Goal: Task Accomplishment & Management: Manage account settings

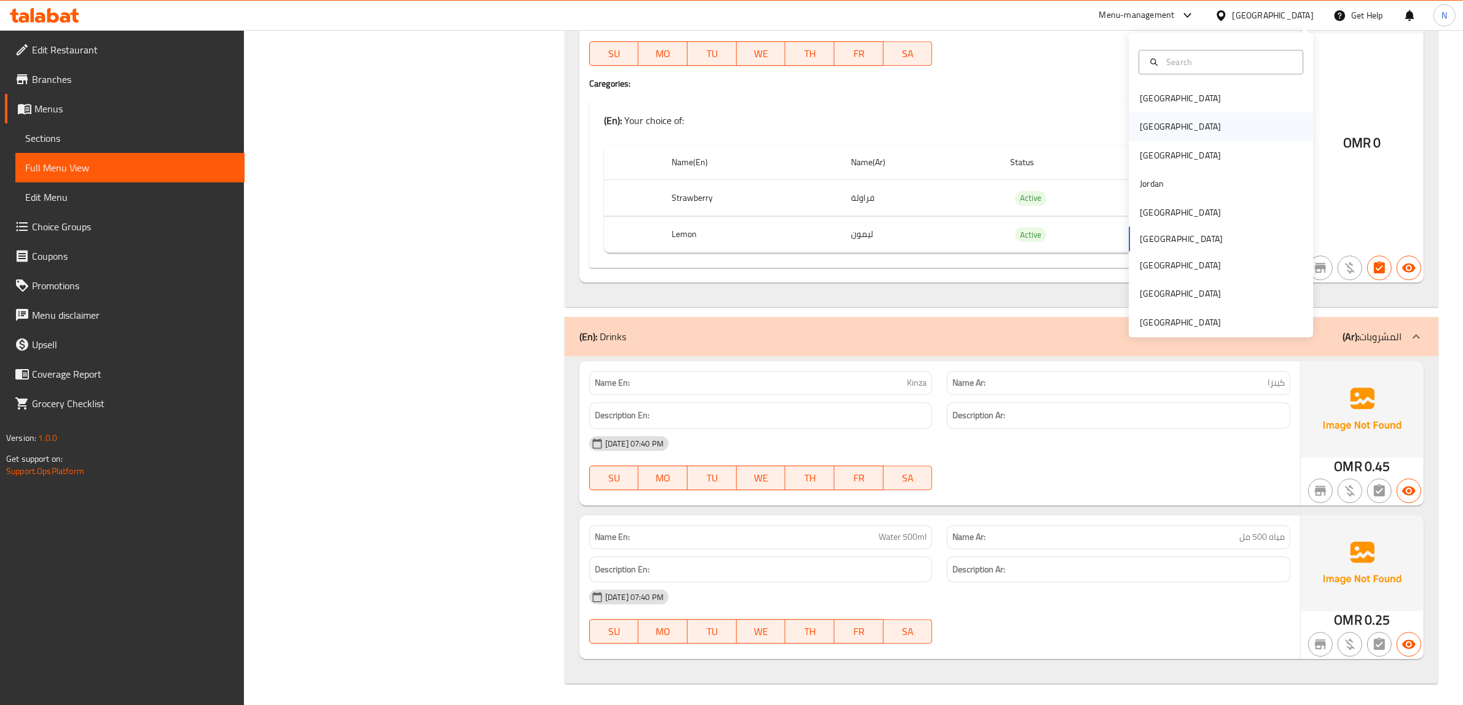
scroll to position [4235, 0]
click at [1171, 120] on div "Egypt" at bounding box center [1221, 126] width 184 height 28
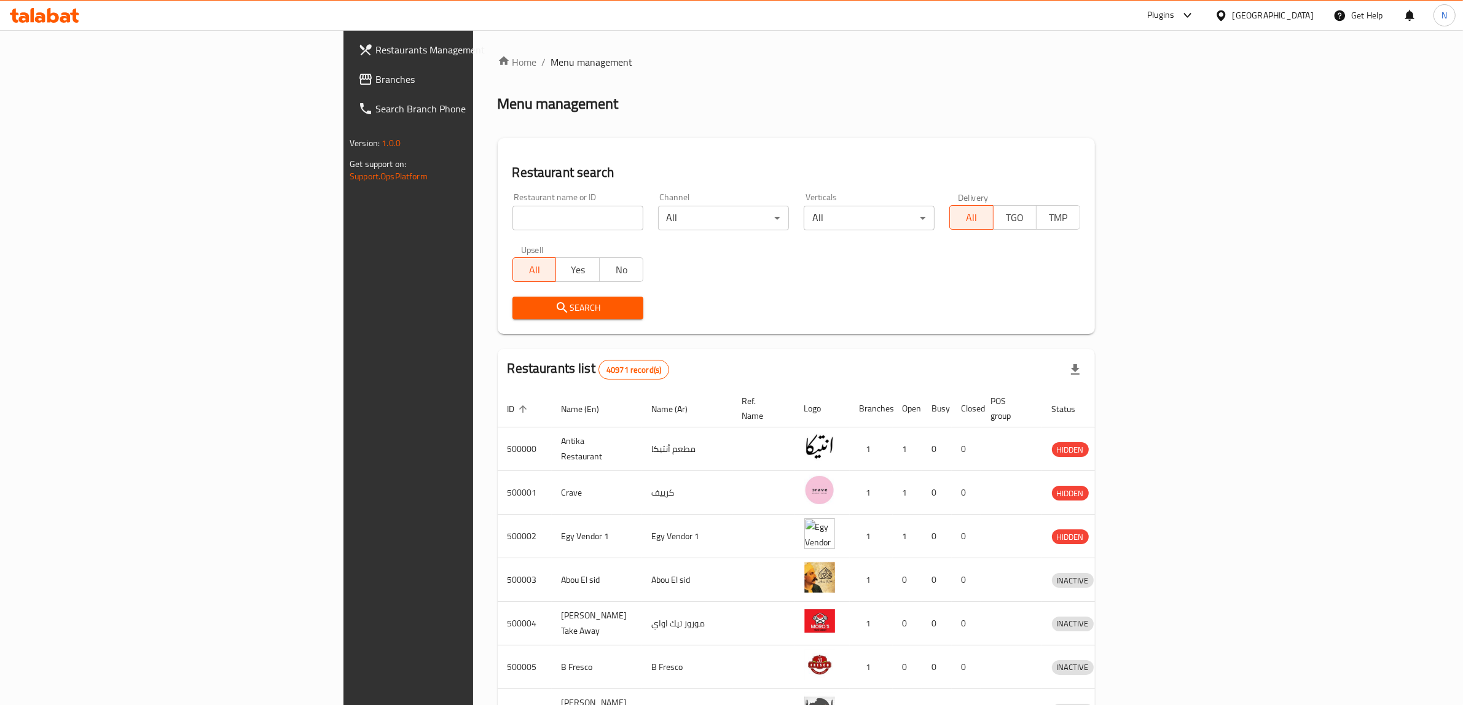
click at [375, 84] on span "Branches" at bounding box center [476, 79] width 203 height 15
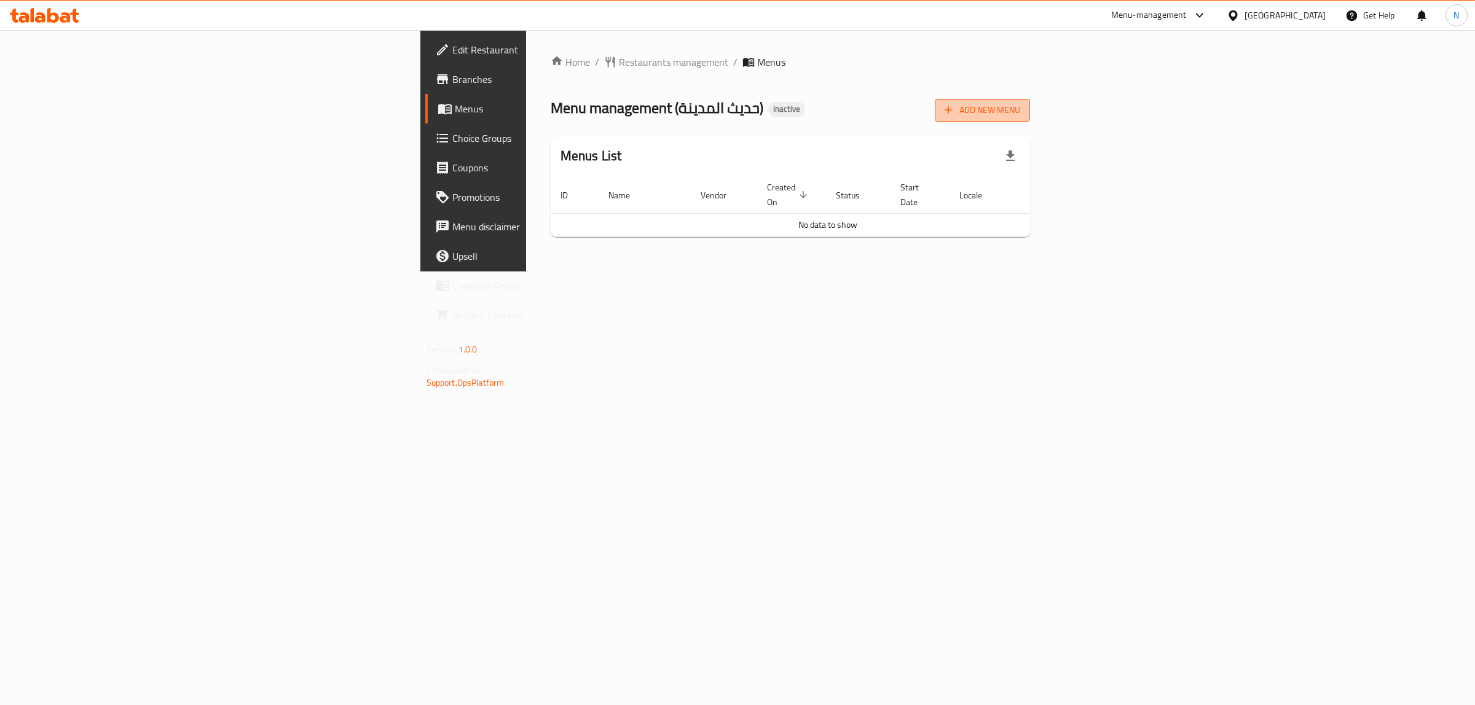
click at [1020, 114] on span "Add New Menu" at bounding box center [982, 110] width 76 height 15
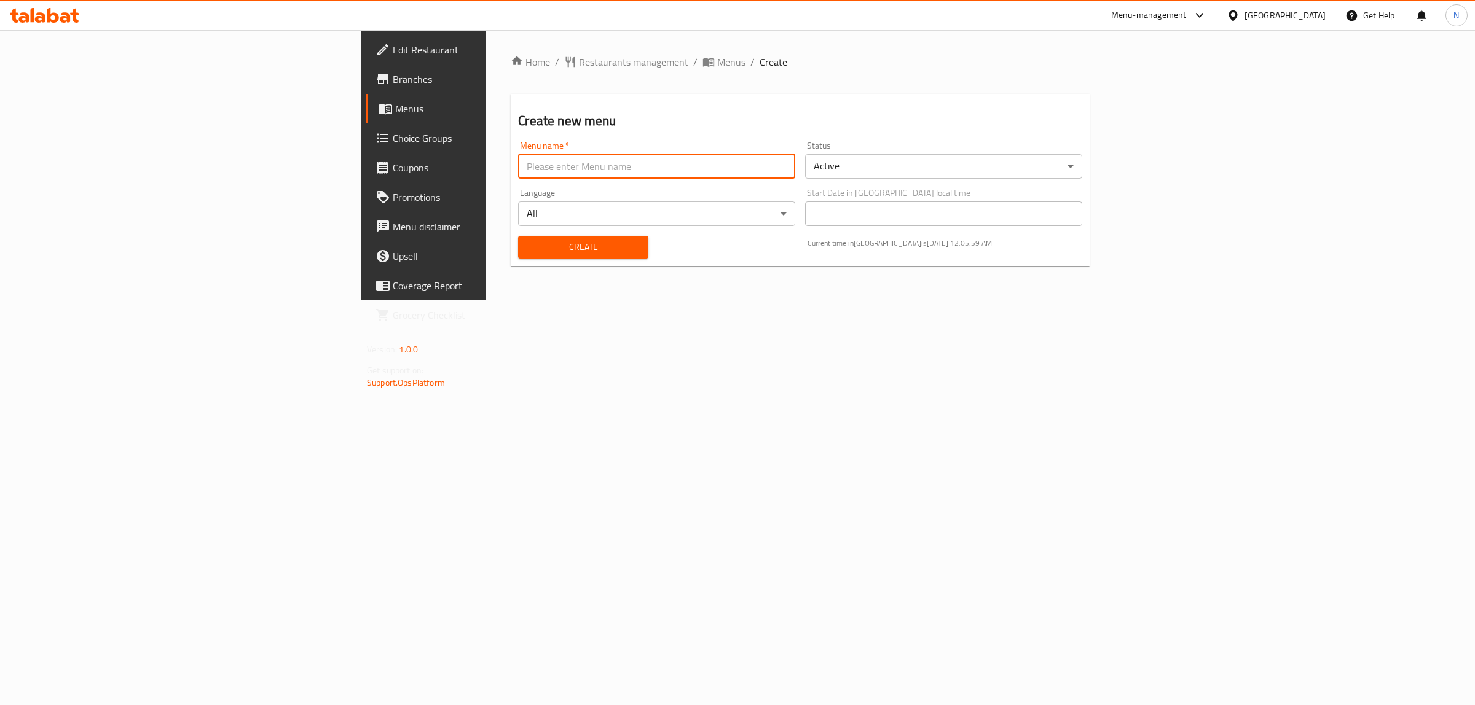
click at [624, 171] on input "text" at bounding box center [656, 166] width 277 height 25
paste input "341345446"
type input "341345446"
click at [518, 236] on button "Create" at bounding box center [583, 247] width 130 height 23
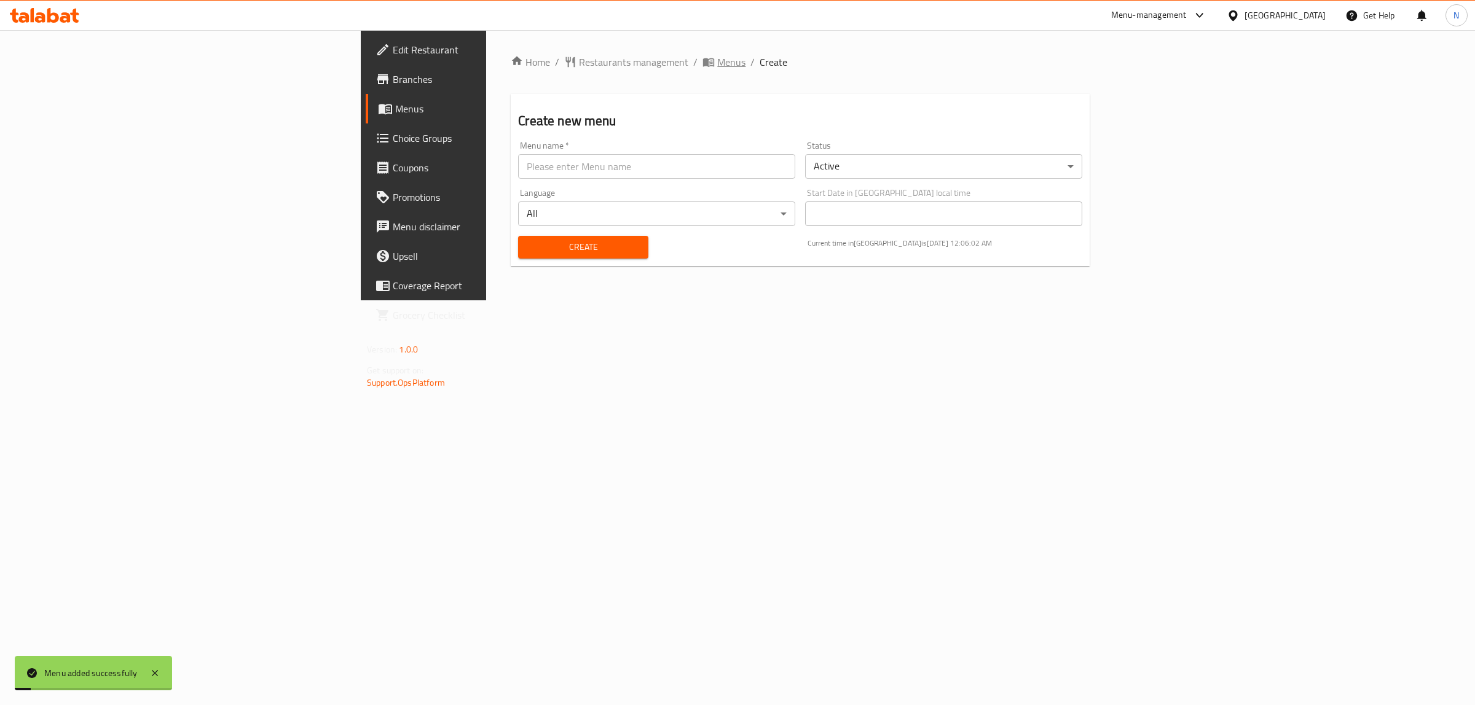
click at [717, 69] on span "Menus" at bounding box center [731, 62] width 28 height 15
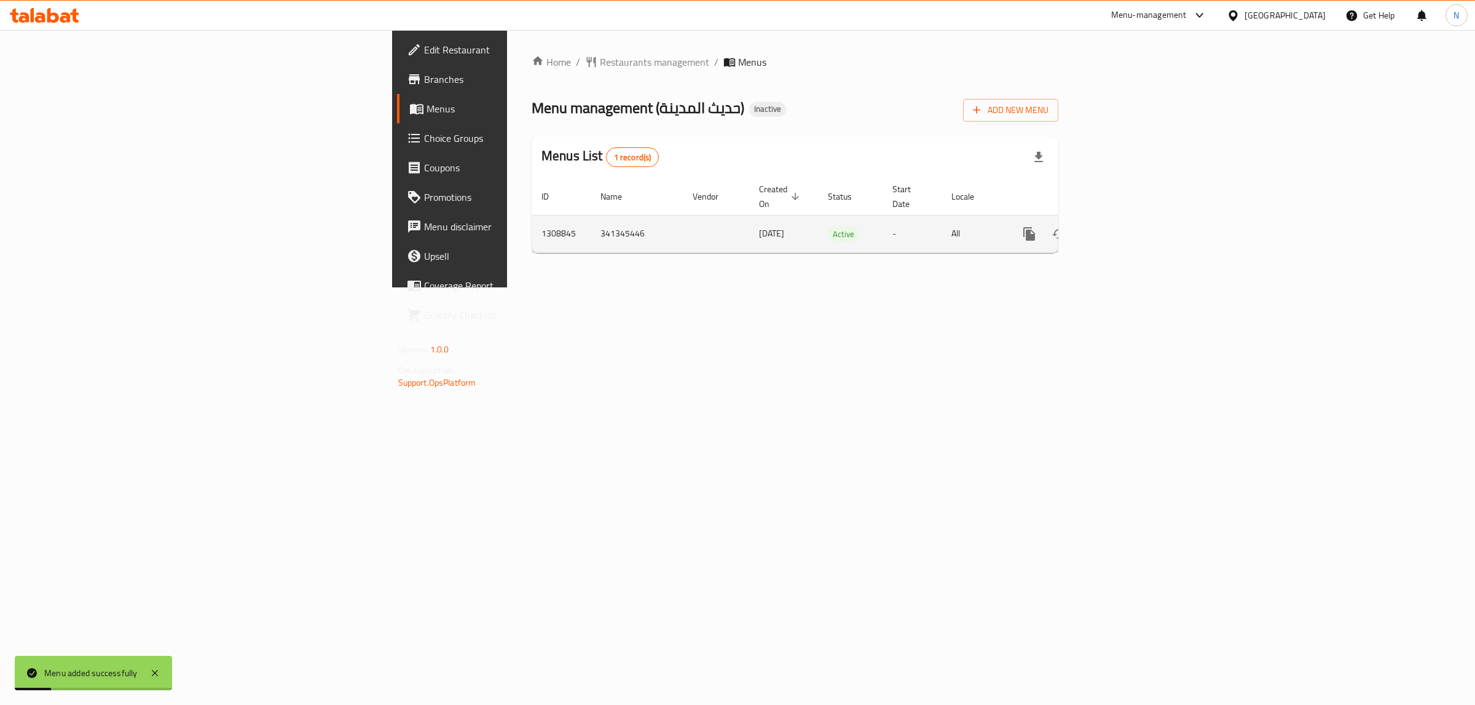
click at [1125, 227] on icon "enhanced table" at bounding box center [1117, 234] width 15 height 15
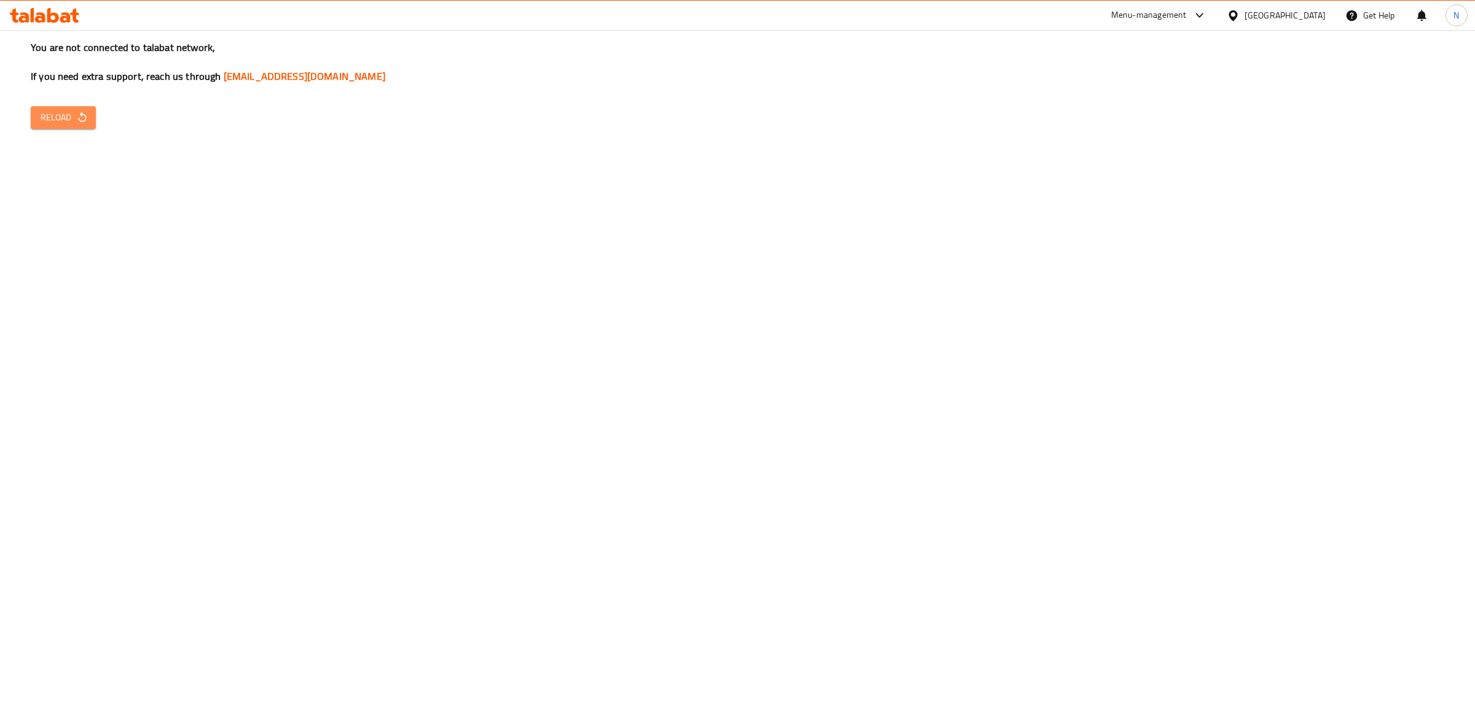
click at [71, 121] on span "Reload" at bounding box center [63, 117] width 45 height 15
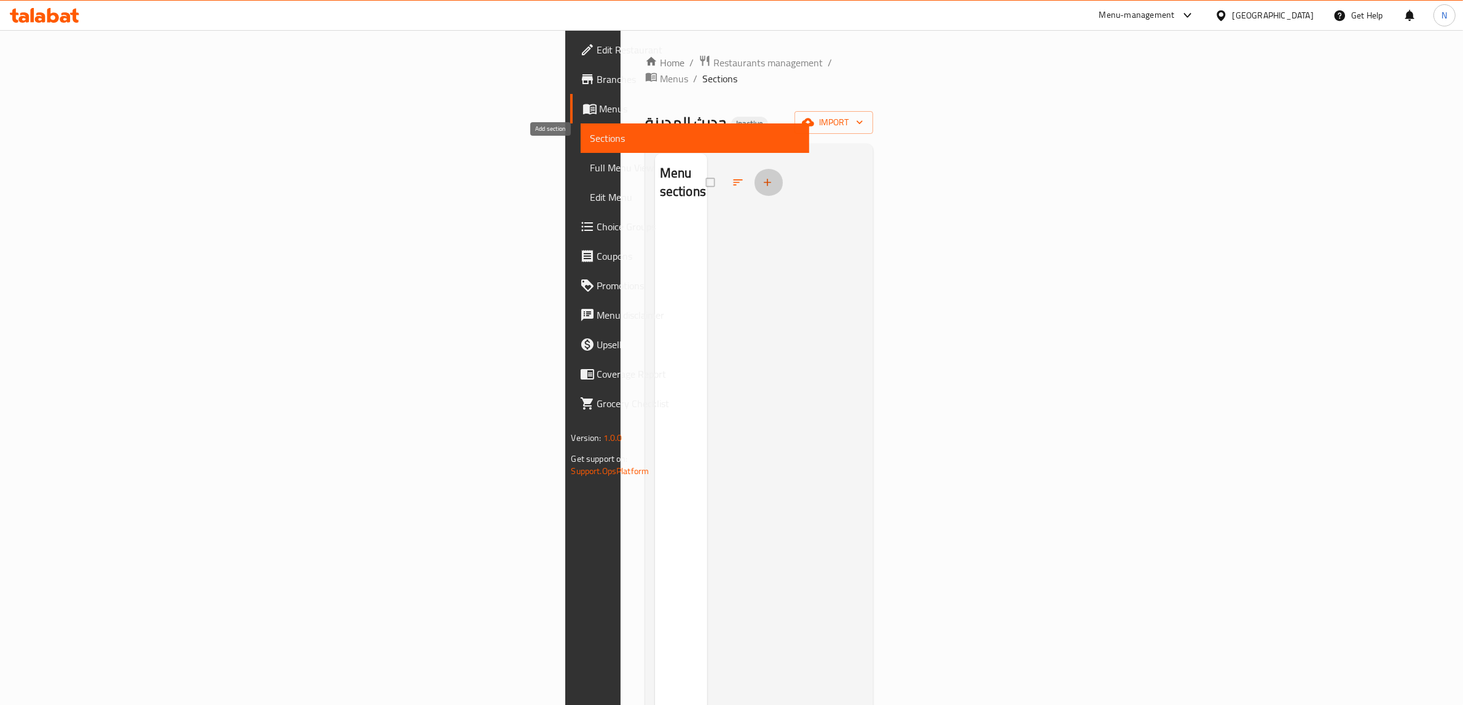
click at [761, 176] on icon "button" at bounding box center [767, 182] width 12 height 12
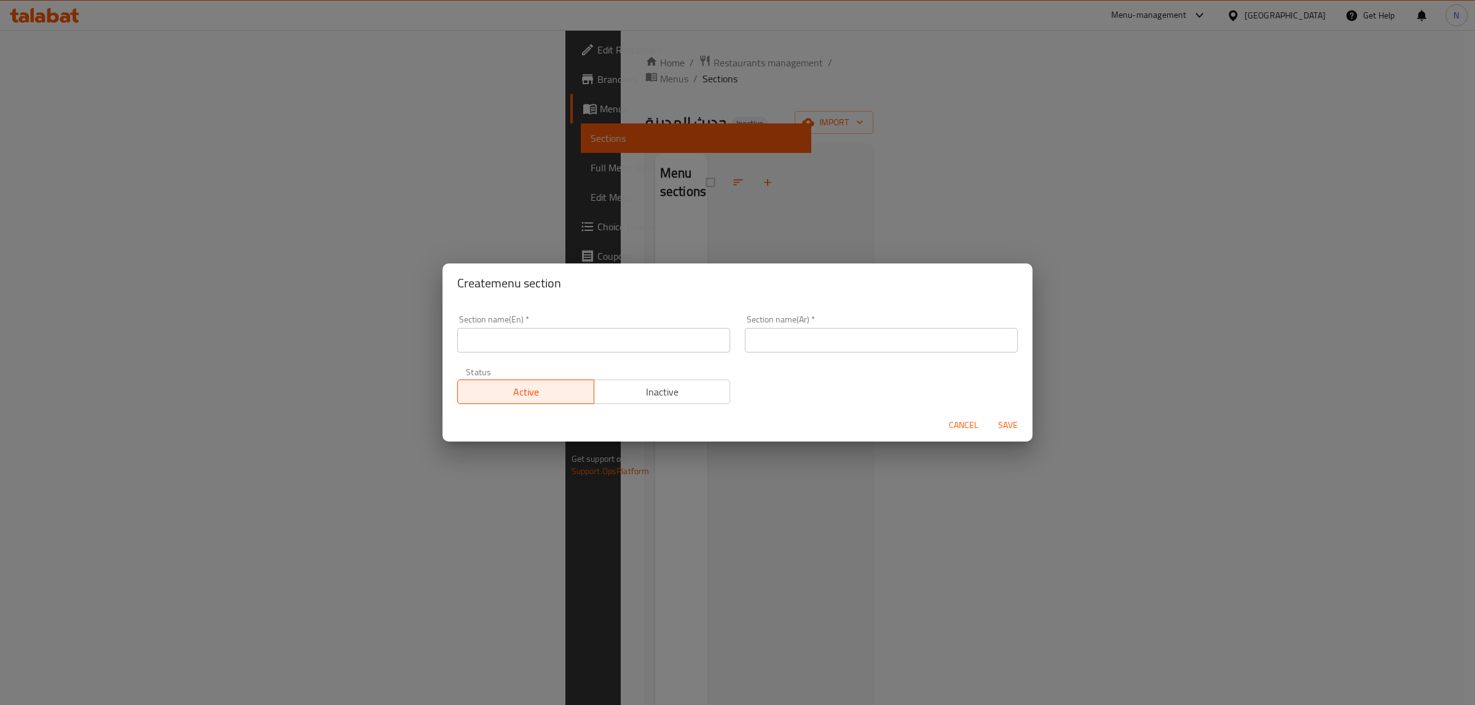
click at [667, 339] on input "text" at bounding box center [593, 340] width 273 height 25
type input "Vitamins"
type input "الفيتامينات"
click at [988, 414] on button "Save" at bounding box center [1007, 425] width 39 height 23
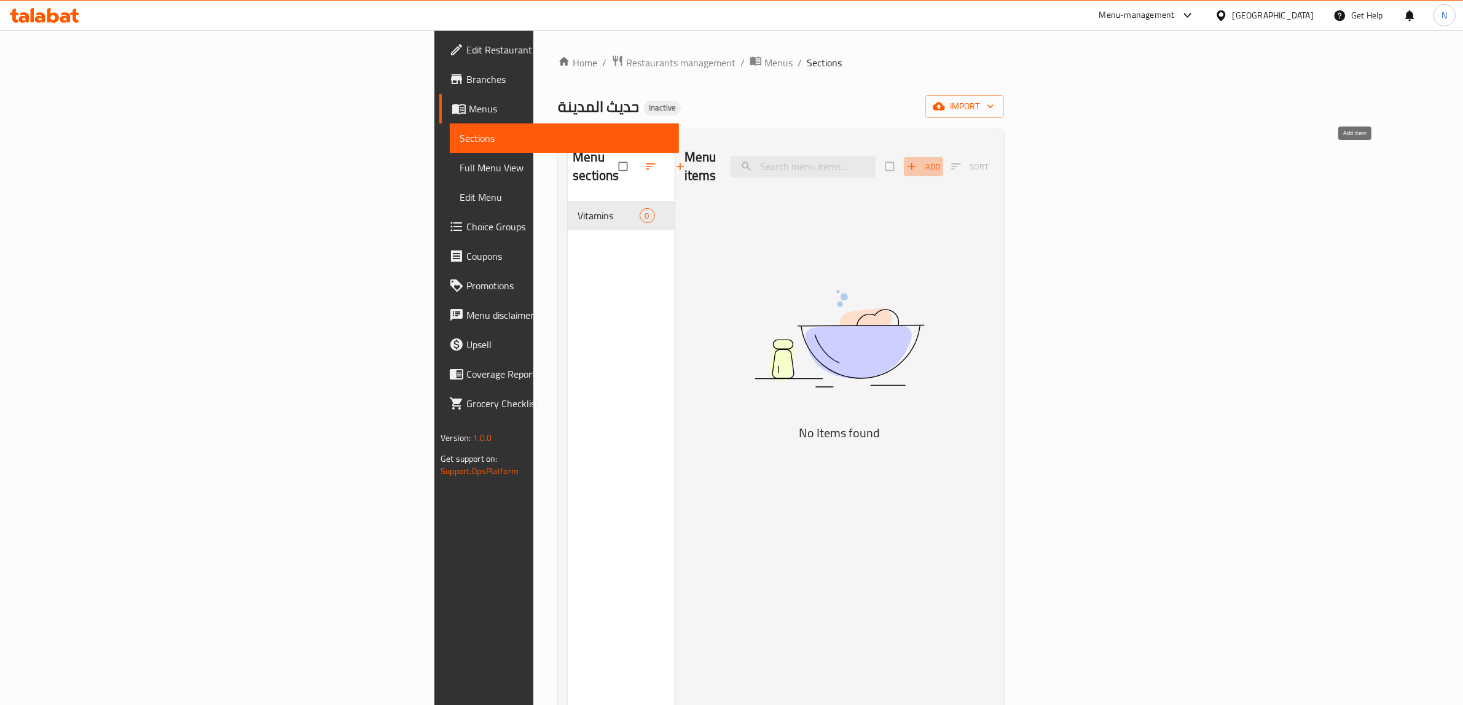
click at [918, 162] on icon "button" at bounding box center [912, 166] width 12 height 12
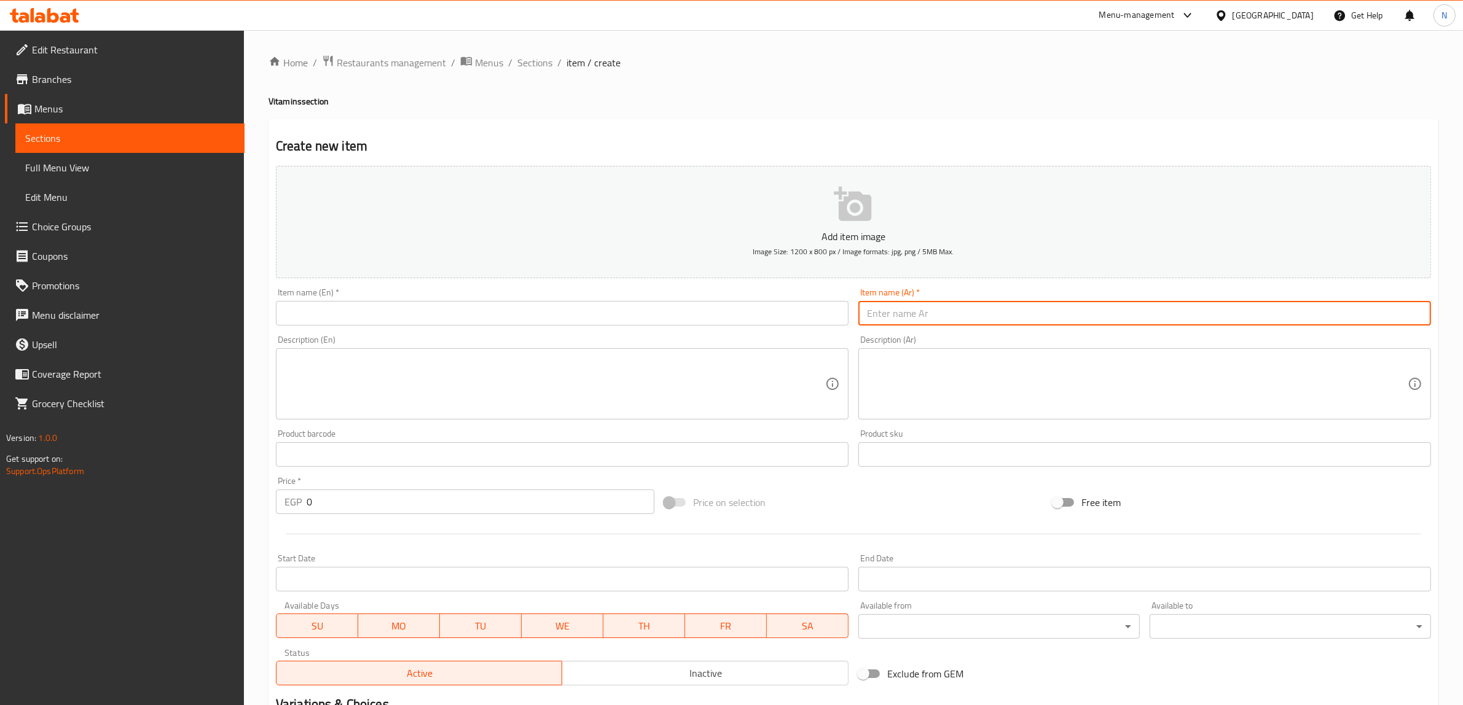
click at [965, 321] on input "text" at bounding box center [1144, 313] width 573 height 25
type input "صاورخ"
click at [971, 355] on textarea at bounding box center [1137, 384] width 541 height 58
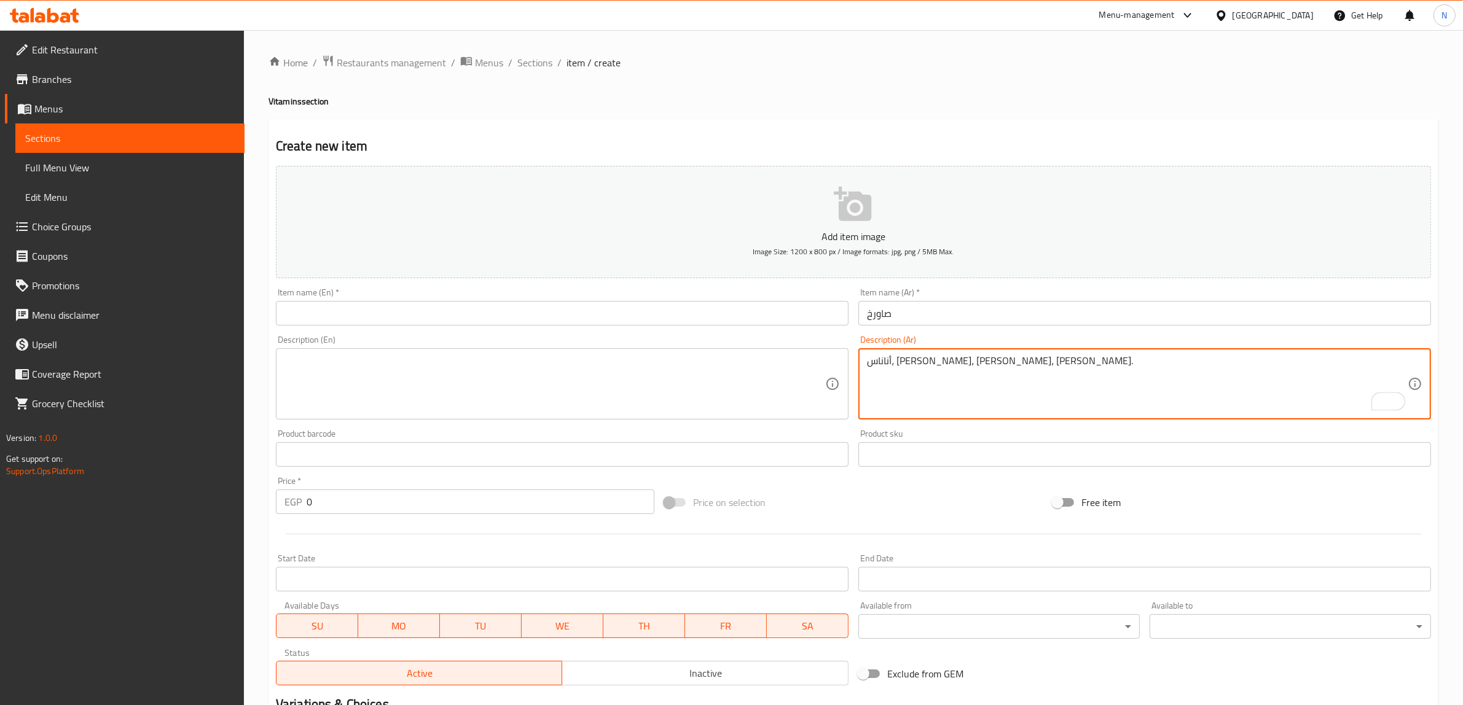
type textarea "أناناس، [PERSON_NAME]، [PERSON_NAME]، [PERSON_NAME]."
click at [818, 304] on input "text" at bounding box center [562, 313] width 573 height 25
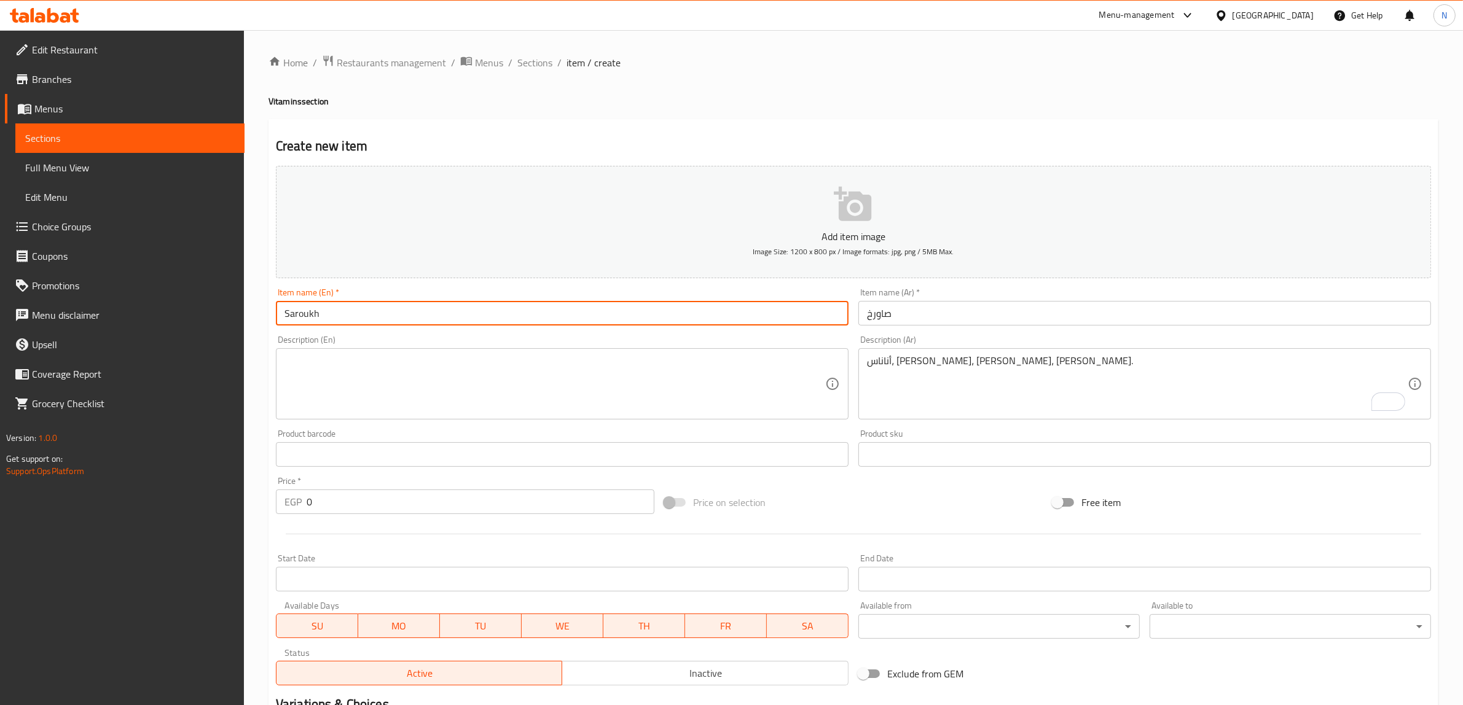
type input "Saroukh"
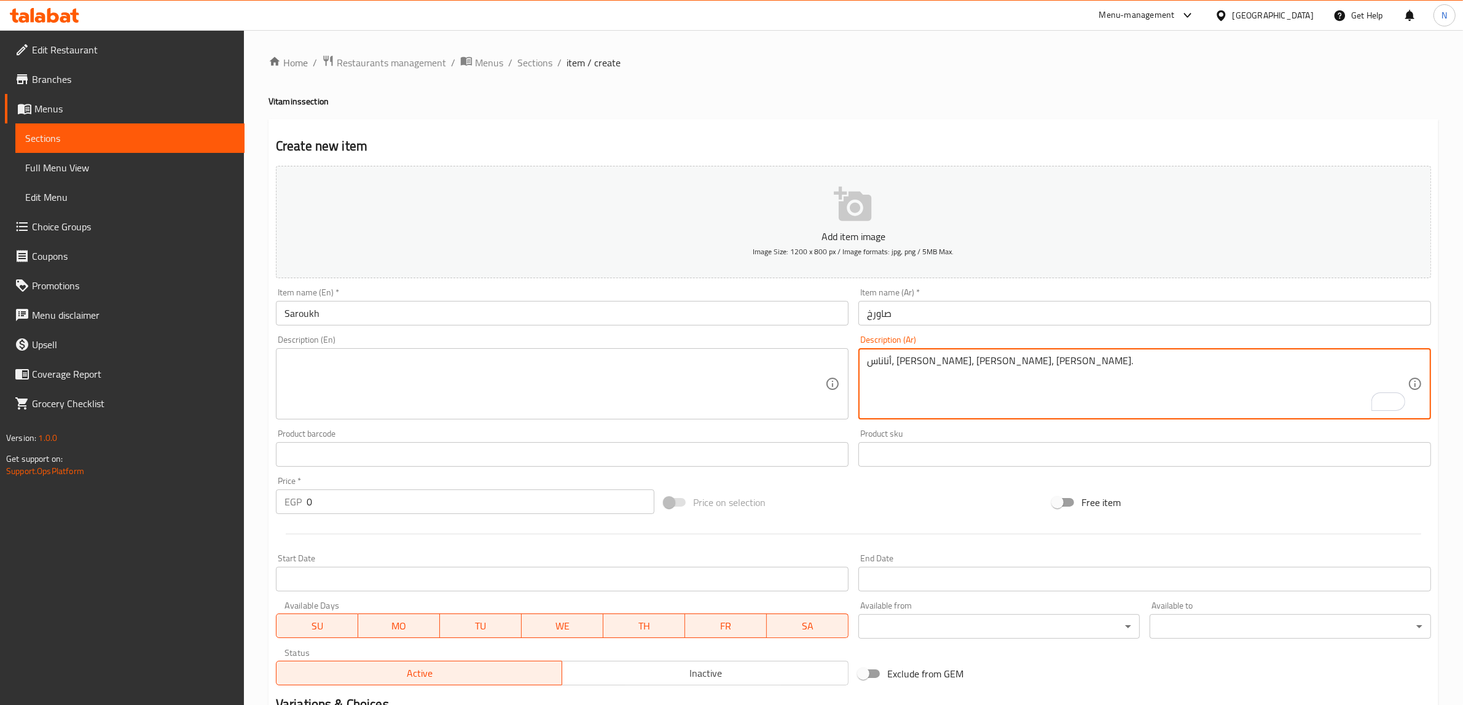
click at [970, 367] on textarea "أناناس، [PERSON_NAME]، [PERSON_NAME]، [PERSON_NAME]." at bounding box center [1137, 384] width 541 height 58
click at [456, 390] on textarea at bounding box center [554, 384] width 541 height 58
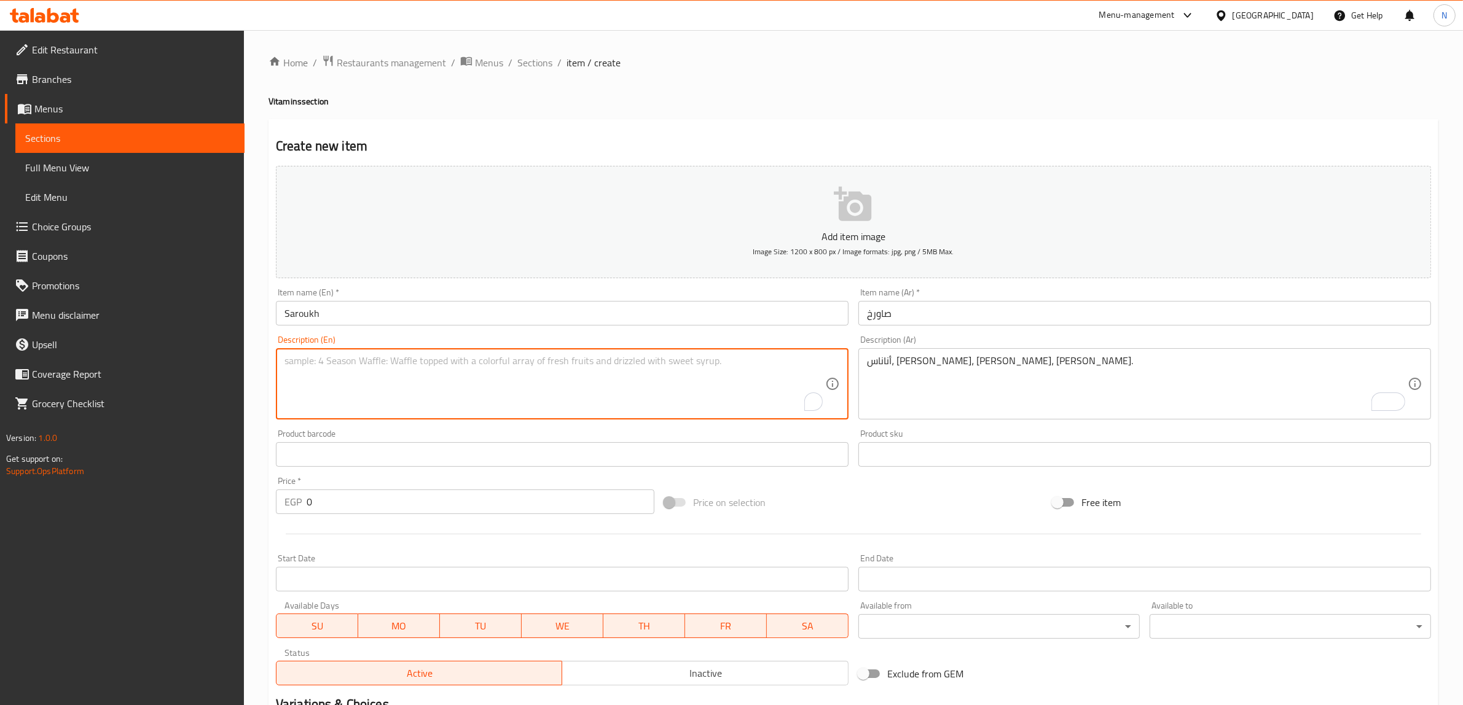
paste textarea "Pineapple, banana, mango, ice cream."
type textarea "Pineapple, banana, mango, ice cream."
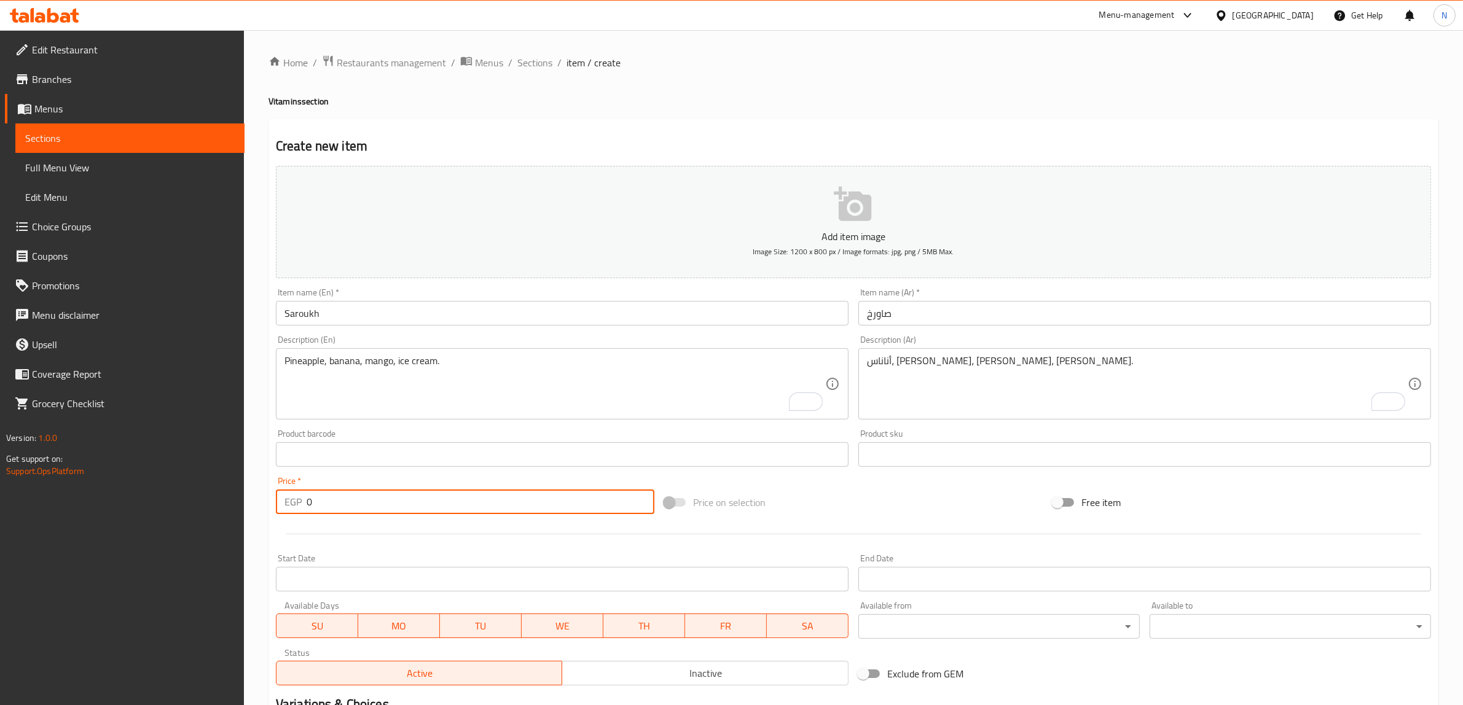
click at [402, 504] on input "0" at bounding box center [481, 502] width 348 height 25
type input "60"
type input "0"
click at [714, 321] on input "text" at bounding box center [562, 313] width 573 height 25
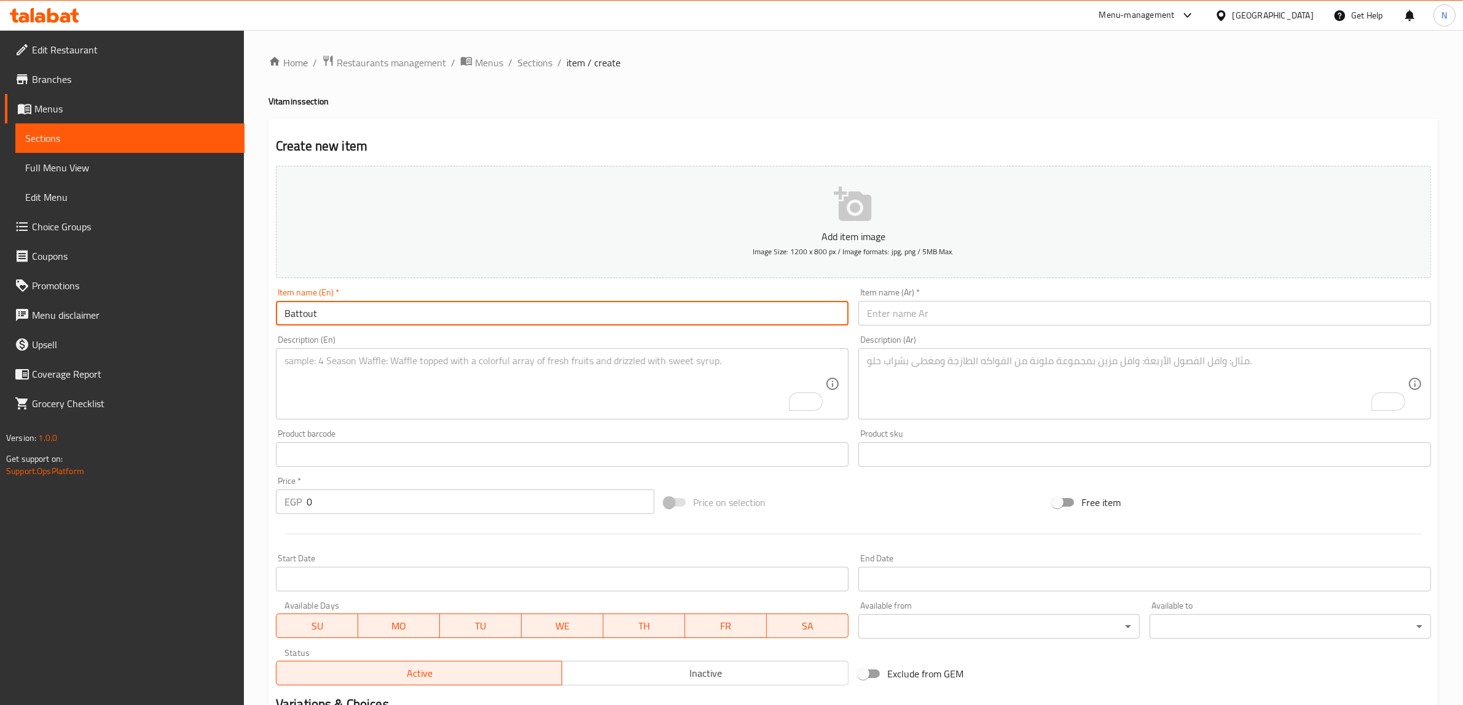
type input "Battout"
click at [1009, 323] on input "text" at bounding box center [1144, 313] width 573 height 25
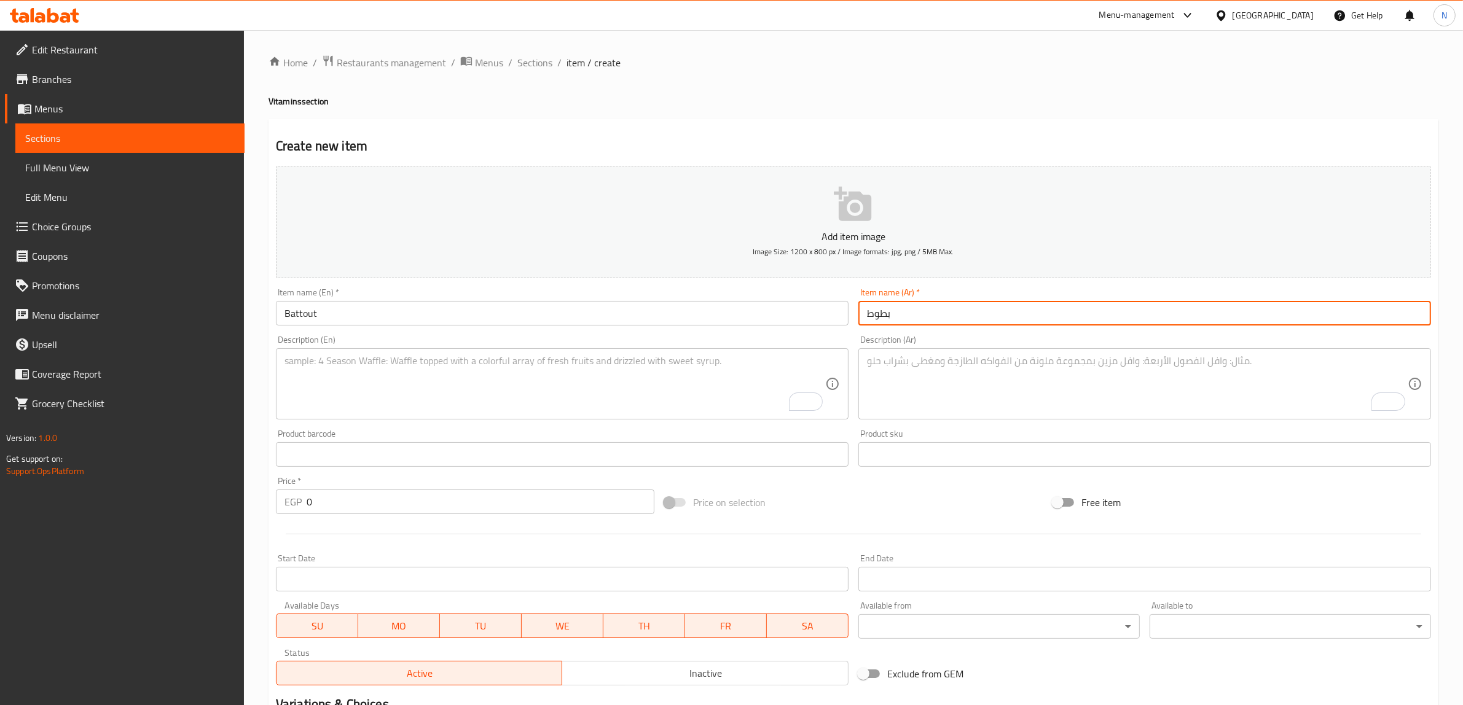
type input "بطوط"
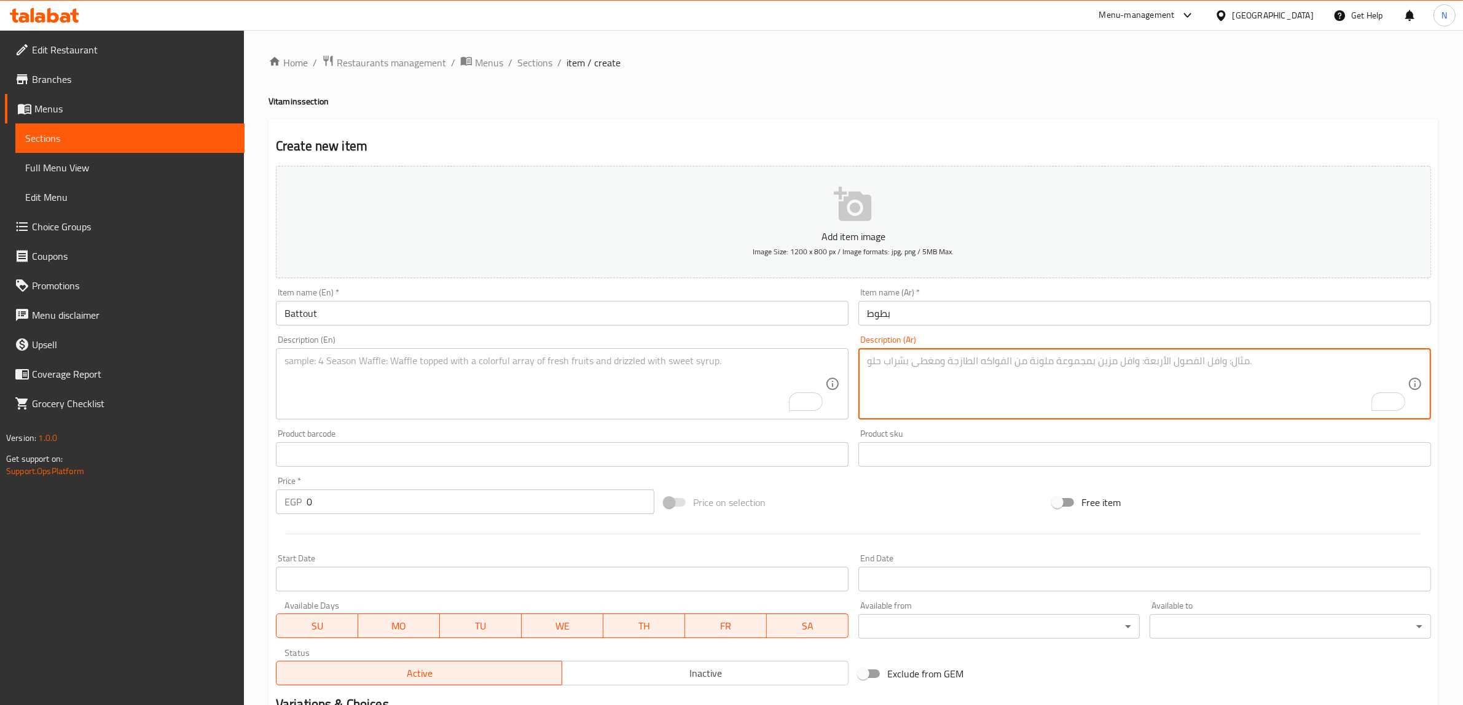
click at [1022, 380] on textarea "To enrich screen reader interactions, please activate Accessibility in Grammarl…" at bounding box center [1137, 384] width 541 height 58
click at [1022, 380] on textarea "فراولة، آيس، لبن، موز." at bounding box center [1137, 384] width 541 height 58
type textarea "فراولة، آيس، لبن، موز."
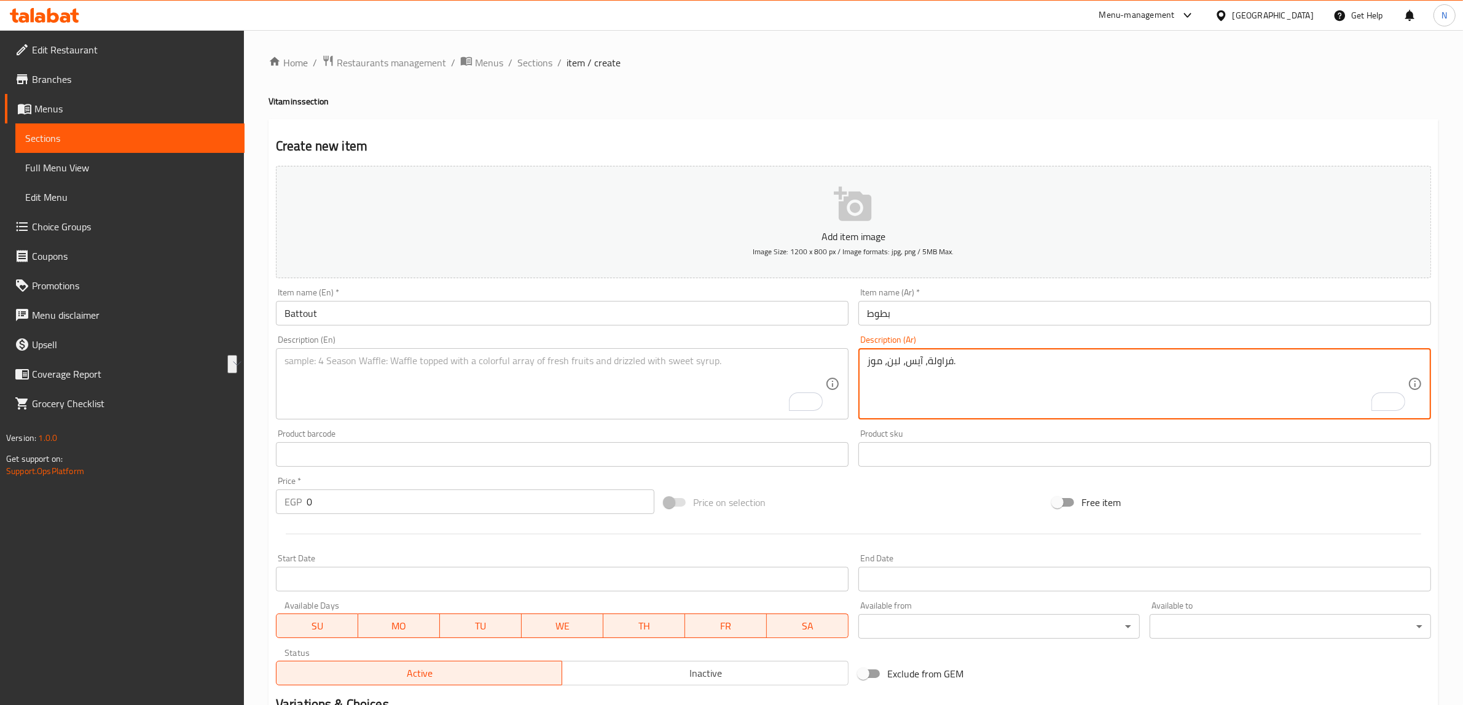
click at [661, 394] on textarea "To enrich screen reader interactions, please activate Accessibility in Grammarl…" at bounding box center [554, 384] width 541 height 58
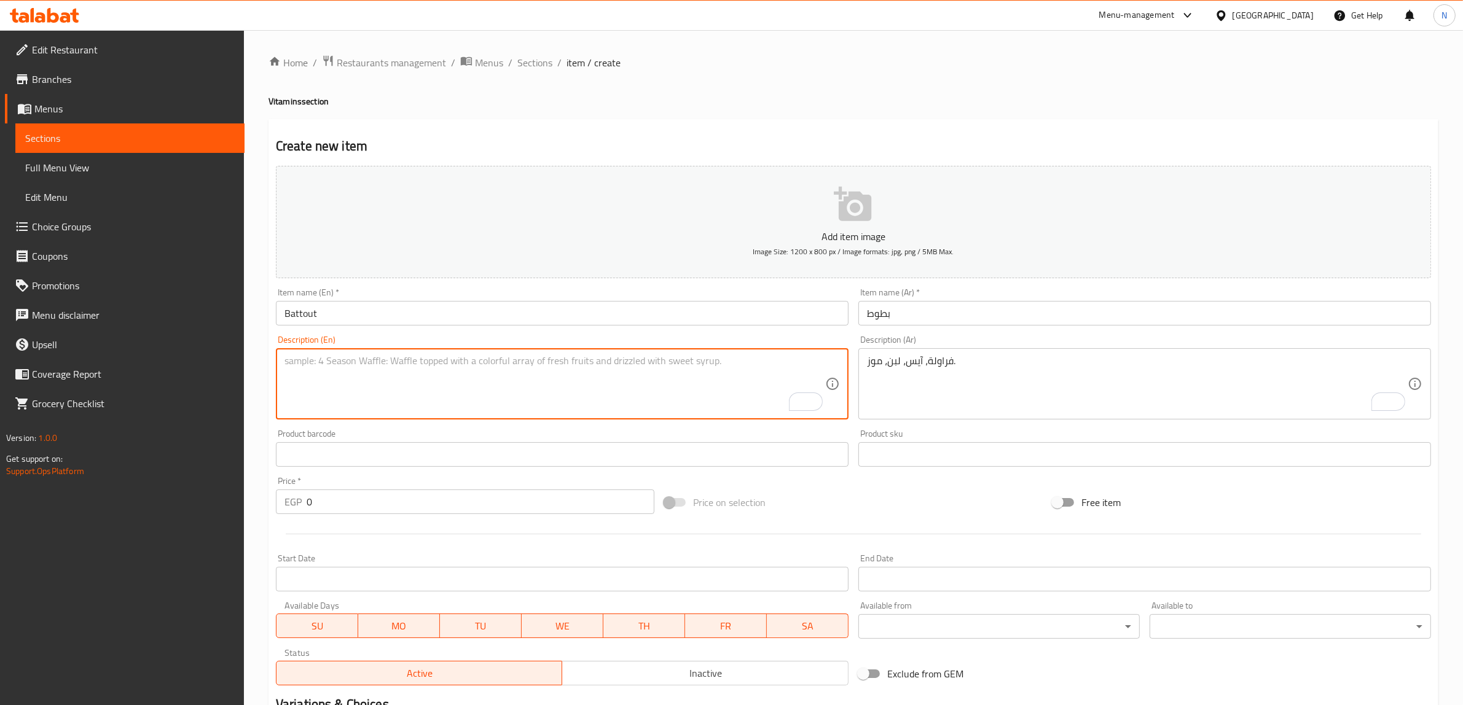
paste textarea "Strawberry, ice, milk, banana."
type textarea "Strawberry, ice, milk, banana."
click at [444, 513] on input "0" at bounding box center [481, 502] width 348 height 25
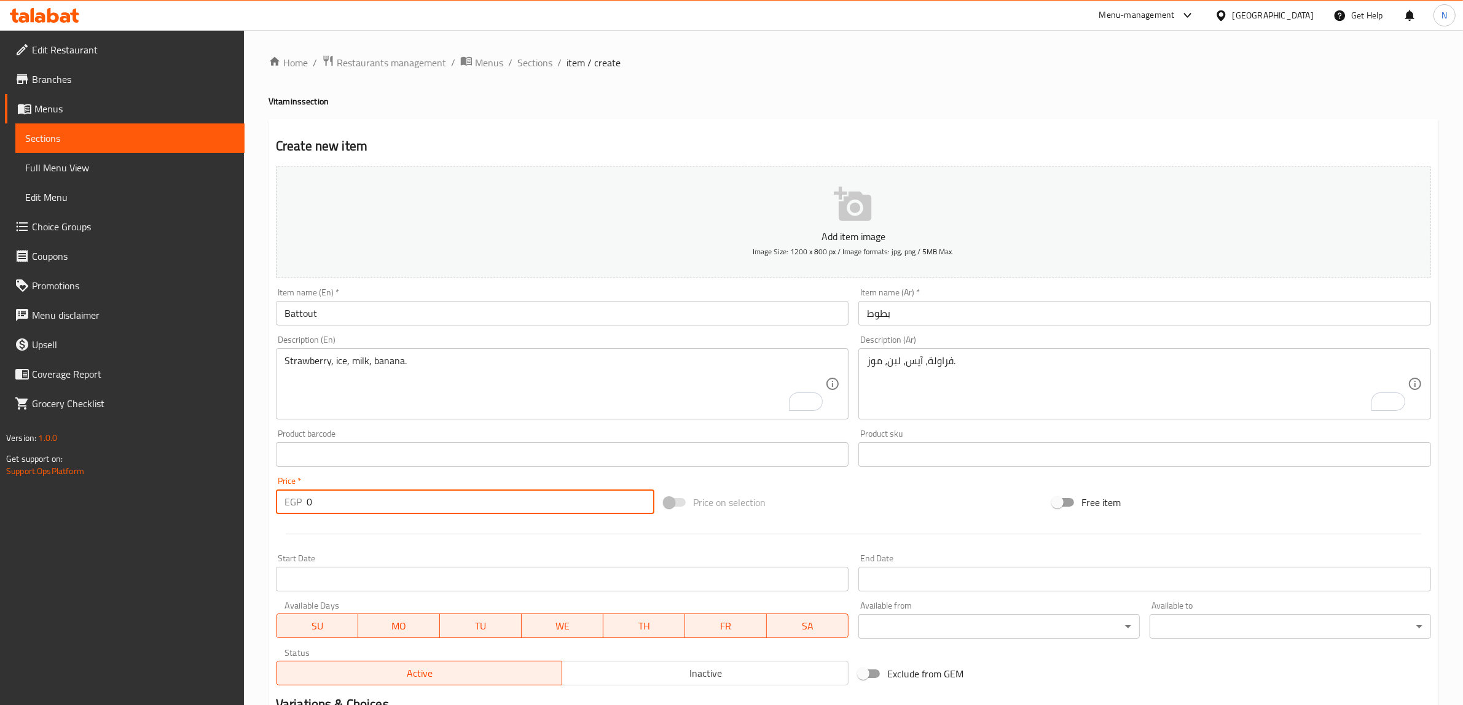
click at [444, 513] on input "0" at bounding box center [481, 502] width 348 height 25
type input "55"
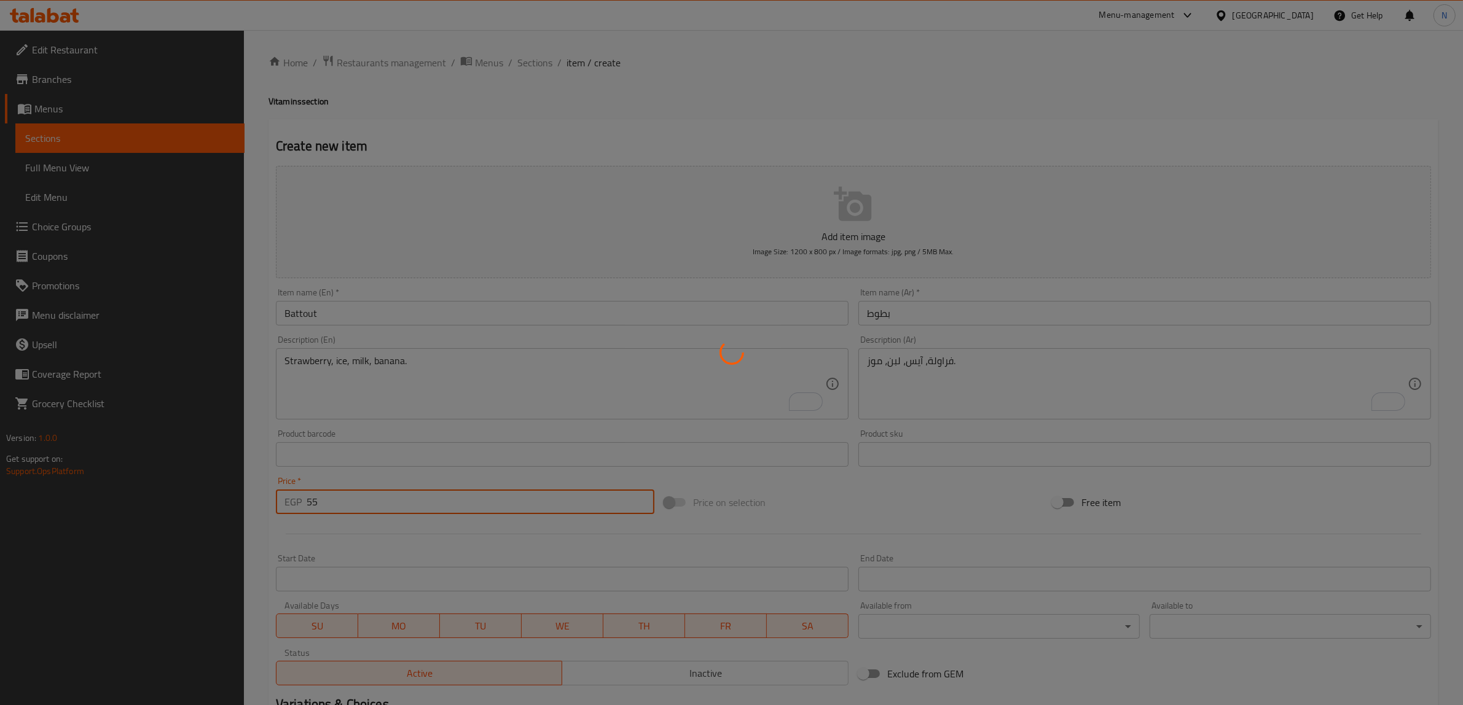
type input "0"
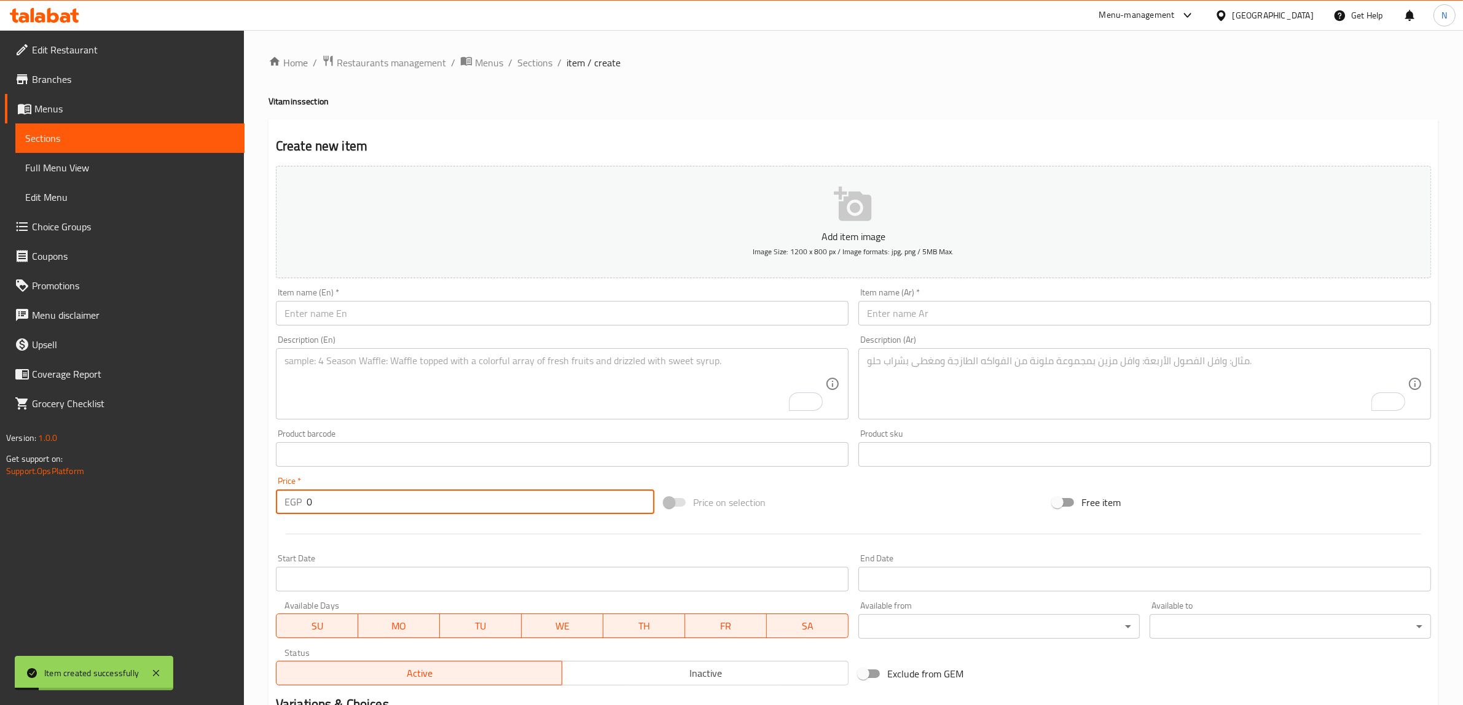
click at [443, 320] on input "text" at bounding box center [562, 313] width 573 height 25
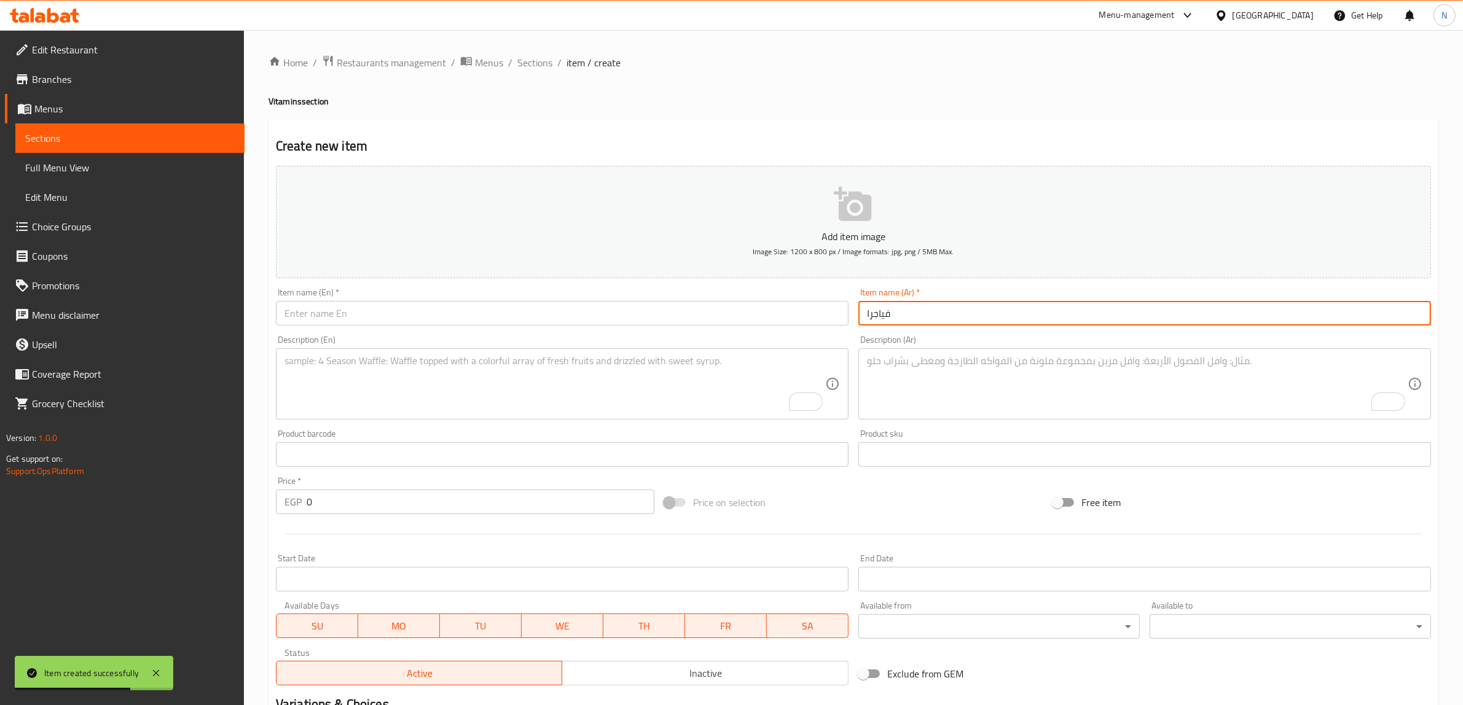
type input "فياجرا"
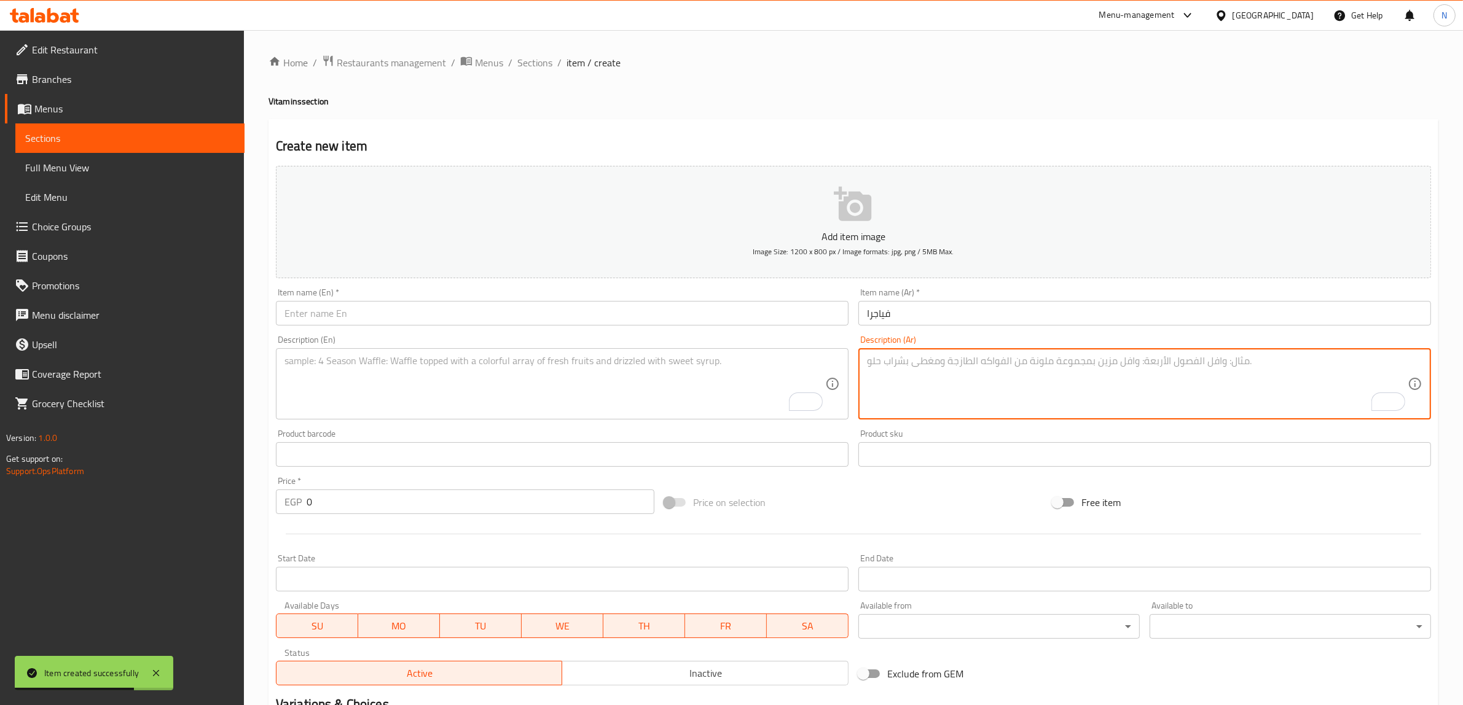
click at [1043, 394] on textarea "To enrich screen reader interactions, please activate Accessibility in Grammarl…" at bounding box center [1137, 384] width 541 height 58
click at [873, 369] on textarea "بلح، موز، لآيس، موز." at bounding box center [1137, 384] width 541 height 58
click at [981, 364] on textarea "بلح، موز، لآيس، لبن." at bounding box center [1137, 384] width 541 height 58
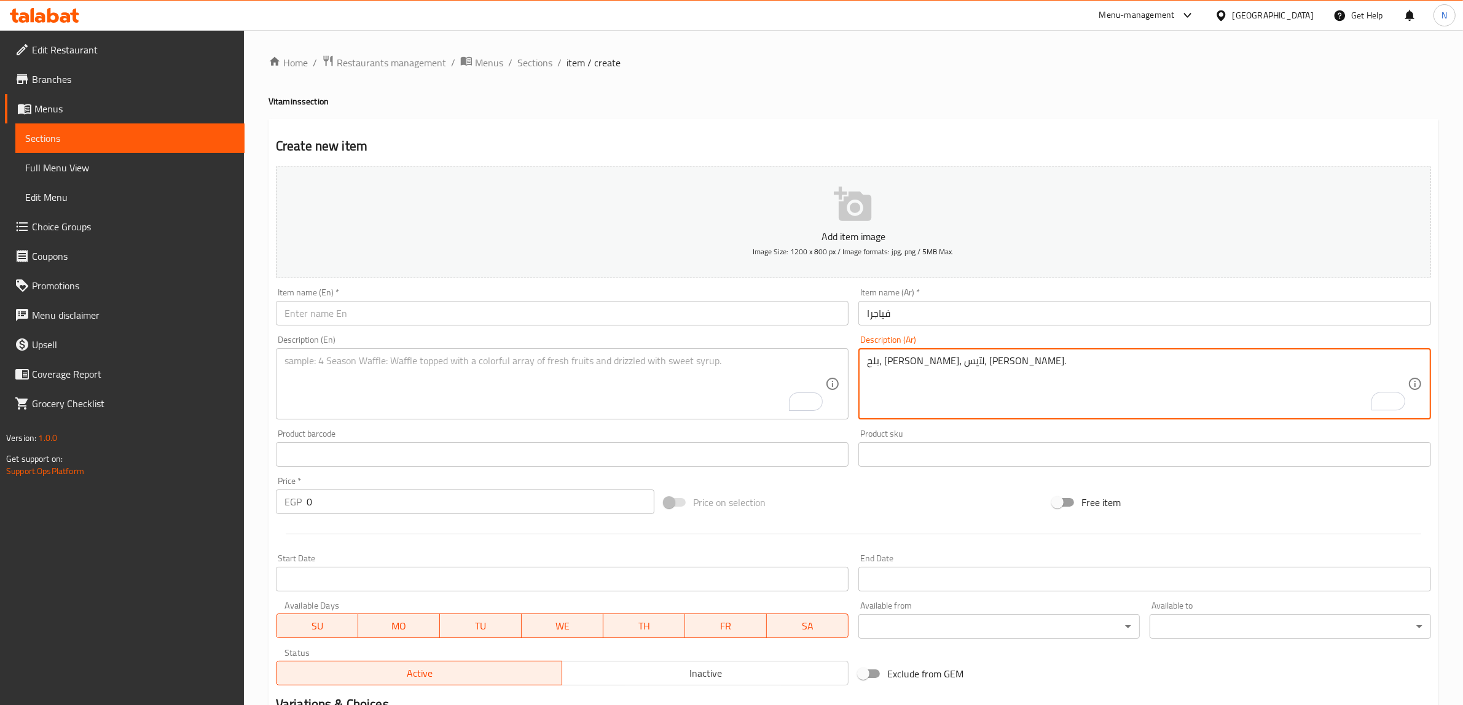
click at [981, 364] on textarea "بلح، موز، لآيس، لبن." at bounding box center [1137, 384] width 541 height 58
type textarea "بلح، موز، لآيس، لبن."
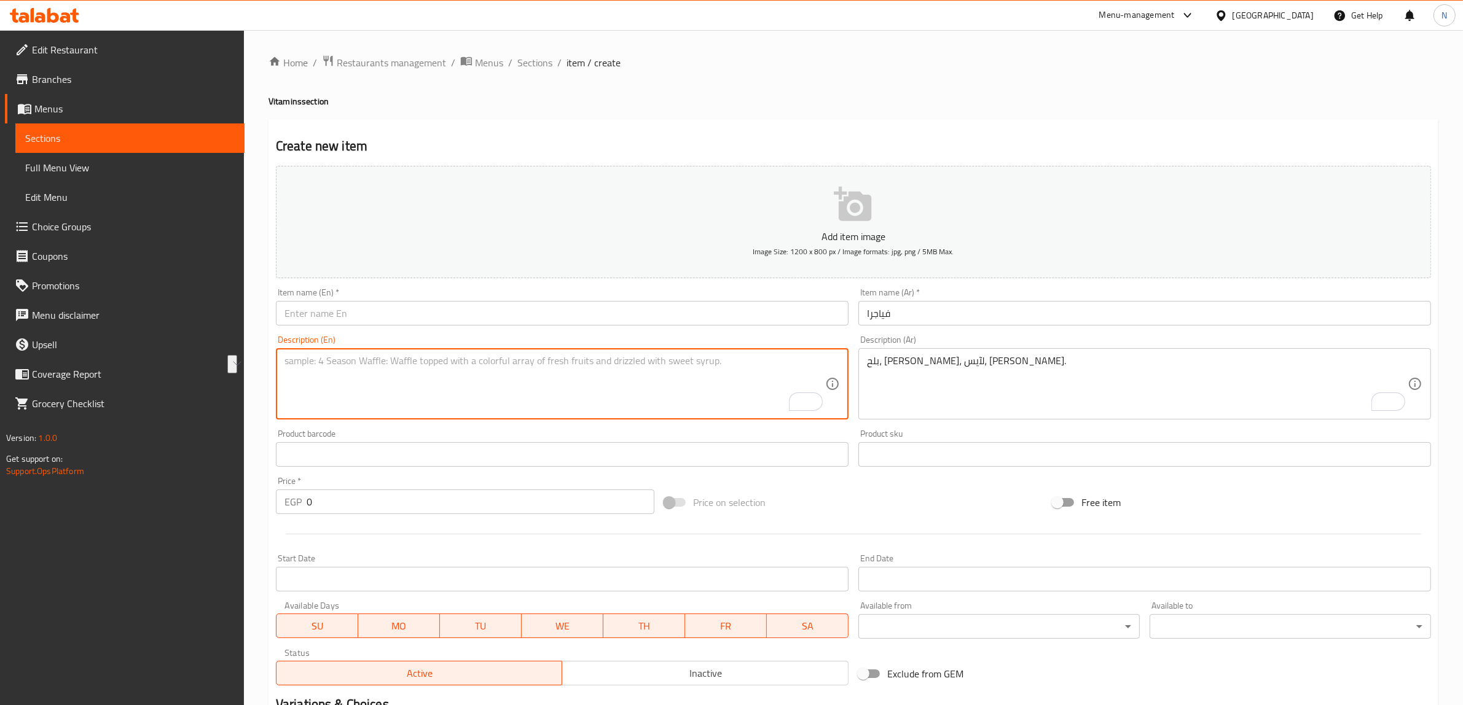
click at [561, 394] on textarea "To enrich screen reader interactions, please activate Accessibility in Grammarl…" at bounding box center [554, 384] width 541 height 58
paste textarea "Dates, banana, ice cream, milk."
type textarea "Dates, banana, ice cream, milk."
click at [545, 304] on input "text" at bounding box center [562, 313] width 573 height 25
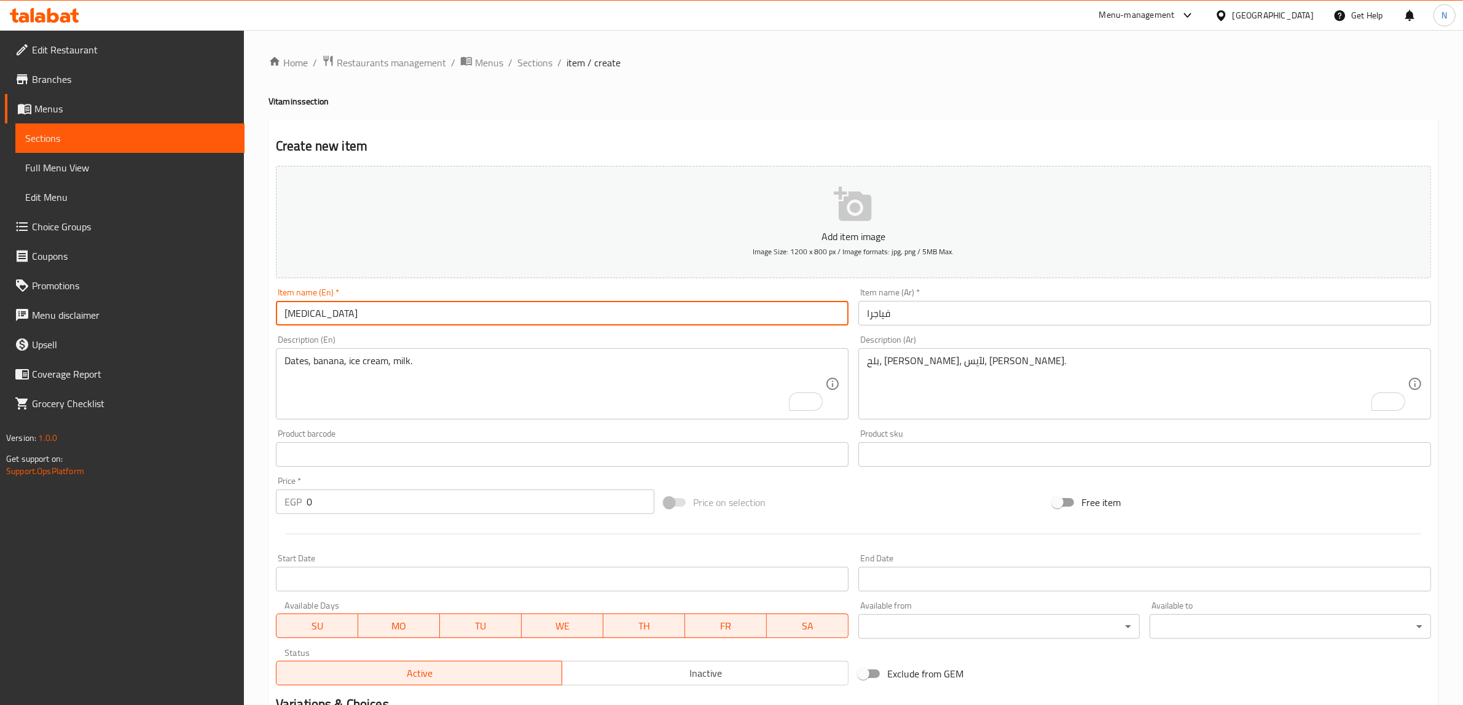
type input "[MEDICAL_DATA]"
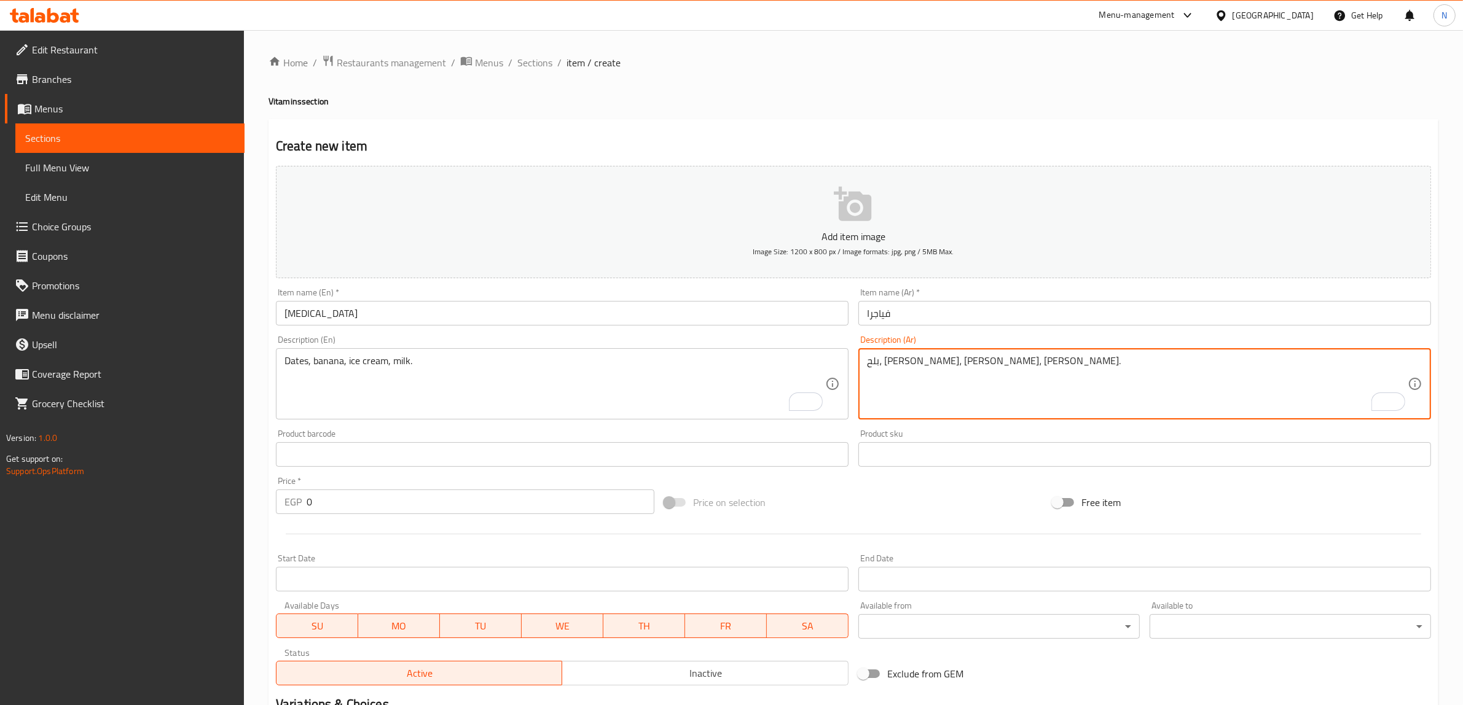
type textarea "بلح، [PERSON_NAME]، آيس، لبن."
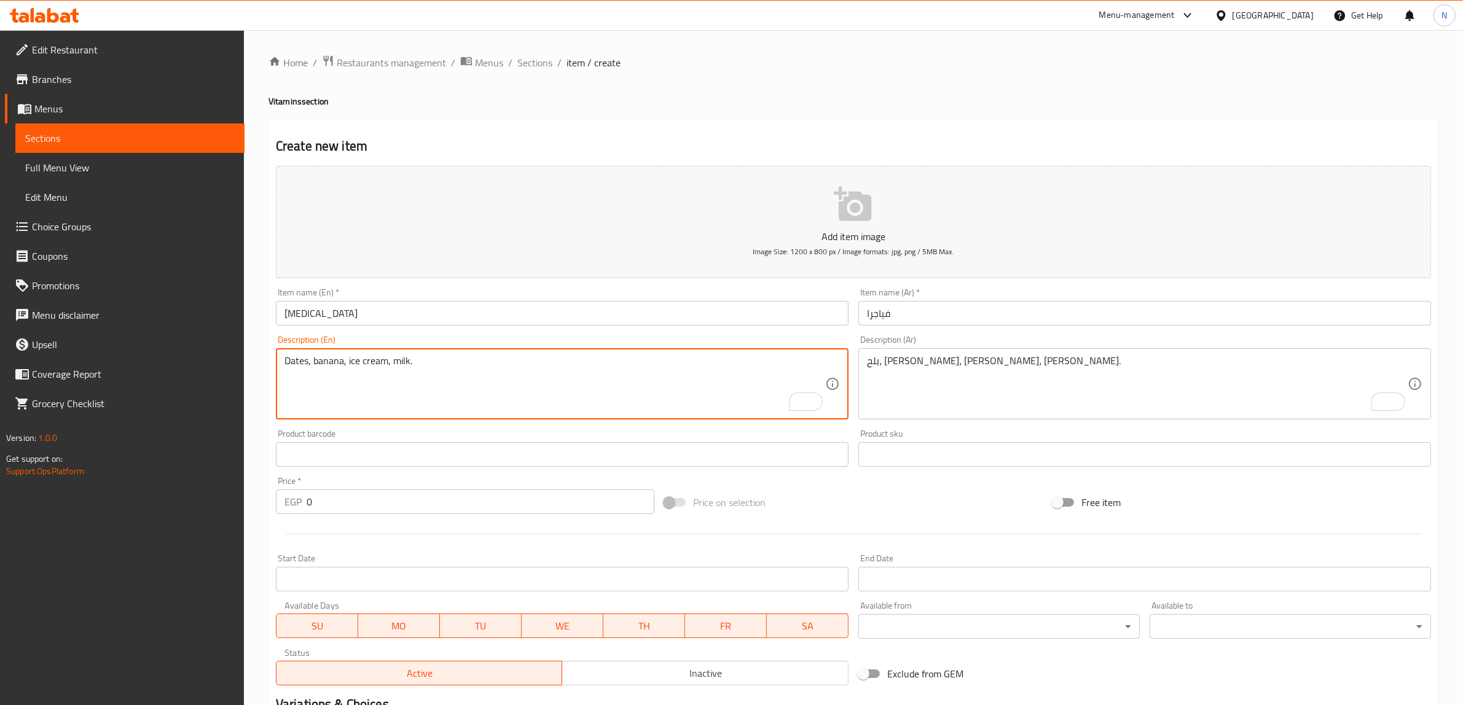
click at [378, 363] on textarea "Dates, banana, ice cream, milk." at bounding box center [554, 384] width 541 height 58
click at [377, 366] on textarea "Dates, banana, ice cream, milk." at bounding box center [554, 384] width 541 height 58
type textarea "Dates, banana, ice, milk."
click at [486, 496] on input "0" at bounding box center [481, 502] width 348 height 25
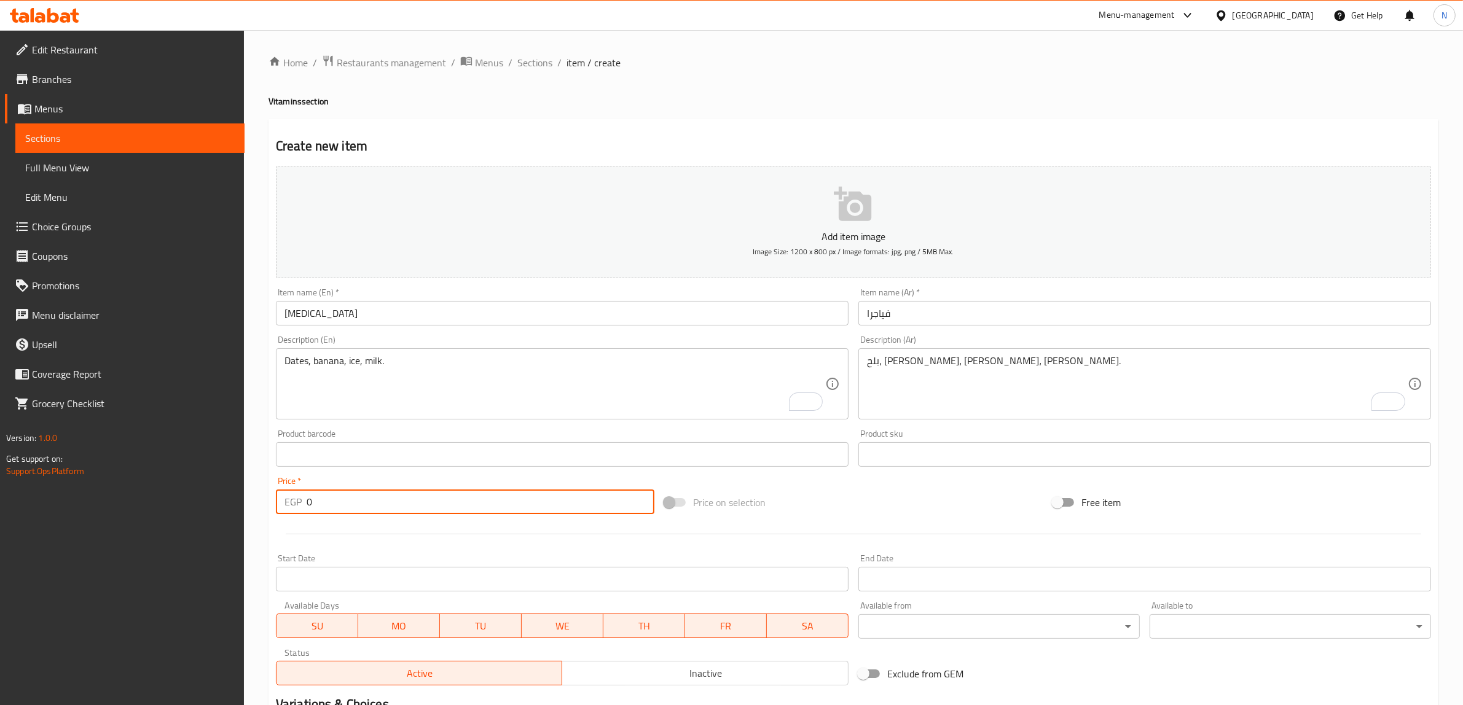
click at [486, 496] on input "0" at bounding box center [481, 502] width 348 height 25
type input "55"
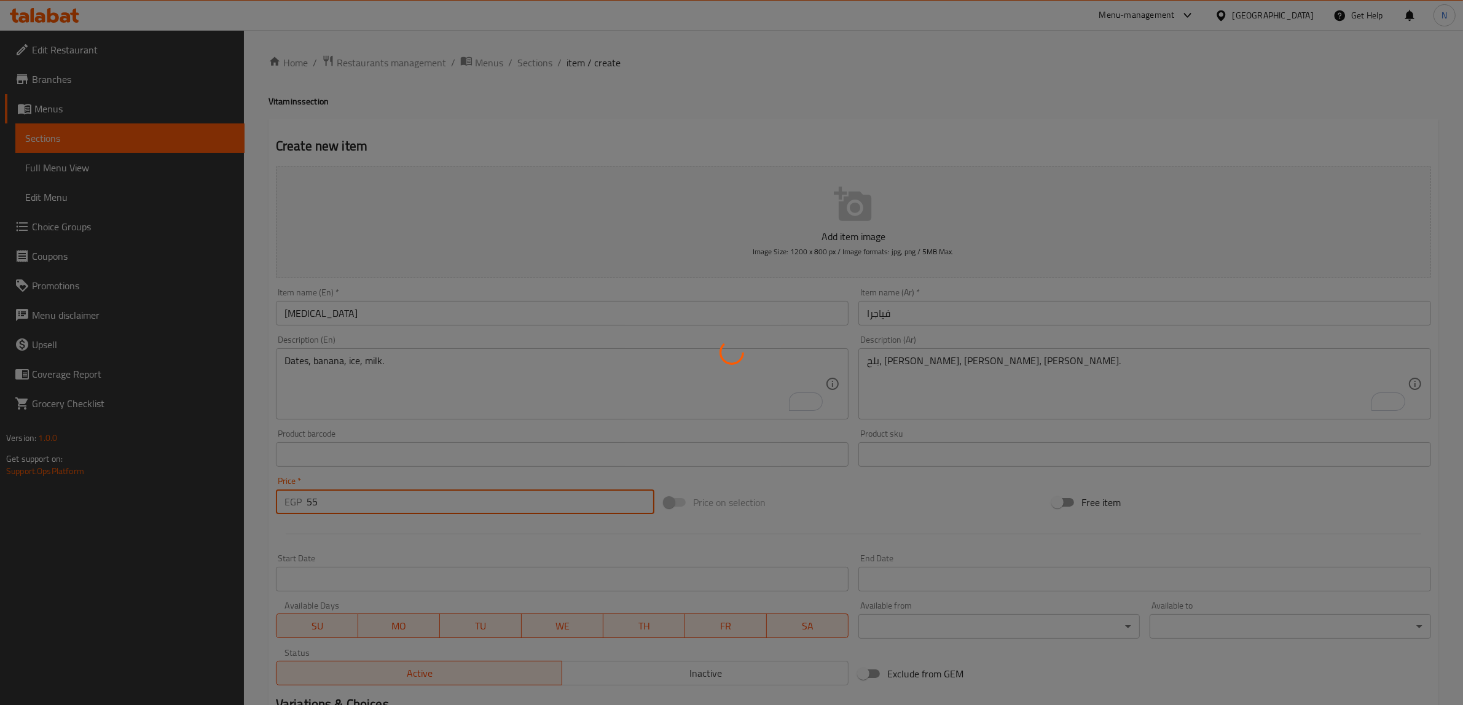
type input "0"
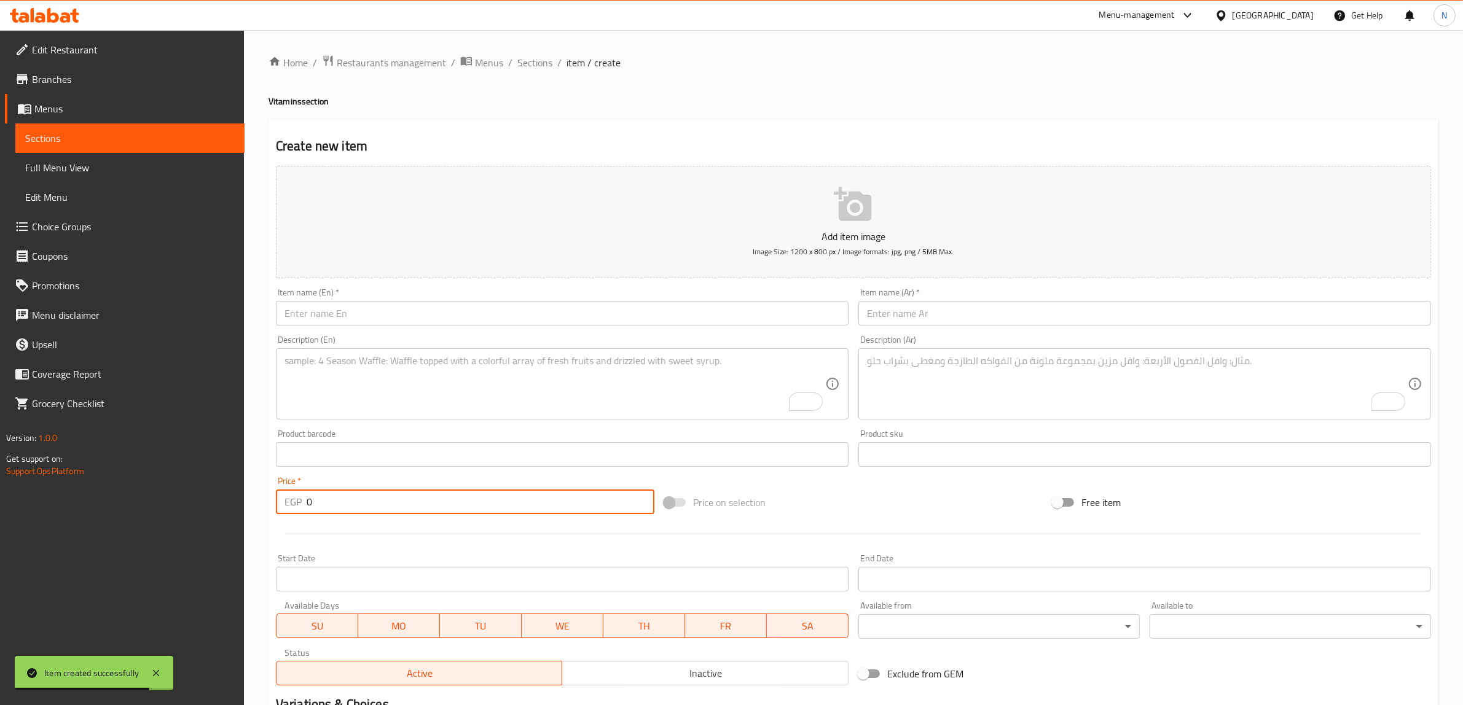
click at [509, 313] on input "text" at bounding box center [562, 313] width 573 height 25
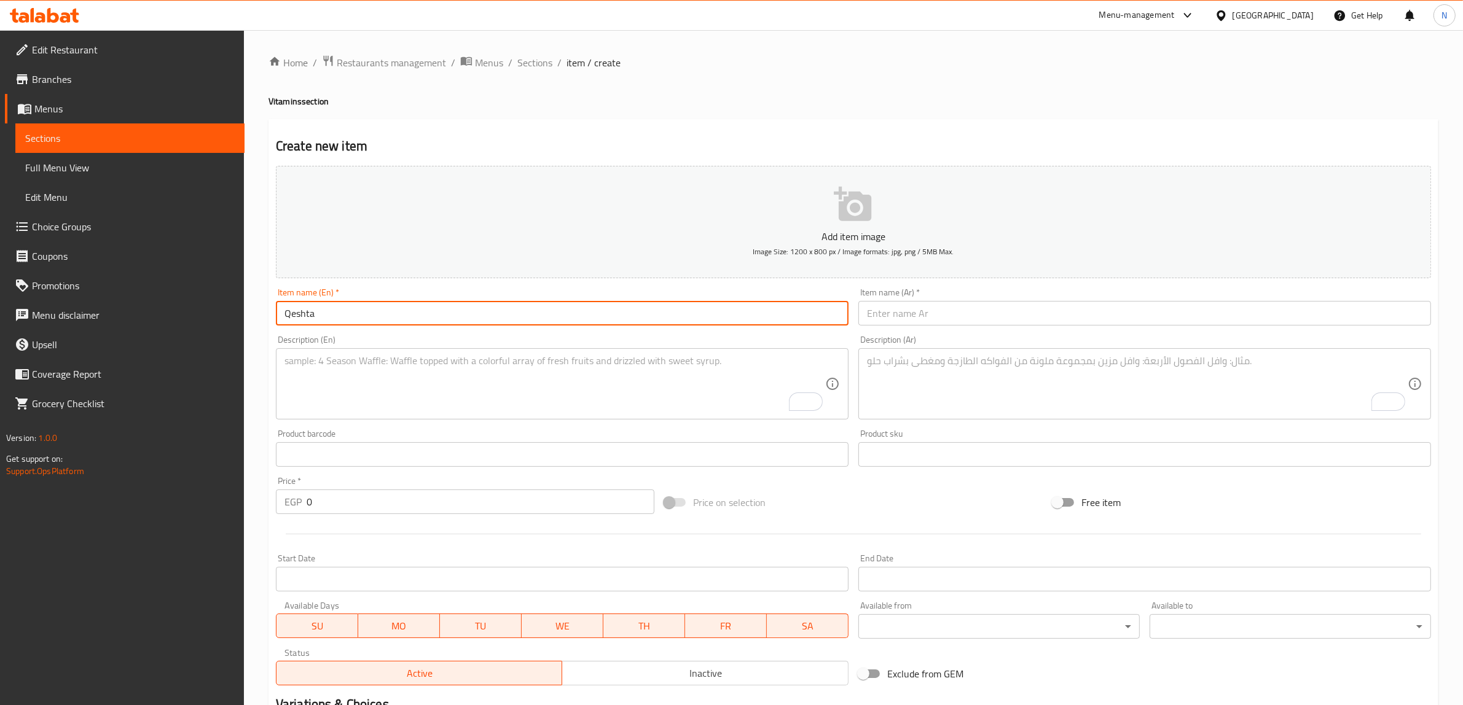
type input "Qeshta"
click at [965, 323] on input "text" at bounding box center [1144, 313] width 573 height 25
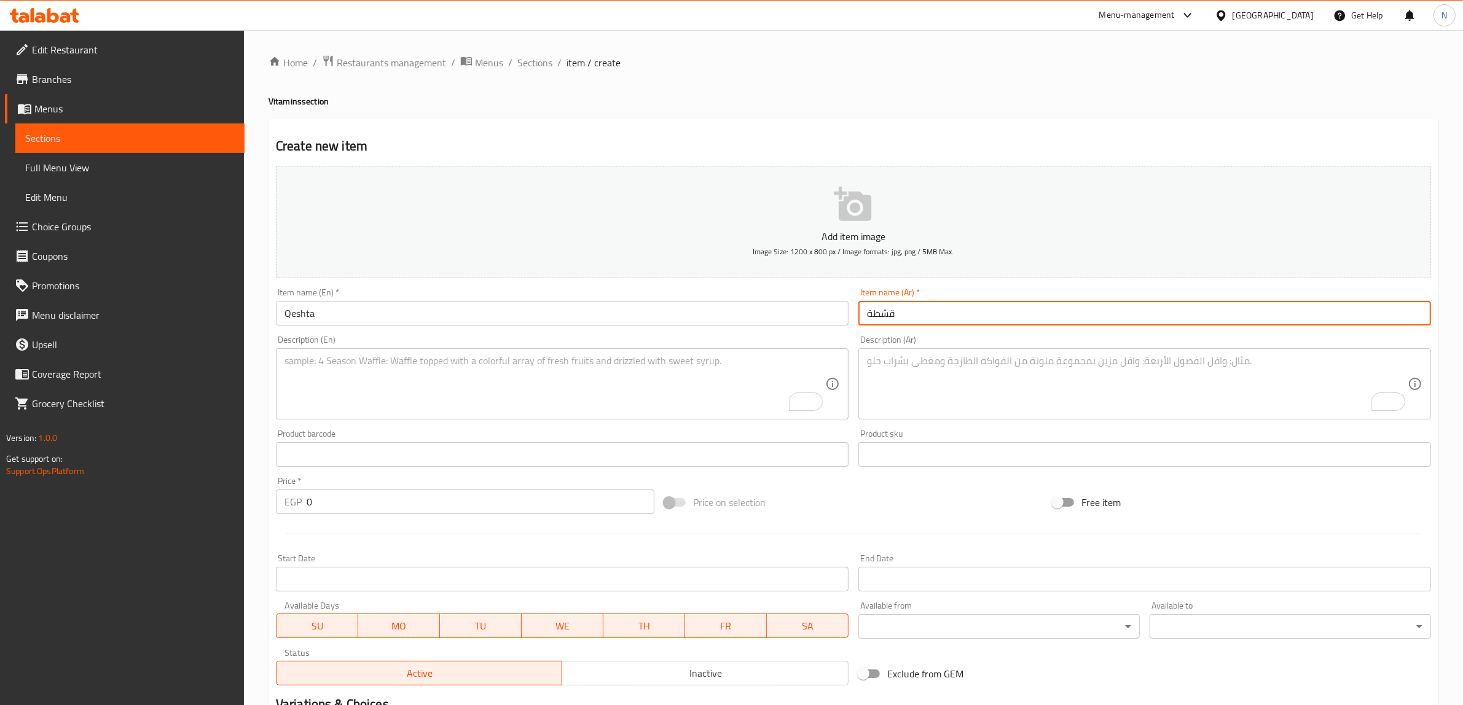
type input "قشطة"
click at [924, 366] on textarea "To enrich screen reader interactions, please activate Accessibility in Grammarl…" at bounding box center [1137, 384] width 541 height 58
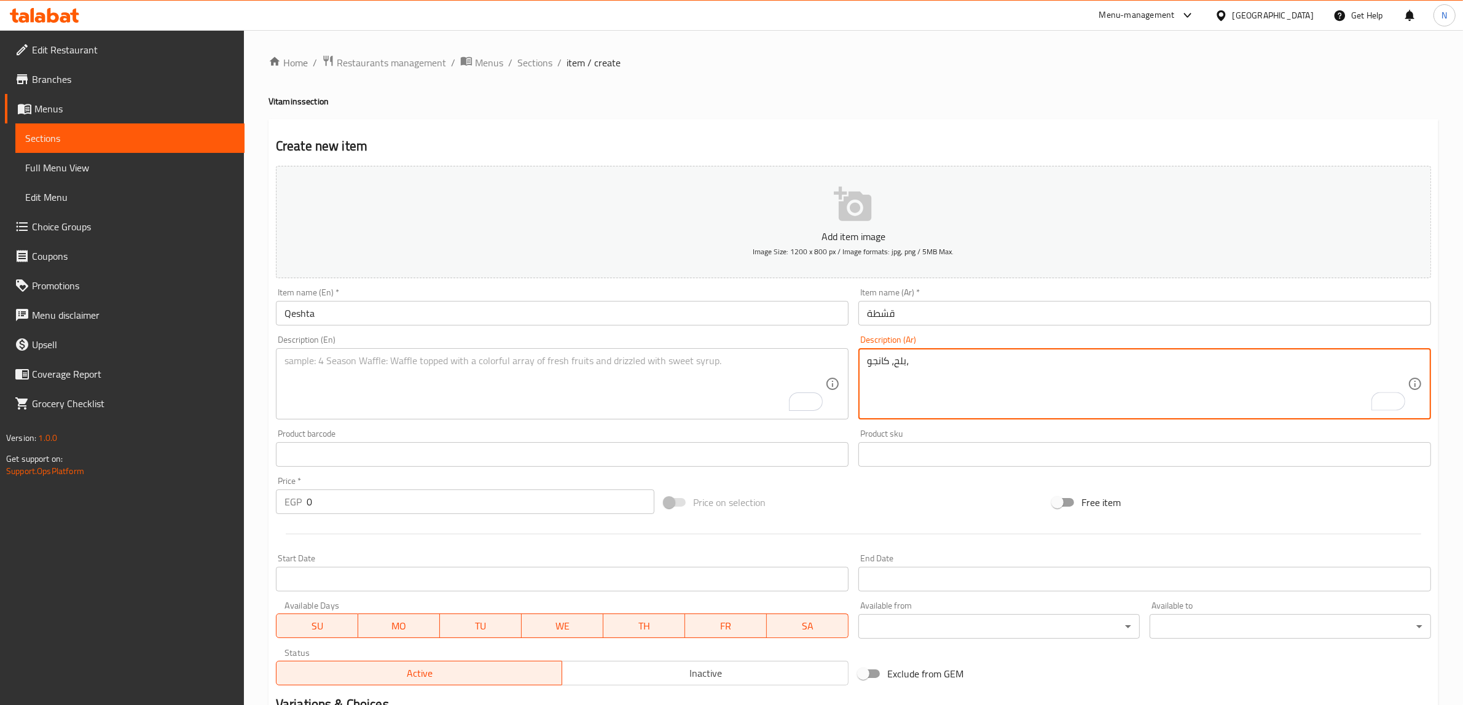
click at [888, 367] on textarea "بلح، كانجو،" at bounding box center [1137, 384] width 541 height 58
click at [936, 369] on textarea "بلح، [PERSON_NAME]، جوافة، آيس." at bounding box center [1137, 384] width 541 height 58
type textarea "بلح، [PERSON_NAME]، جوافة، آيس."
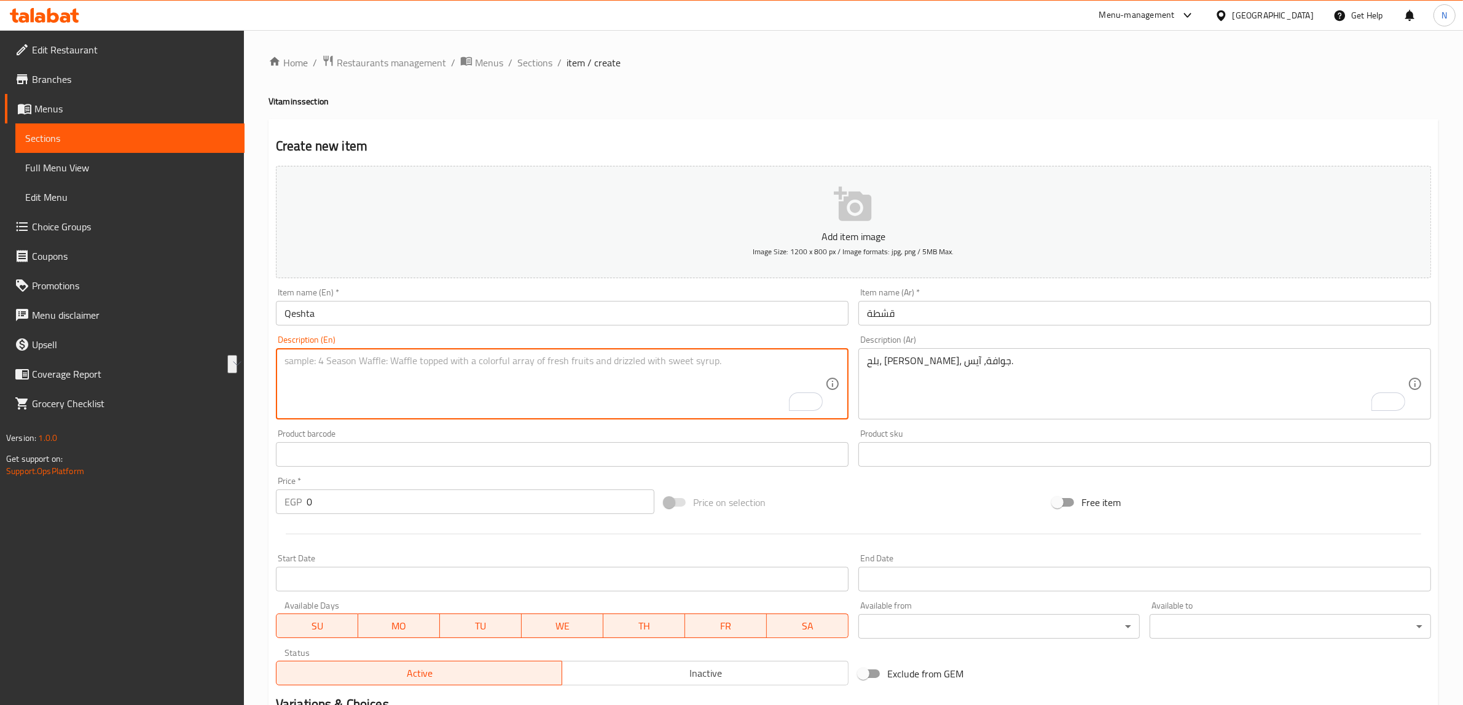
click at [556, 403] on textarea "To enrich screen reader interactions, please activate Accessibility in Grammarl…" at bounding box center [554, 384] width 541 height 58
paste textarea "Dates, mango, guava, ice."
type textarea "Dates, mango, guava, ice."
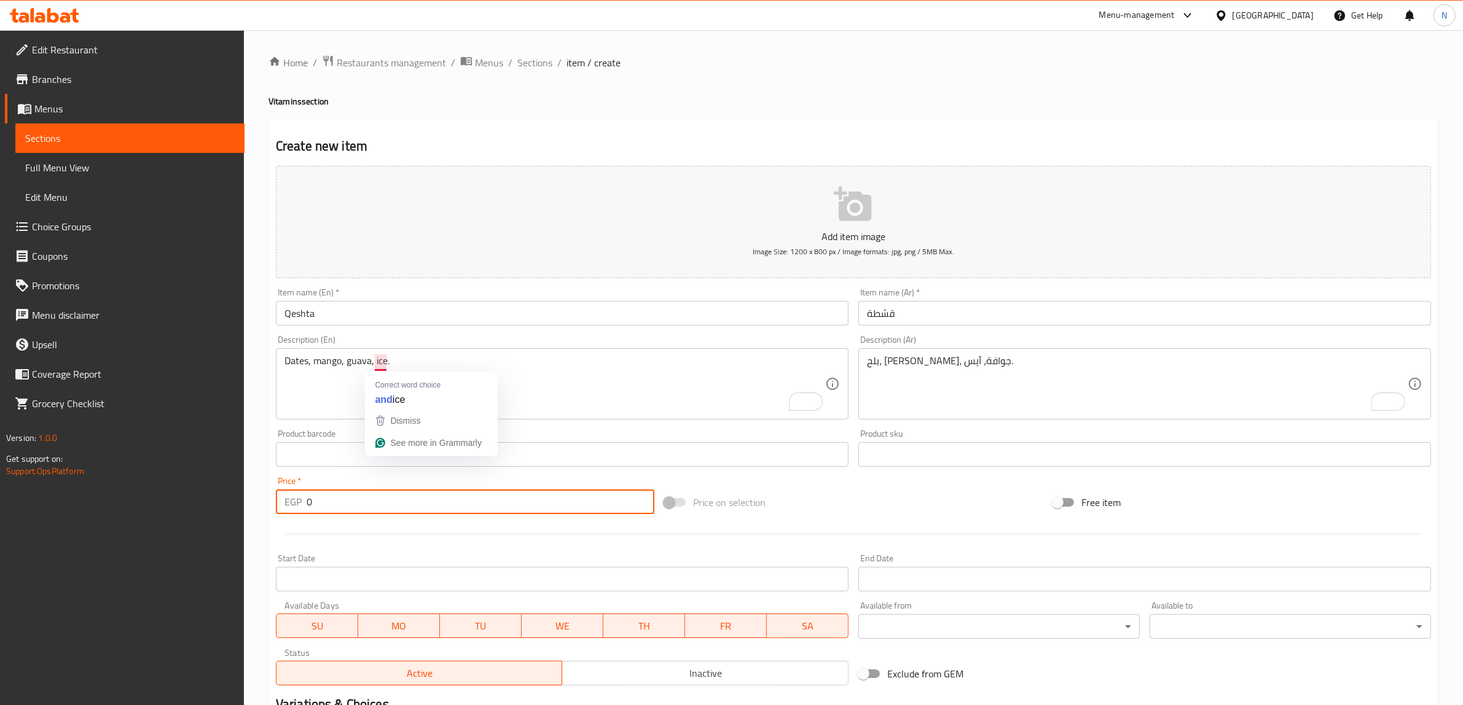
click at [449, 498] on input "0" at bounding box center [481, 502] width 348 height 25
type input "55"
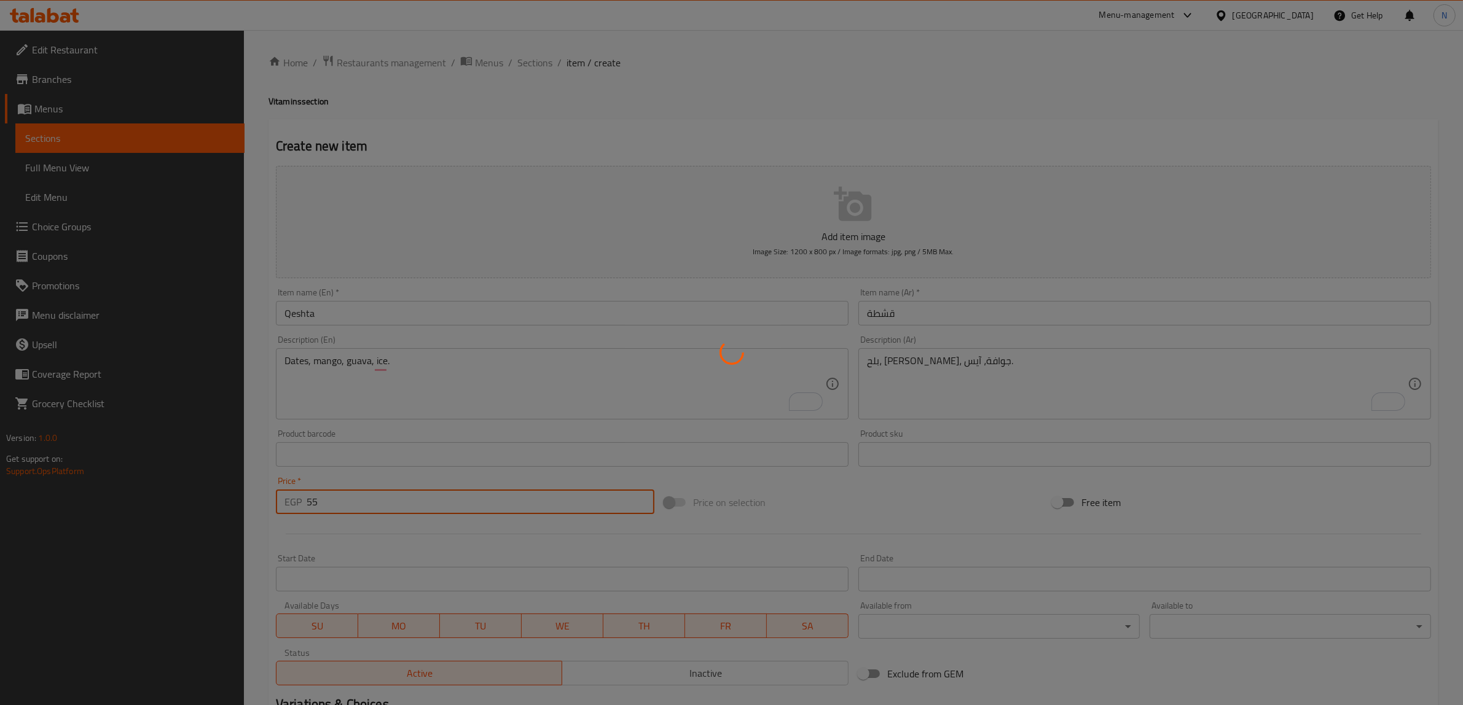
type input "0"
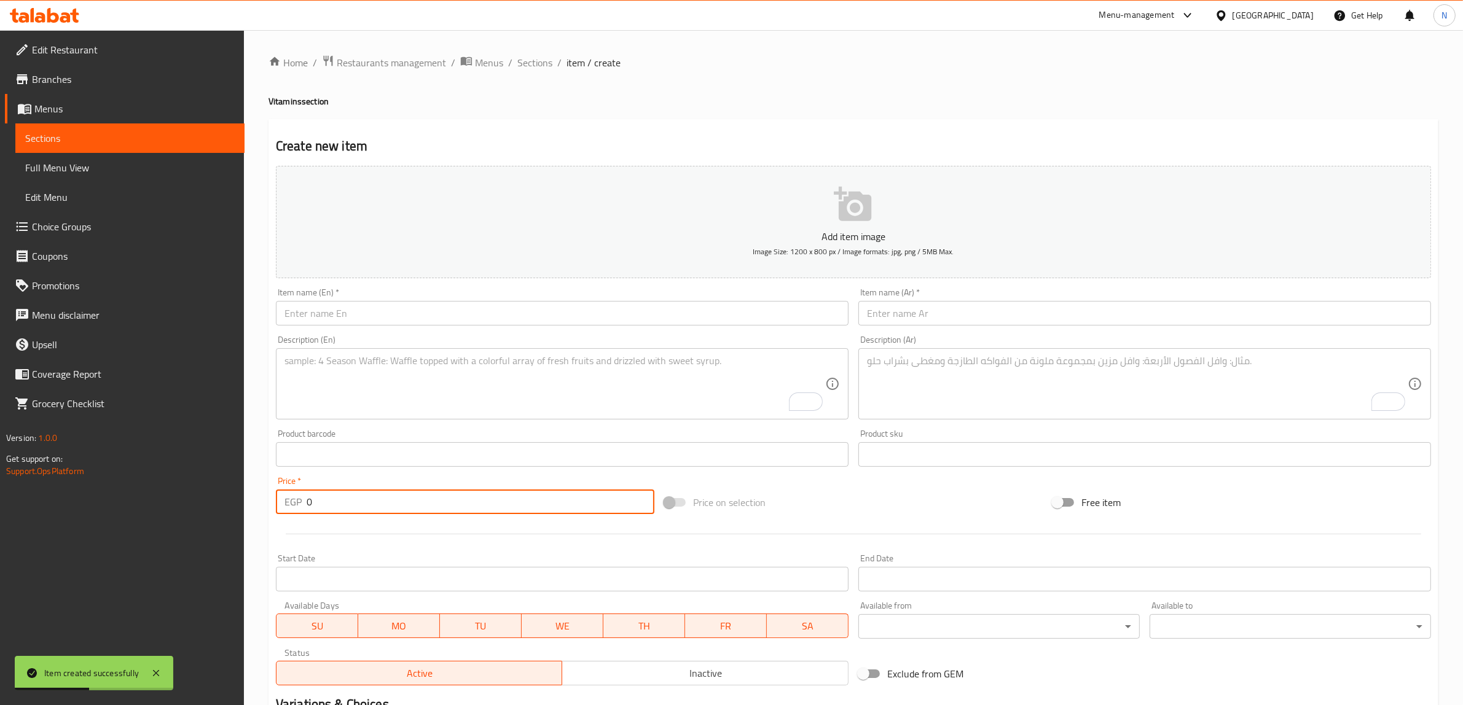
click at [539, 312] on input "text" at bounding box center [562, 313] width 573 height 25
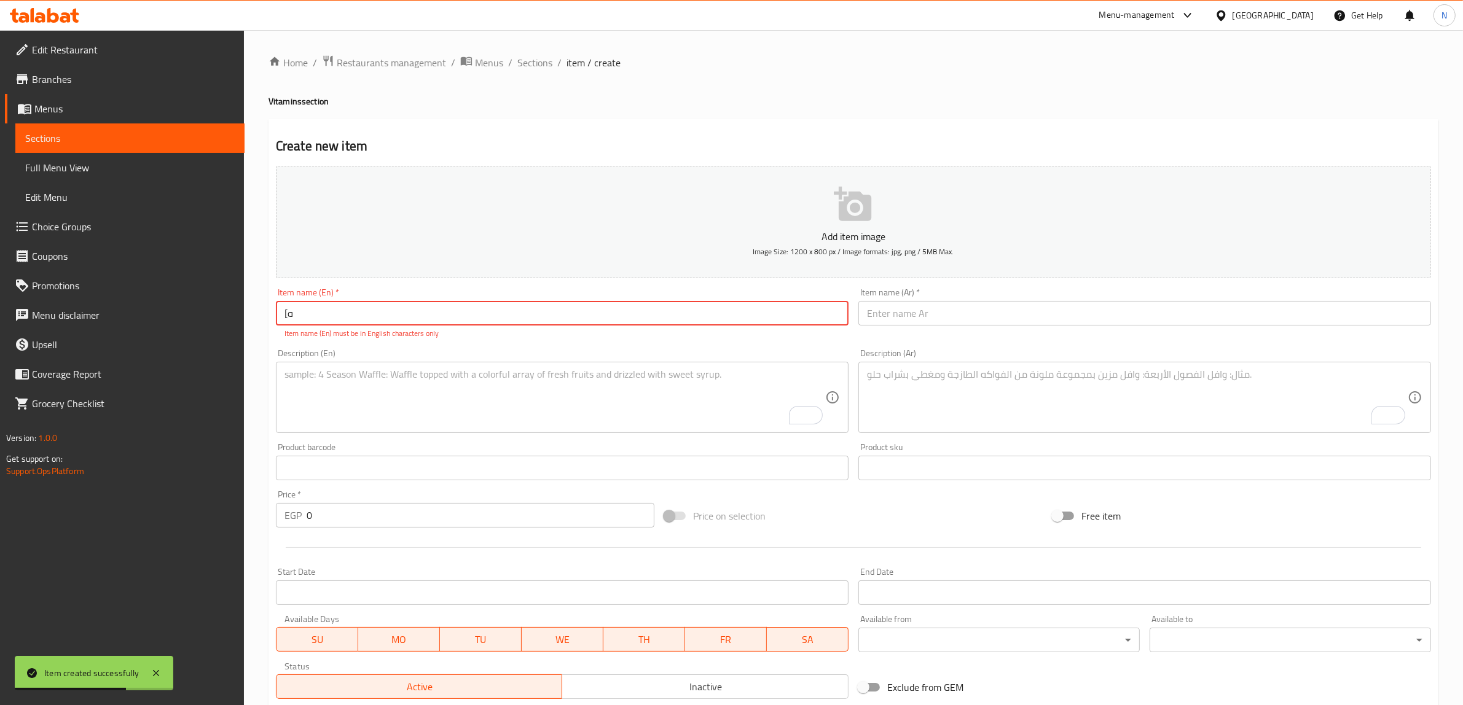
type input "["
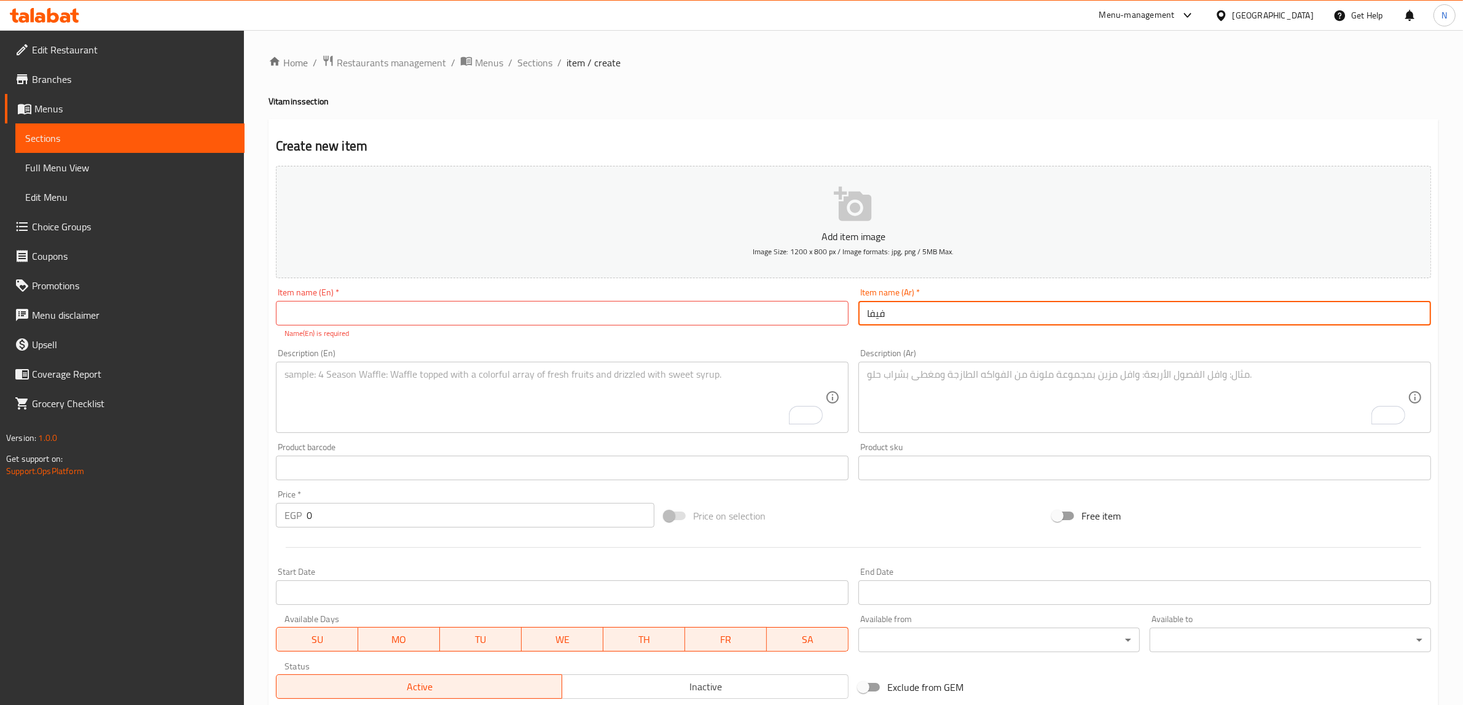
type input "فيفا"
click at [973, 389] on textarea "To enrich screen reader interactions, please activate Accessibility in Grammarl…" at bounding box center [1137, 398] width 541 height 58
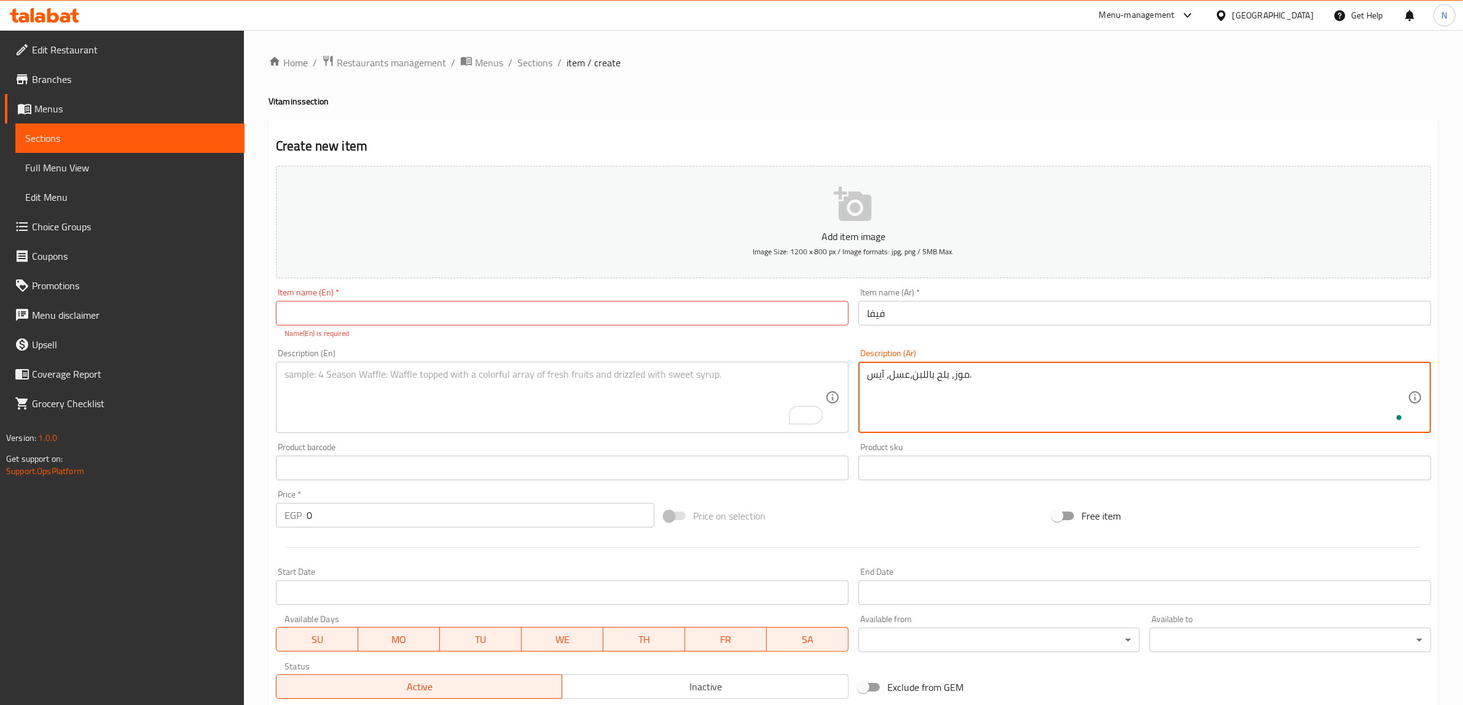
click at [973, 389] on textarea "موز، بلح باللبن،عسل، آيس." at bounding box center [1137, 398] width 541 height 58
type textarea "موز، بلح باللبن،عسل، آيس."
click at [667, 397] on textarea "To enrich screen reader interactions, please activate Accessibility in Grammarl…" at bounding box center [554, 398] width 541 height 58
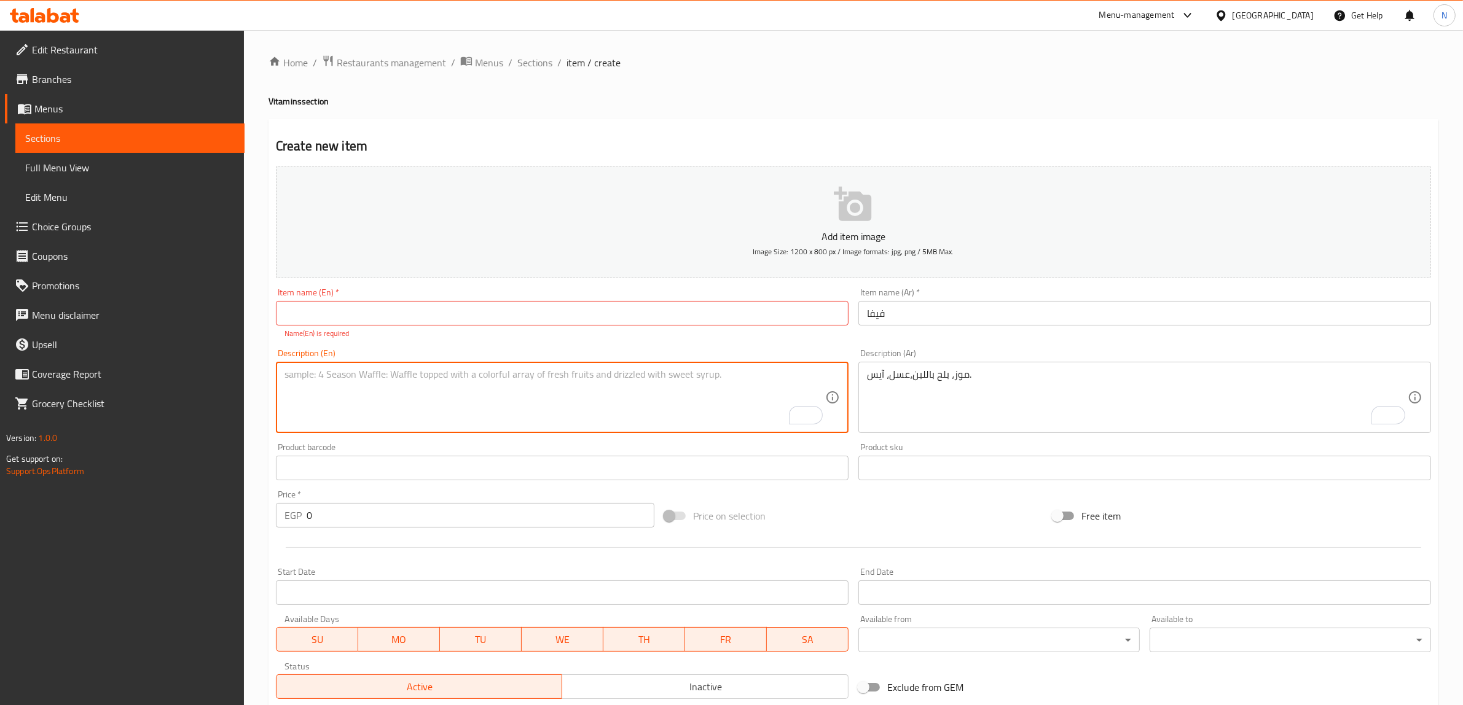
paste textarea "Banana, dates with milk, honey, ice."
type textarea "Banana, dates with milk, honey, ice."
click at [443, 316] on input "text" at bounding box center [562, 313] width 573 height 25
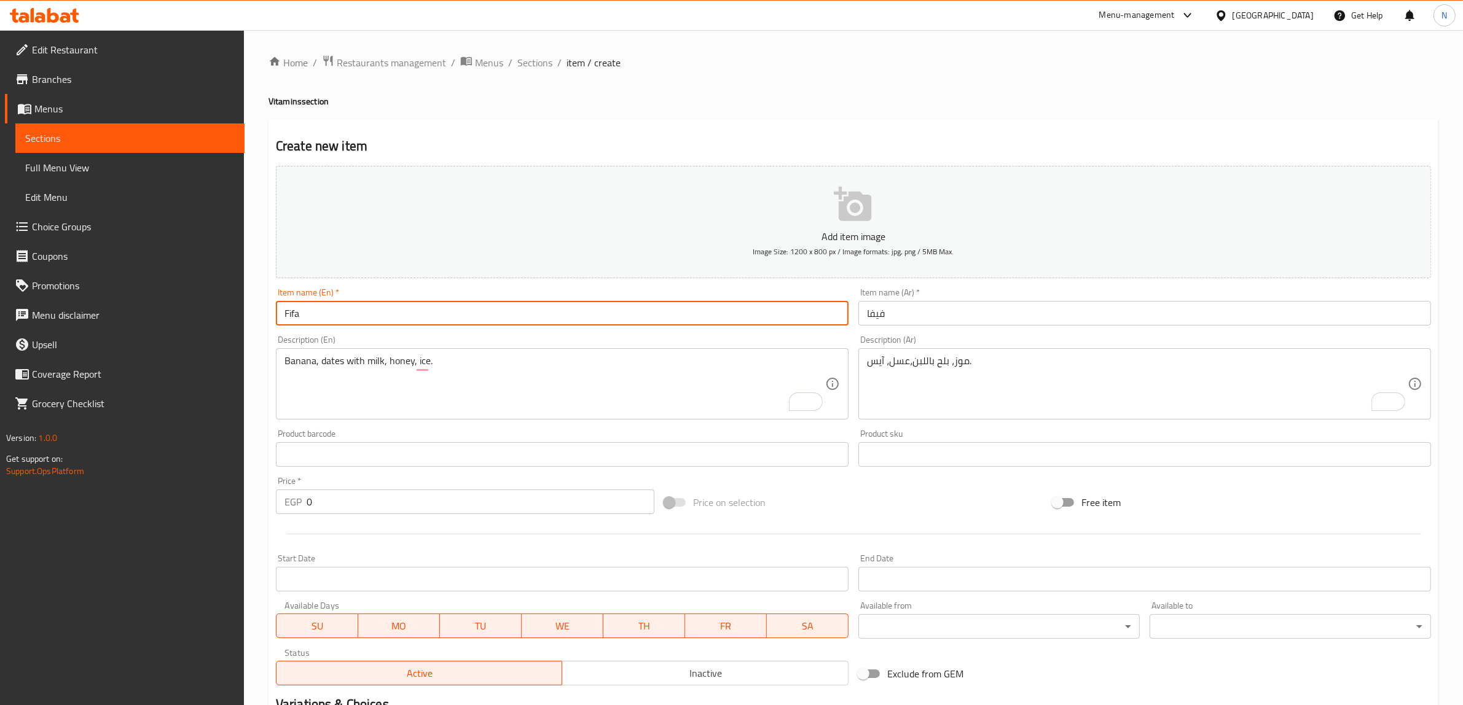
type input "Fifa"
click at [344, 506] on input "0" at bounding box center [481, 502] width 348 height 25
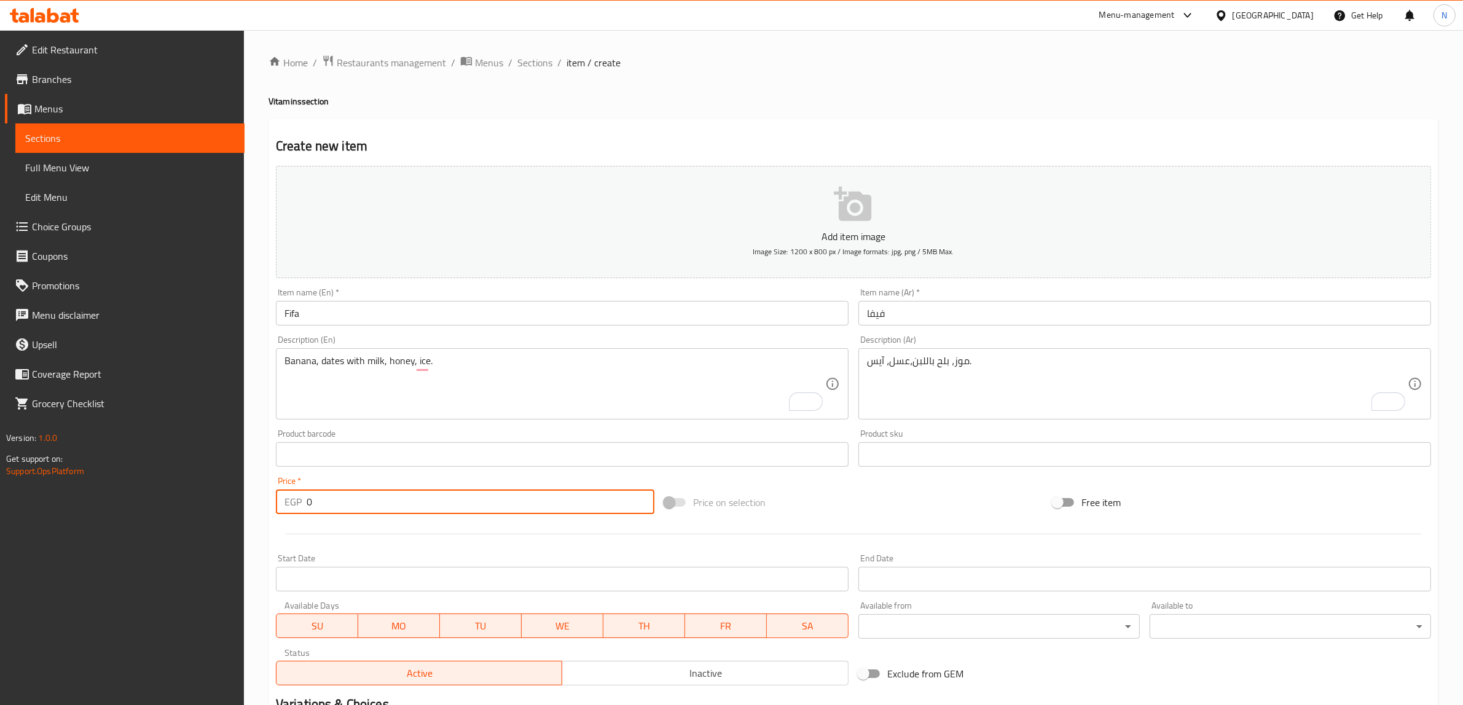
click at [344, 506] on input "0" at bounding box center [481, 502] width 348 height 25
type input "55"
click at [293, 317] on input "Fifa" at bounding box center [562, 313] width 573 height 25
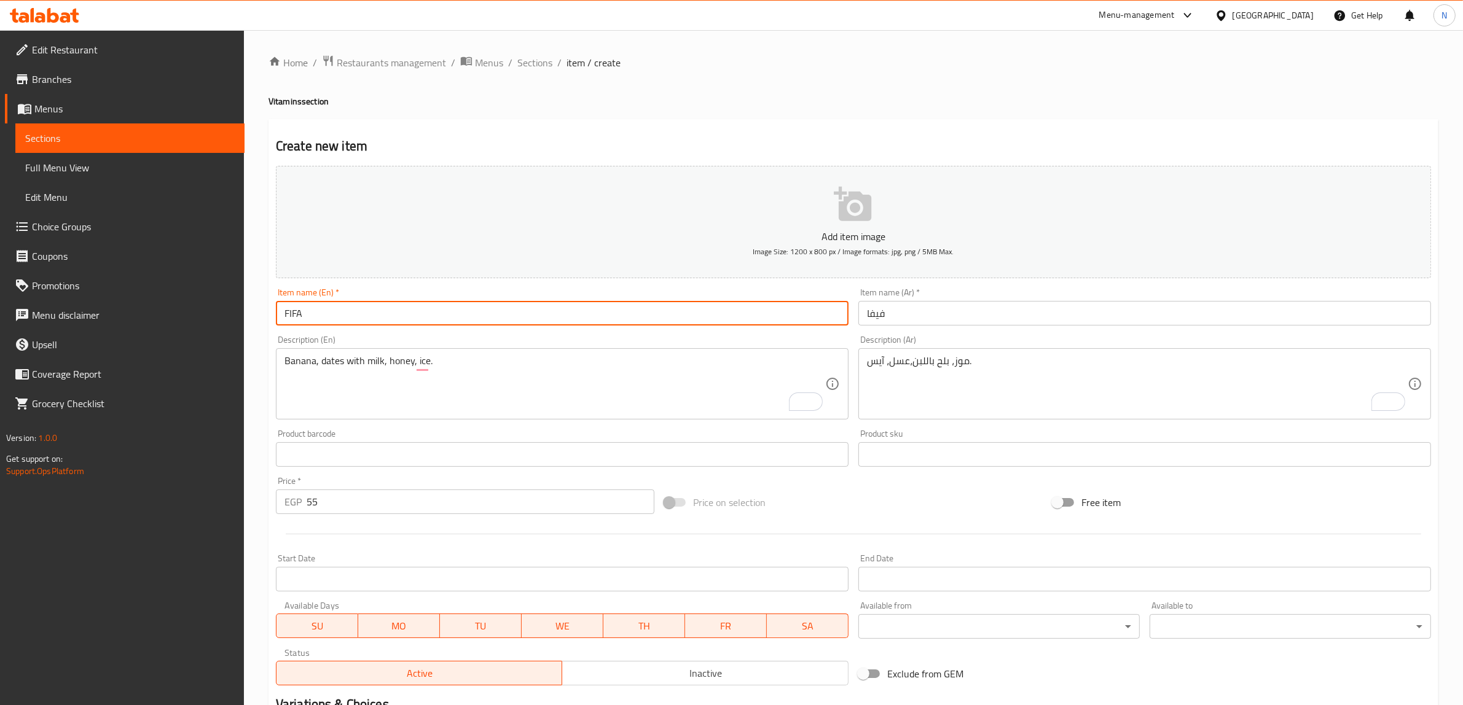
type input "FIFA"
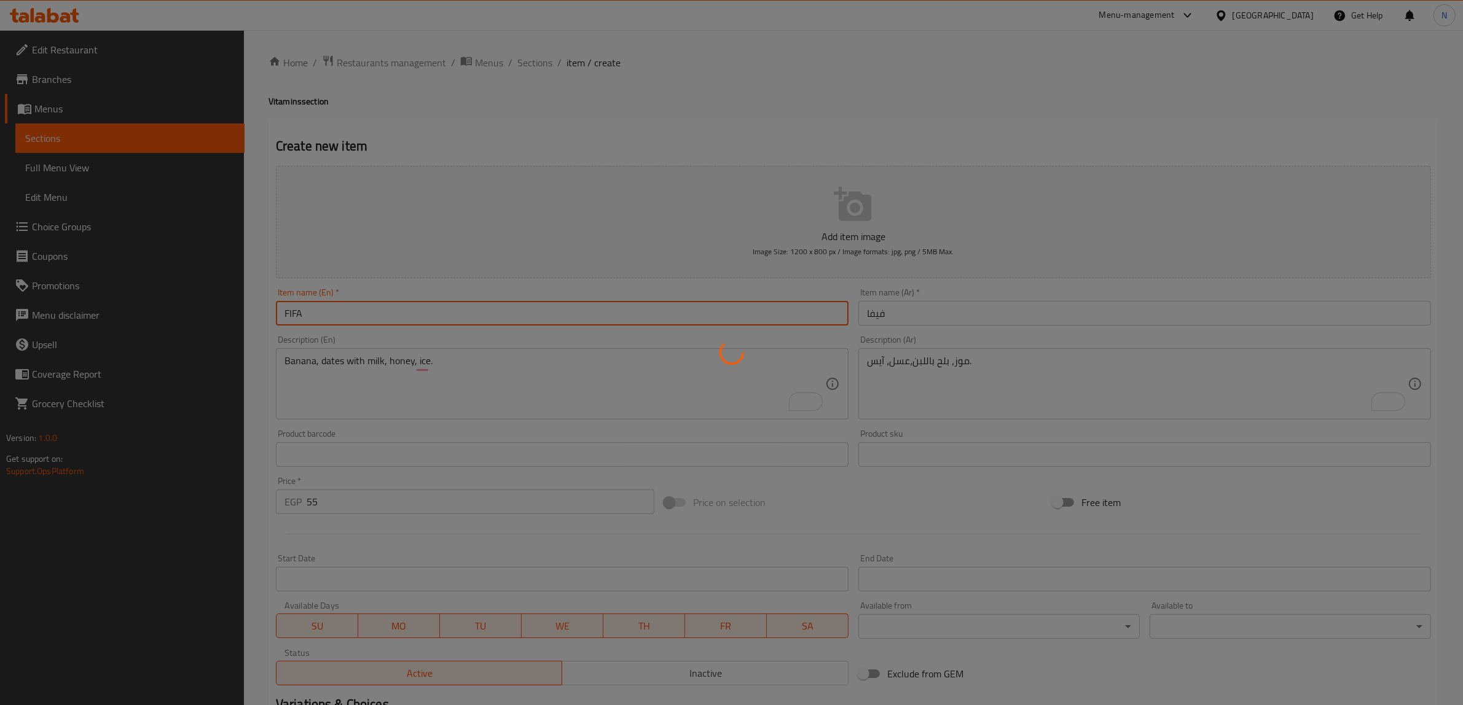
type input "0"
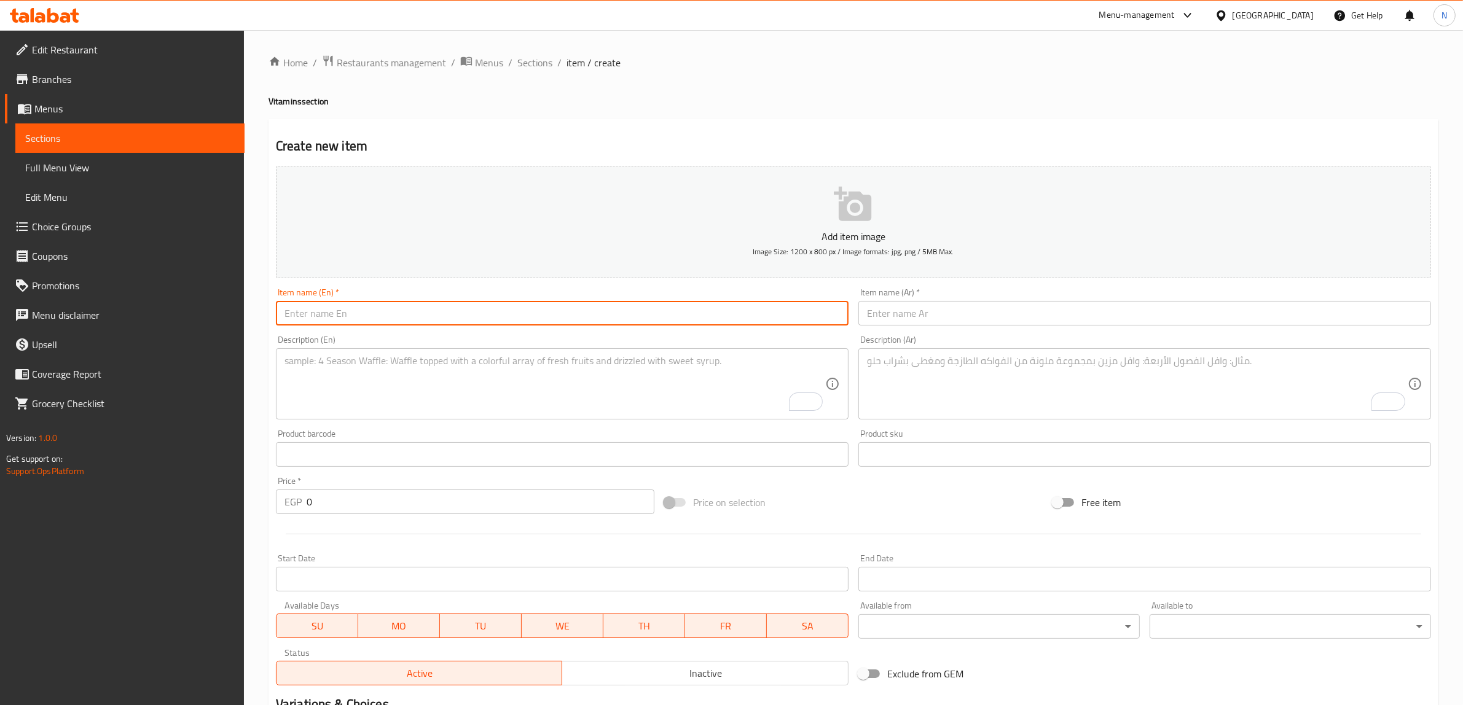
click at [493, 318] on input "text" at bounding box center [562, 313] width 573 height 25
type input "Yahoo"
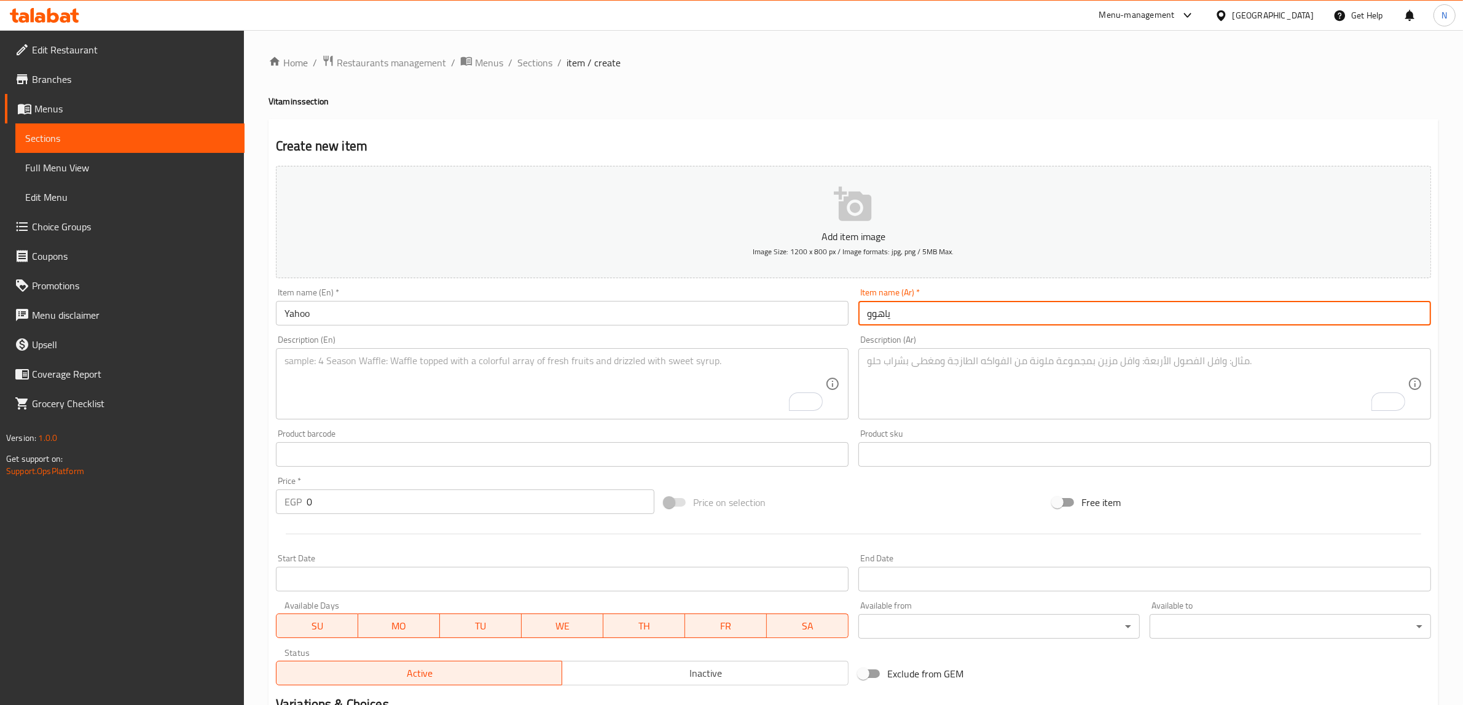
type input "ياهوو"
click at [854, 372] on div "Description (Ar) Description (Ar)" at bounding box center [1144, 378] width 583 height 94
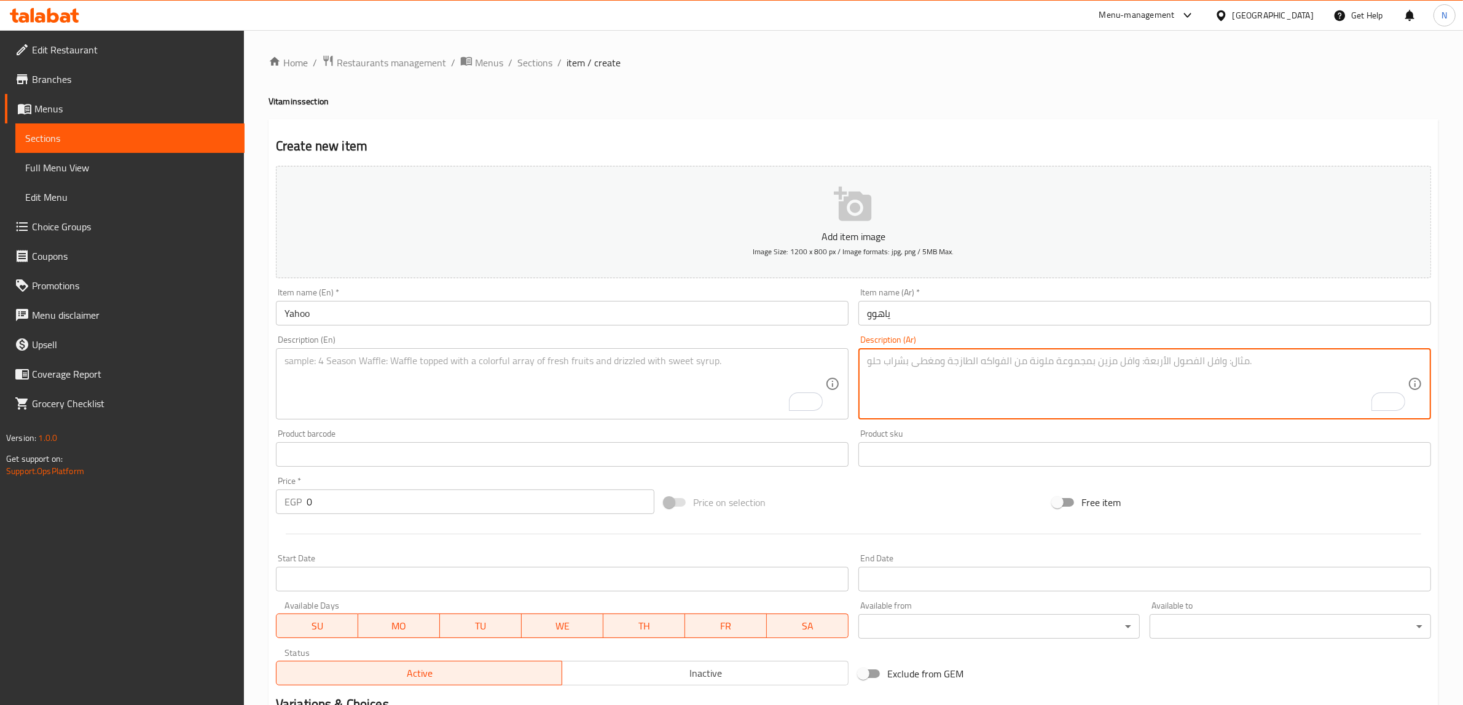
click at [966, 386] on textarea "To enrich screen reader interactions, please activate Accessibility in Grammarl…" at bounding box center [1137, 384] width 541 height 58
click at [892, 366] on textarea "خوخ، برتقال، لبنـ آيس." at bounding box center [1137, 384] width 541 height 58
click at [930, 367] on textarea "خوخ، برتقال، لبن، آيس." at bounding box center [1137, 384] width 541 height 58
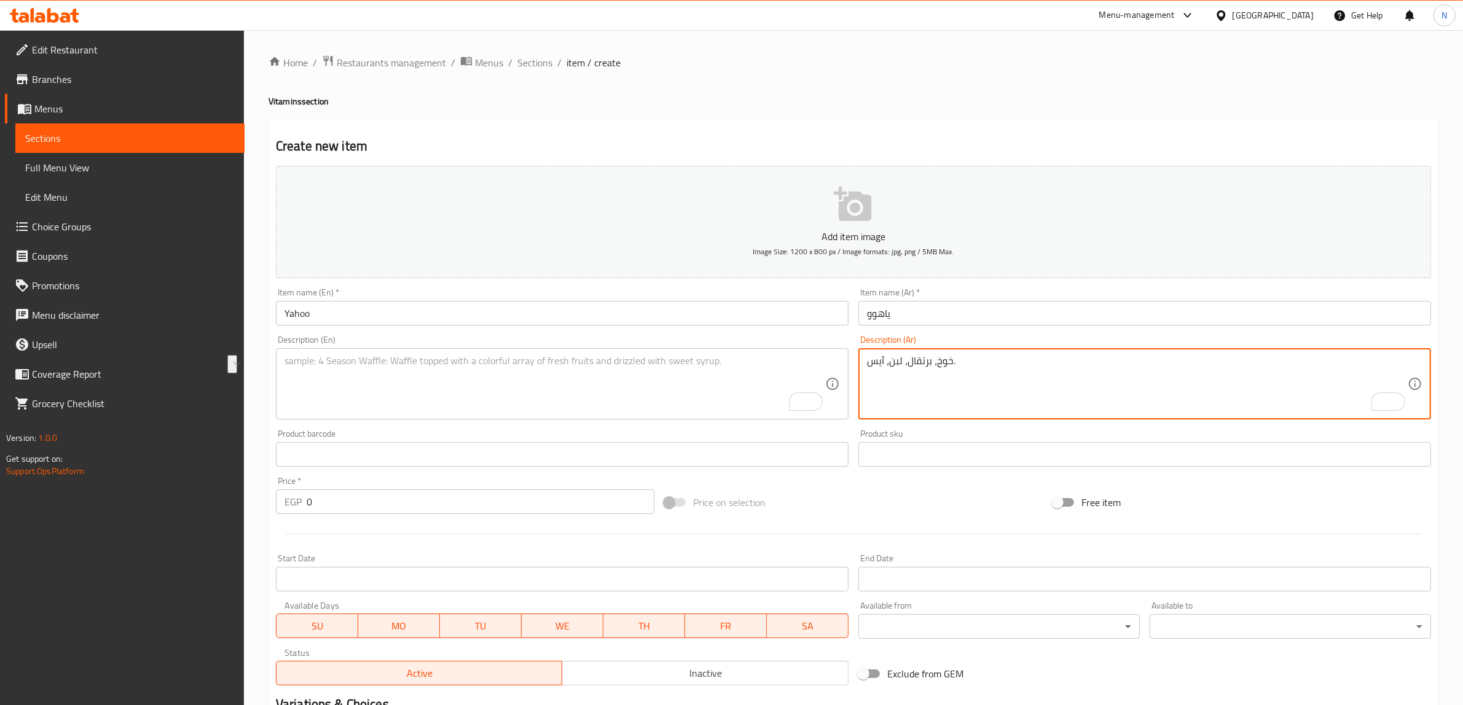
type textarea "خوخ، برتقال، لبن، آيس."
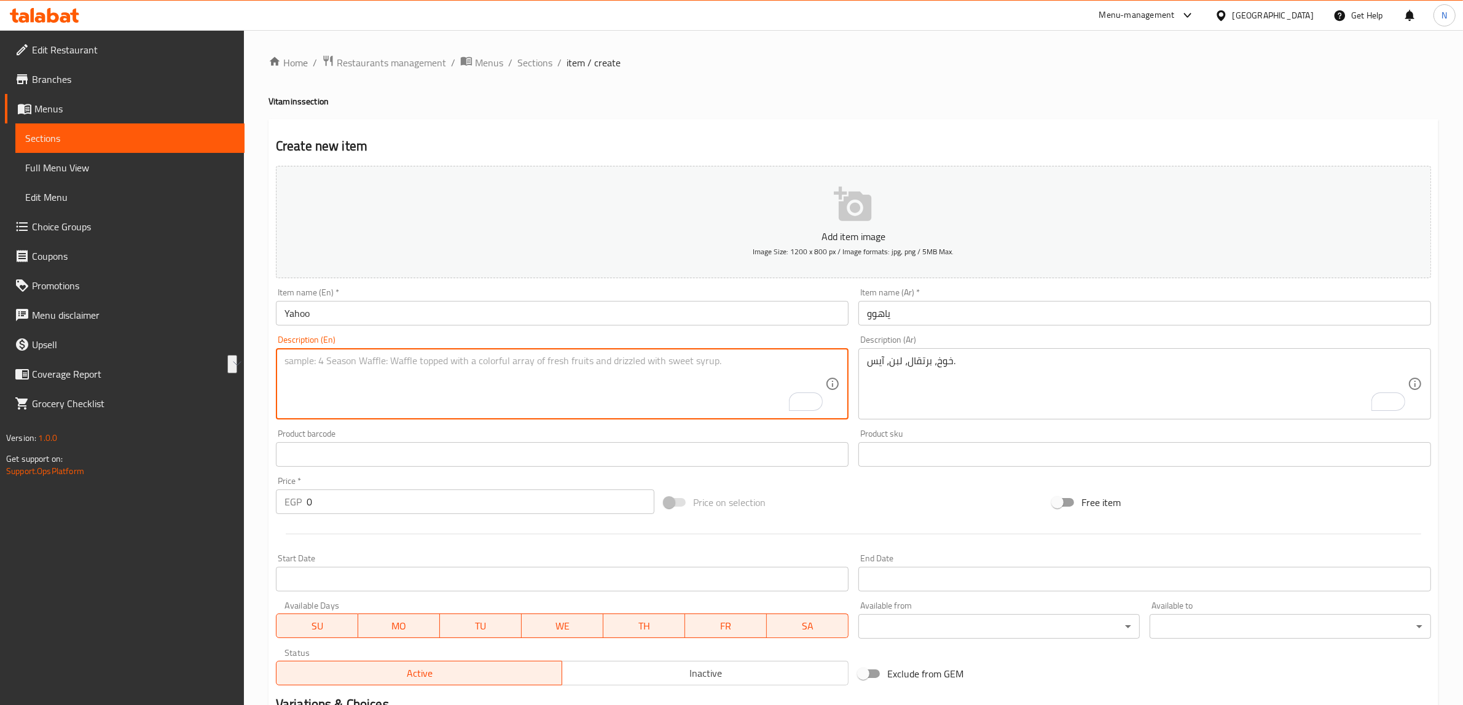
click at [579, 373] on textarea "To enrich screen reader interactions, please activate Accessibility in Grammarl…" at bounding box center [554, 384] width 541 height 58
paste textarea "Peach, orange, milk, ice."
type textarea "Peach, orange, milk, ice."
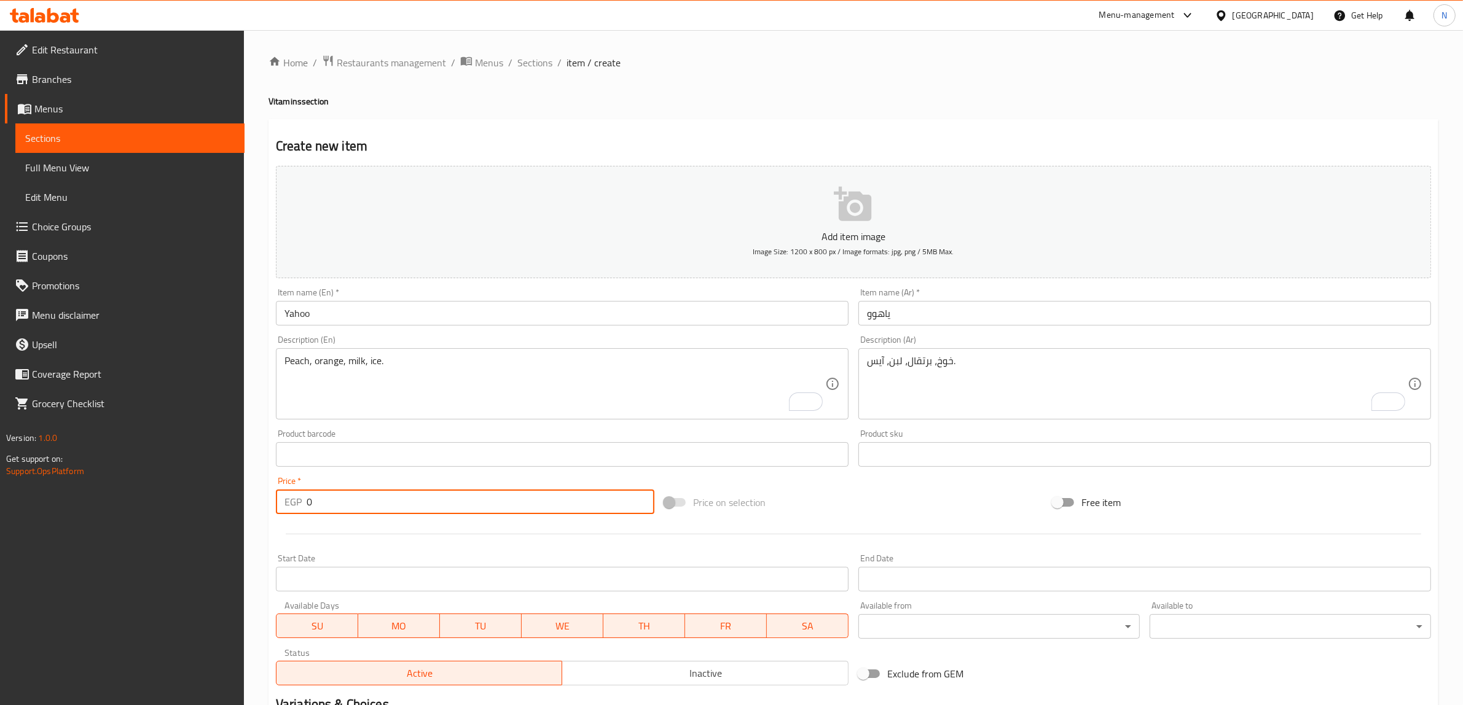
click at [495, 498] on input "0" at bounding box center [481, 502] width 348 height 25
type input "50"
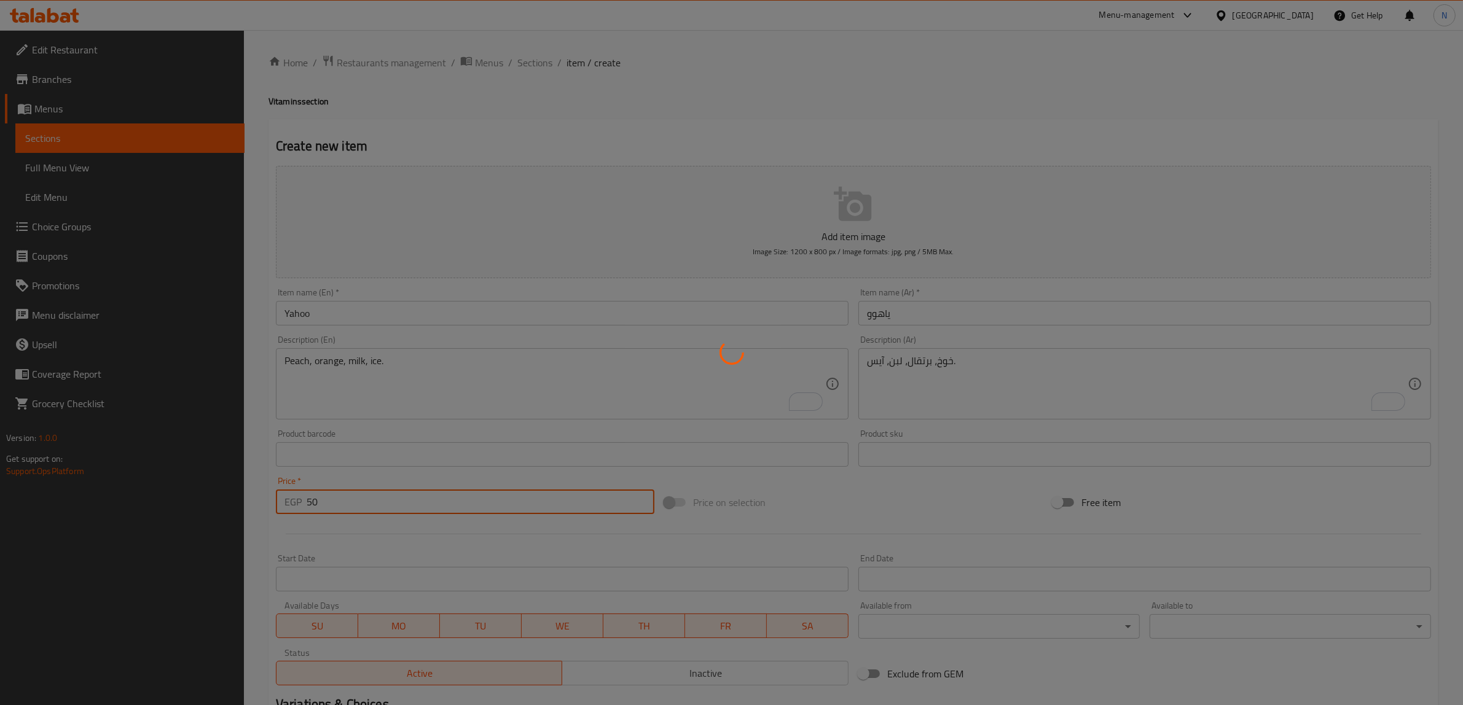
type input "0"
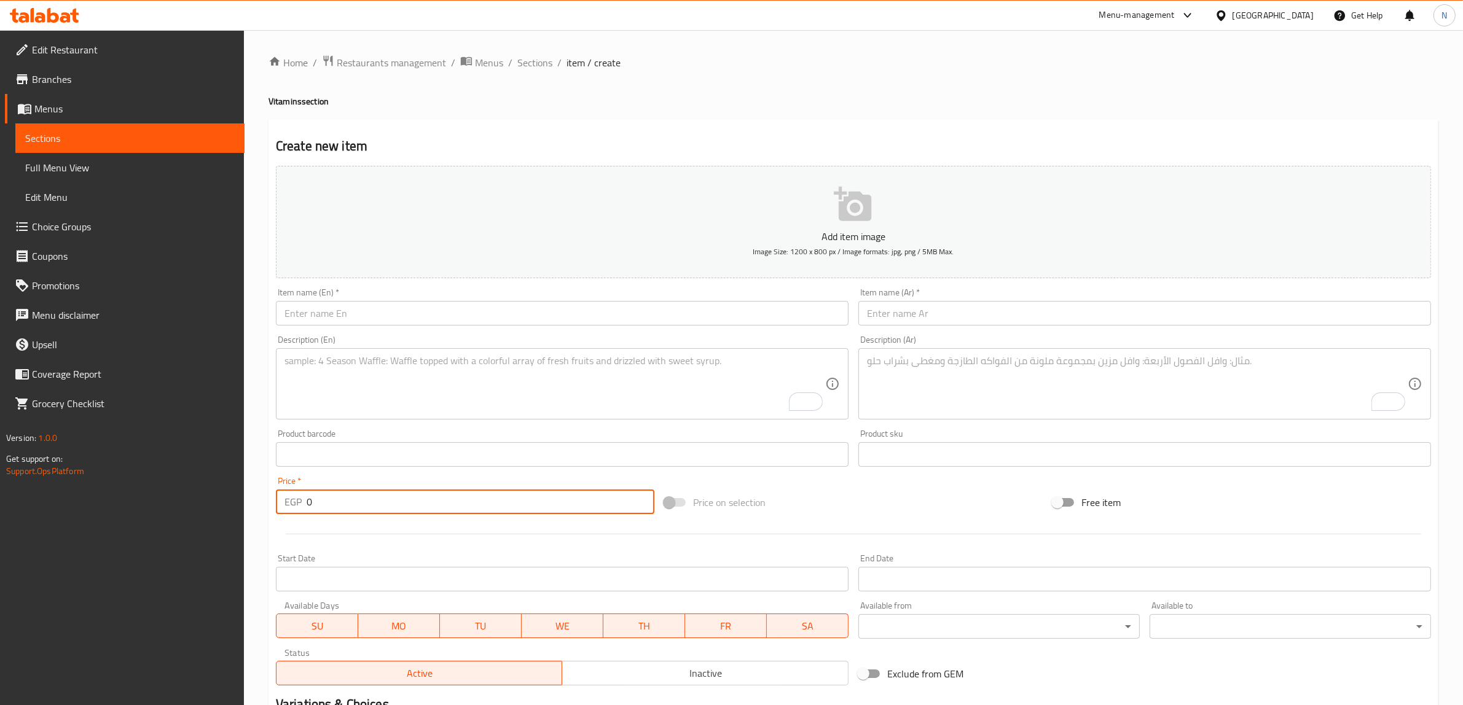
click at [1071, 313] on input "text" at bounding box center [1144, 313] width 573 height 25
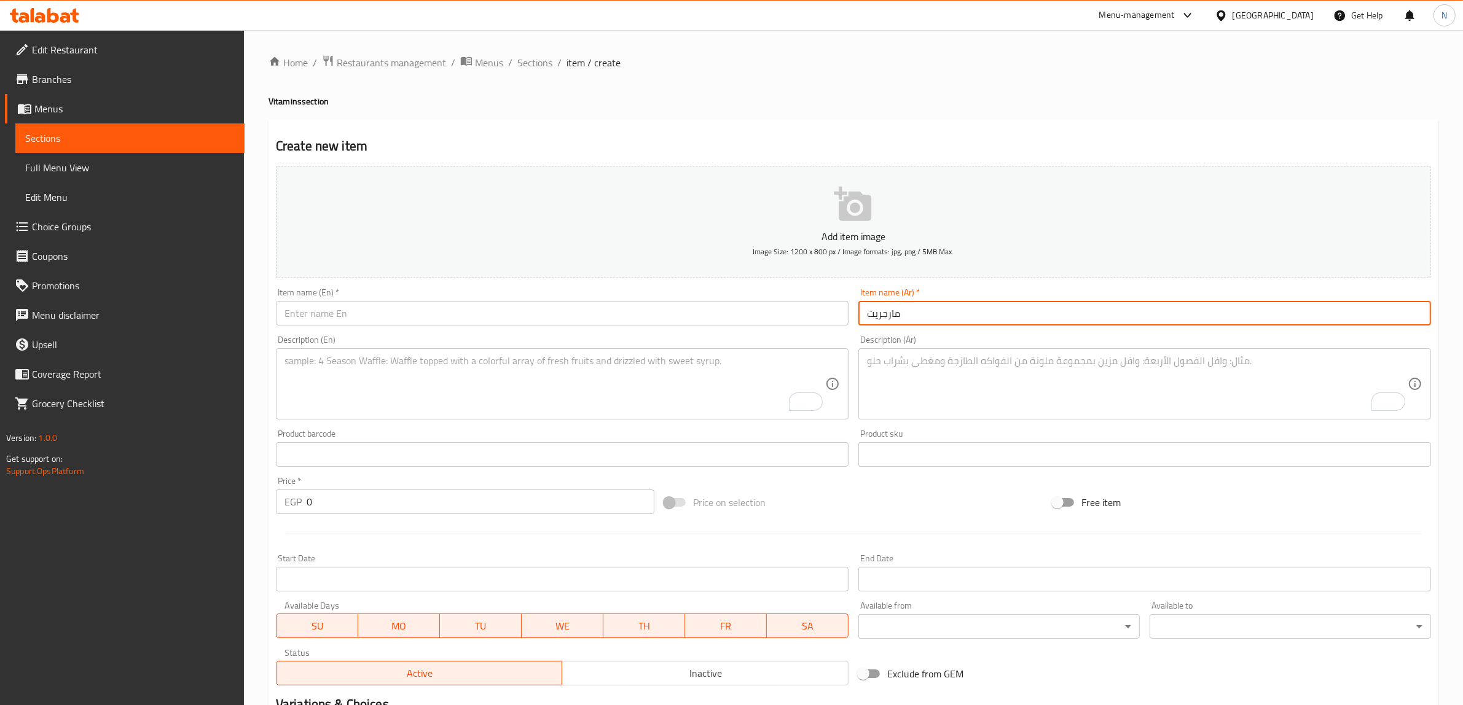
type input "مارجريت"
click at [1153, 392] on textarea "To enrich screen reader interactions, please activate Accessibility in Grammarl…" at bounding box center [1137, 384] width 541 height 58
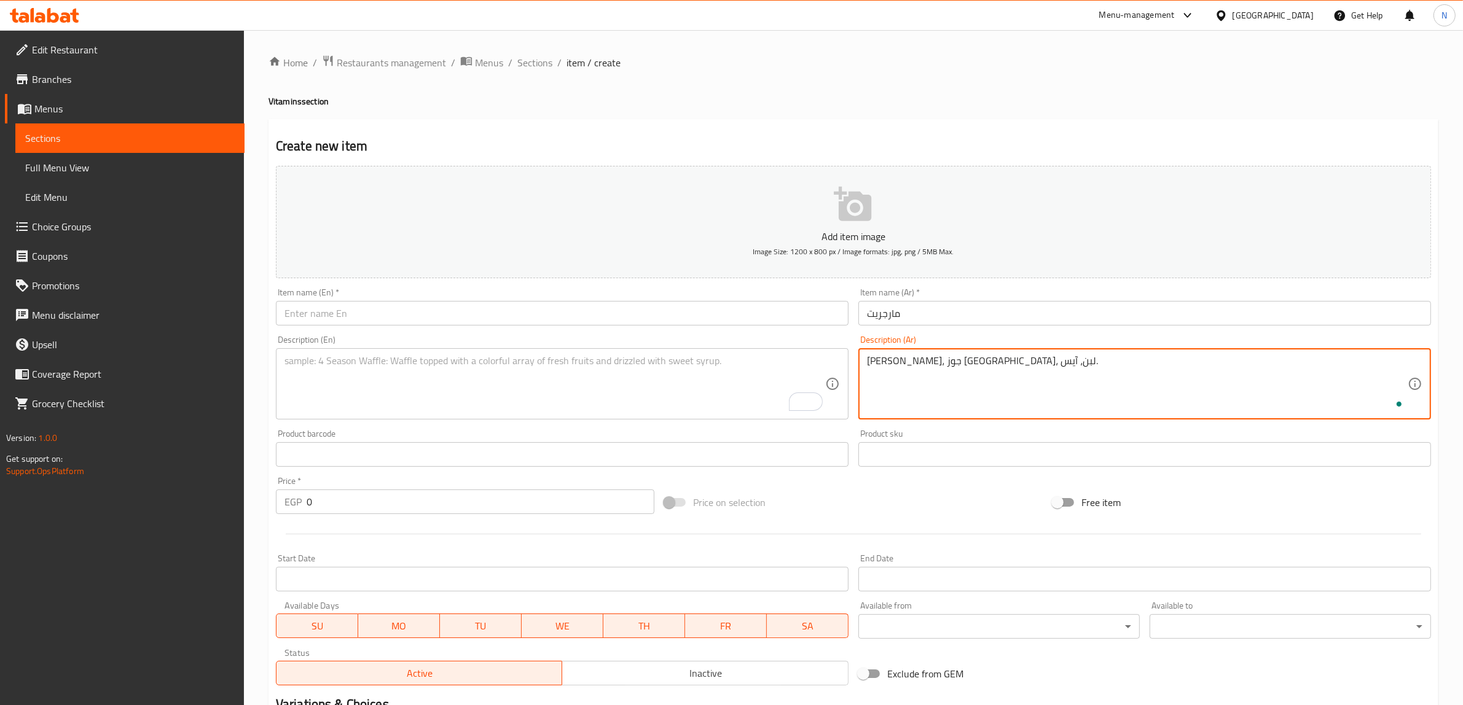
click at [1153, 392] on textarea "[PERSON_NAME]، جوز [GEOGRAPHIC_DATA]، لبن، آيس." at bounding box center [1137, 384] width 541 height 58
type textarea "[PERSON_NAME]، جوز [GEOGRAPHIC_DATA]، لبن، آيس."
click at [465, 364] on textarea "To enrich screen reader interactions, please activate Accessibility in Grammarl…" at bounding box center [554, 384] width 541 height 58
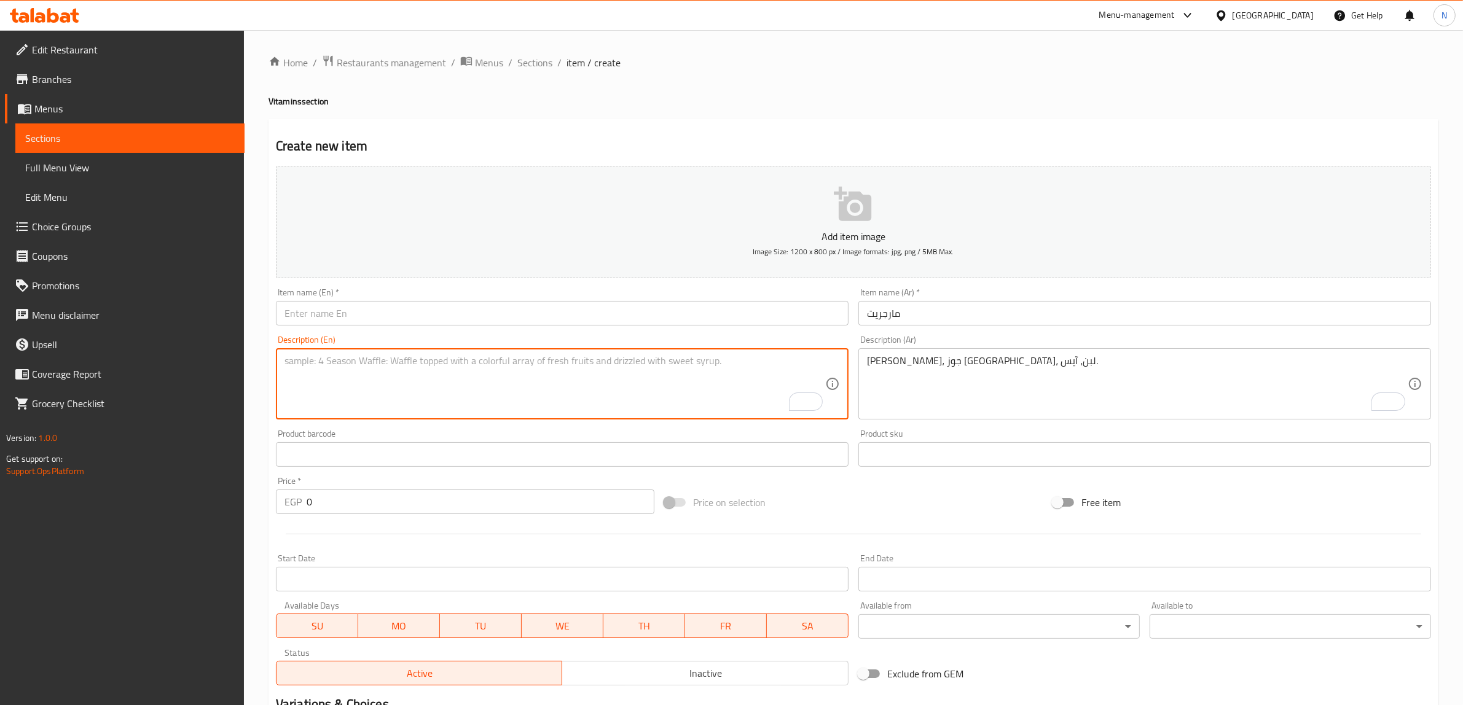
paste textarea "Mango, coconut, milk, ice."
type textarea "Mango, coconut, milk, ice."
click at [475, 308] on input "text" at bounding box center [562, 313] width 573 height 25
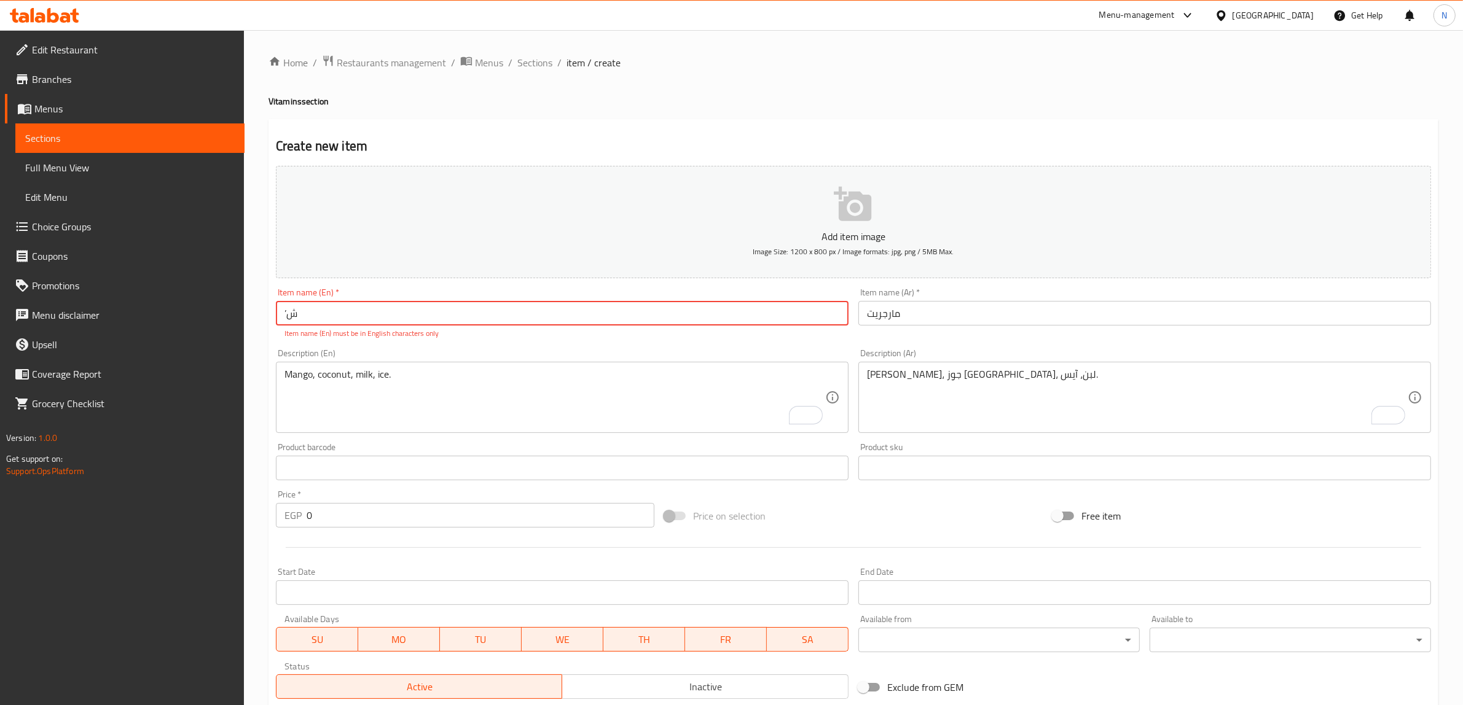
type input "’"
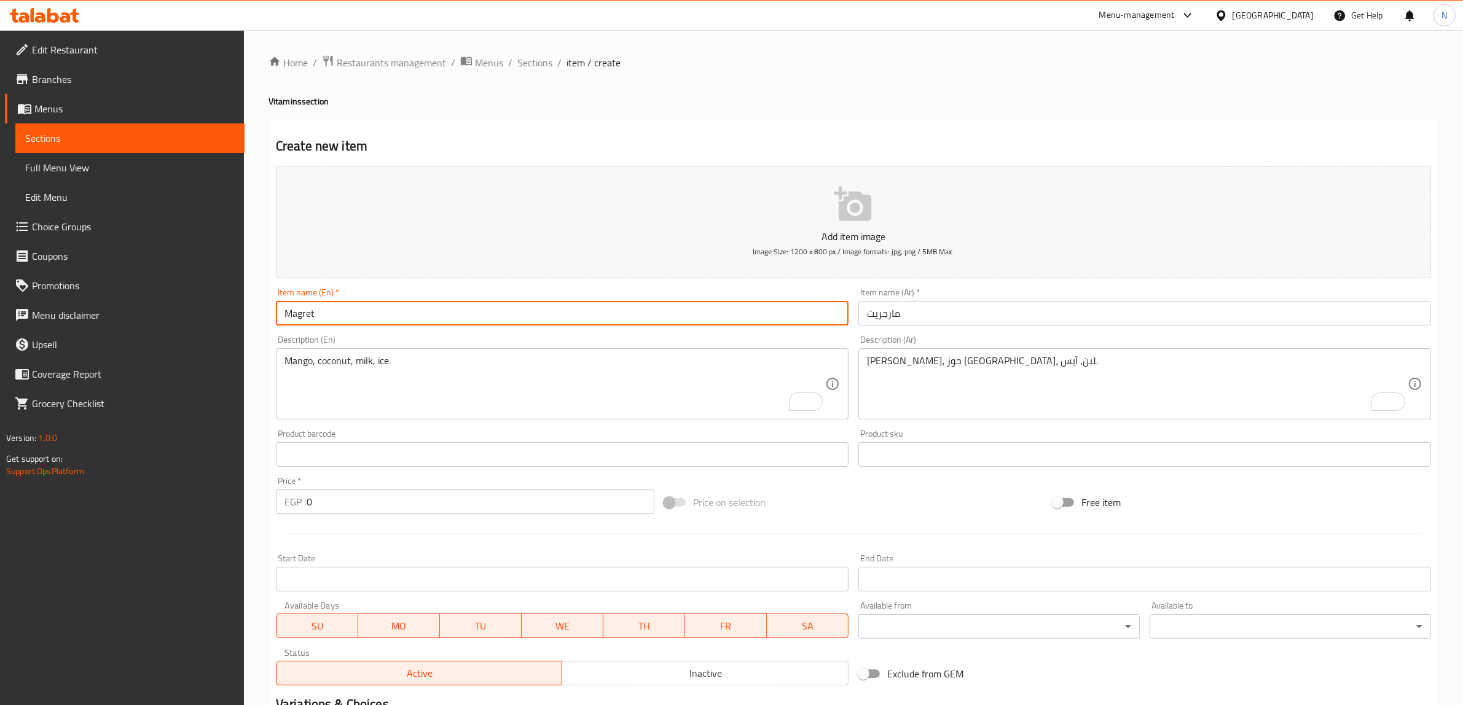
click at [1011, 320] on input "مارجريت" at bounding box center [1144, 313] width 573 height 25
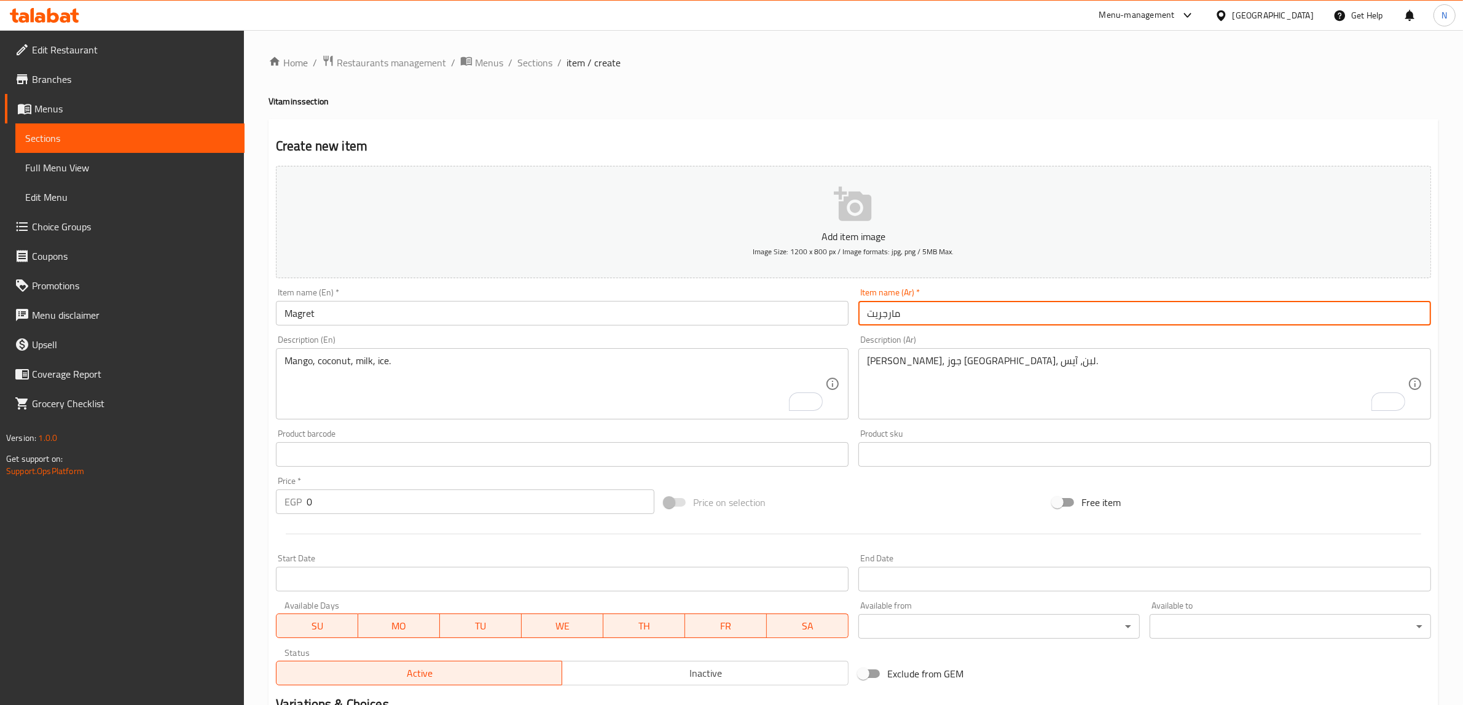
click at [1011, 320] on input "مارجريت" at bounding box center [1144, 313] width 573 height 25
click at [385, 309] on input "Magret" at bounding box center [562, 313] width 573 height 25
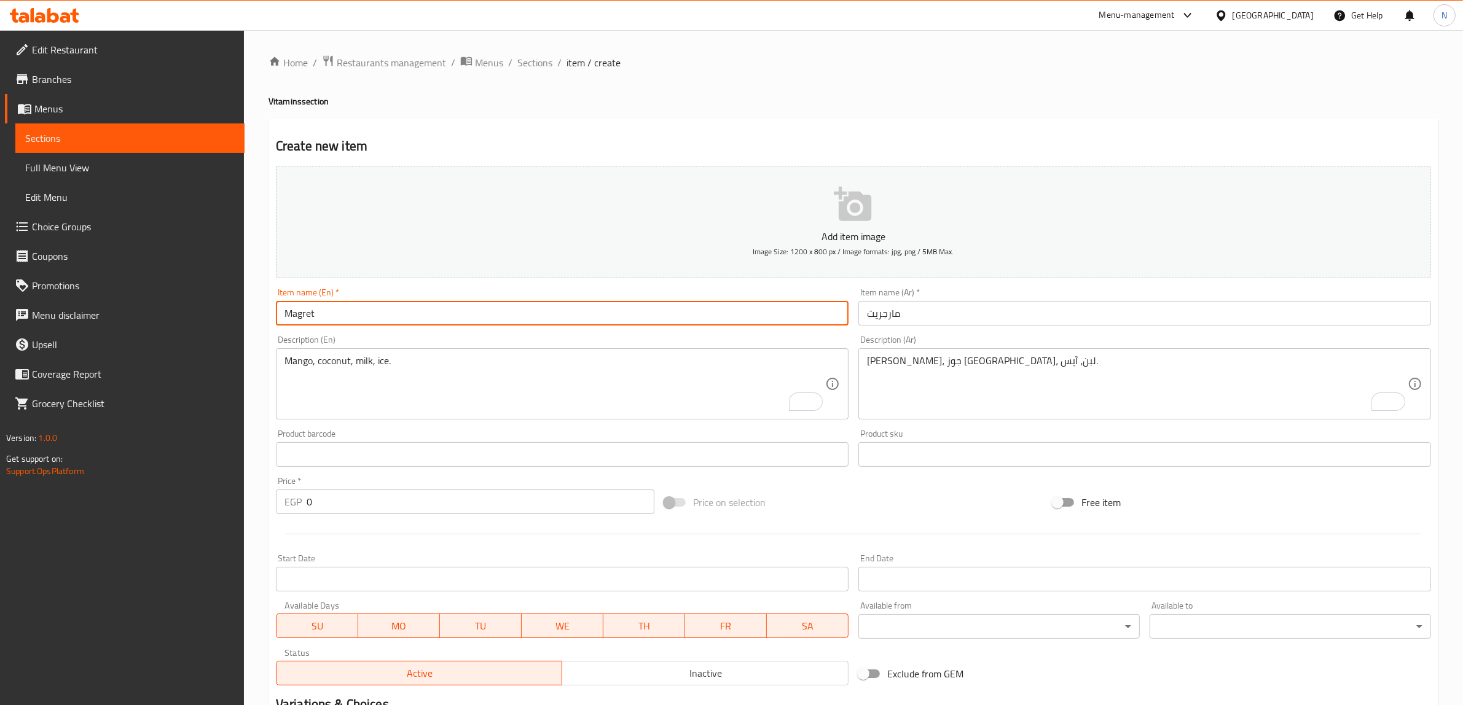
click at [385, 309] on input "Magret" at bounding box center [562, 313] width 573 height 25
paste input "rga"
type input "[PERSON_NAME]"
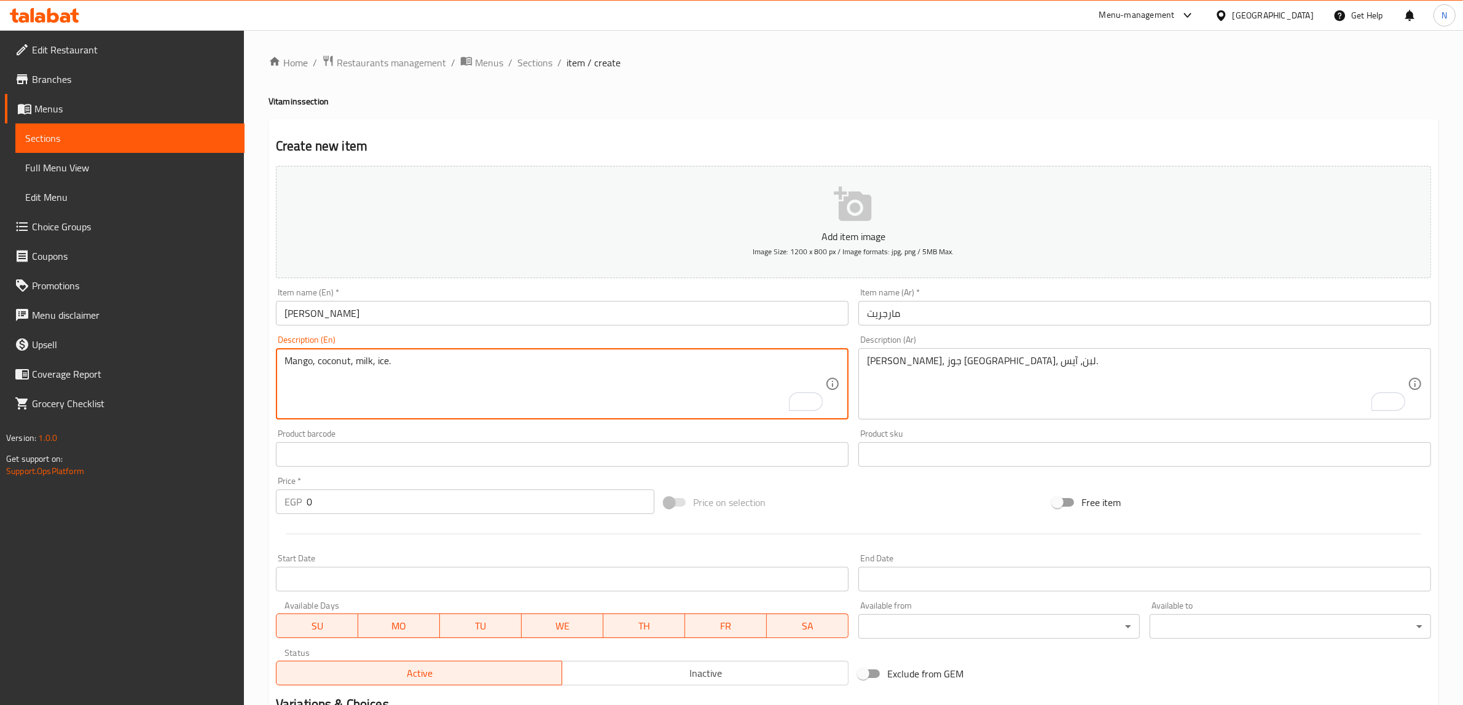
click at [459, 495] on input "0" at bounding box center [481, 502] width 348 height 25
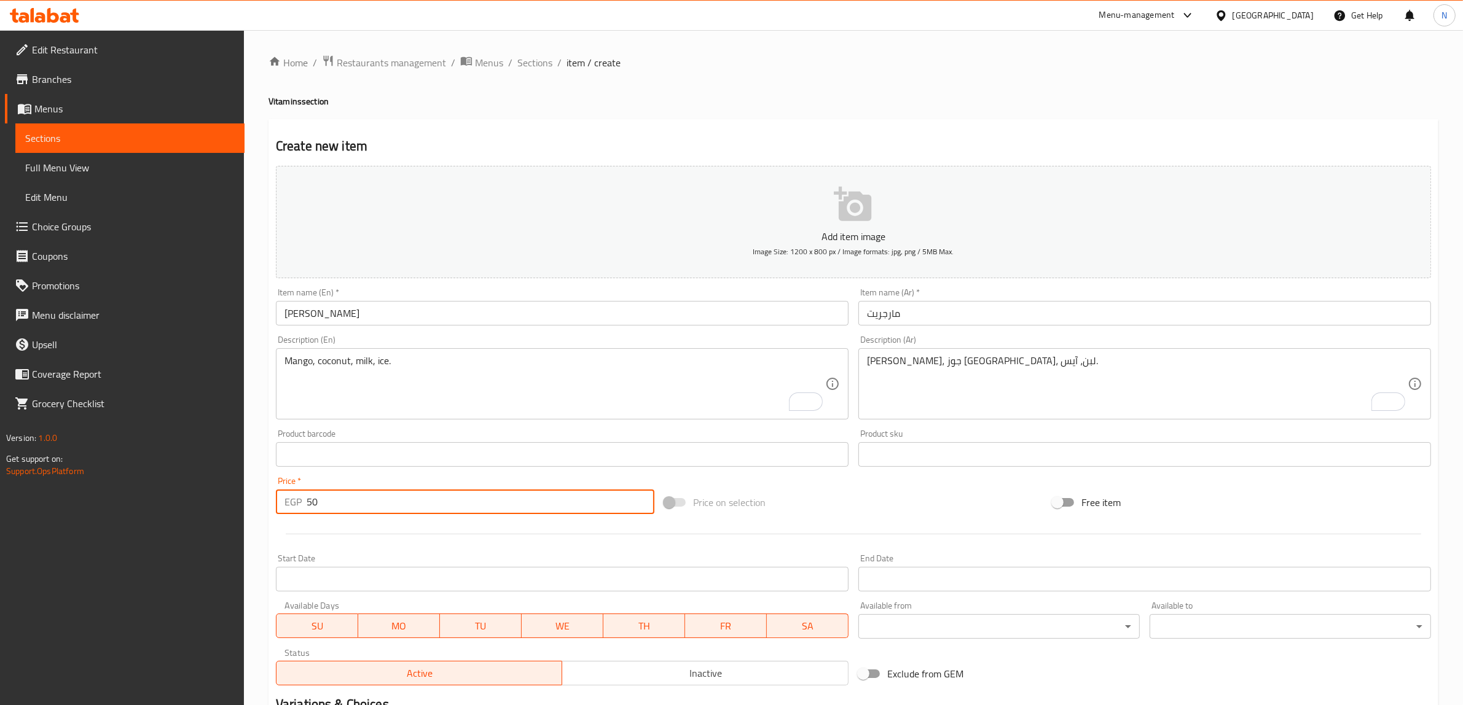
type input "50"
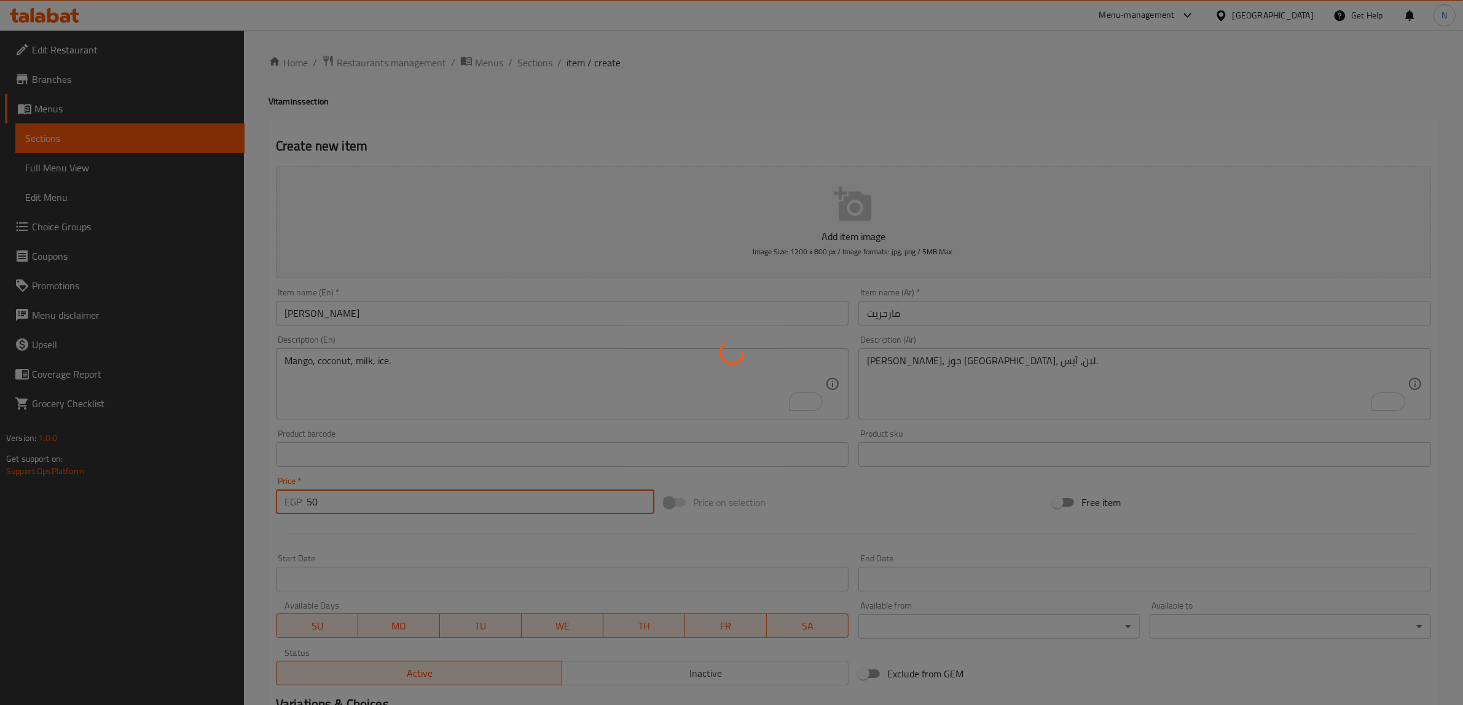
type input "0"
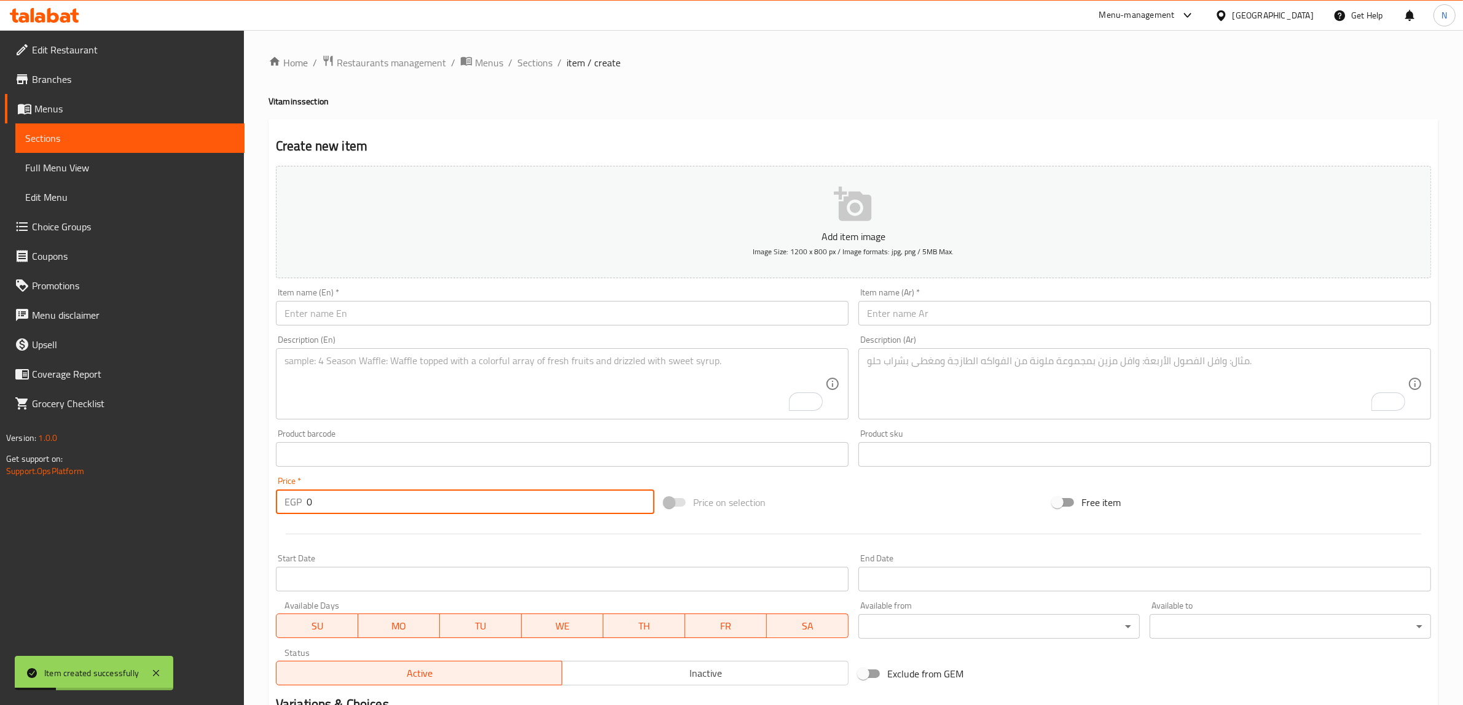
click at [377, 315] on input "text" at bounding box center [562, 313] width 573 height 25
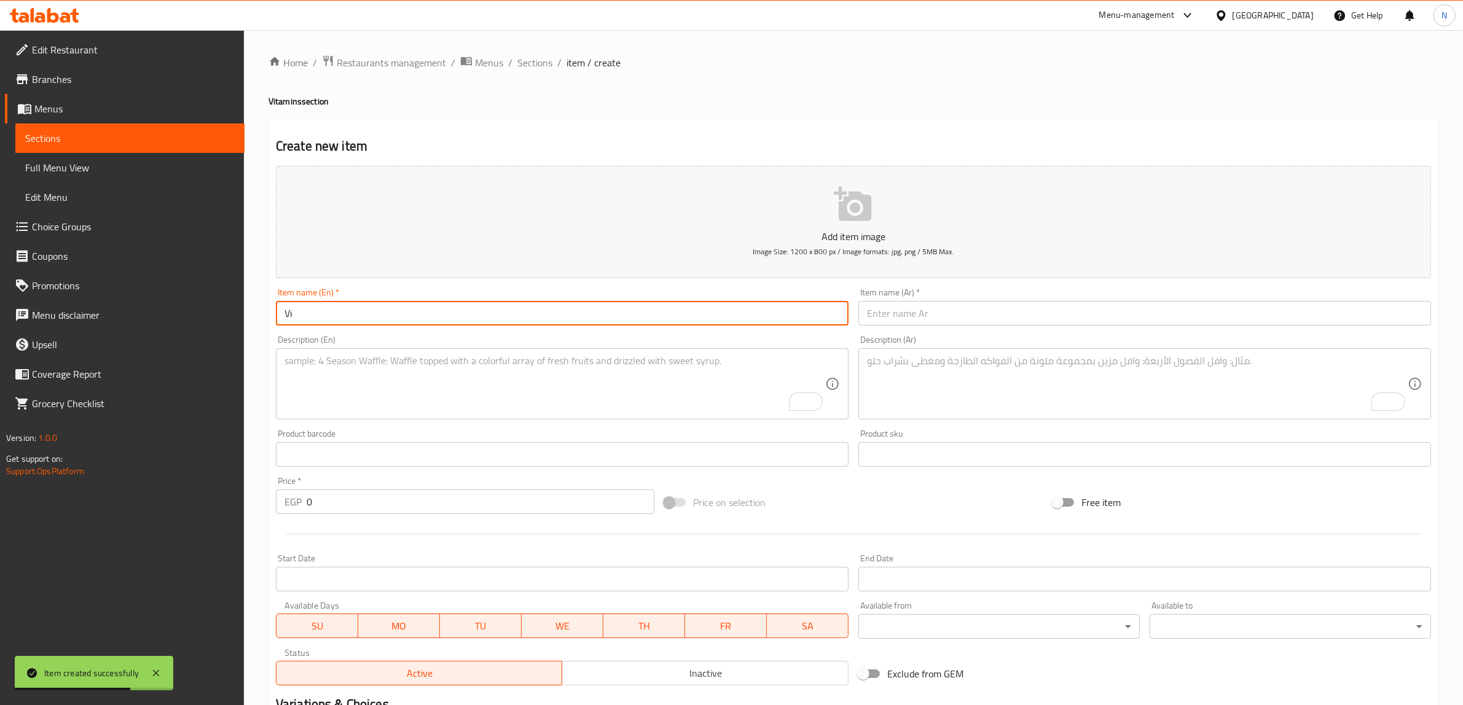
type input "V"
type input "Super [MEDICAL_DATA]"
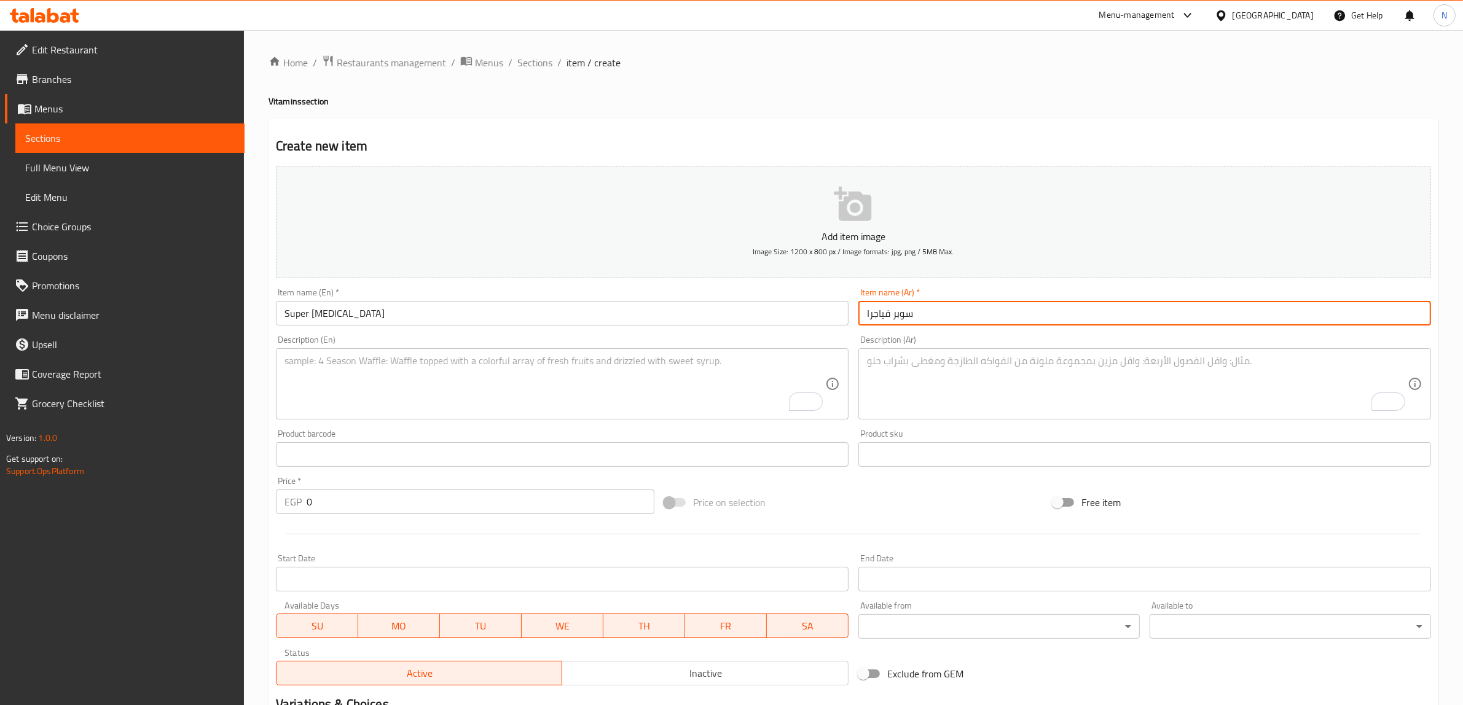
type input "سوبر فياجرا"
click at [981, 367] on textarea "To enrich screen reader interactions, please activate Accessibility in Grammarl…" at bounding box center [1137, 384] width 541 height 58
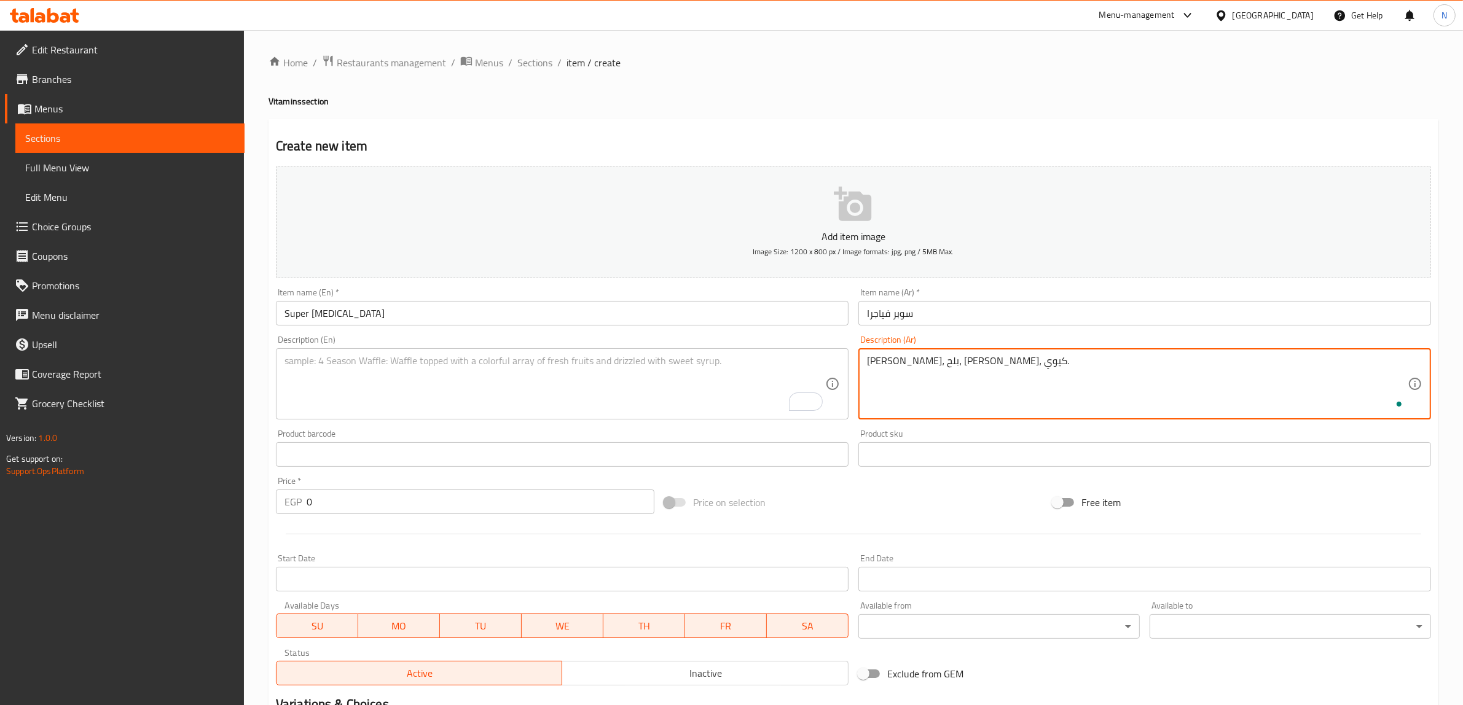
click at [981, 367] on textarea "[PERSON_NAME]، بلح، [PERSON_NAME]، كيوي." at bounding box center [1137, 384] width 541 height 58
type textarea "[PERSON_NAME]، بلح، [PERSON_NAME]، كيوي."
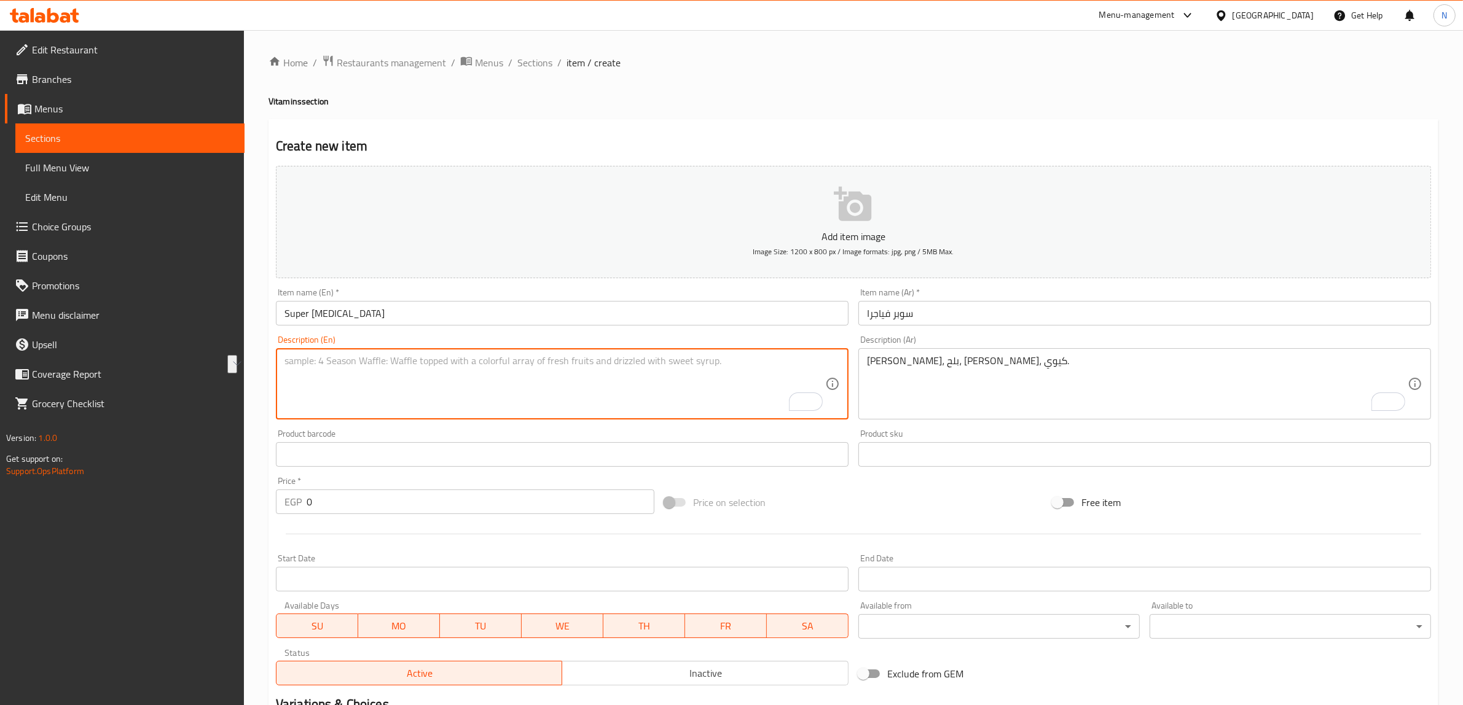
click at [469, 409] on textarea "To enrich screen reader interactions, please activate Accessibility in Grammarl…" at bounding box center [554, 384] width 541 height 58
paste textarea "Arugula"
paste textarea "Watercress, dates, banana, kiwi."
click at [366, 363] on textarea "Arugula, Watercress, dates, banana, kiwi." at bounding box center [554, 384] width 541 height 58
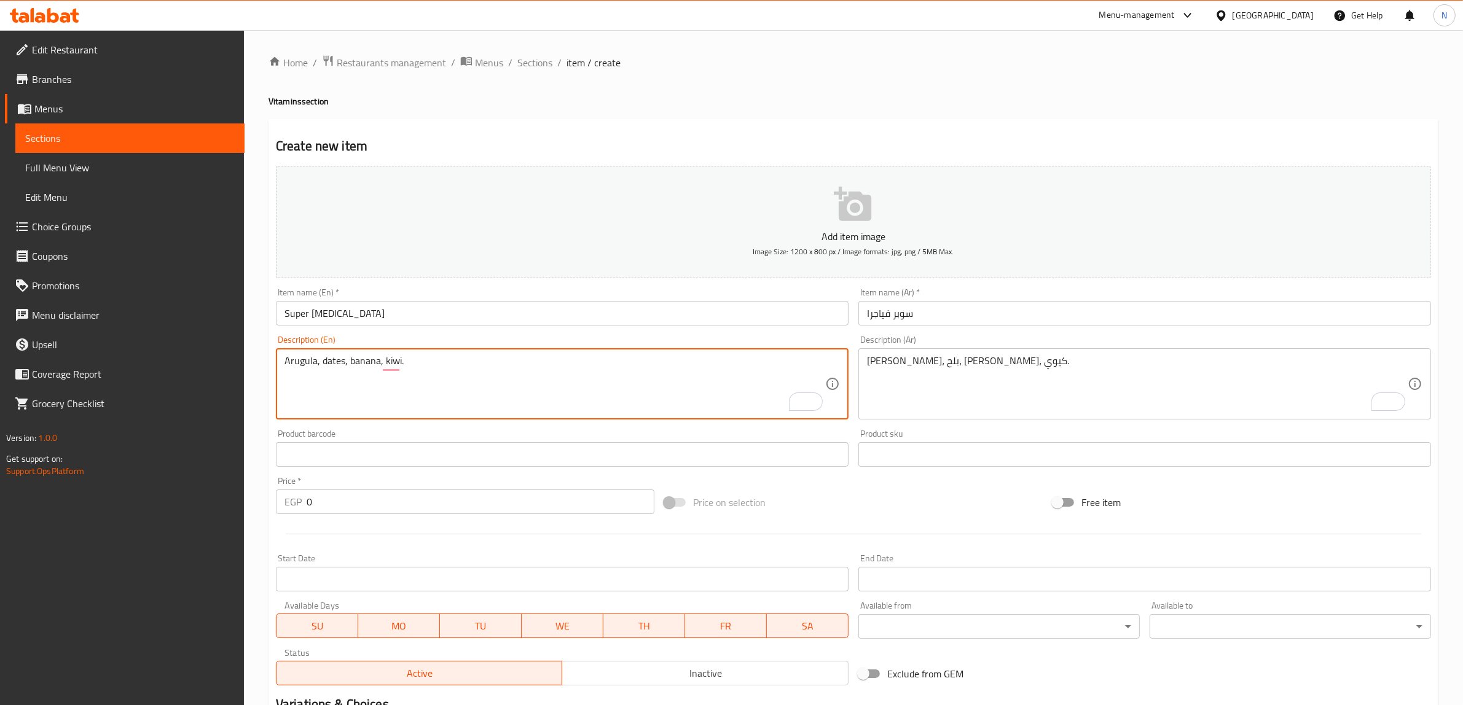
type textarea "Arugula, dates, banana, kiwi."
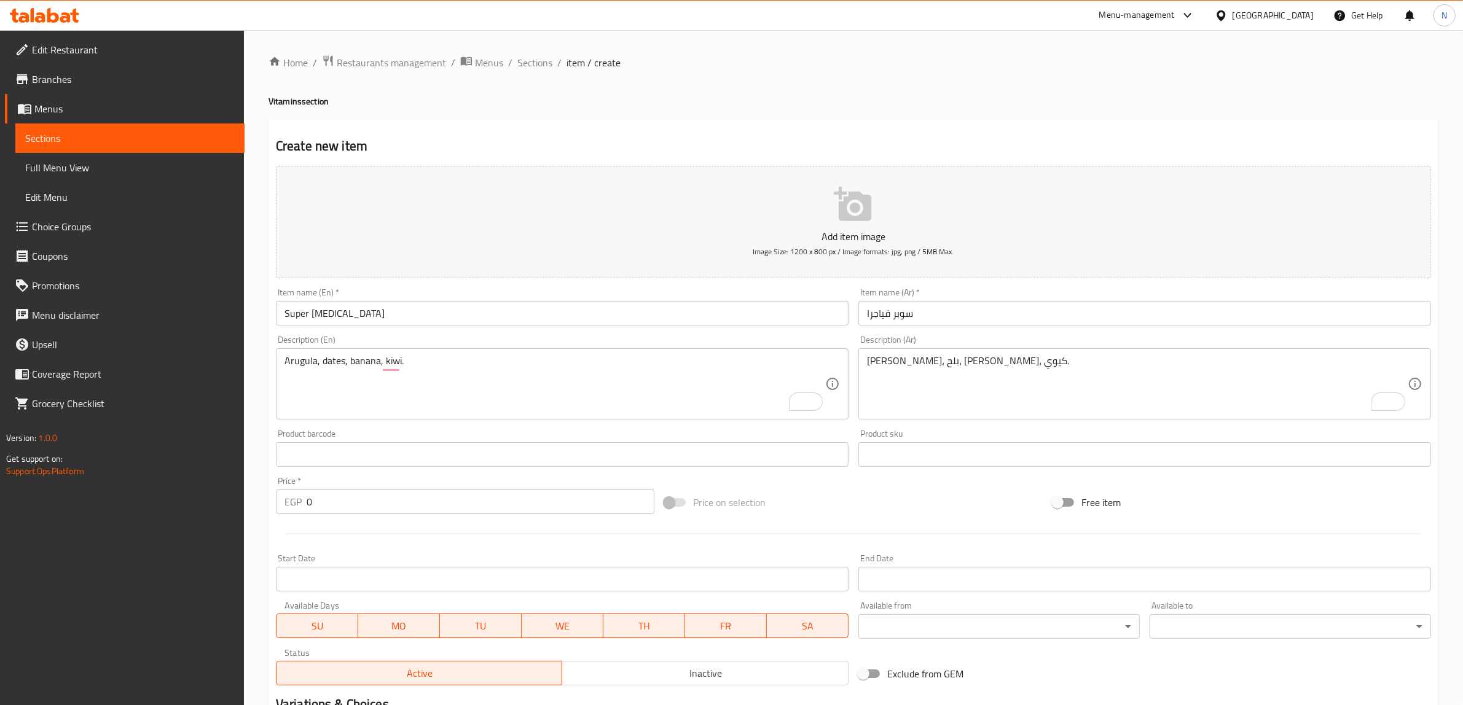
click at [420, 496] on input "0" at bounding box center [481, 502] width 348 height 25
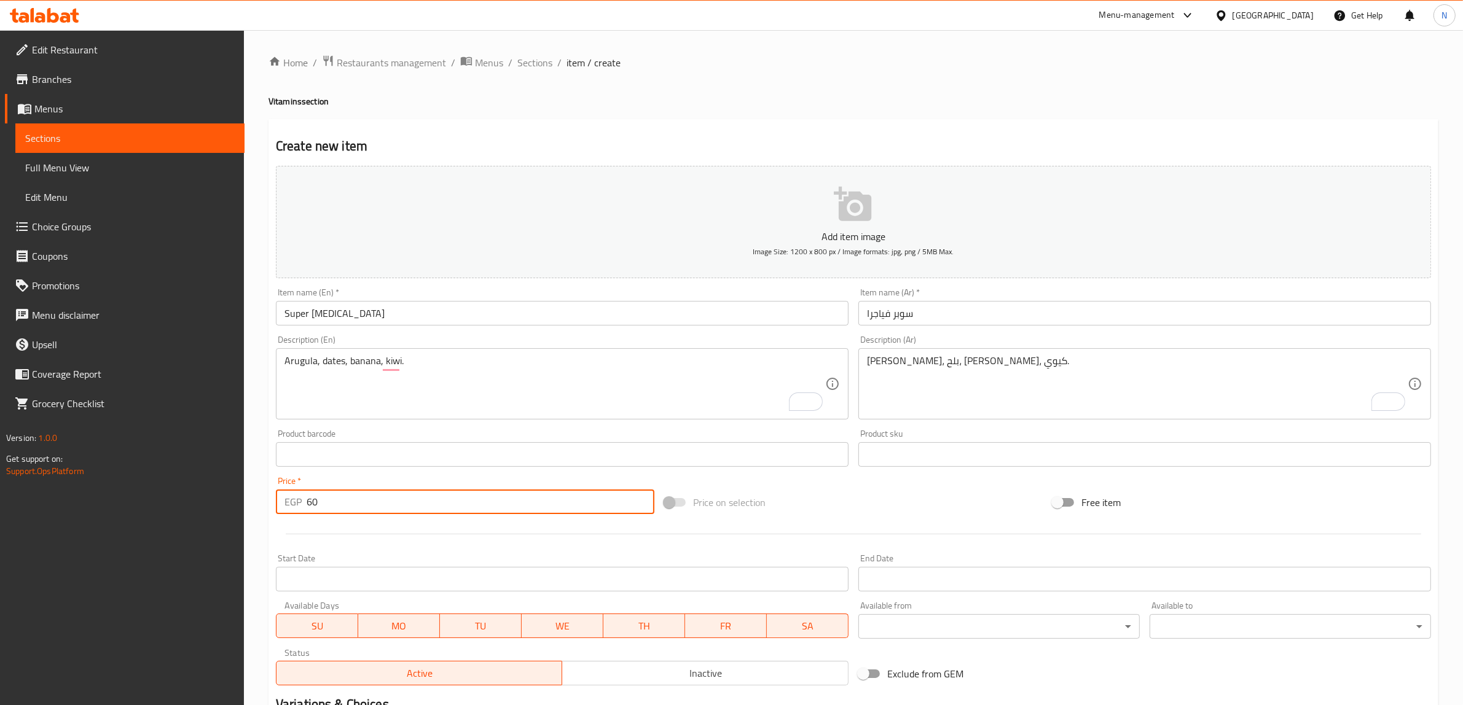
type input "60"
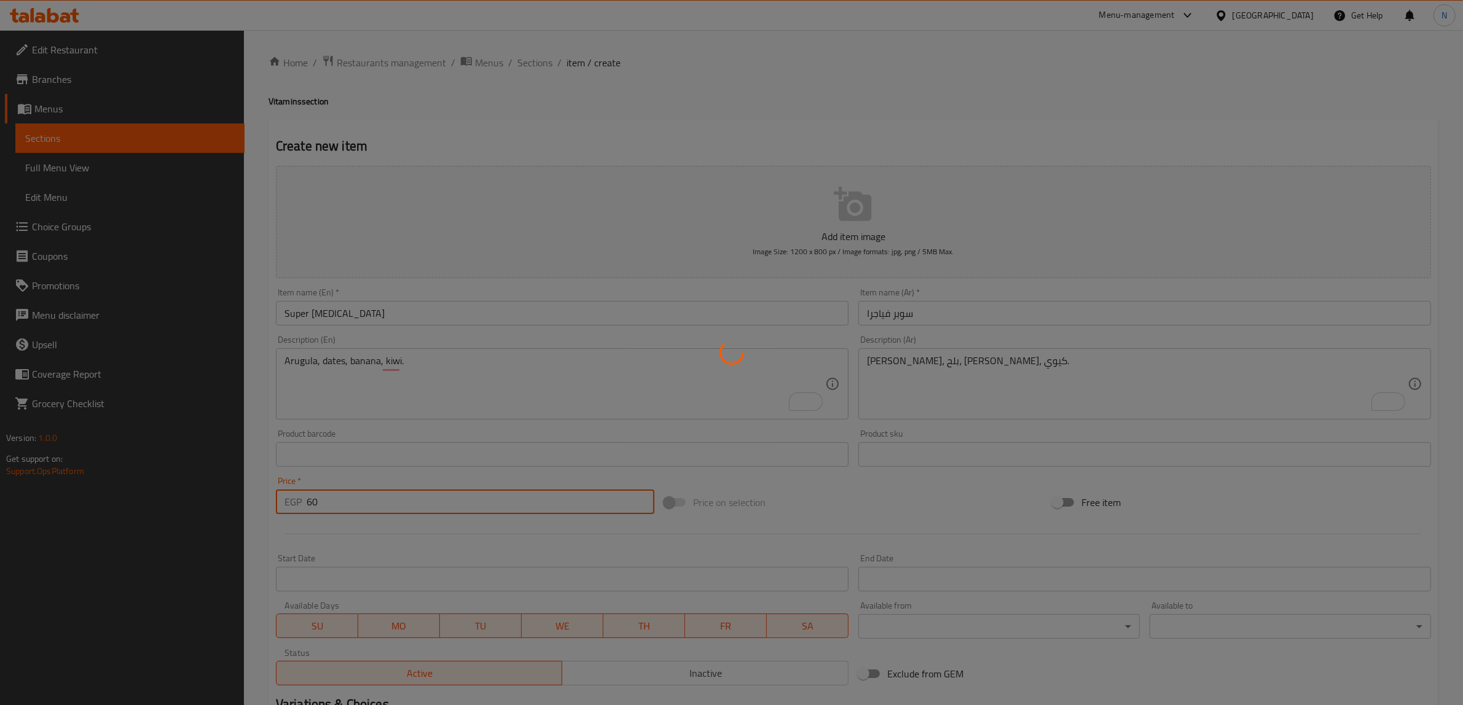
type input "0"
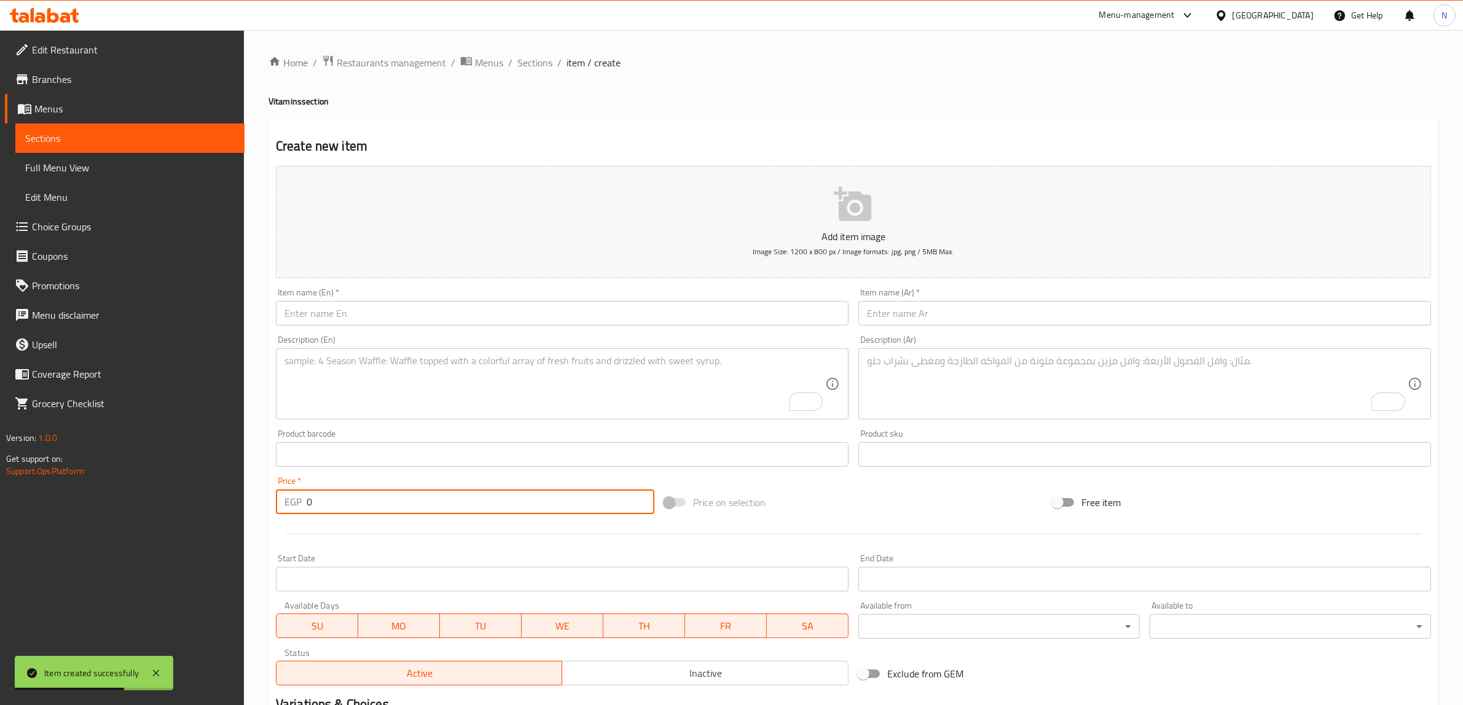
click at [436, 326] on input "text" at bounding box center [562, 313] width 573 height 25
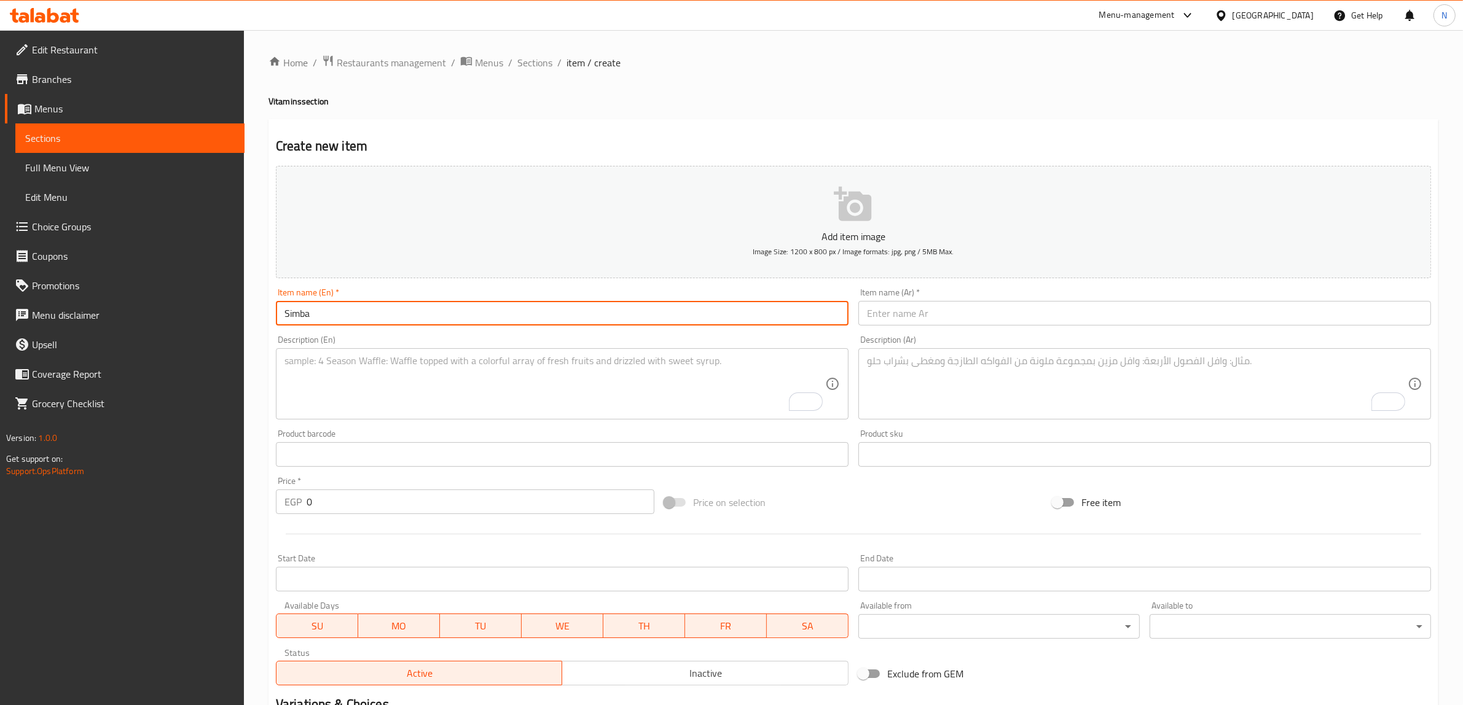
type input "Simba"
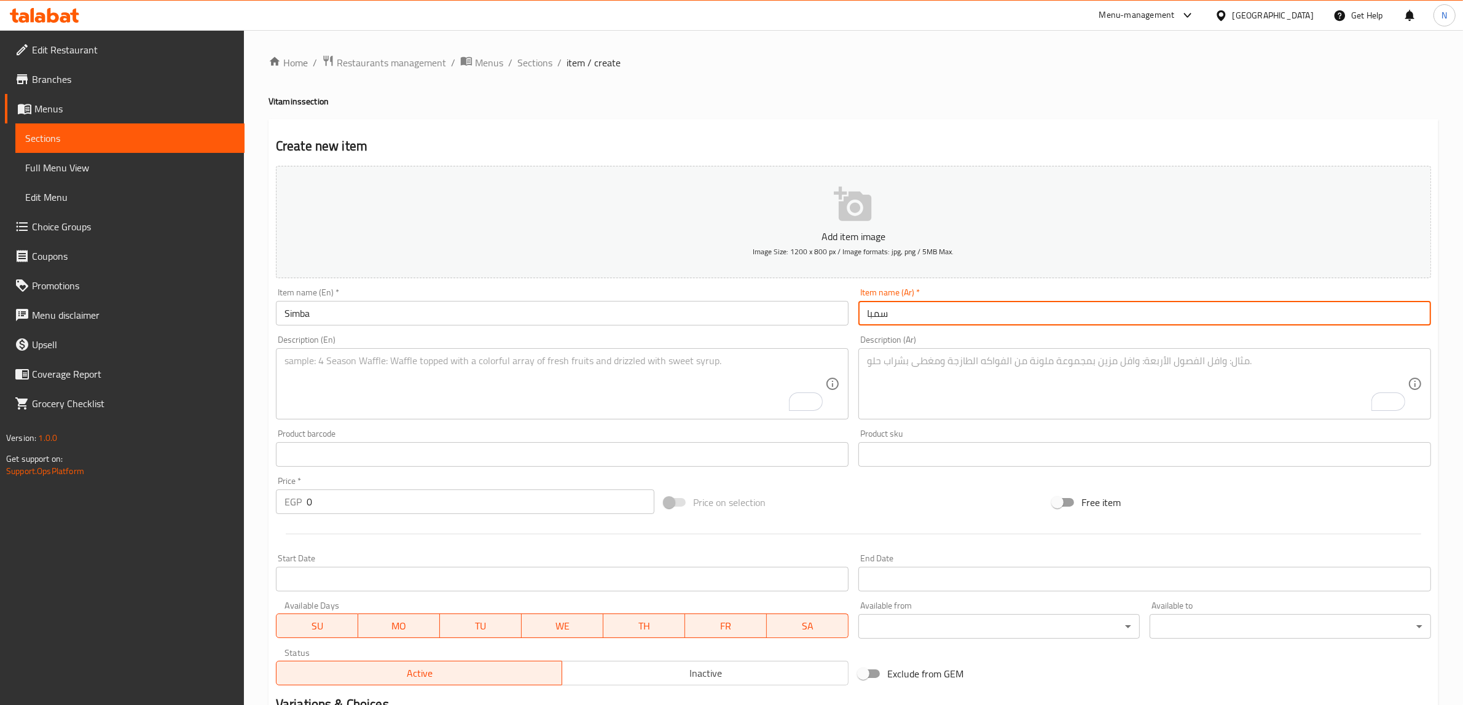
type input "سمبا"
click at [967, 378] on textarea "To enrich screen reader interactions, please activate Accessibility in Grammarl…" at bounding box center [1137, 384] width 541 height 58
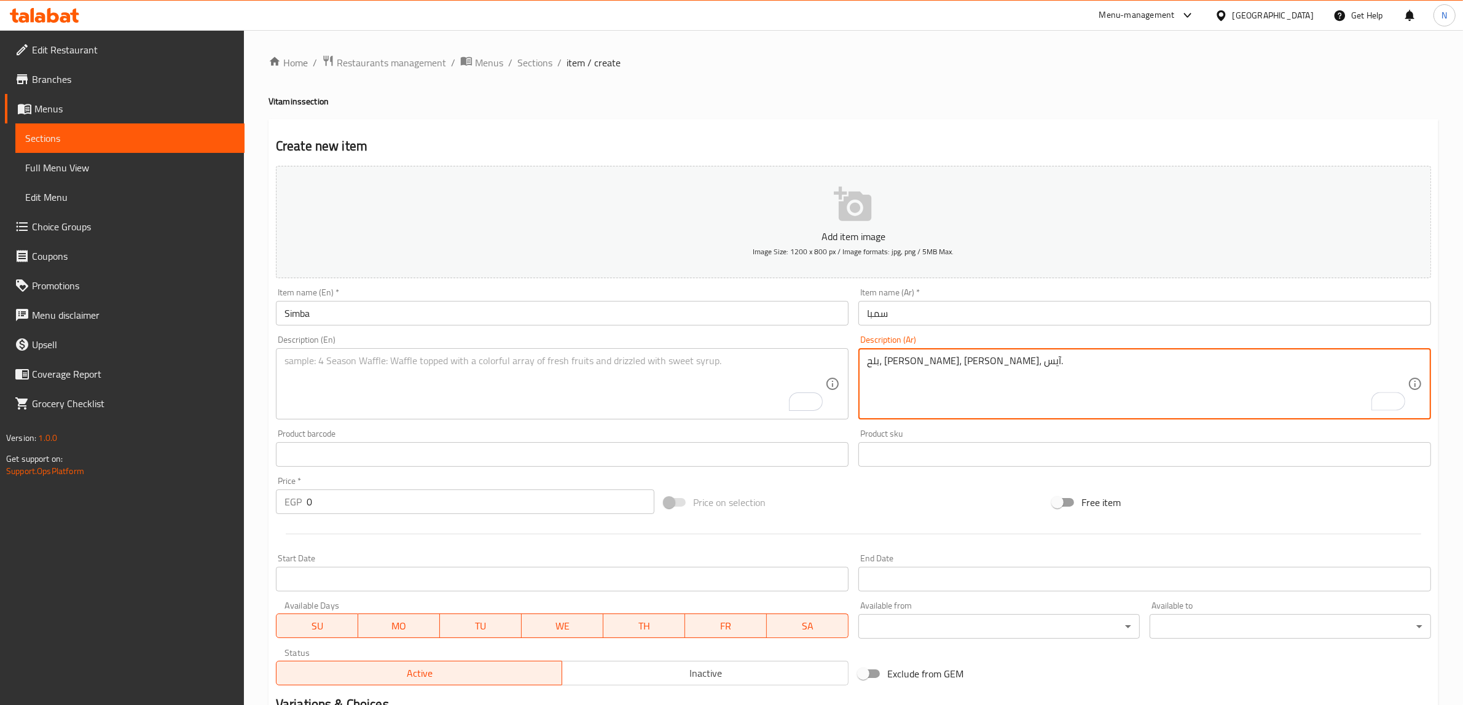
click at [967, 379] on textarea "بلح، [PERSON_NAME]، [PERSON_NAME]، آيس." at bounding box center [1137, 384] width 541 height 58
type textarea "بلح، [PERSON_NAME]، [PERSON_NAME]، آيس."
click at [510, 388] on textarea "To enrich screen reader interactions, please activate Accessibility in Grammarl…" at bounding box center [554, 384] width 541 height 58
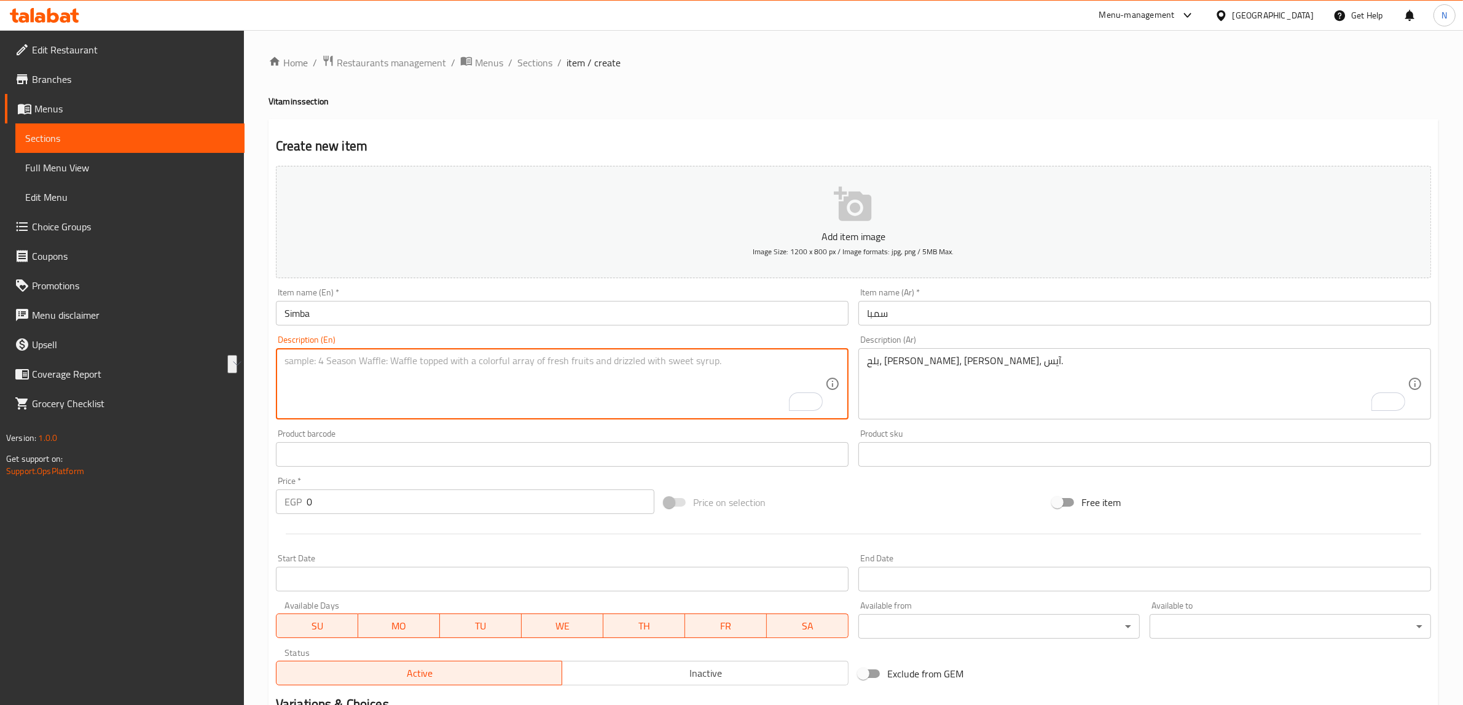
paste textarea "Dates, milk, Oreo, ice."
type textarea "Dates, milk, Oreo, ice."
click at [406, 504] on input "0" at bounding box center [481, 502] width 348 height 25
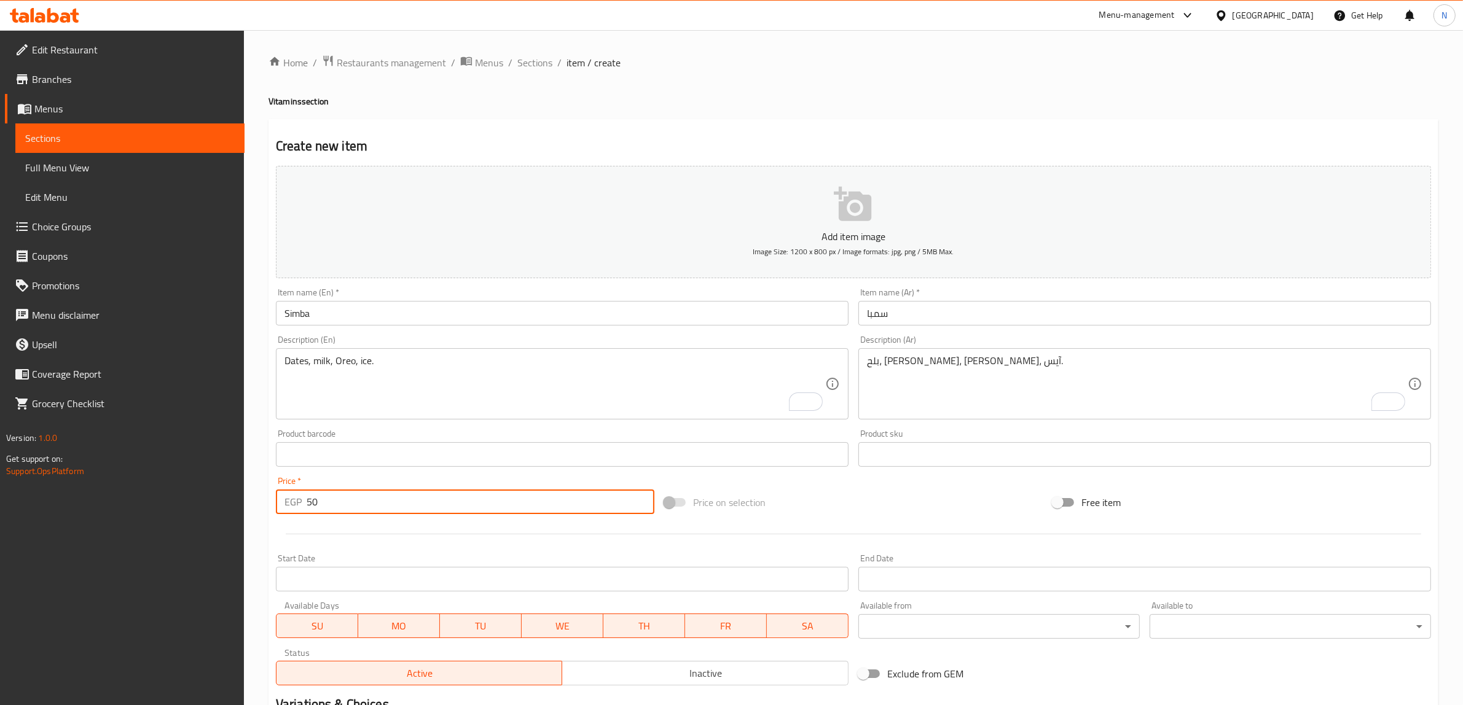
type input "50"
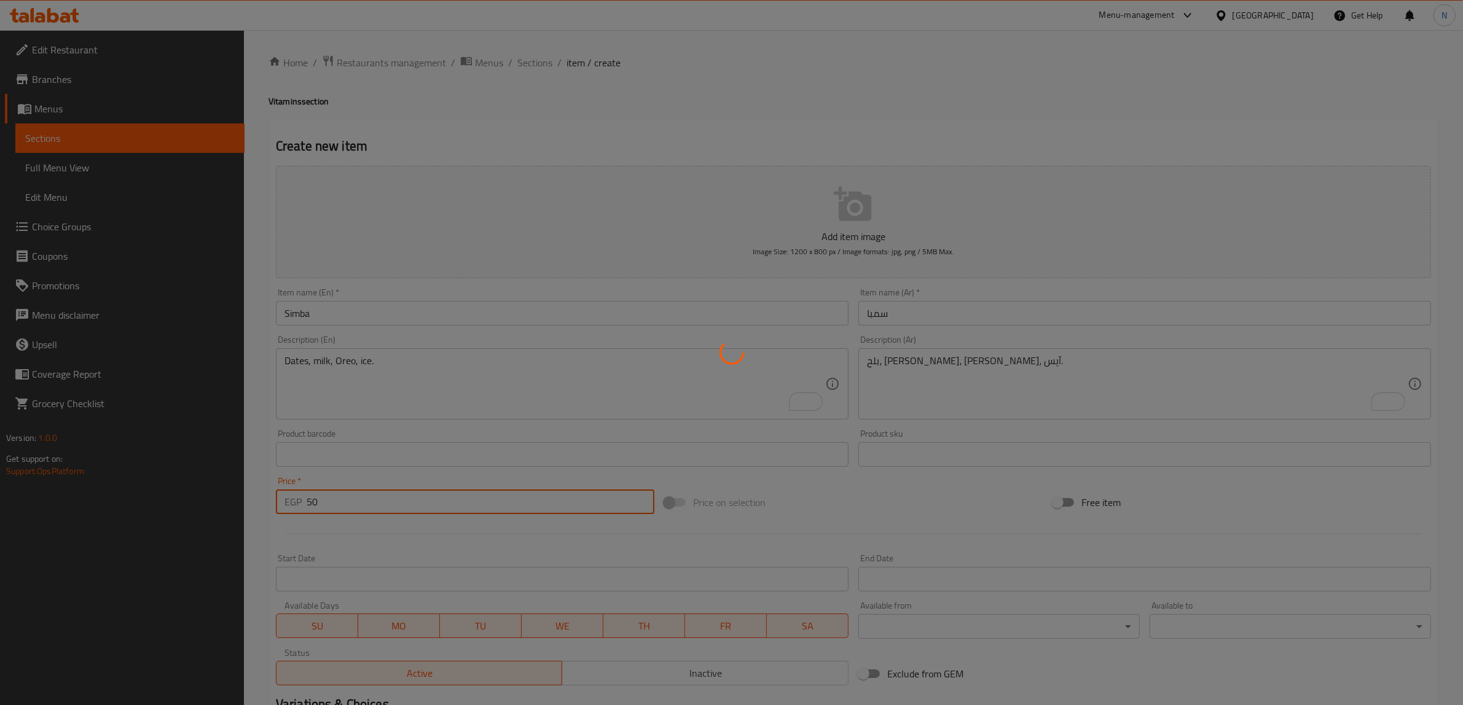
type input "0"
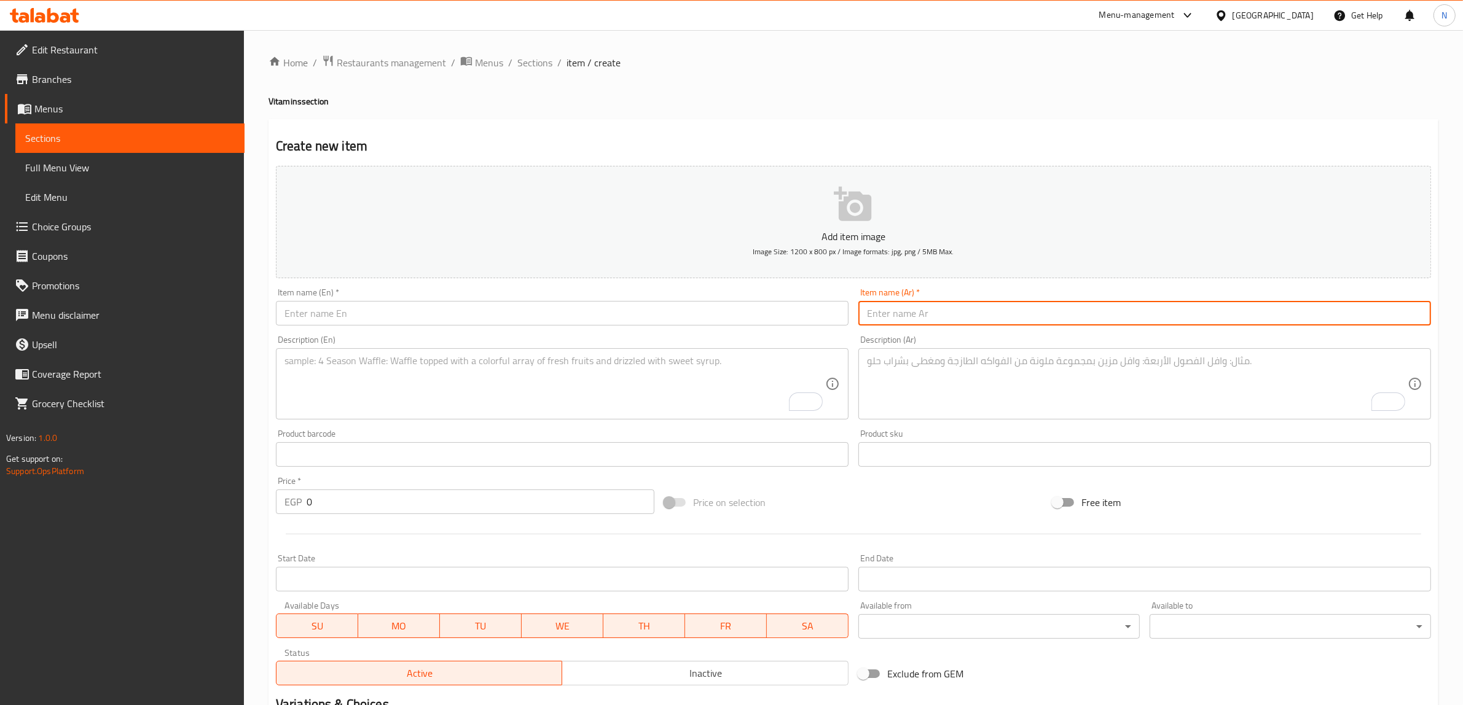
click at [943, 318] on input "text" at bounding box center [1144, 313] width 573 height 25
type input "شبح"
click at [960, 410] on textarea "To enrich screen reader interactions, please activate Accessibility in Grammarl…" at bounding box center [1137, 384] width 541 height 58
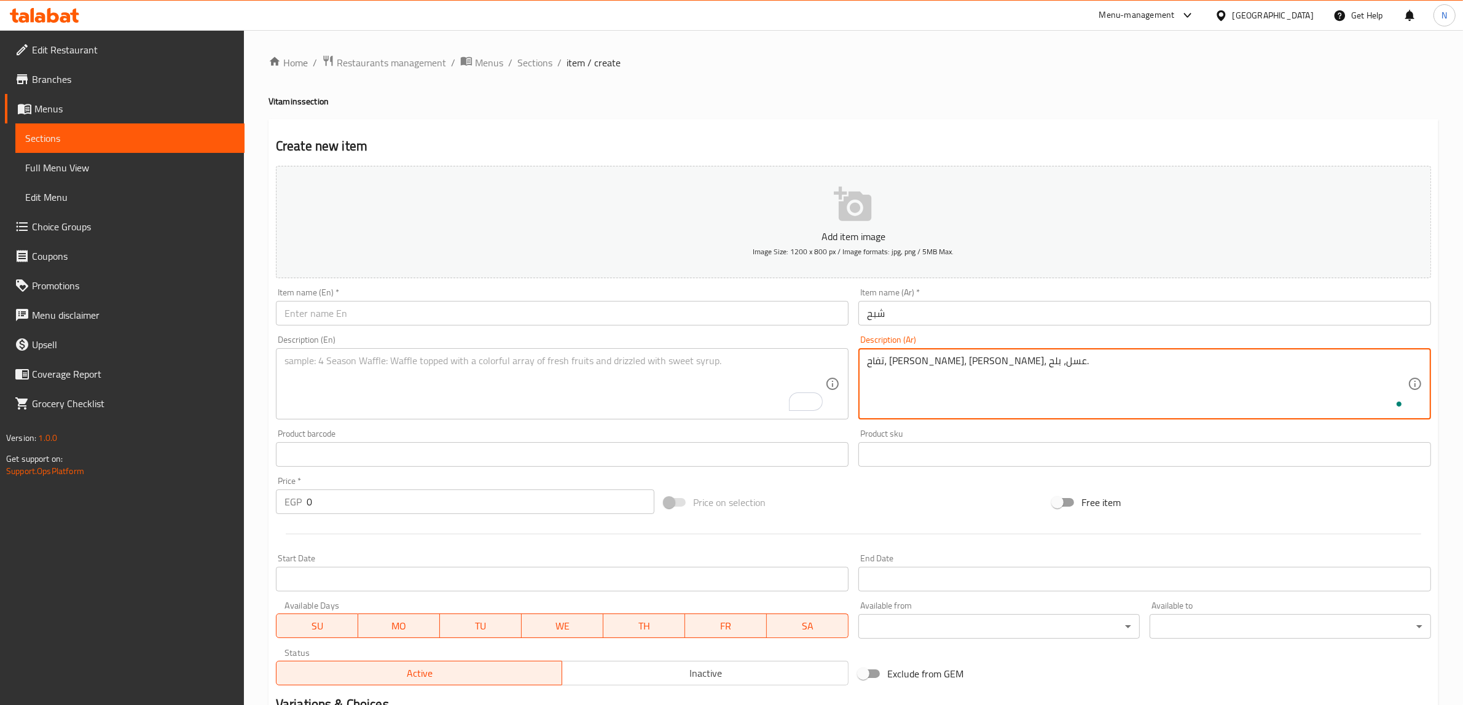
type textarea "تفاح، [PERSON_NAME]، [PERSON_NAME]، عسل، بلح."
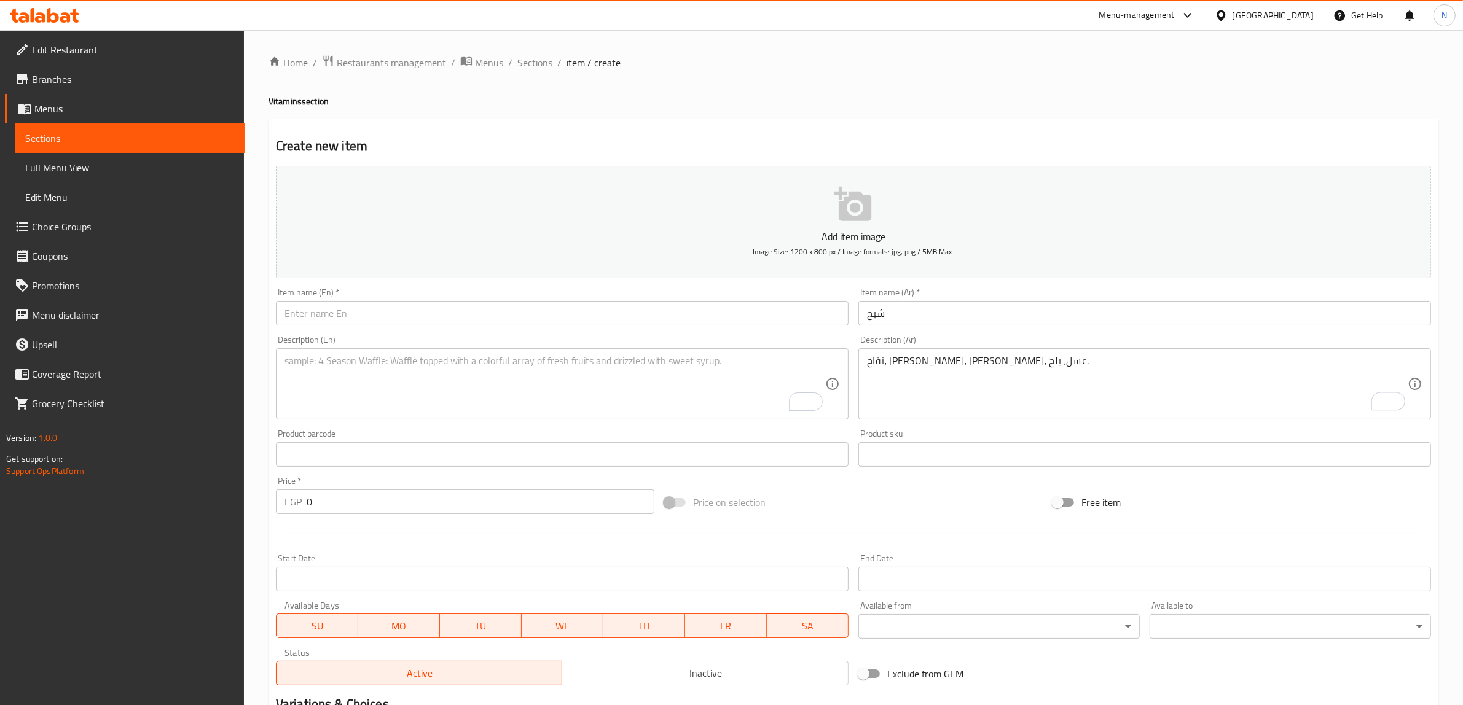
click at [1064, 340] on div "Description (Ar) تفاح، كيوي، لبن، عسل، بلح. Description (Ar)" at bounding box center [1144, 378] width 573 height 84
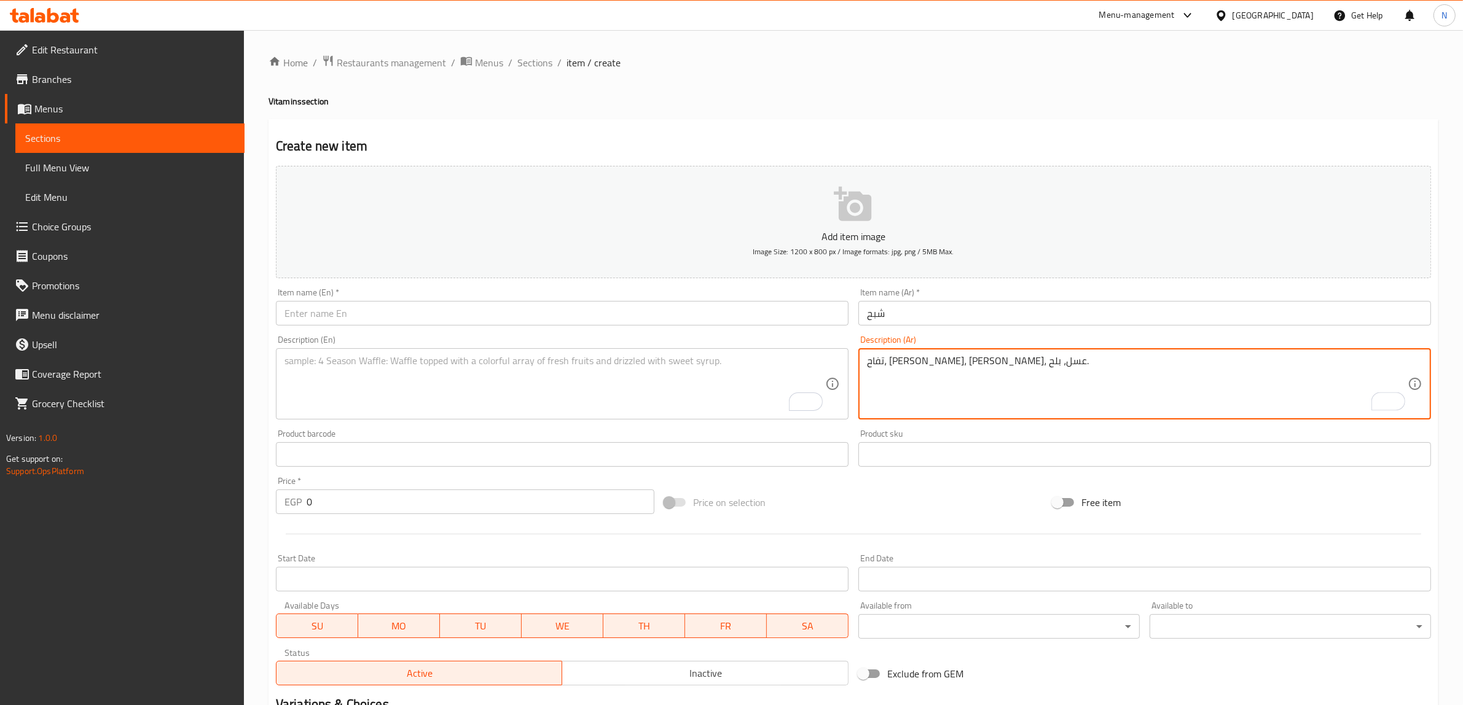
click at [1038, 359] on textarea "تفاح، [PERSON_NAME]، [PERSON_NAME]، عسل، بلح." at bounding box center [1137, 384] width 541 height 58
click at [486, 367] on textarea "To enrich screen reader interactions, please activate Accessibility in Grammarl…" at bounding box center [554, 384] width 541 height 58
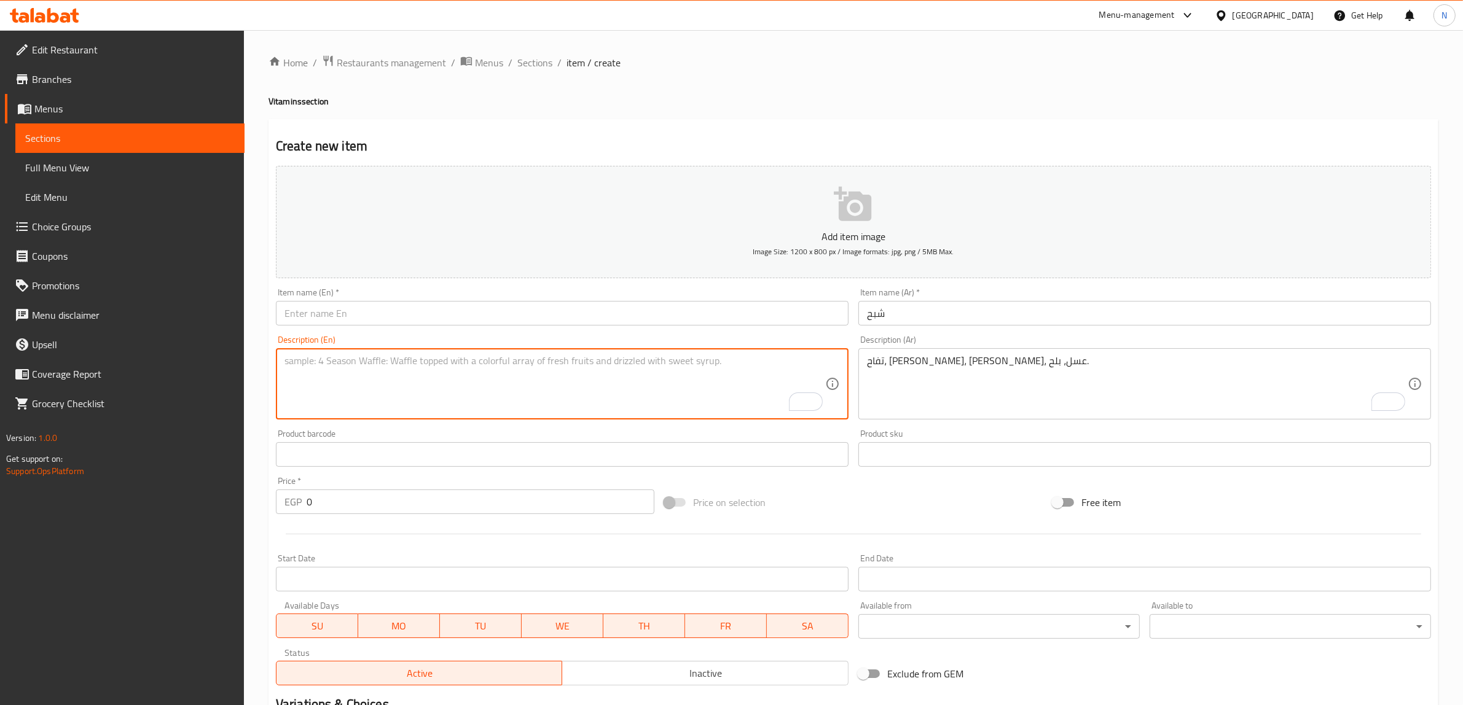
paste textarea "Apple, kiwi, milk, honey, dates."
type textarea "Apple, kiwi, milk, honey, dates."
click at [490, 320] on input "text" at bounding box center [562, 313] width 573 height 25
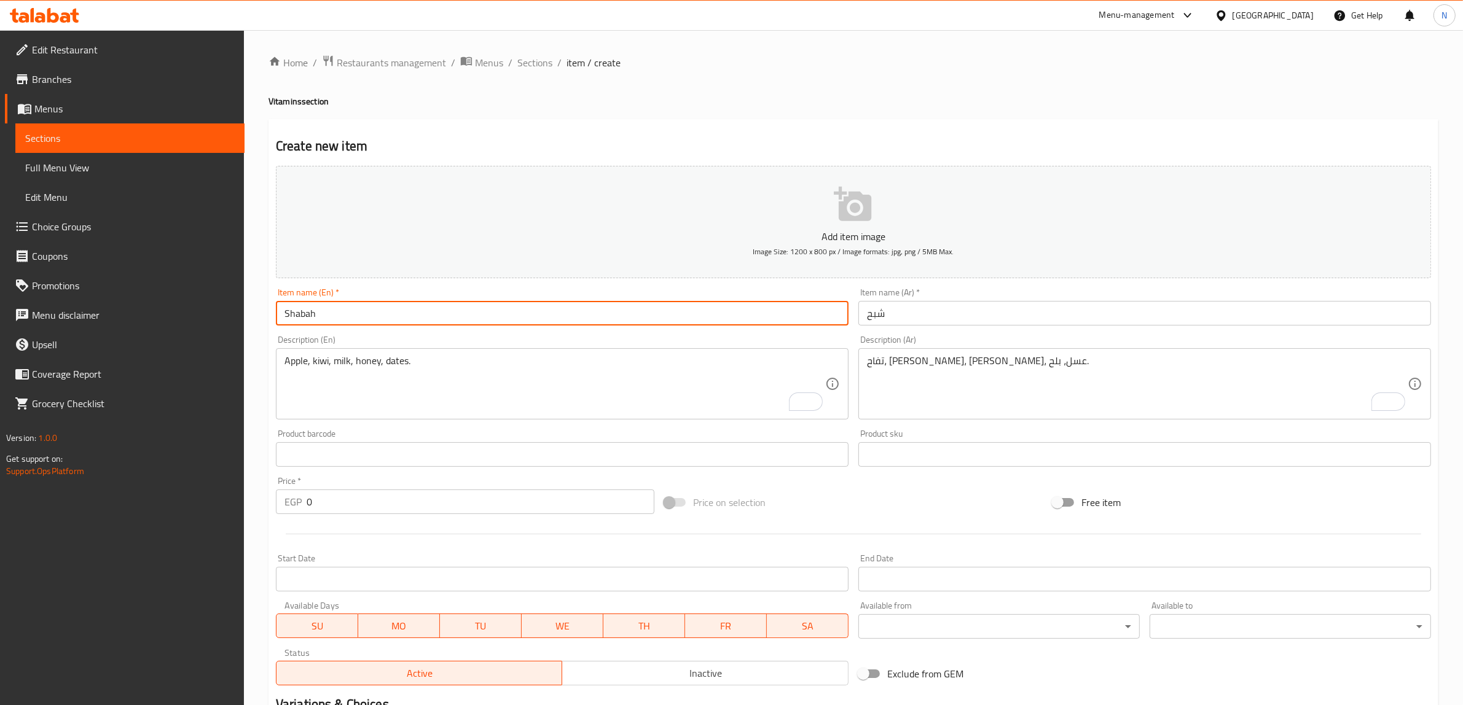
type input "Shabah"
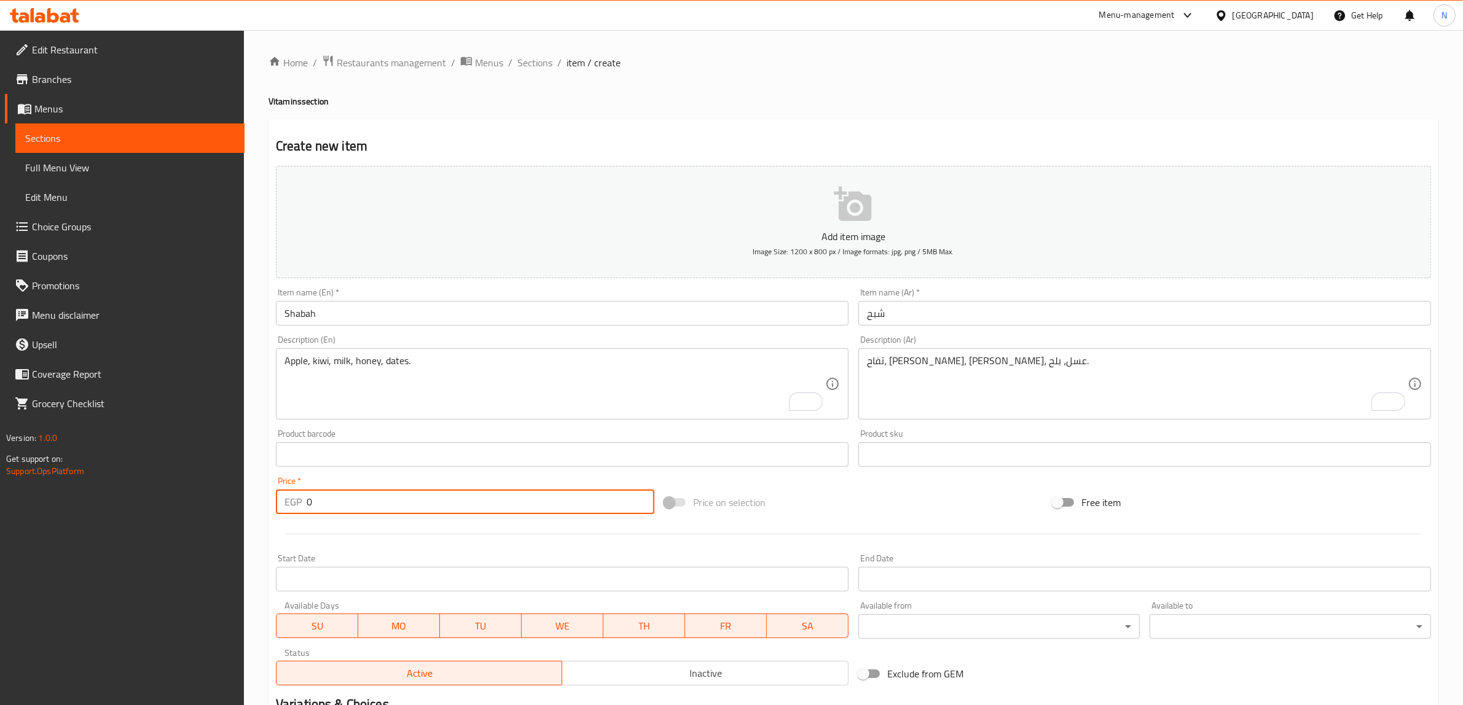
click at [447, 506] on input "0" at bounding box center [481, 502] width 348 height 25
type input "60"
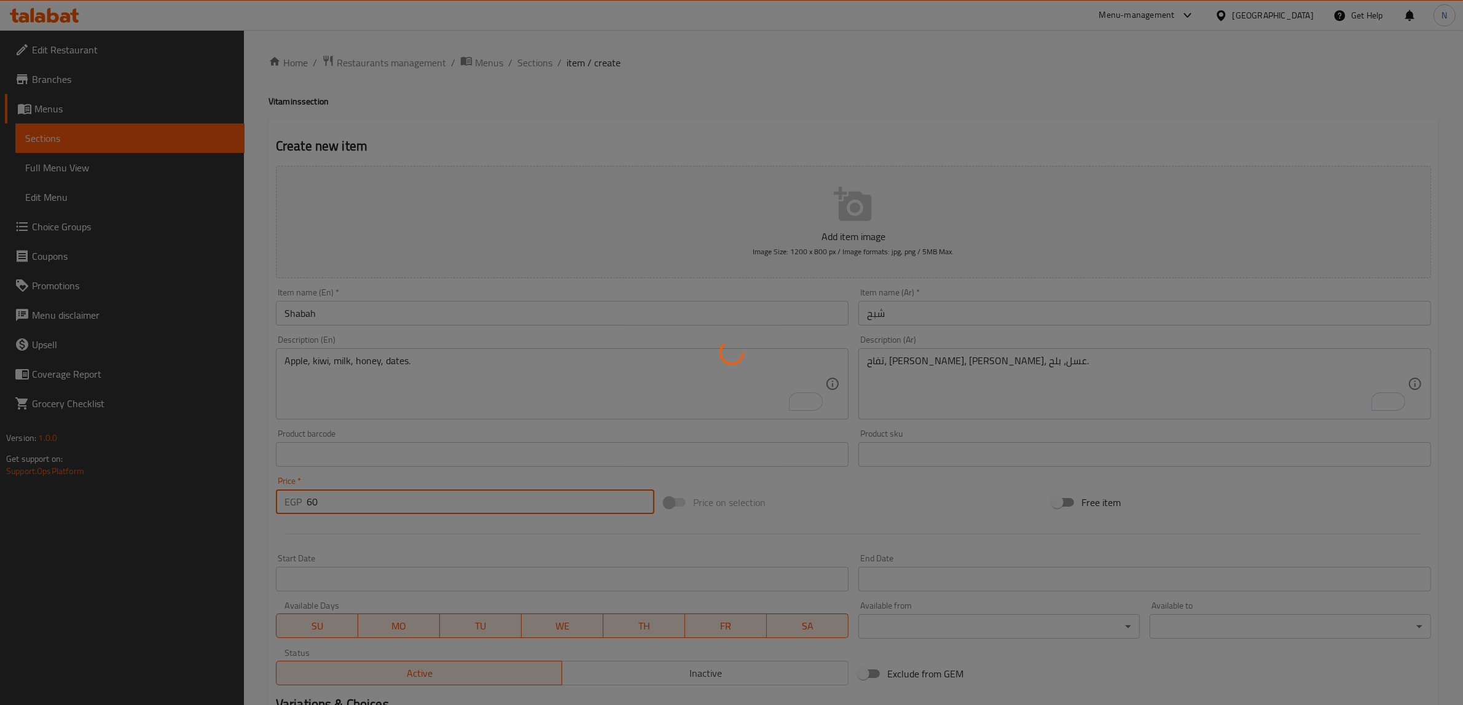
type input "0"
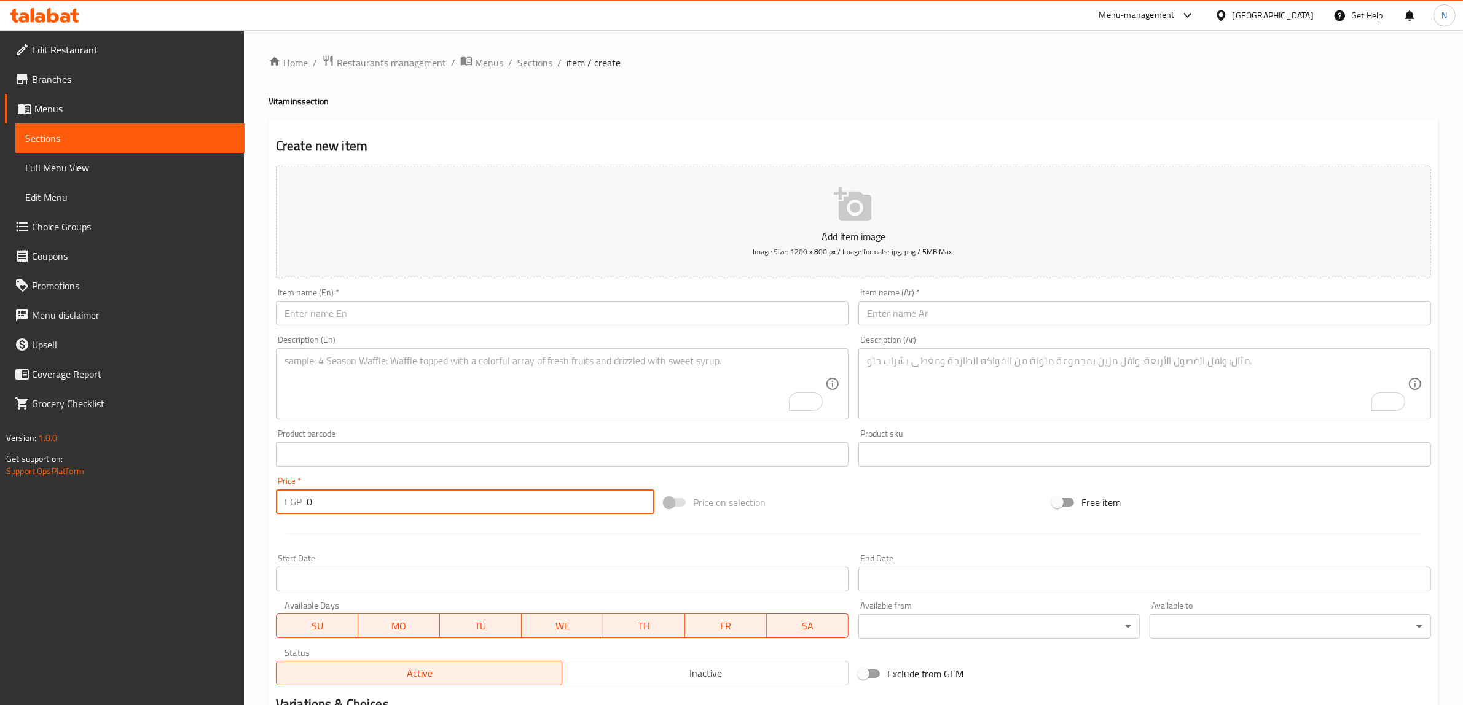
click at [514, 315] on input "text" at bounding box center [562, 313] width 573 height 25
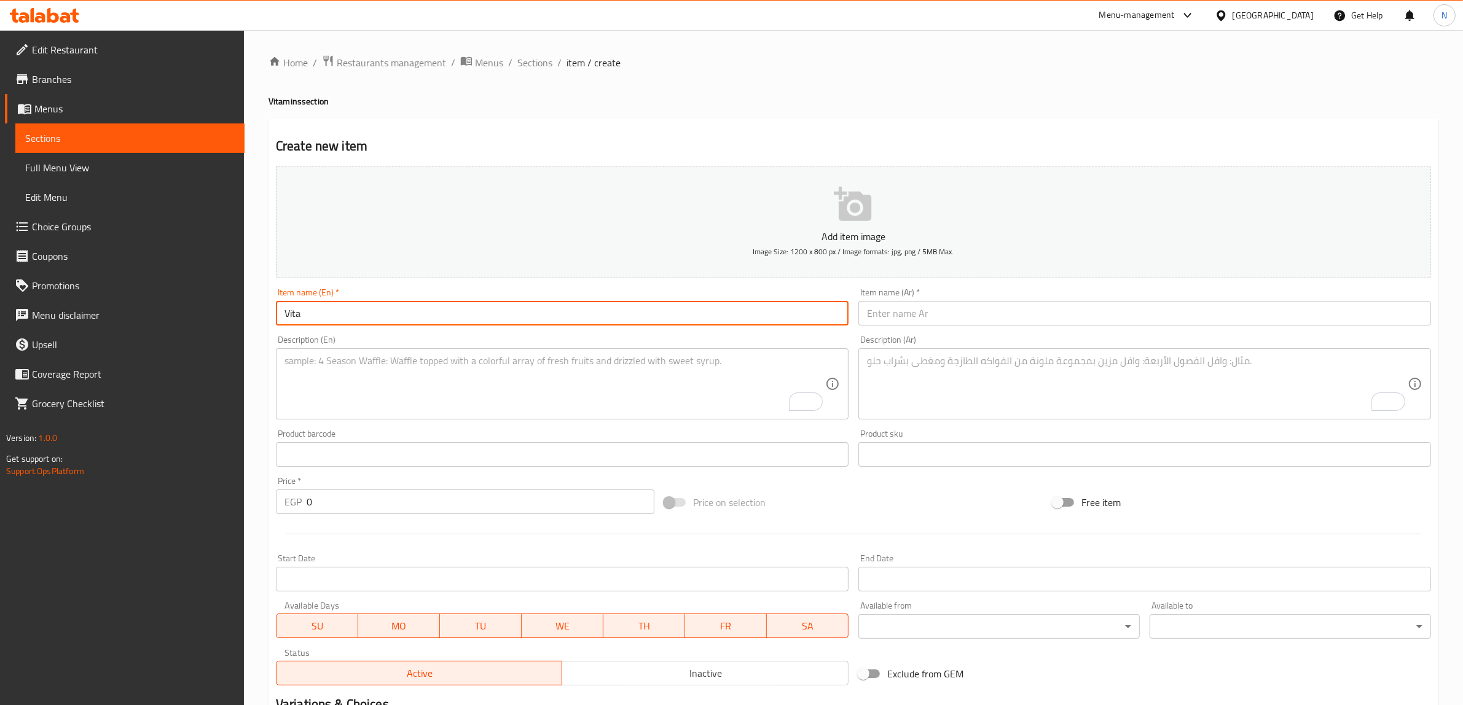
type input "Vitamin C"
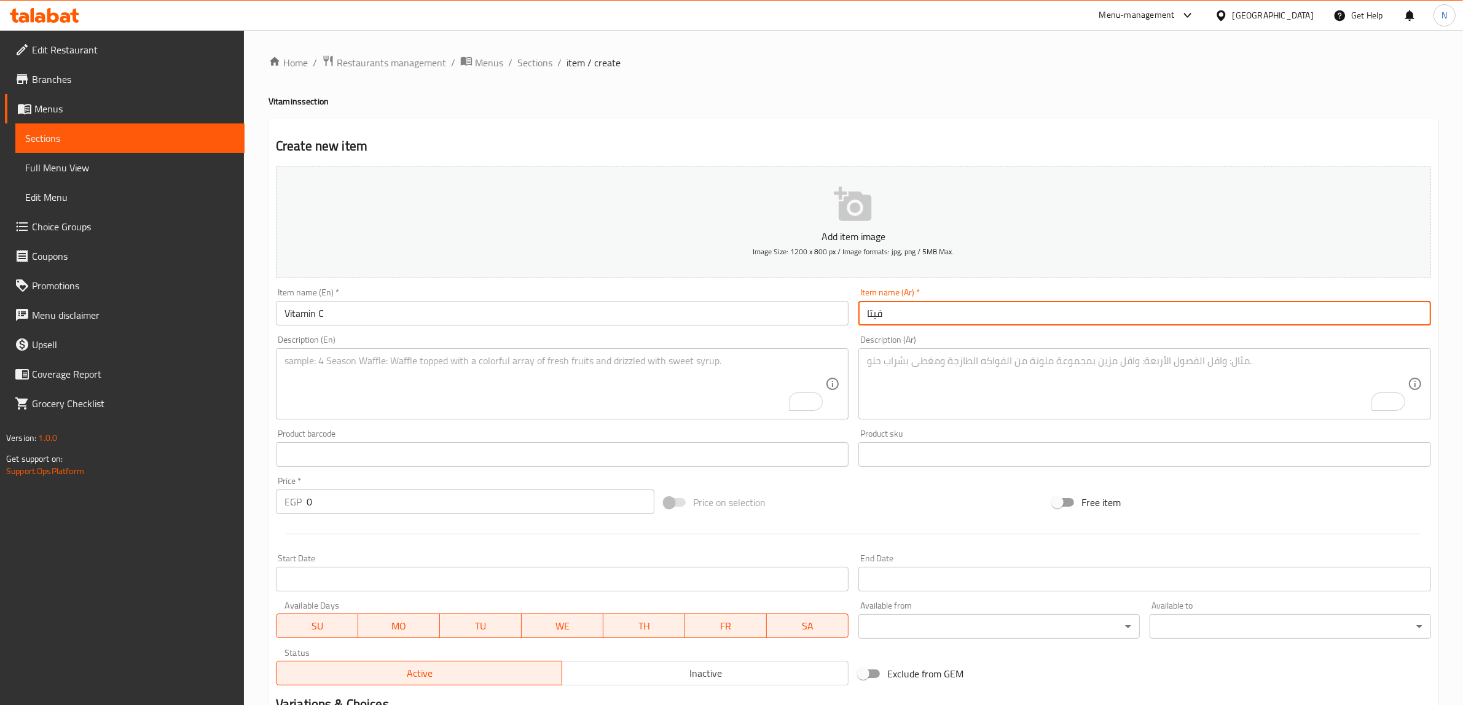
type input "فيتامين سي"
click at [874, 381] on textarea "To enrich screen reader interactions, please activate Accessibility in Grammarl…" at bounding box center [1137, 384] width 541 height 58
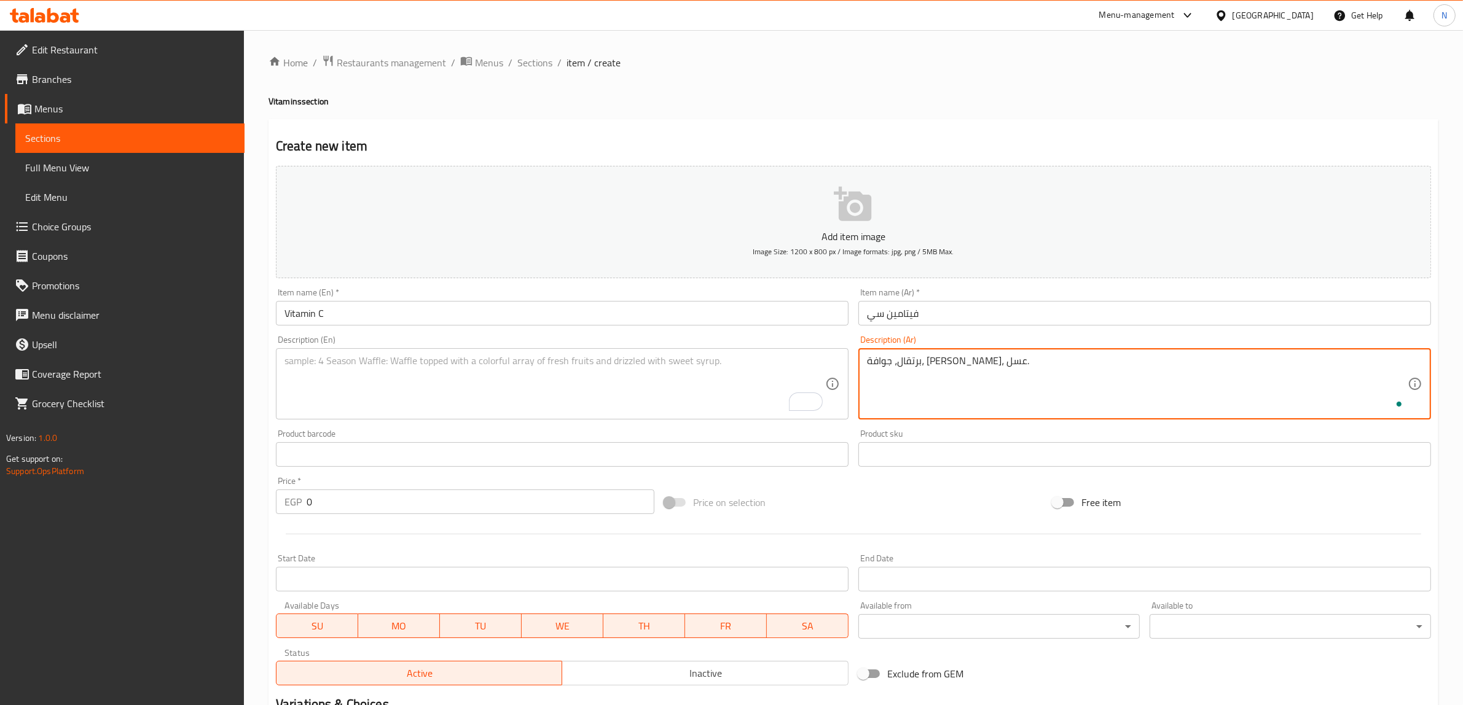
click at [905, 379] on textarea "برتقال، جوافة، [PERSON_NAME]، عسل." at bounding box center [1137, 384] width 541 height 58
type textarea "برتقال، جوافة، [PERSON_NAME]، عسل."
click at [575, 386] on textarea "To enrich screen reader interactions, please activate Accessibility in Grammarl…" at bounding box center [554, 384] width 541 height 58
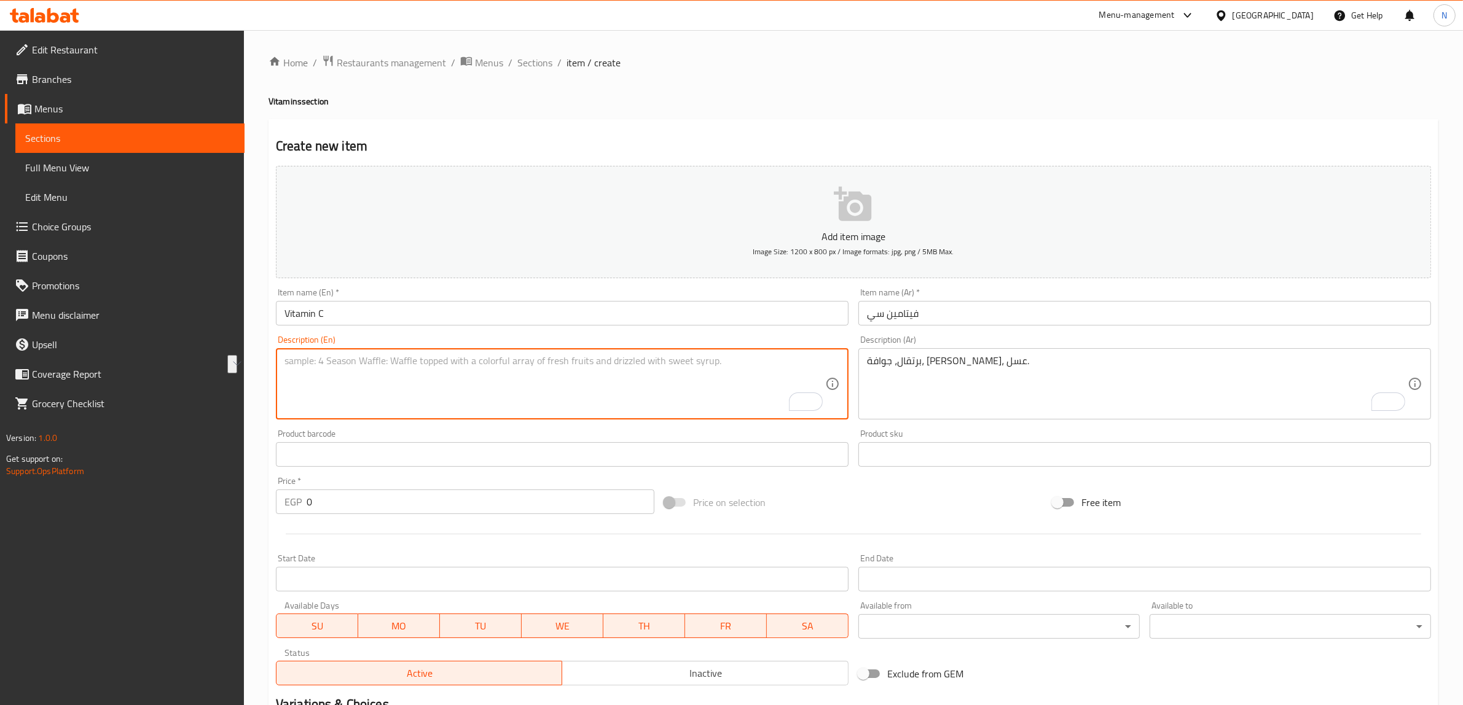
paste textarea "Orange, guava, lemon, honey."
type textarea "Orange, guava, lemon, honey."
click at [375, 493] on input "0" at bounding box center [481, 502] width 348 height 25
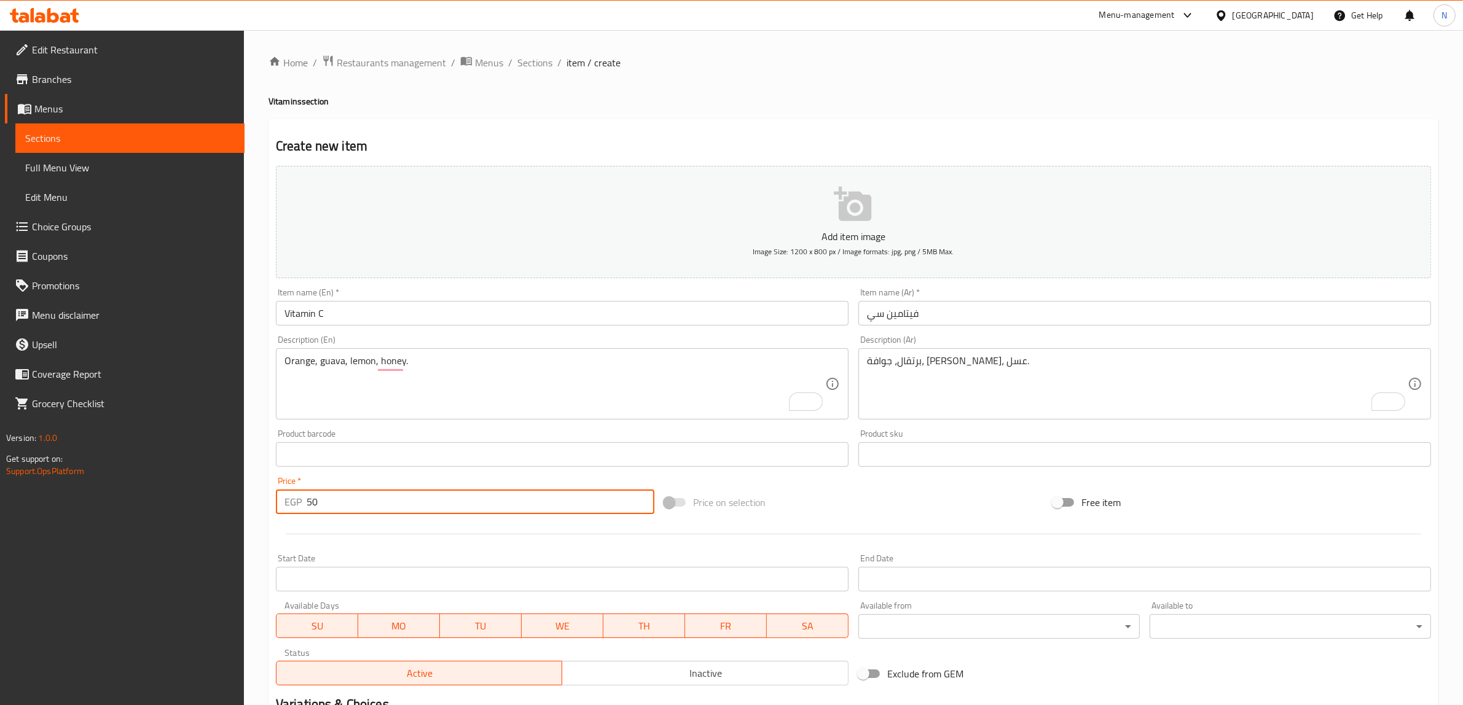
type input "50"
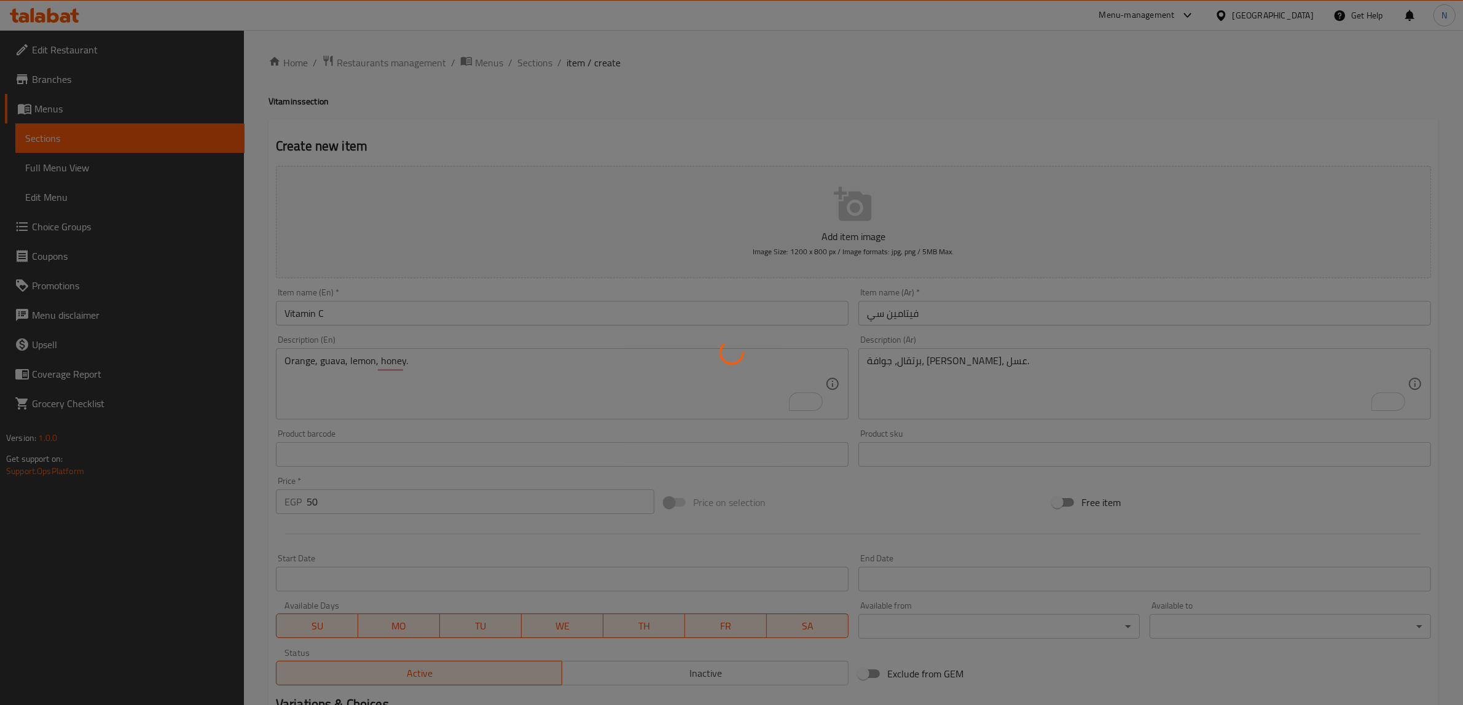
type input "0"
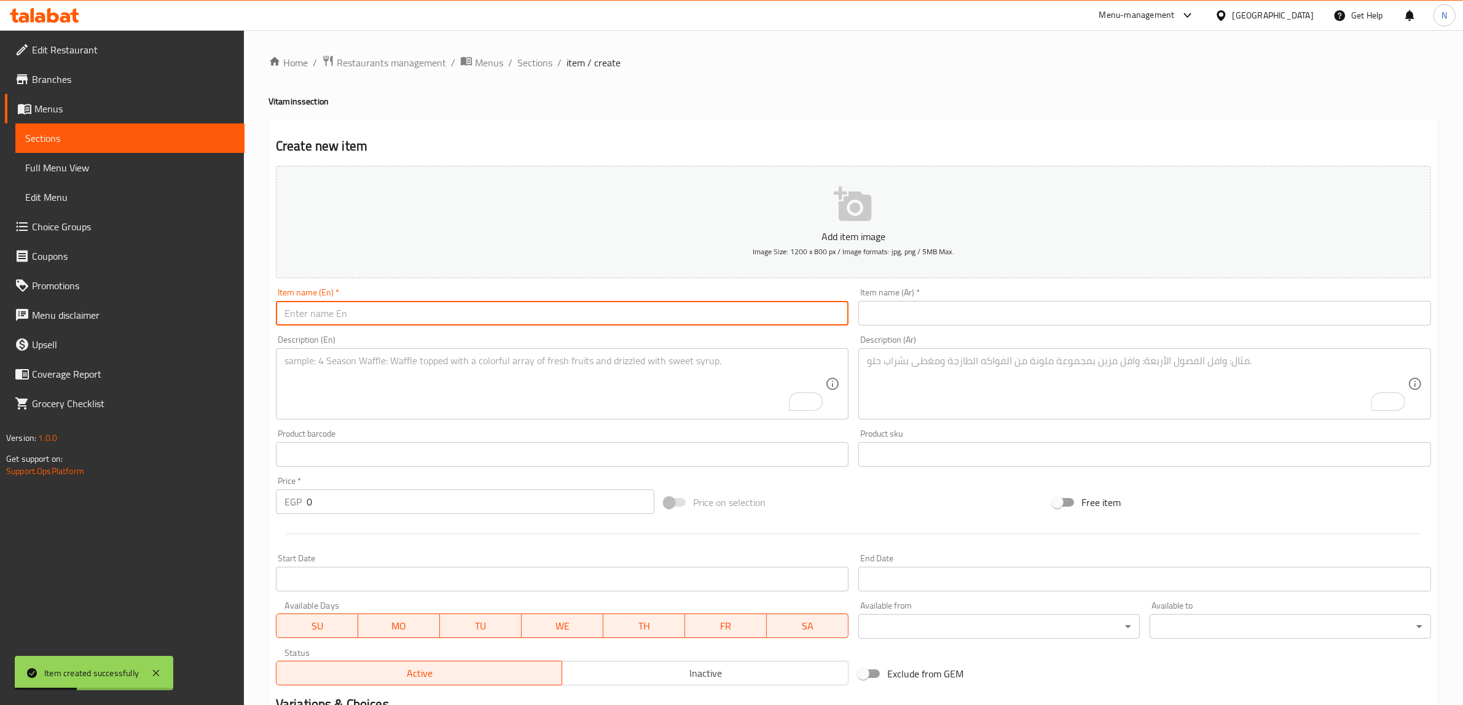
click at [530, 316] on input "text" at bounding box center [562, 313] width 573 height 25
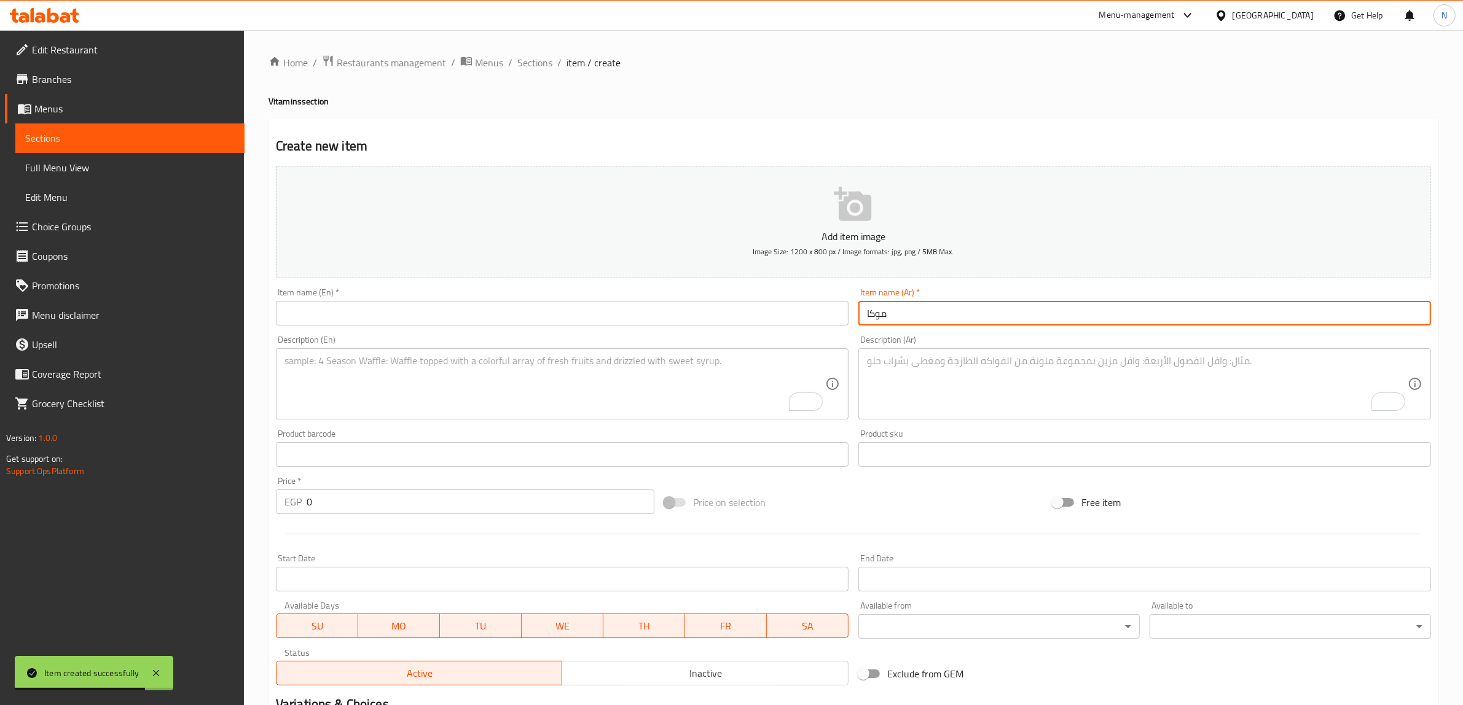
type input "موكا"
click at [530, 316] on input "text" at bounding box center [562, 313] width 573 height 25
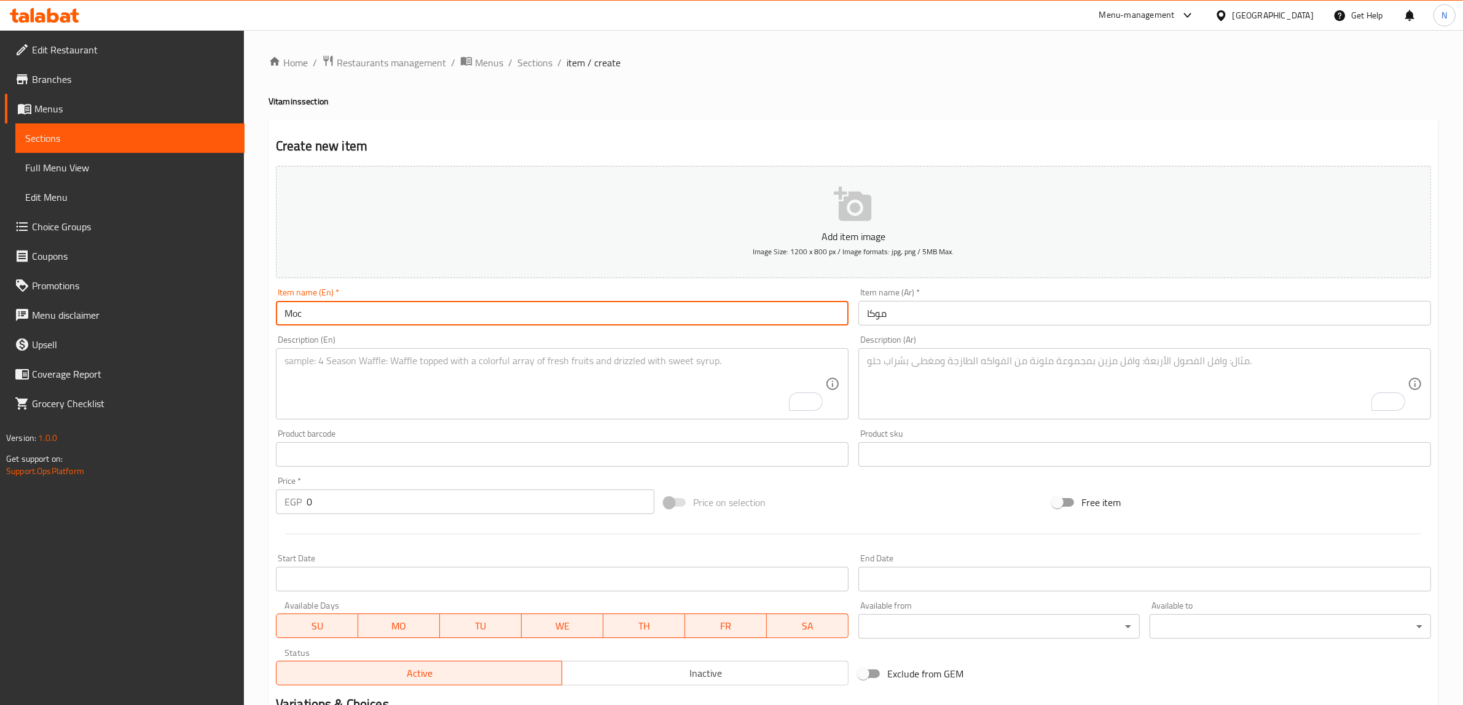
type input "Mocha"
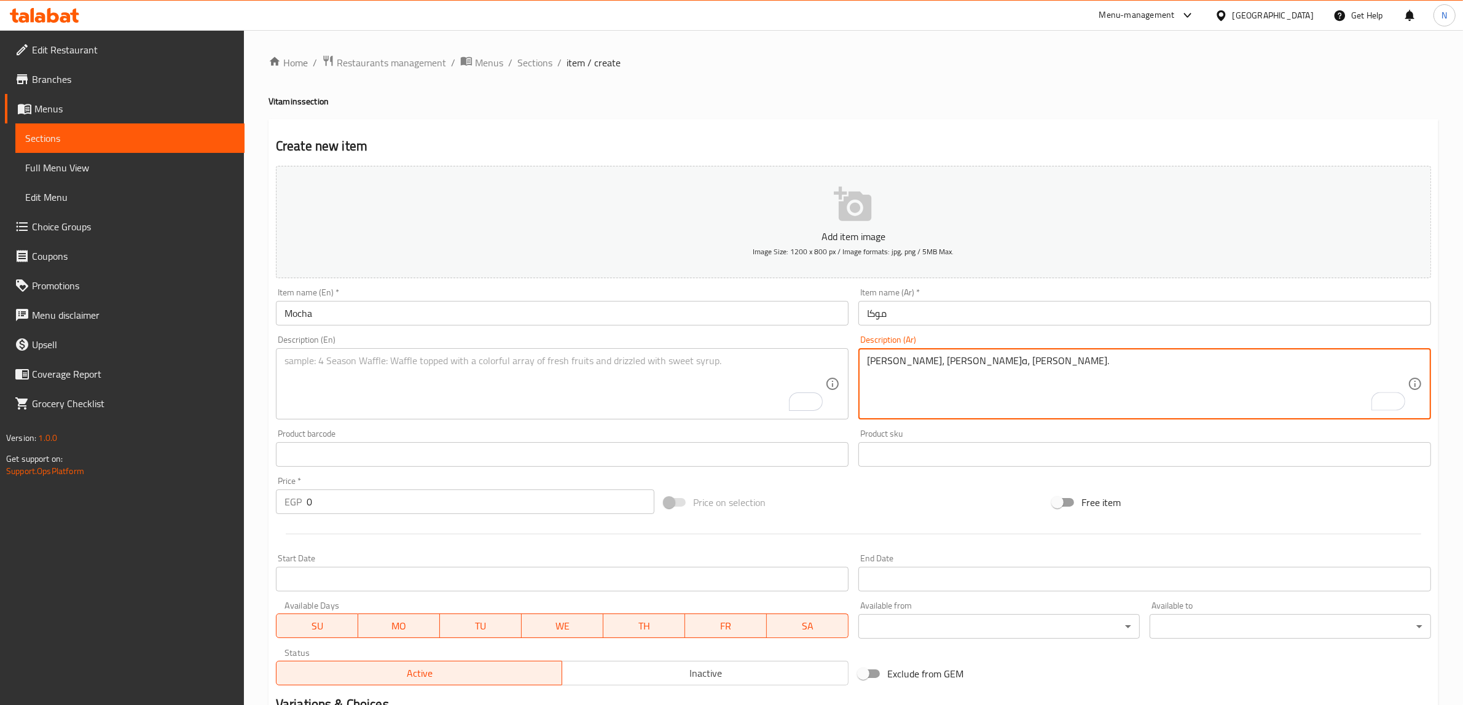
click at [948, 378] on textarea "[PERSON_NAME]، نسكافيه، لبن." at bounding box center [1137, 384] width 541 height 58
type textarea "[PERSON_NAME]، نسكافيه، لبن."
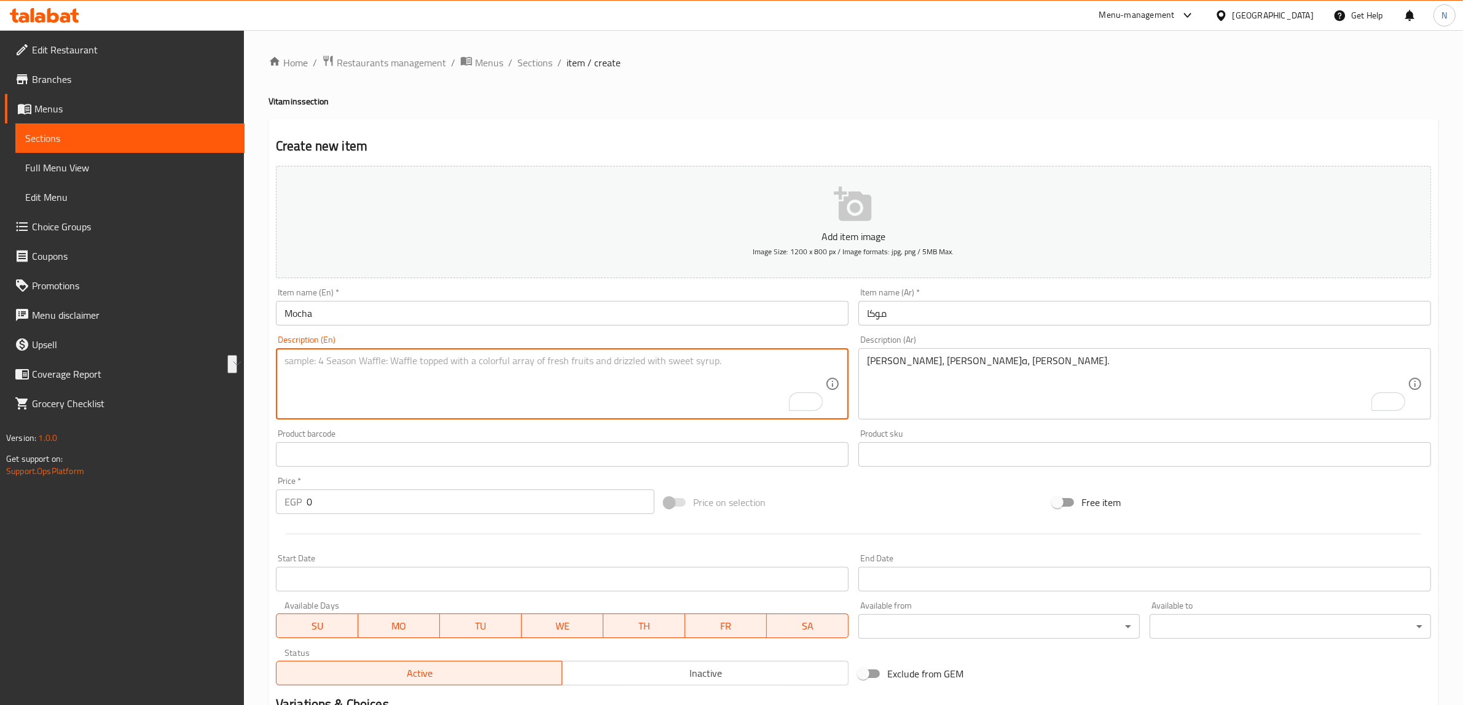
click at [457, 372] on textarea "To enrich screen reader interactions, please activate Accessibility in Grammarl…" at bounding box center [554, 384] width 541 height 58
paste textarea "Vanilla ice, Nescafe, milk."
type textarea "Vanilla ice, Nescafe, milk."
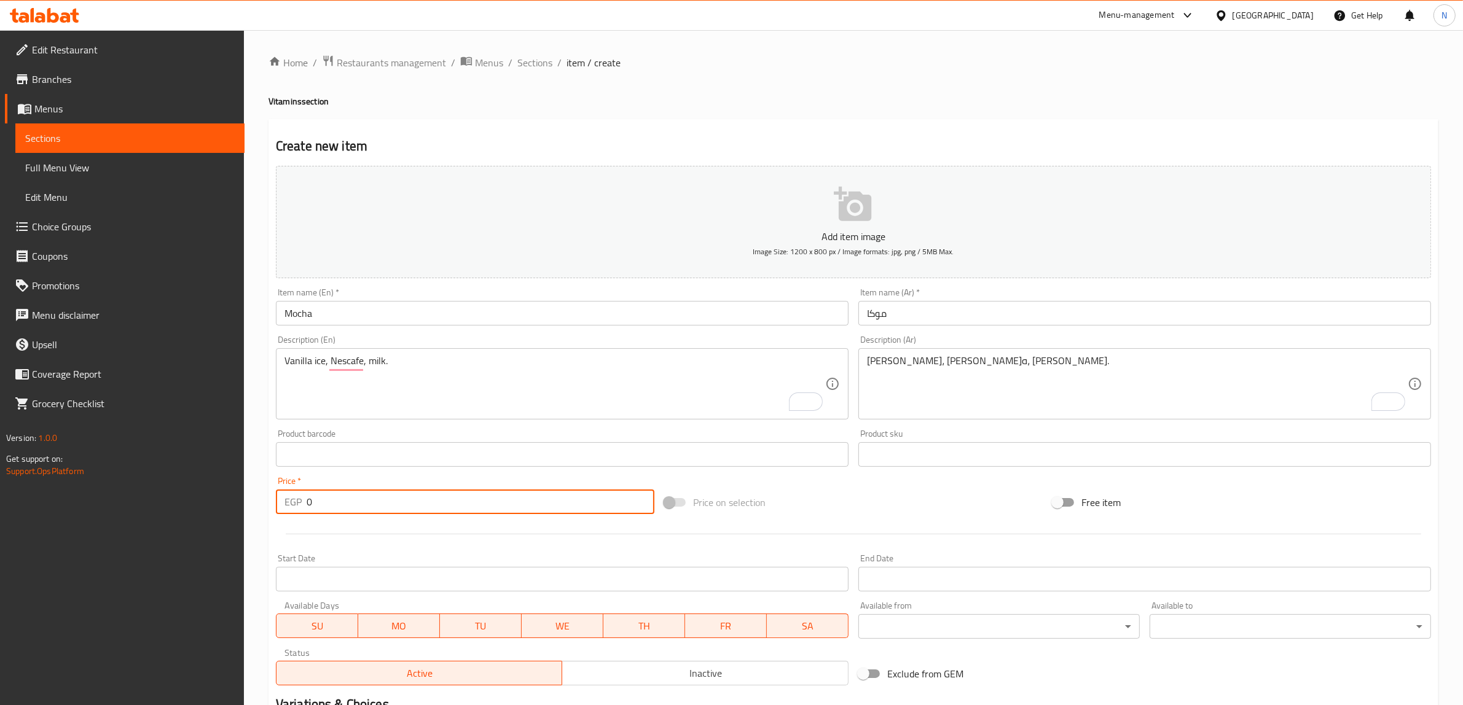
click at [401, 509] on input "0" at bounding box center [481, 502] width 348 height 25
type input "50"
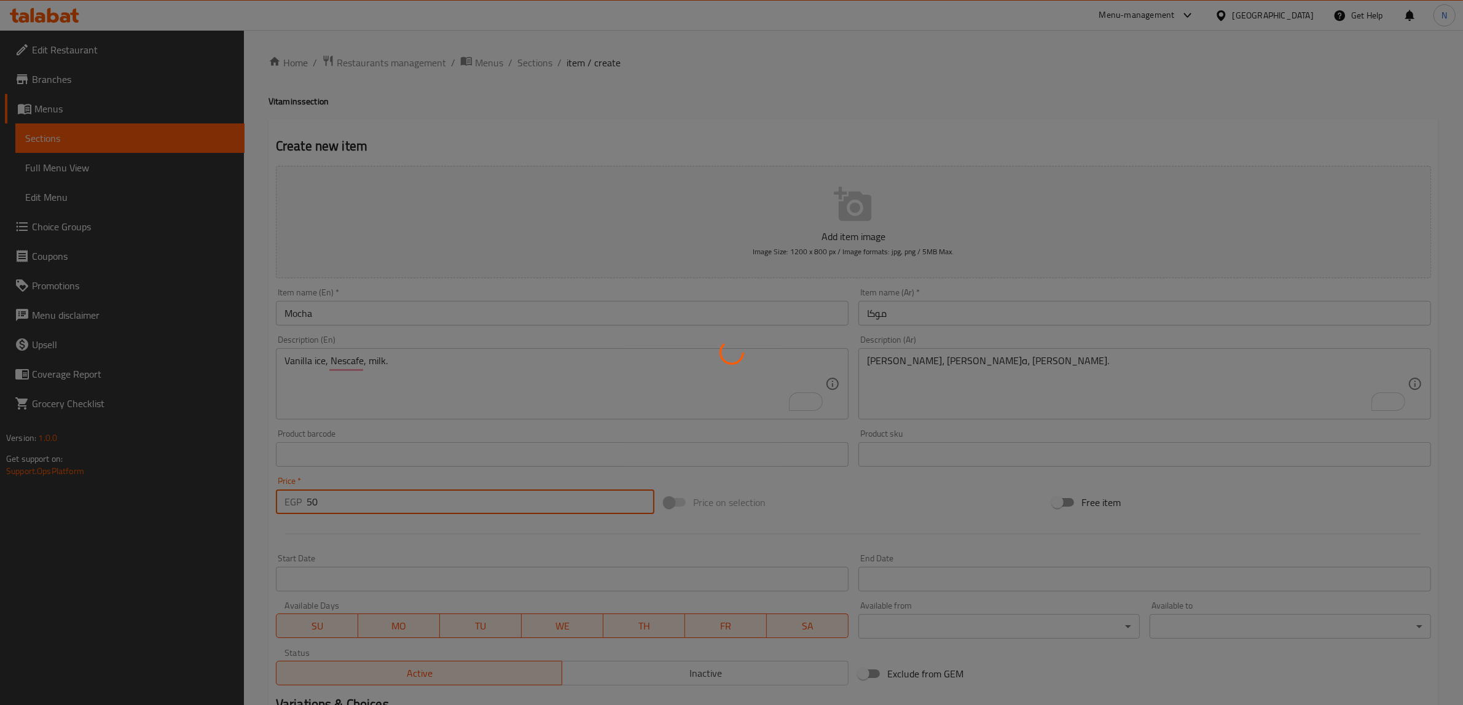
type input "0"
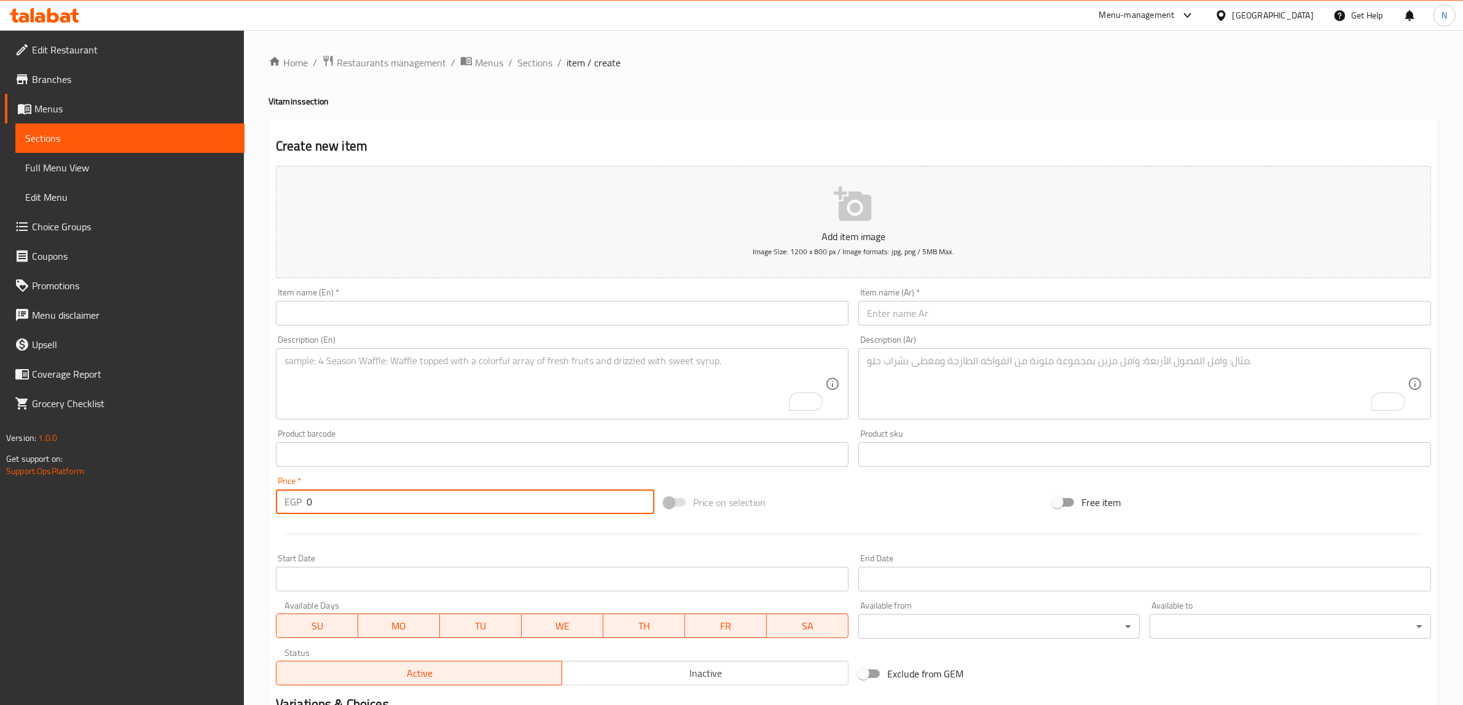
click at [985, 310] on input "text" at bounding box center [1144, 313] width 573 height 25
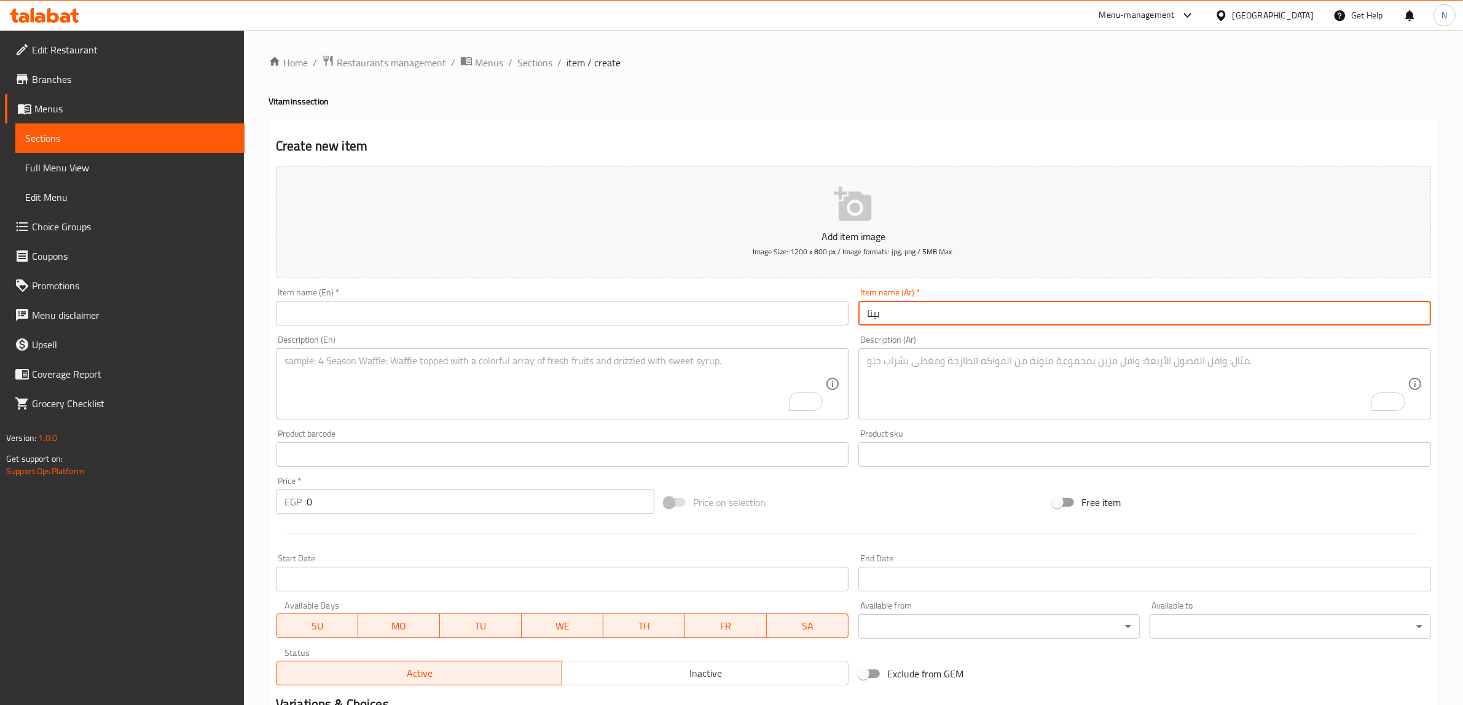
type input "بينا كولادا"
click at [987, 359] on textarea "To enrich screen reader interactions, please activate Accessibility in Grammarl…" at bounding box center [1137, 384] width 541 height 58
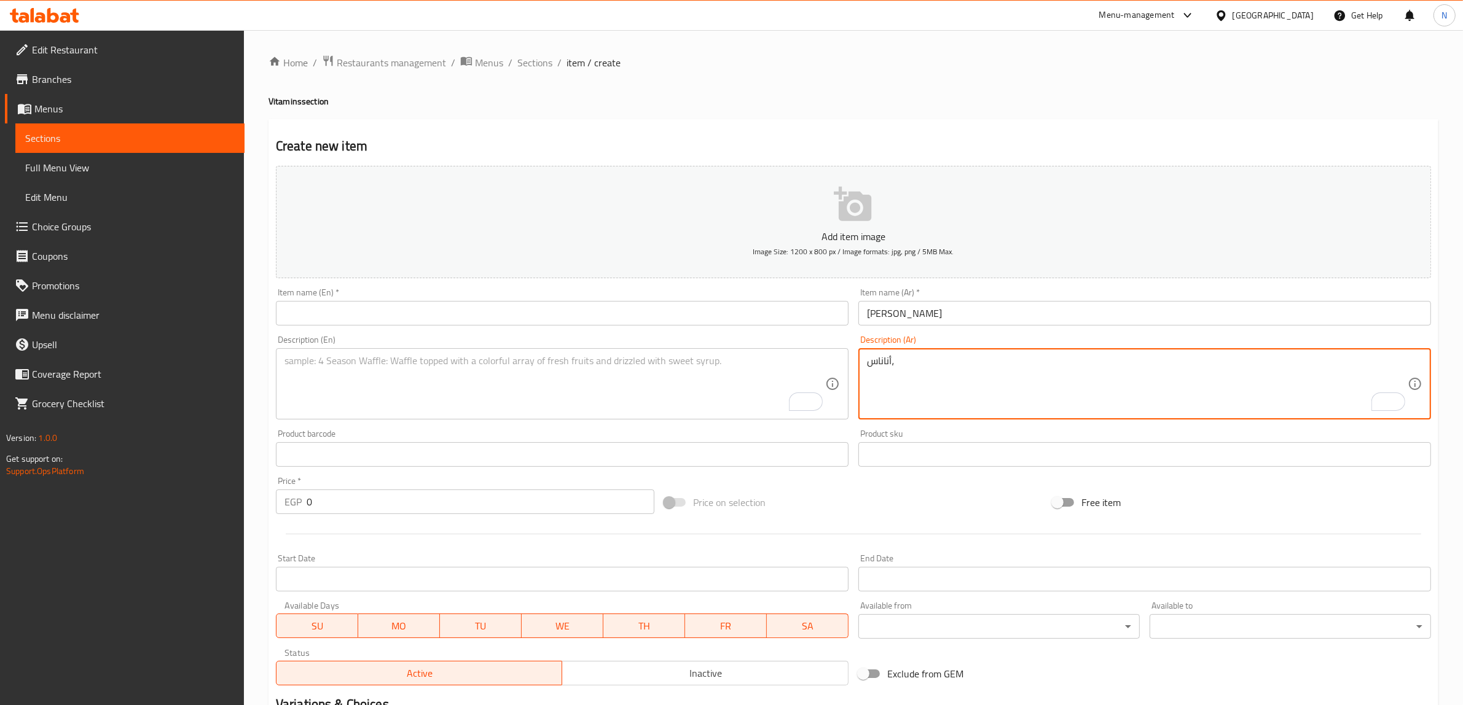
type textarea "أناناس،"
click at [980, 318] on input "بينا كولادا" at bounding box center [1144, 313] width 573 height 25
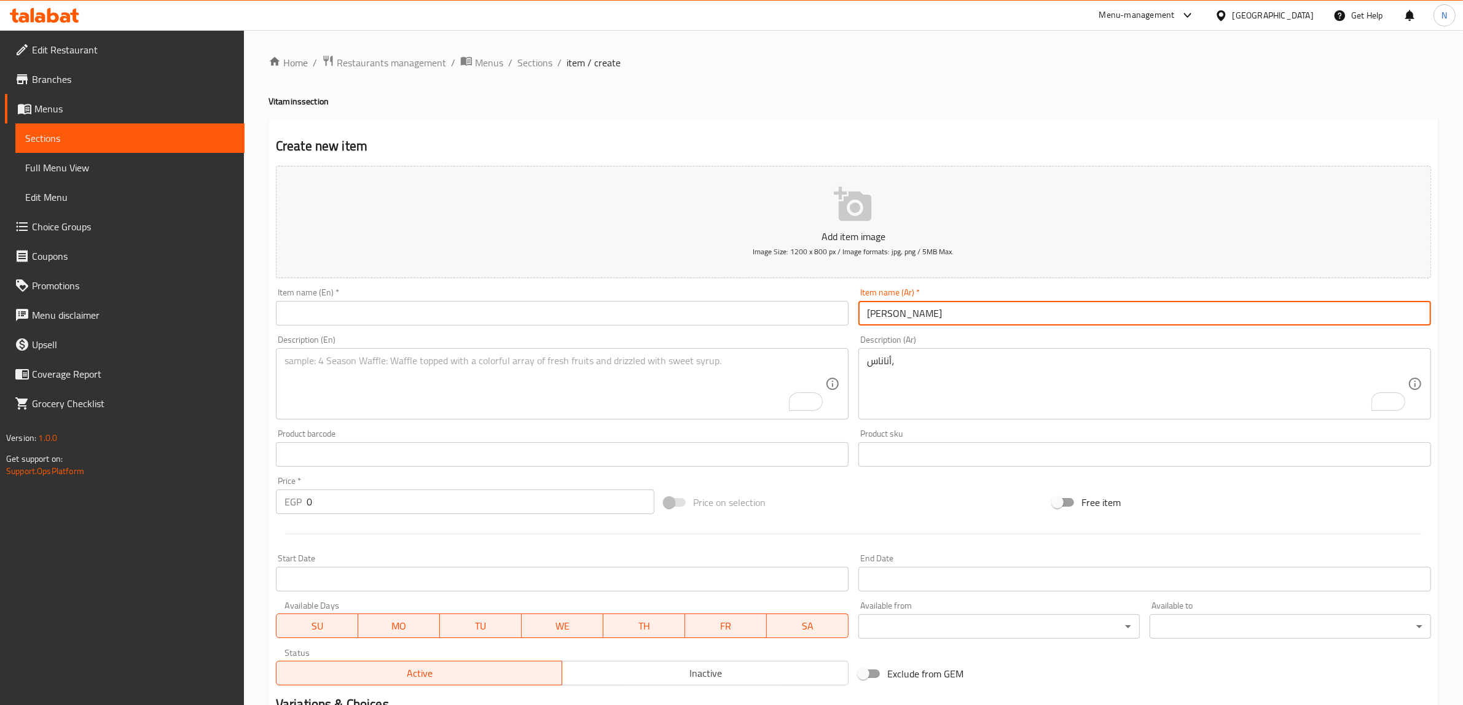
type input "[PERSON_NAME]"
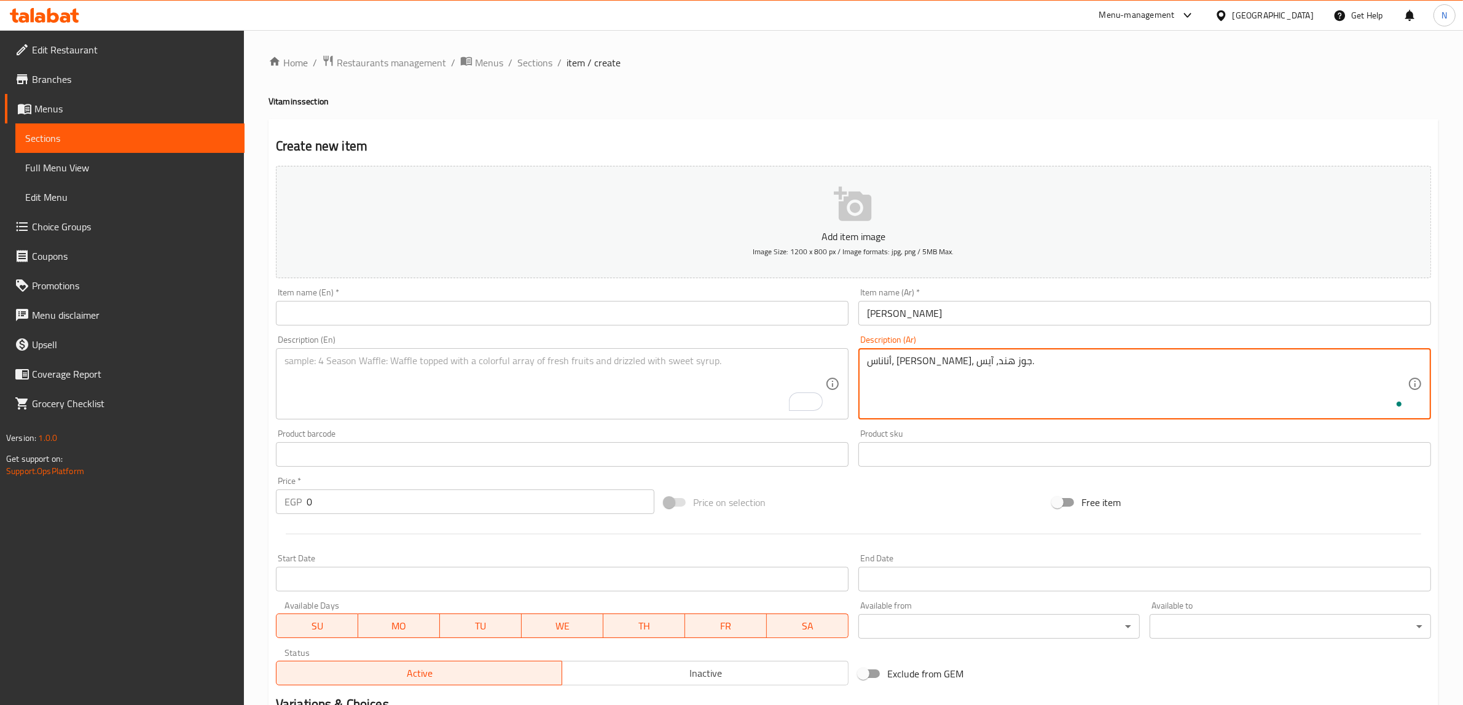
click at [911, 385] on textarea "أناناس، [PERSON_NAME]، جوز هند، آيس." at bounding box center [1137, 384] width 541 height 58
type textarea "أناناس، [PERSON_NAME]، جوز هند، آيس."
click at [710, 364] on textarea "To enrich screen reader interactions, please activate Accessibility in Grammarl…" at bounding box center [554, 384] width 541 height 58
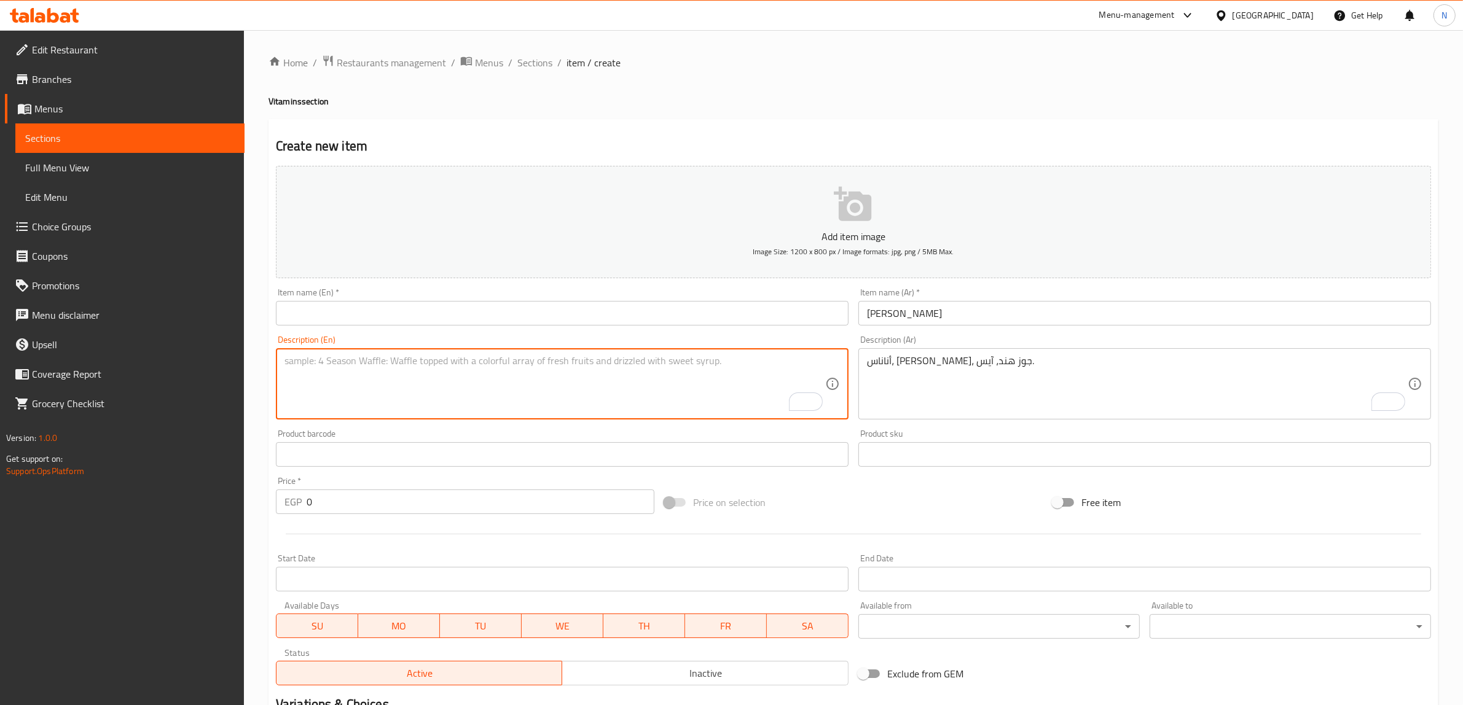
paste textarea "Pineapple, milk, coconut, ice."
type textarea "Pineapple, milk, coconut, ice."
click at [692, 320] on input "text" at bounding box center [562, 313] width 573 height 25
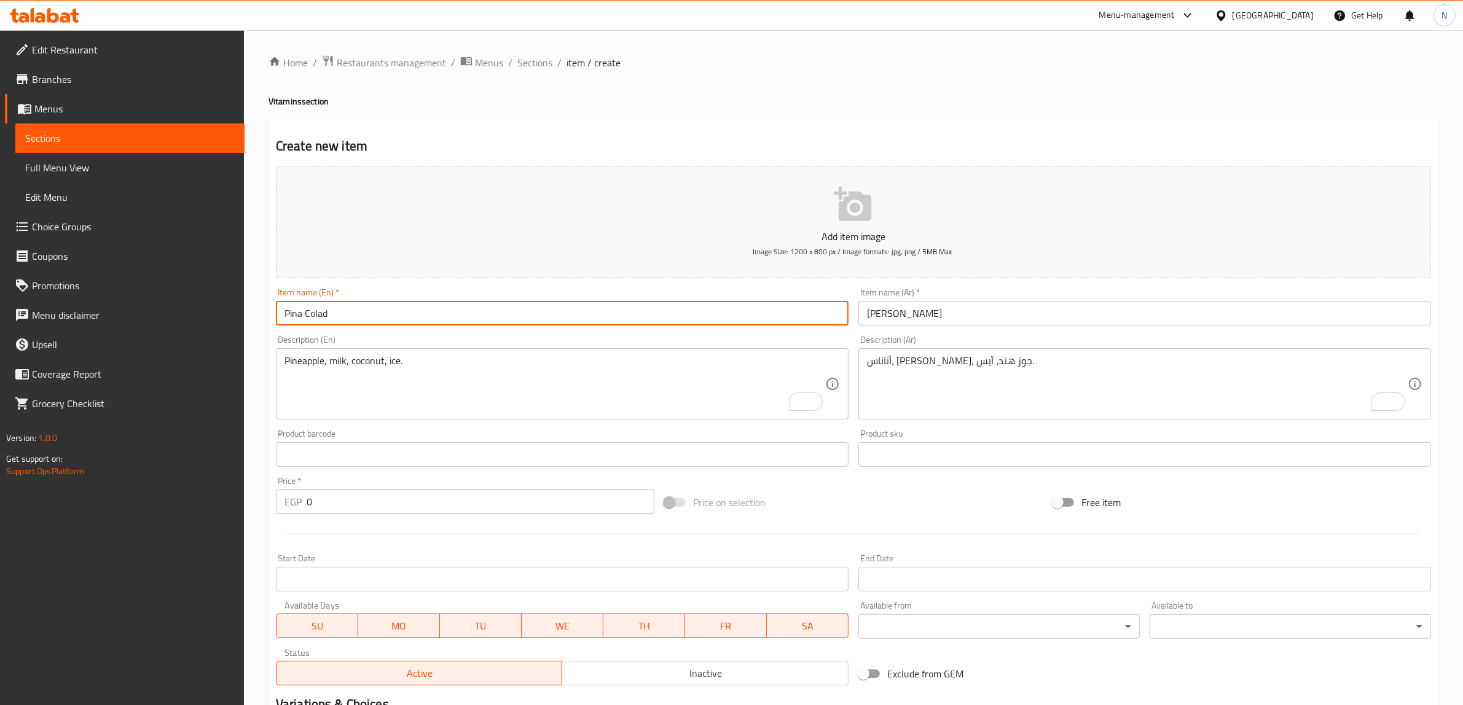
type input "Pina Colad"
click at [478, 490] on input "0" at bounding box center [481, 502] width 348 height 25
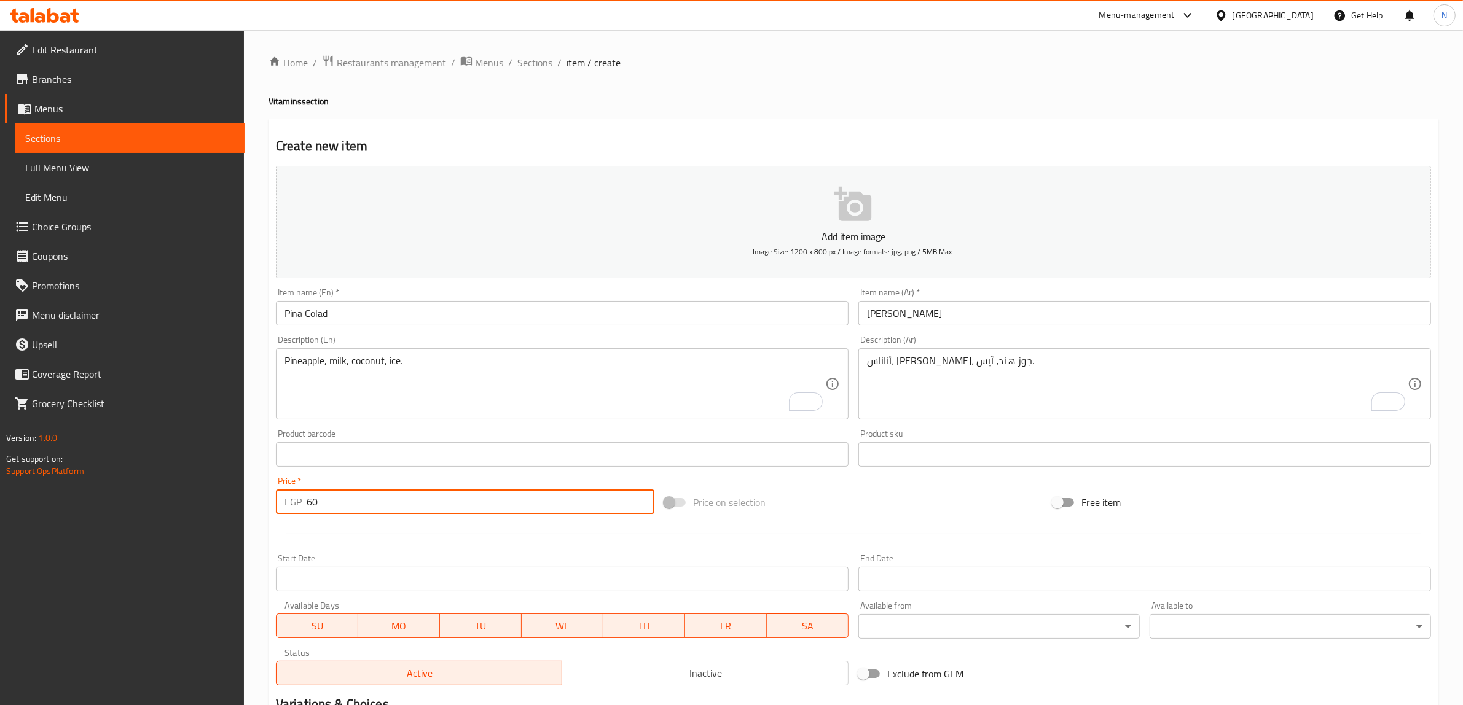
type input "60"
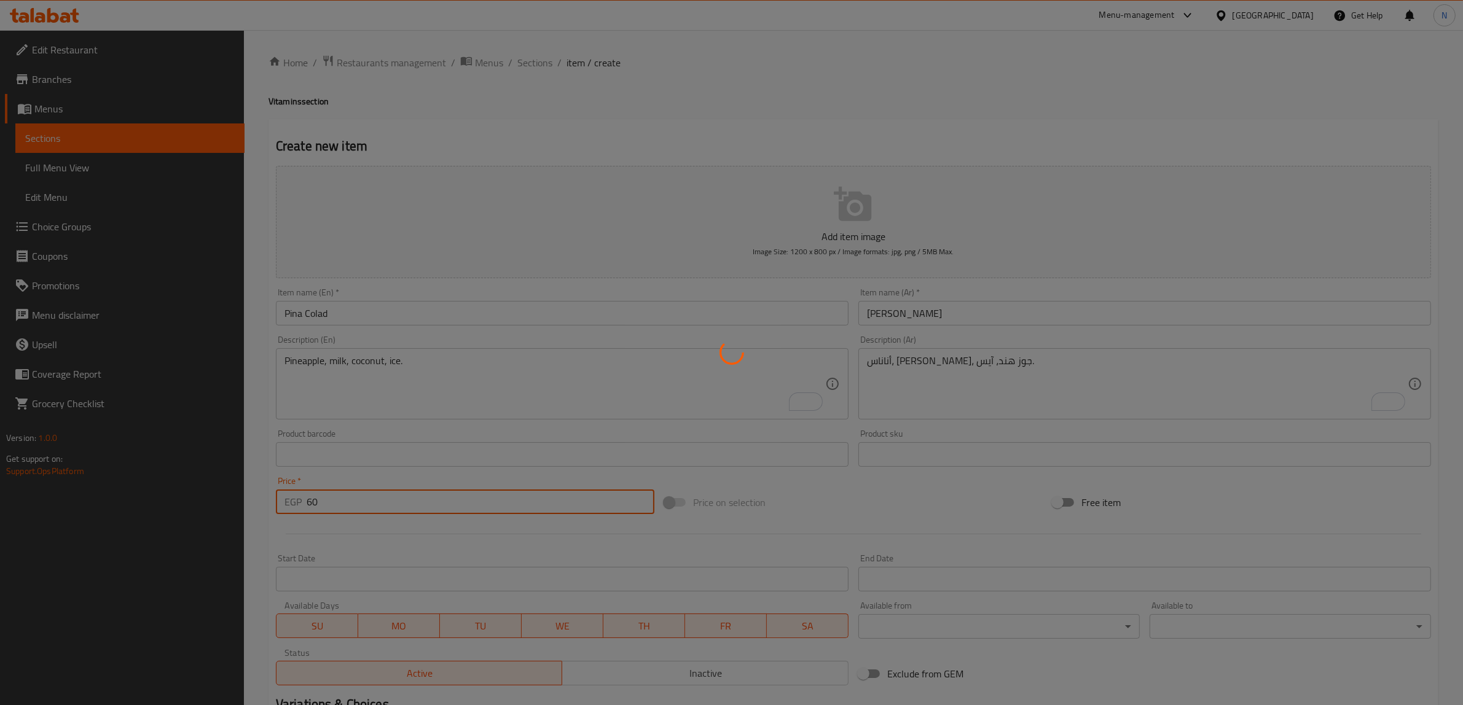
type input "0"
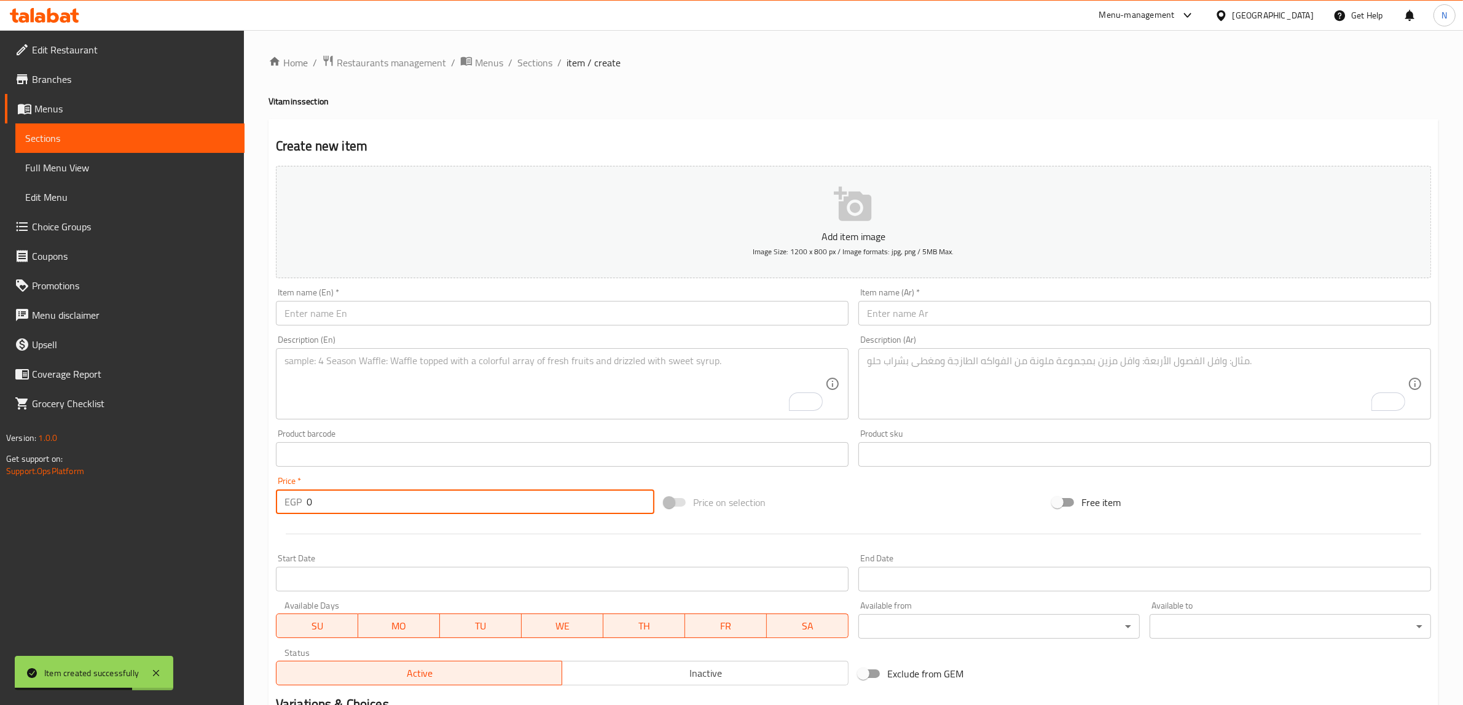
click at [1091, 326] on input "text" at bounding box center [1144, 313] width 573 height 25
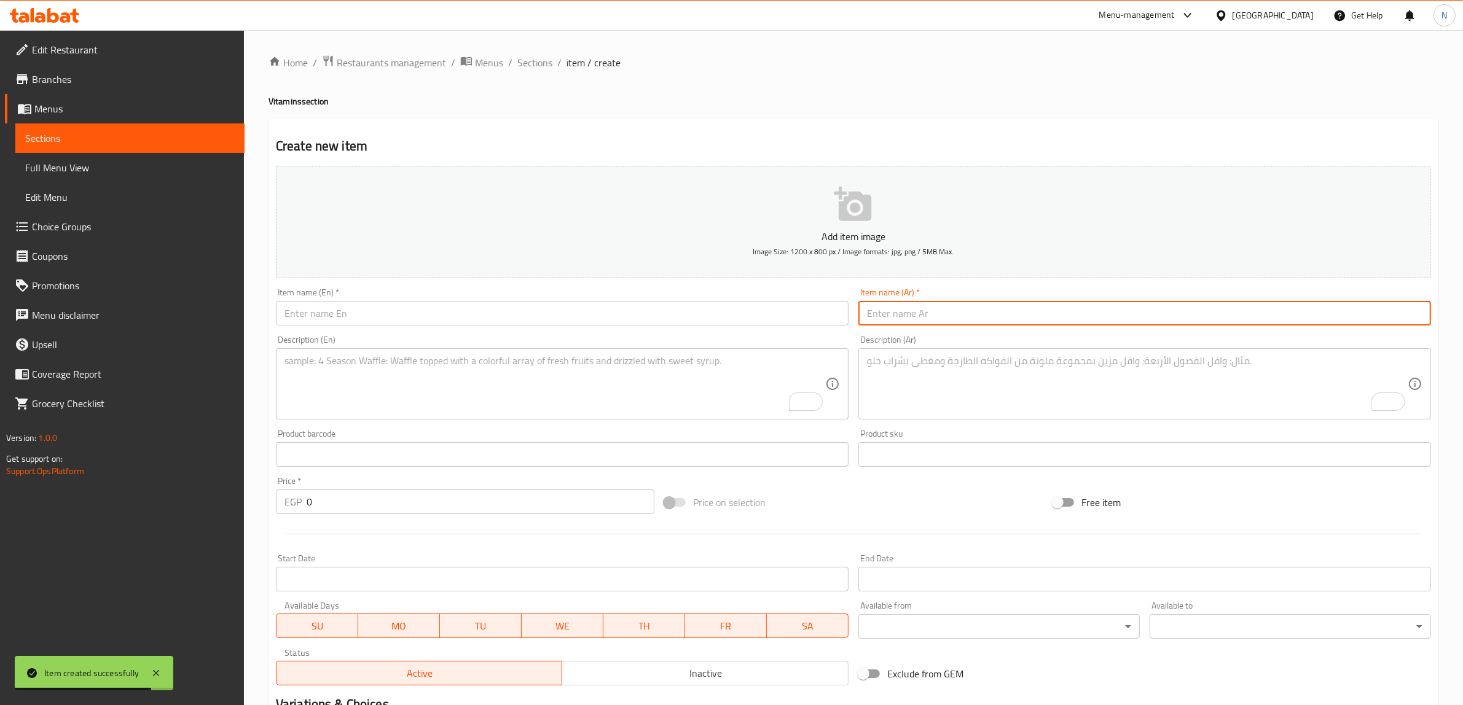
click at [755, 312] on input "text" at bounding box center [562, 313] width 573 height 25
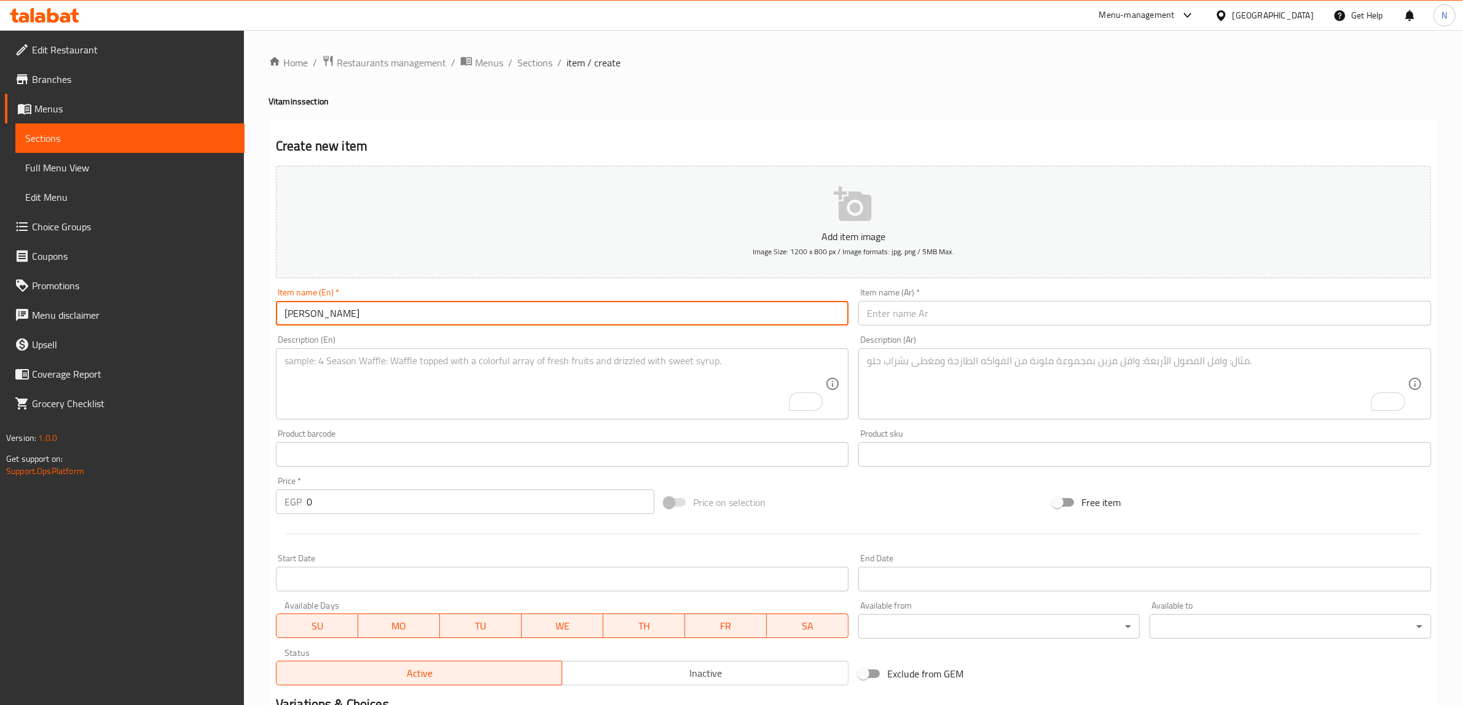
type input "[PERSON_NAME]"
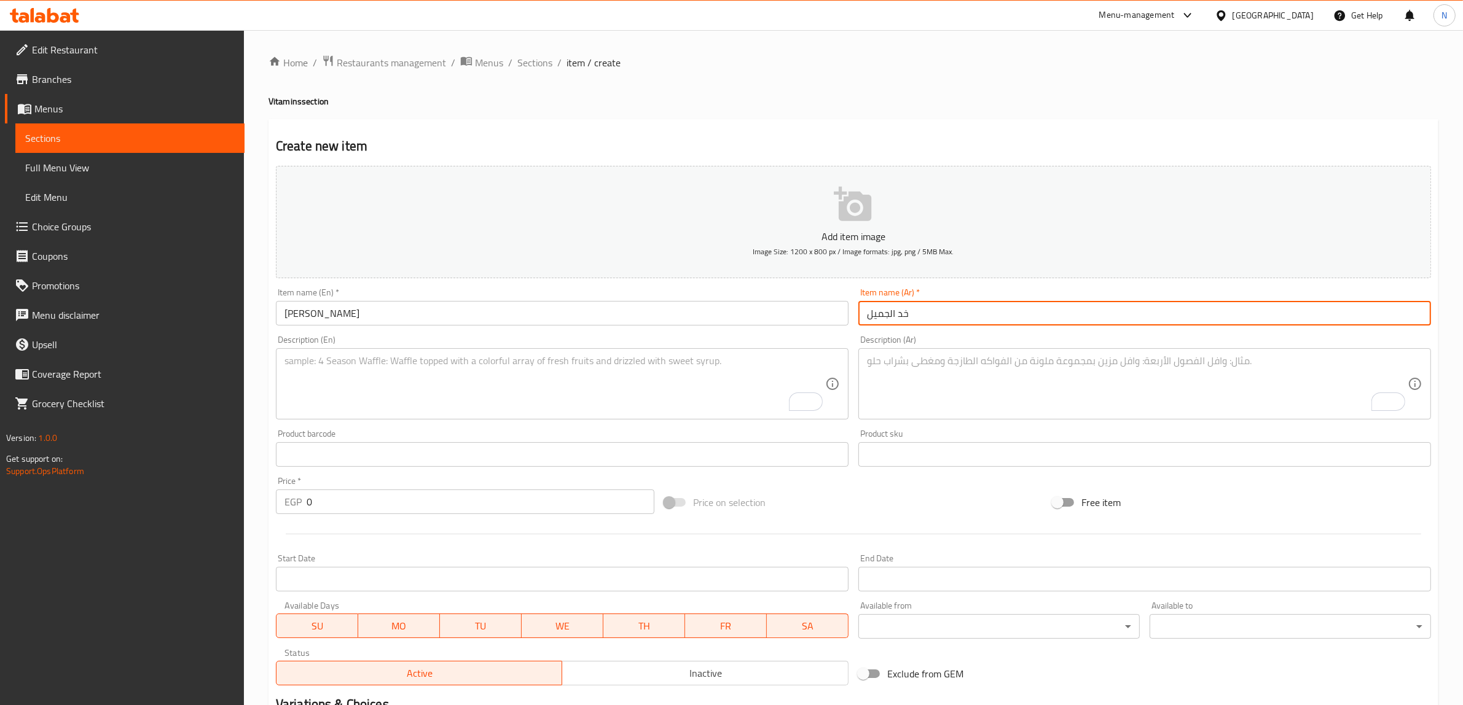
type input "خد الجميل"
click at [946, 375] on textarea "To enrich screen reader interactions, please activate Accessibility in Grammarl…" at bounding box center [1137, 384] width 541 height 58
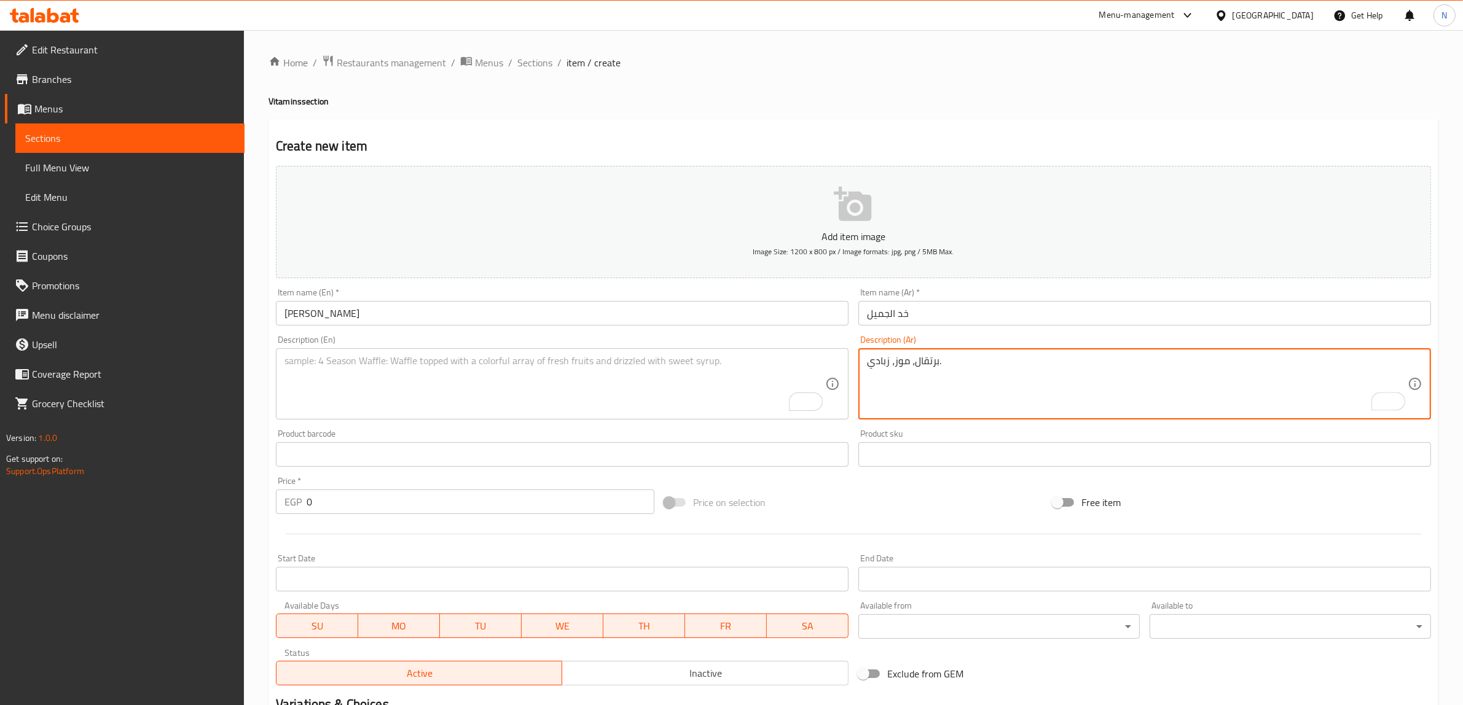
click at [946, 375] on textarea "برتقال، موز، زبادي." at bounding box center [1137, 384] width 541 height 58
type textarea "برتقال، موز، زبادي."
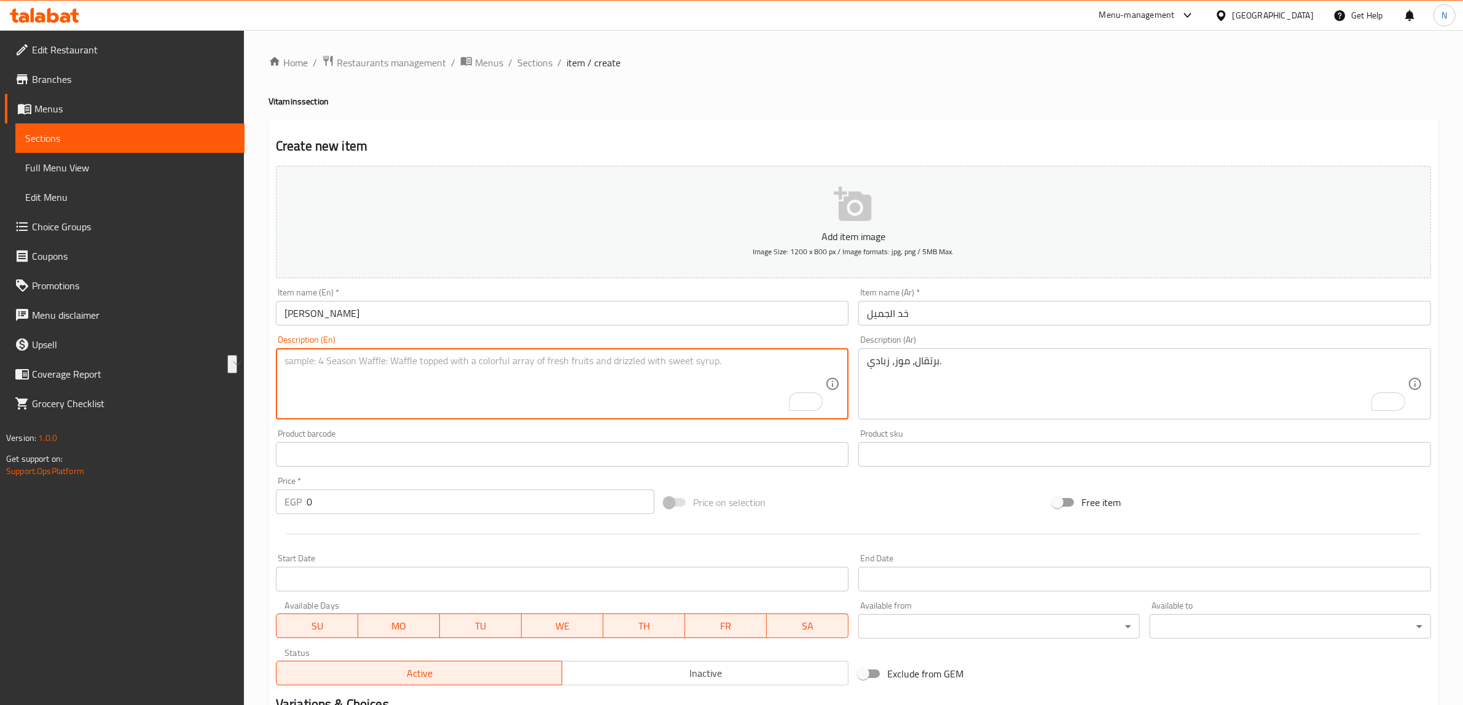
click at [656, 388] on textarea "To enrich screen reader interactions, please activate Accessibility in Grammarl…" at bounding box center [554, 384] width 541 height 58
paste textarea "Orange, banana, yogurt."
type textarea "Orange, banana, yogurt."
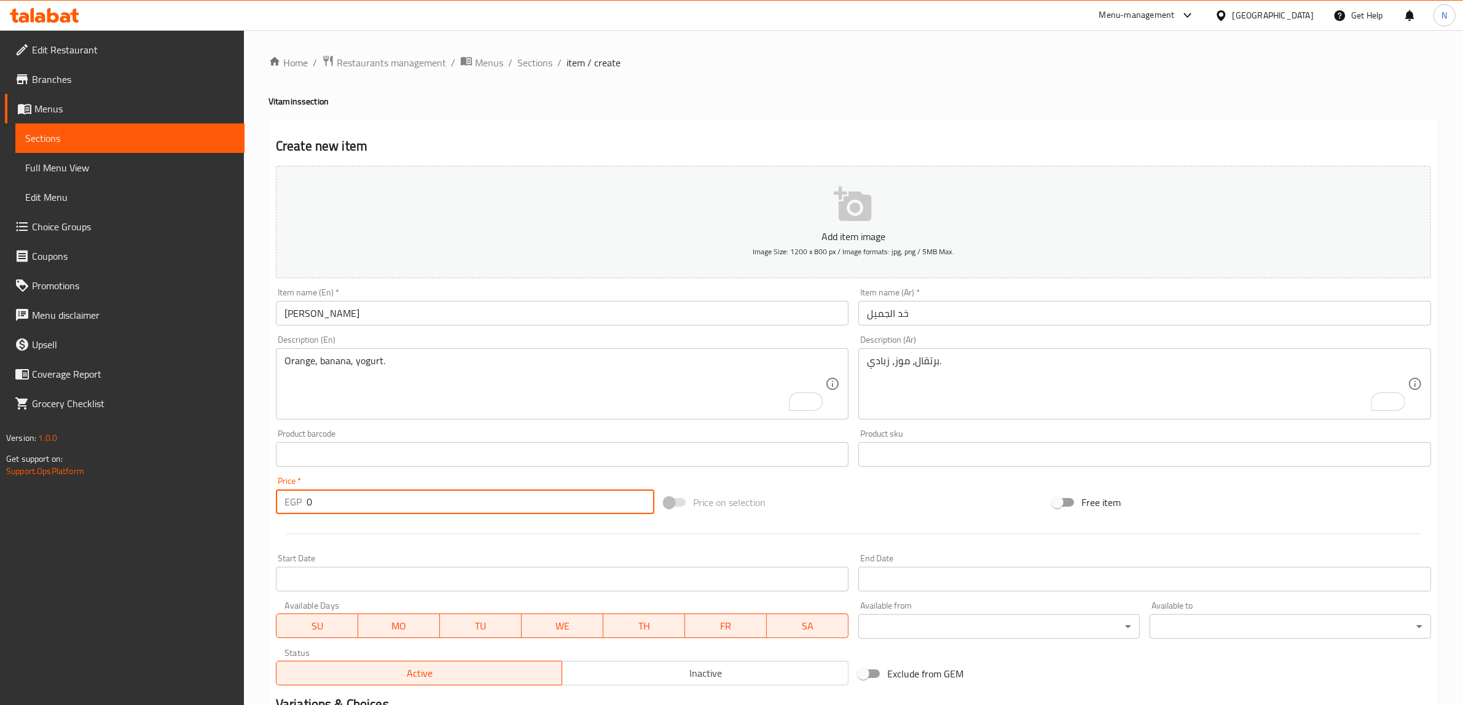
click at [547, 493] on input "0" at bounding box center [481, 502] width 348 height 25
type input "50"
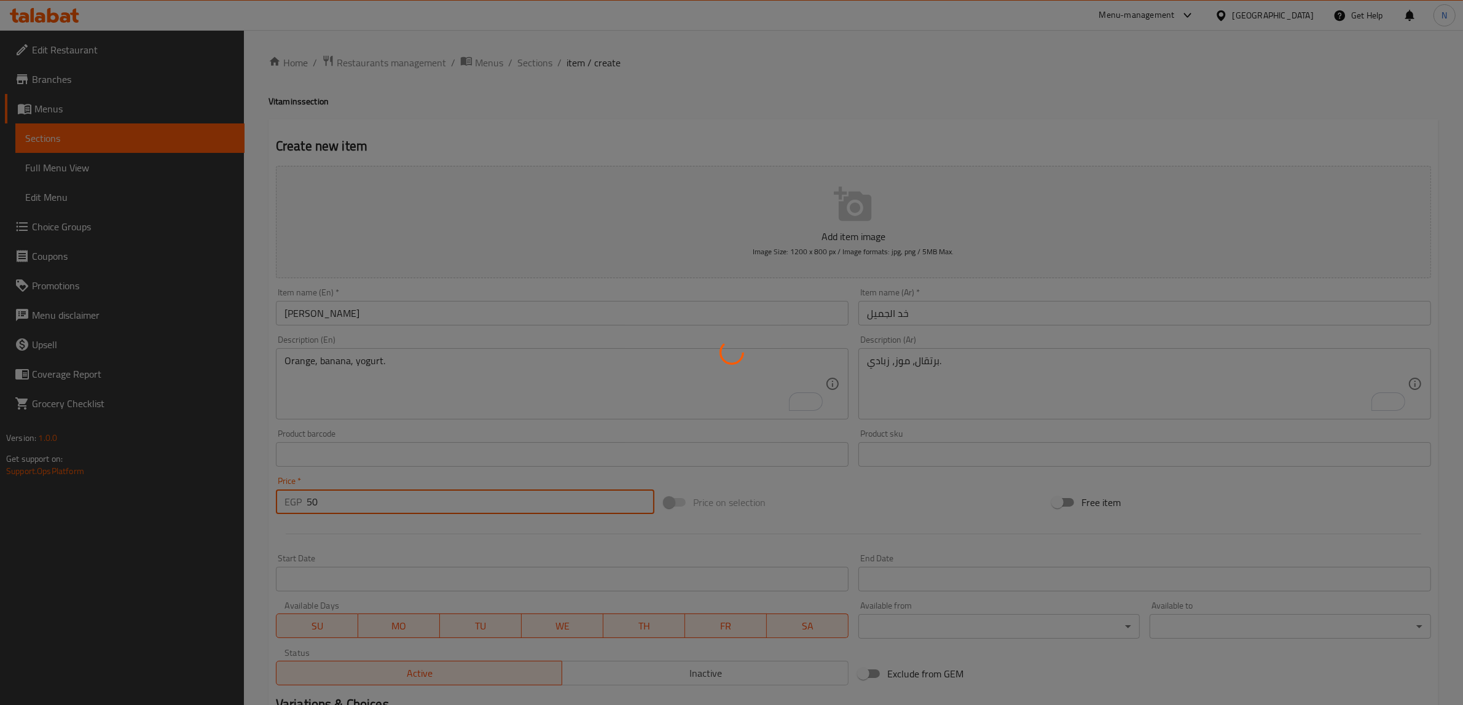
type input "0"
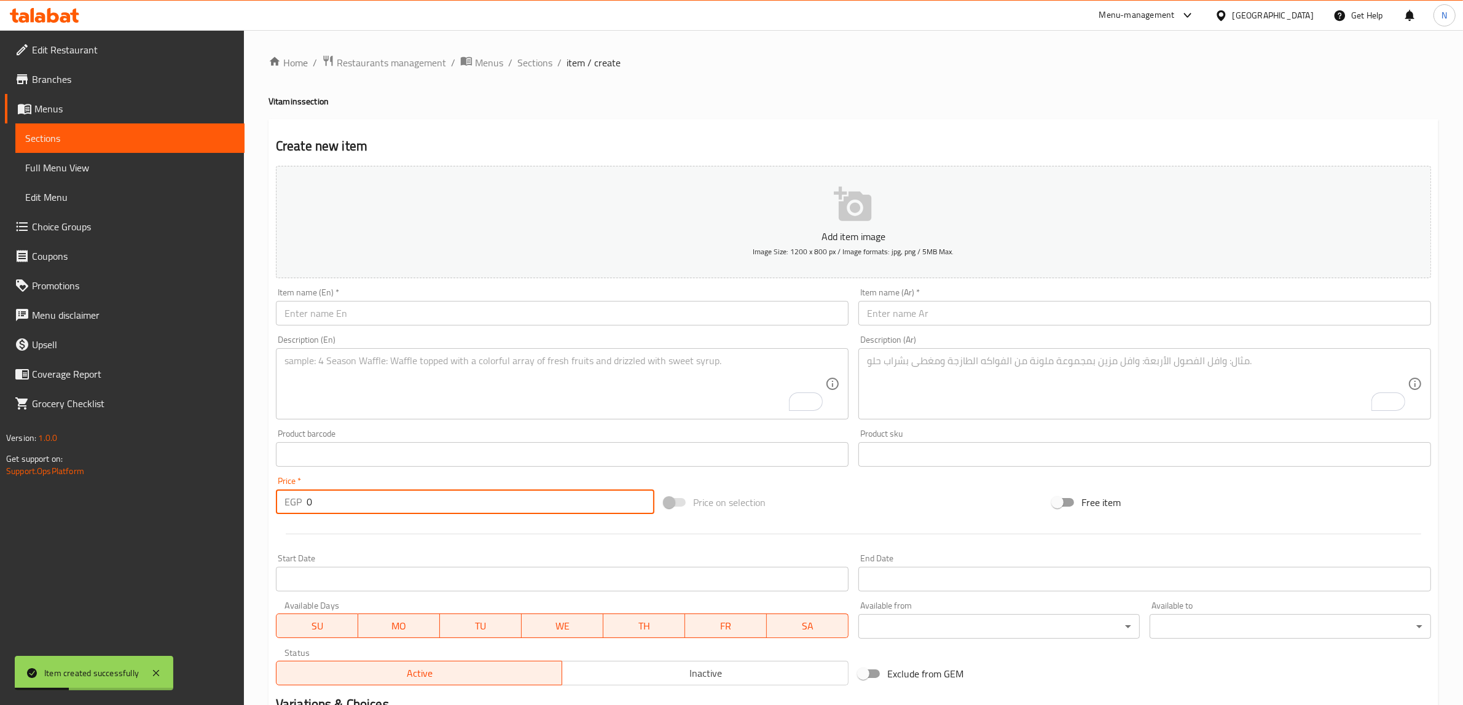
click at [515, 300] on div "Item name (En)   * Item name (En) *" at bounding box center [562, 306] width 573 height 37
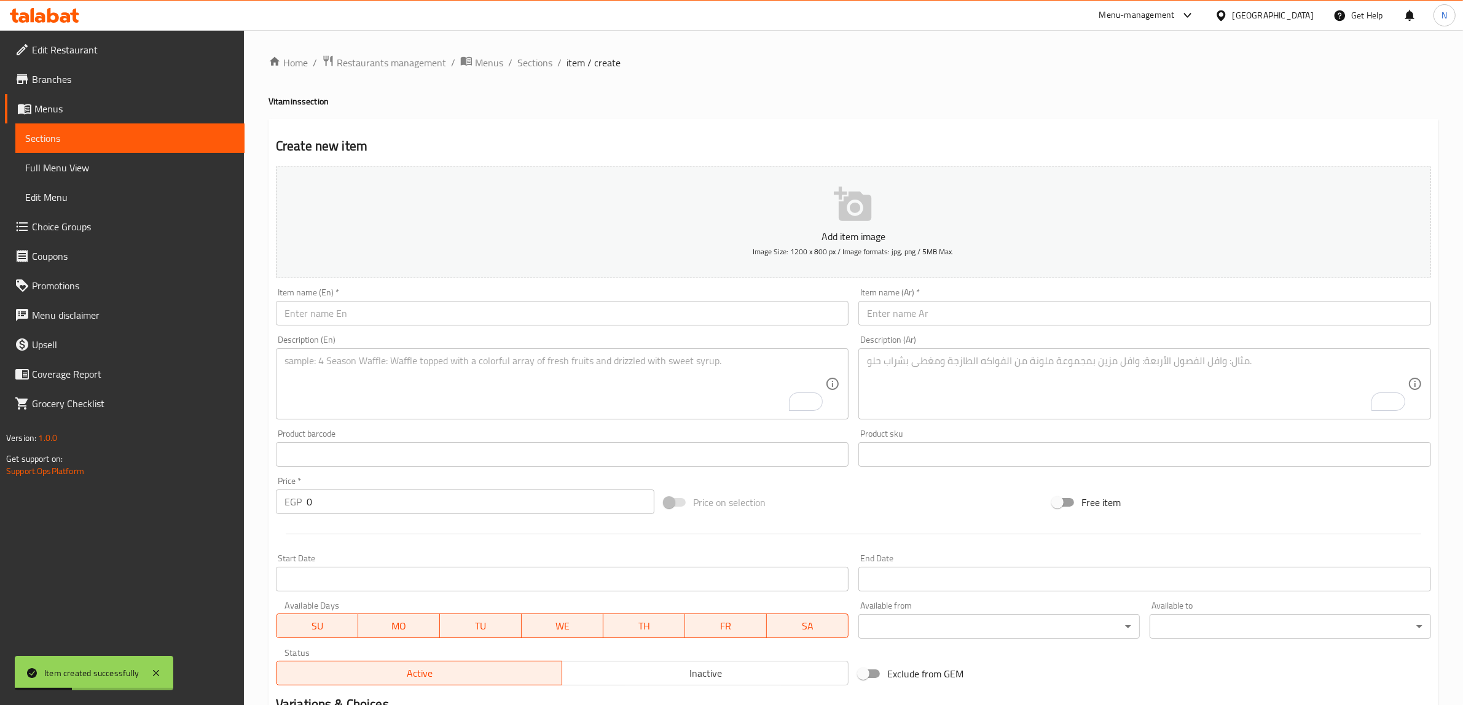
click at [506, 308] on input "text" at bounding box center [562, 313] width 573 height 25
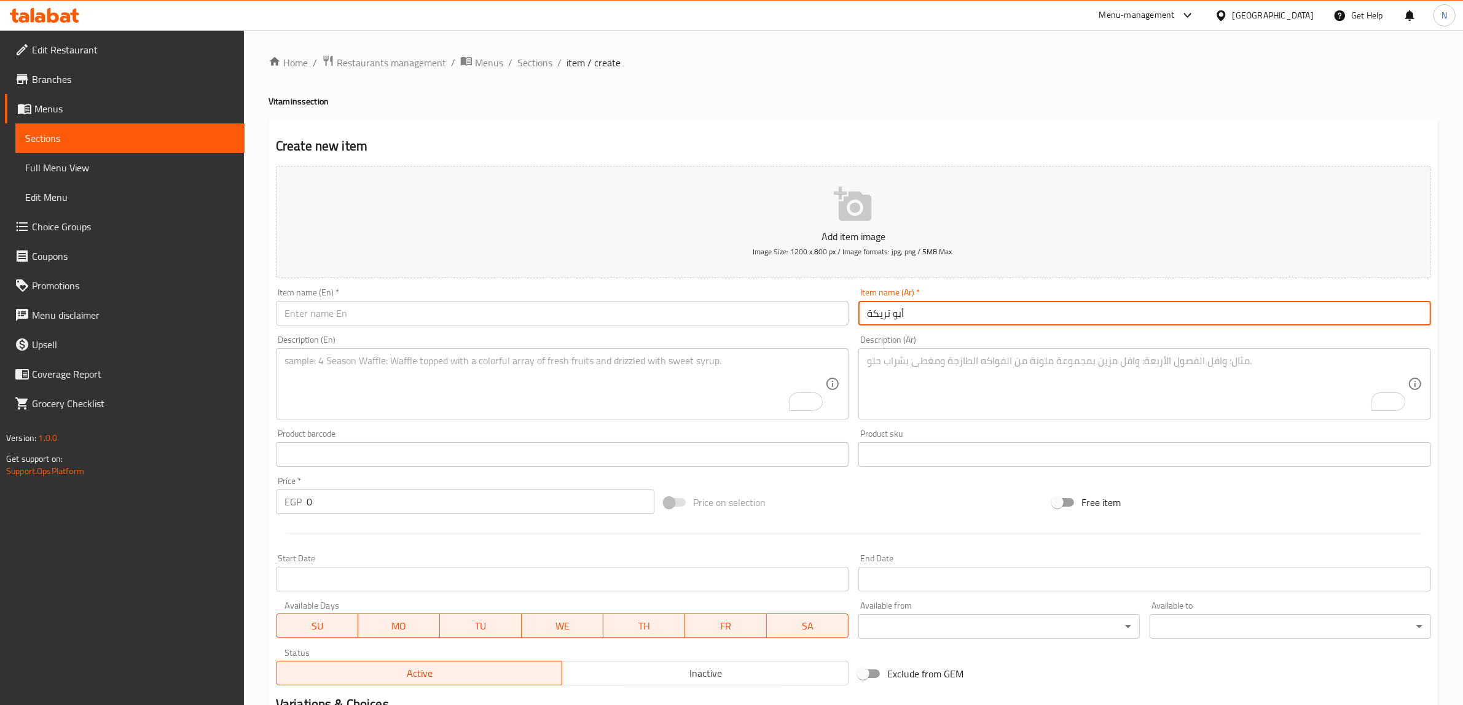
type input "أبو تريكة"
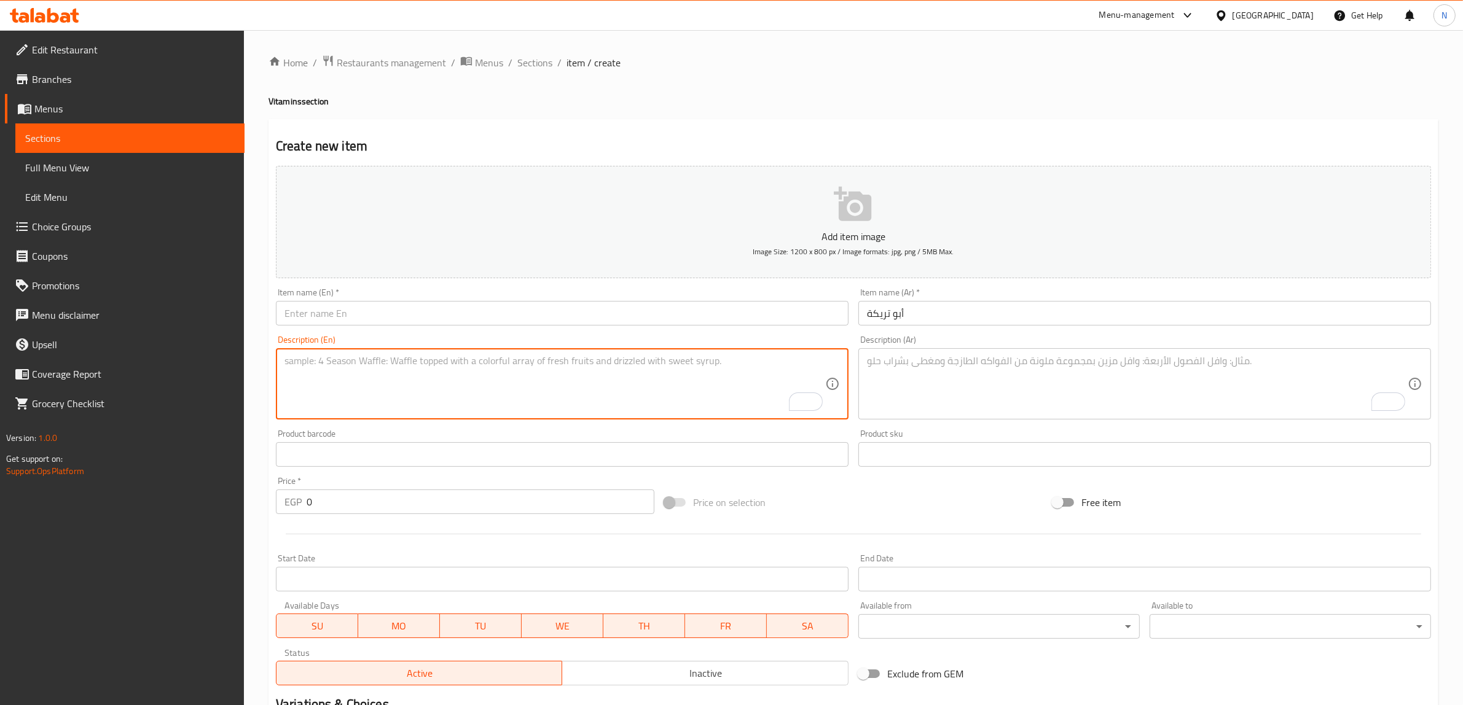
drag, startPoint x: 790, startPoint y: 395, endPoint x: 827, endPoint y: 391, distance: 37.7
click at [790, 395] on div "Description (En)" at bounding box center [562, 383] width 573 height 71
click at [954, 380] on textarea "To enrich screen reader interactions, please activate Accessibility in Grammarl…" at bounding box center [1137, 384] width 541 height 58
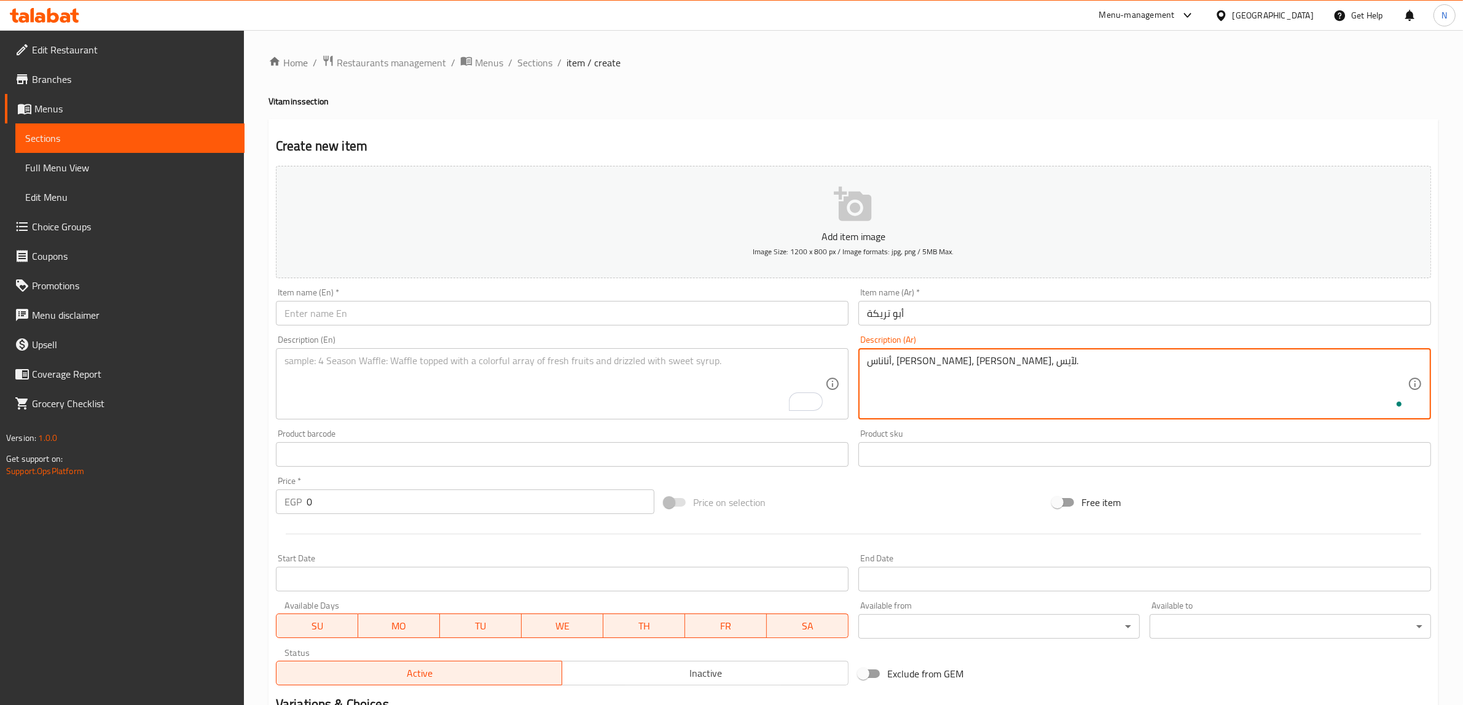
click at [954, 380] on textarea "أناناس، موز، فراولة، لآيس." at bounding box center [1137, 384] width 541 height 58
drag, startPoint x: 881, startPoint y: 363, endPoint x: 953, endPoint y: 357, distance: 72.7
click at [882, 363] on textarea "أناناس، موز، فراولة، لآيس." at bounding box center [1137, 384] width 541 height 58
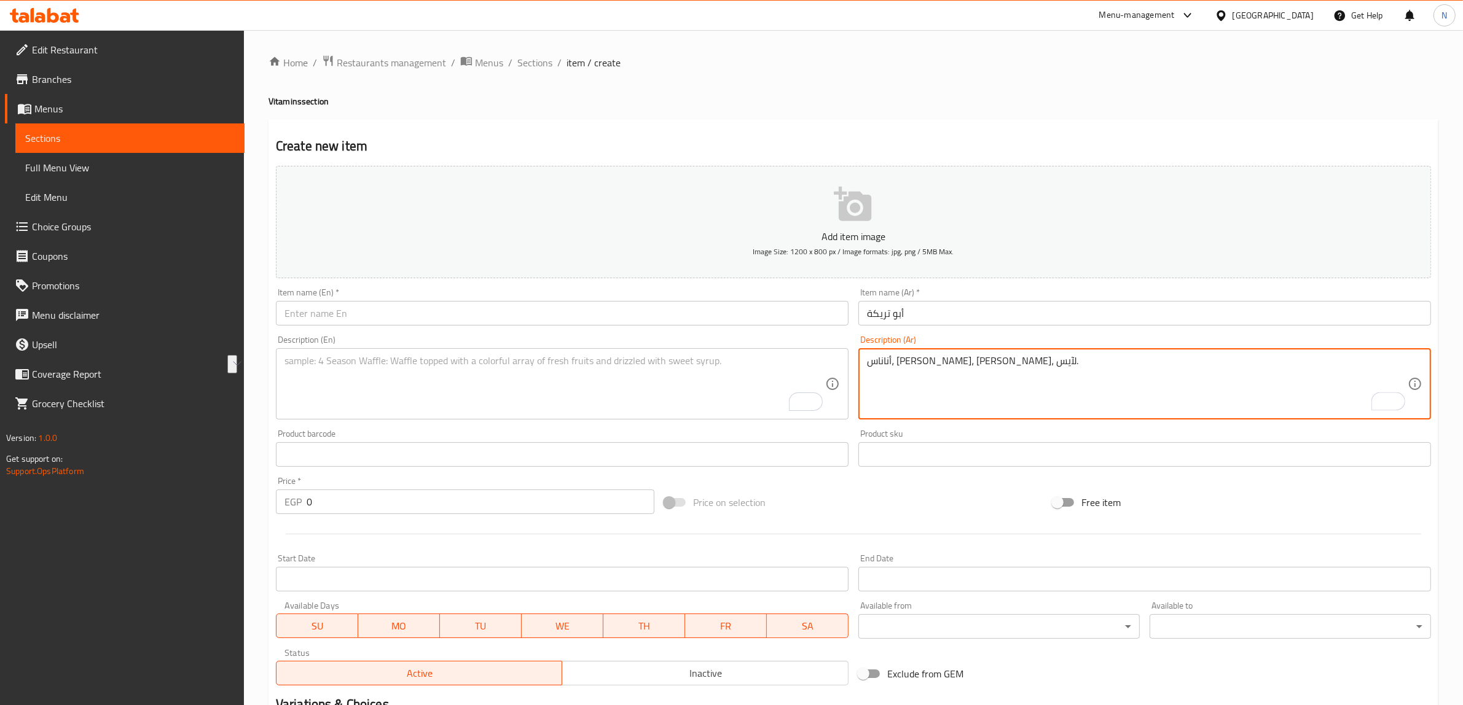
click at [885, 373] on textarea "أناناس، موز، فراولة، لآيس." at bounding box center [1137, 384] width 541 height 58
click at [957, 363] on textarea "أناناس، [PERSON_NAME]، [PERSON_NAME]، آيس." at bounding box center [1137, 384] width 541 height 58
type textarea "أناناس، [PERSON_NAME]، [PERSON_NAME]، آيس."
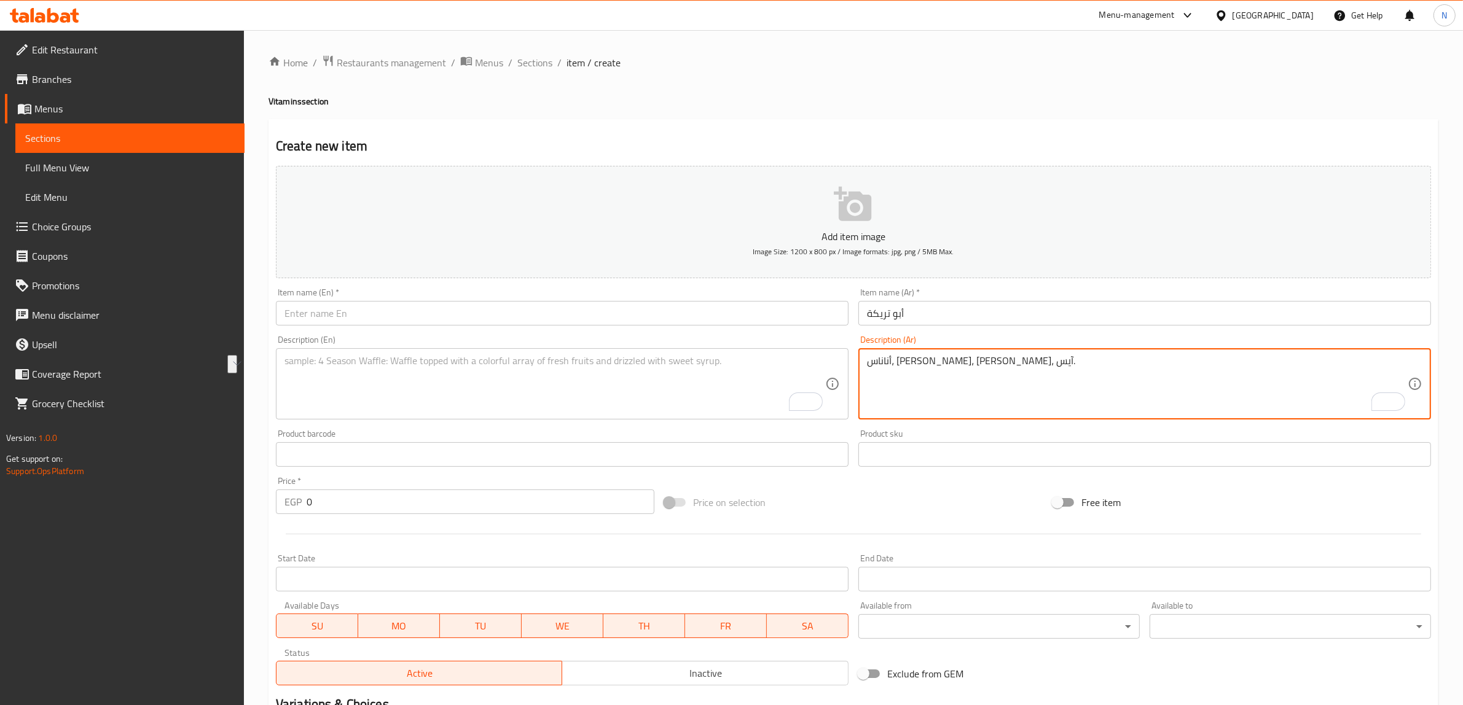
click at [401, 383] on textarea "To enrich screen reader interactions, please activate Accessibility in Grammarl…" at bounding box center [554, 384] width 541 height 58
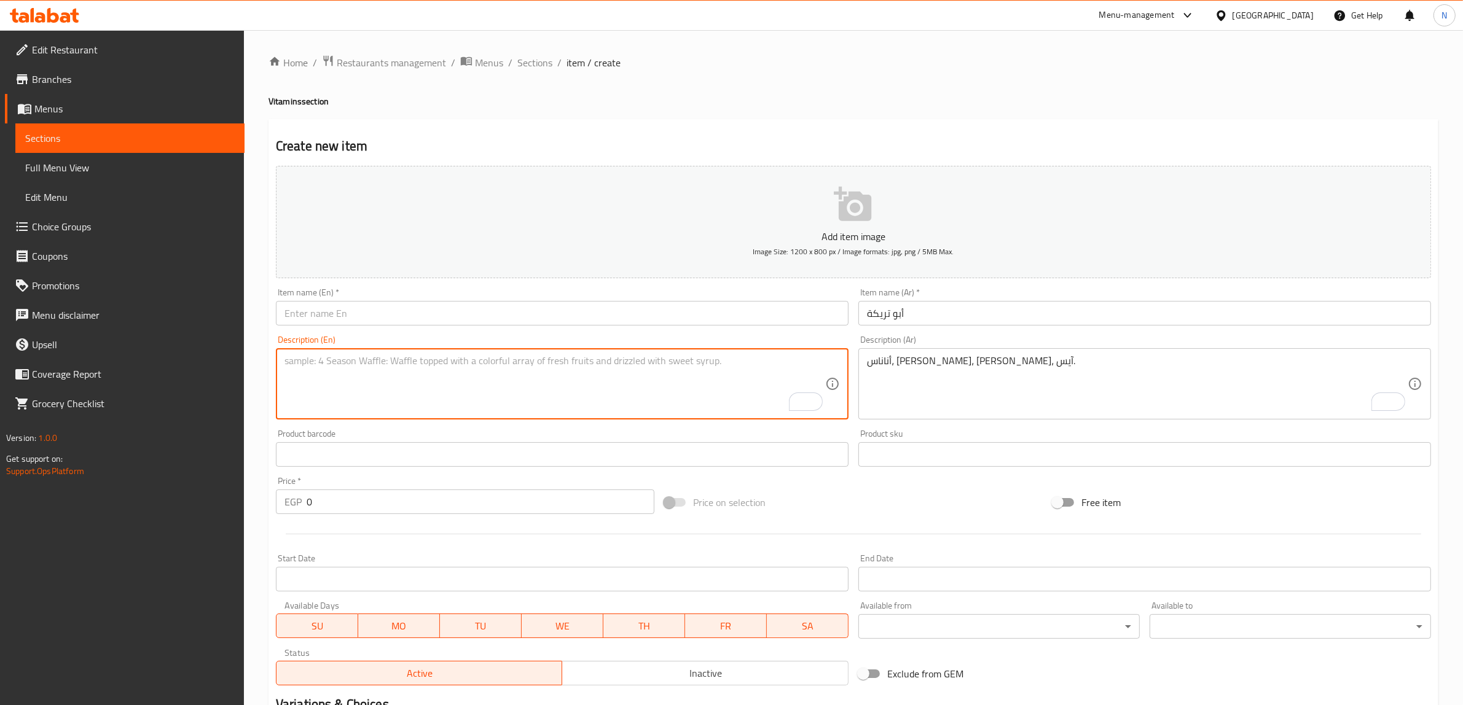
paste textarea "Pineapple, banana, strawberry, ice."
type textarea "Pineapple, banana, strawberry, ice."
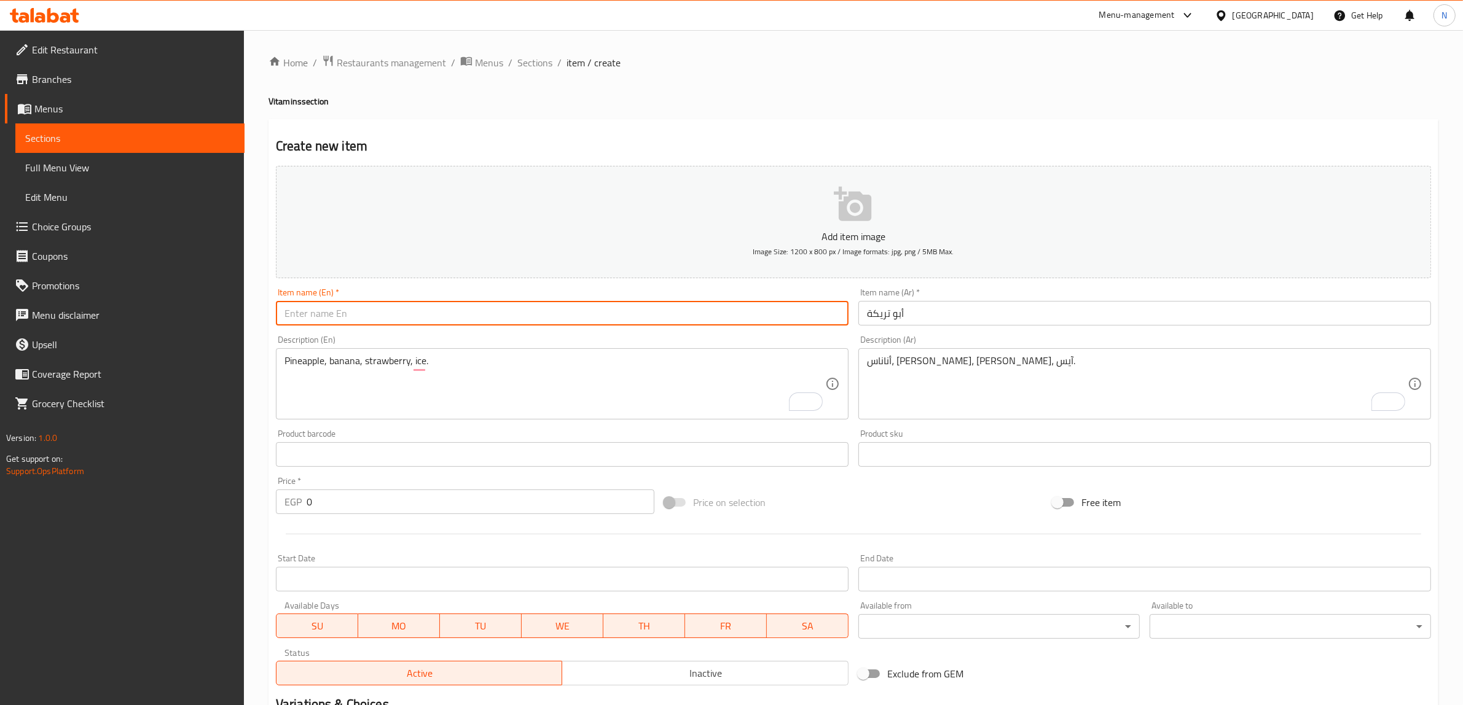
click at [407, 317] on input "text" at bounding box center [562, 313] width 573 height 25
drag, startPoint x: 306, startPoint y: 312, endPoint x: 593, endPoint y: 308, distance: 287.0
click at [593, 308] on input "Abo Treika" at bounding box center [562, 313] width 573 height 25
click at [315, 321] on input "Abo Treika" at bounding box center [562, 313] width 573 height 25
click at [294, 320] on input "Abo Treka" at bounding box center [562, 313] width 573 height 25
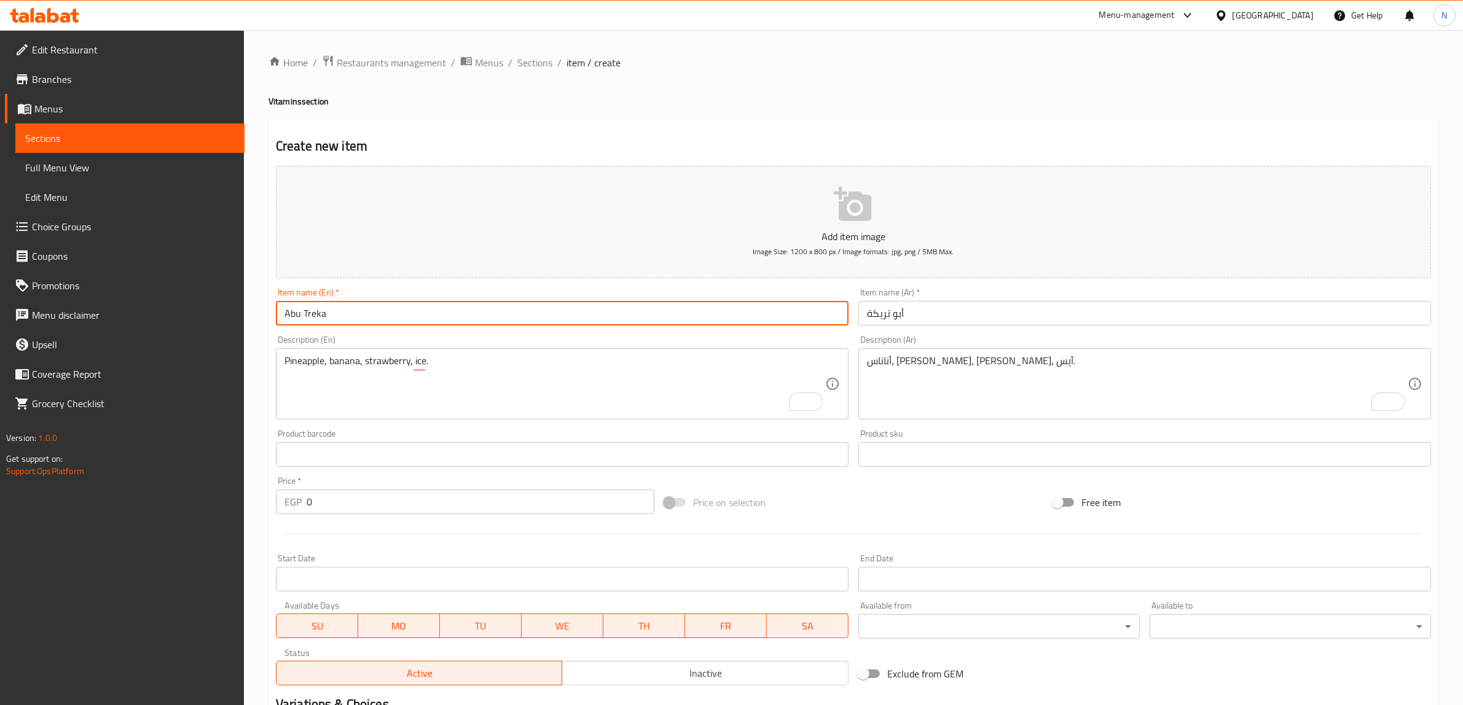
type input "Abu Treka"
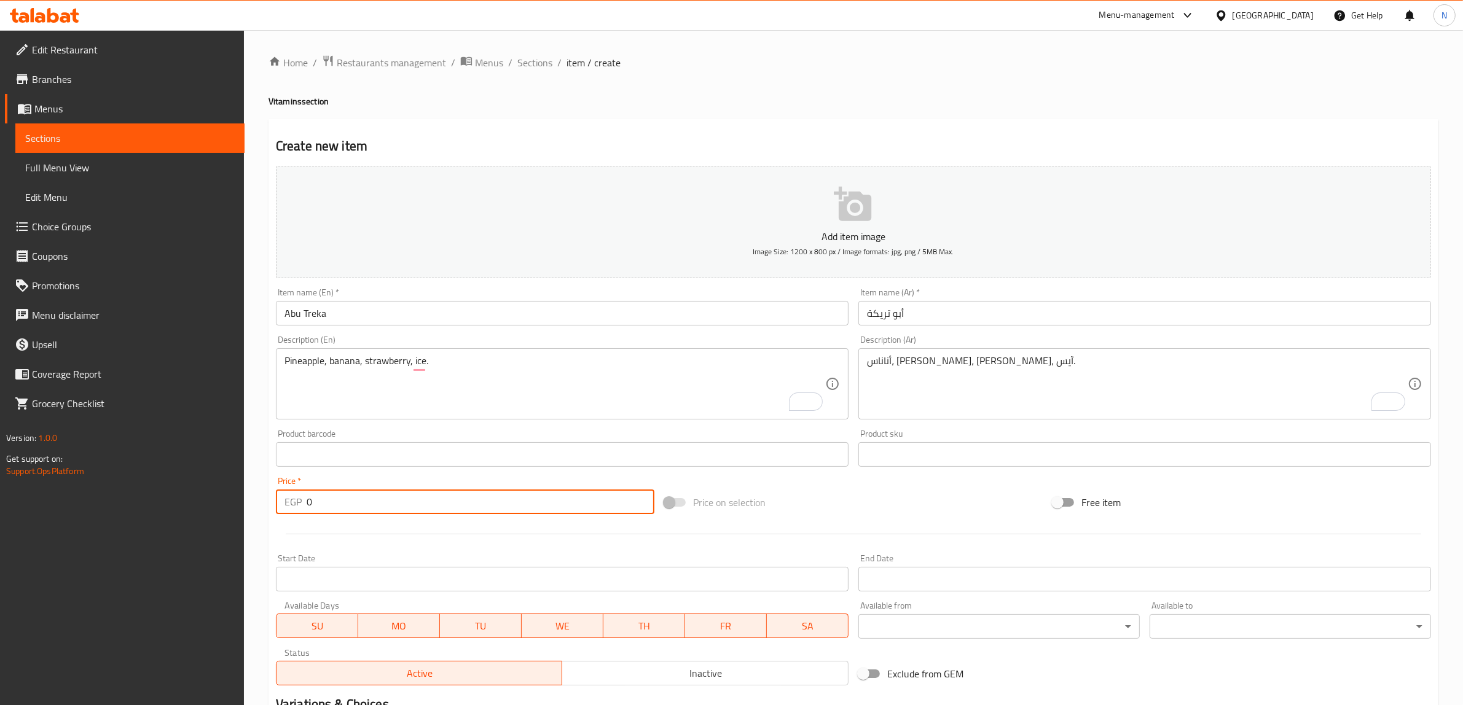
click at [402, 511] on input "0" at bounding box center [481, 502] width 348 height 25
type input "60"
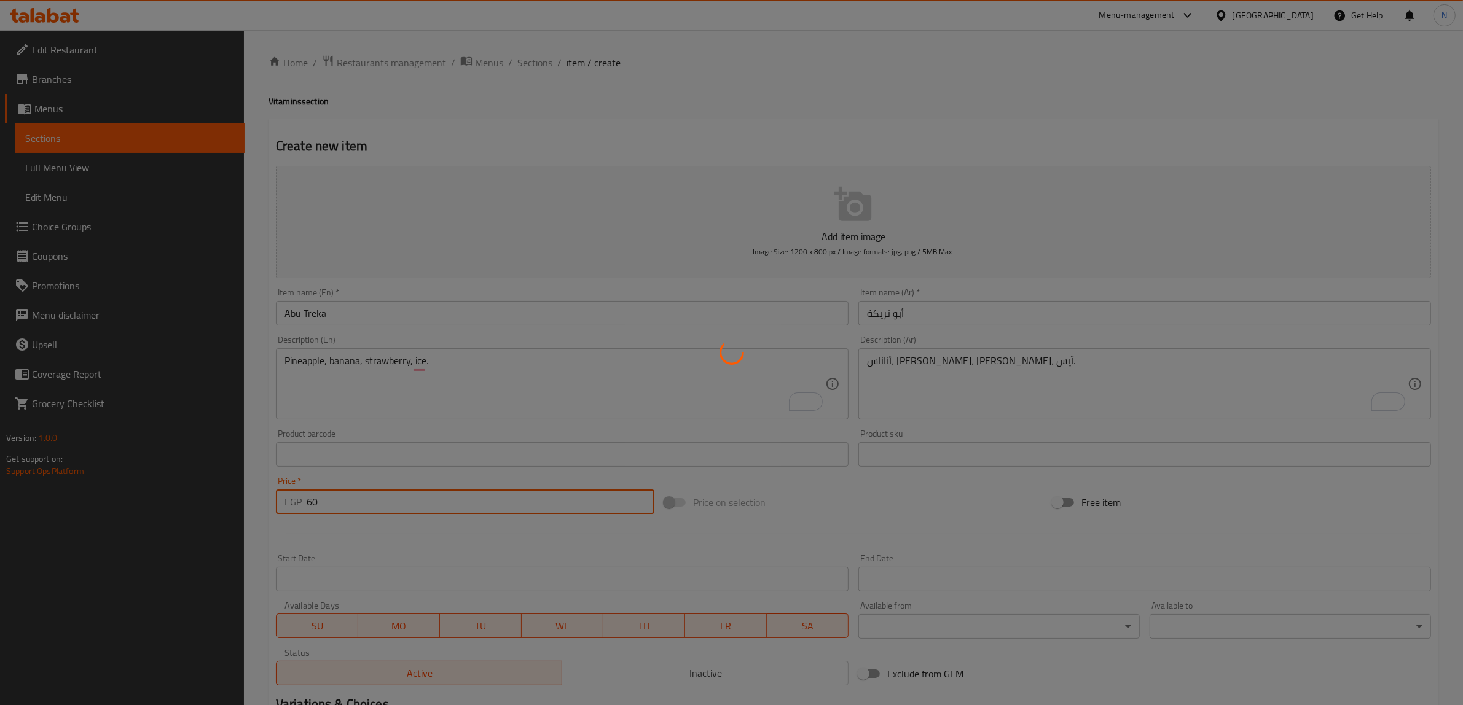
type input "0"
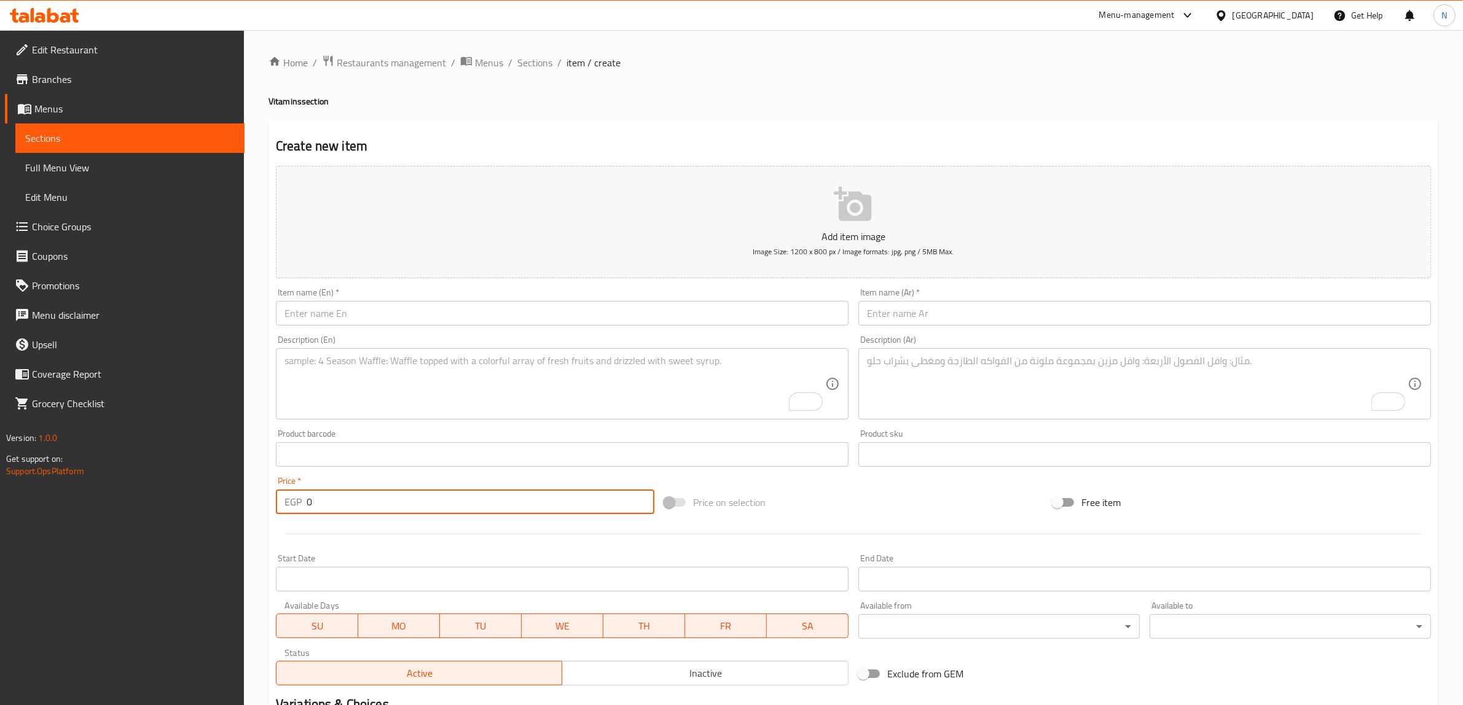
click at [570, 313] on input "text" at bounding box center [562, 313] width 573 height 25
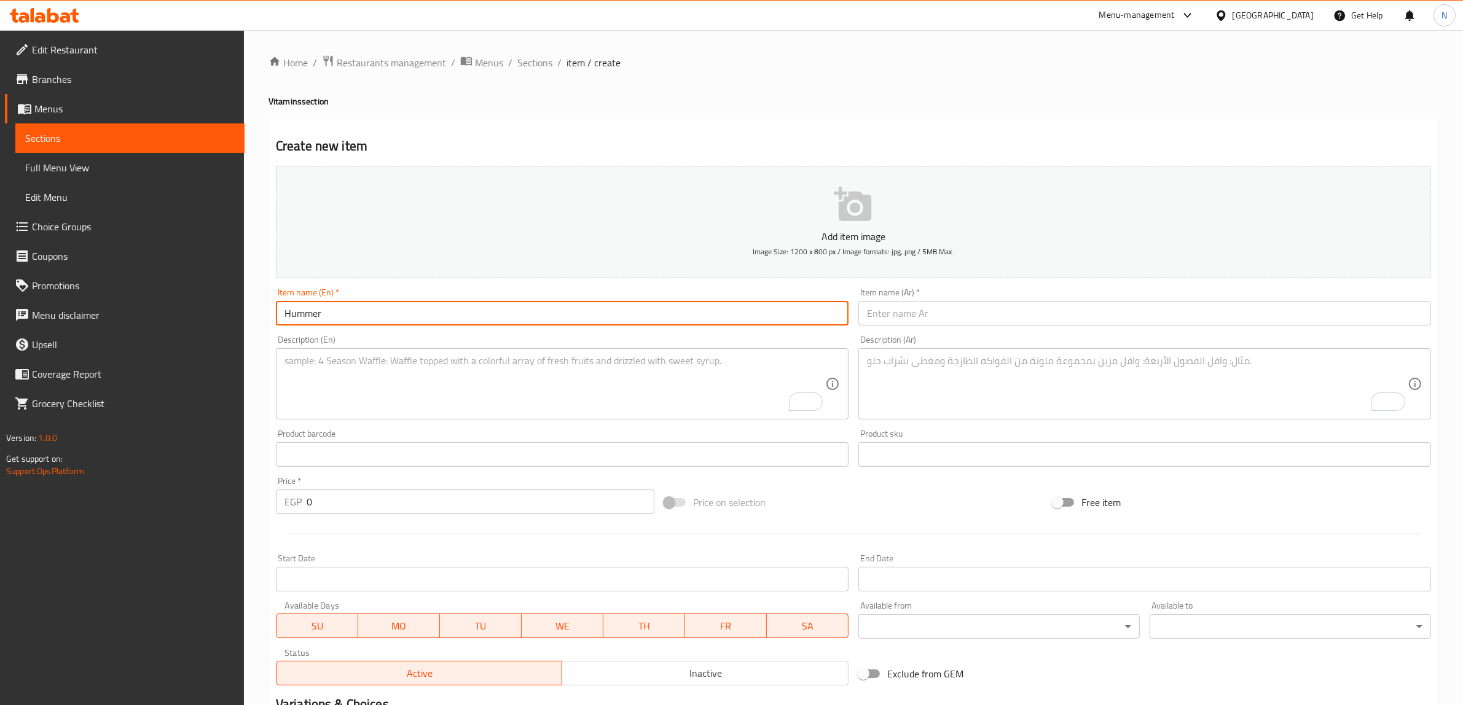
type input "Hummer"
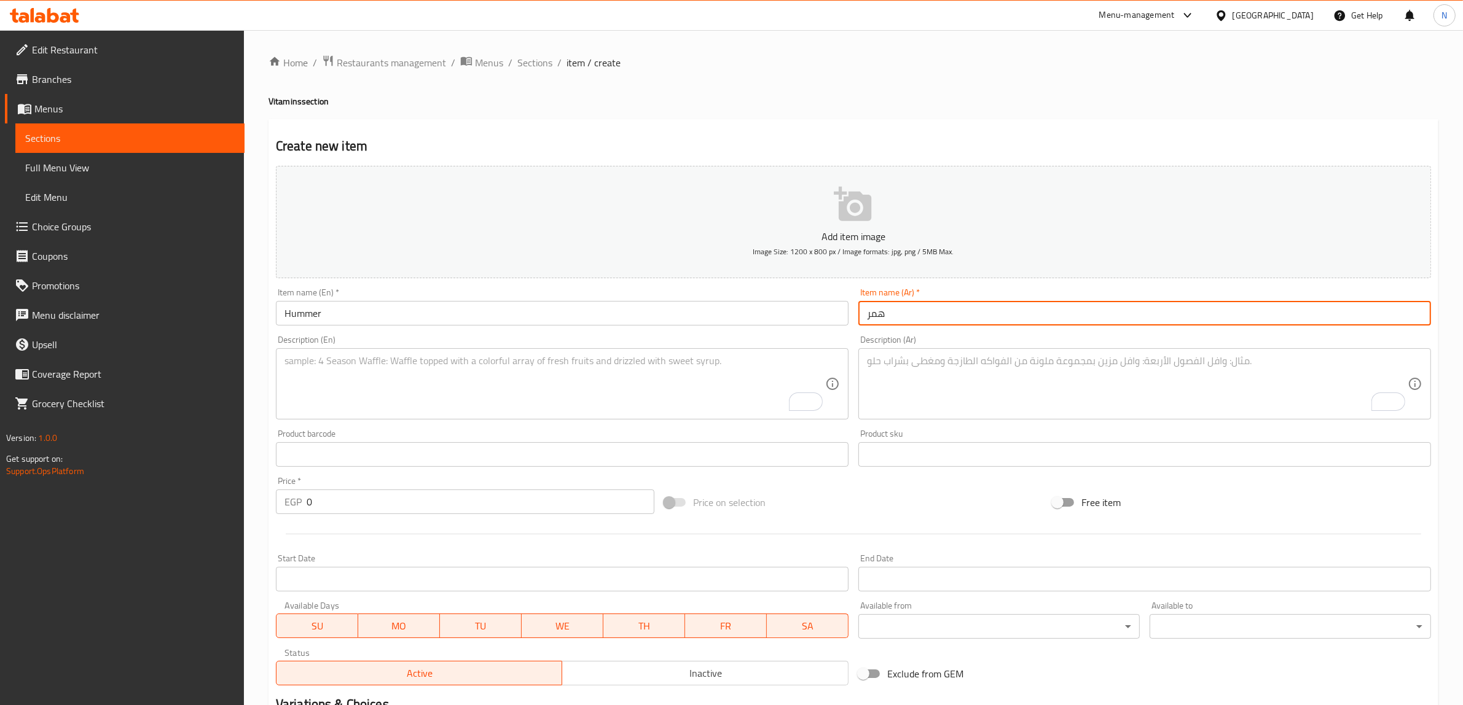
type input "همر"
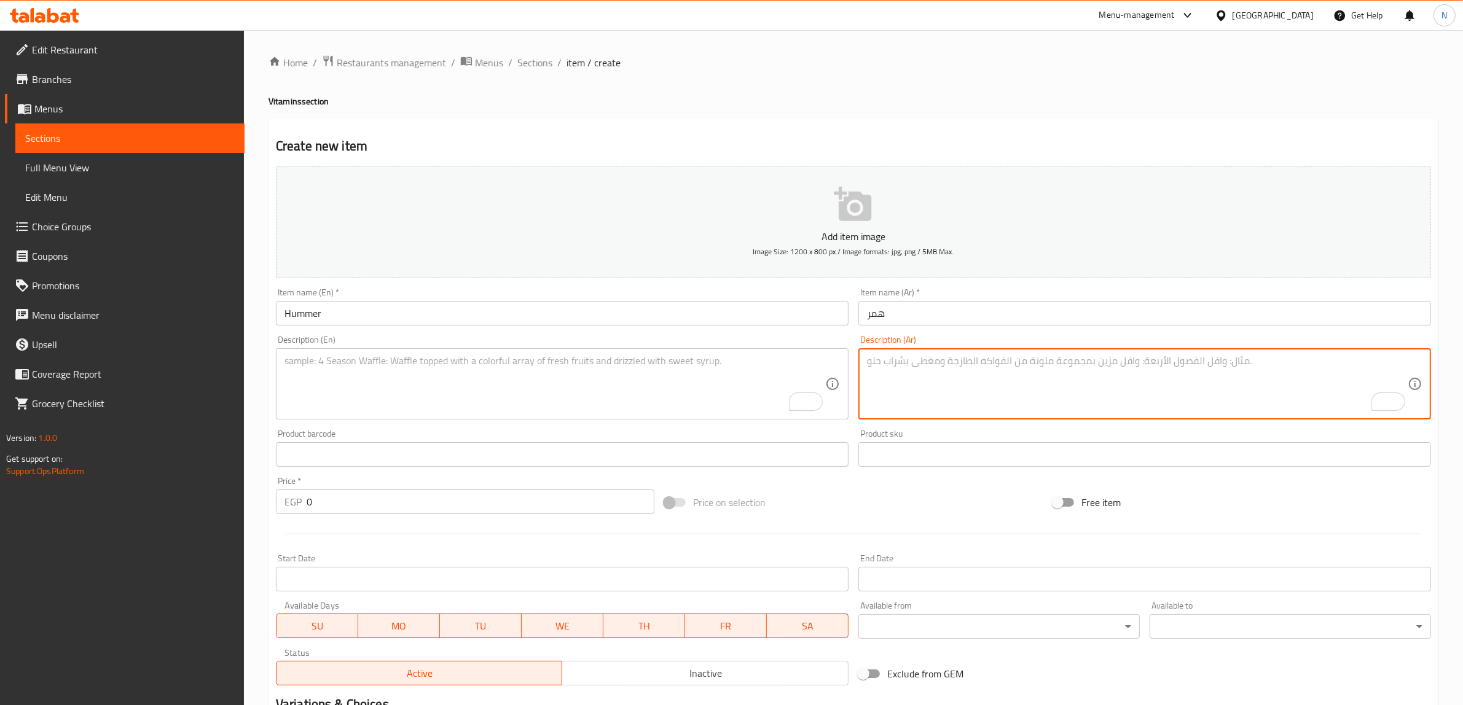
click at [895, 372] on textarea "To enrich screen reader interactions, please activate Accessibility in Grammarl…" at bounding box center [1137, 384] width 541 height 58
click at [896, 372] on textarea "كيوي، تفاح، أفوكادو." at bounding box center [1137, 384] width 541 height 58
type textarea "كيوي، تفاح، أفوكادو."
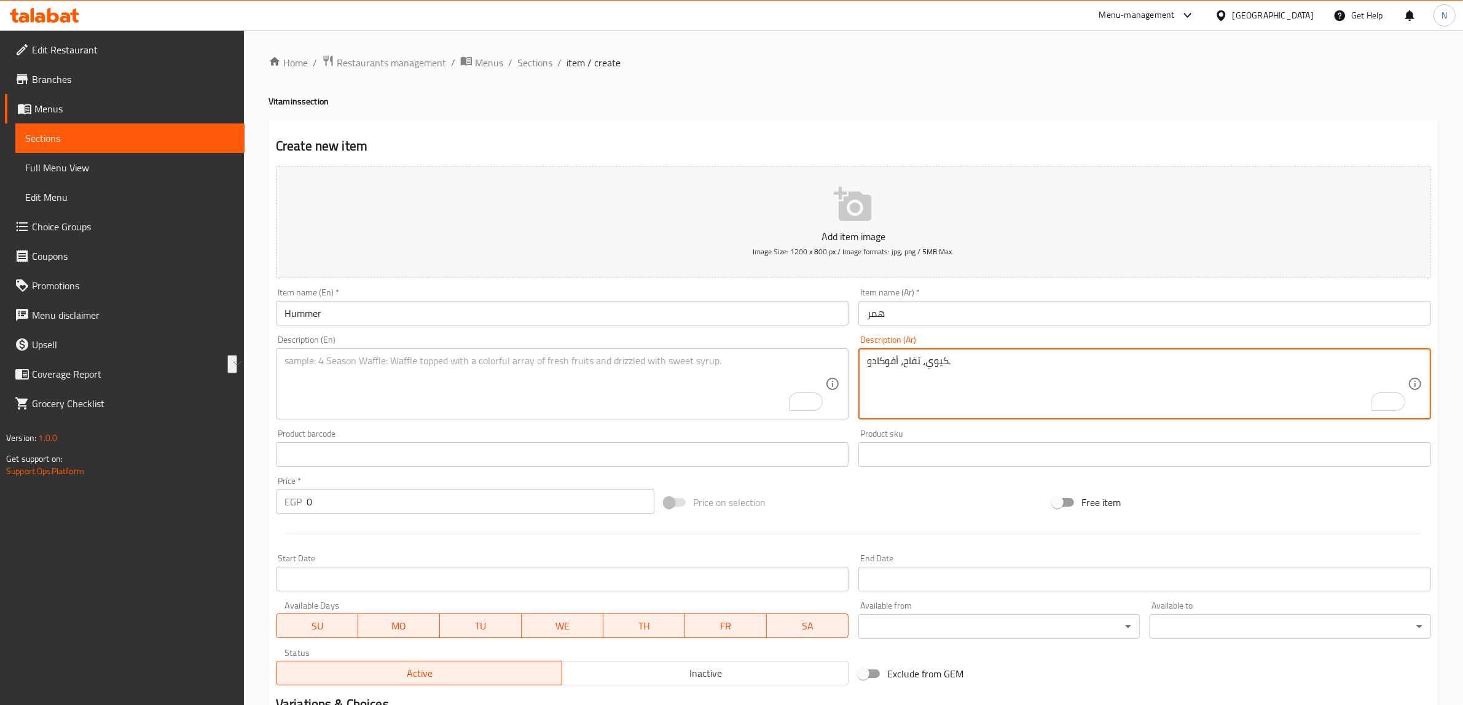
click at [544, 329] on div "Item name (En)   * Hummer Item name (En) *" at bounding box center [562, 306] width 583 height 47
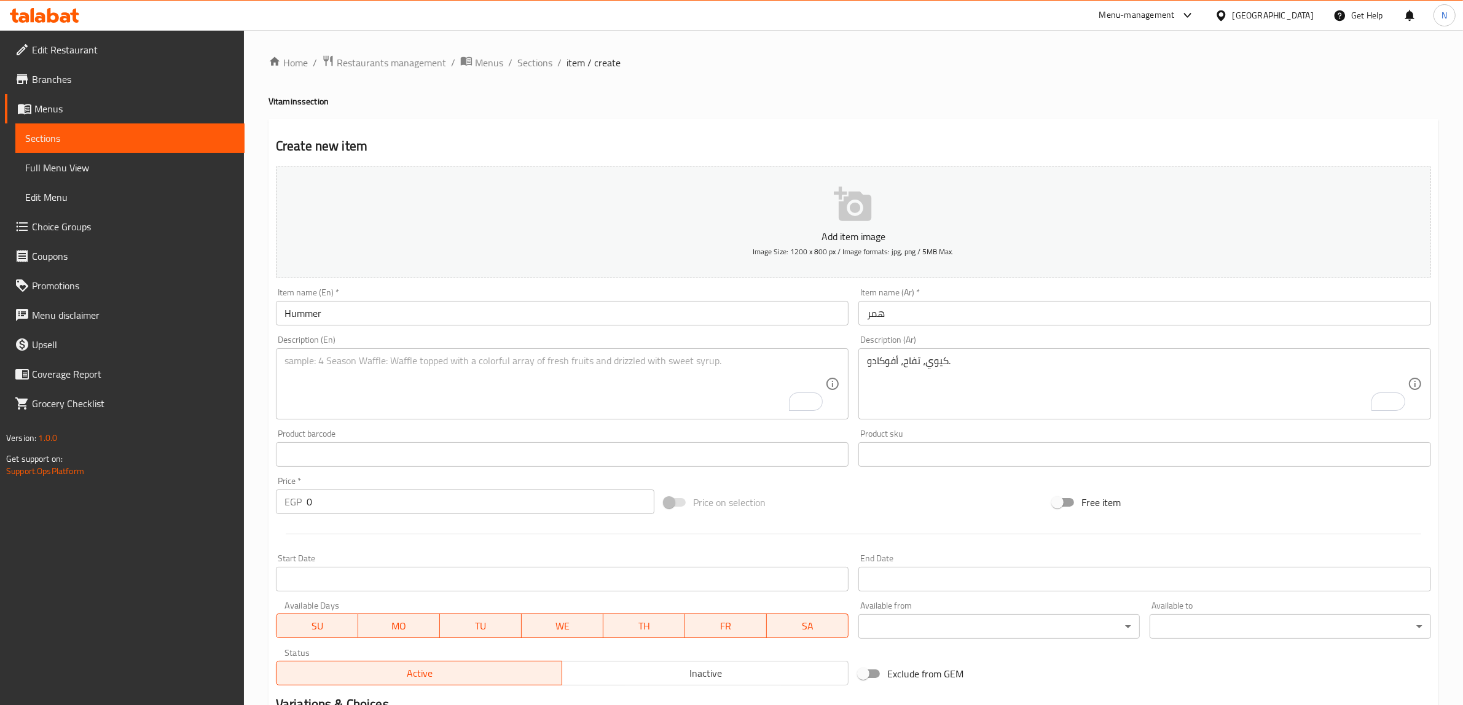
click at [501, 399] on textarea "To enrich screen reader interactions, please activate Accessibility in Grammarl…" at bounding box center [554, 384] width 541 height 58
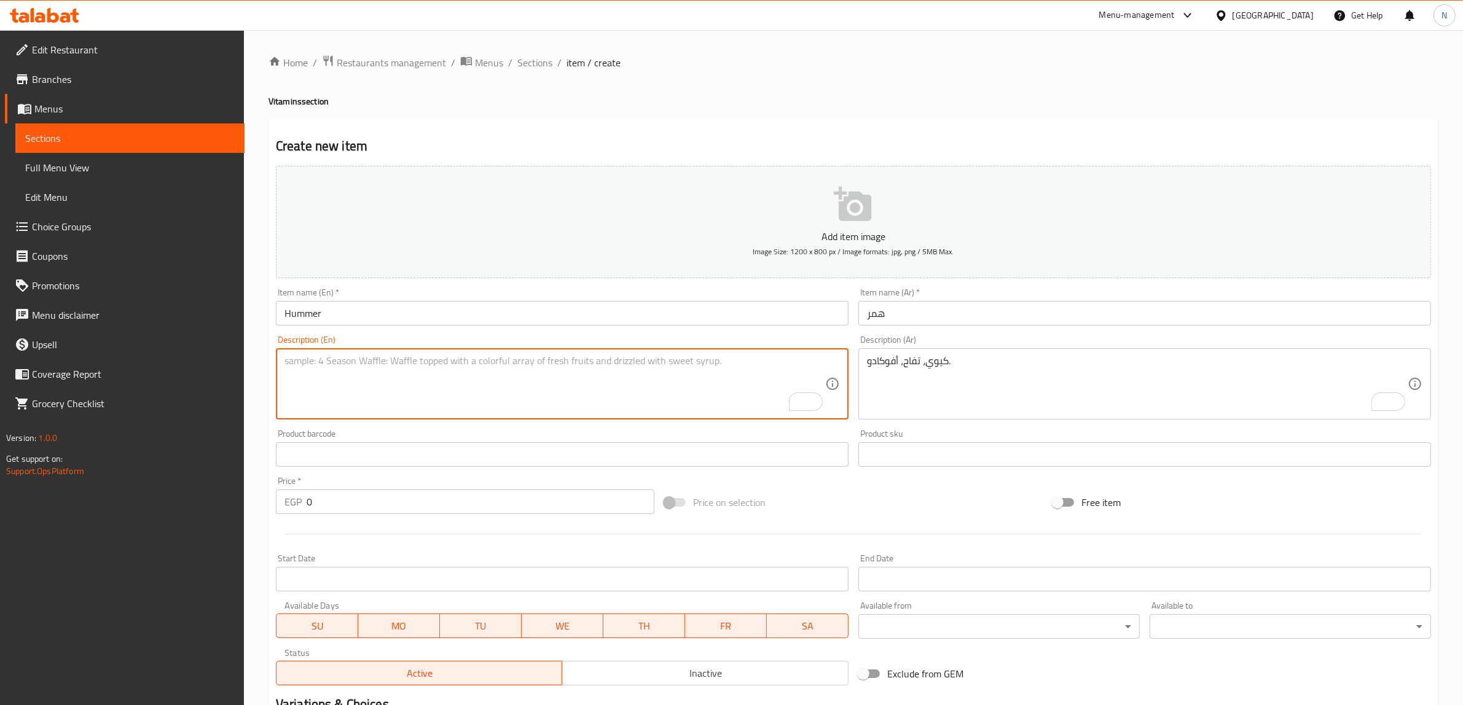
paste textarea "Kiwi, apple, avocado."
type textarea "Kiwi, apple, avocado."
click at [449, 501] on input "0" at bounding box center [481, 502] width 348 height 25
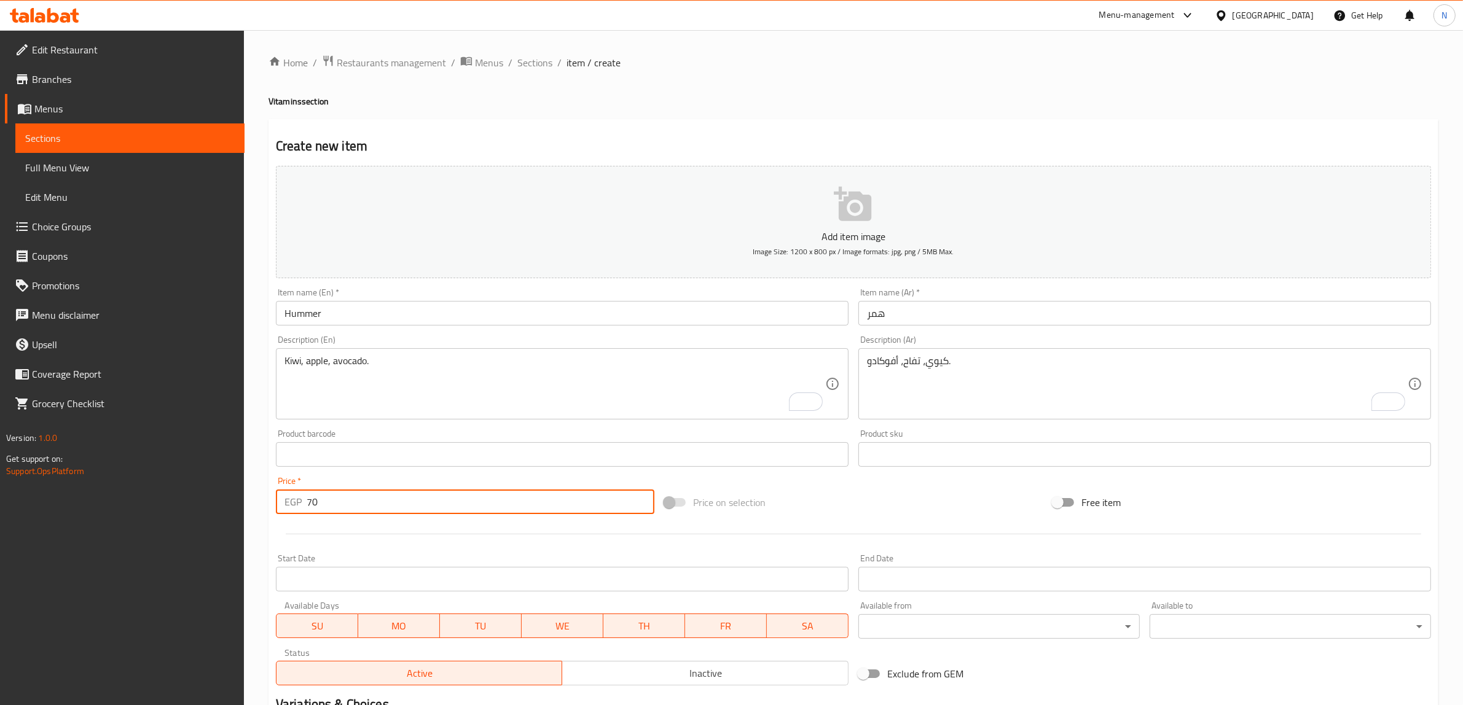
type input "70"
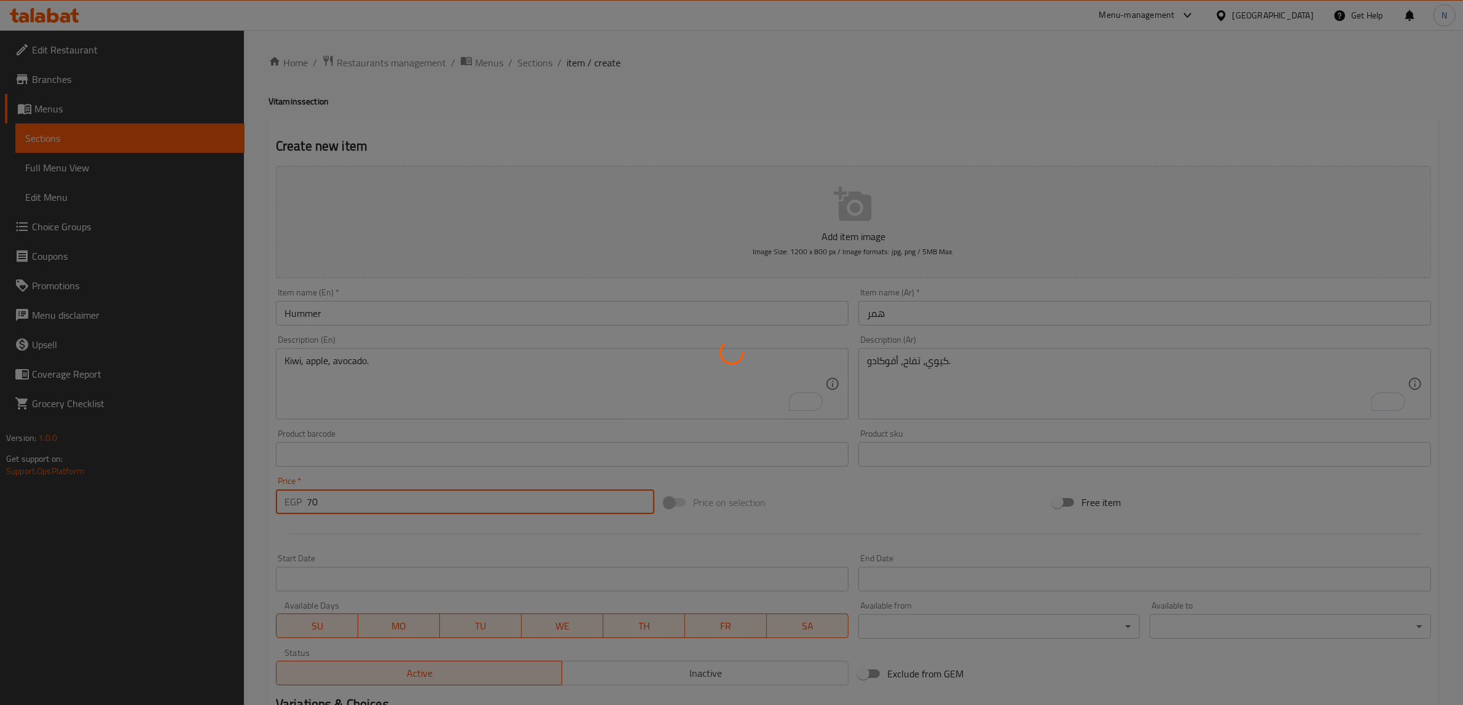
type input "0"
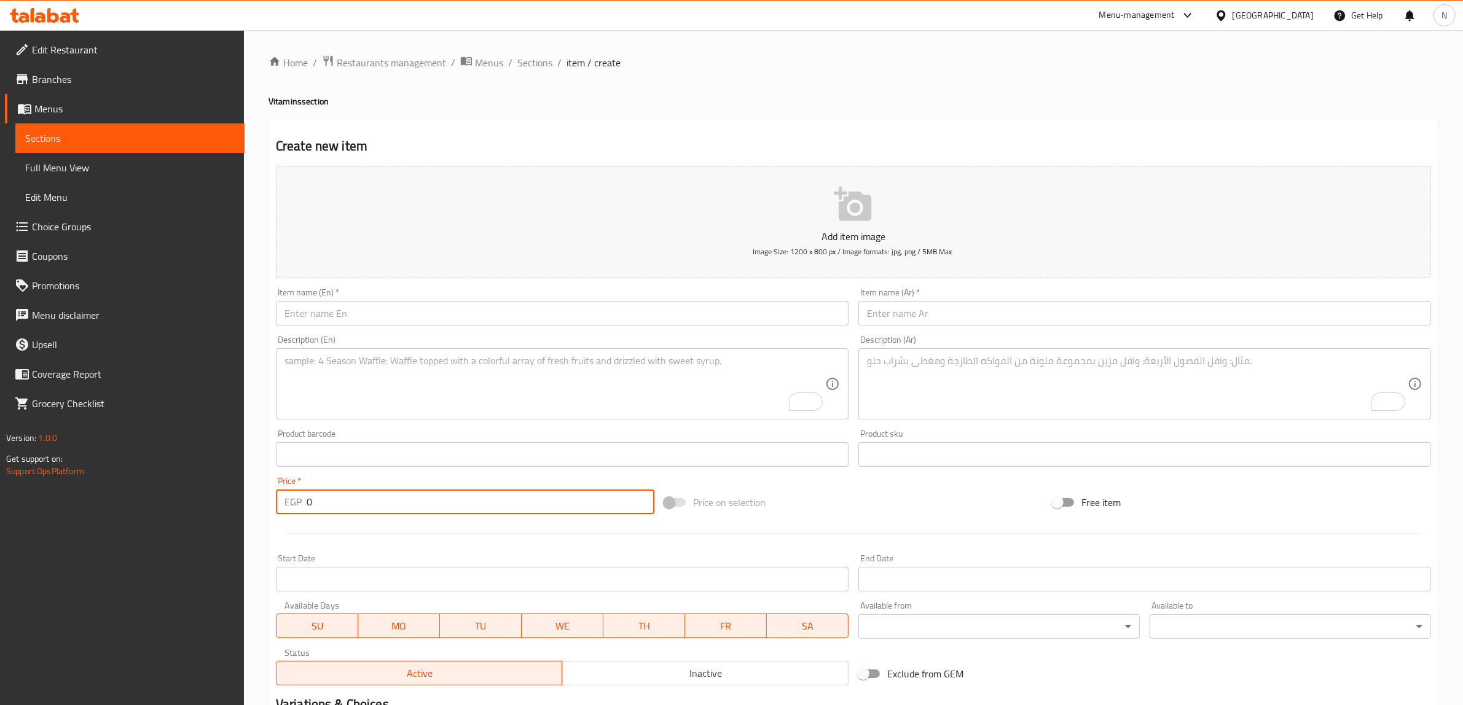
click at [965, 320] on input "text" at bounding box center [1144, 313] width 573 height 25
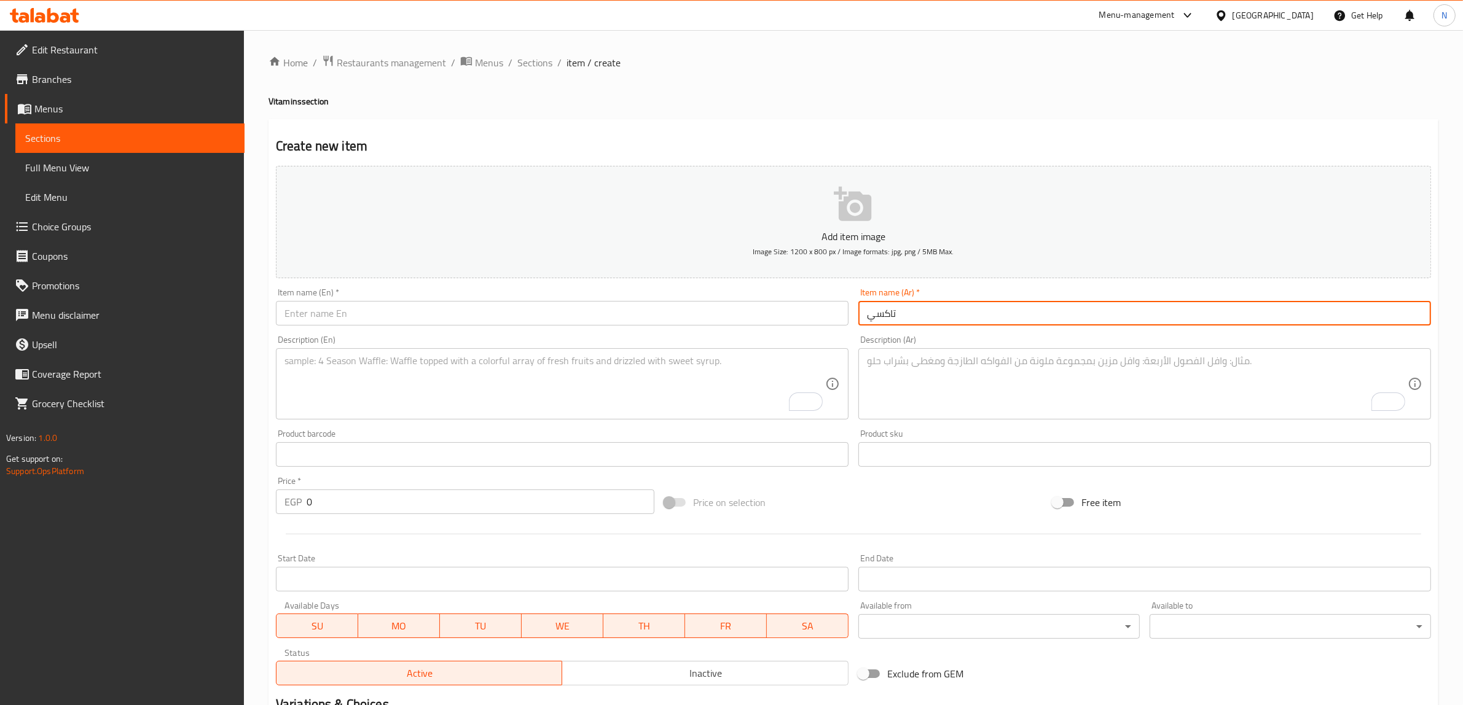
type input "تاكسي"
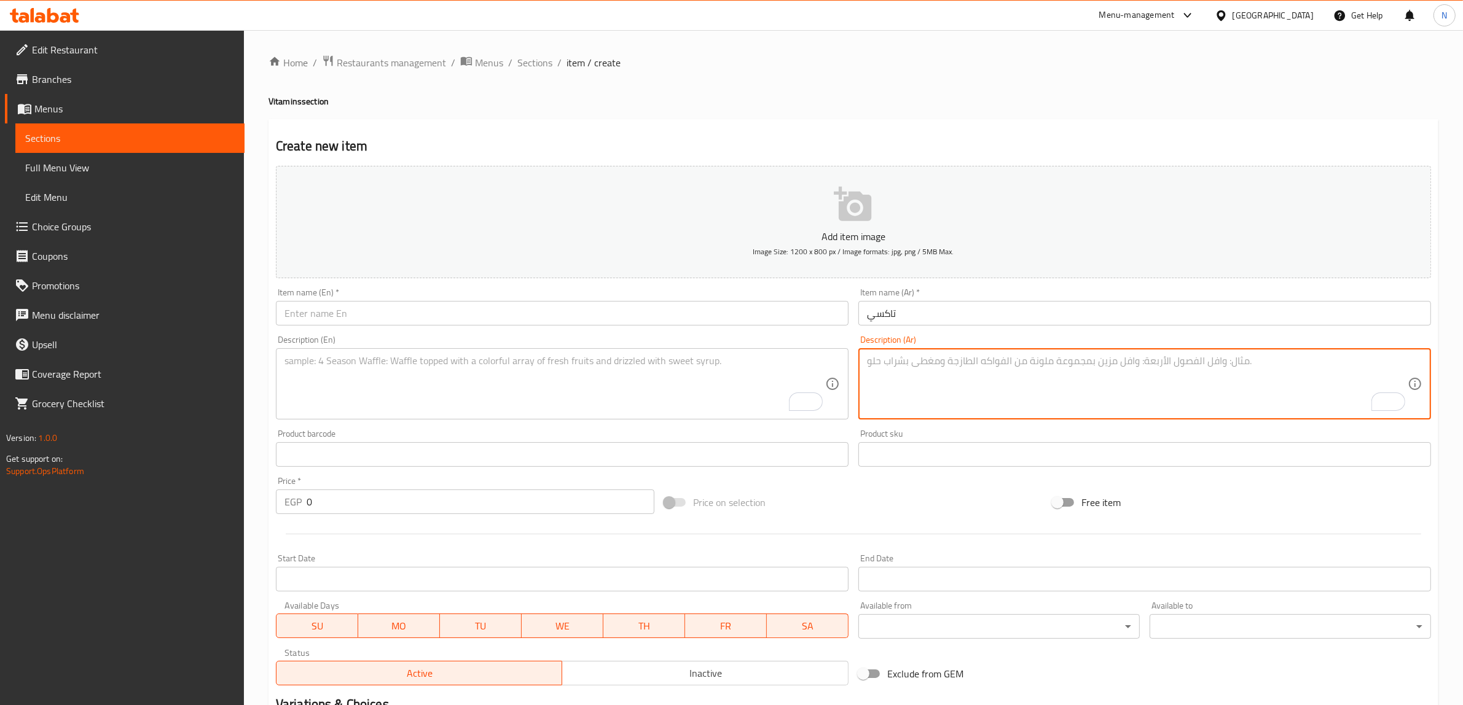
click at [950, 385] on textarea "To enrich screen reader interactions, please activate Accessibility in Grammarl…" at bounding box center [1137, 384] width 541 height 58
click at [950, 385] on textarea "موز، نسكافيه، لبن، آيس." at bounding box center [1137, 384] width 541 height 58
type textarea "موز، نسكافيه، لبن، آيس."
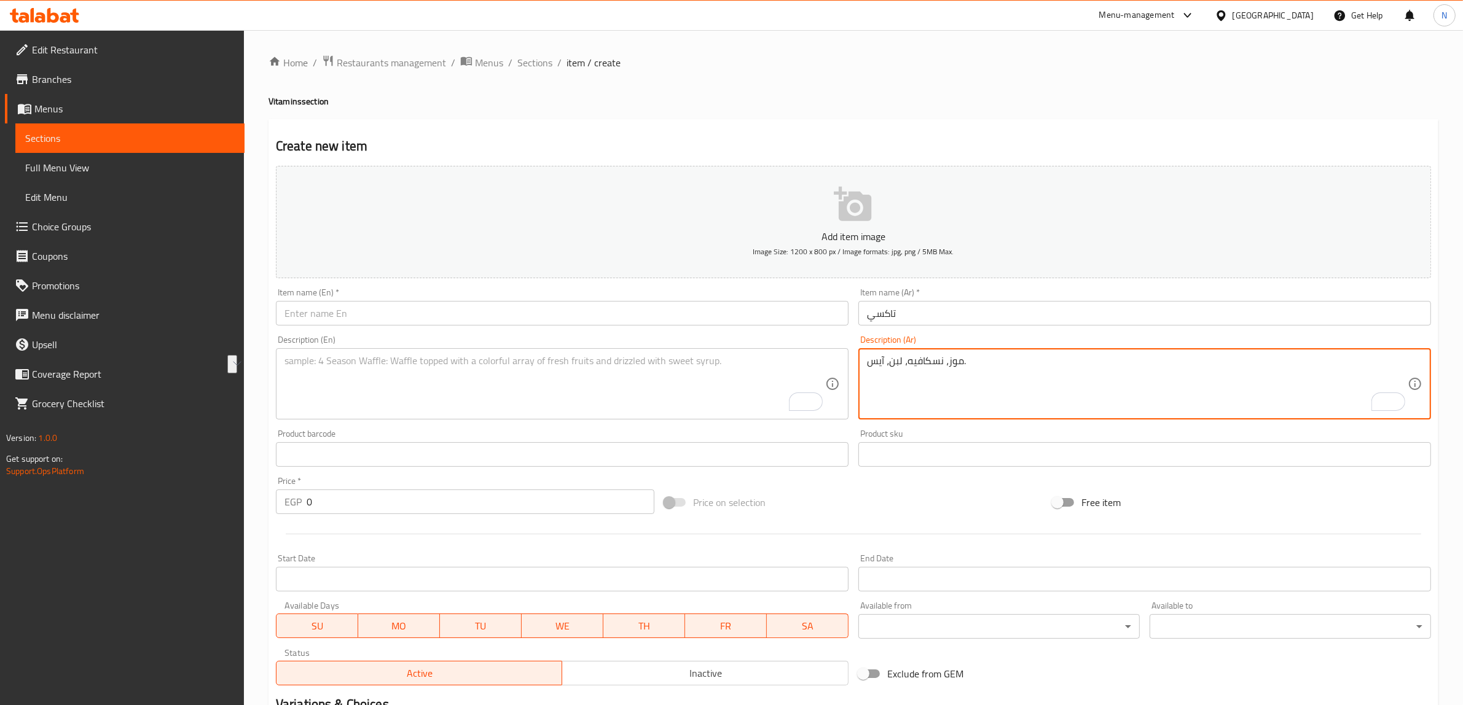
click at [535, 386] on textarea "To enrich screen reader interactions, please activate Accessibility in Grammarl…" at bounding box center [554, 384] width 541 height 58
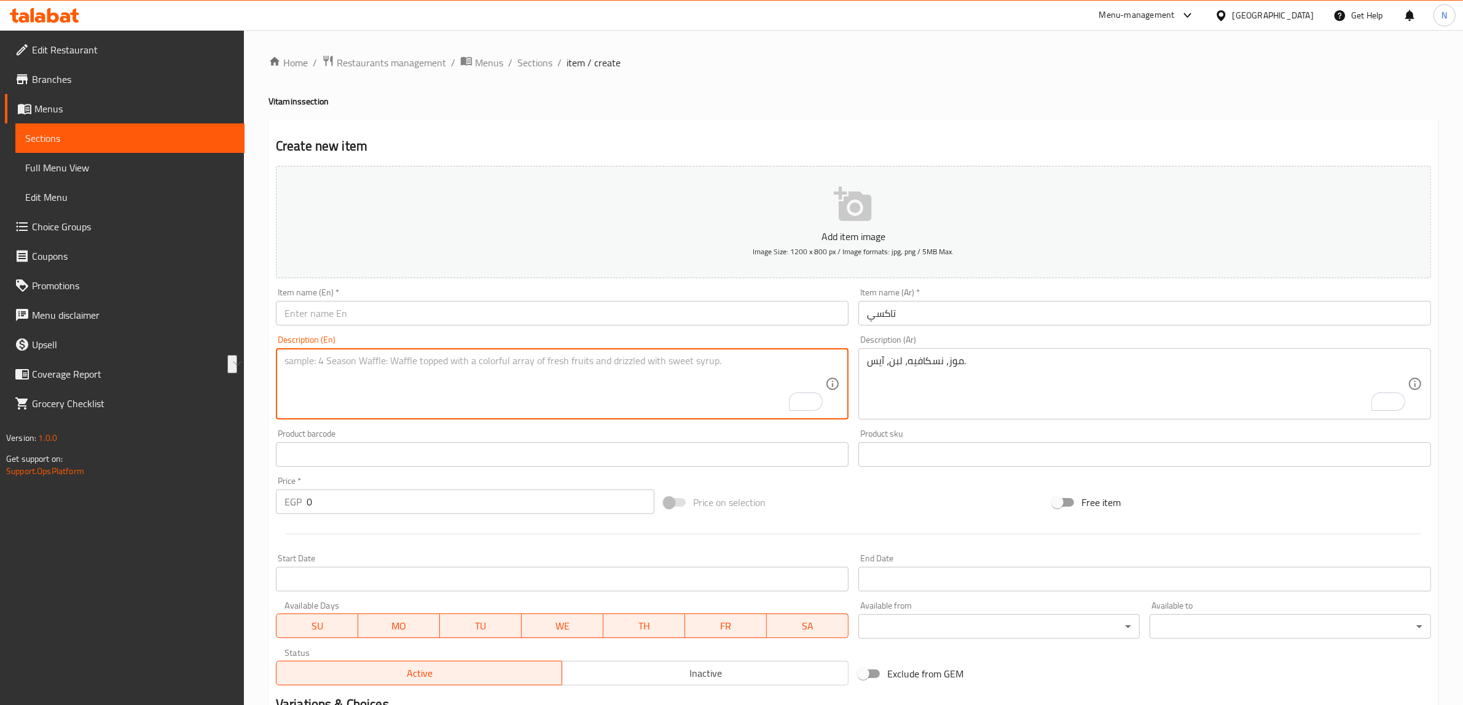
paste textarea "Banana, Nescafe, milk, ice."
type textarea "Banana, Nescafe, milk, ice."
click at [549, 323] on input "text" at bounding box center [562, 313] width 573 height 25
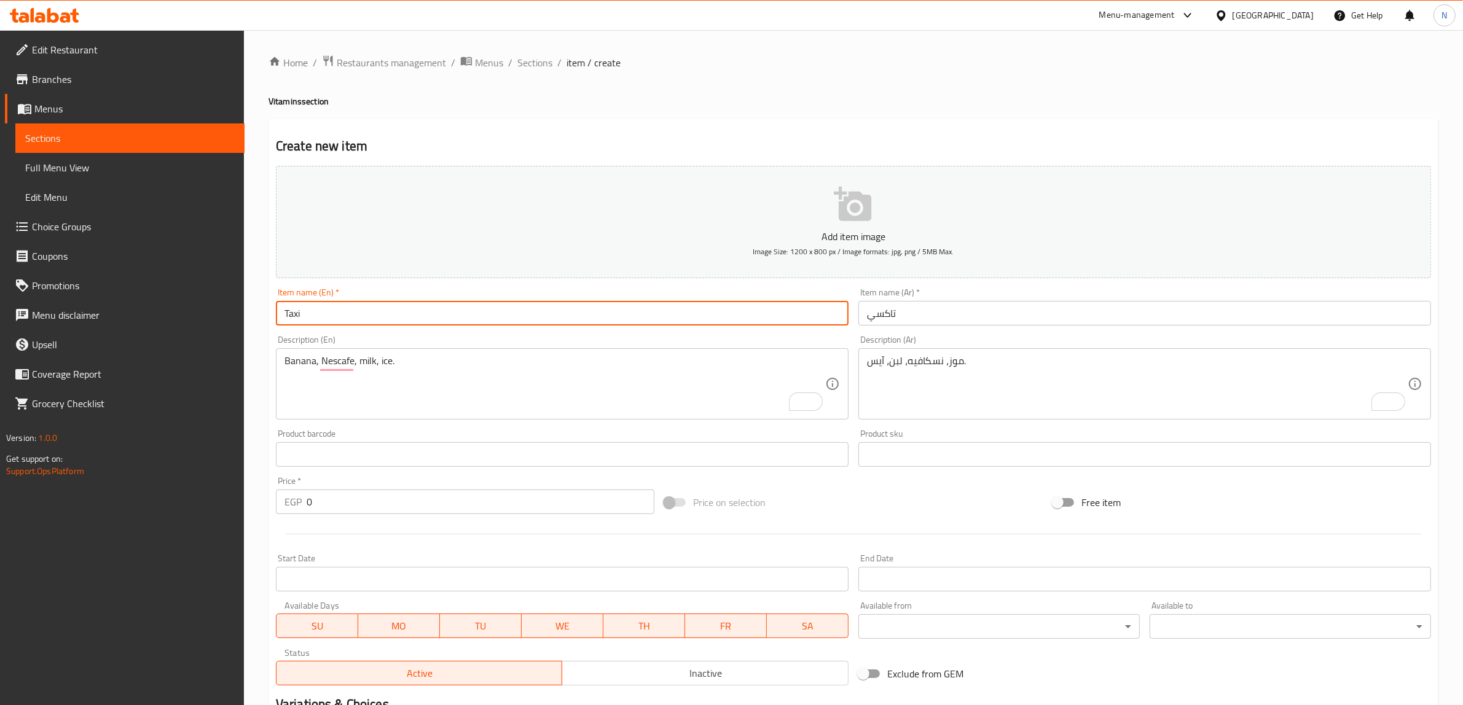
type input "Taxi"
click at [397, 504] on input "0" at bounding box center [481, 502] width 348 height 25
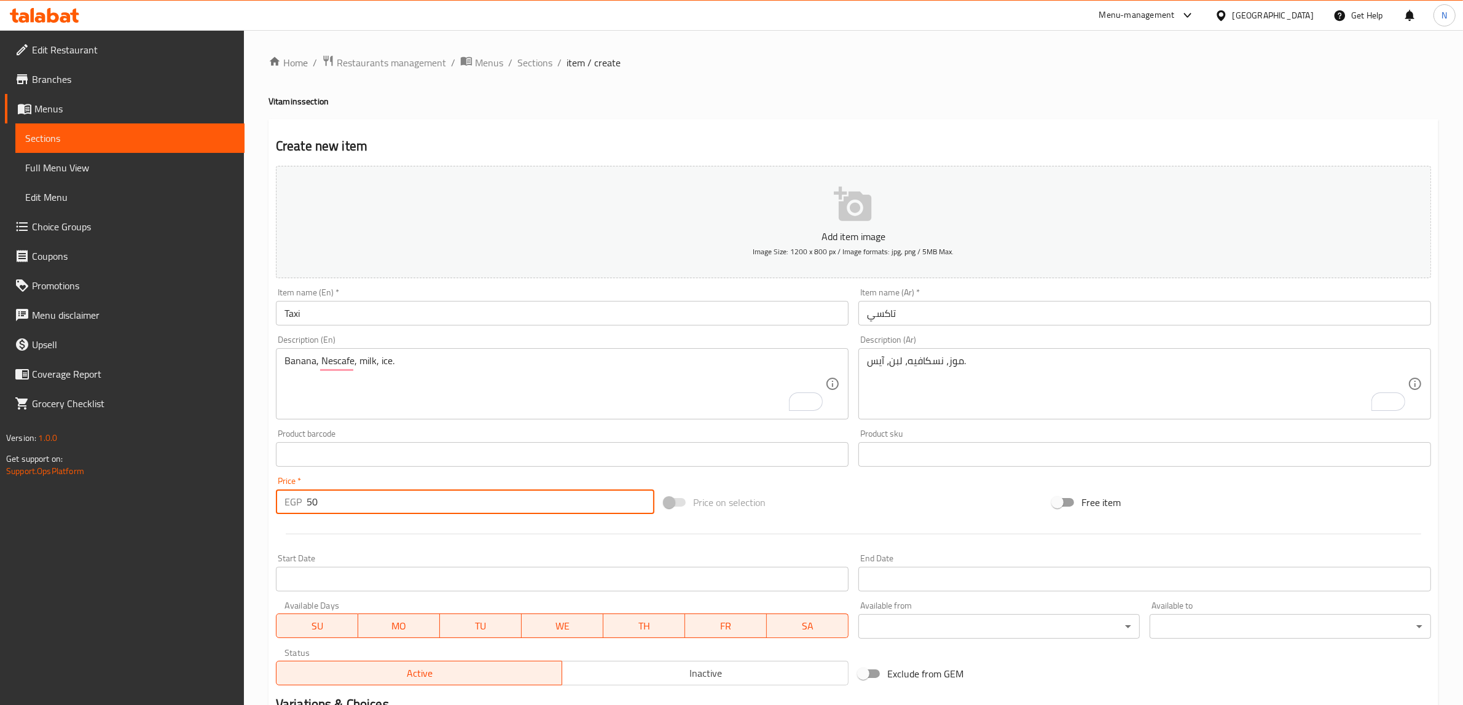
type input "50"
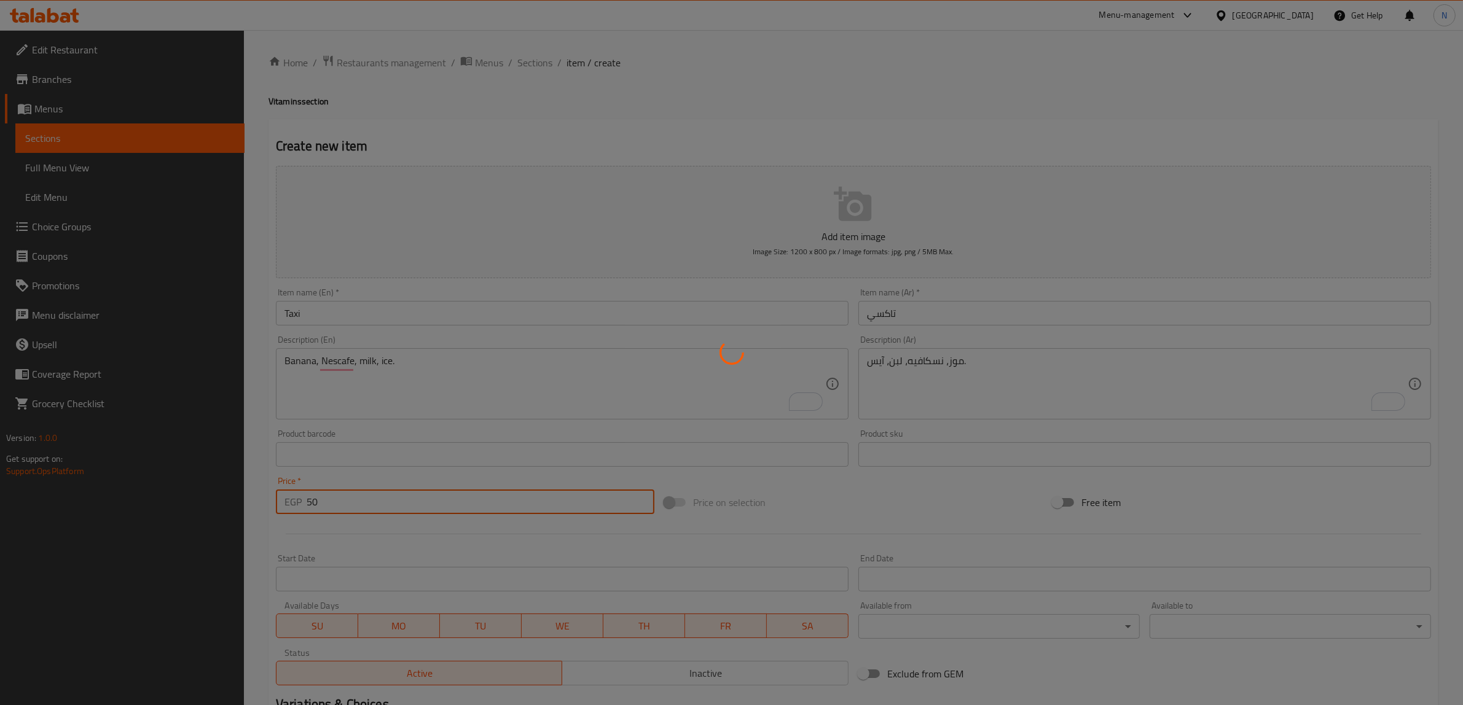
type input "0"
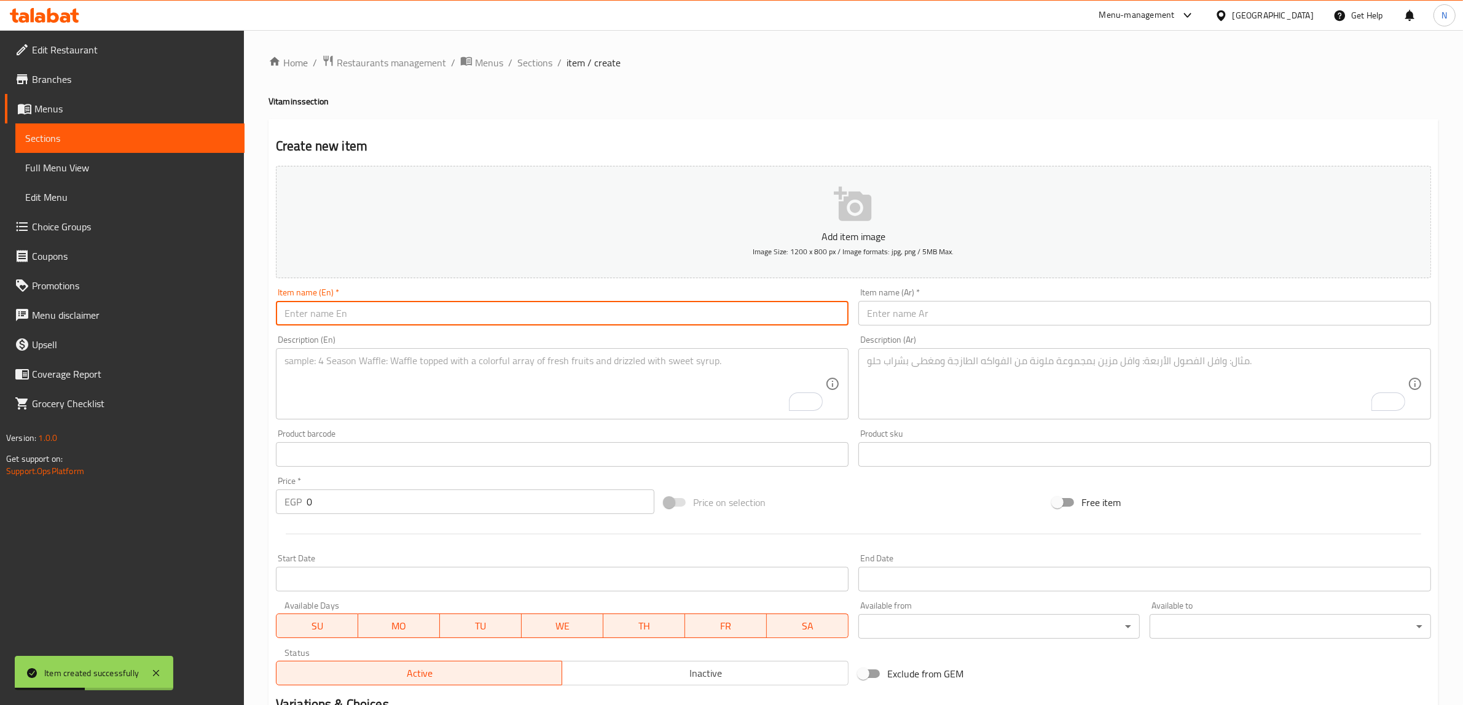
click at [385, 317] on input "text" at bounding box center [562, 313] width 573 height 25
type input "Al Asfahani"
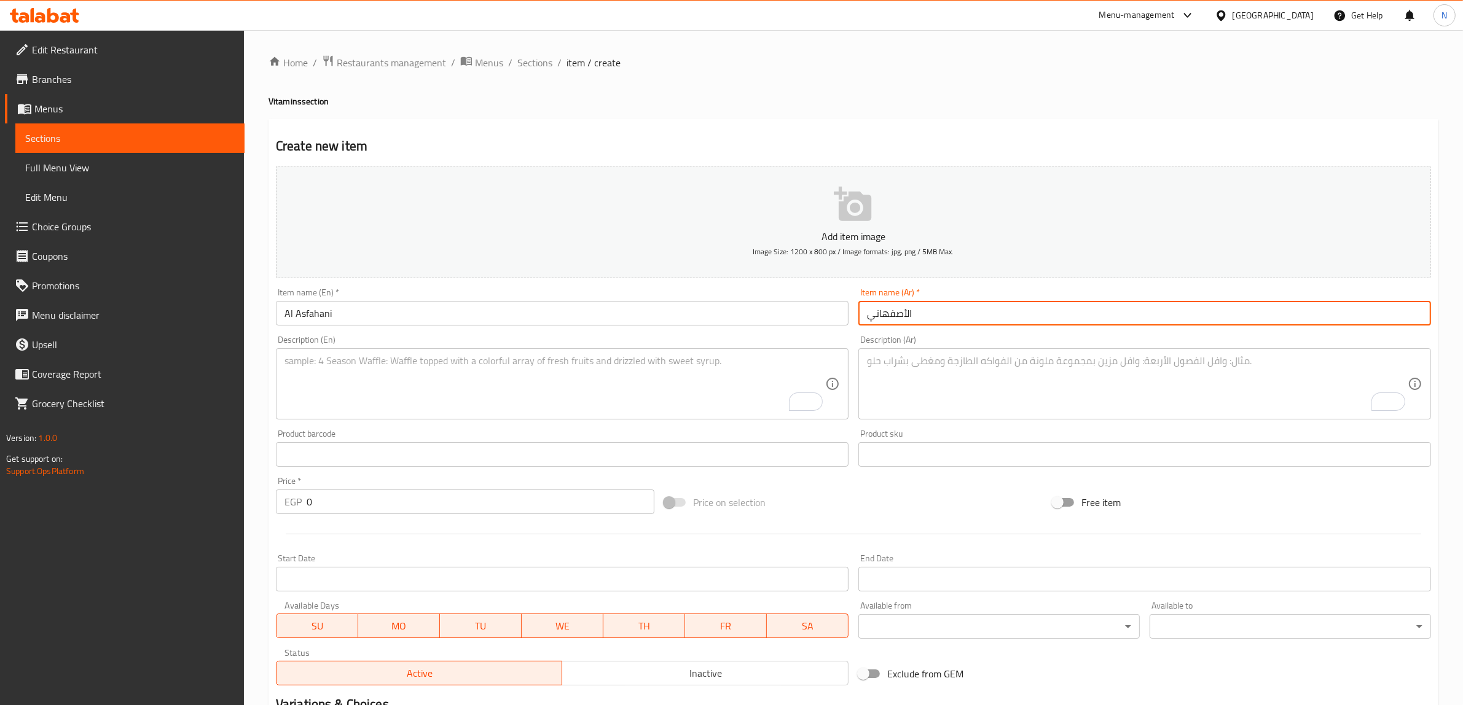
type input "الأصفهاني"
click at [1018, 385] on textarea "To enrich screen reader interactions, please activate Accessibility in Grammarl…" at bounding box center [1137, 384] width 541 height 58
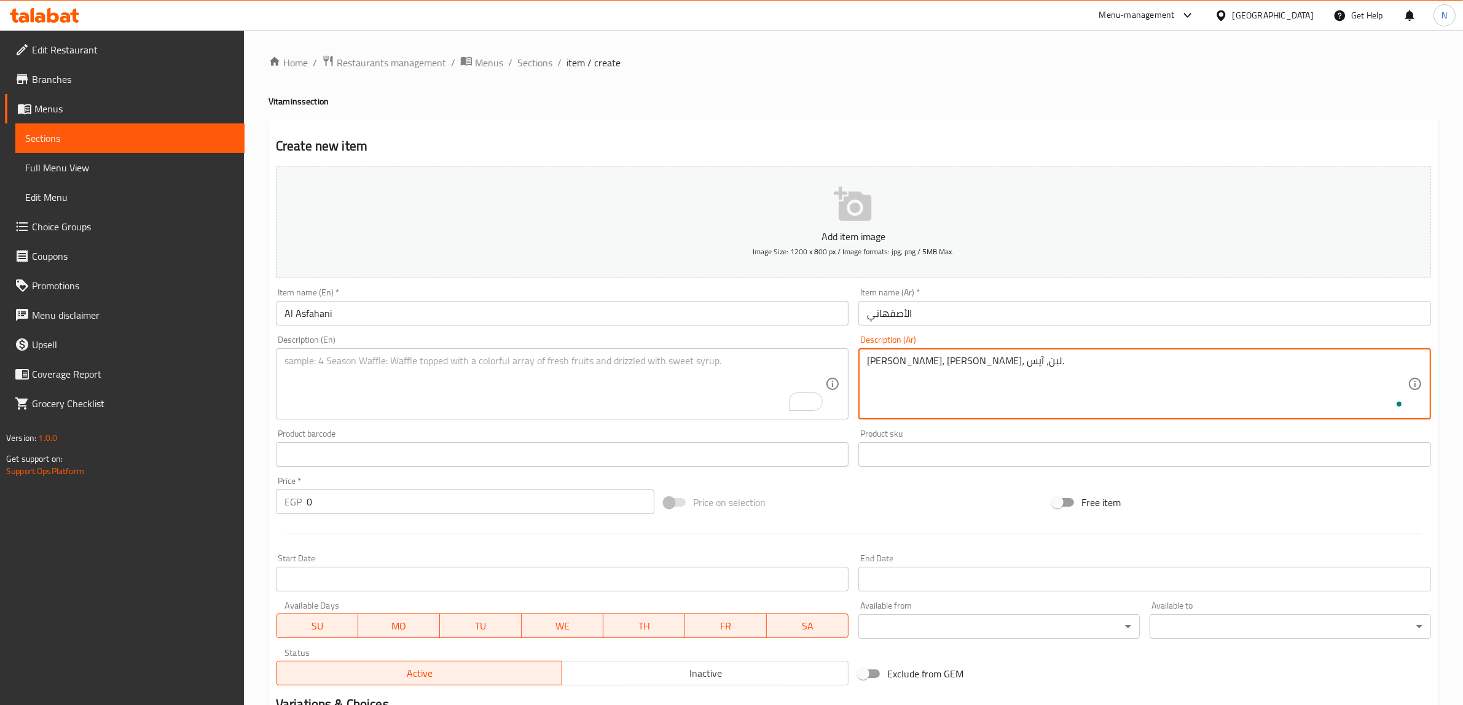
click at [1018, 385] on textarea "[PERSON_NAME]، [PERSON_NAME]، لبن، آيس." at bounding box center [1137, 384] width 541 height 58
type textarea "[PERSON_NAME]، [PERSON_NAME]، لبن، آيس."
click at [600, 383] on textarea "To enrich screen reader interactions, please activate Accessibility in Grammarl…" at bounding box center [554, 384] width 541 height 58
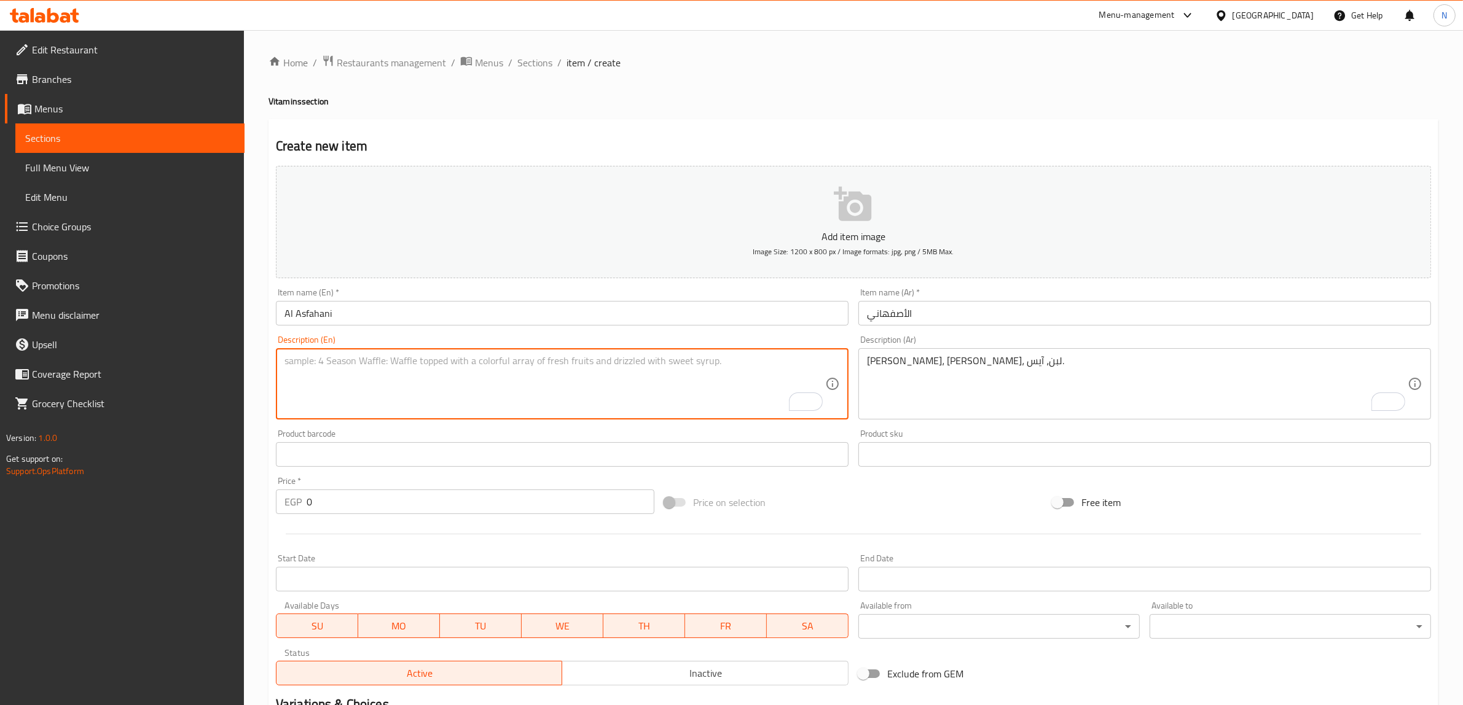
paste textarea "Mango, yogurt, milk, ice."
type textarea "Mango, yogurt, milk, ice."
click at [520, 501] on input "0" at bounding box center [481, 502] width 348 height 25
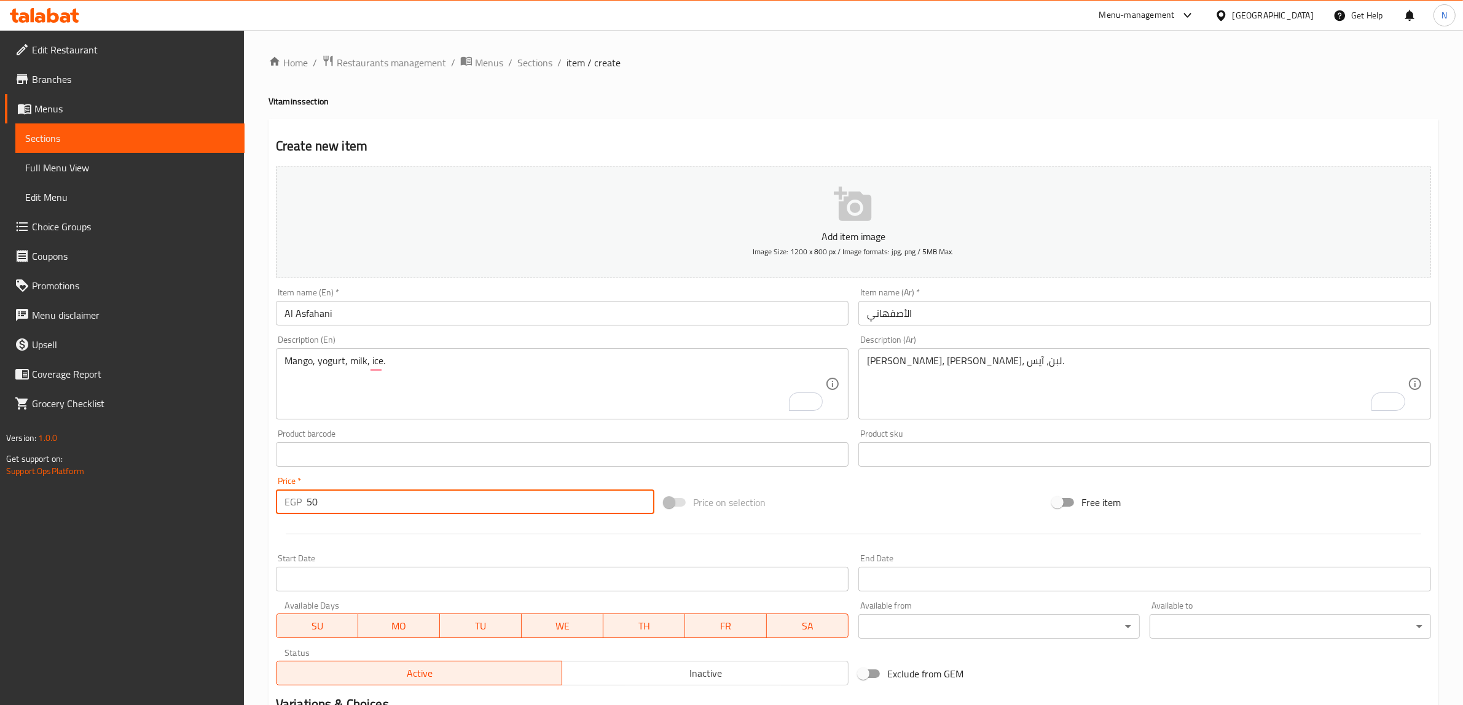
type input "50"
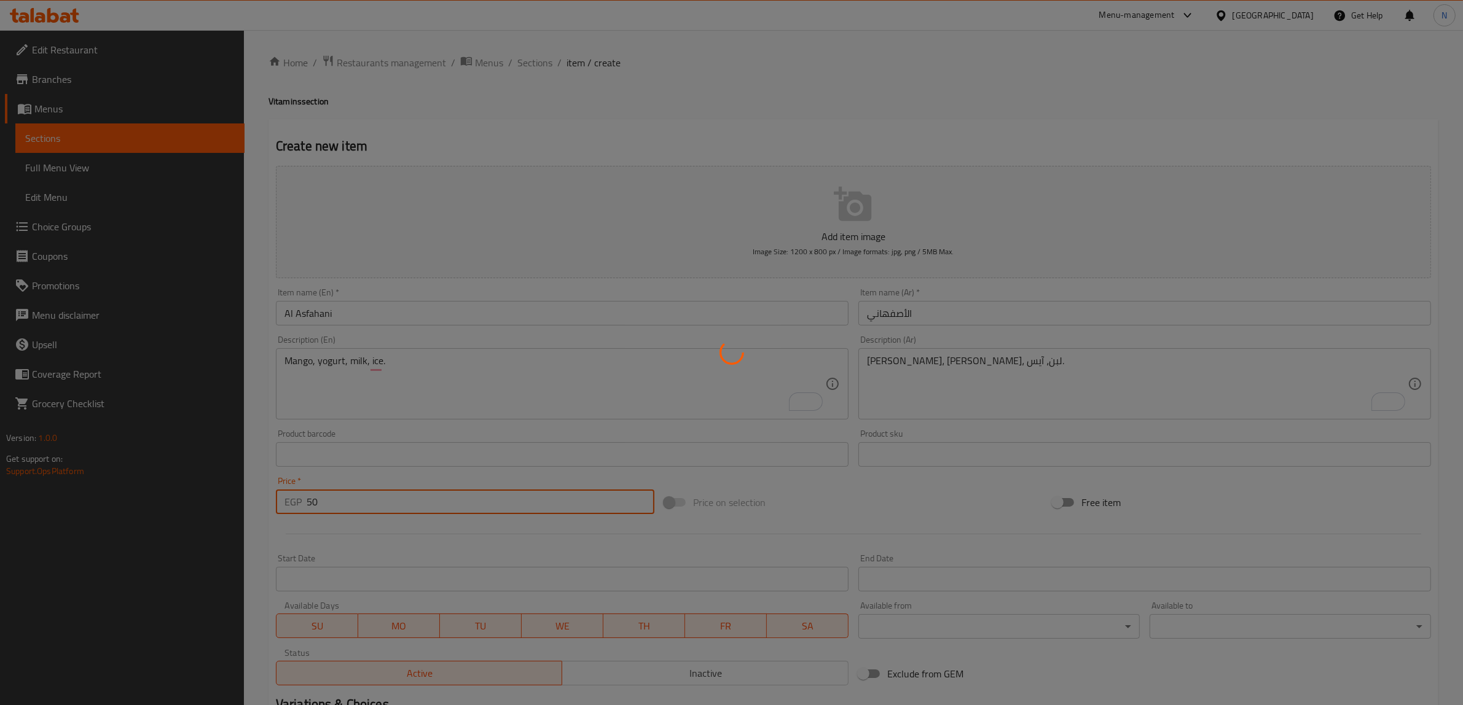
type input "0"
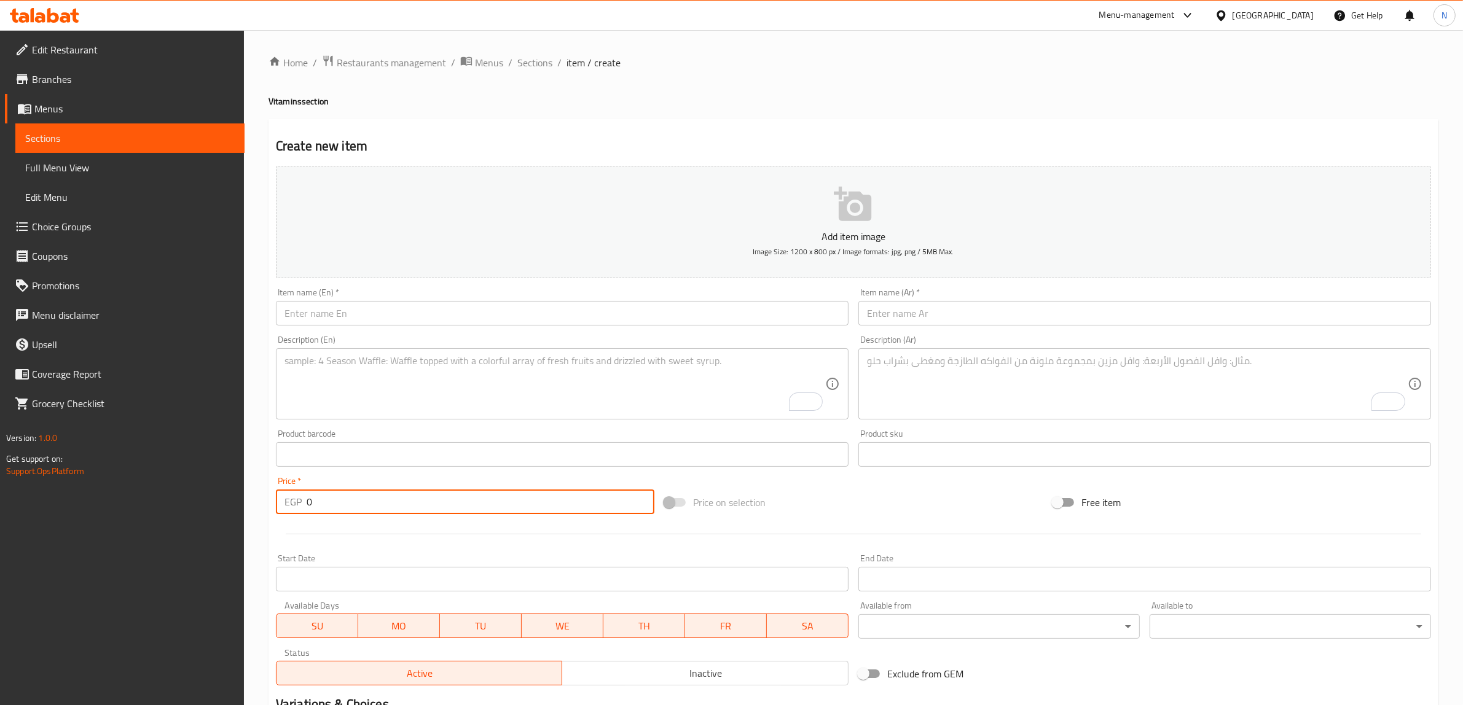
click at [906, 312] on input "text" at bounding box center [1144, 313] width 573 height 25
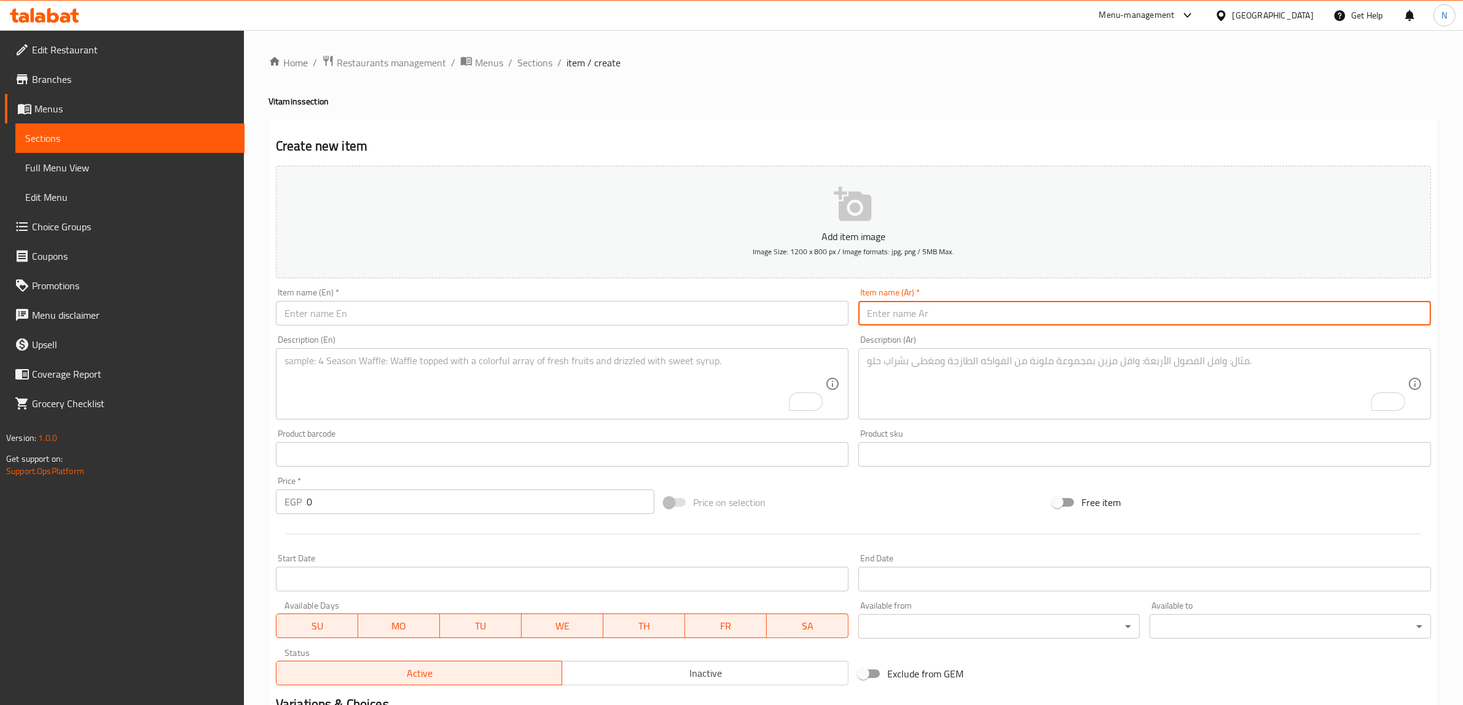
type input "ع"
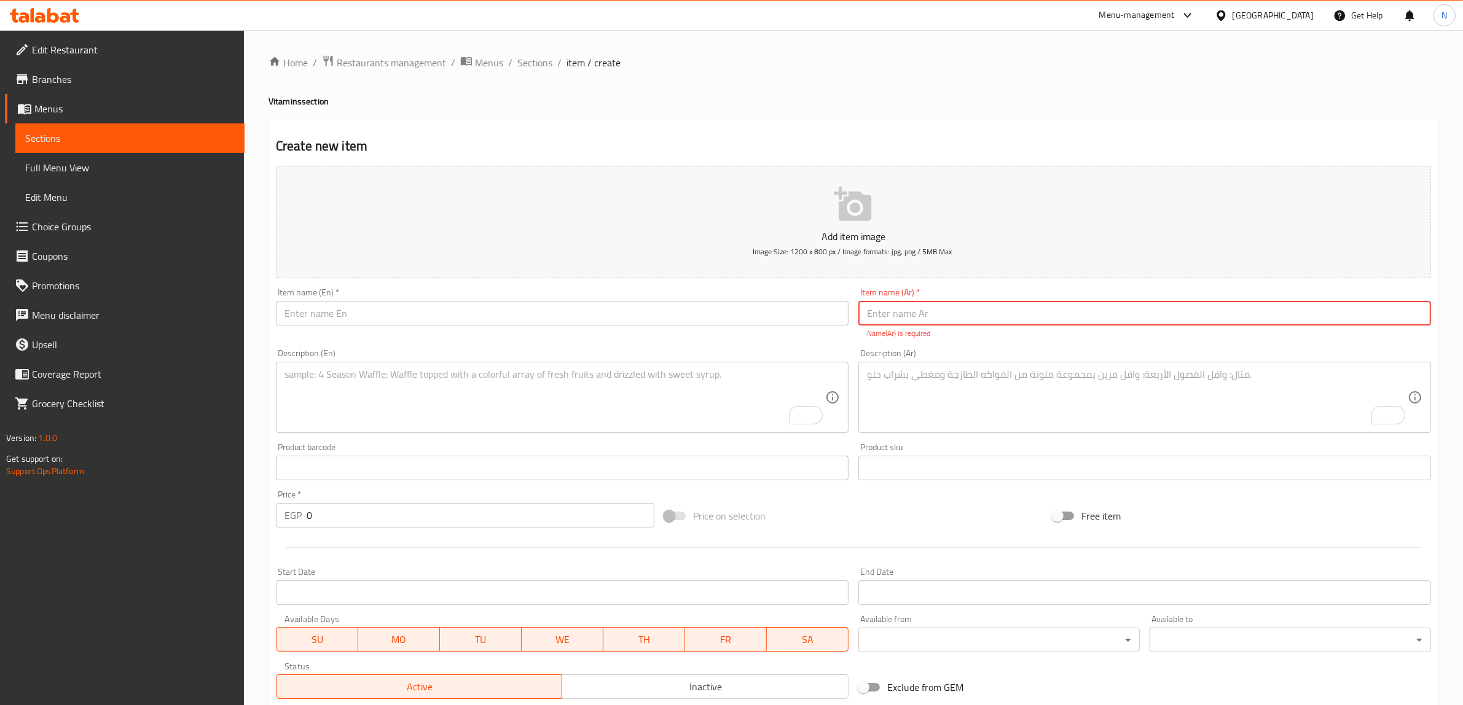
type input "غ"
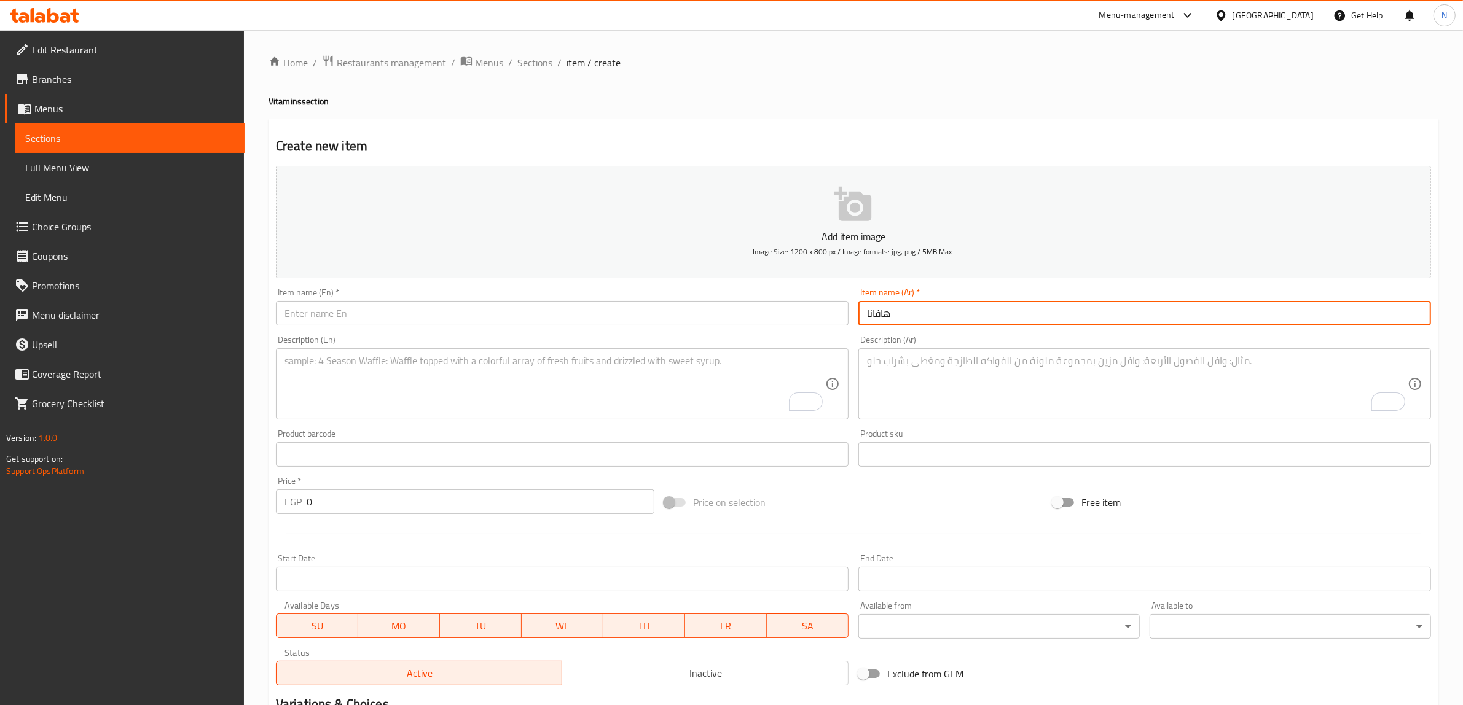
type input "هافانا"
click at [955, 418] on div "Description (Ar)" at bounding box center [1144, 383] width 573 height 71
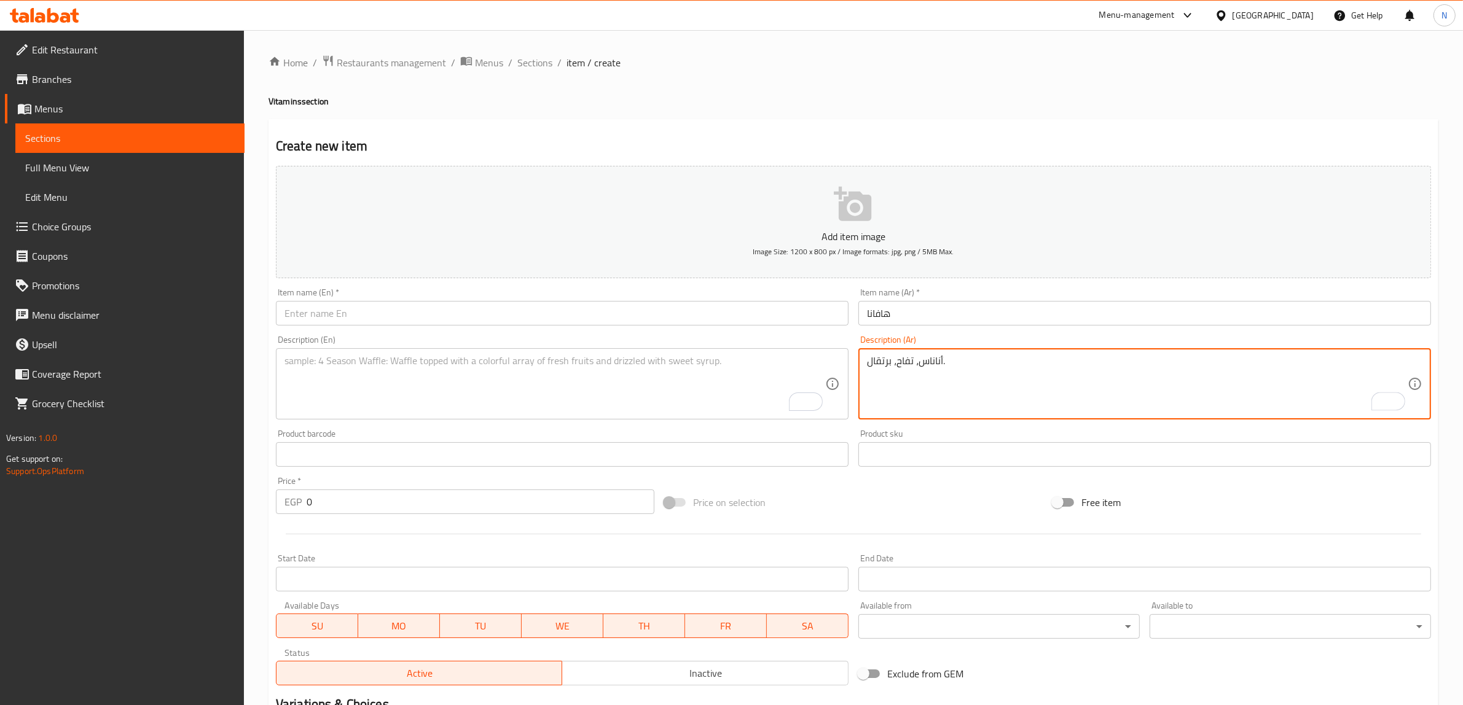
click at [992, 386] on textarea "أناناس، تفاح، برتقال." at bounding box center [1137, 384] width 541 height 58
type textarea "أناناس، تفاح، برتقال."
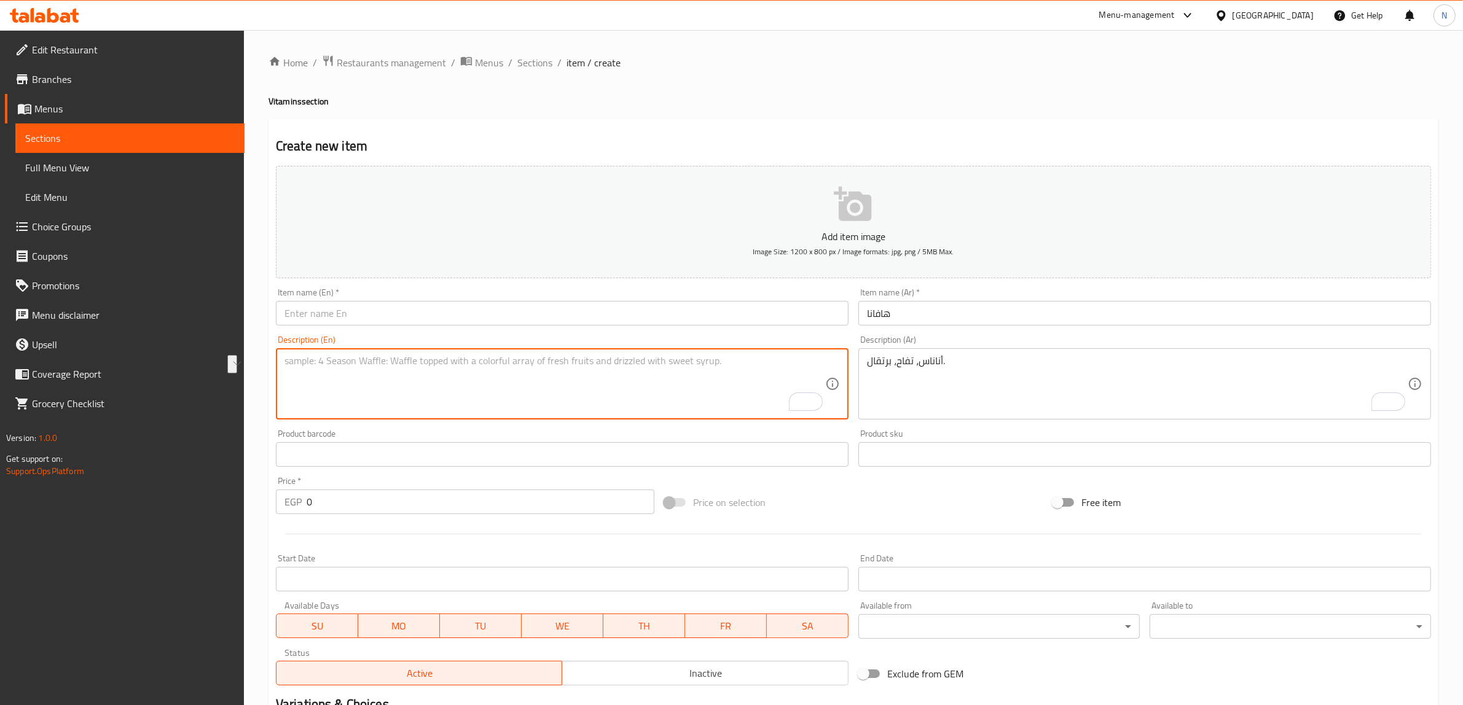
click at [553, 377] on textarea "To enrich screen reader interactions, please activate Accessibility in Grammarl…" at bounding box center [554, 384] width 541 height 58
paste textarea "Pineapple, apple, orange."
type textarea "Pineapple, apple, orange."
click at [532, 321] on input "text" at bounding box center [562, 313] width 573 height 25
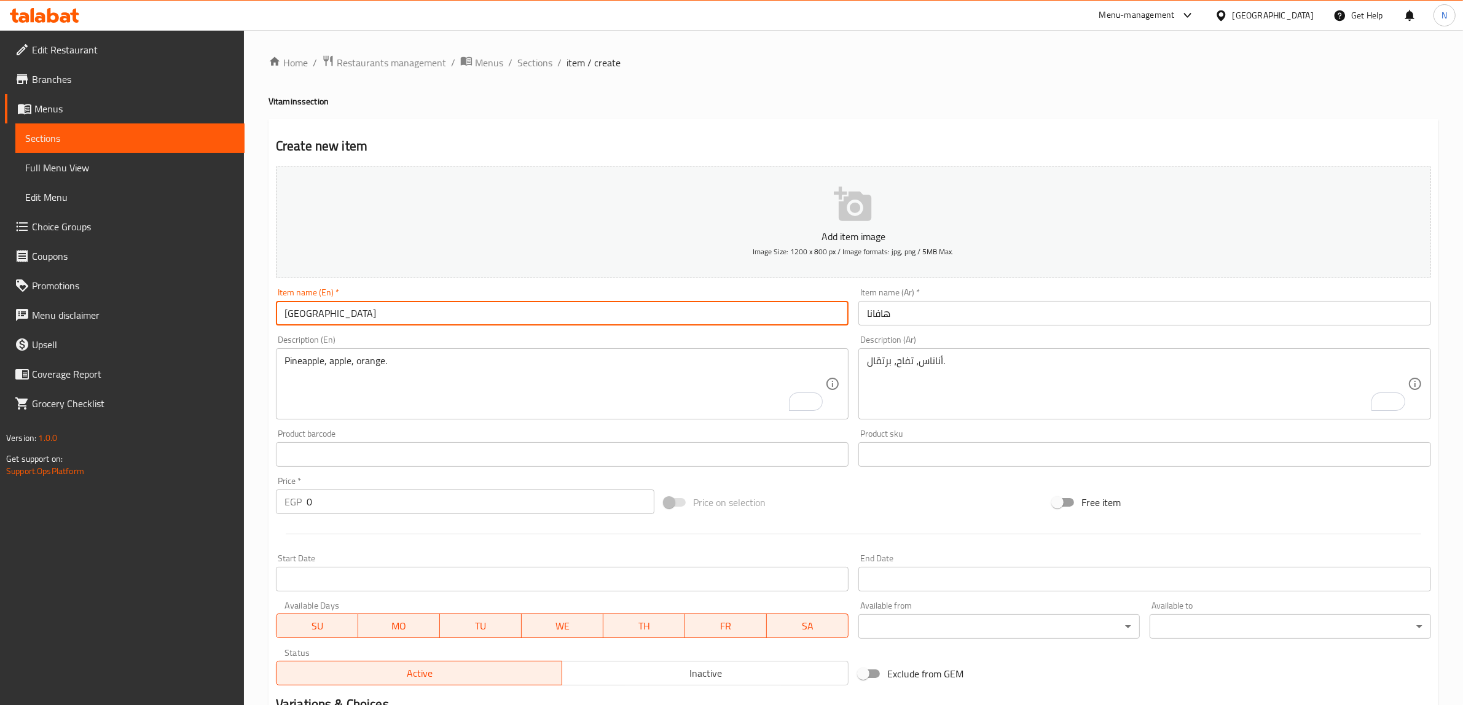
click at [367, 504] on input "0" at bounding box center [481, 502] width 348 height 25
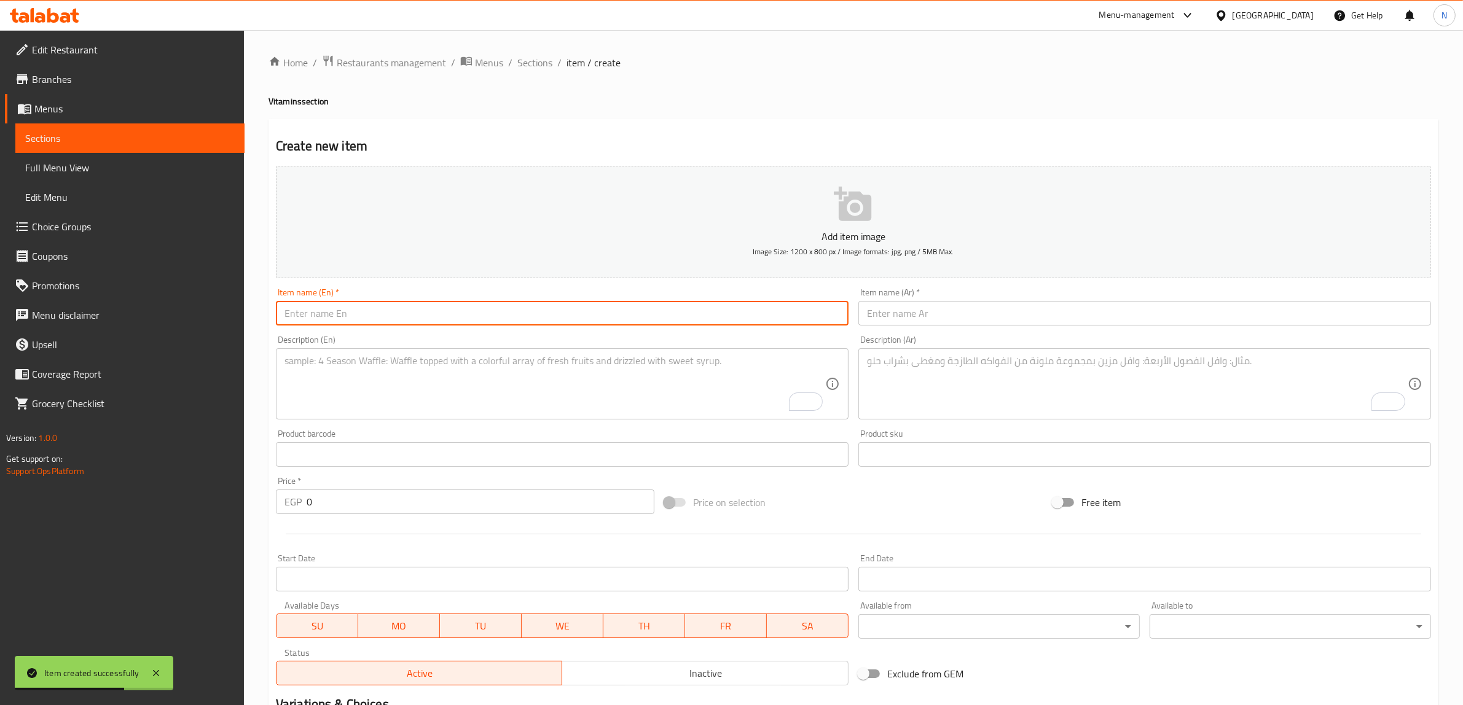
click at [747, 321] on input "text" at bounding box center [562, 313] width 573 height 25
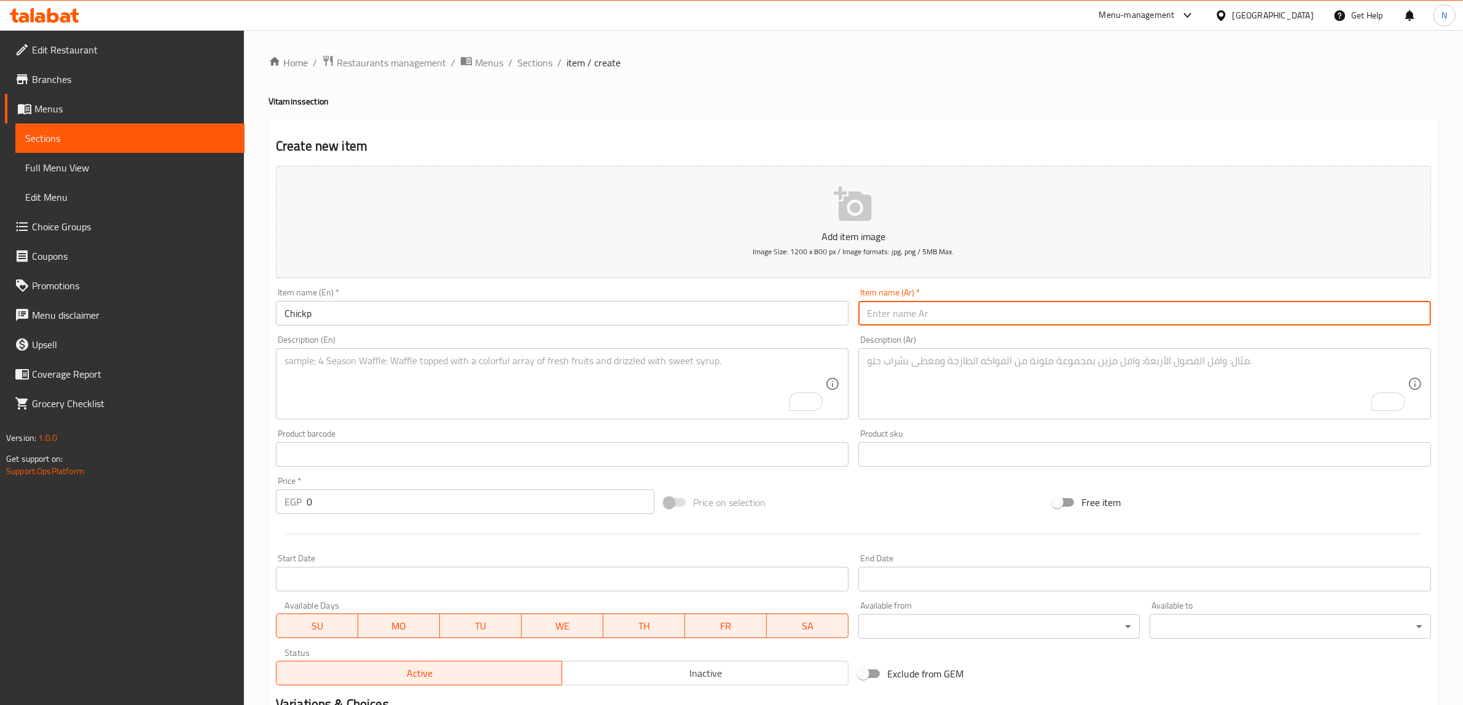
click at [750, 321] on input "Chickp" at bounding box center [562, 313] width 573 height 25
click at [1177, 397] on textarea "To enrich screen reader interactions, please activate Accessibility in Grammarl…" at bounding box center [1137, 384] width 541 height 58
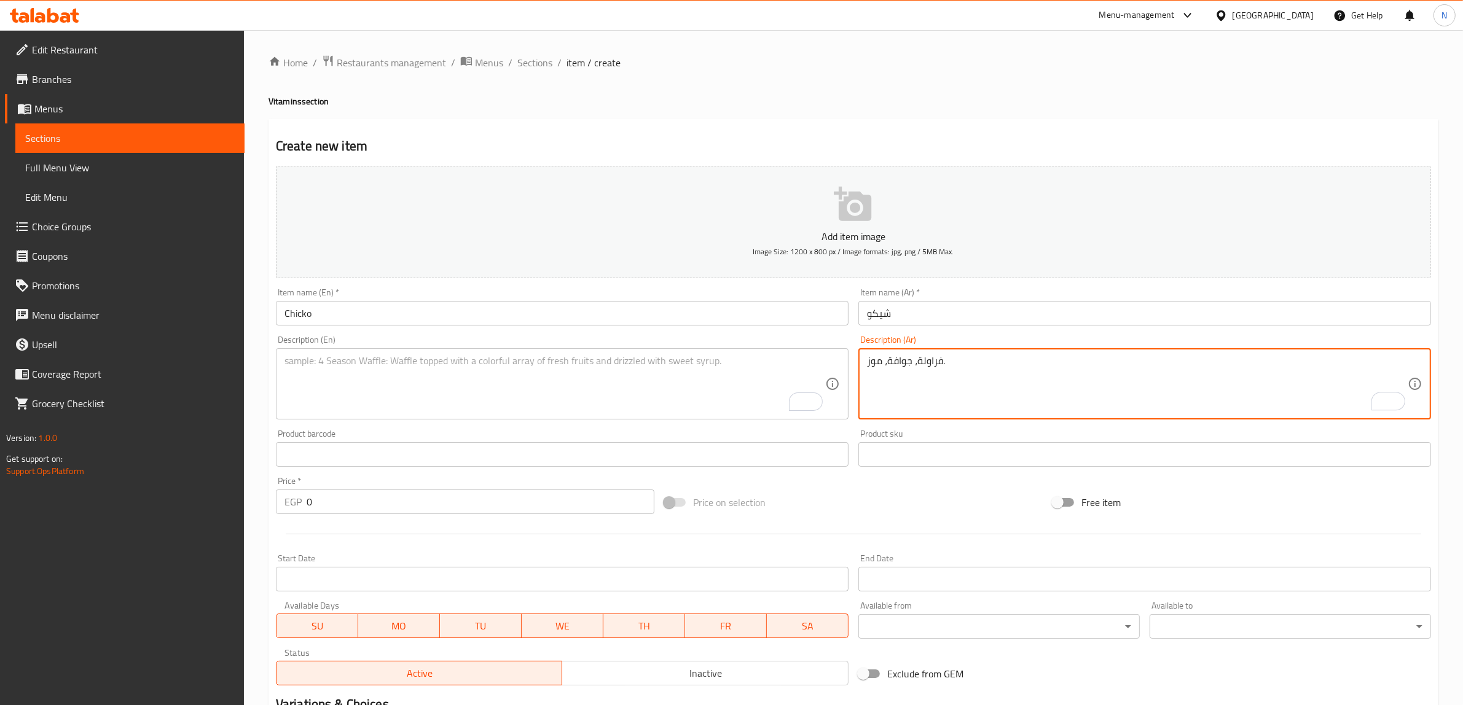
click at [1098, 379] on textarea "فراولة، جوافة، موز." at bounding box center [1137, 384] width 541 height 58
click at [690, 346] on div "Description (En) Description (En)" at bounding box center [562, 378] width 573 height 84
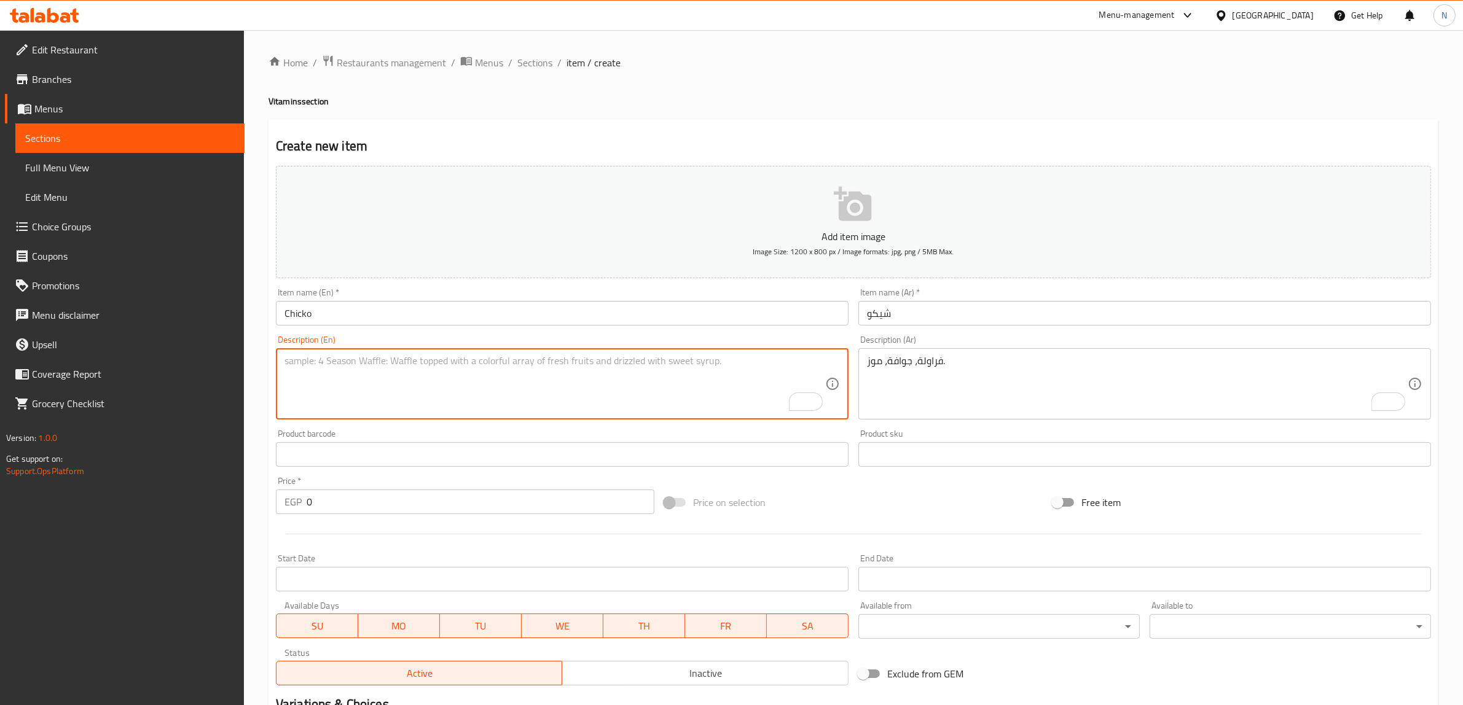
click at [675, 367] on textarea "To enrich screen reader interactions, please activate Accessibility in Grammarl…" at bounding box center [554, 384] width 541 height 58
paste textarea "Strawberry, guava, banana."
click at [400, 500] on input "0" at bounding box center [481, 502] width 348 height 25
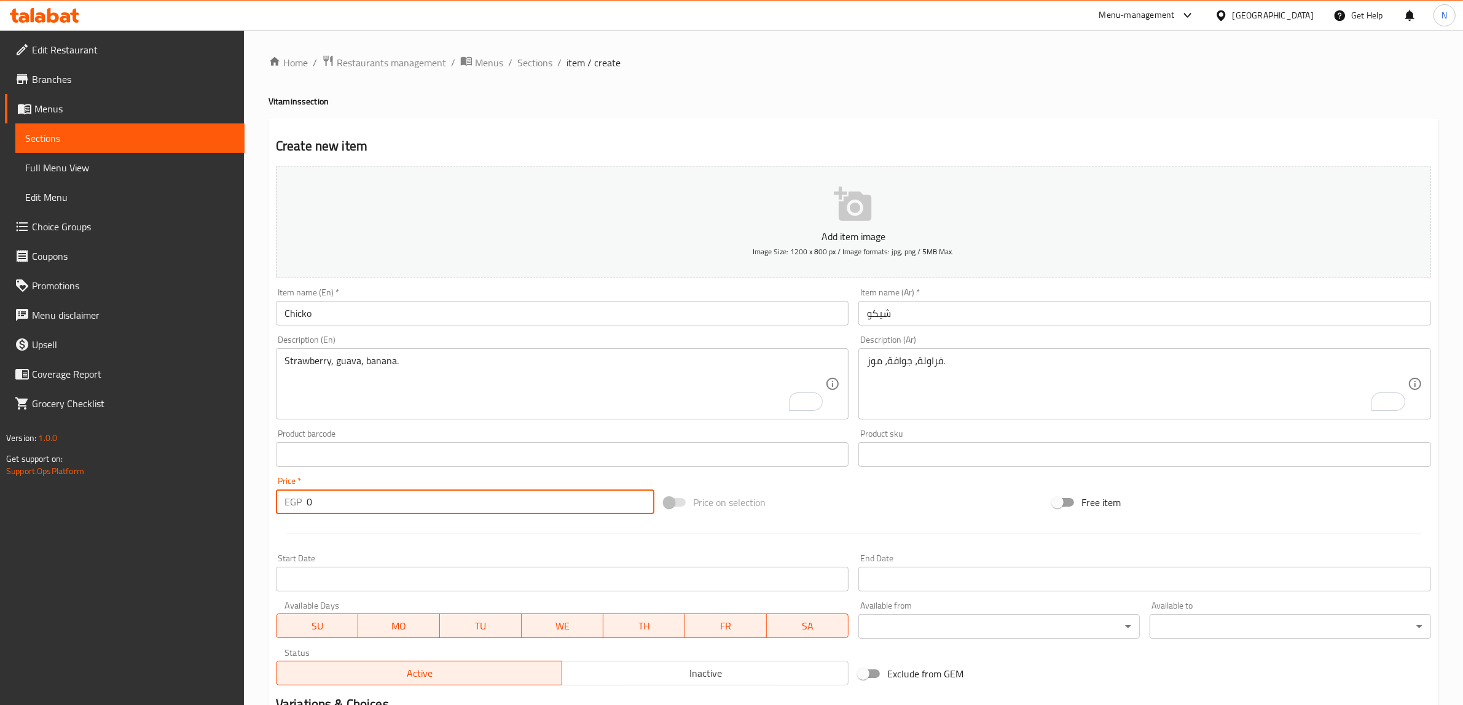
click at [400, 500] on input "0" at bounding box center [481, 502] width 348 height 25
click at [514, 318] on input "text" at bounding box center [562, 313] width 573 height 25
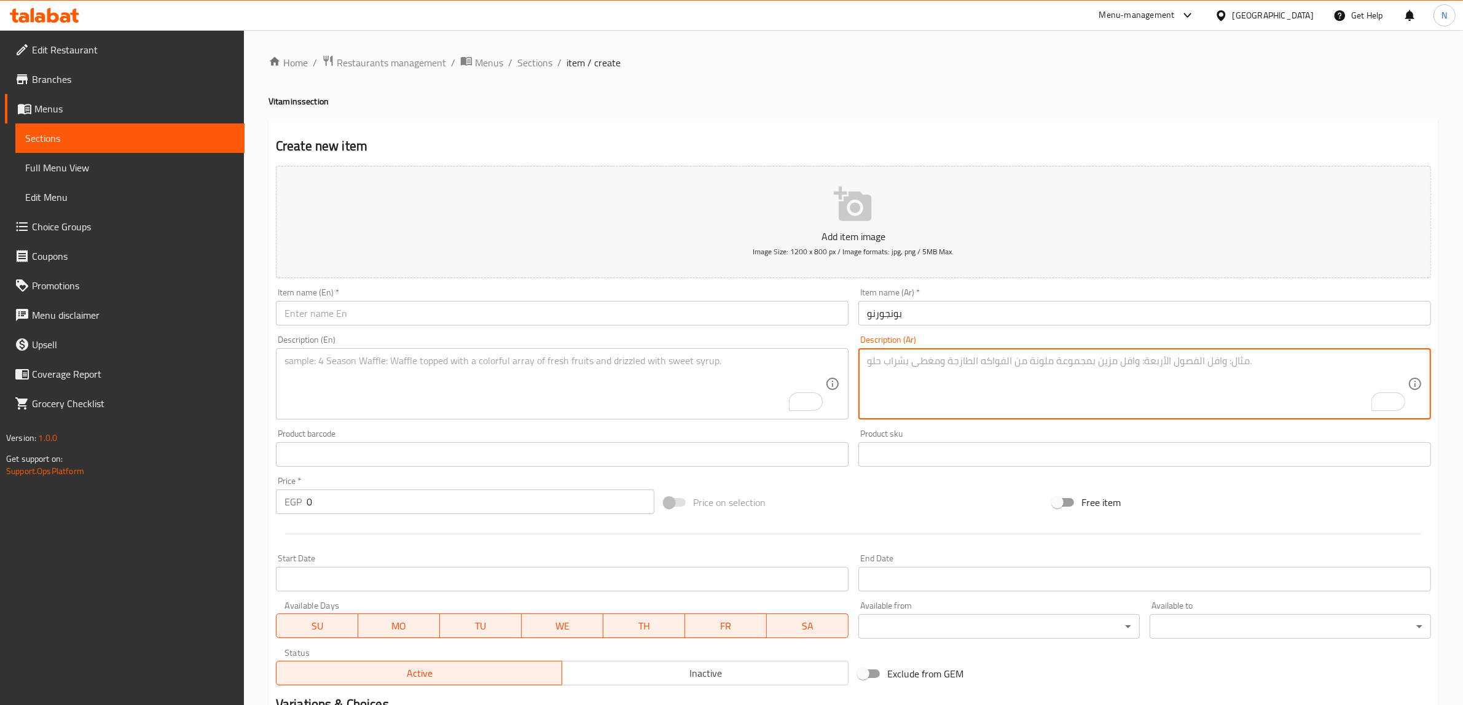
click at [982, 388] on textarea "To enrich screen reader interactions, please activate Accessibility in Grammarl…" at bounding box center [1137, 384] width 541 height 58
click at [982, 388] on textarea "نسكافيه بندق، لبن، آيس." at bounding box center [1137, 384] width 541 height 58
click at [530, 382] on textarea "To enrich screen reader interactions, please activate Accessibility in Grammarl…" at bounding box center [554, 384] width 541 height 58
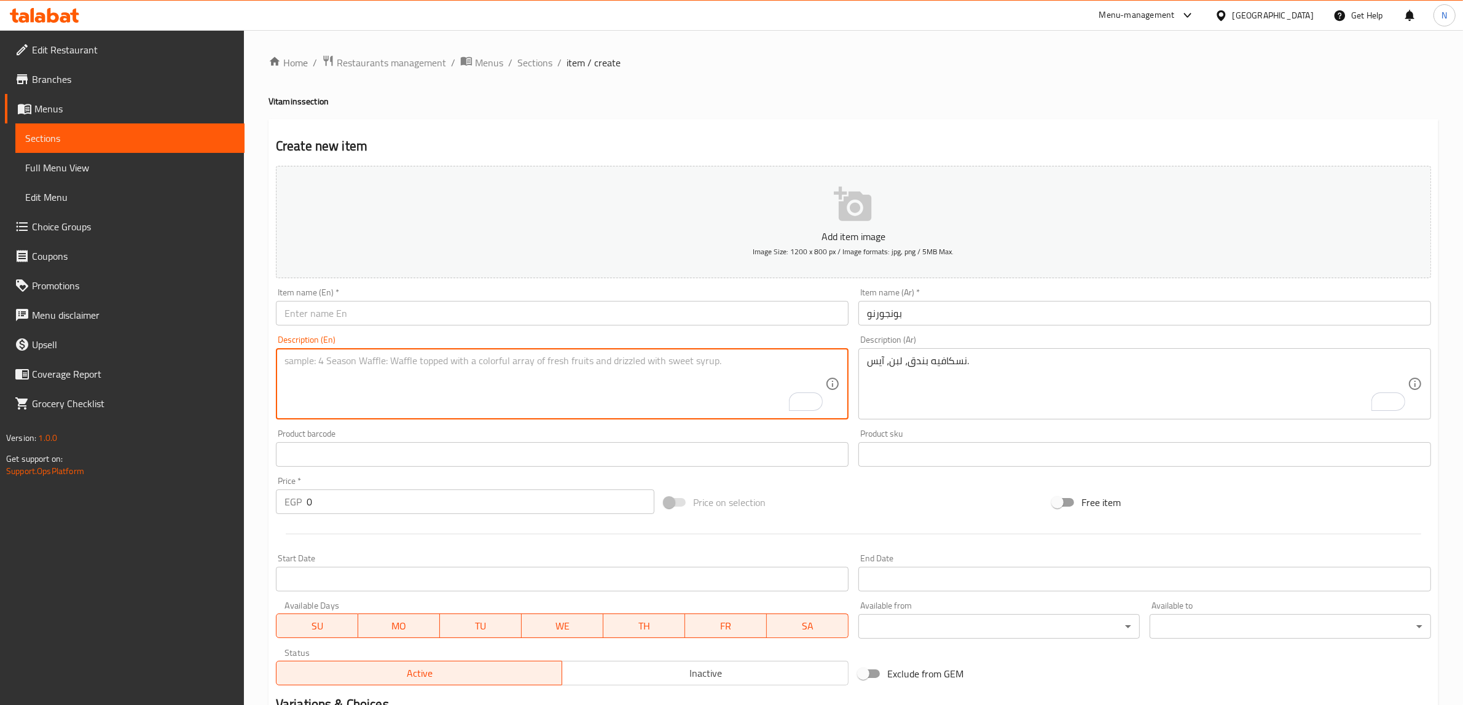
paste textarea "Nescafe hazelnut, milk, ice."
click at [573, 312] on input "text" at bounding box center [562, 313] width 573 height 25
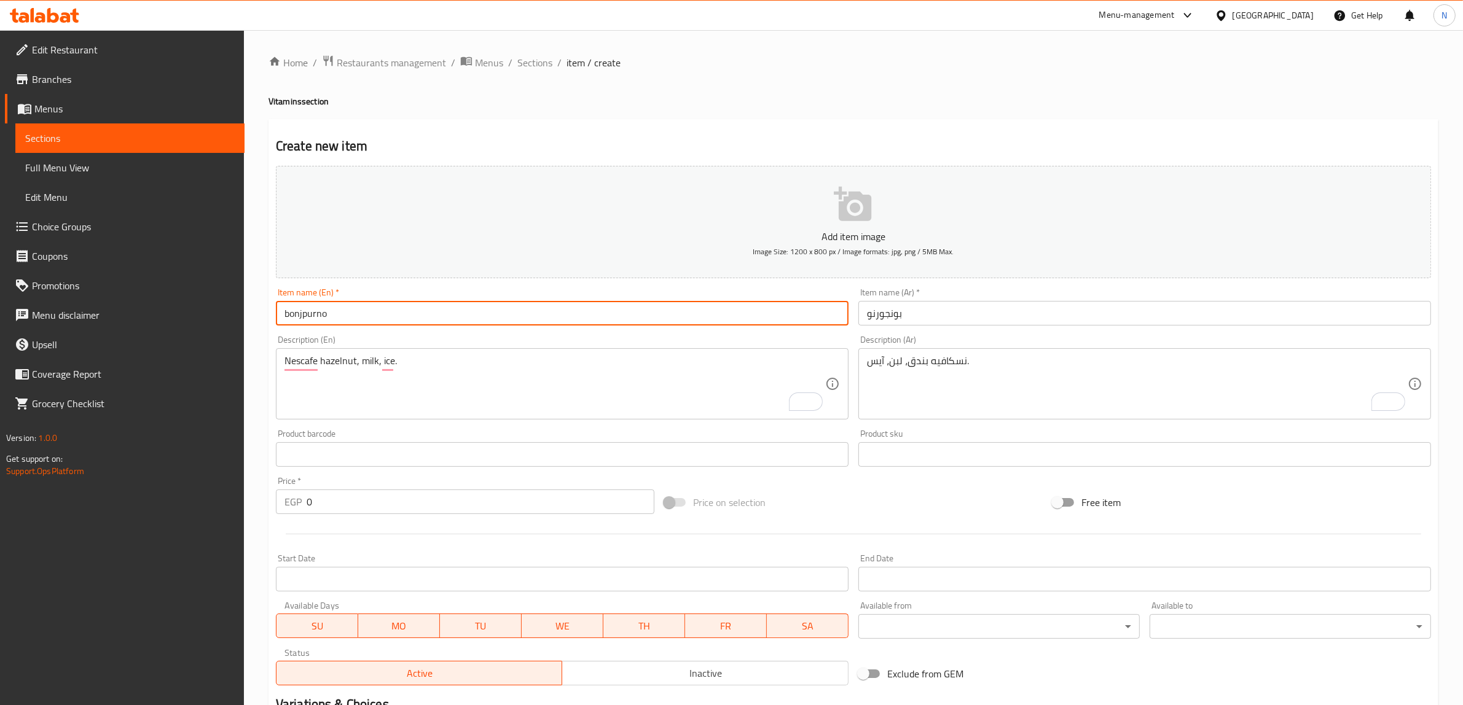
drag, startPoint x: 314, startPoint y: 323, endPoint x: 304, endPoint y: 310, distance: 15.7
click at [304, 310] on input "bonjpurno" at bounding box center [562, 313] width 573 height 25
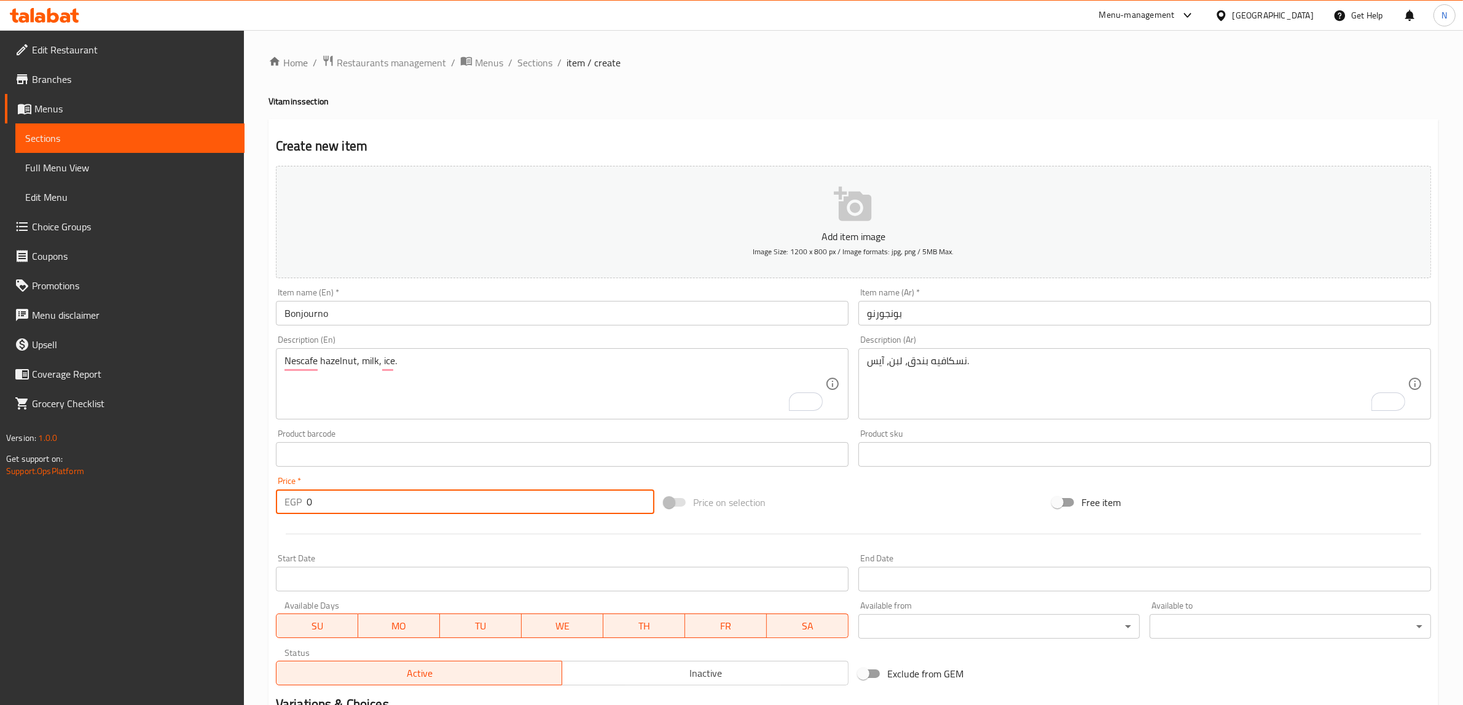
click at [358, 503] on input "0" at bounding box center [481, 502] width 348 height 25
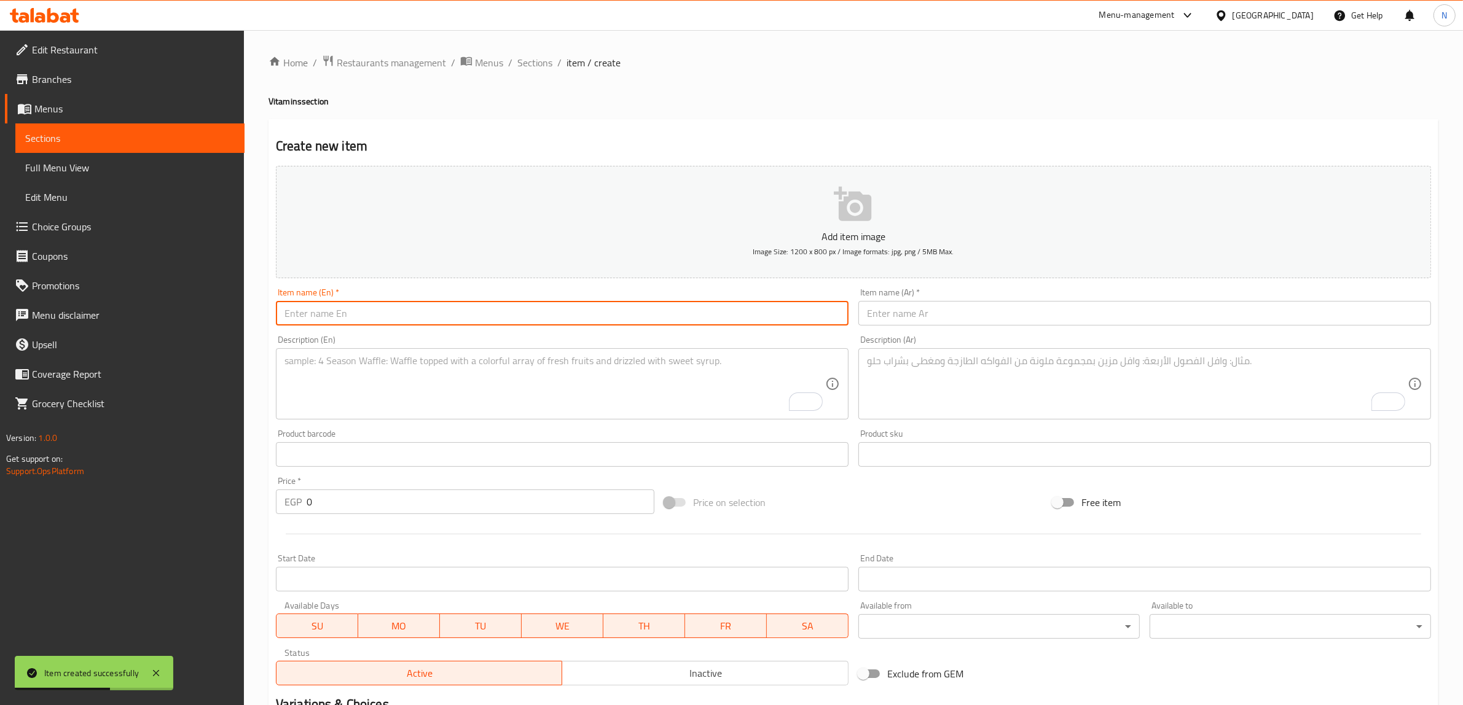
click at [415, 326] on input "text" at bounding box center [562, 313] width 573 height 25
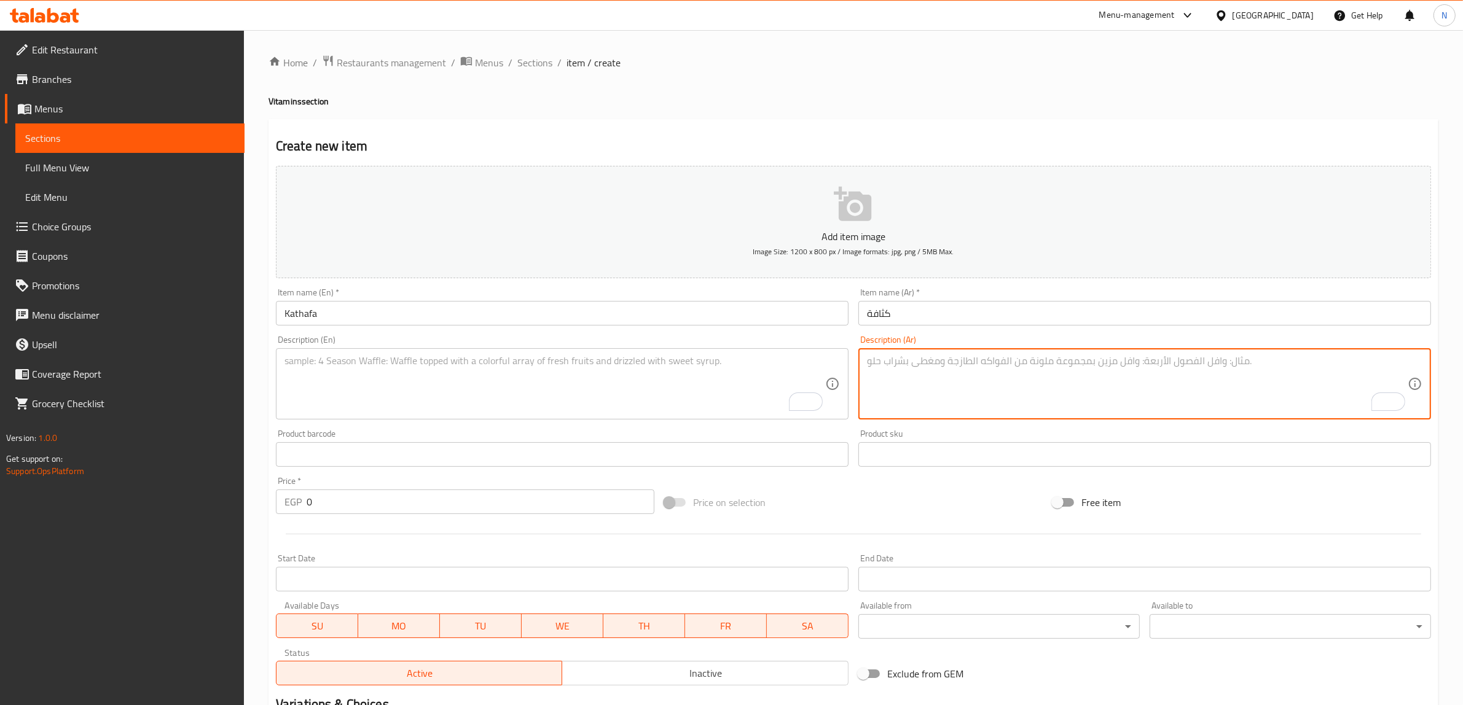
click at [1063, 381] on textarea "To enrich screen reader interactions, please activate Accessibility in Grammarl…" at bounding box center [1137, 384] width 541 height 58
click at [1063, 381] on textarea "مانجو، آيس، عسل." at bounding box center [1137, 384] width 541 height 58
click at [611, 398] on textarea "To enrich screen reader interactions, please activate Accessibility in Grammarl…" at bounding box center [554, 384] width 541 height 58
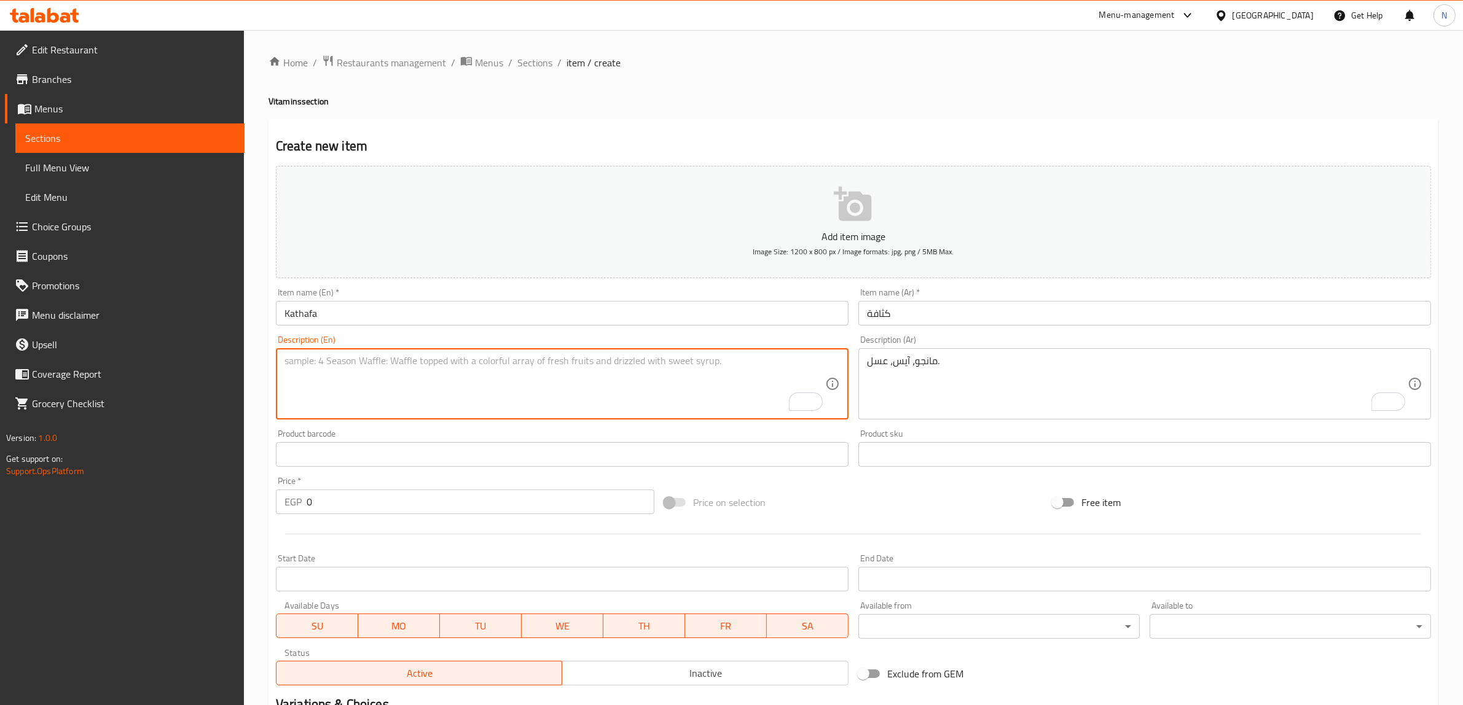
paste textarea "Mango, ice, honey."
click at [532, 496] on input "0" at bounding box center [481, 502] width 348 height 25
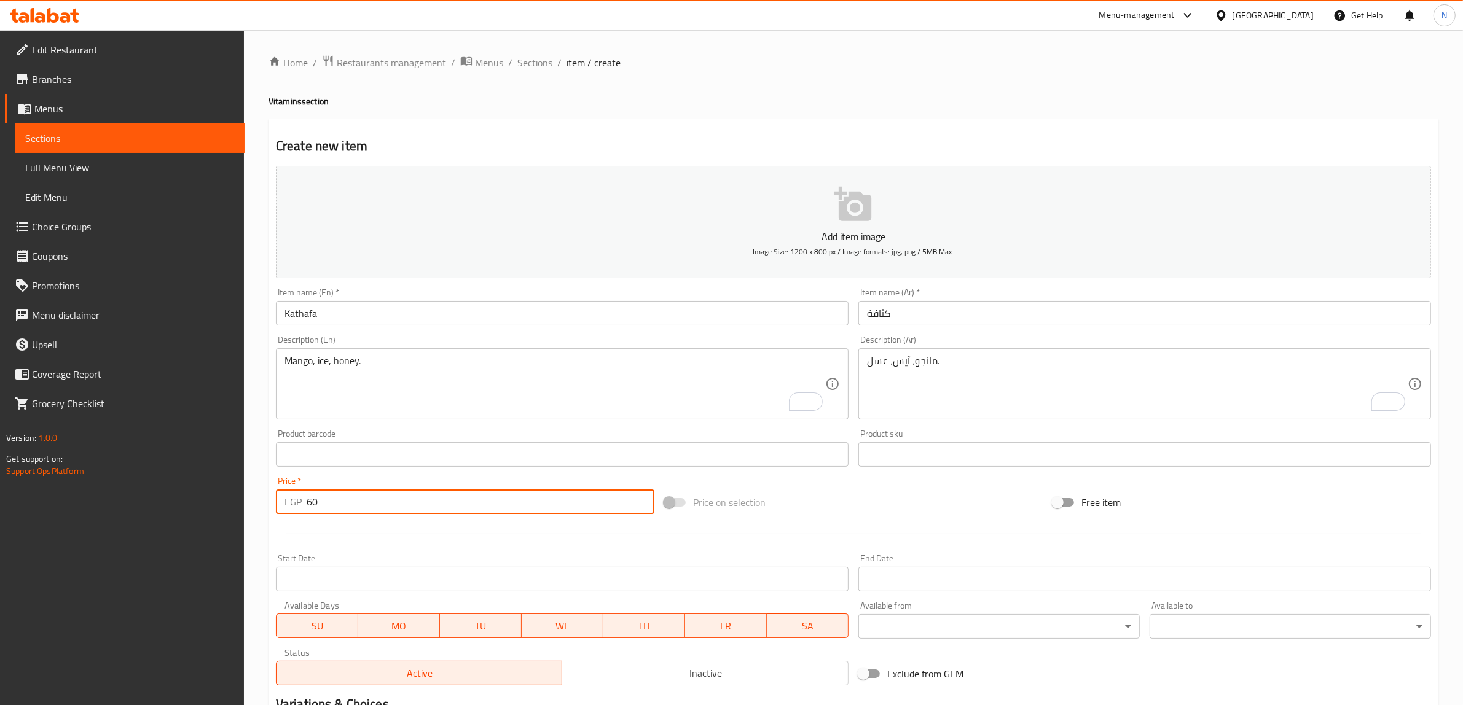
click at [544, 320] on input "text" at bounding box center [562, 313] width 573 height 25
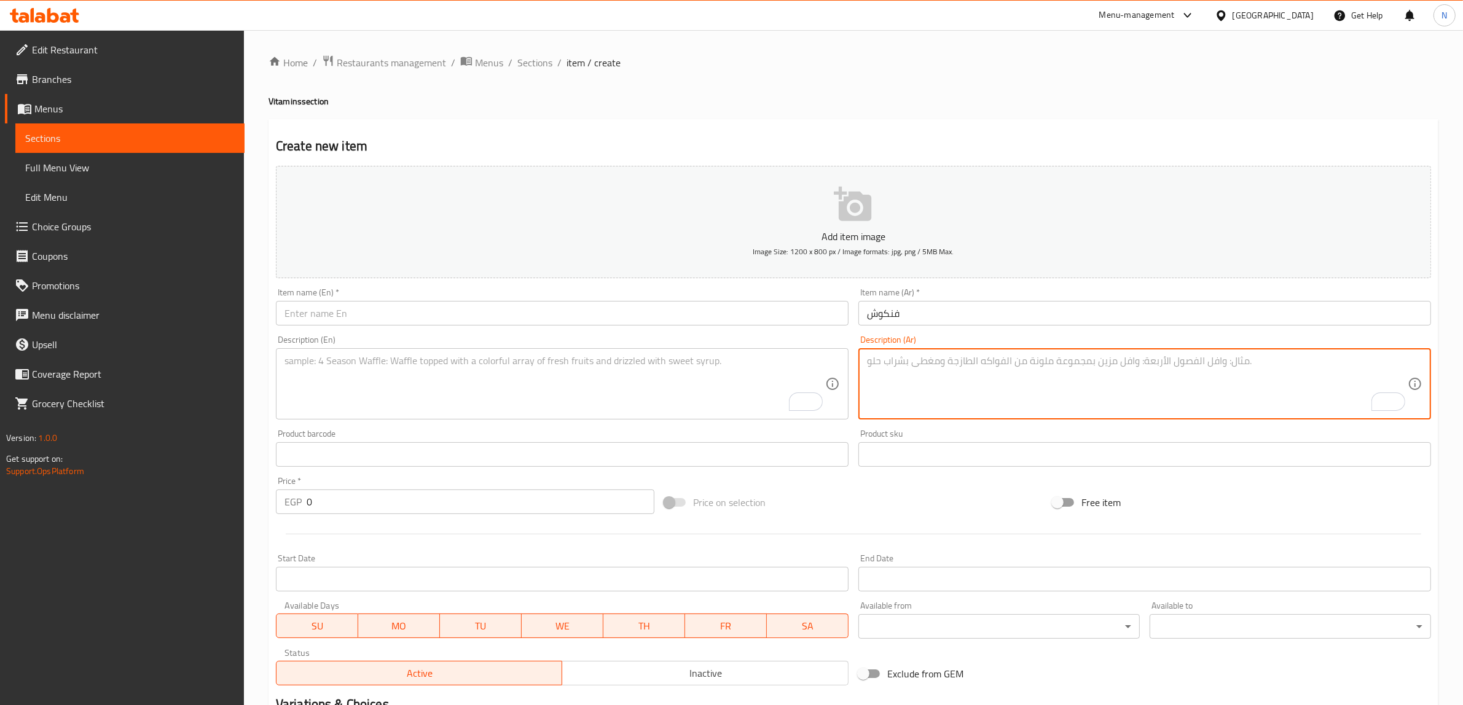
click at [895, 377] on textarea "To enrich screen reader interactions, please activate Accessibility in Grammarl…" at bounding box center [1137, 384] width 541 height 58
click at [895, 378] on textarea "بلح، [PERSON_NAME]، عسل، آيس." at bounding box center [1137, 384] width 541 height 58
click at [502, 371] on textarea "To enrich screen reader interactions, please activate Accessibility in Grammarl…" at bounding box center [554, 384] width 541 height 58
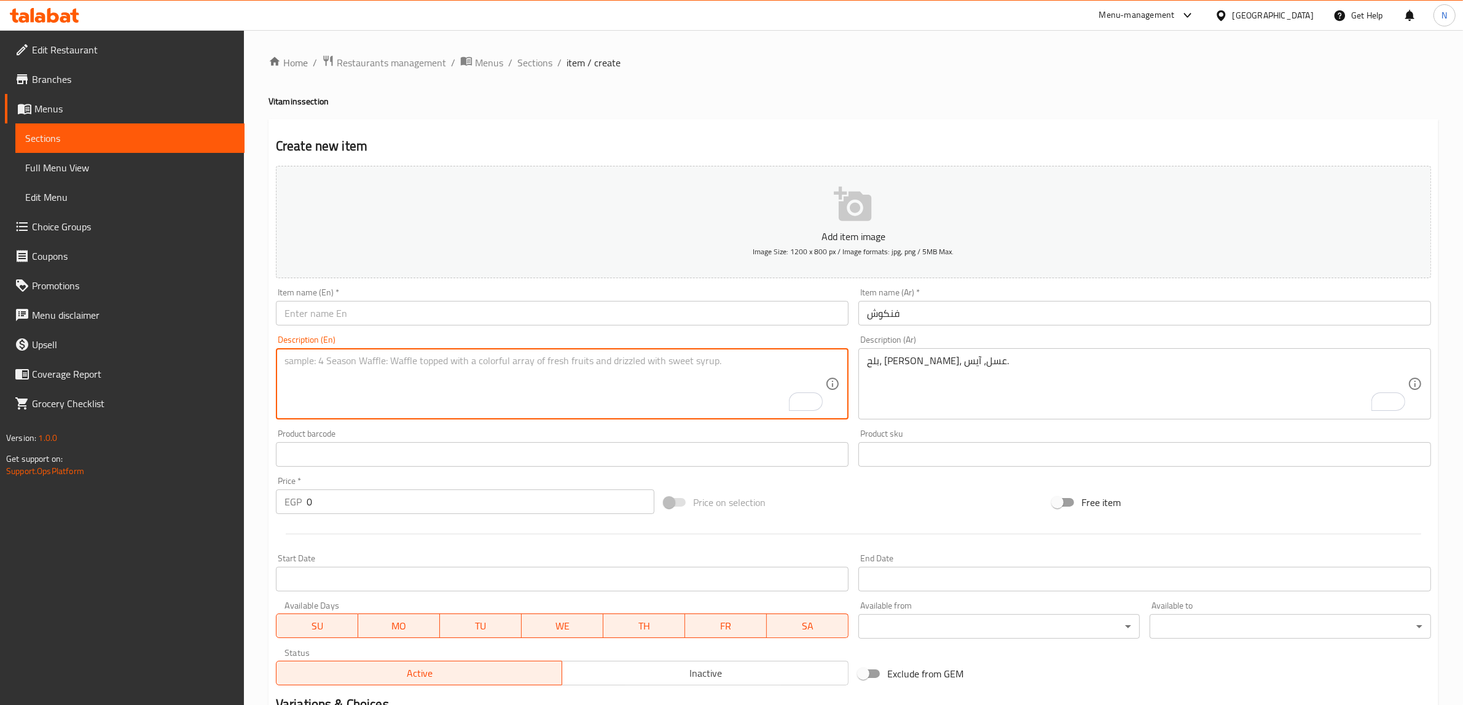
paste textarea "Dates, mango, honey, ice."
click at [476, 324] on input "text" at bounding box center [562, 313] width 573 height 25
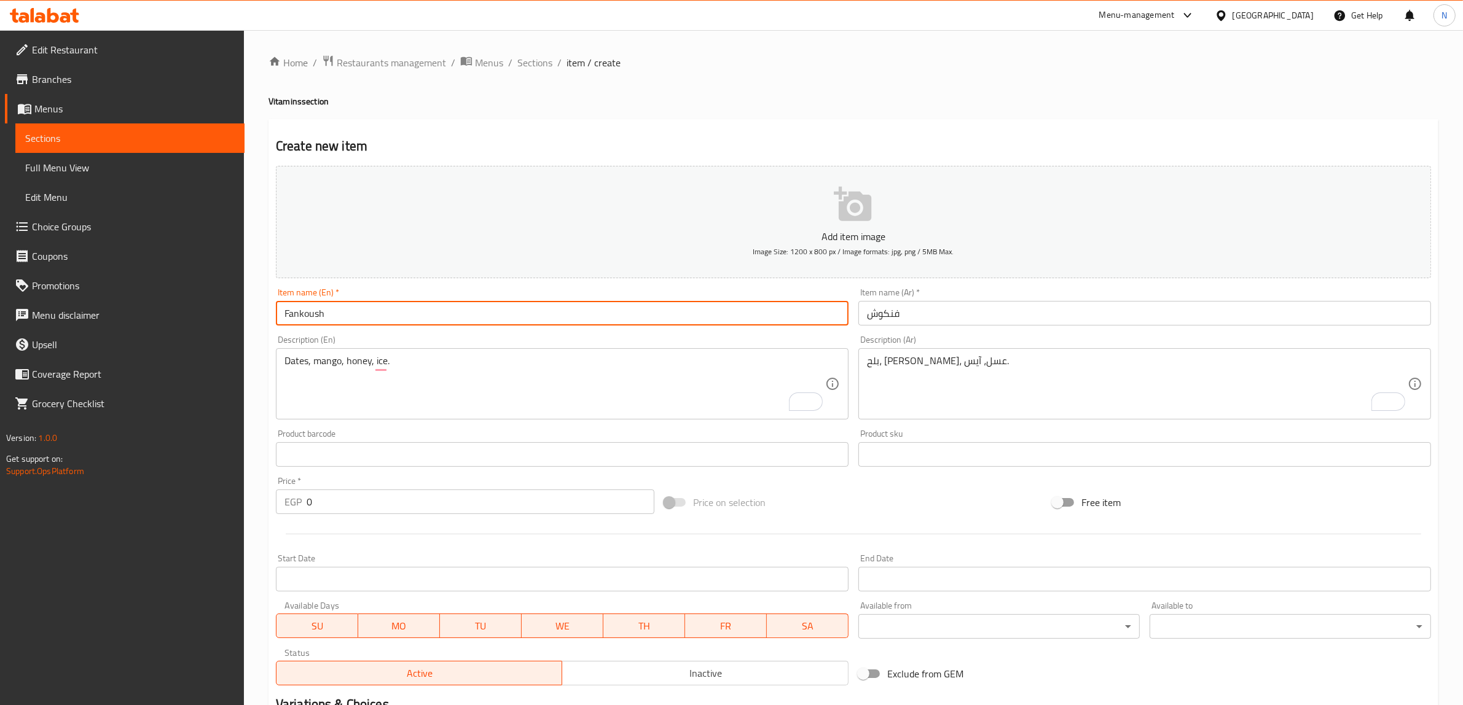
click at [422, 510] on input "0" at bounding box center [481, 502] width 348 height 25
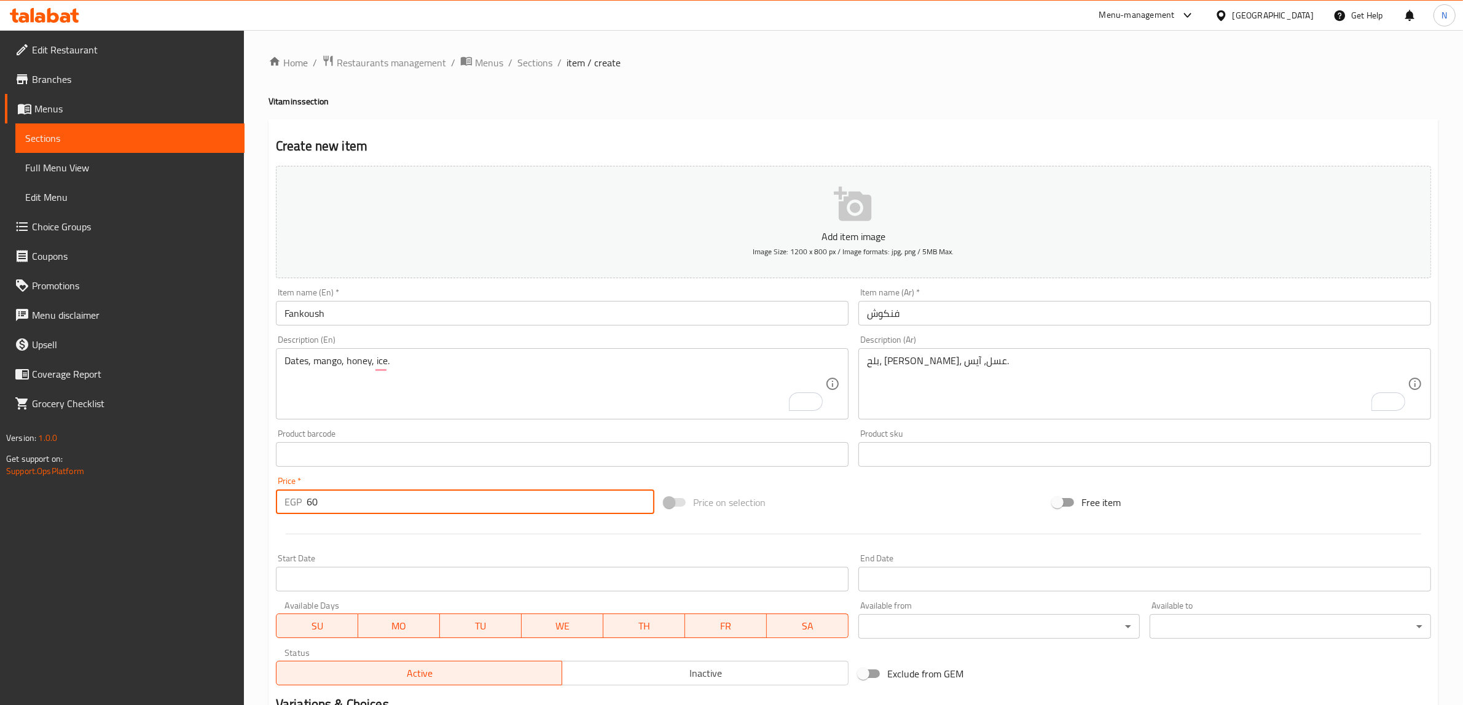
click at [435, 336] on div "Description (En) Description (En)" at bounding box center [562, 378] width 573 height 84
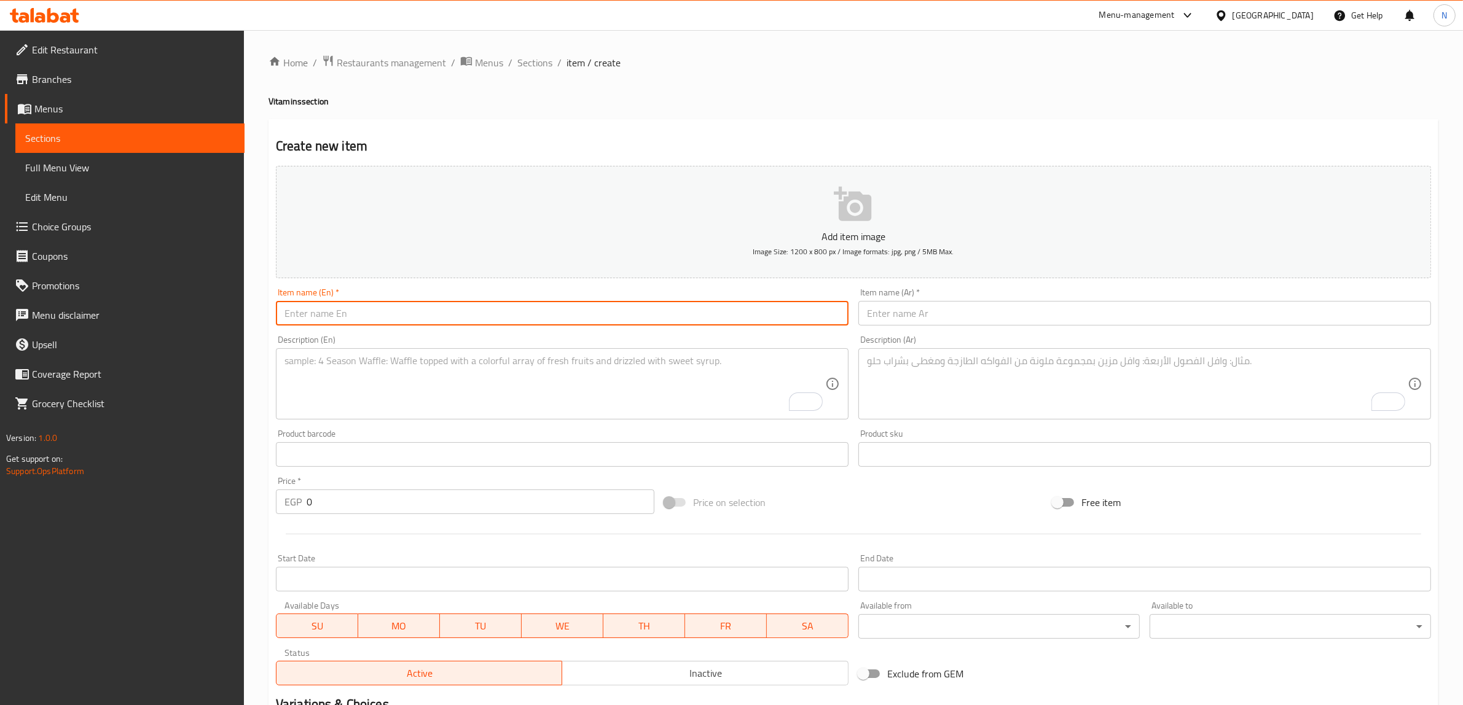
click at [441, 324] on input "text" at bounding box center [562, 313] width 573 height 25
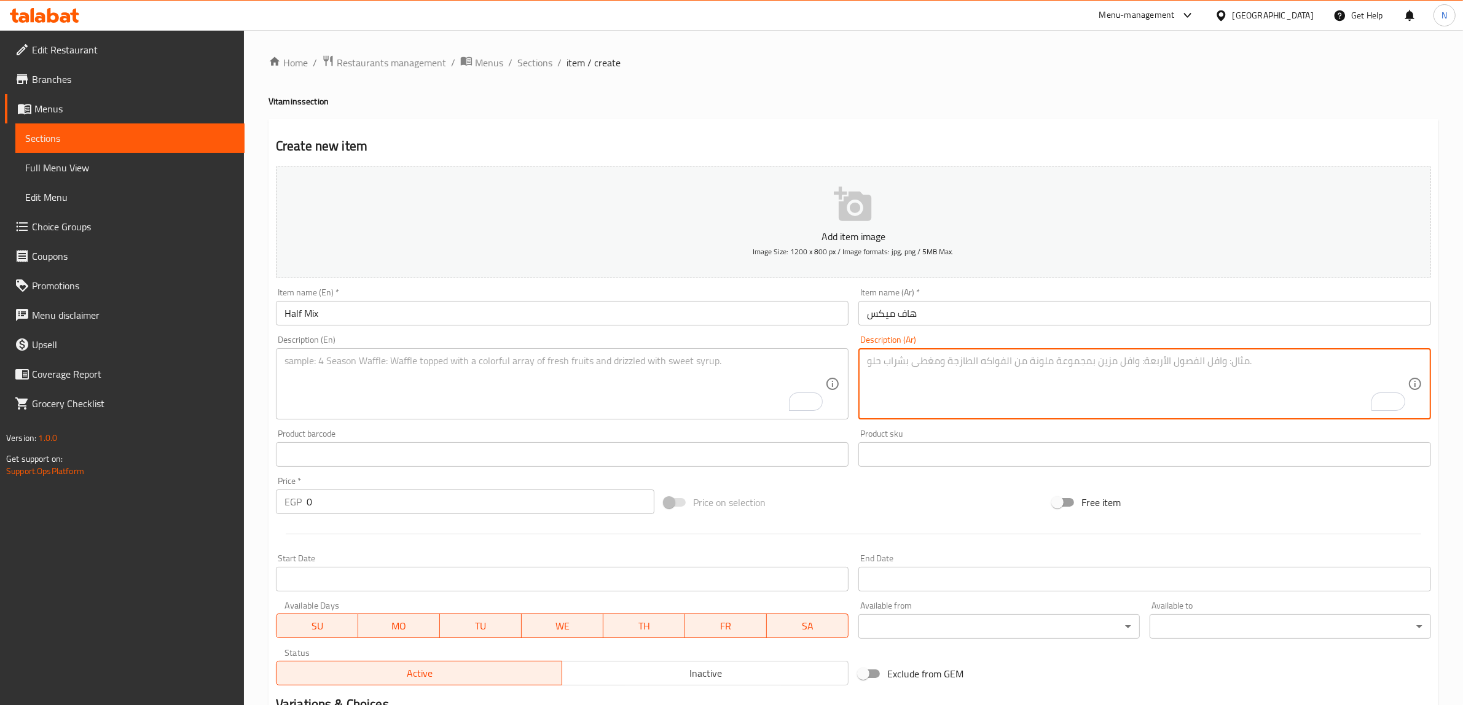
click at [968, 359] on textarea "To enrich screen reader interactions, please activate Accessibility in Grammarl…" at bounding box center [1137, 384] width 541 height 58
click at [968, 359] on textarea "[PERSON_NAME]، [PERSON_NAME]، [PERSON_NAME]، عسل." at bounding box center [1137, 384] width 541 height 58
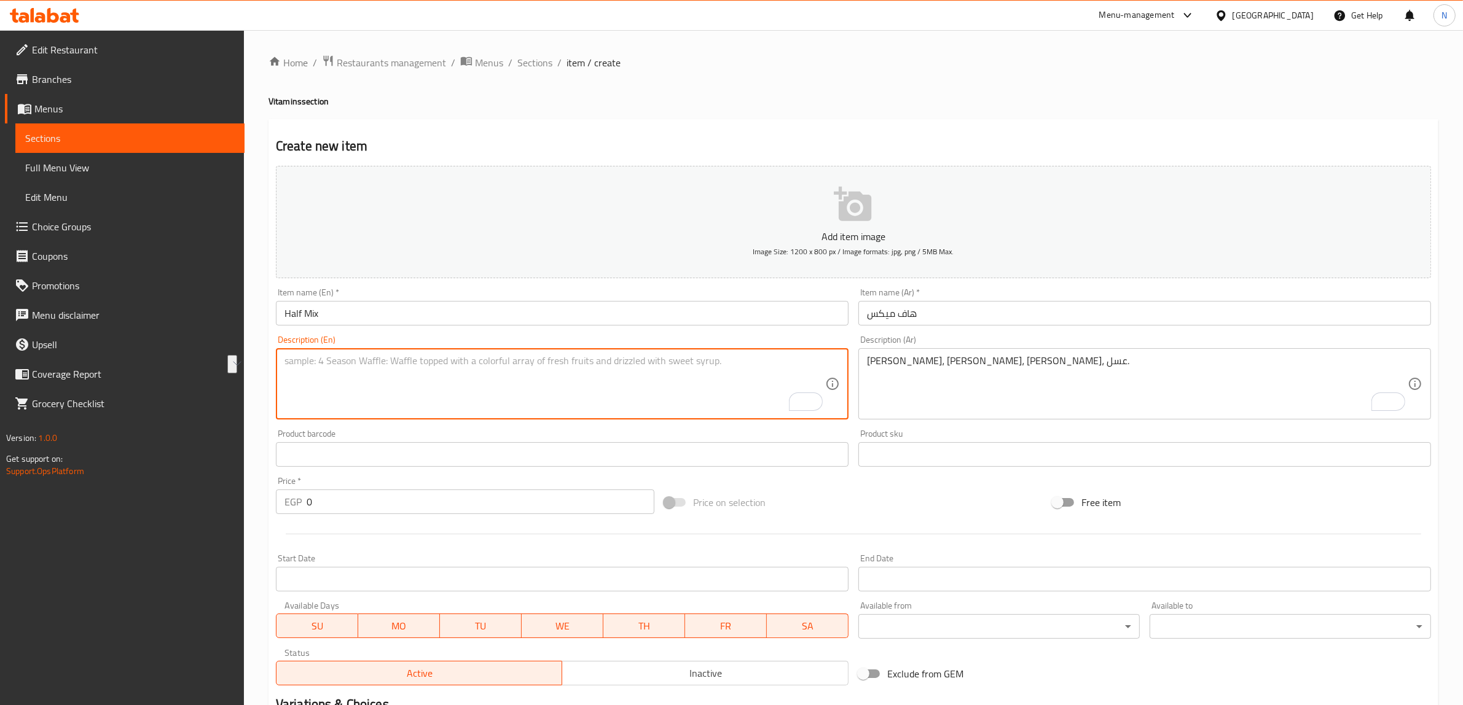
drag, startPoint x: 461, startPoint y: 376, endPoint x: 435, endPoint y: 379, distance: 25.9
click at [460, 376] on textarea "To enrich screen reader interactions, please activate Accessibility in Grammarl…" at bounding box center [554, 384] width 541 height 58
paste textarea "Watercress, avocado, kiwi, honey."
click at [312, 366] on textarea "Watercress, avocado, kiwi, honey." at bounding box center [554, 384] width 541 height 58
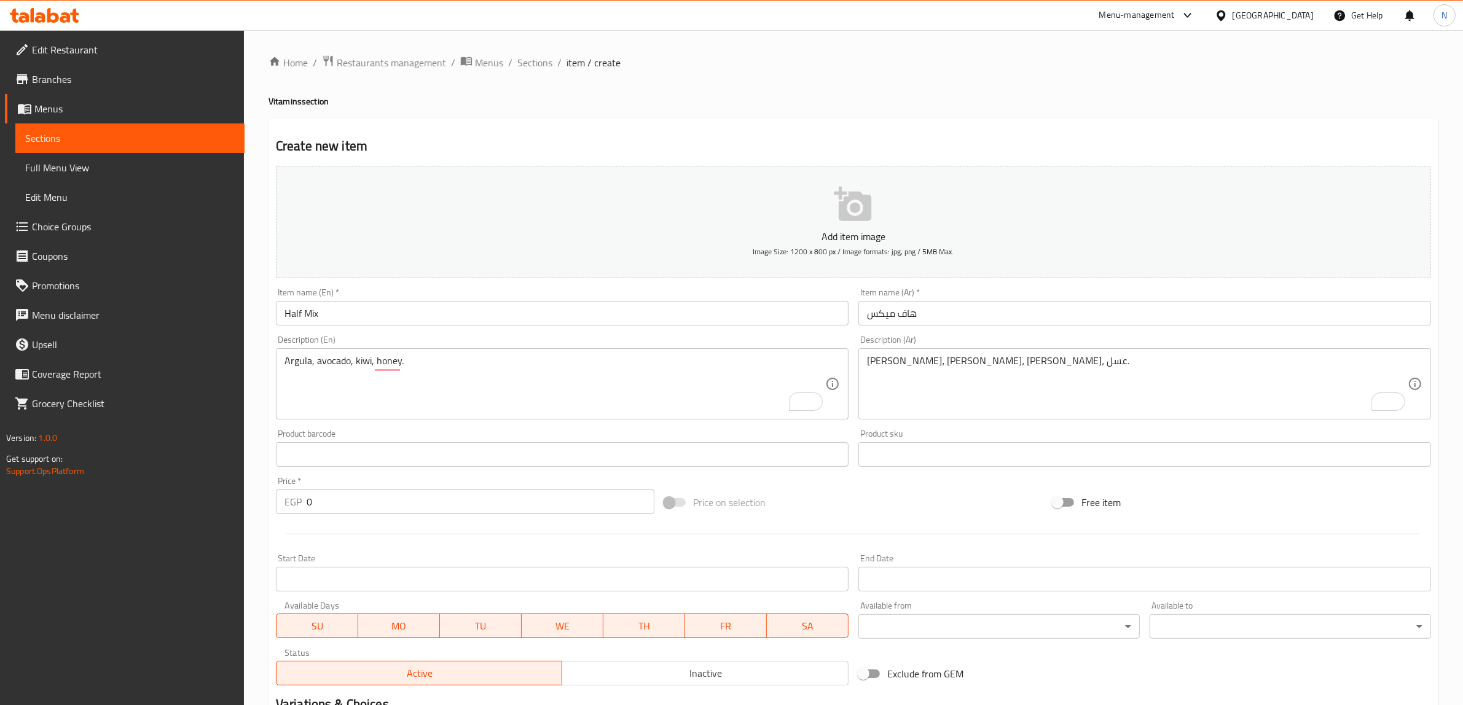
click at [299, 366] on textarea "Argula, avocado, kiwi, honey." at bounding box center [554, 384] width 541 height 58
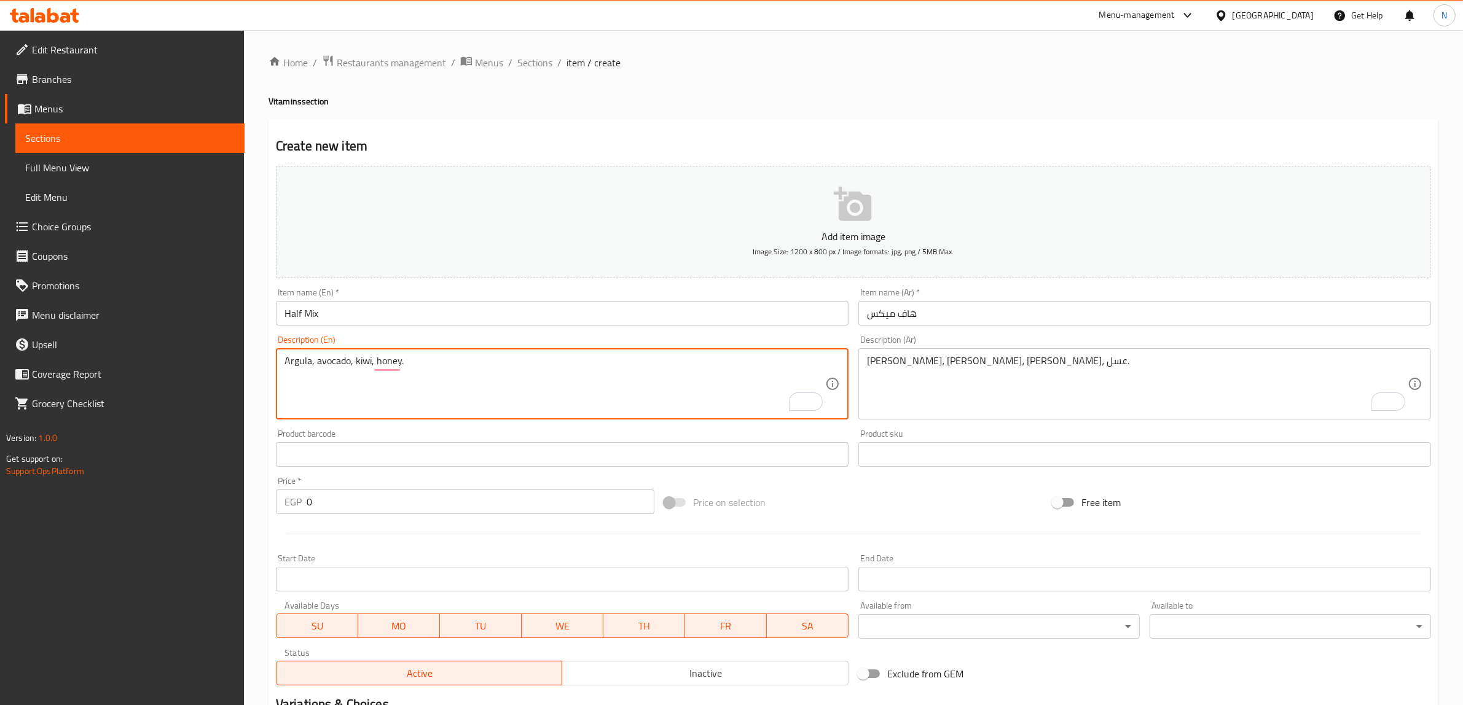
click at [299, 366] on textarea "Argula, avocado, kiwi, honey." at bounding box center [554, 384] width 541 height 58
paste textarea "u"
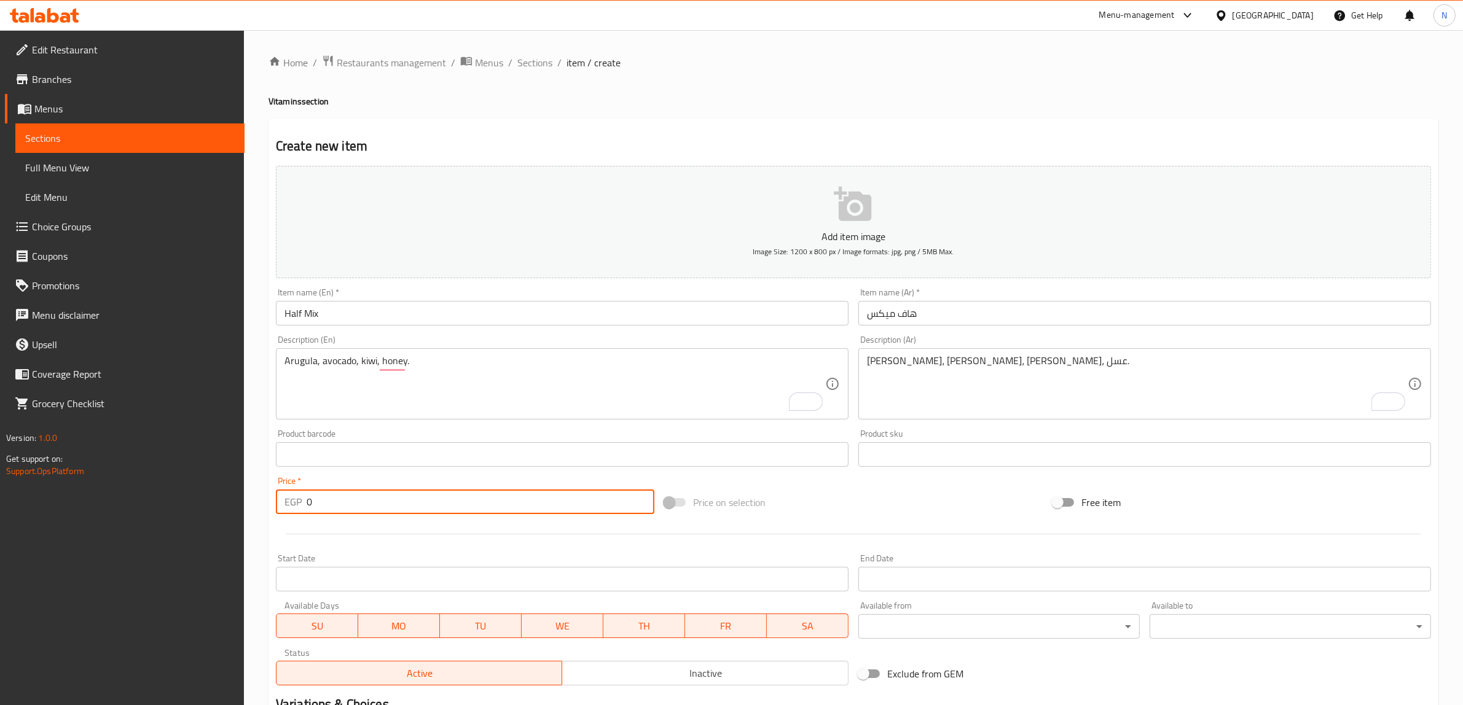
click at [446, 512] on input "0" at bounding box center [481, 502] width 348 height 25
click at [379, 321] on input "text" at bounding box center [562, 313] width 573 height 25
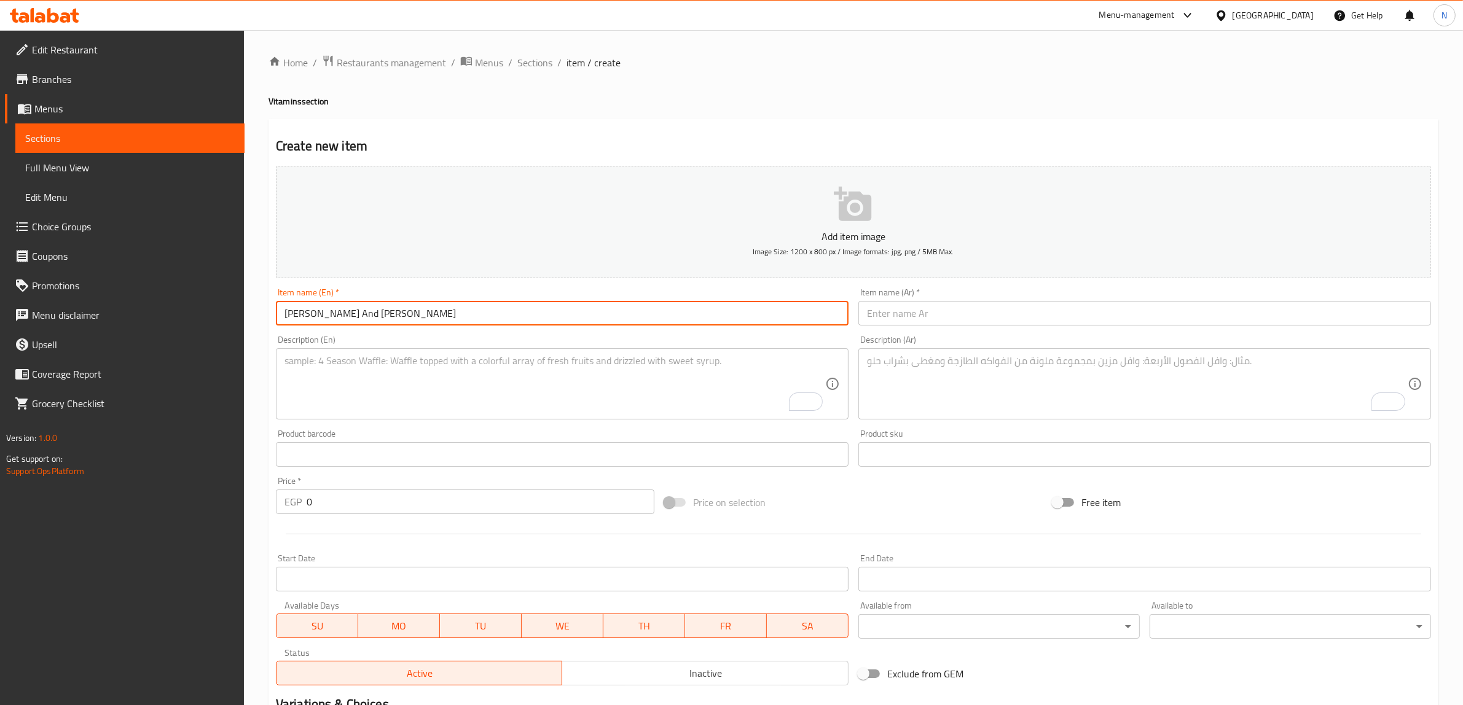
click at [978, 305] on input "text" at bounding box center [1144, 313] width 573 height 25
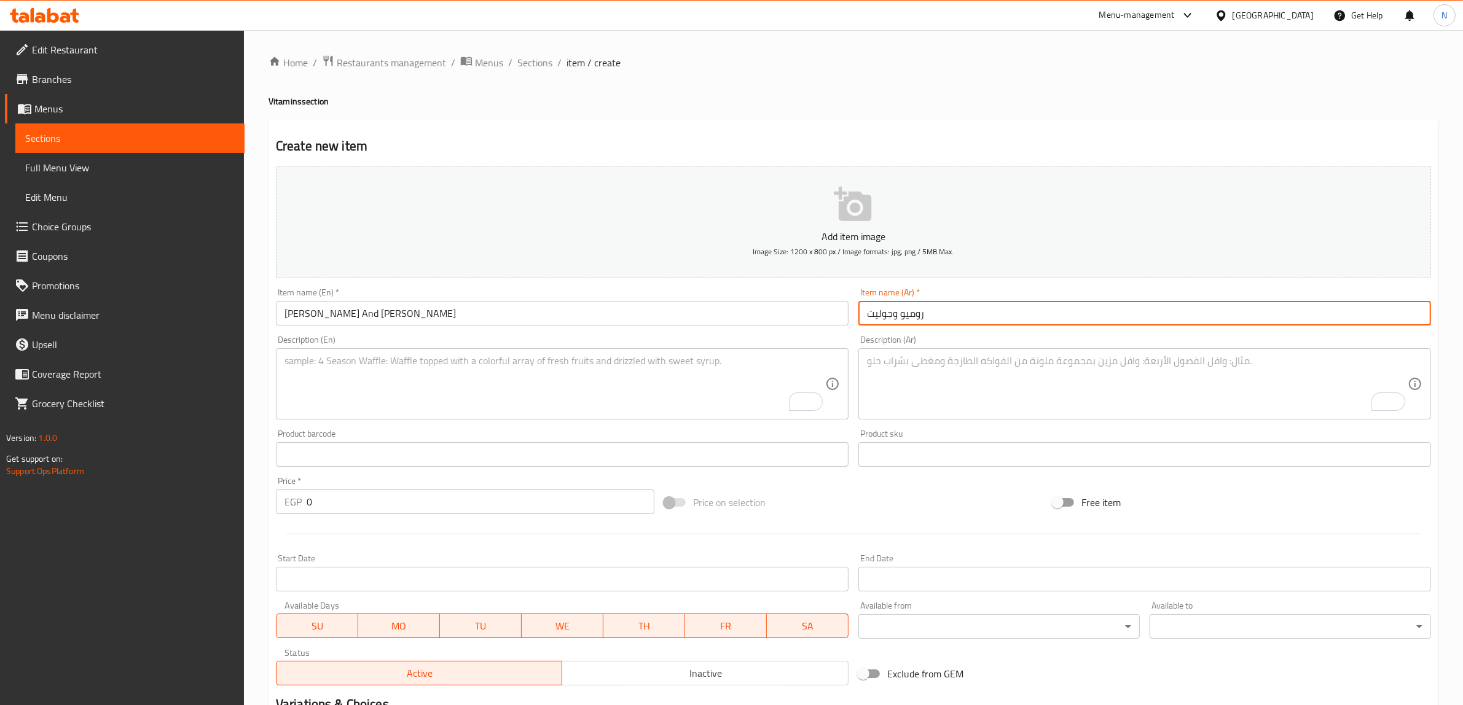
click at [965, 369] on textarea "To enrich screen reader interactions, please activate Accessibility in Grammarl…" at bounding box center [1137, 384] width 541 height 58
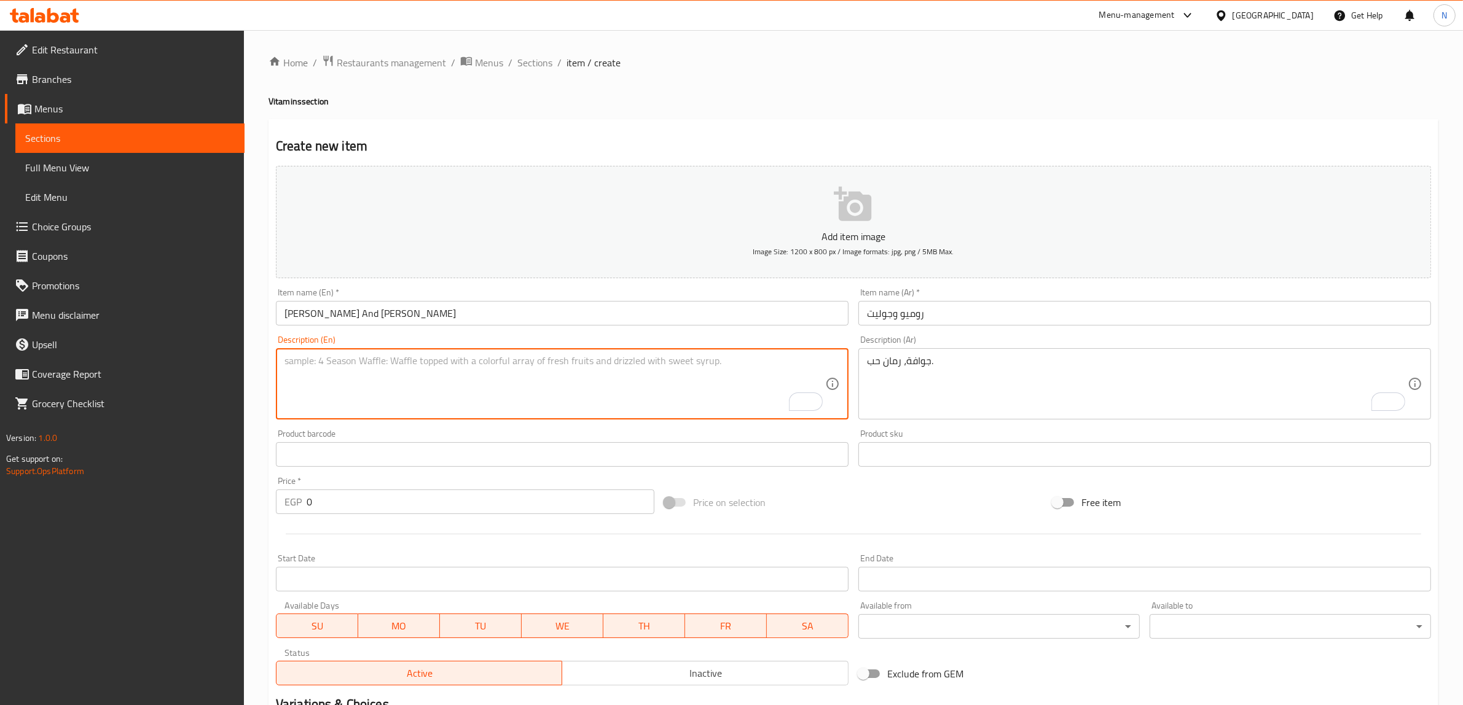
click at [761, 388] on textarea "To enrich screen reader interactions, please activate Accessibility in Grammarl…" at bounding box center [554, 384] width 541 height 58
click at [388, 512] on input "0" at bounding box center [481, 502] width 348 height 25
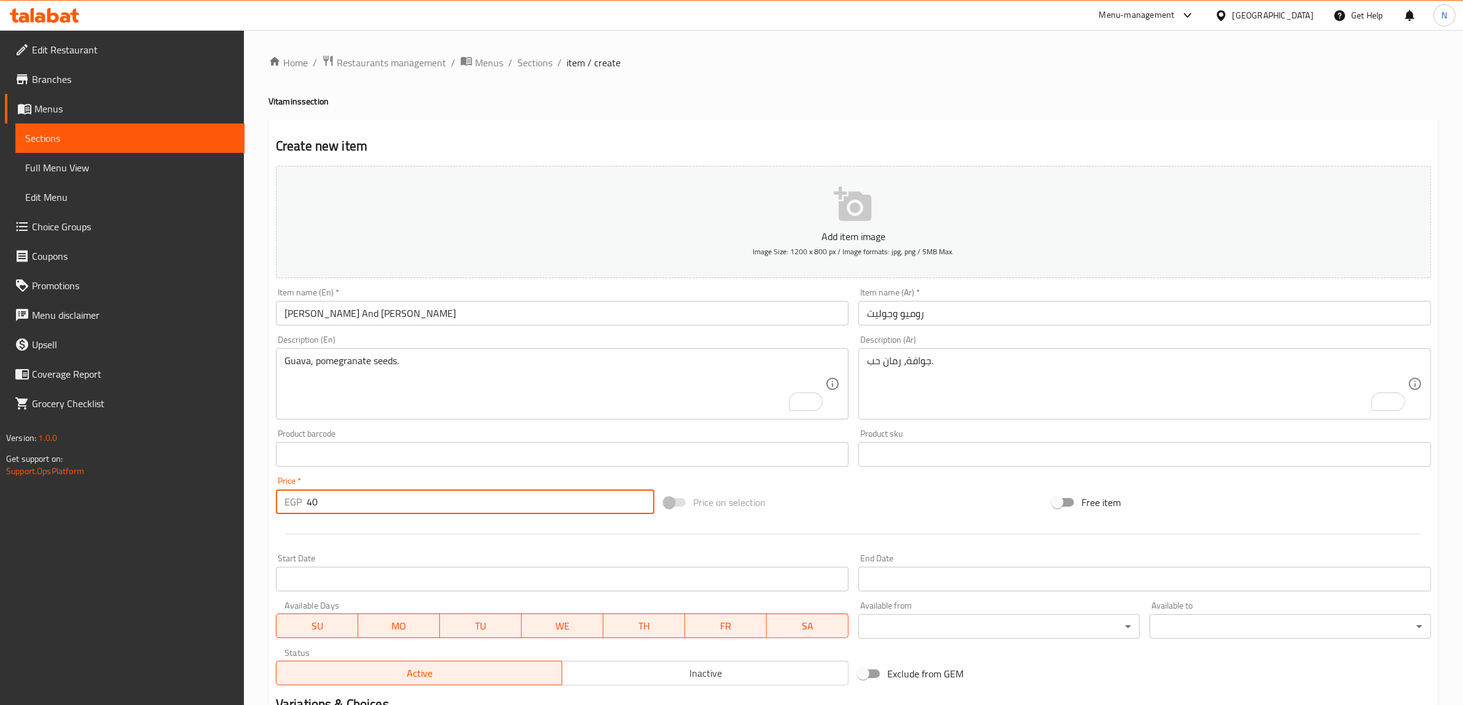
click at [415, 318] on input "text" at bounding box center [562, 313] width 573 height 25
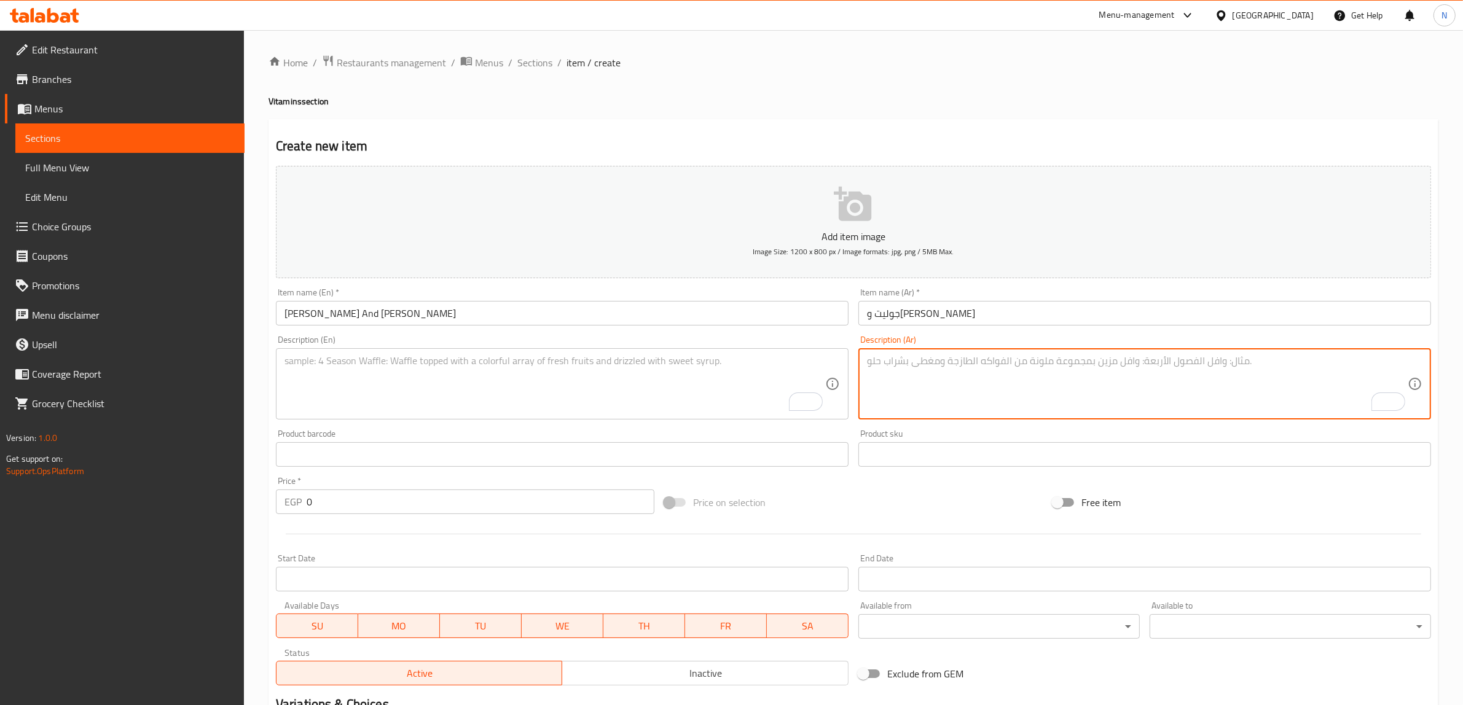
click at [911, 363] on textarea "To enrich screen reader interactions, please activate Accessibility in Grammarl…" at bounding box center [1137, 384] width 541 height 58
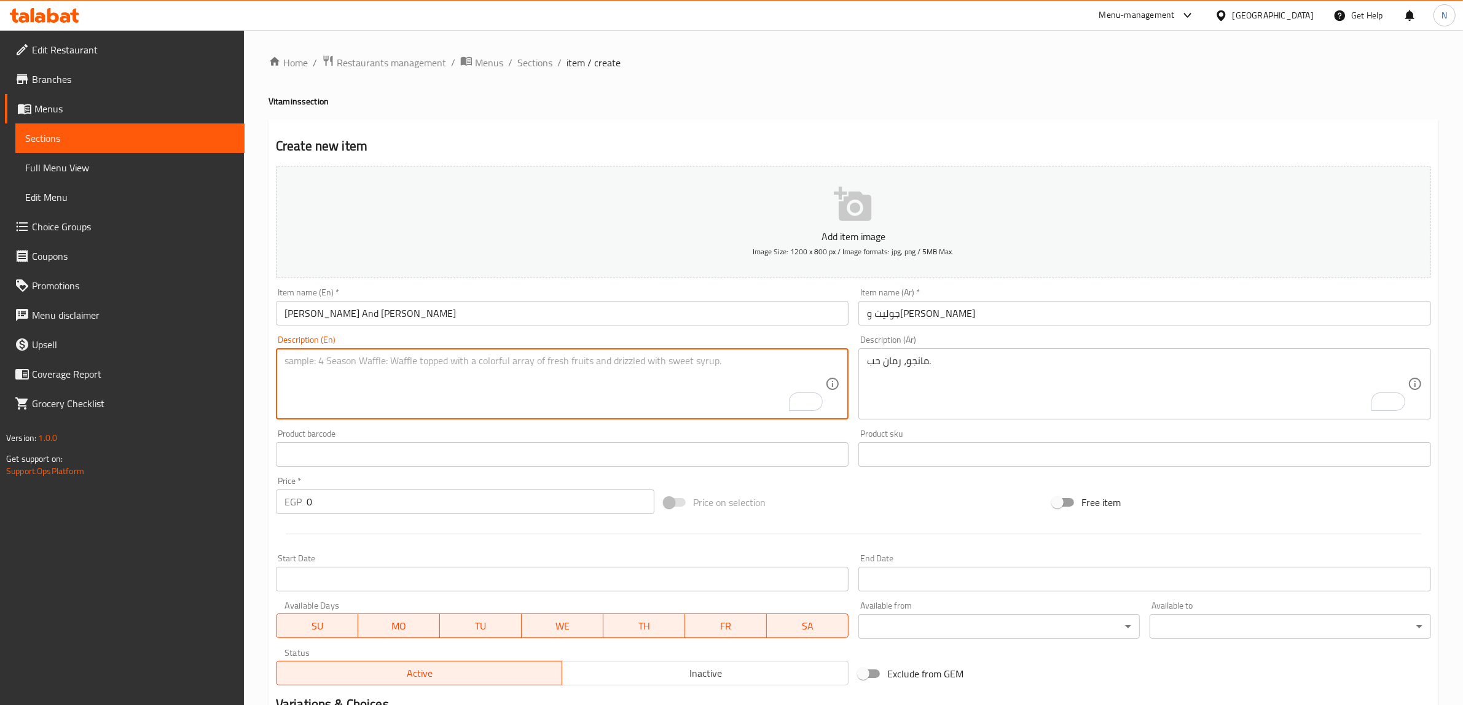
click at [766, 383] on textarea "To enrich screen reader interactions, please activate Accessibility in Grammarl…" at bounding box center [554, 384] width 541 height 58
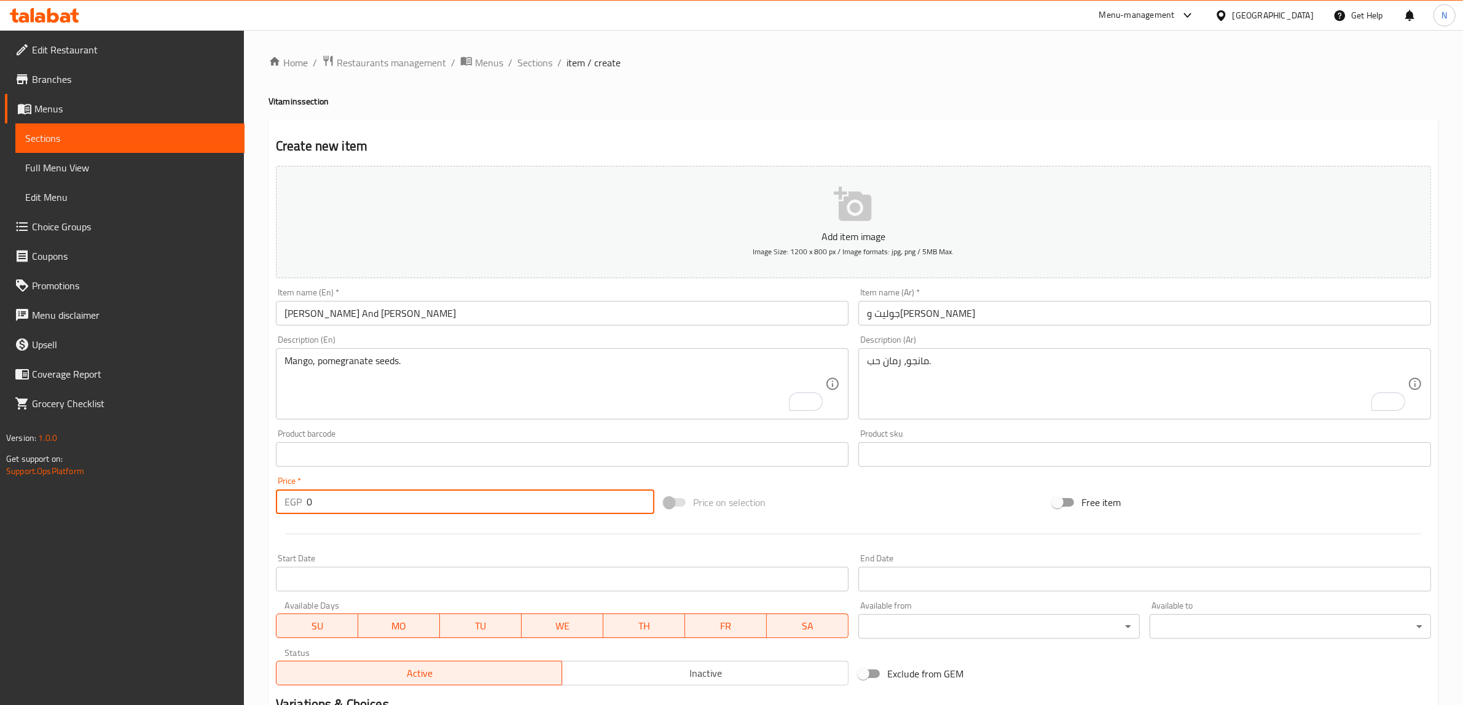
click at [570, 506] on input "0" at bounding box center [481, 502] width 348 height 25
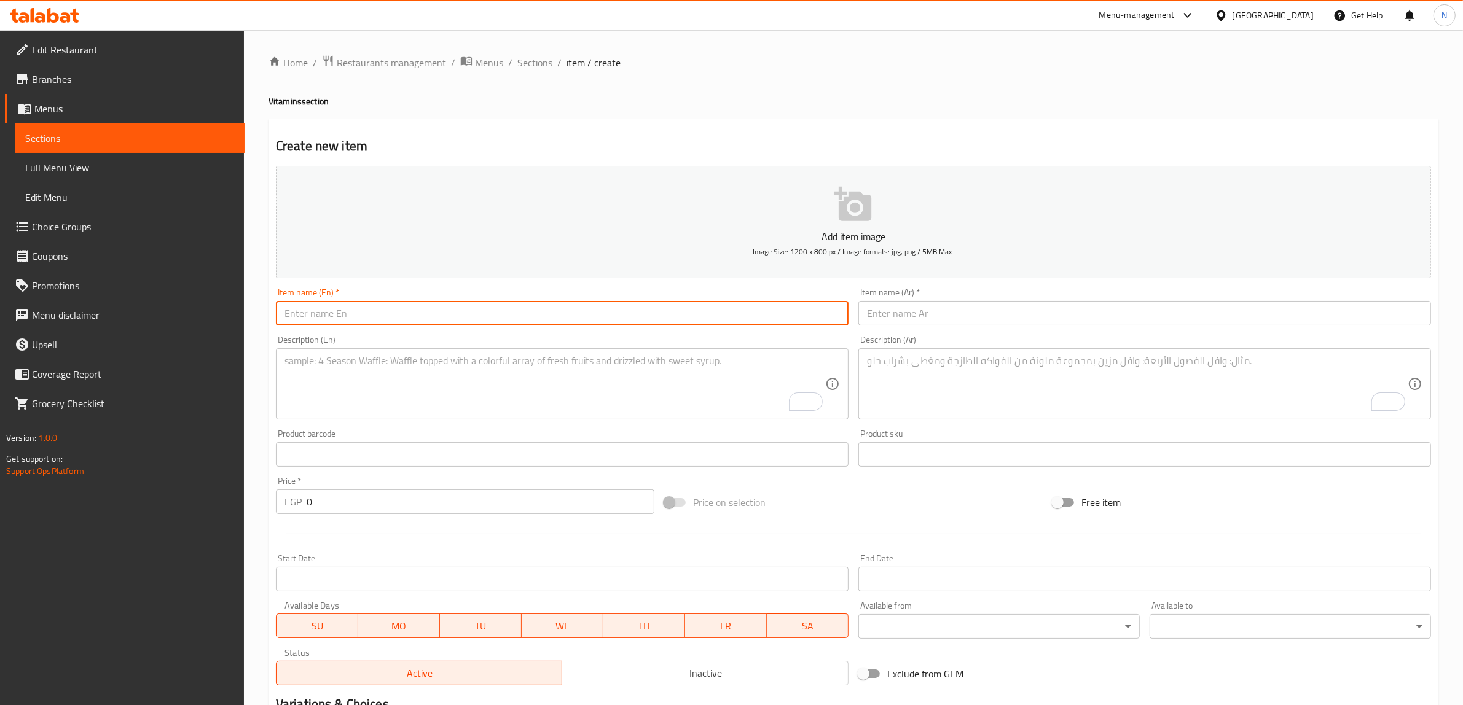
click at [671, 321] on input "text" at bounding box center [562, 313] width 573 height 25
click at [671, 321] on input "Kaab Al Ghaza;" at bounding box center [562, 313] width 573 height 25
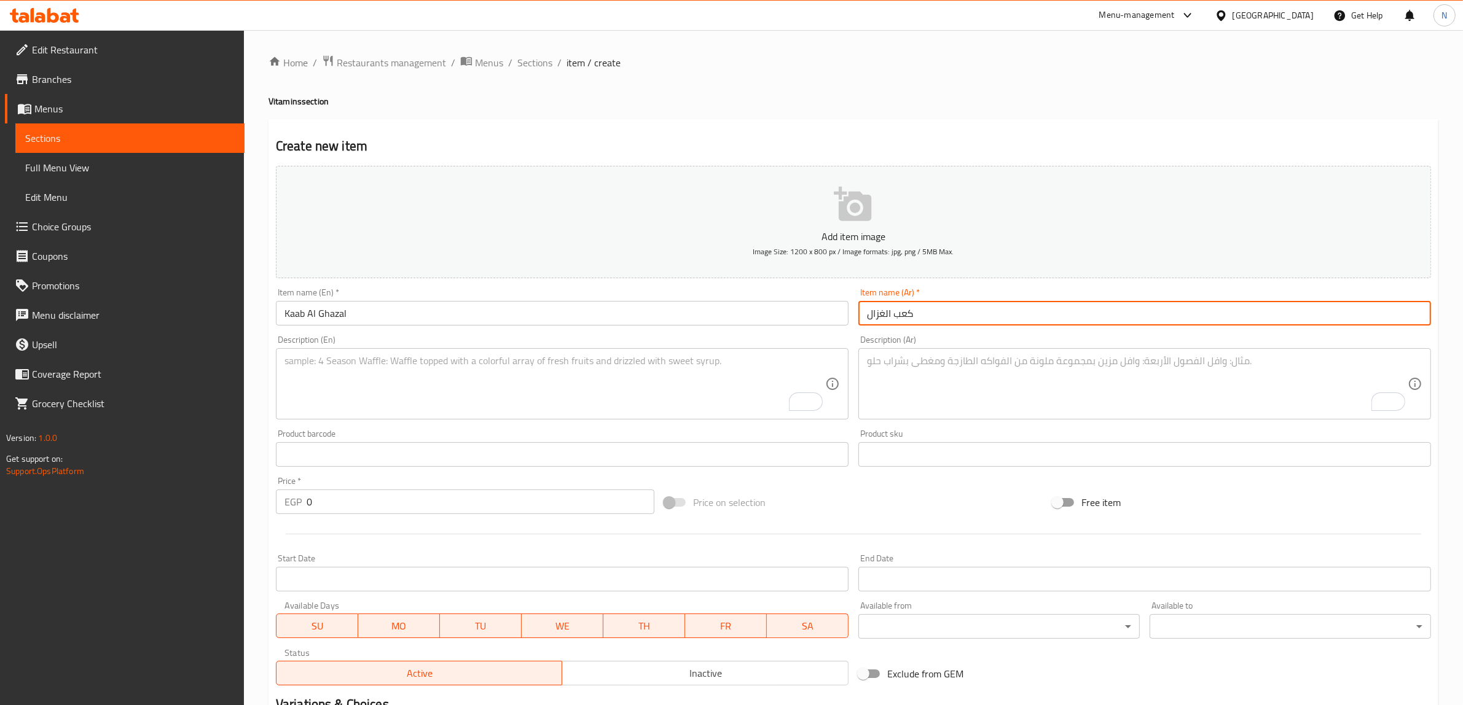
click at [1018, 394] on textarea "To enrich screen reader interactions, please activate Accessibility in Grammarl…" at bounding box center [1137, 384] width 541 height 58
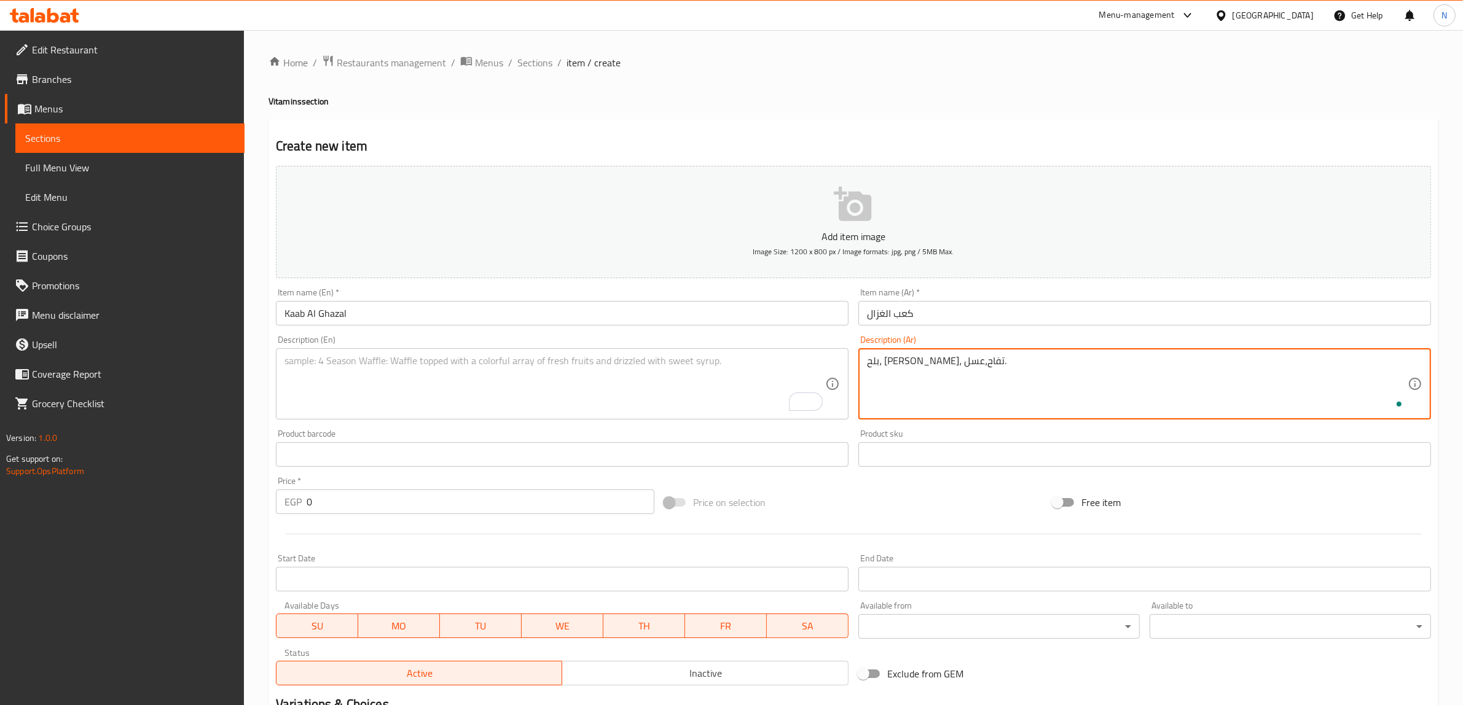
click at [1018, 394] on textarea "بلح، كيوي، تفاح،عسل." at bounding box center [1137, 384] width 541 height 58
click at [898, 369] on textarea "بلح، كيوي، تفاح،عسل." at bounding box center [1137, 384] width 541 height 58
click at [956, 363] on textarea "بلح، [PERSON_NAME]، تفاح، عسل." at bounding box center [1137, 384] width 541 height 58
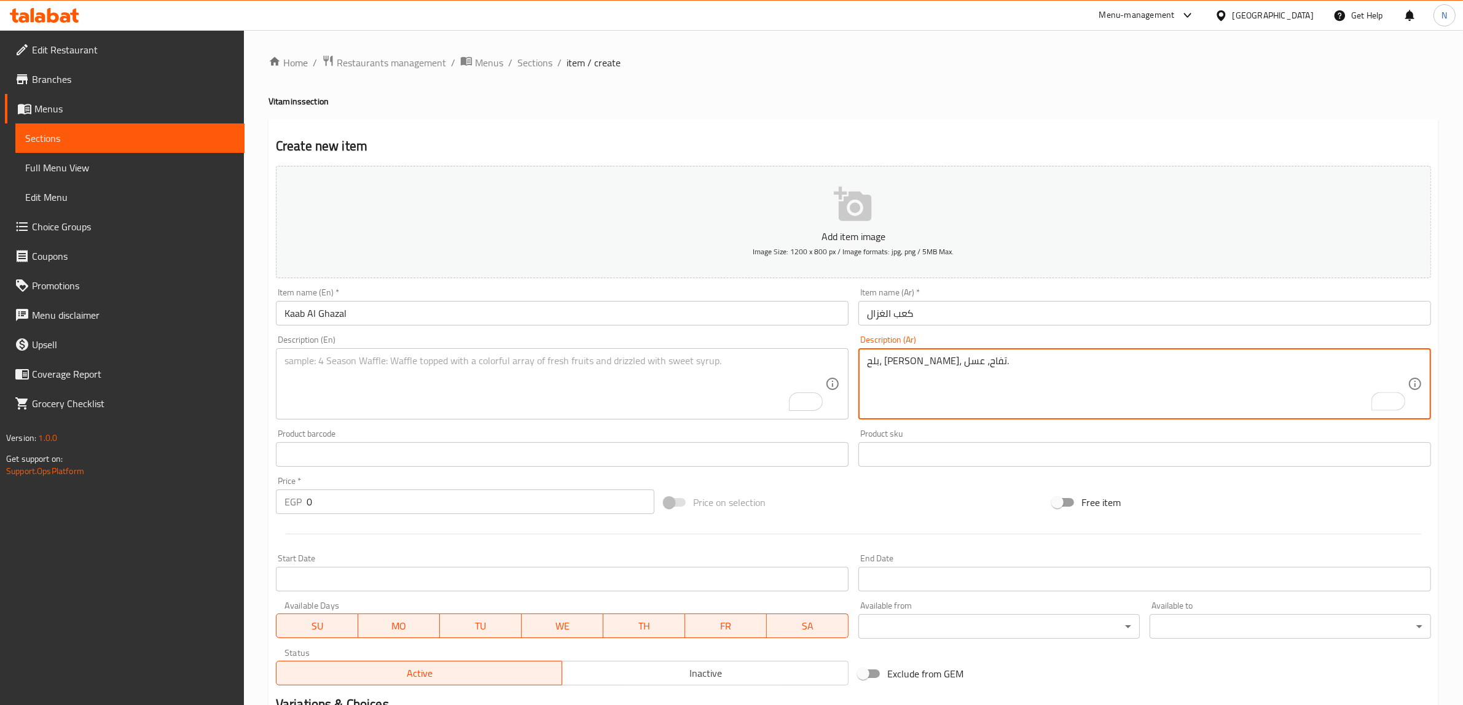
click at [956, 363] on textarea "بلح، [PERSON_NAME]، تفاح، عسل." at bounding box center [1137, 384] width 541 height 58
click at [560, 394] on textarea "To enrich screen reader interactions, please activate Accessibility in Grammarl…" at bounding box center [554, 384] width 541 height 58
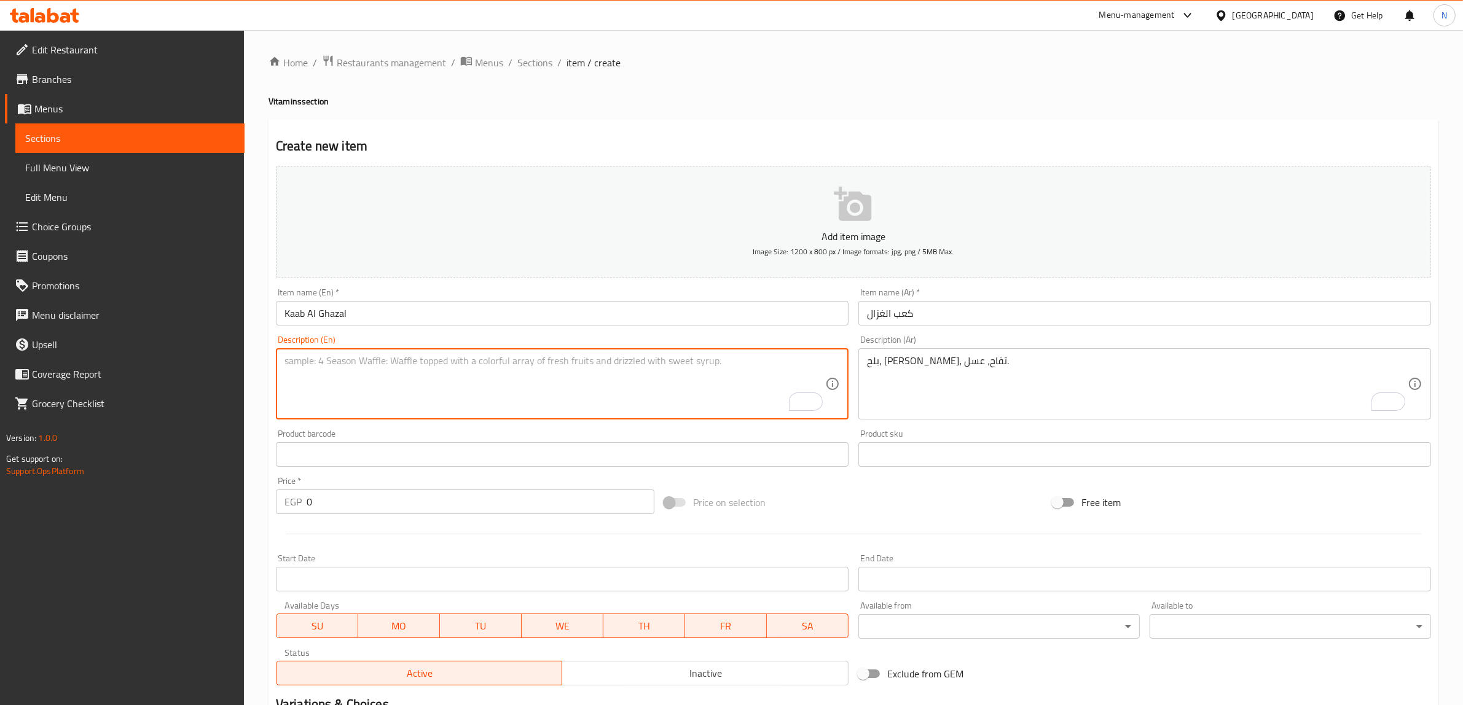
paste textarea "Dates, kiwi, apple, honey."
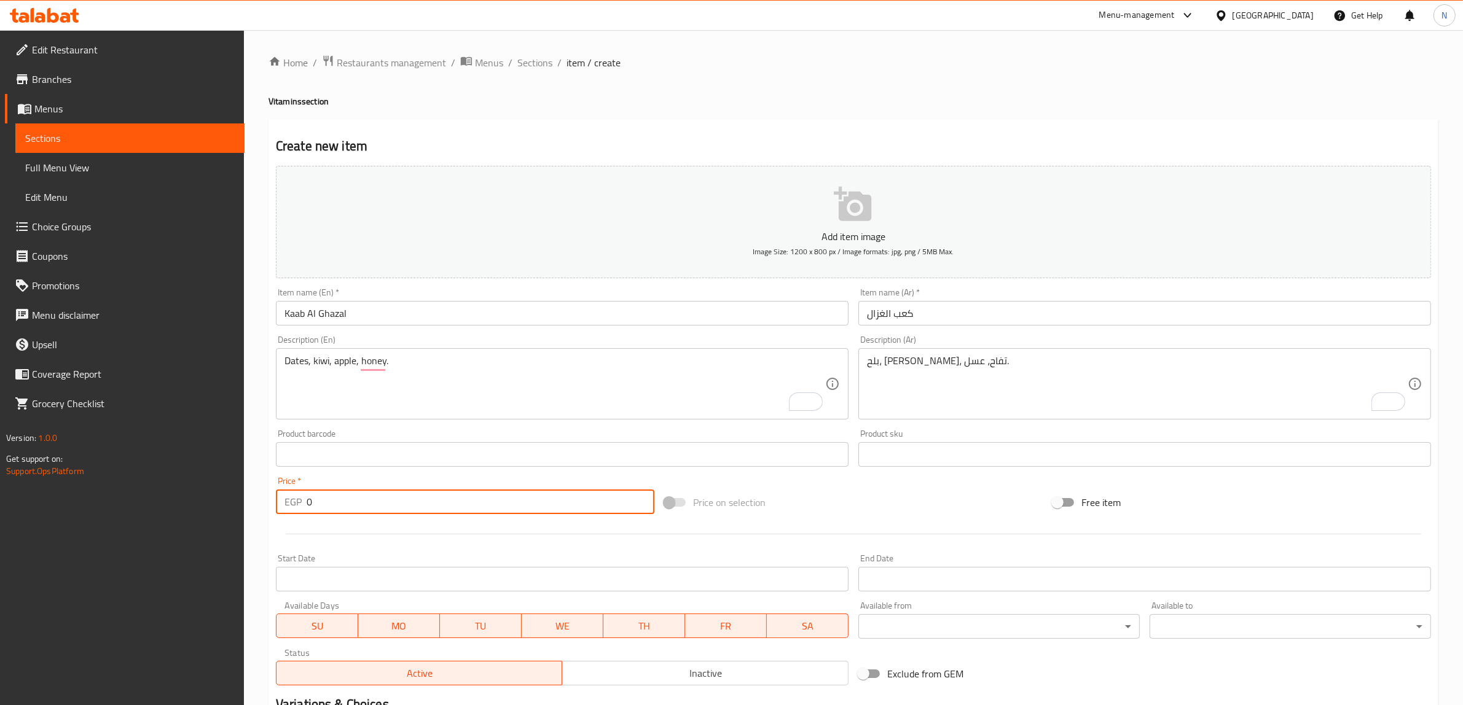
click at [406, 495] on input "0" at bounding box center [481, 502] width 348 height 25
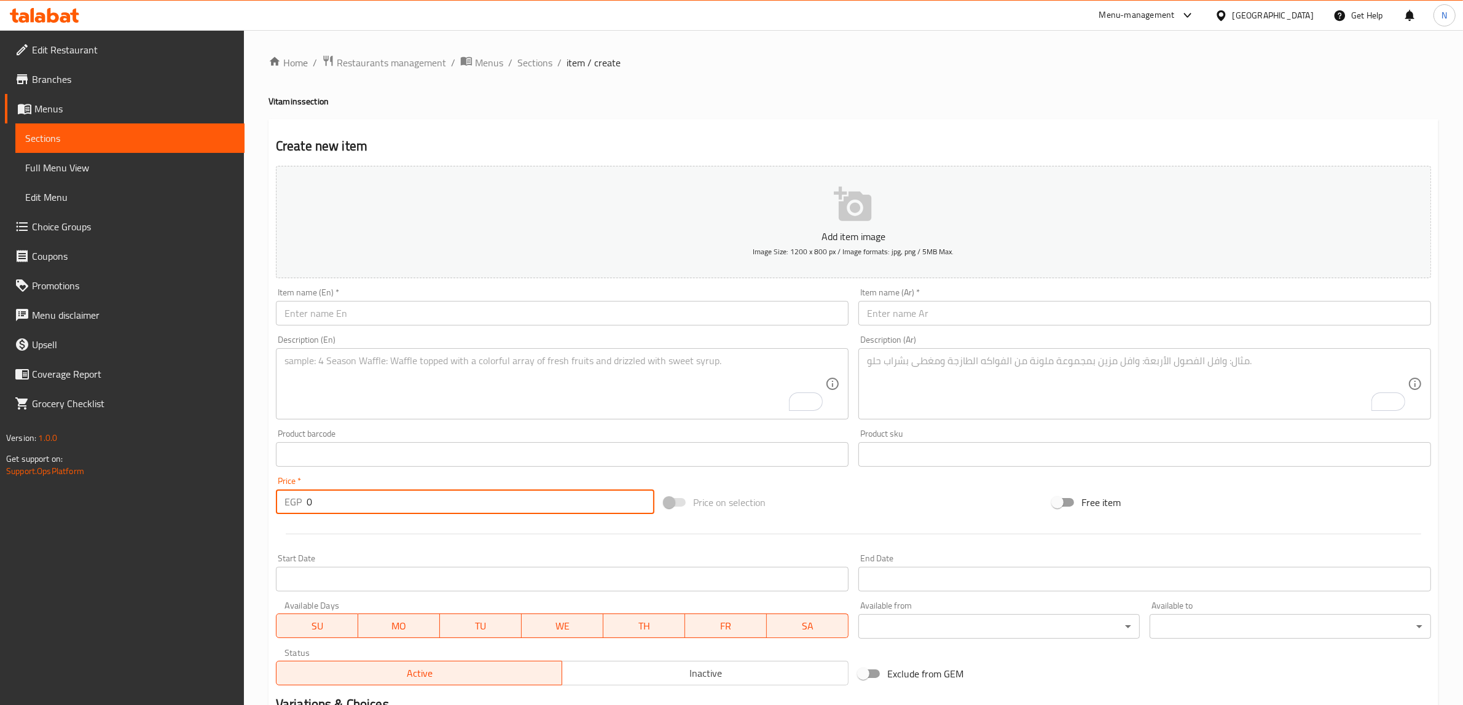
click at [991, 321] on input "text" at bounding box center [1144, 313] width 573 height 25
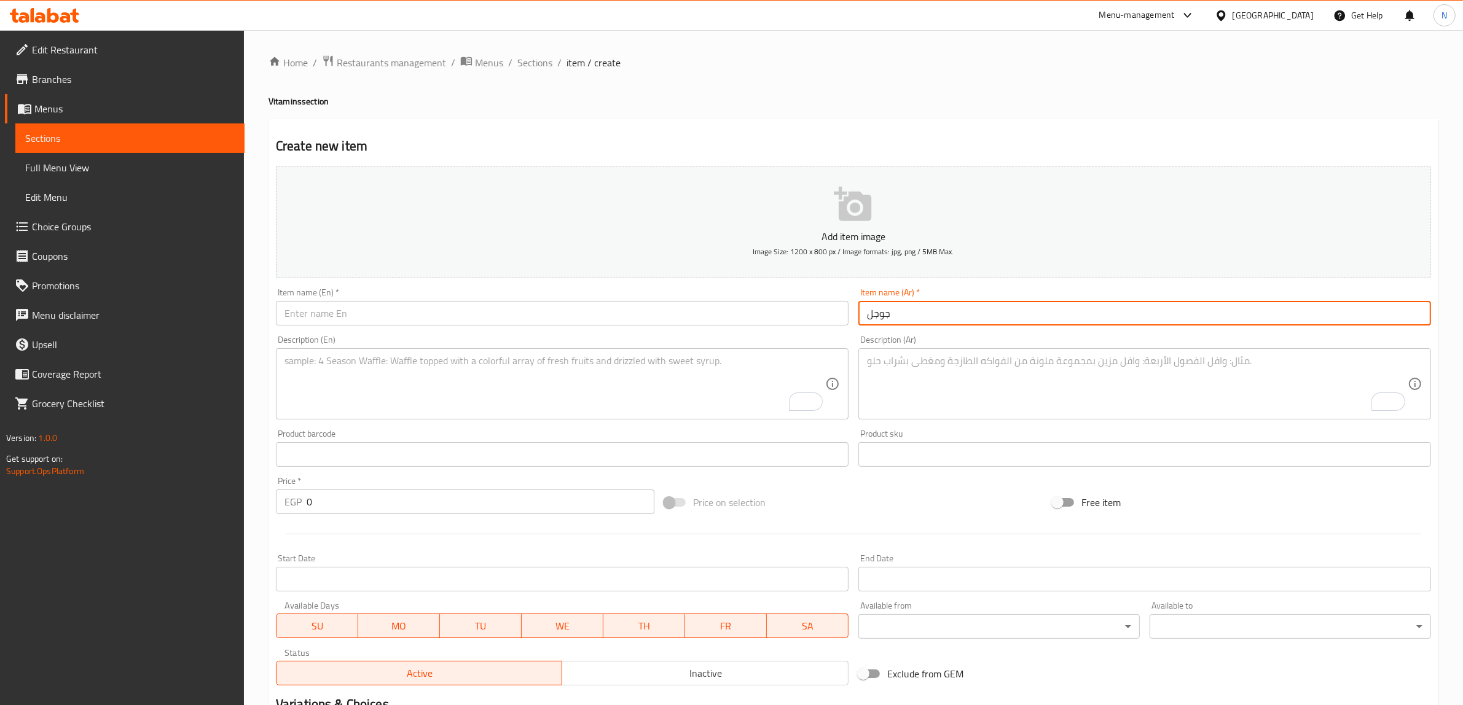
click at [994, 372] on textarea "To enrich screen reader interactions, please activate Accessibility in Grammarl…" at bounding box center [1137, 384] width 541 height 58
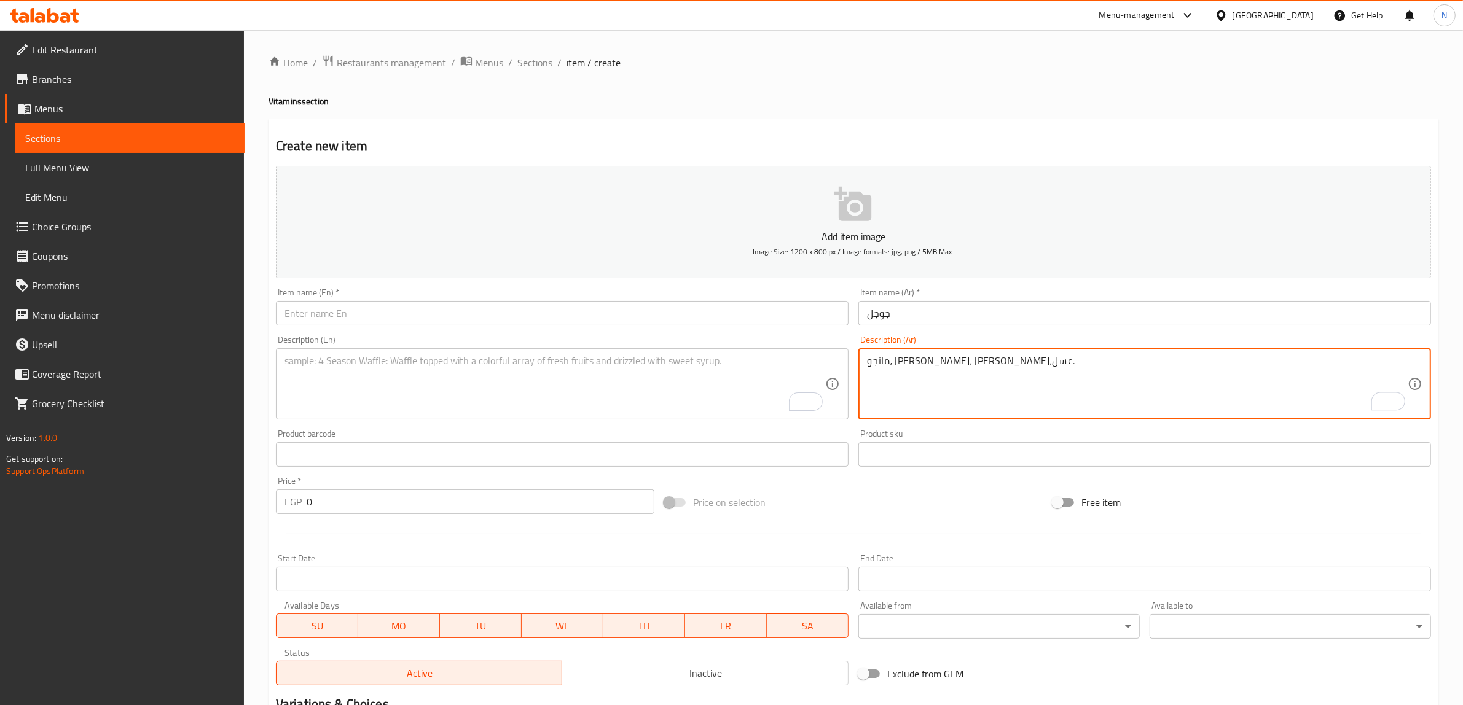
click at [935, 366] on textarea "مانجو، أماماس، لبن،عسل." at bounding box center [1137, 384] width 541 height 58
click at [982, 382] on textarea "مانجو، أناناس، لبن،عسل." at bounding box center [1137, 384] width 541 height 58
click at [884, 363] on textarea "مانجو، أناناس، لبن،عسل." at bounding box center [1137, 384] width 541 height 58
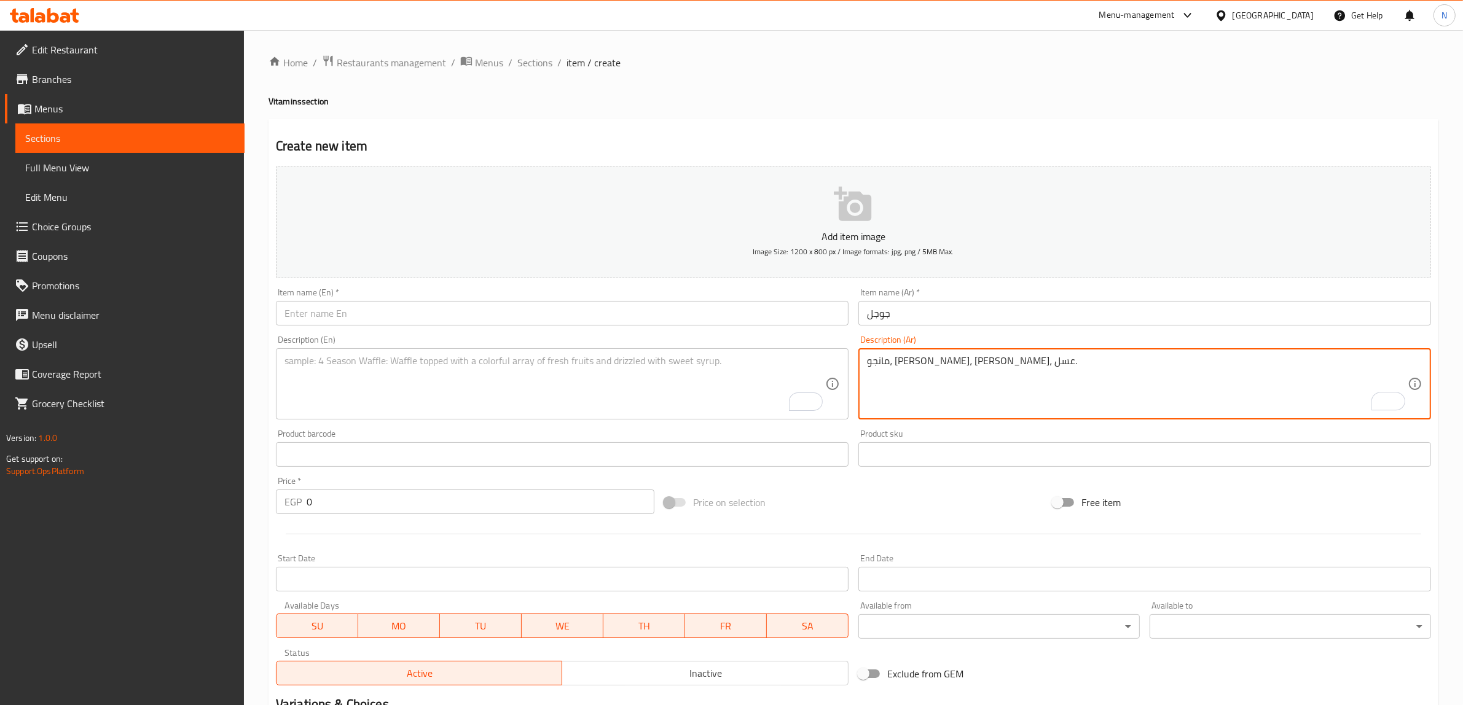
click at [938, 359] on textarea "مانجو، [PERSON_NAME]، [PERSON_NAME]، عسل." at bounding box center [1137, 384] width 541 height 58
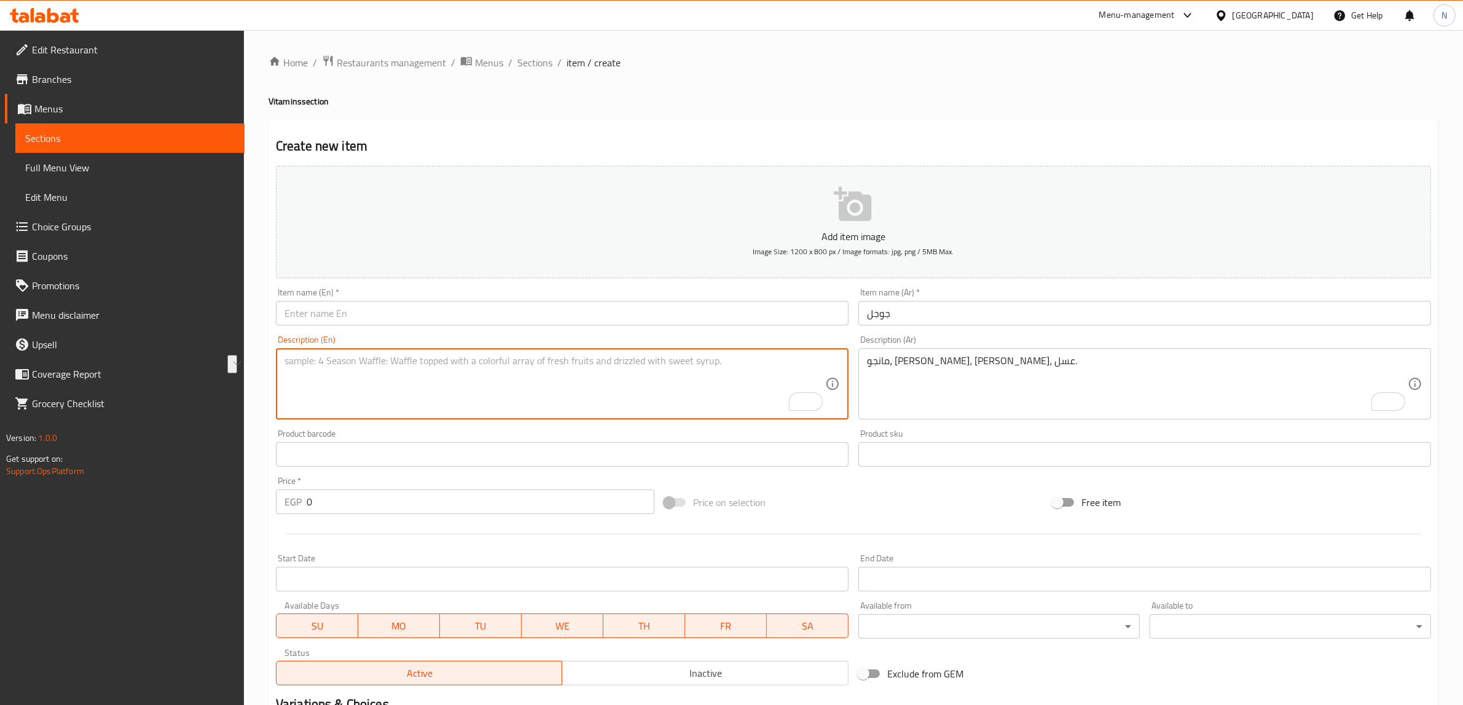
click at [615, 407] on textarea "To enrich screen reader interactions, please activate Accessibility in Grammarl…" at bounding box center [554, 384] width 541 height 58
paste textarea "Mango, pineapple, milk, honey."
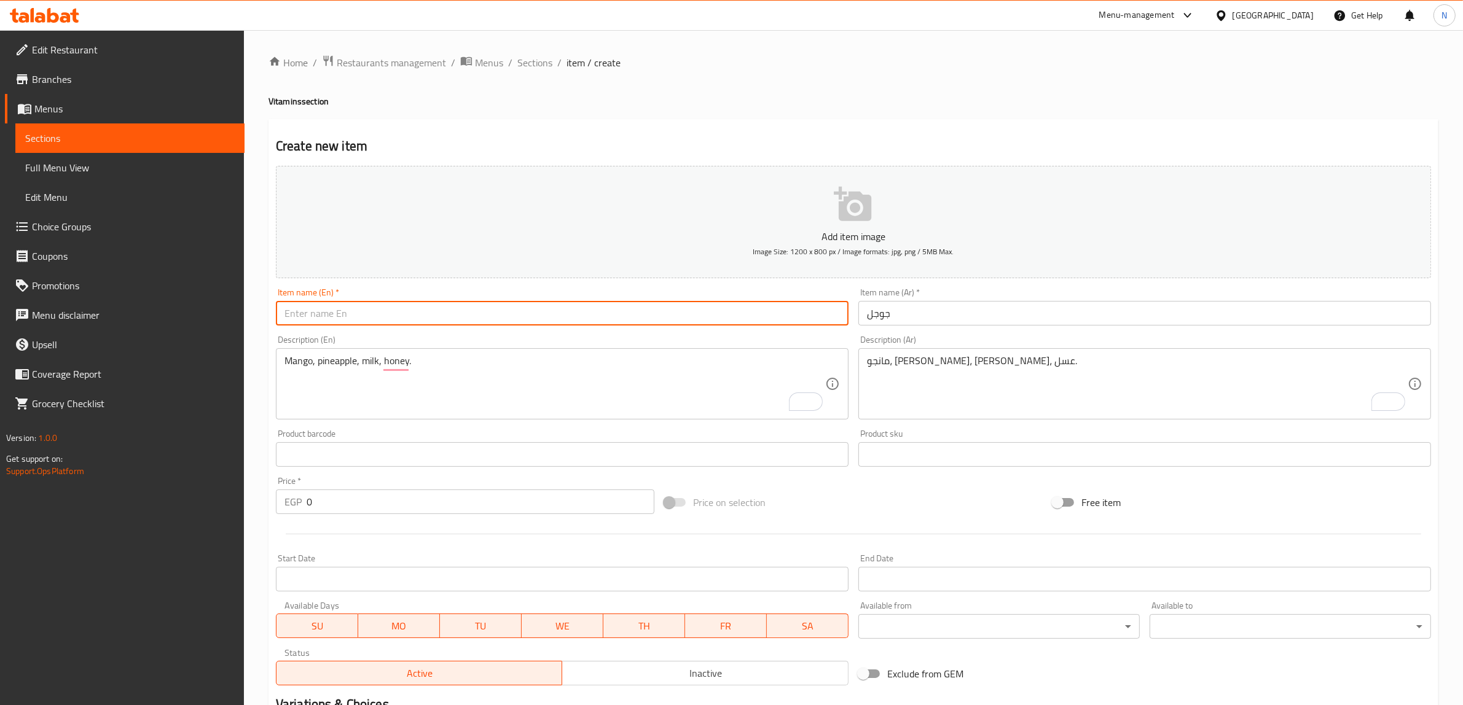
click at [625, 310] on input "text" at bounding box center [562, 313] width 573 height 25
click at [396, 511] on input "0" at bounding box center [481, 502] width 348 height 25
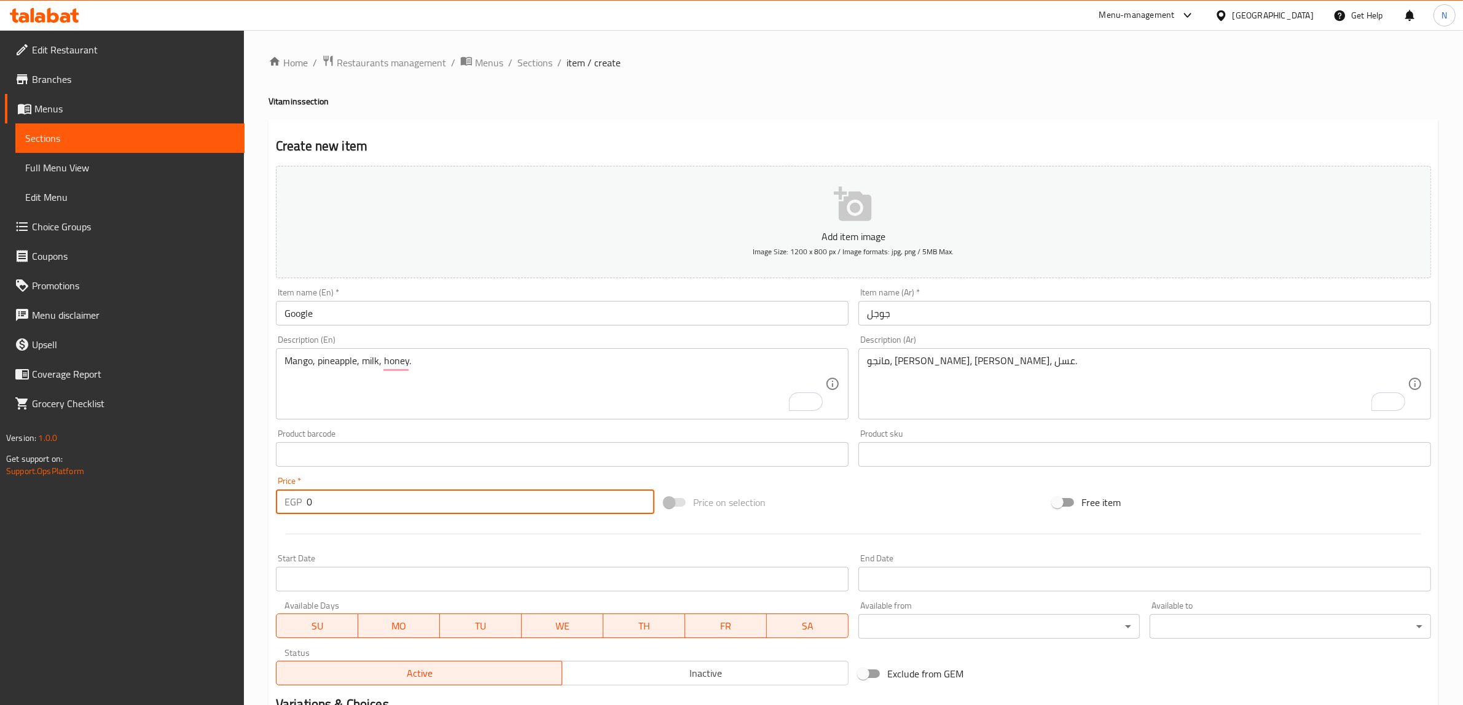
click at [396, 511] on input "0" at bounding box center [481, 502] width 348 height 25
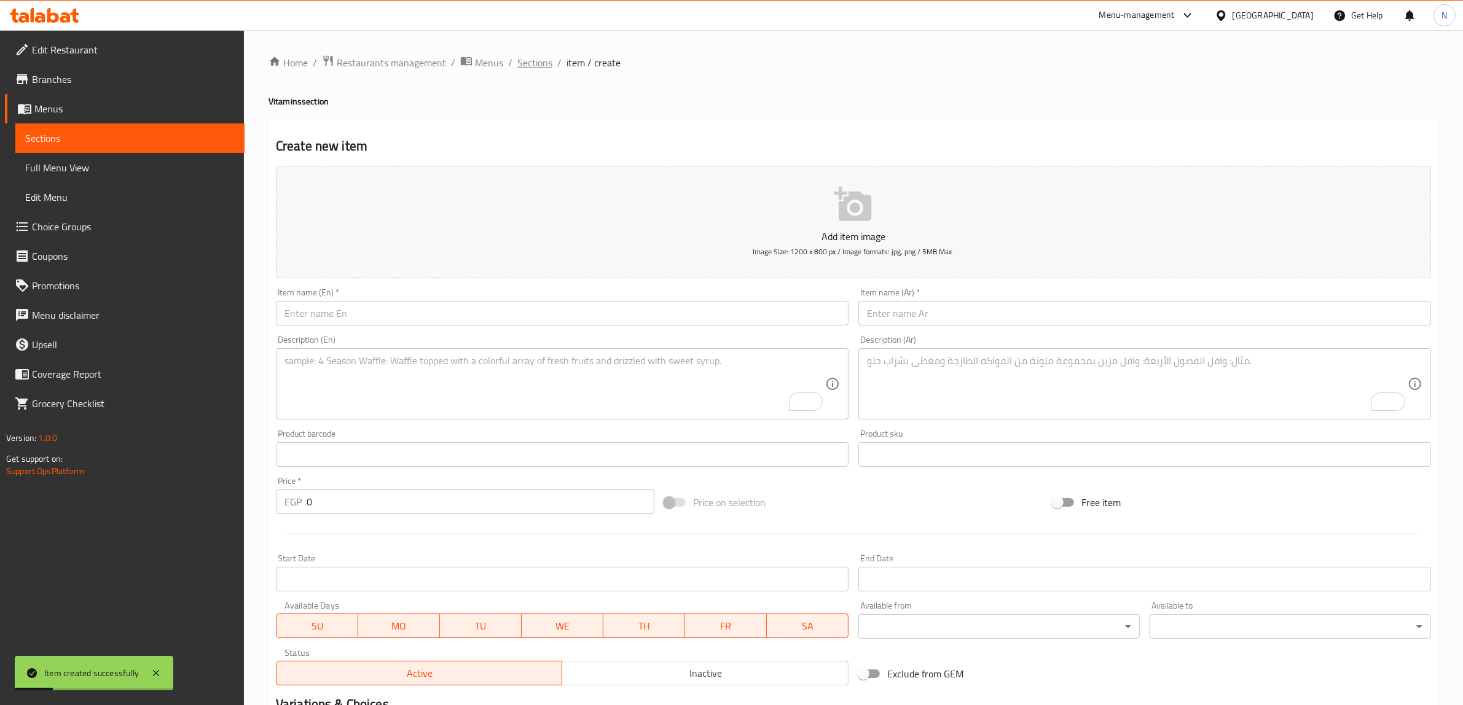
click at [527, 65] on span "Sections" at bounding box center [534, 62] width 35 height 15
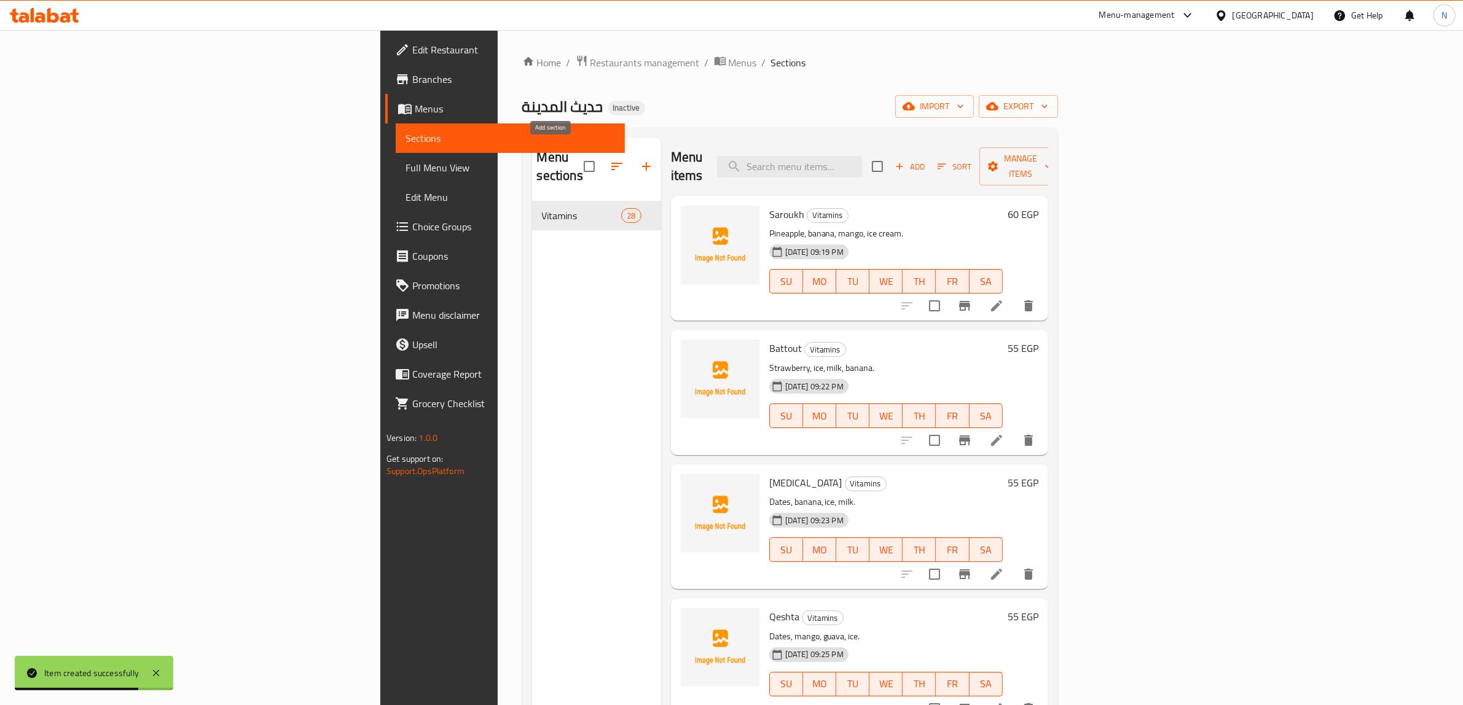
click at [639, 164] on icon "button" at bounding box center [646, 166] width 15 height 15
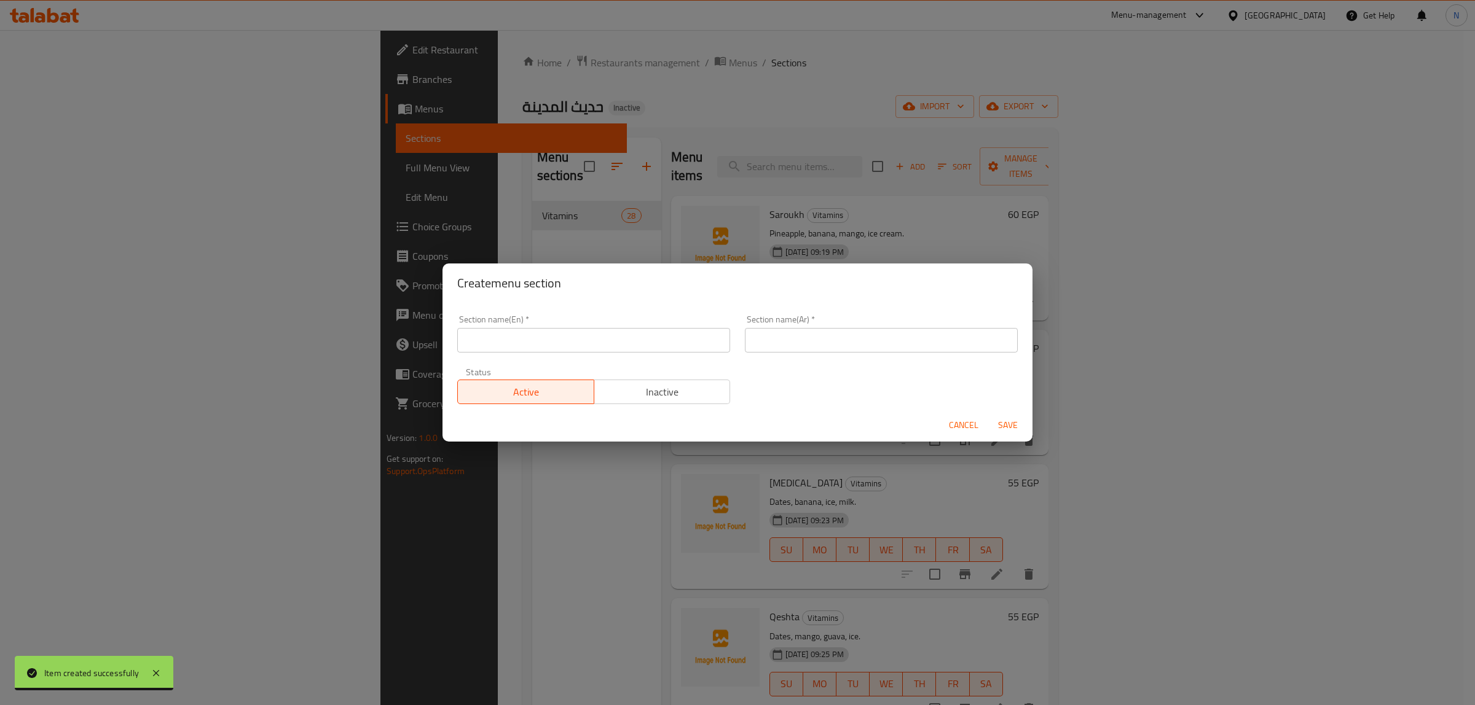
click at [656, 350] on input "text" at bounding box center [593, 340] width 273 height 25
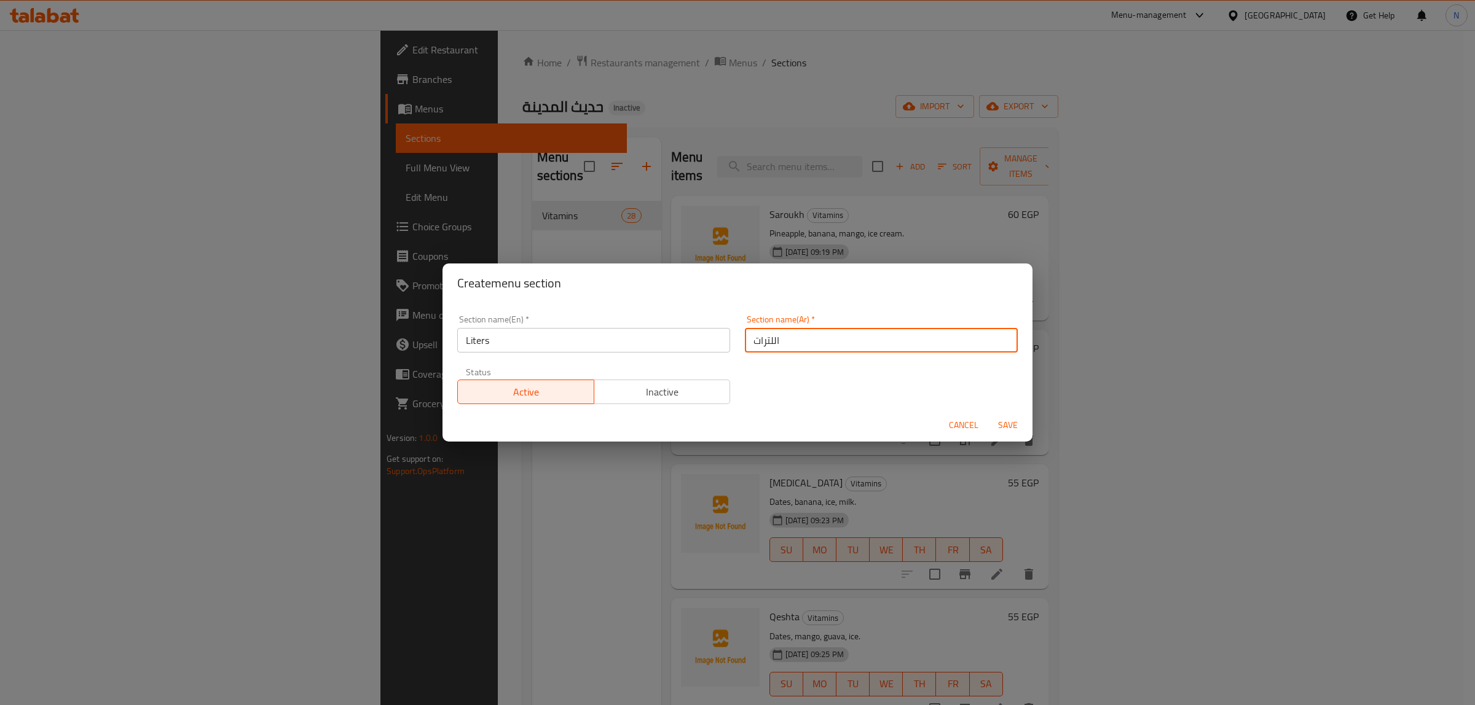
click at [988, 414] on button "Save" at bounding box center [1007, 425] width 39 height 23
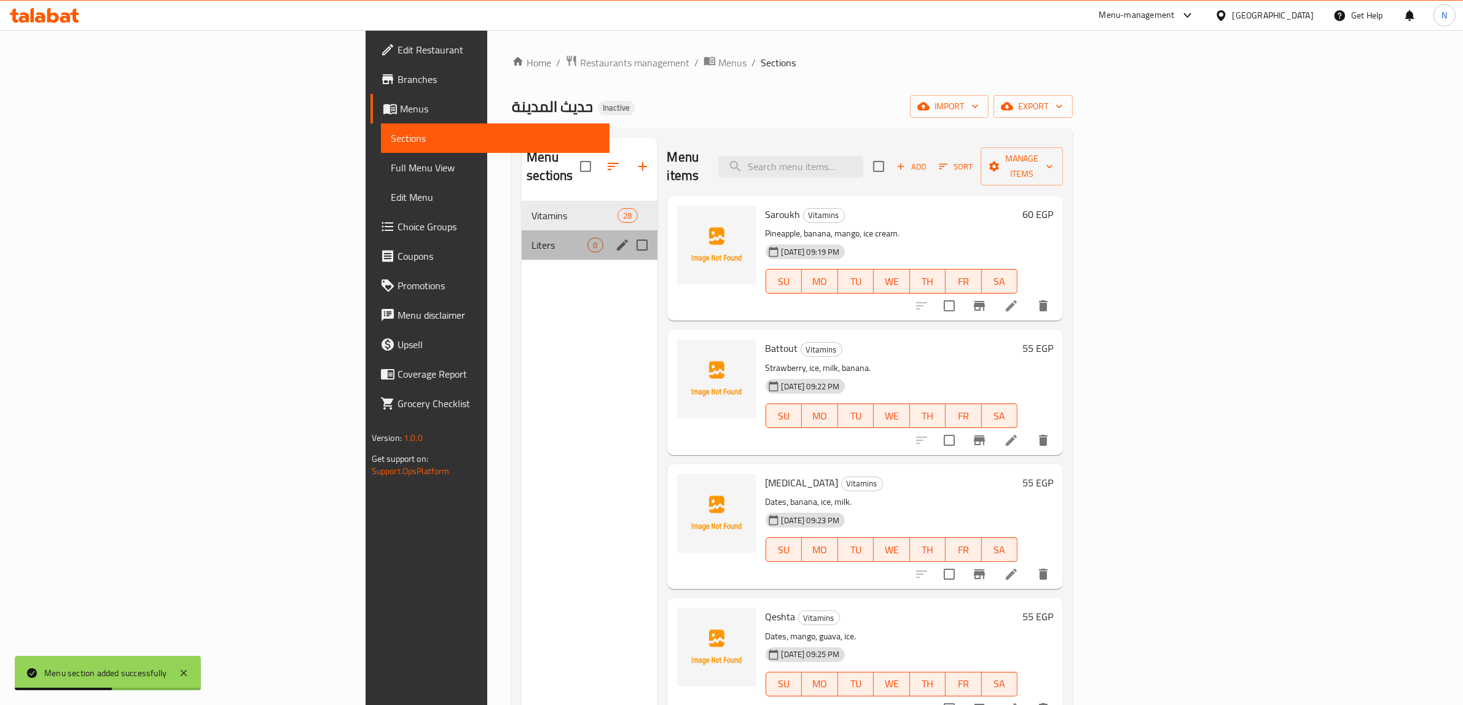
click at [522, 230] on div "Liters 0" at bounding box center [589, 244] width 135 height 29
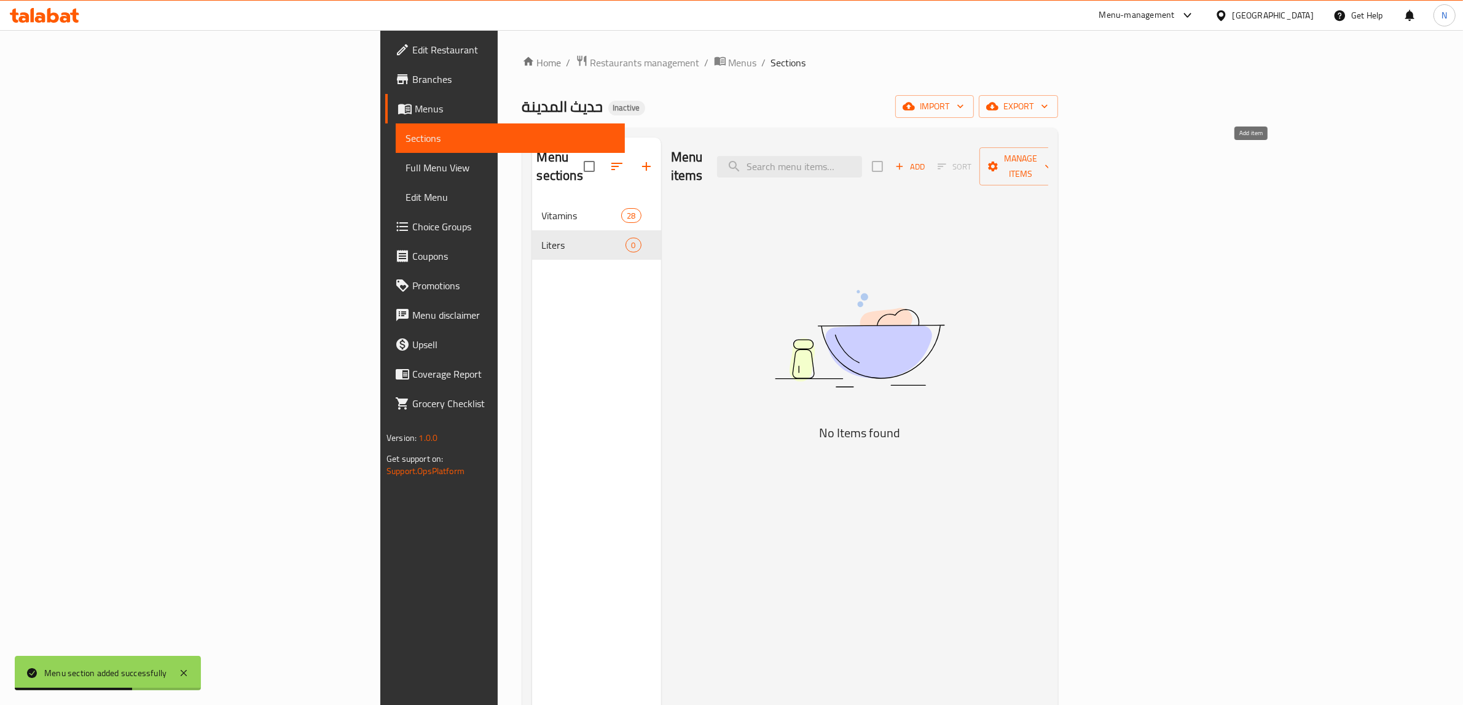
click at [930, 159] on button "Add" at bounding box center [909, 166] width 39 height 19
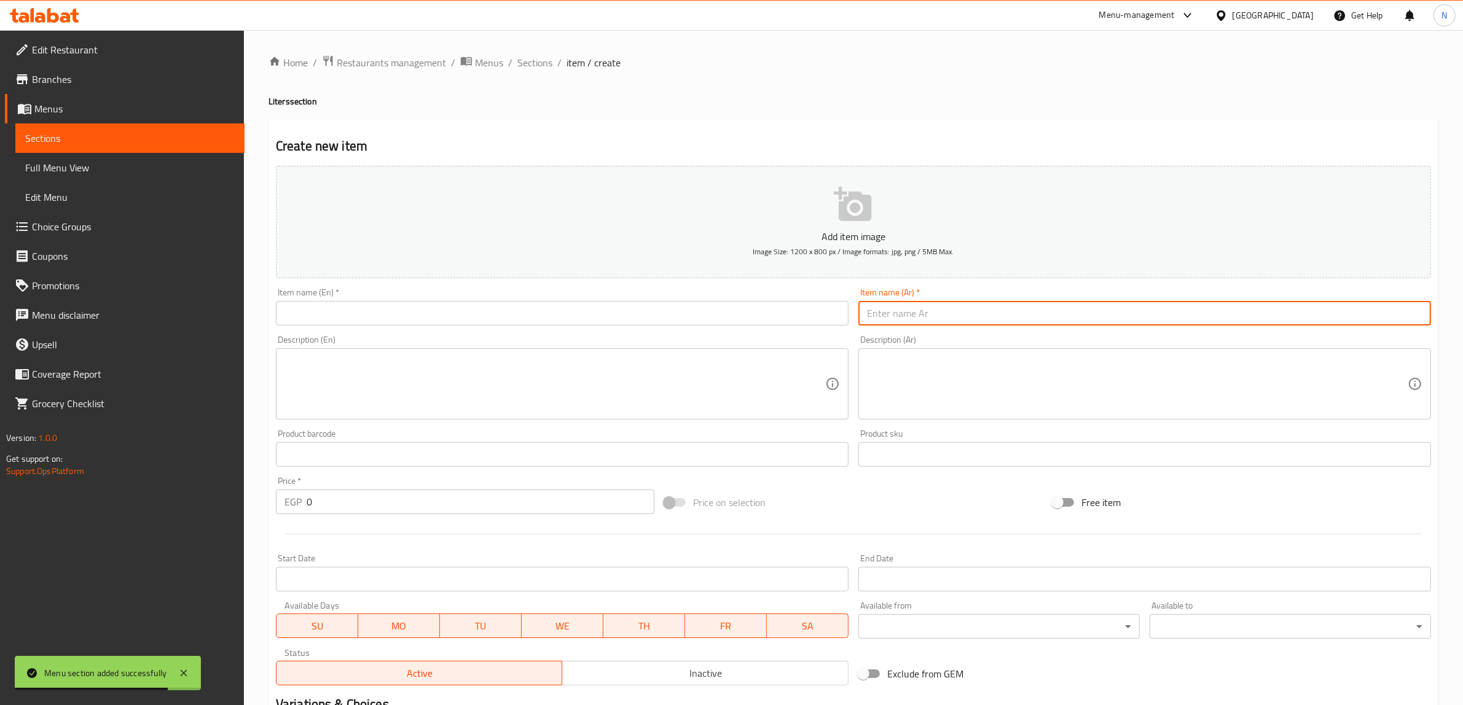
click at [948, 315] on input "text" at bounding box center [1144, 313] width 573 height 25
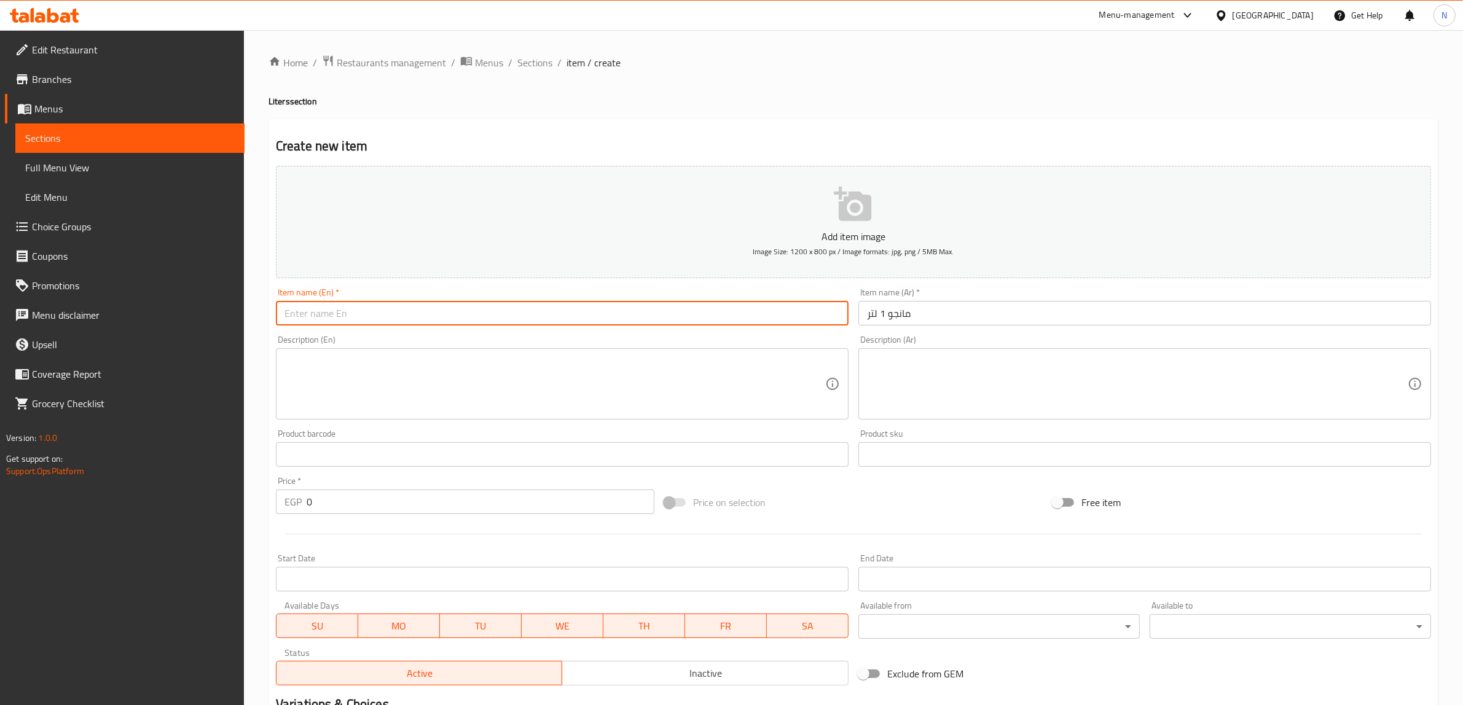
click at [801, 312] on input "text" at bounding box center [562, 313] width 573 height 25
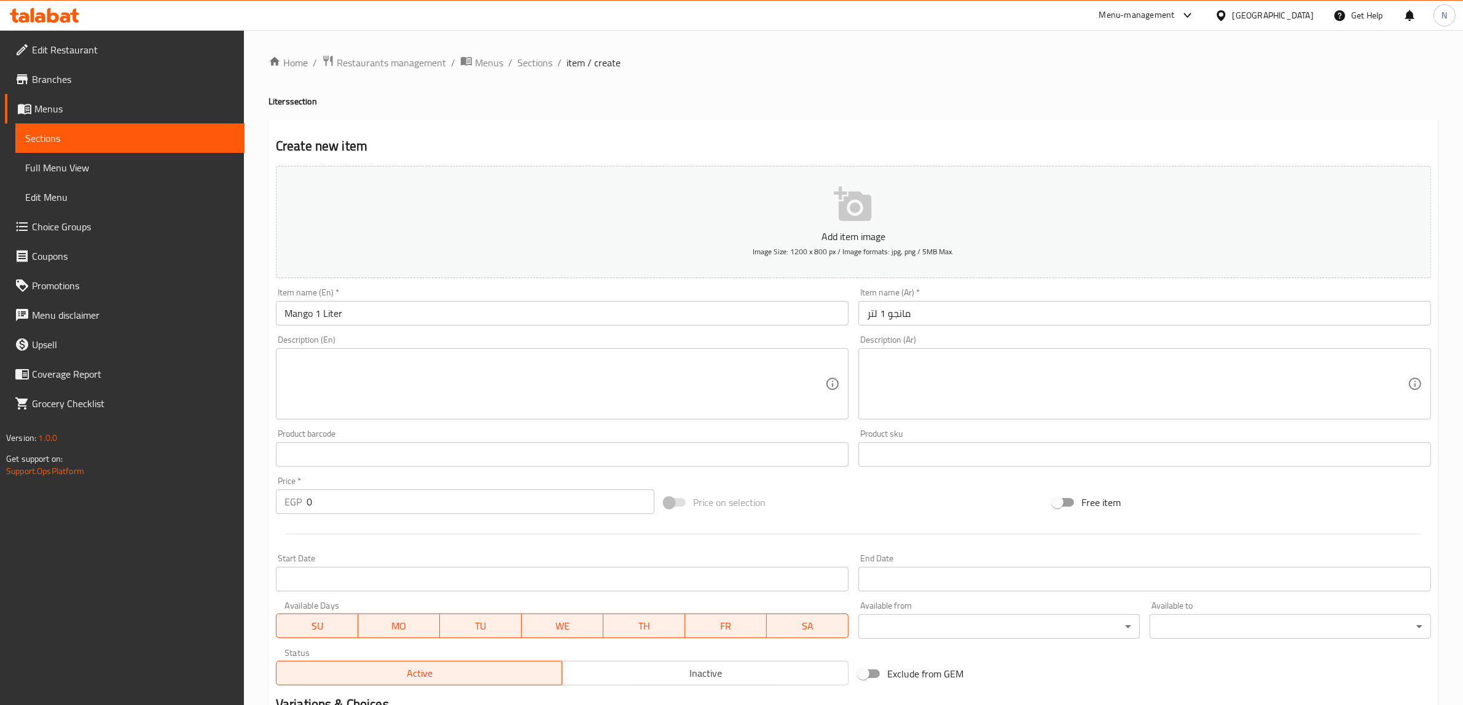
click at [386, 513] on input "0" at bounding box center [481, 502] width 348 height 25
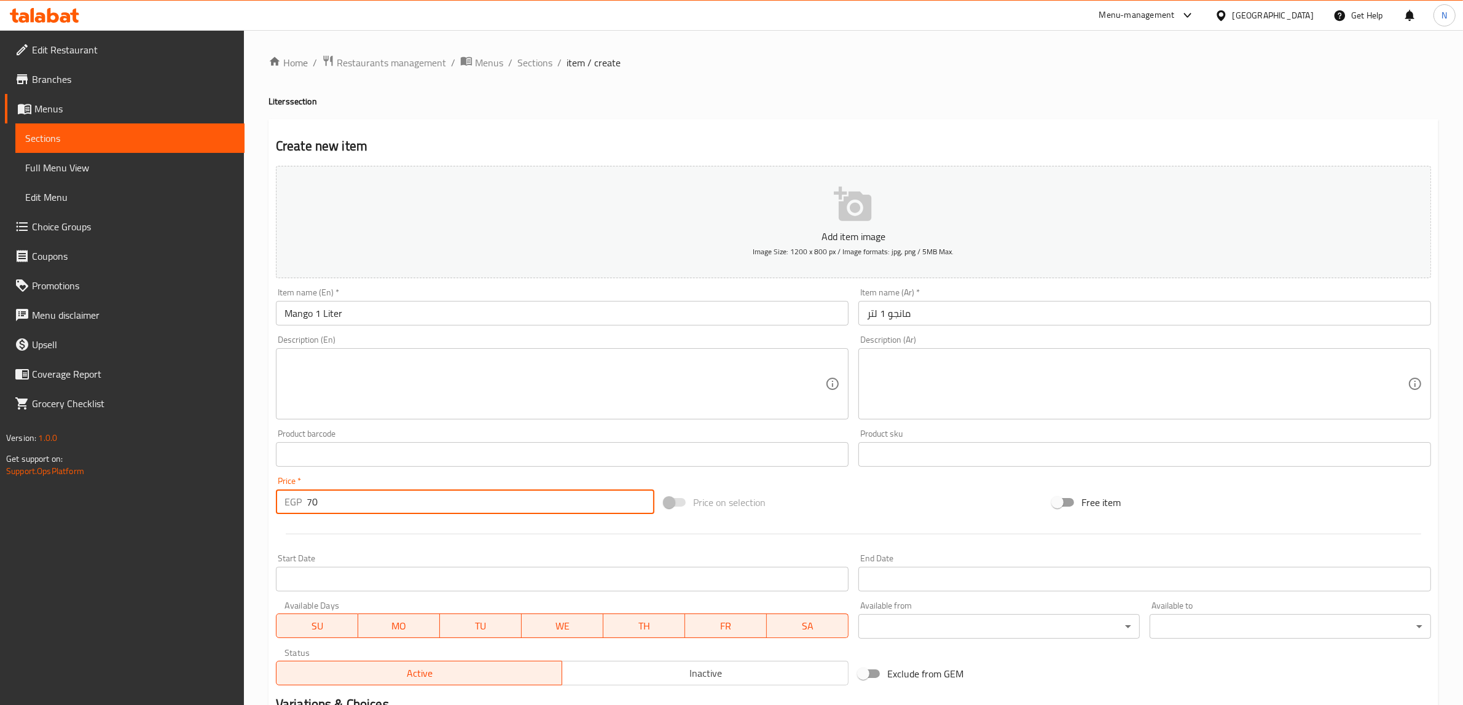
click at [630, 315] on input "text" at bounding box center [562, 313] width 573 height 25
click at [425, 499] on input "0" at bounding box center [481, 502] width 348 height 25
click at [1014, 324] on input "text" at bounding box center [1144, 313] width 573 height 25
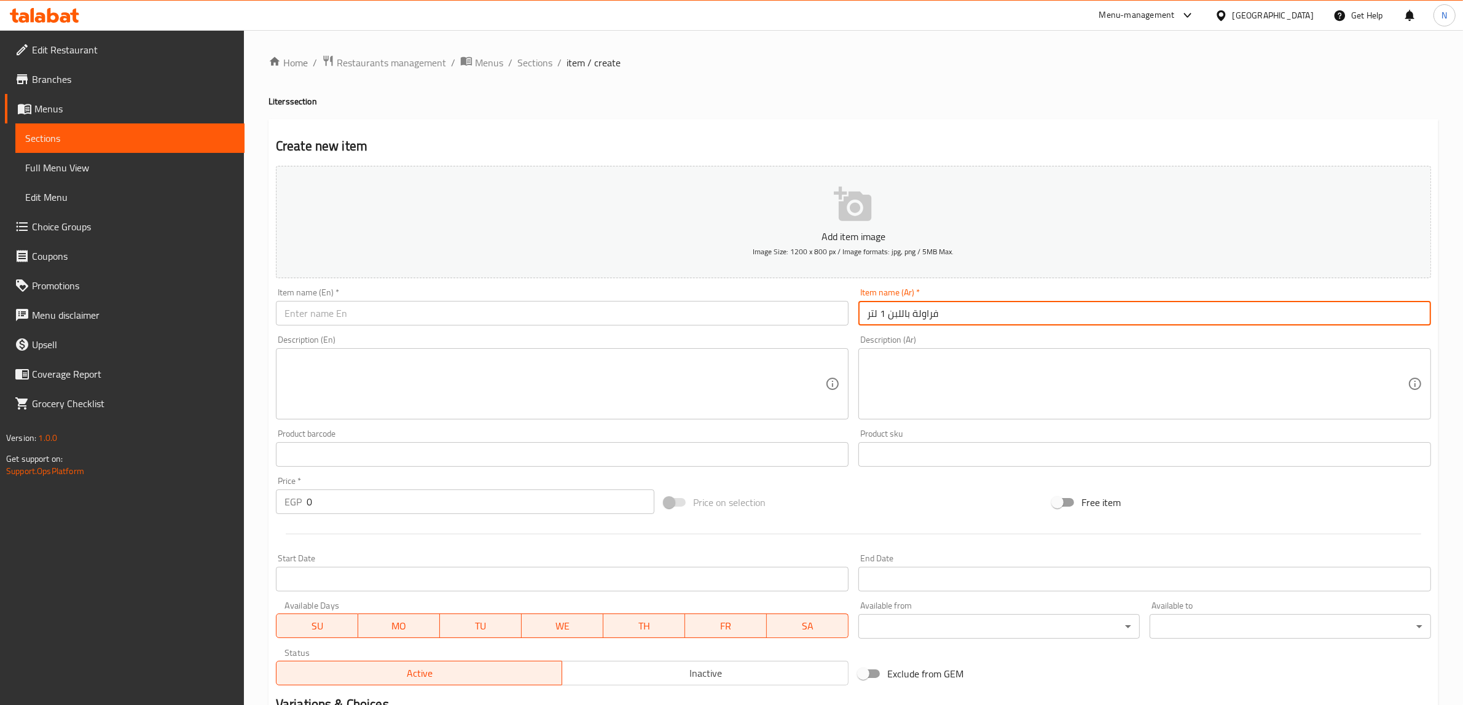
click at [698, 300] on div "Item name (En)   * Item name (En) *" at bounding box center [562, 306] width 573 height 37
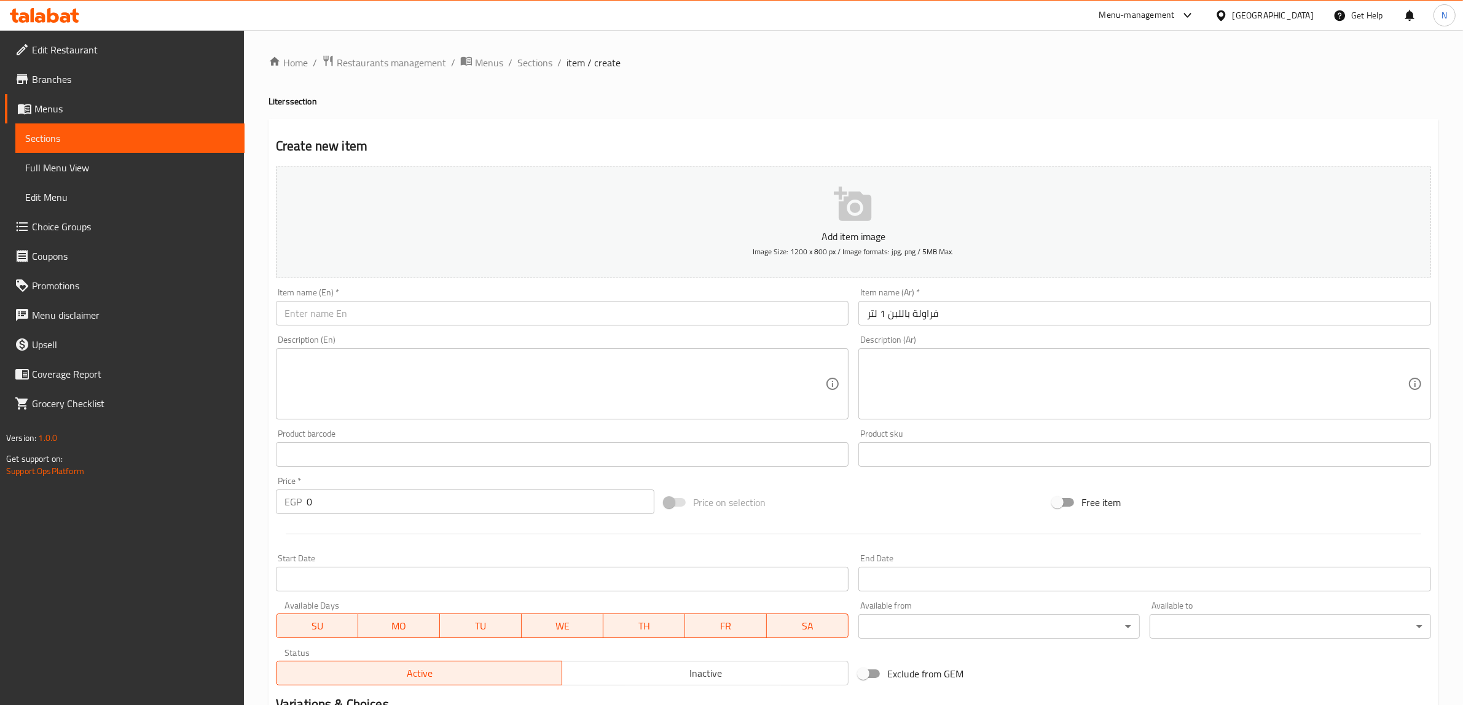
click at [693, 308] on input "text" at bounding box center [562, 313] width 573 height 25
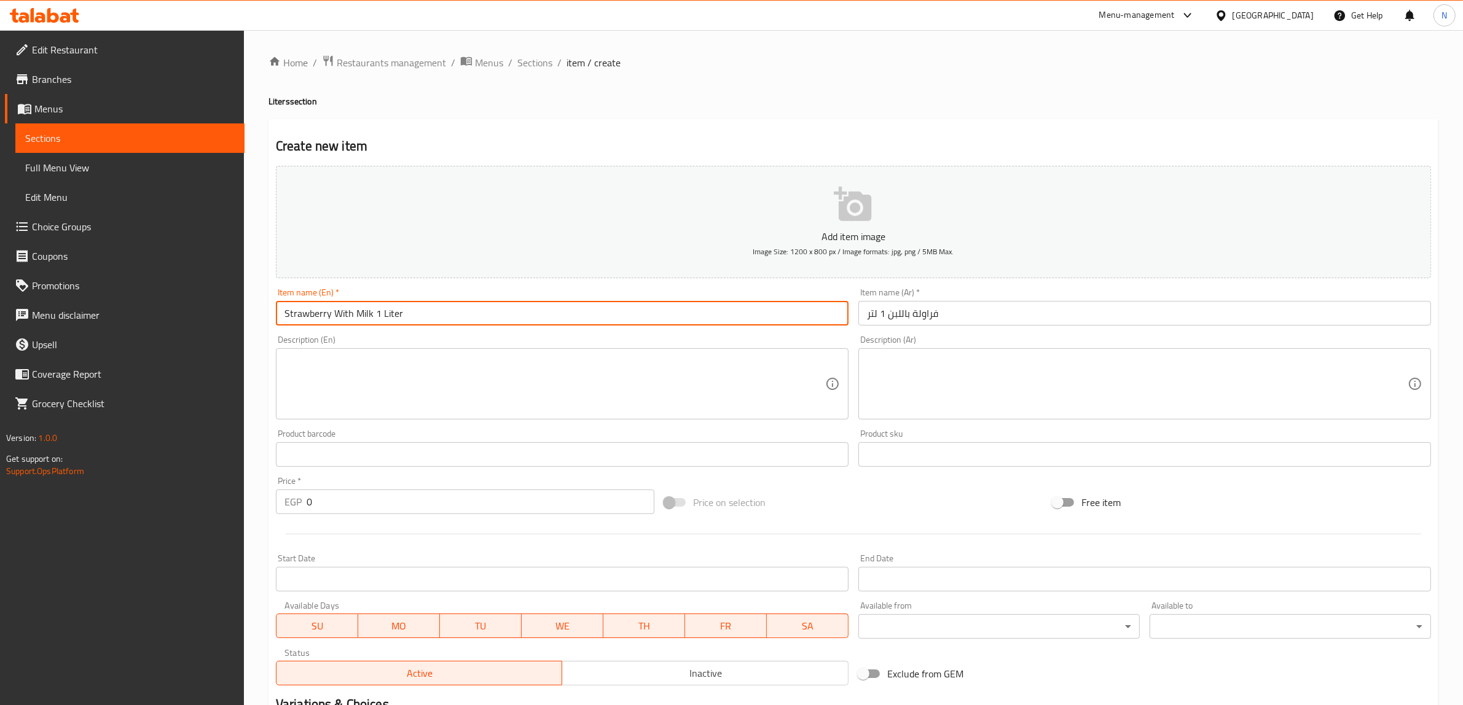
click at [407, 501] on input "0" at bounding box center [481, 502] width 348 height 25
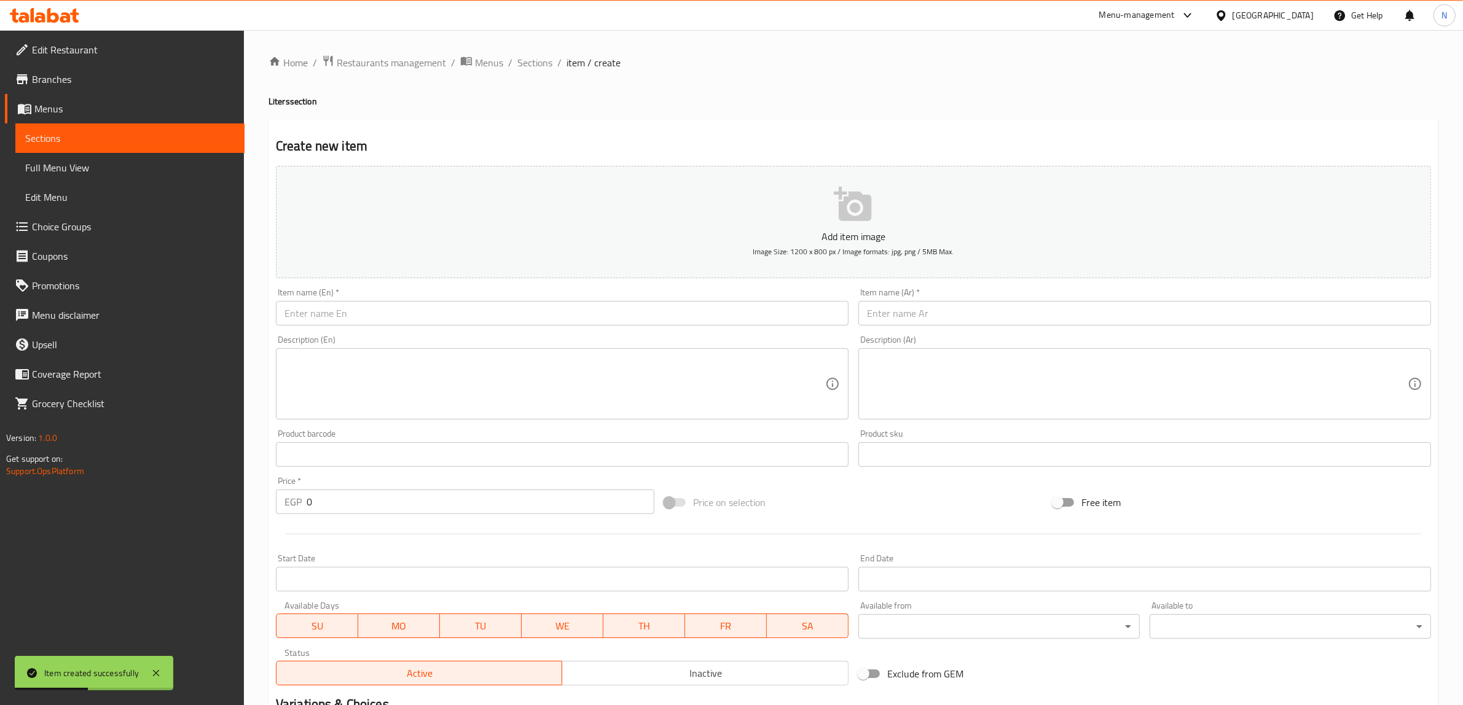
click at [418, 297] on div "Item name (En)   * Item name (En) *" at bounding box center [562, 306] width 573 height 37
click at [401, 300] on div "Item name (En)   * Item name (En) *" at bounding box center [562, 306] width 573 height 37
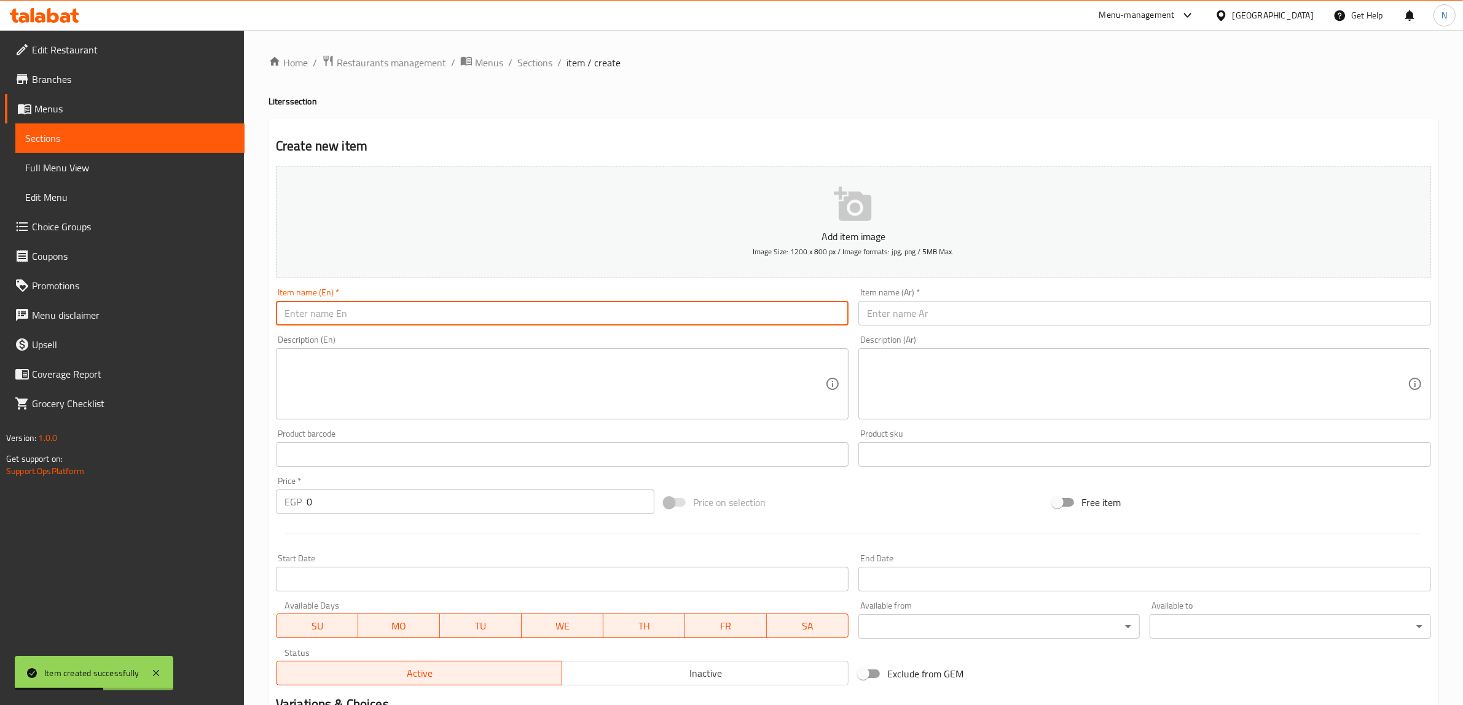
click at [377, 303] on input "text" at bounding box center [562, 313] width 573 height 25
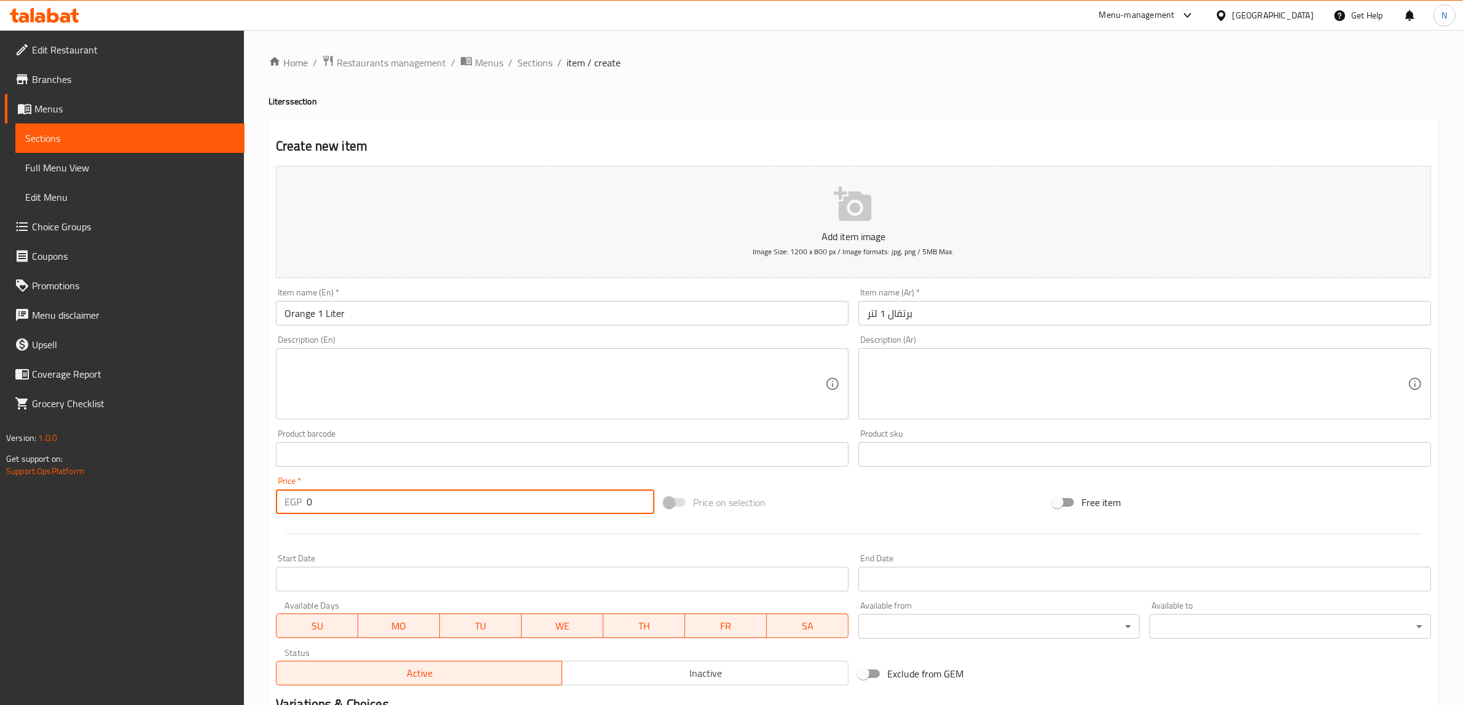
click at [391, 504] on input "0" at bounding box center [481, 502] width 348 height 25
click at [962, 306] on input "text" at bounding box center [1144, 313] width 573 height 25
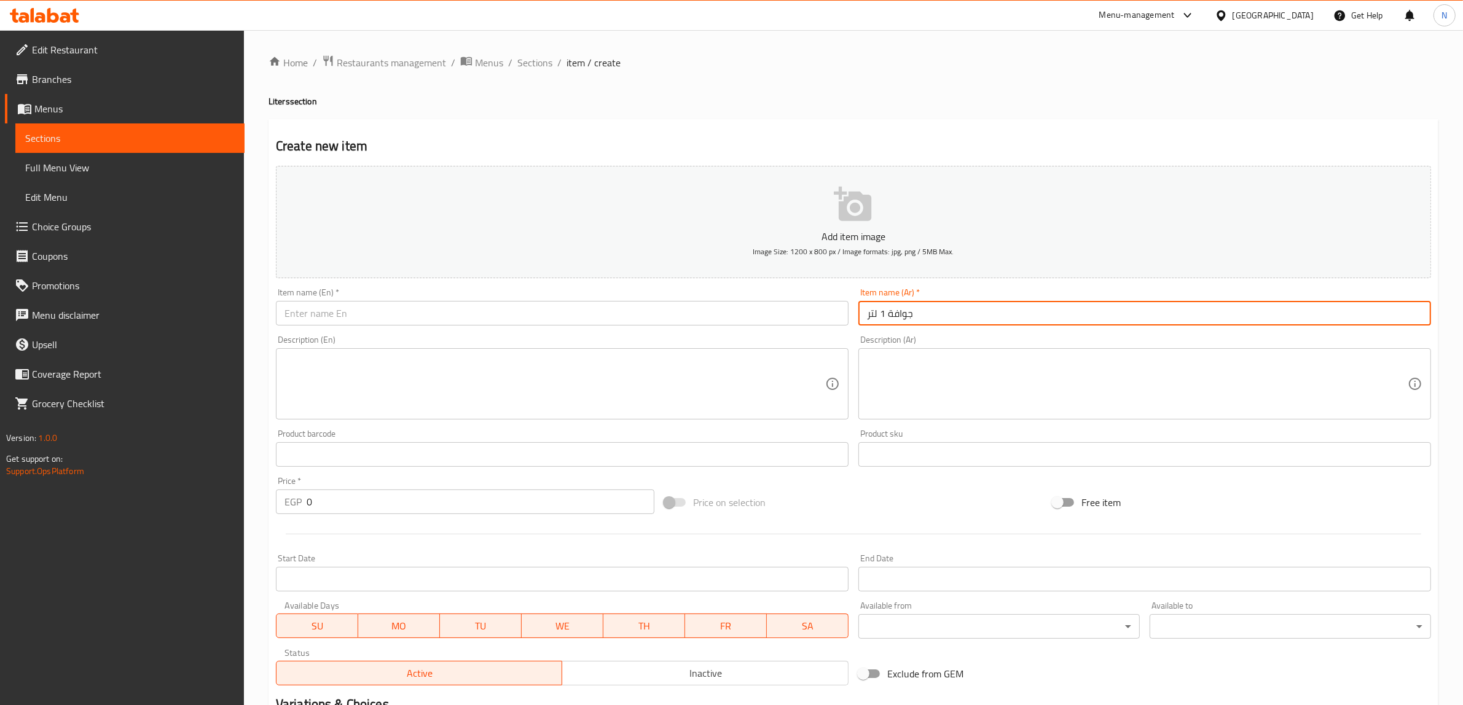
click at [830, 316] on input "text" at bounding box center [562, 313] width 573 height 25
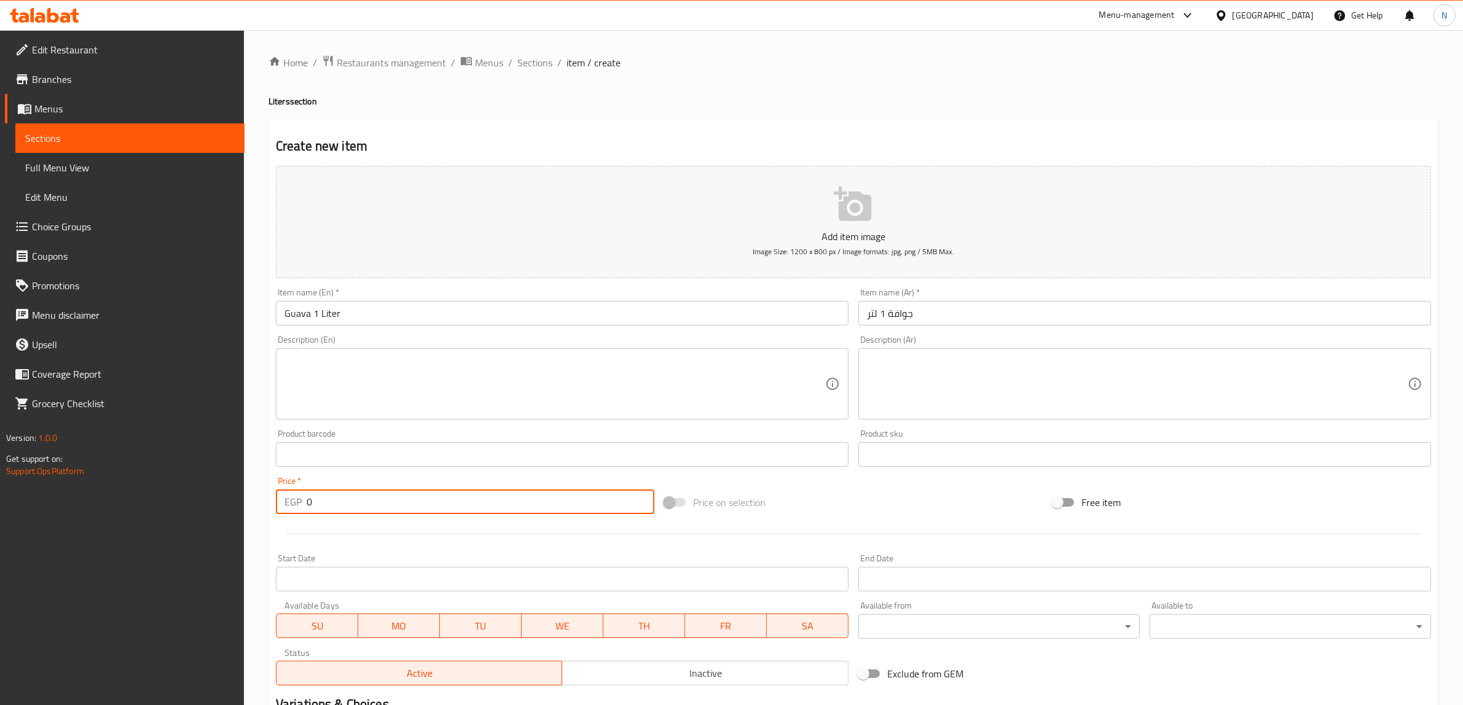
click at [569, 501] on input "0" at bounding box center [481, 502] width 348 height 25
click at [496, 320] on input "text" at bounding box center [562, 313] width 573 height 25
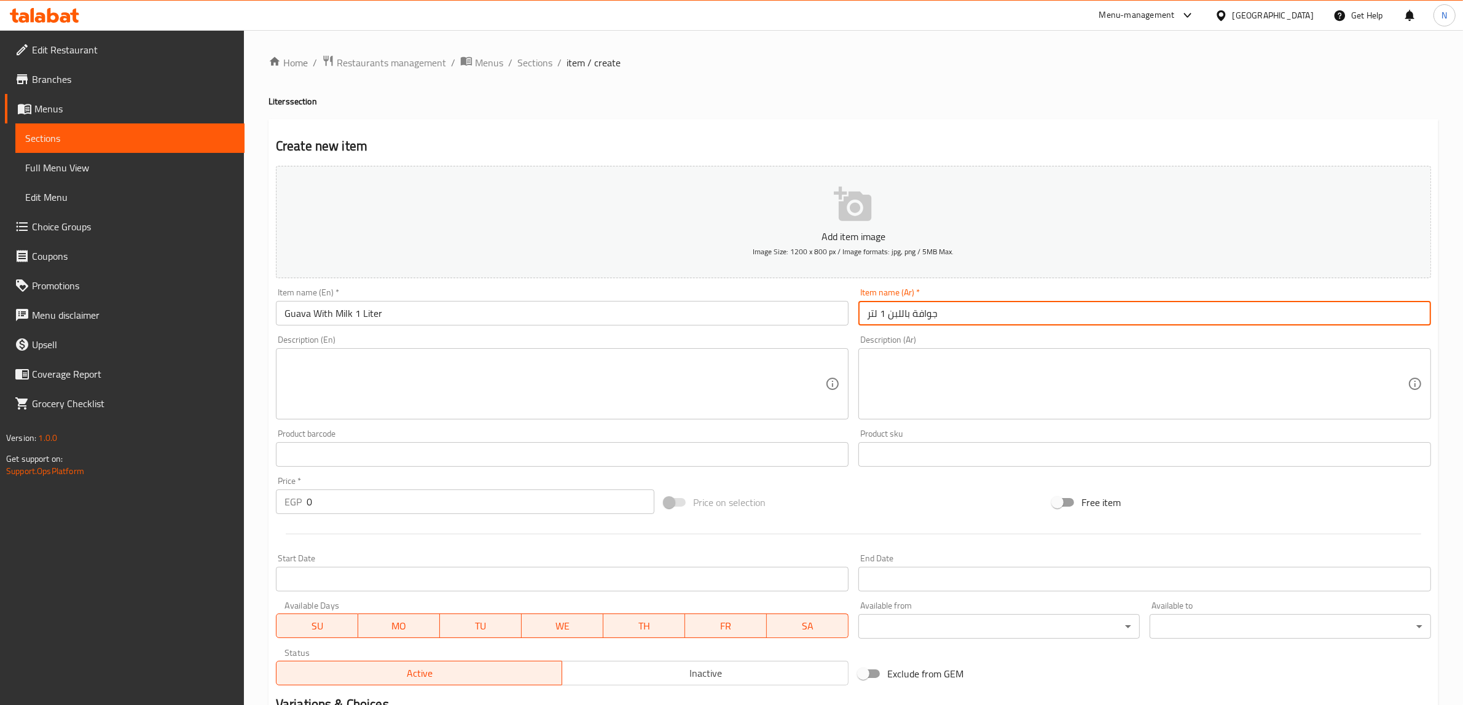
click at [591, 492] on input "0" at bounding box center [481, 502] width 348 height 25
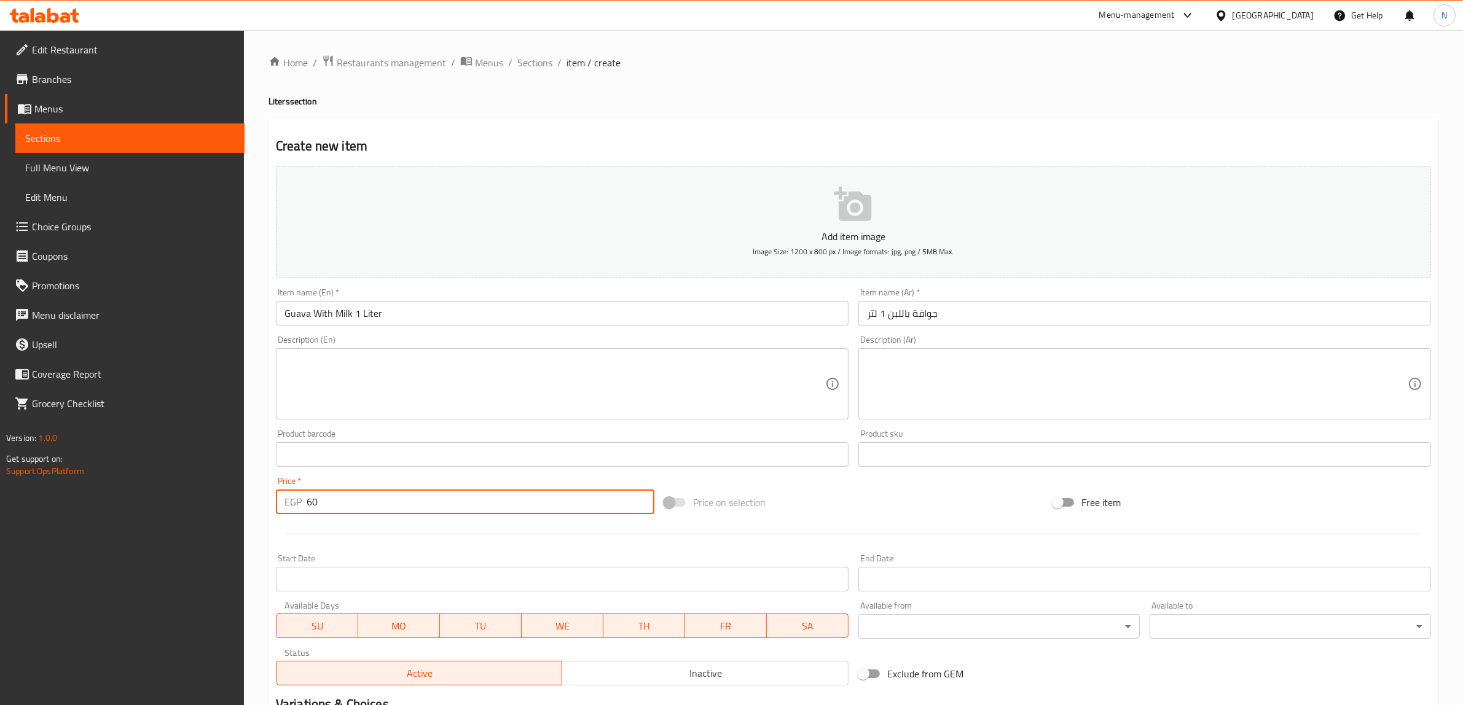
click at [987, 315] on input "text" at bounding box center [1144, 313] width 573 height 25
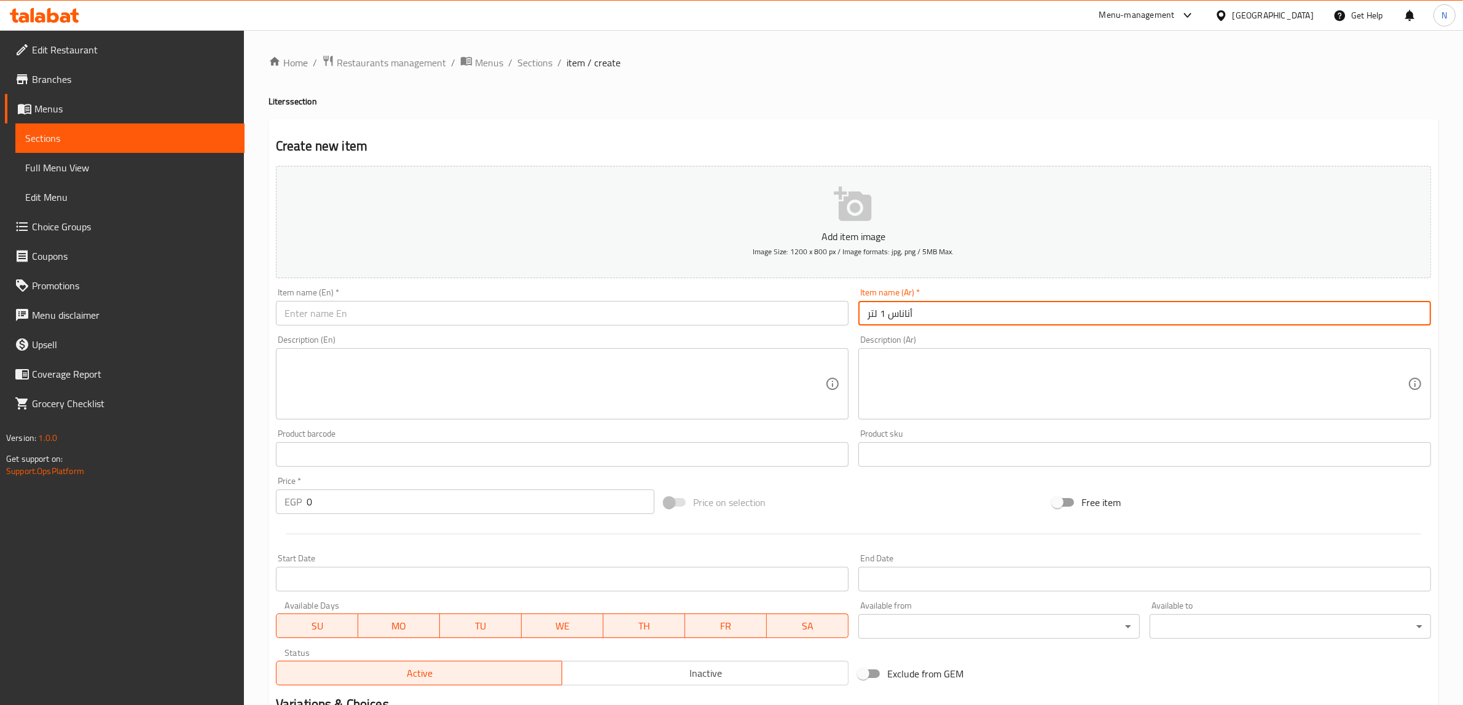
click at [734, 317] on input "text" at bounding box center [562, 313] width 573 height 25
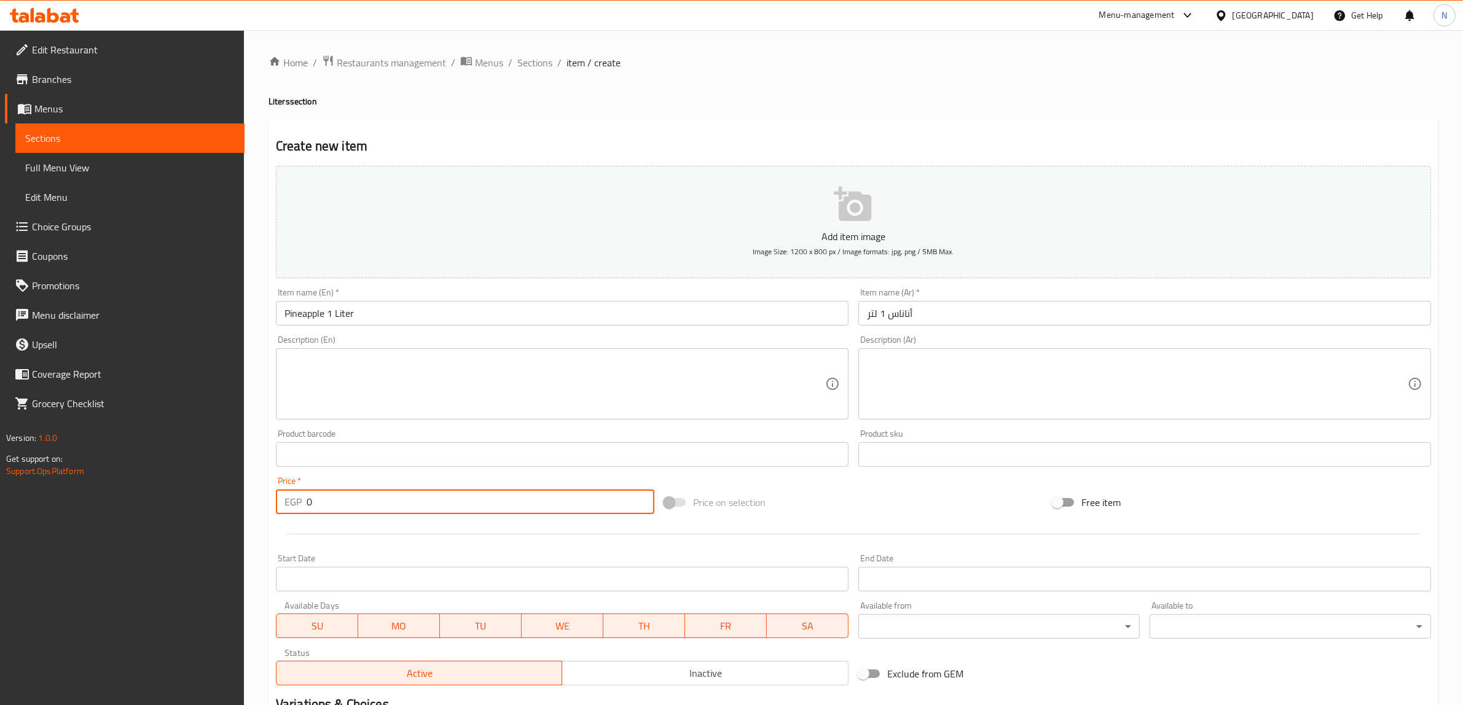
click at [589, 512] on input "0" at bounding box center [481, 502] width 348 height 25
click at [538, 313] on input "text" at bounding box center [562, 313] width 573 height 25
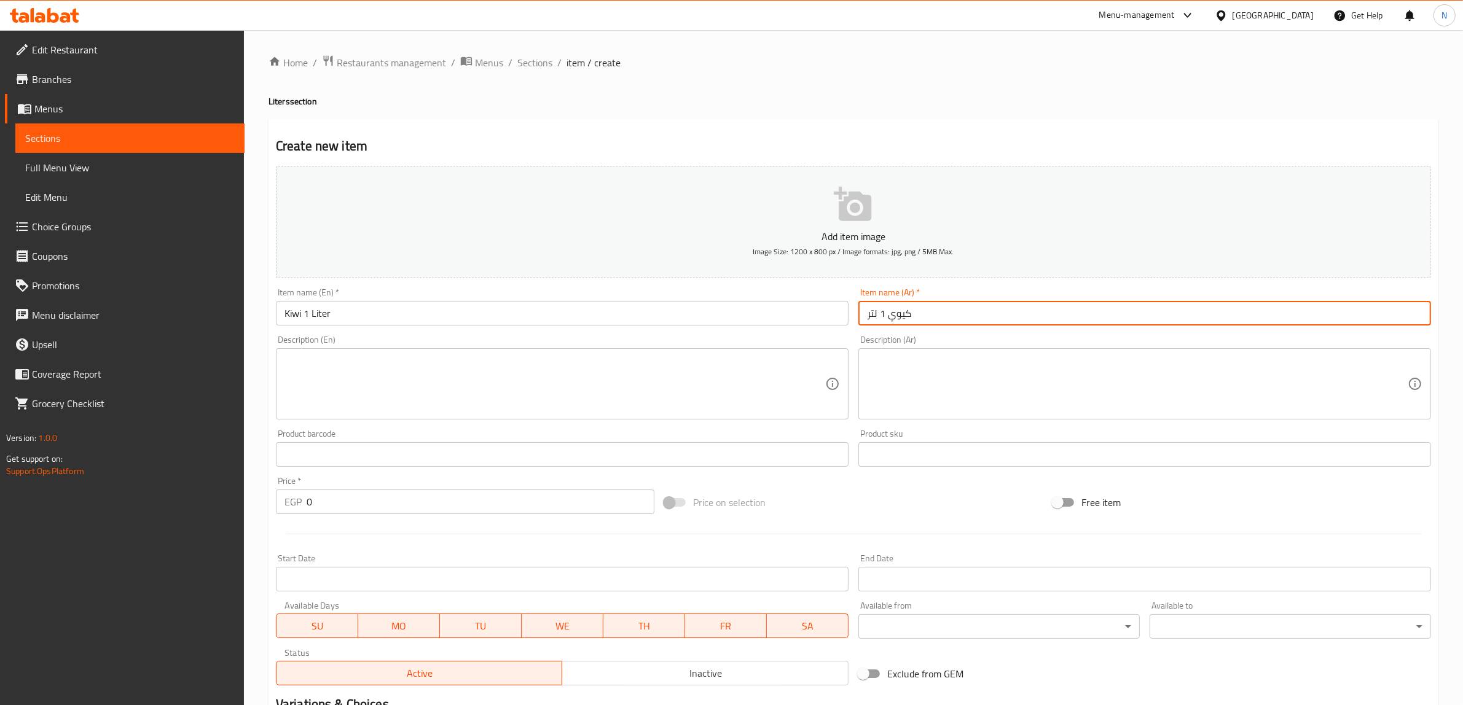
click at [449, 498] on input "0" at bounding box center [481, 502] width 348 height 25
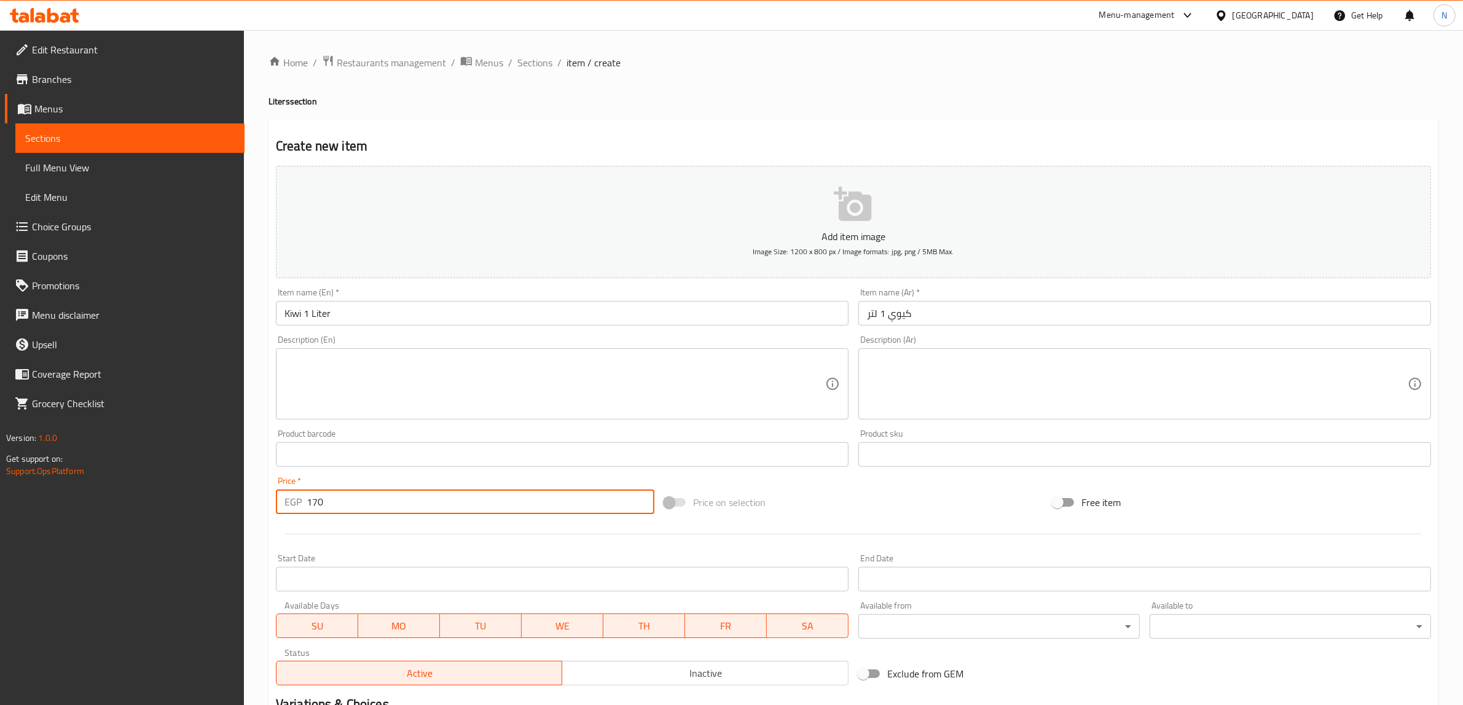
click at [938, 335] on div "Description (Ar) Description (Ar)" at bounding box center [1144, 378] width 583 height 94
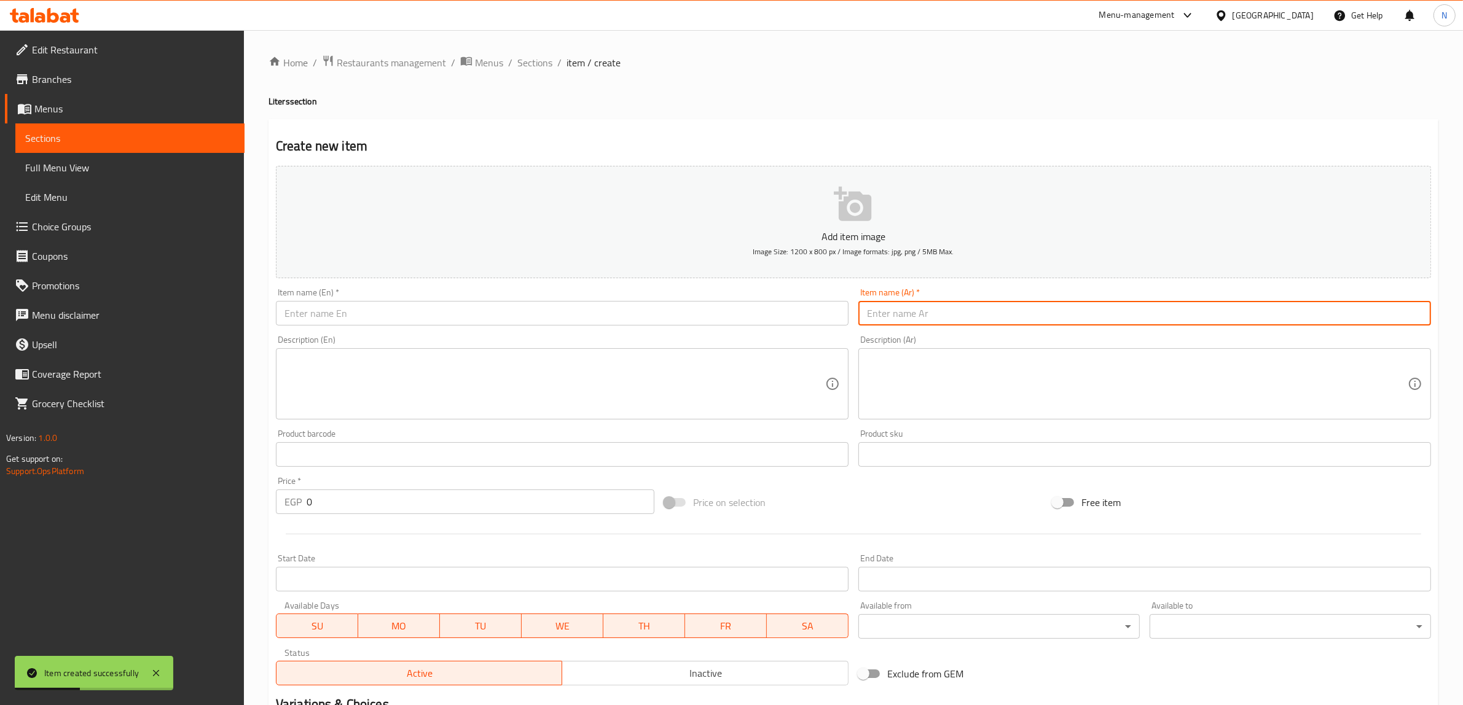
click at [943, 320] on input "text" at bounding box center [1144, 313] width 573 height 25
click at [767, 318] on input "text" at bounding box center [562, 313] width 573 height 25
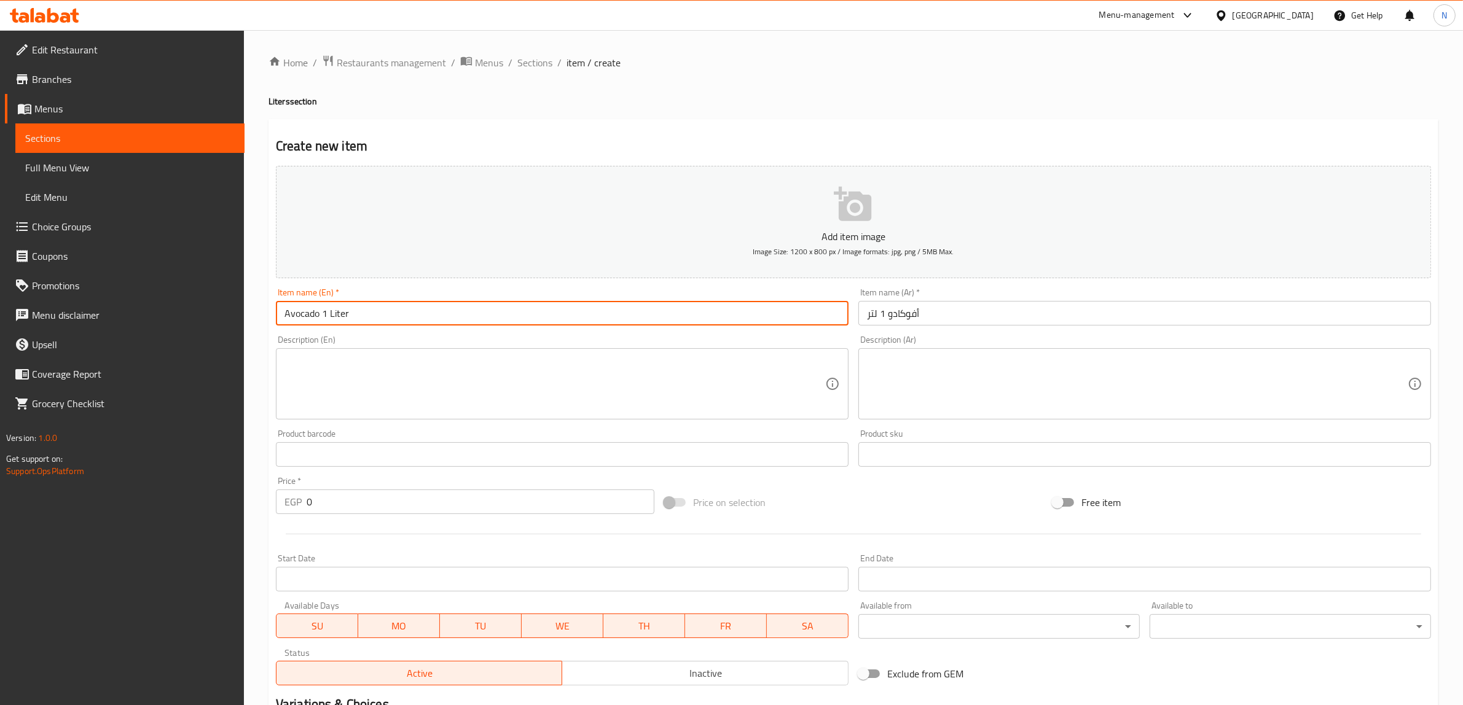
click at [587, 450] on input "text" at bounding box center [562, 454] width 573 height 25
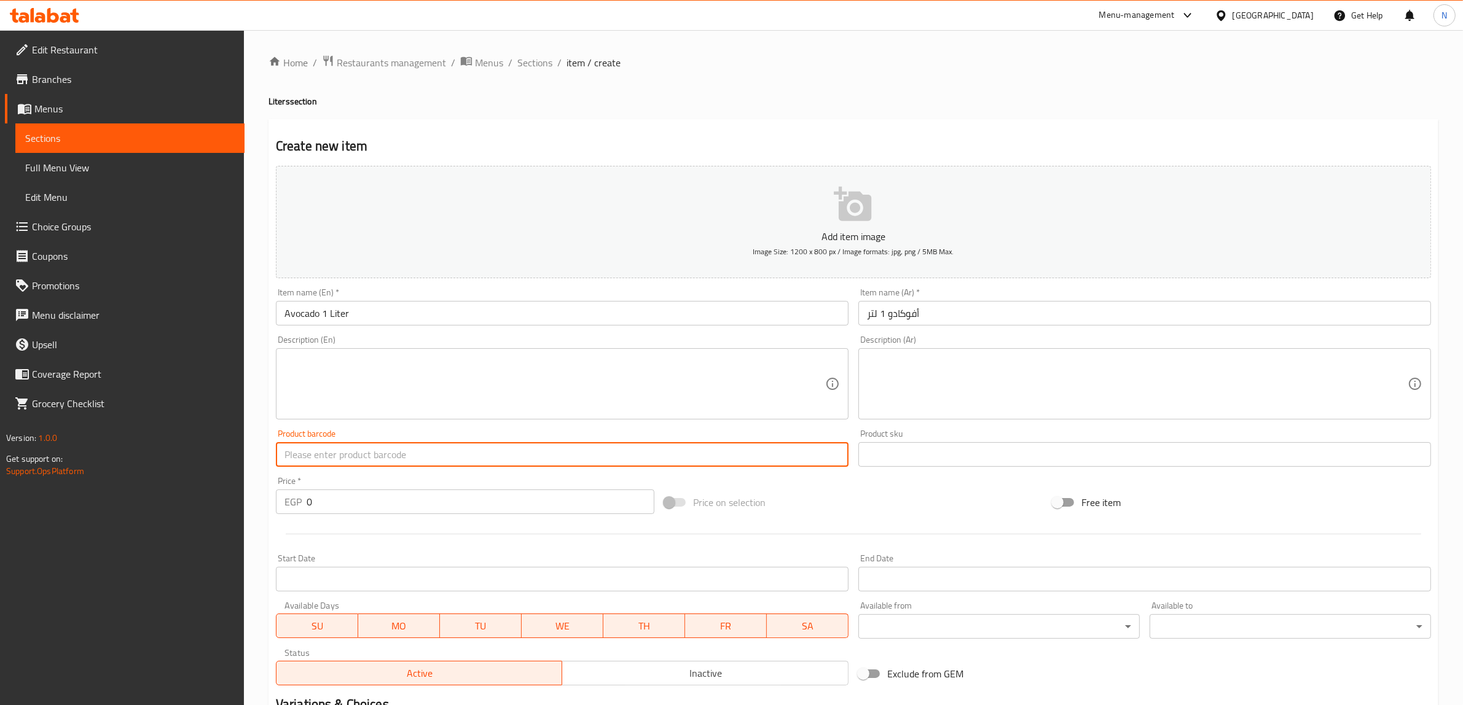
click at [504, 503] on input "0" at bounding box center [481, 502] width 348 height 25
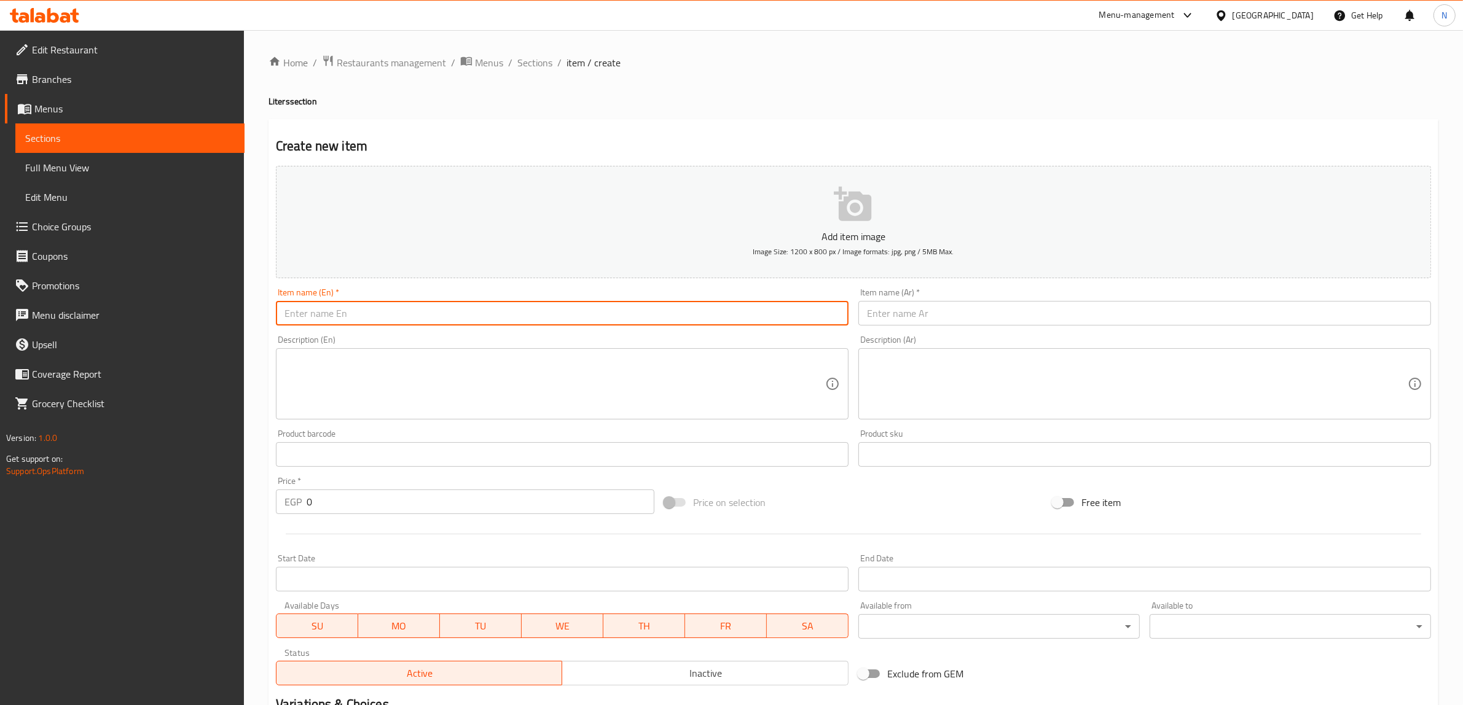
click at [407, 317] on input "text" at bounding box center [562, 313] width 573 height 25
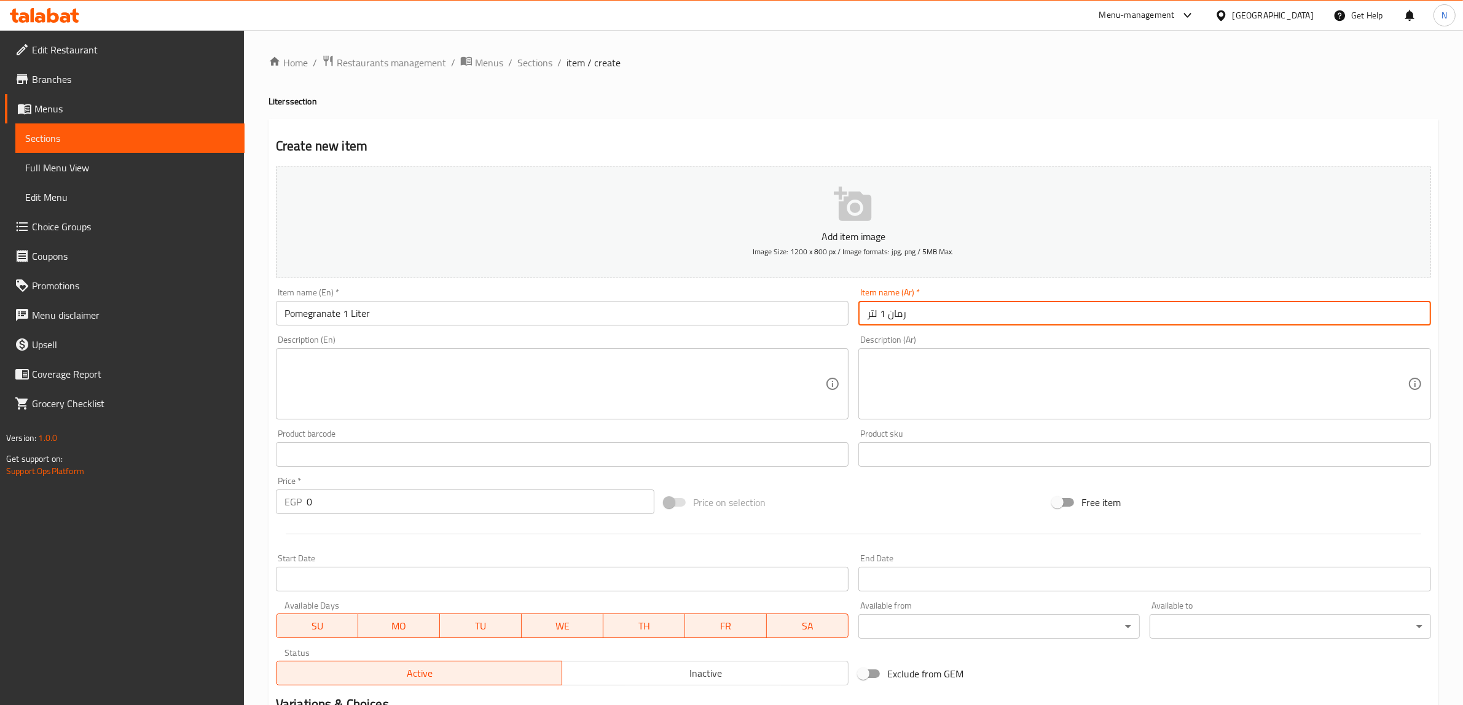
click at [320, 506] on input "0" at bounding box center [481, 502] width 348 height 25
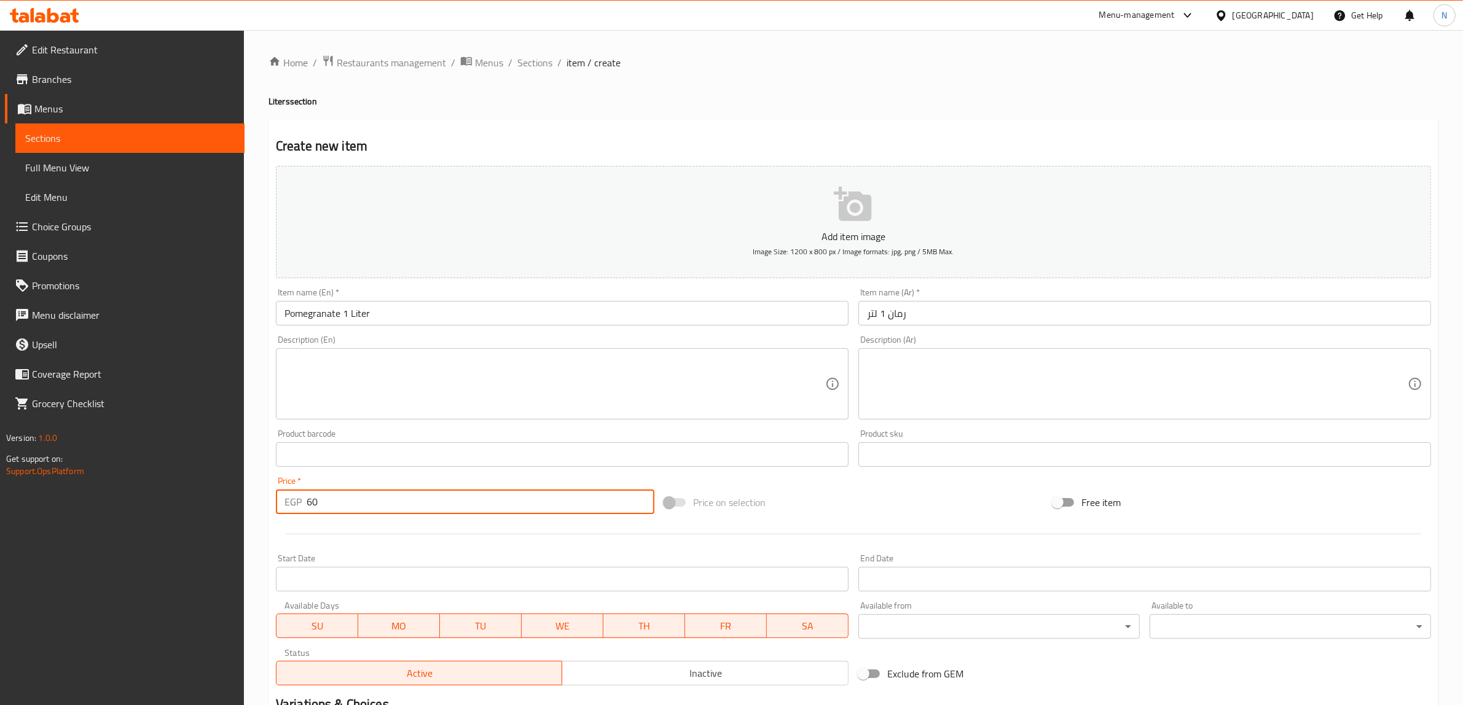
click at [914, 313] on input "text" at bounding box center [1144, 313] width 573 height 25
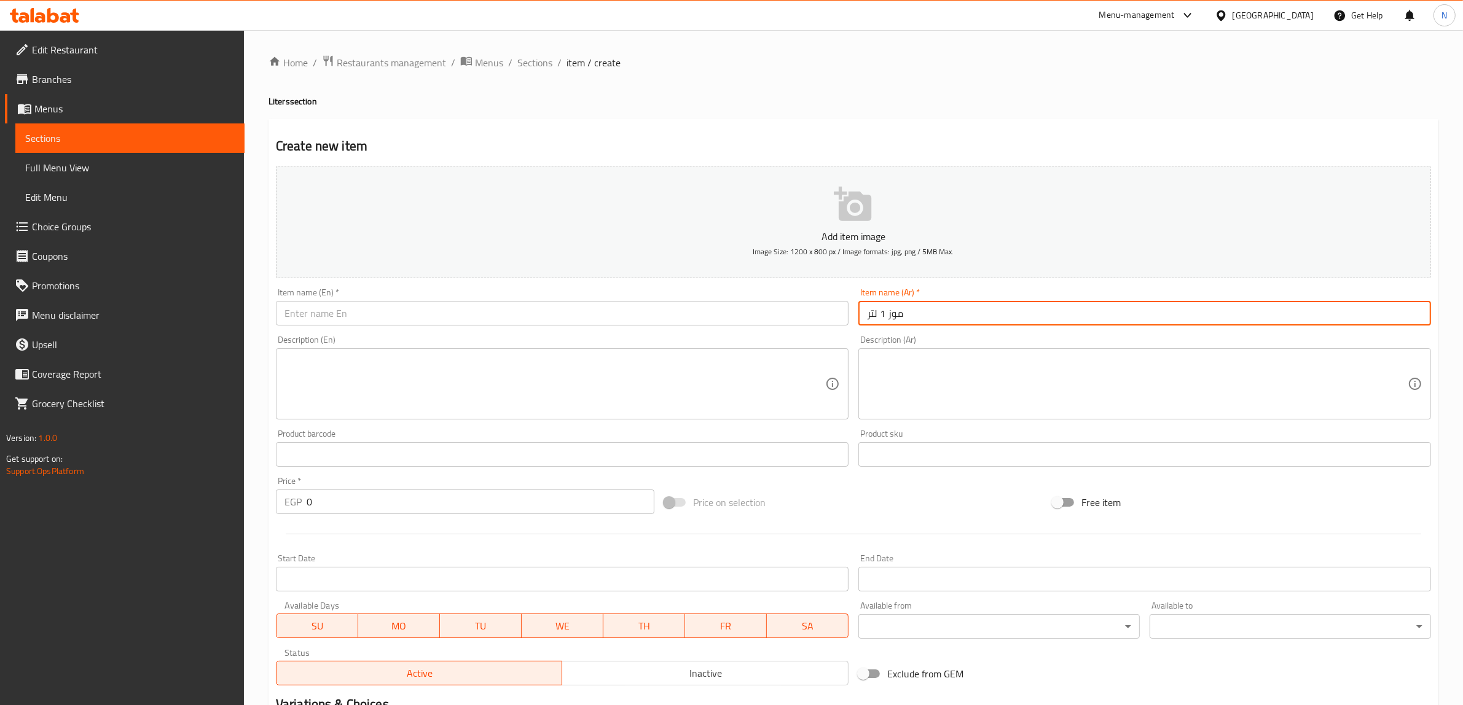
click at [766, 309] on input "text" at bounding box center [562, 313] width 573 height 25
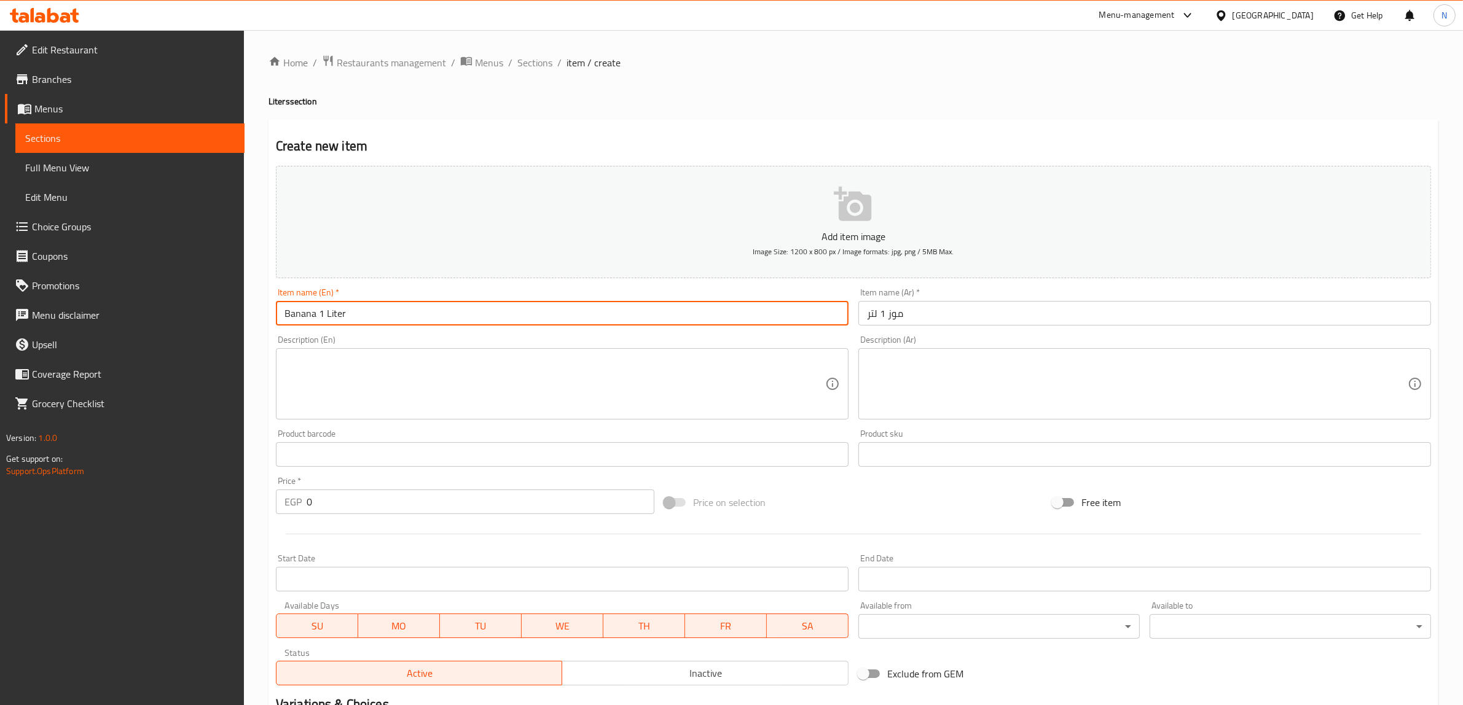
click at [509, 492] on input "0" at bounding box center [481, 502] width 348 height 25
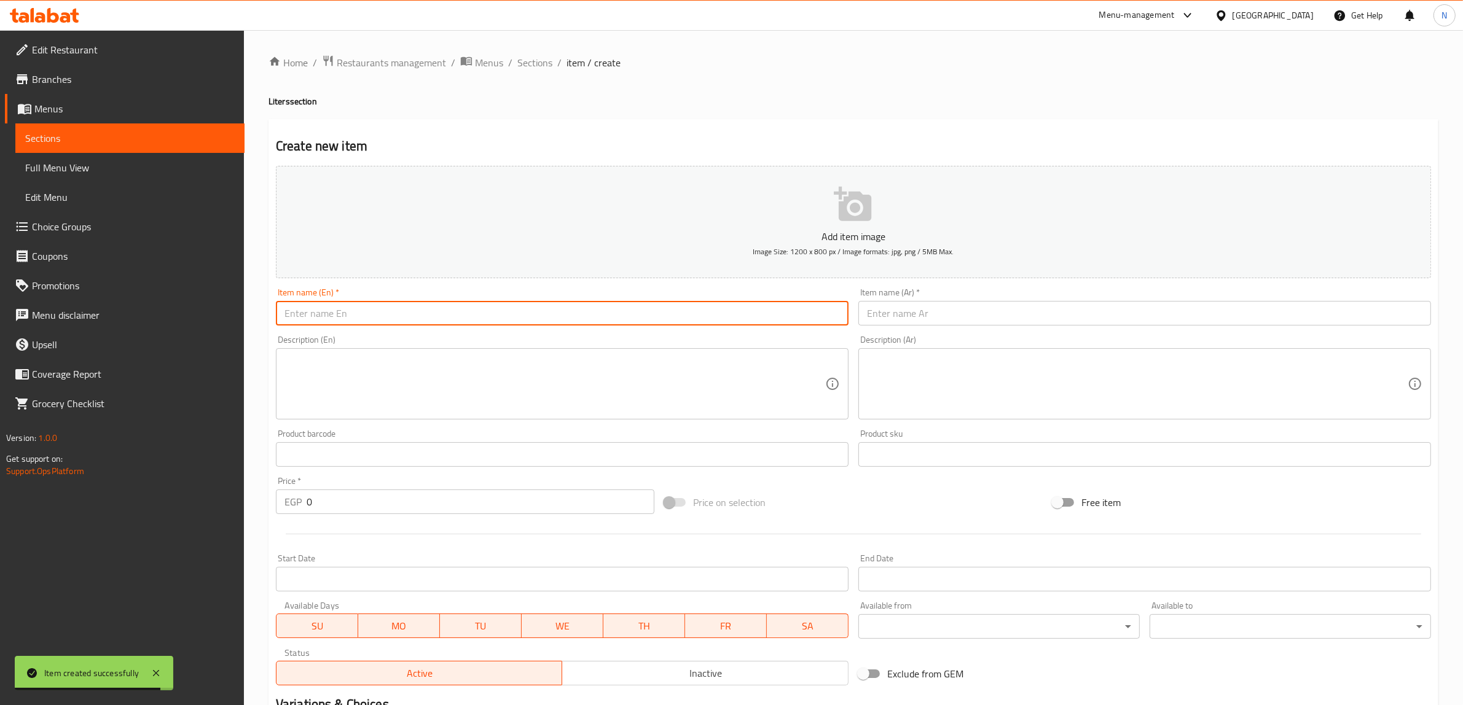
click at [559, 315] on input "text" at bounding box center [562, 313] width 573 height 25
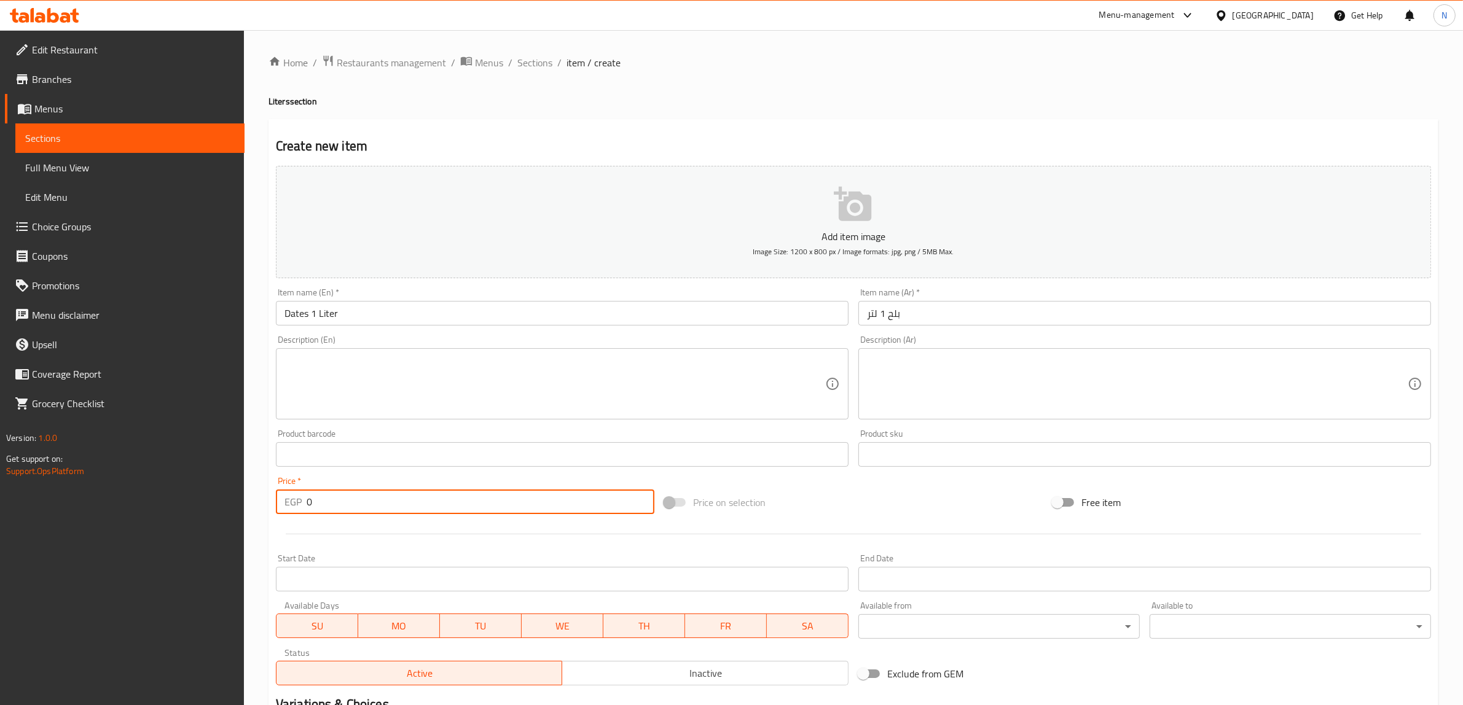
click at [332, 508] on input "0" at bounding box center [481, 502] width 348 height 25
click at [905, 321] on input "text" at bounding box center [1144, 313] width 573 height 25
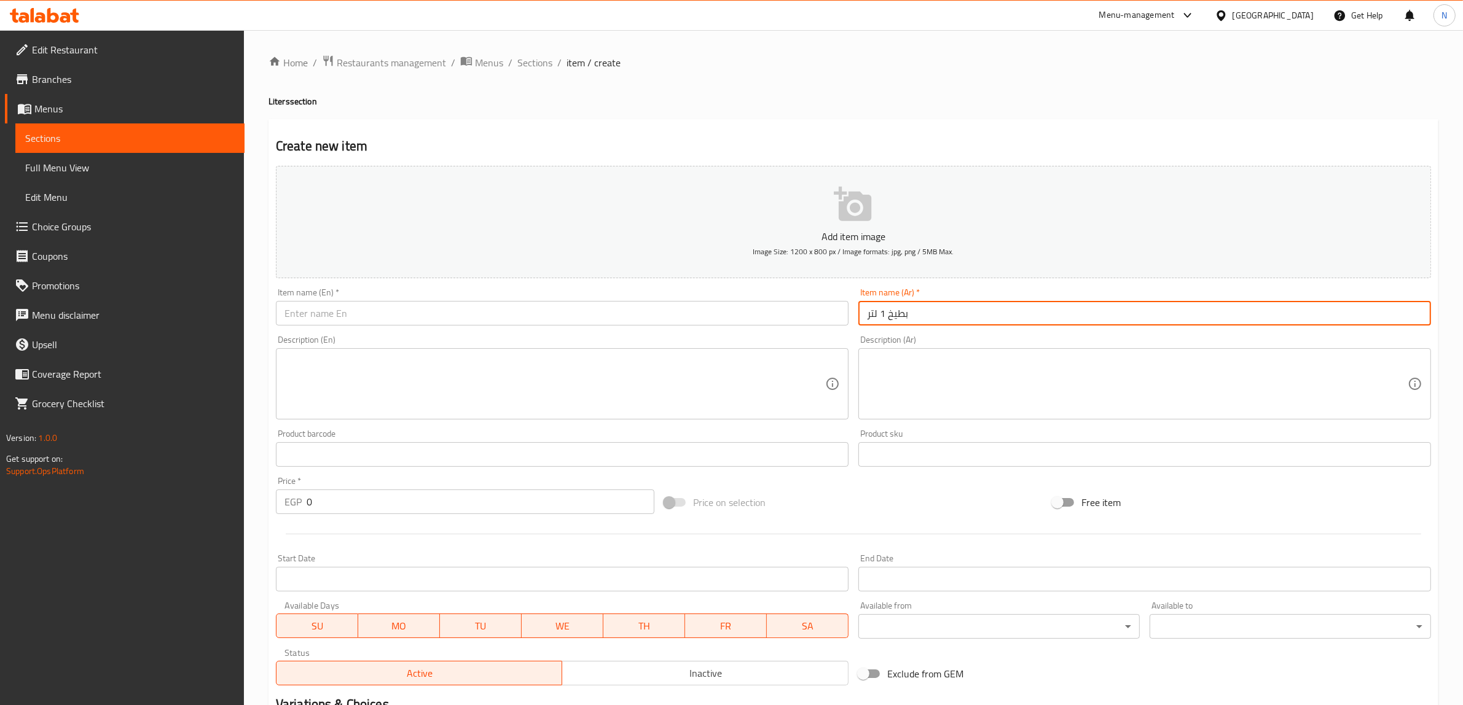
click at [839, 327] on div "Item name (En)   * Item name (En) *" at bounding box center [562, 306] width 583 height 47
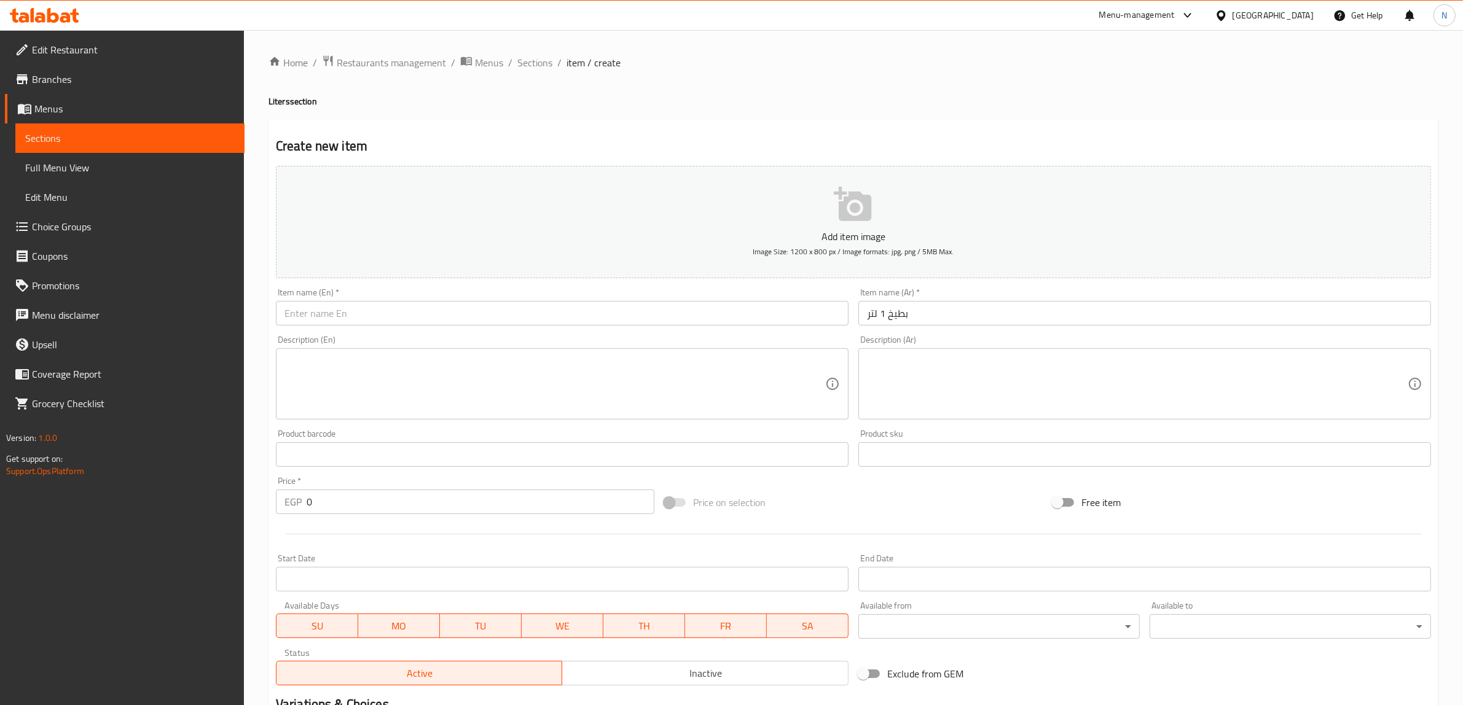
click at [824, 305] on input "text" at bounding box center [562, 313] width 573 height 25
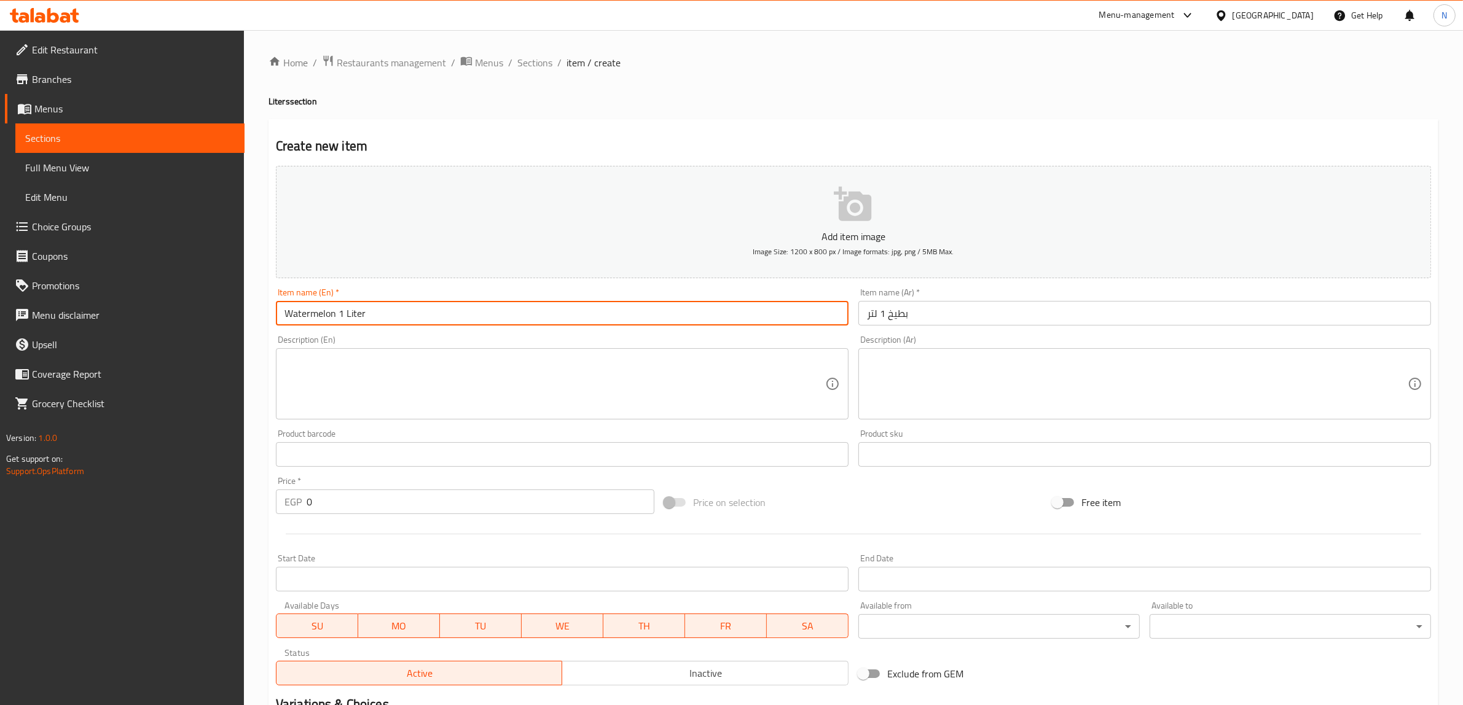
click at [536, 506] on input "0" at bounding box center [481, 502] width 348 height 25
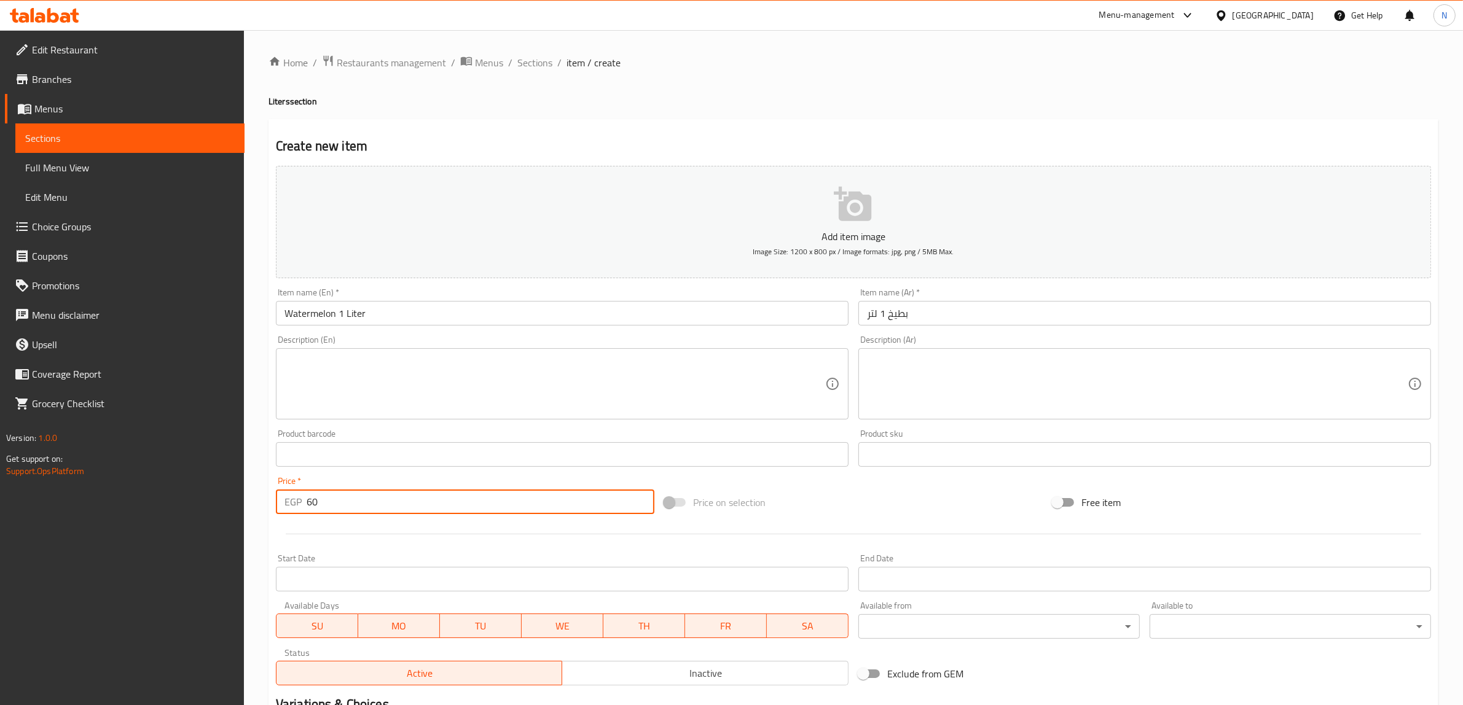
click at [539, 312] on input "text" at bounding box center [562, 313] width 573 height 25
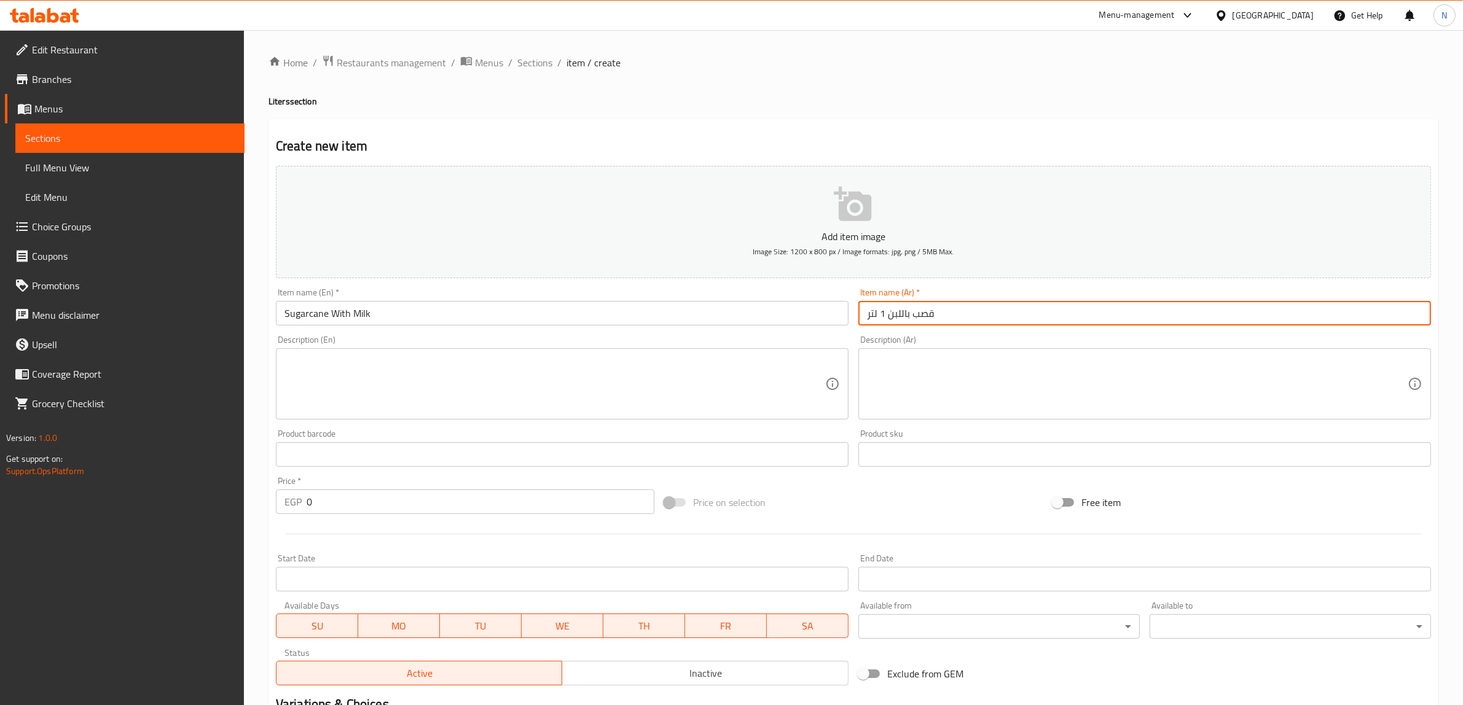
click at [500, 323] on input "Sugarcane With Milk" at bounding box center [562, 313] width 573 height 25
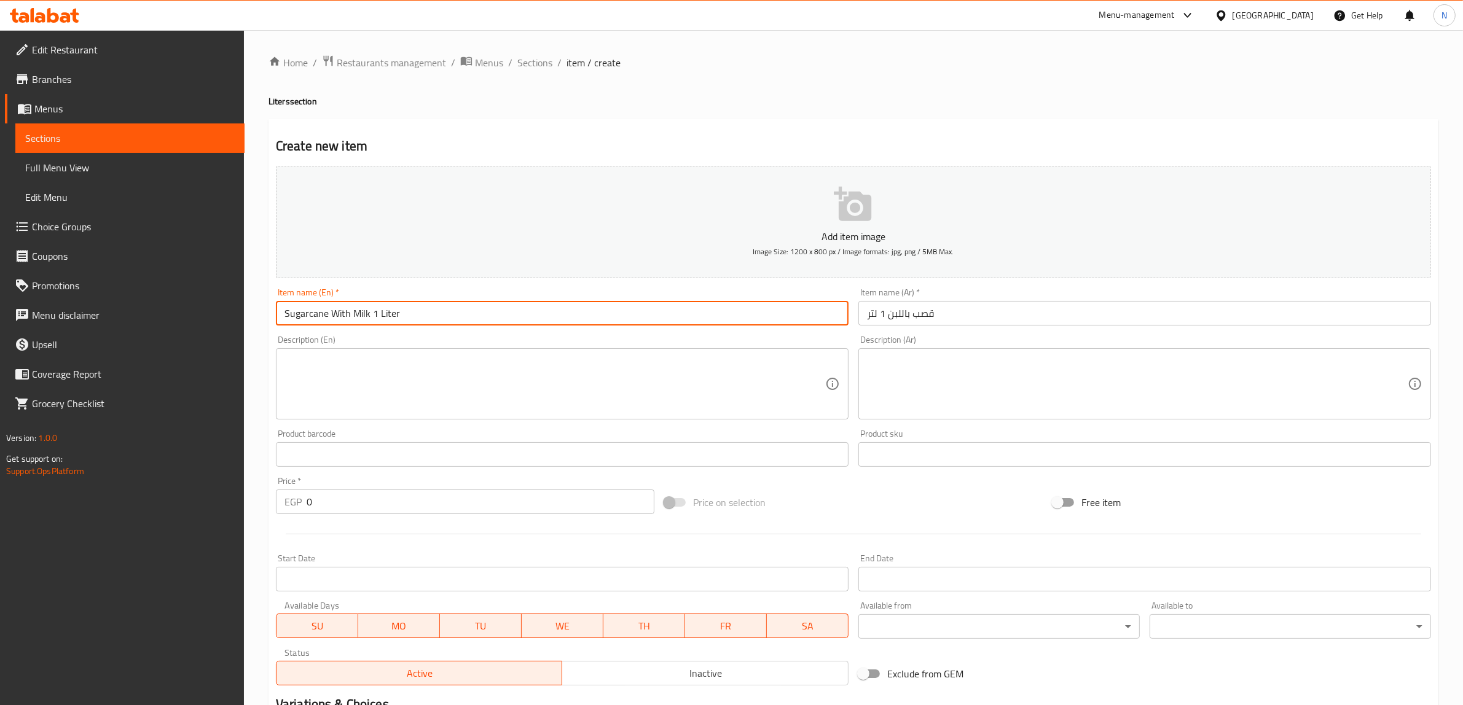
click at [458, 501] on input "0" at bounding box center [481, 502] width 348 height 25
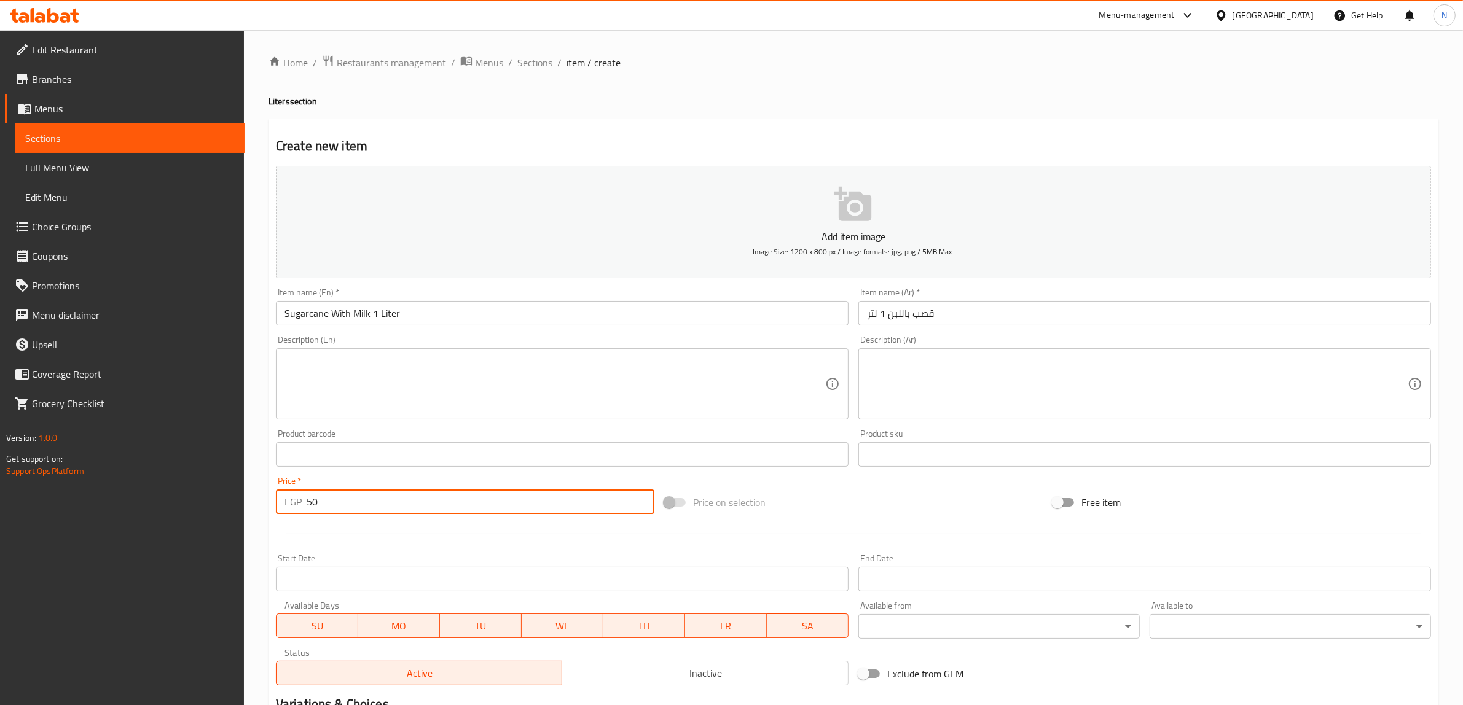
click at [355, 310] on input "text" at bounding box center [562, 313] width 573 height 25
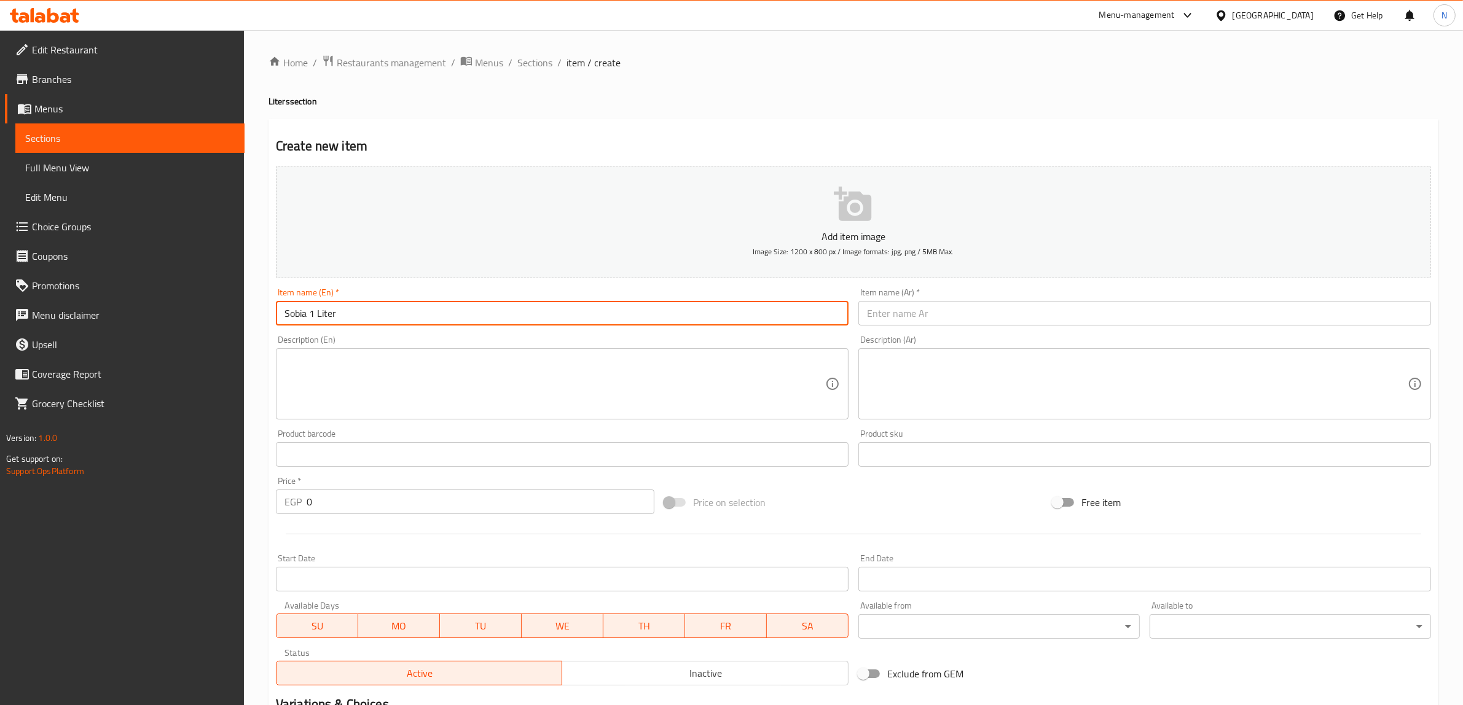
click at [901, 305] on input "text" at bounding box center [1144, 313] width 573 height 25
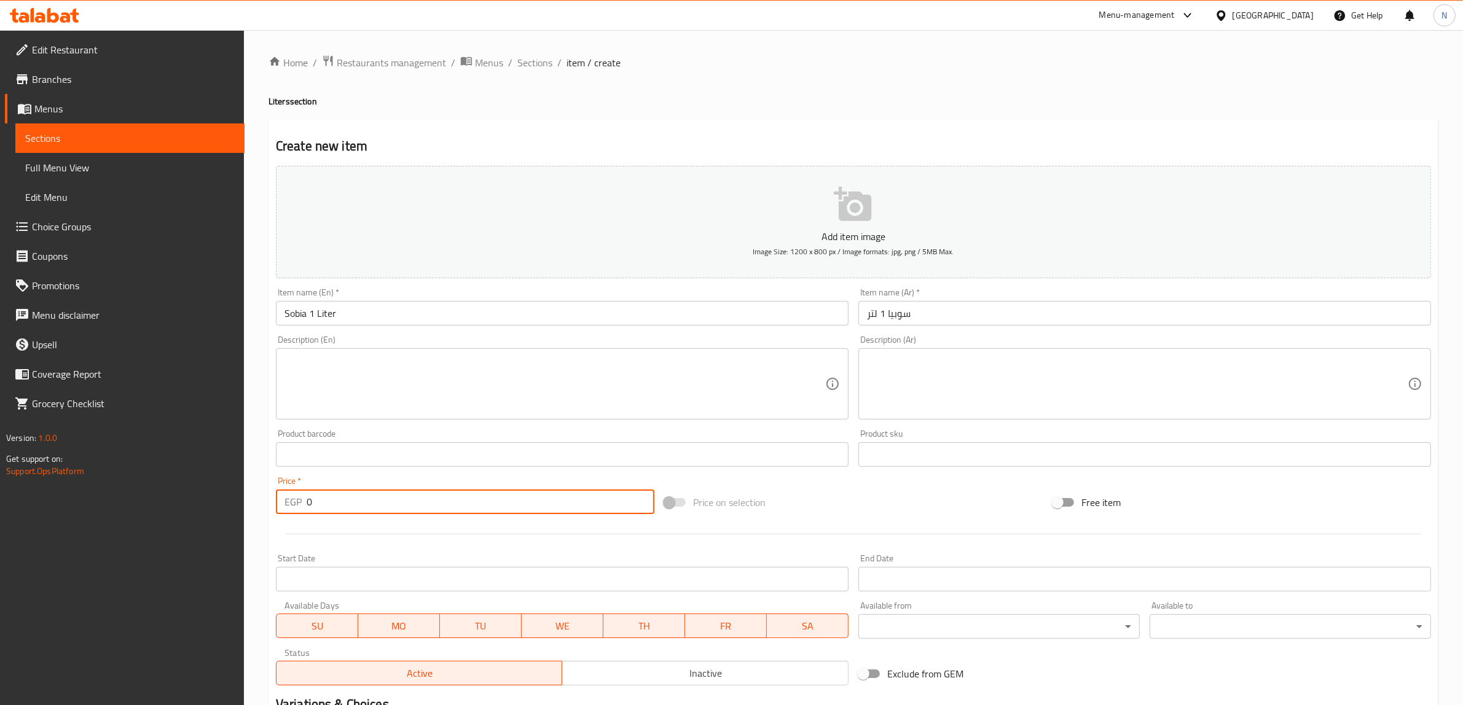
click at [461, 501] on input "0" at bounding box center [481, 502] width 348 height 25
click at [948, 320] on input "text" at bounding box center [1144, 313] width 573 height 25
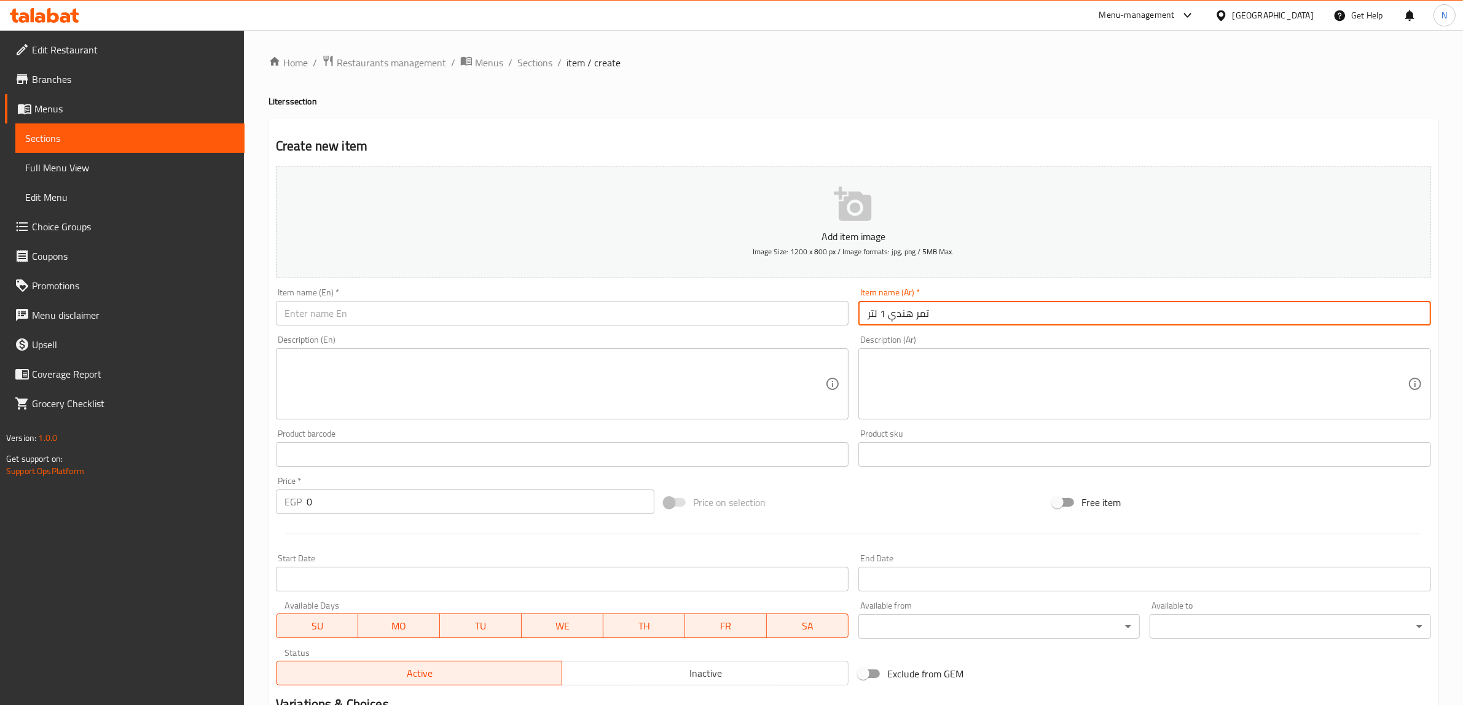
click at [737, 311] on input "text" at bounding box center [562, 313] width 573 height 25
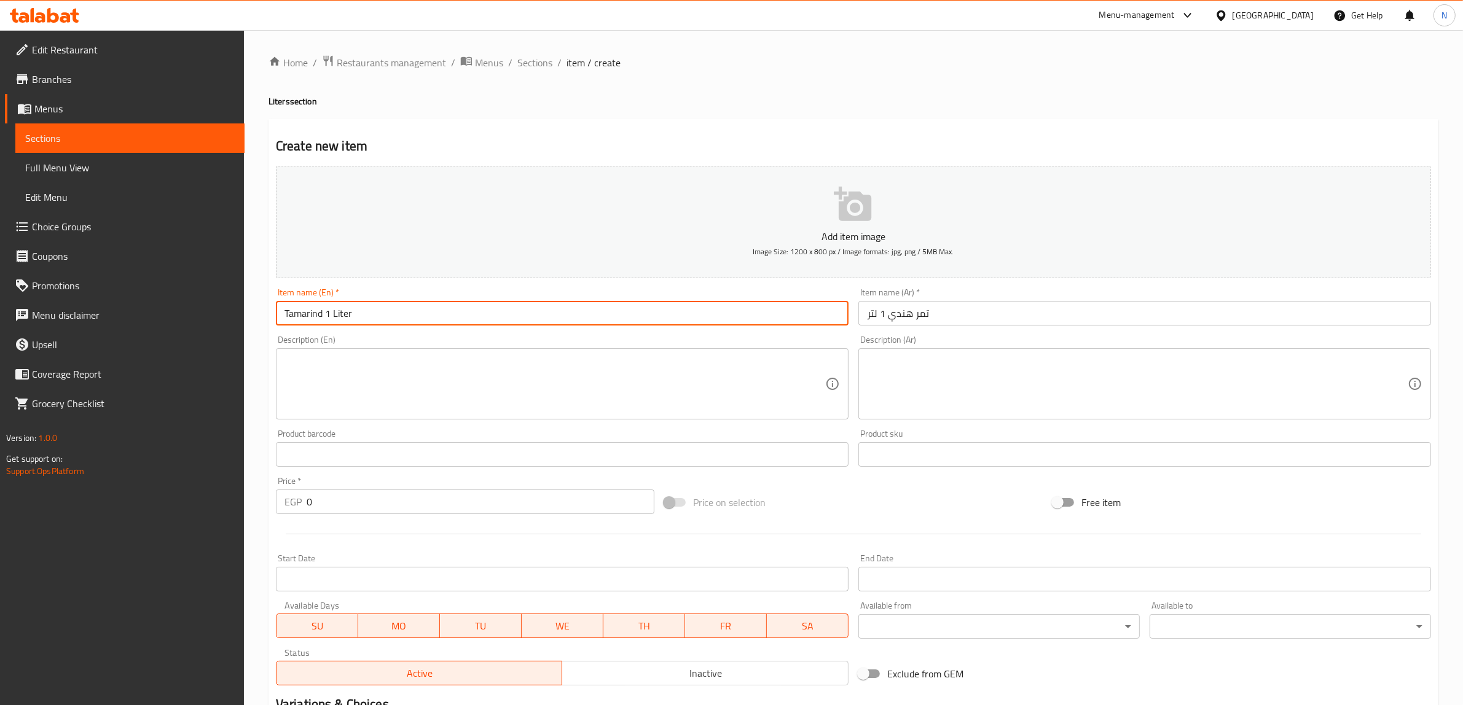
click at [566, 503] on input "0" at bounding box center [481, 502] width 348 height 25
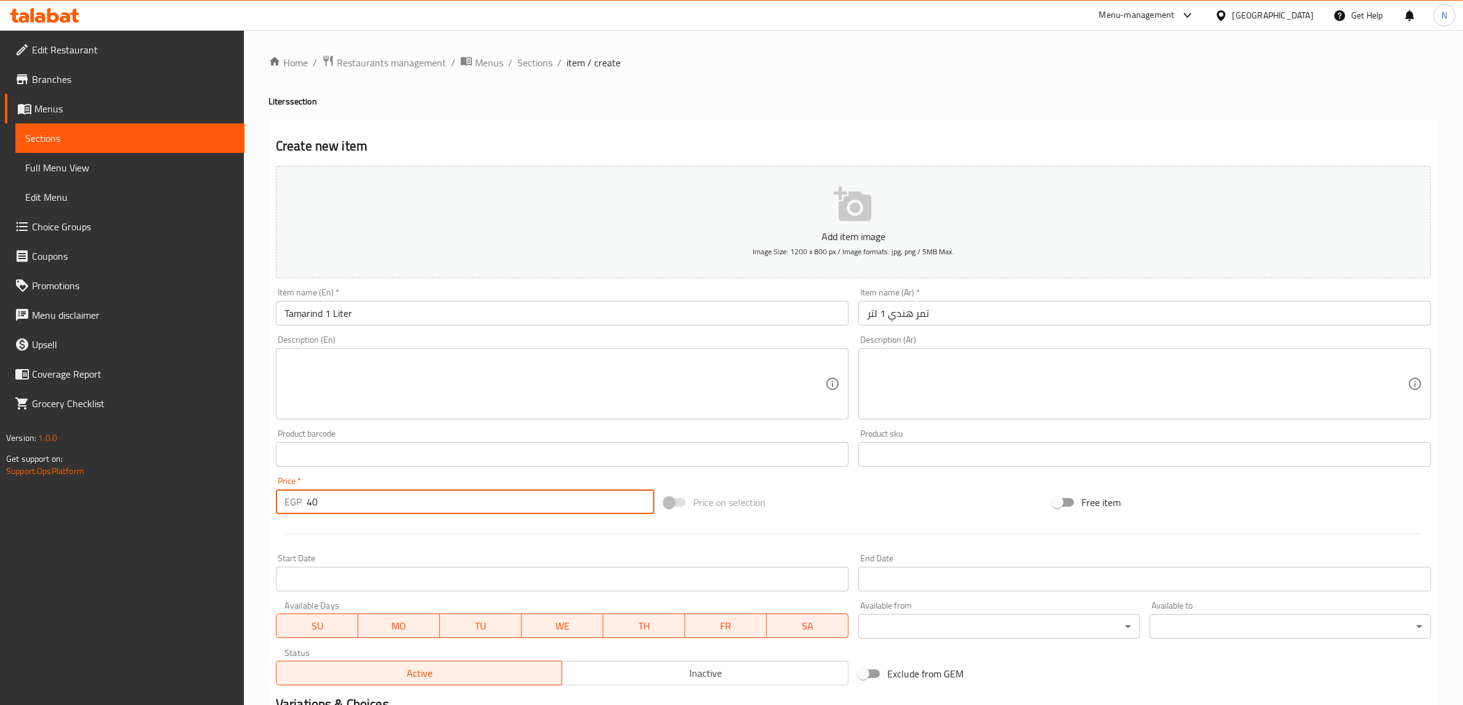
click at [607, 308] on input "text" at bounding box center [562, 313] width 573 height 25
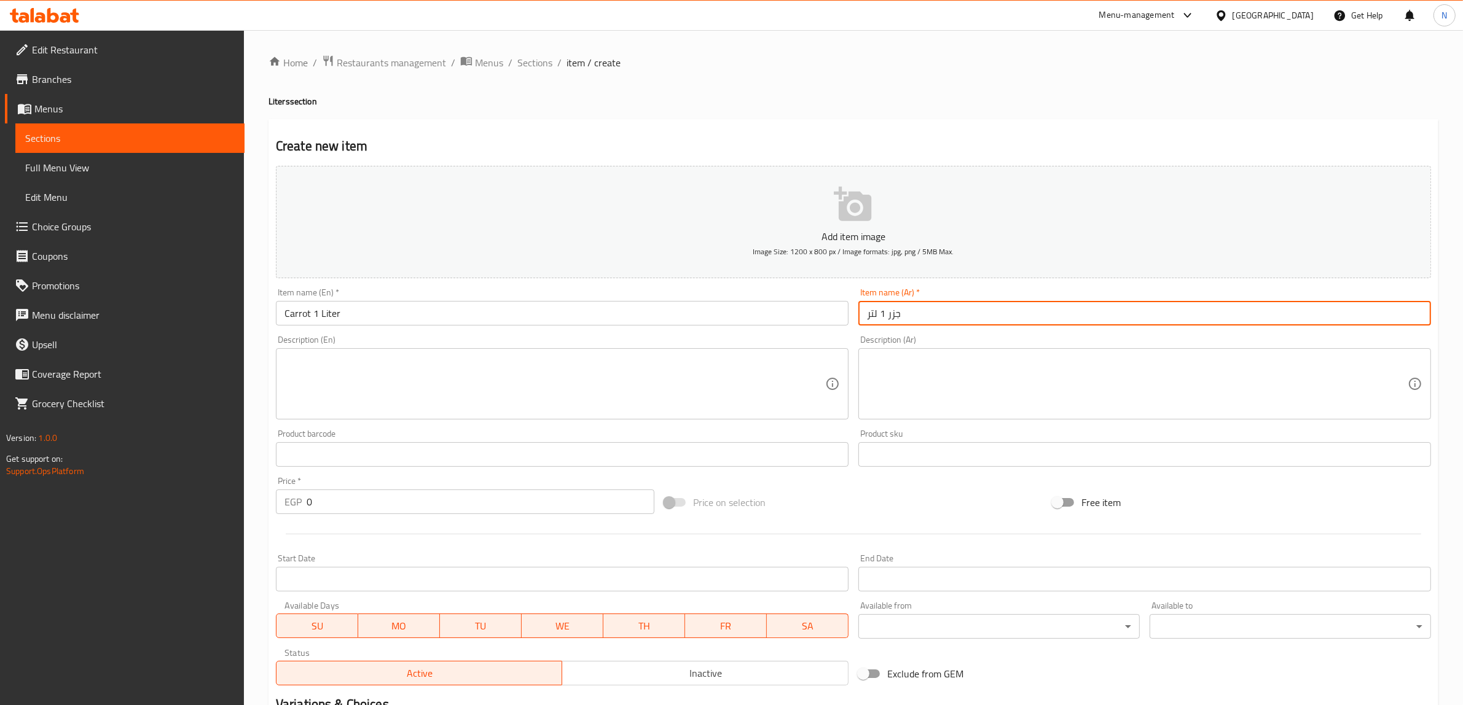
click at [379, 507] on input "0" at bounding box center [481, 502] width 348 height 25
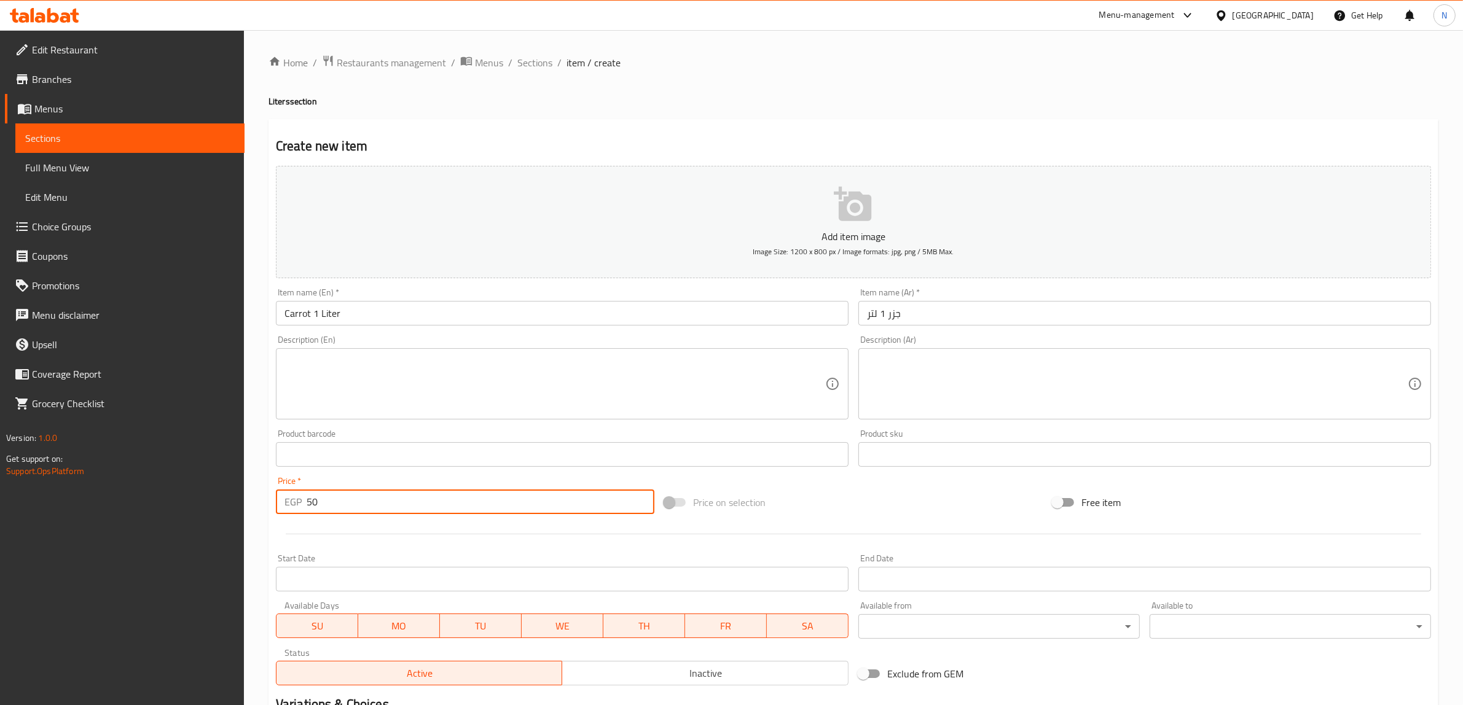
click at [535, 56] on span "Sections" at bounding box center [534, 62] width 35 height 15
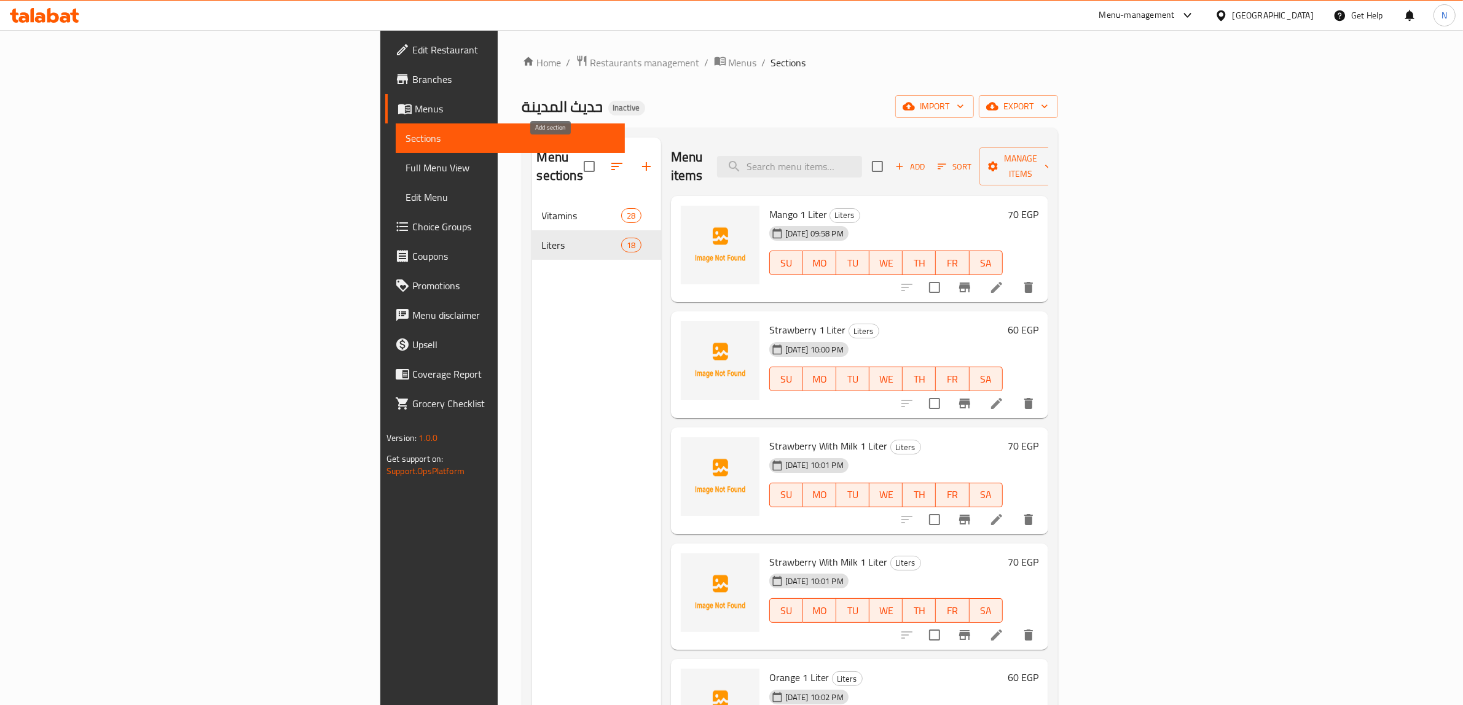
click at [639, 159] on icon "button" at bounding box center [646, 166] width 15 height 15
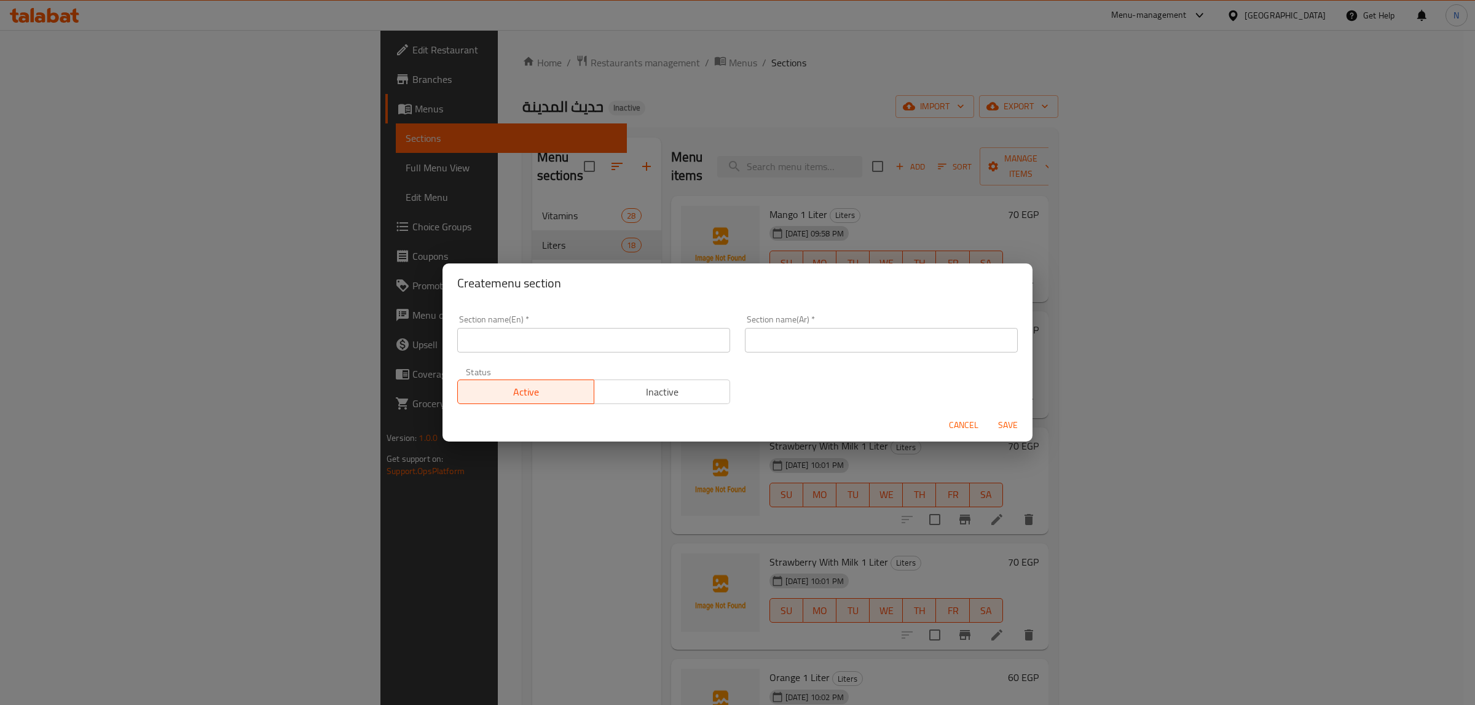
click at [814, 345] on input "text" at bounding box center [881, 340] width 273 height 25
click at [640, 336] on input "text" at bounding box center [593, 340] width 273 height 25
click at [988, 414] on button "Save" at bounding box center [1007, 425] width 39 height 23
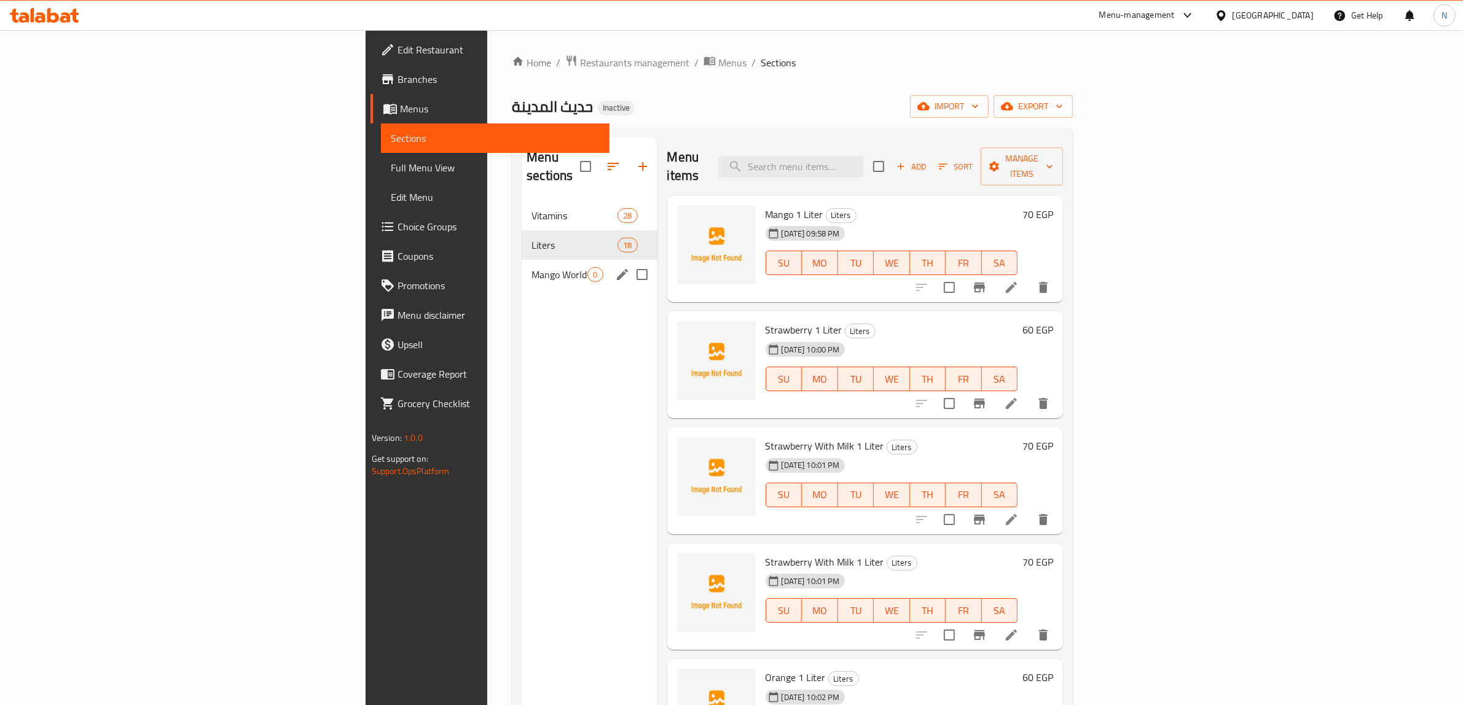
click at [522, 267] on div "Mango World 0" at bounding box center [589, 274] width 135 height 29
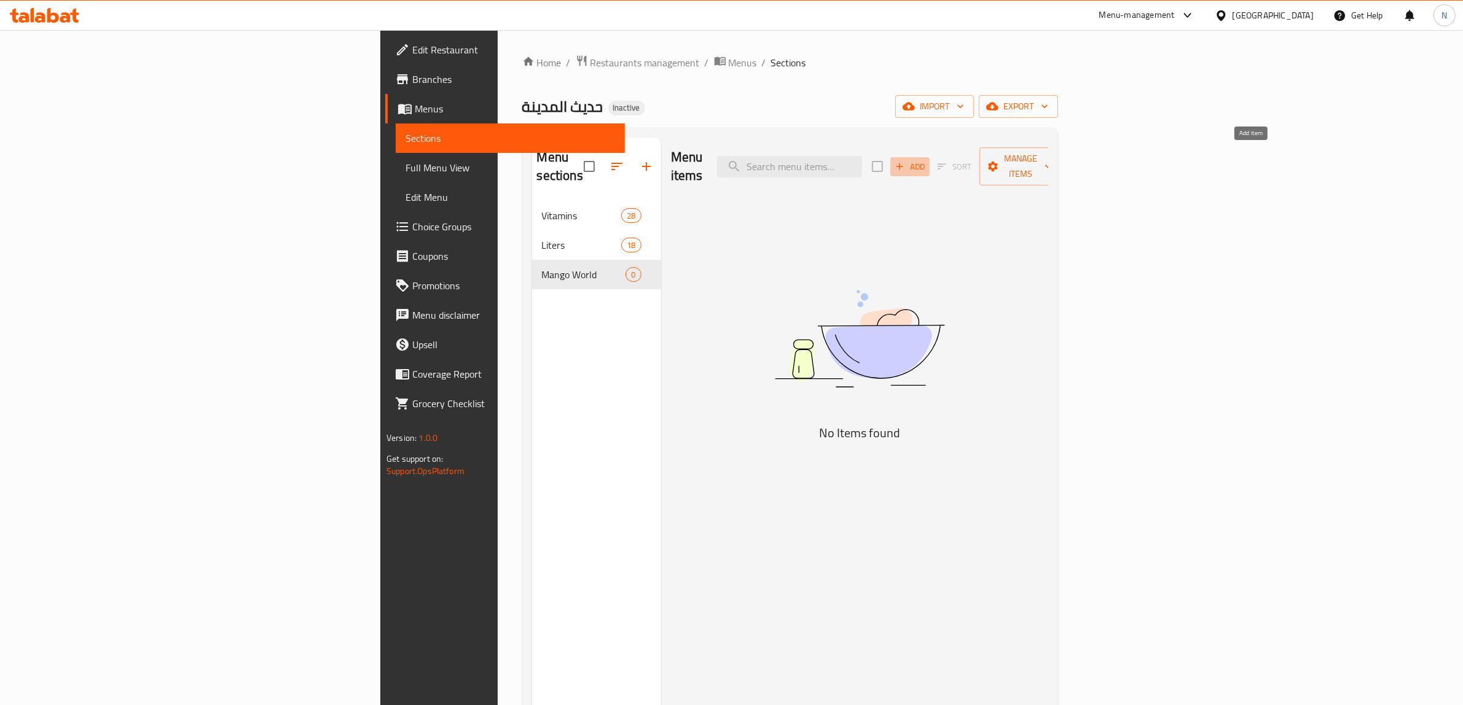
click at [927, 160] on span "Add" at bounding box center [909, 167] width 33 height 14
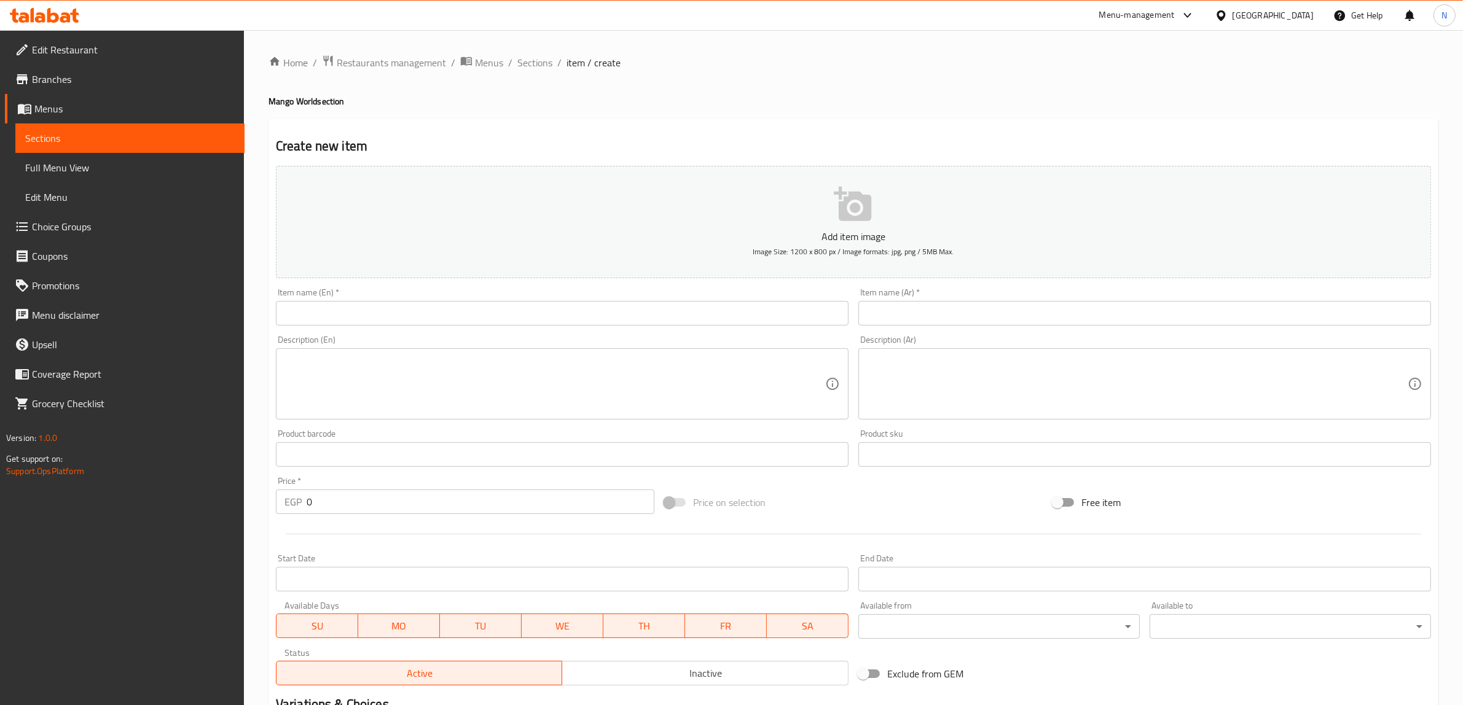
click at [695, 307] on input "text" at bounding box center [562, 313] width 573 height 25
click at [1063, 372] on textarea at bounding box center [1137, 384] width 541 height 58
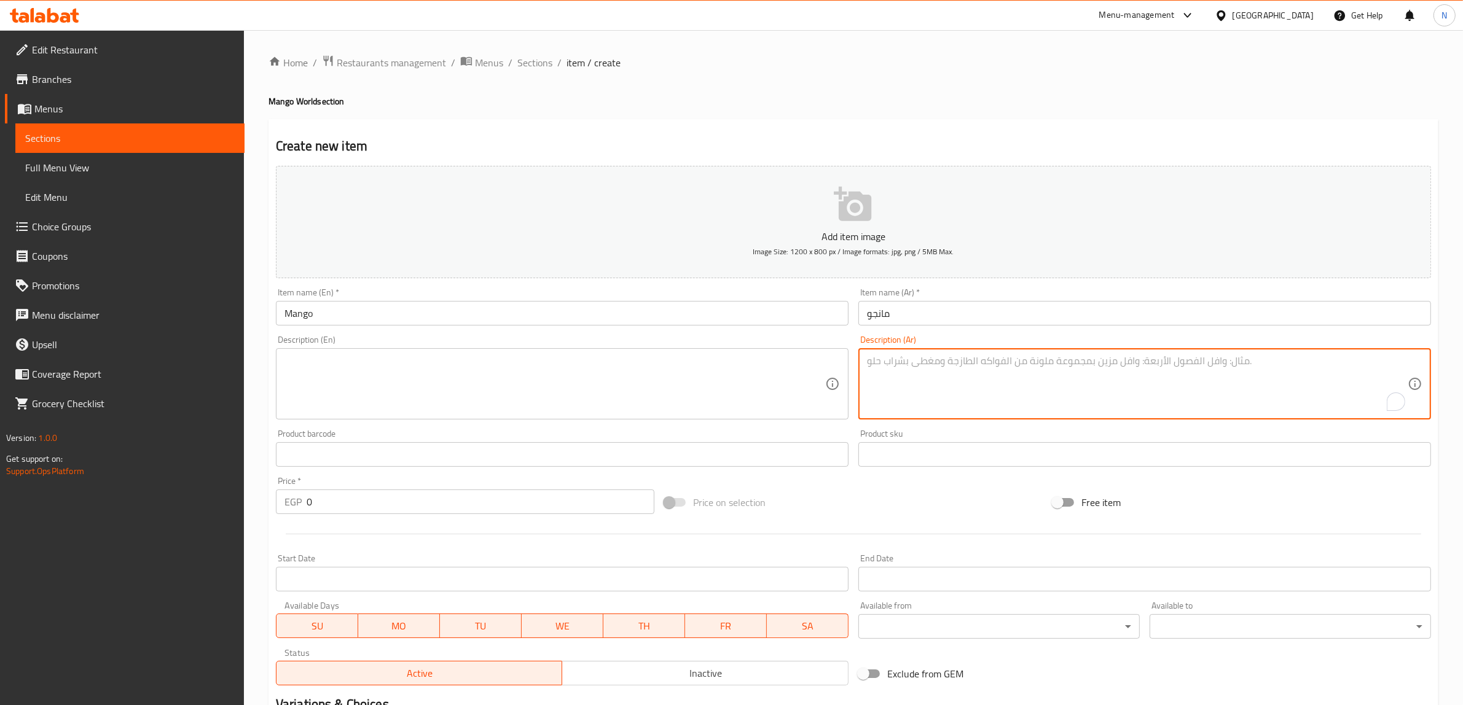
paste textarea "المذاق الكلاسيكي لعصير المانجو الطازج."
click at [478, 345] on div "Description (En) Description (En)" at bounding box center [562, 378] width 573 height 84
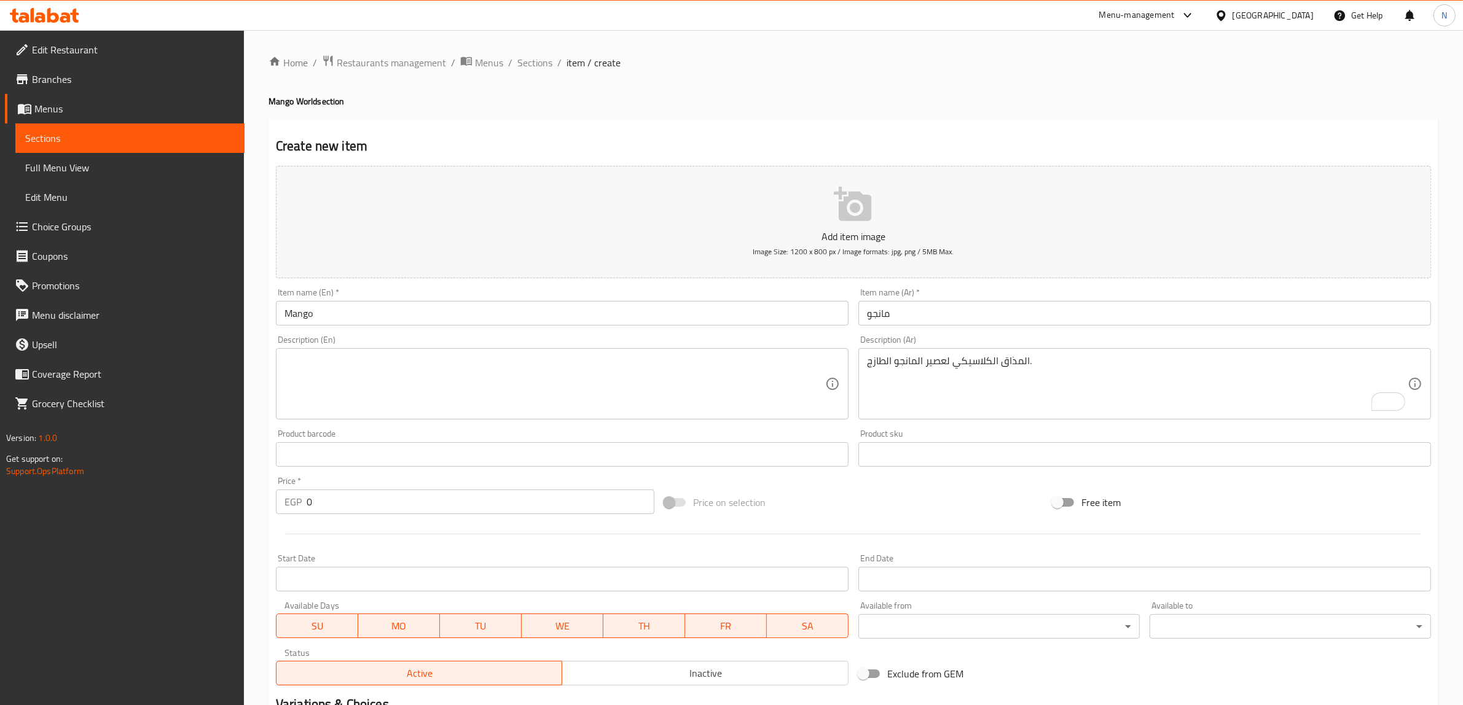
click at [474, 379] on textarea at bounding box center [554, 384] width 541 height 58
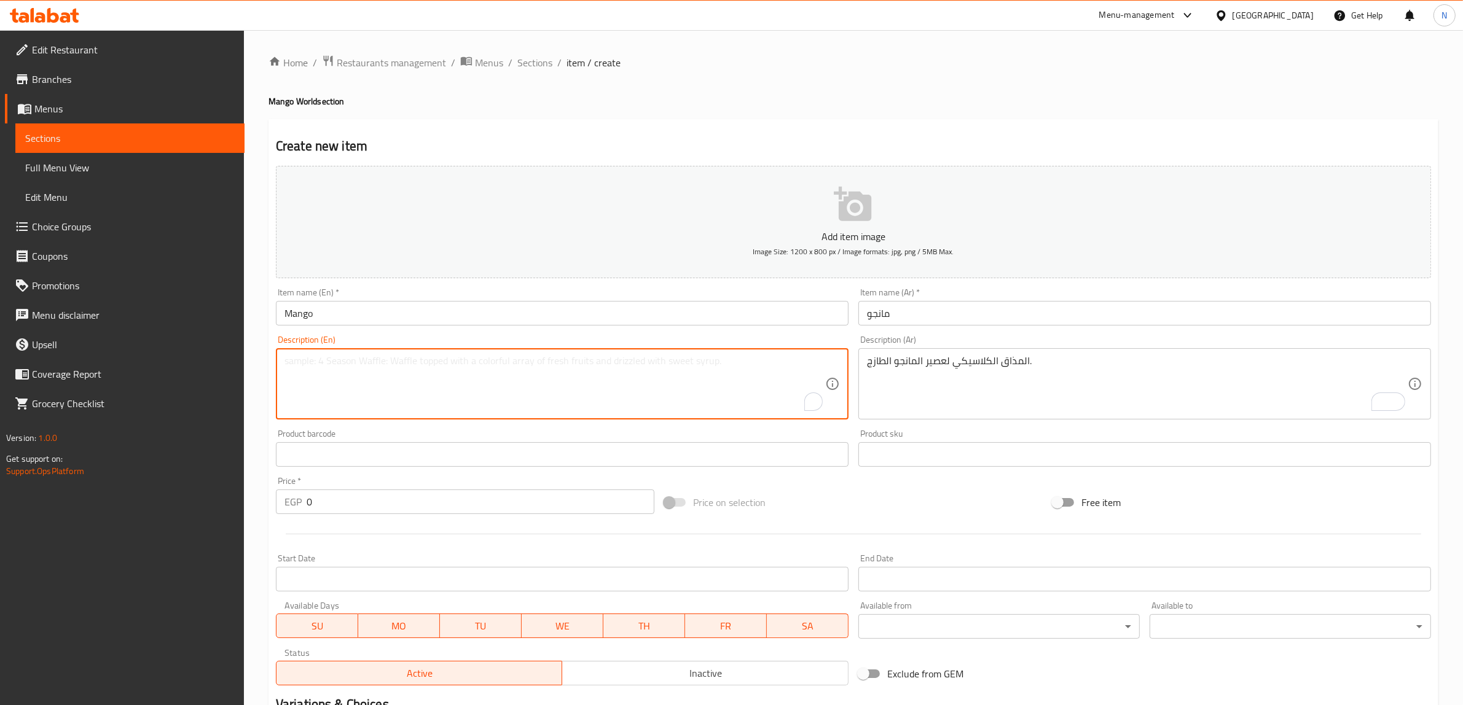
paste textarea "The classic taste of fresh mango juice."
type textarea "The classic taste of fresh mango juice."
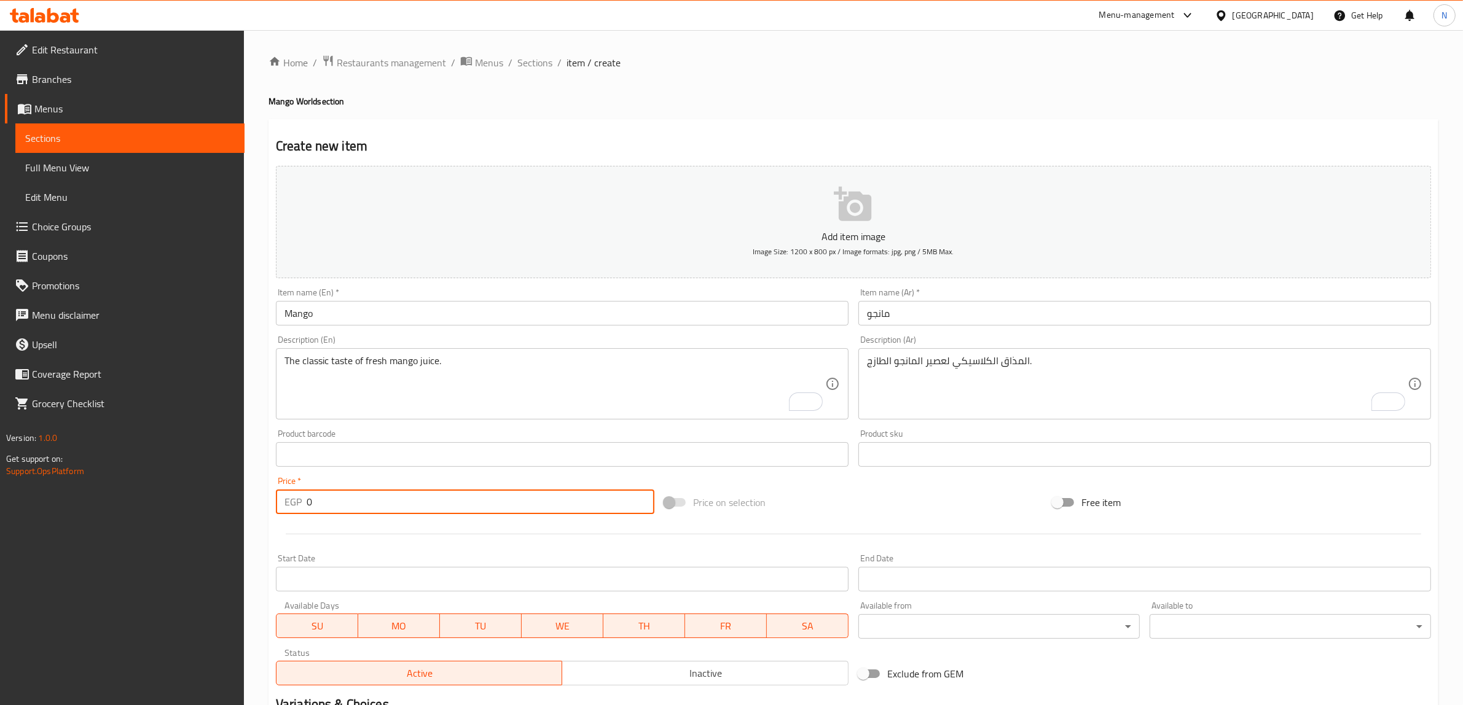
click at [511, 504] on input "0" at bounding box center [481, 502] width 348 height 25
type input "50"
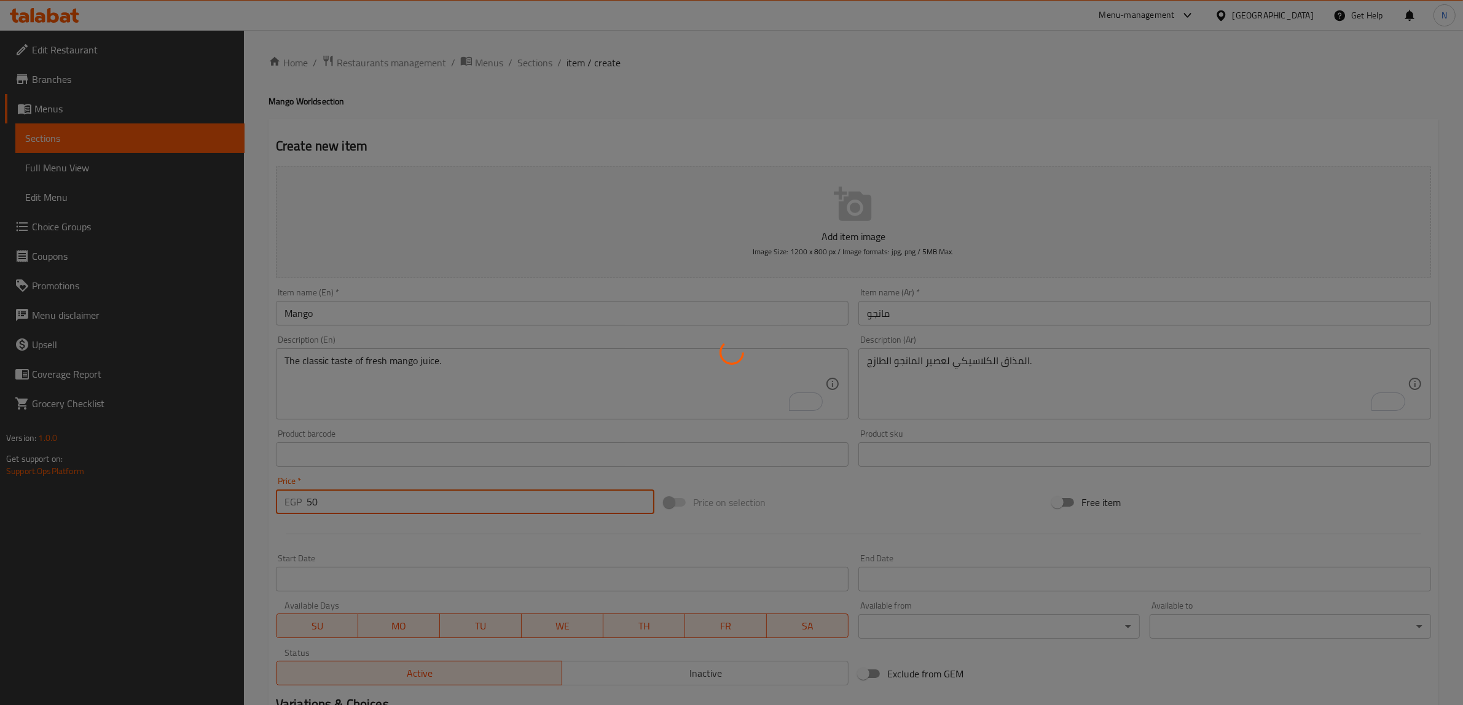
type input "0"
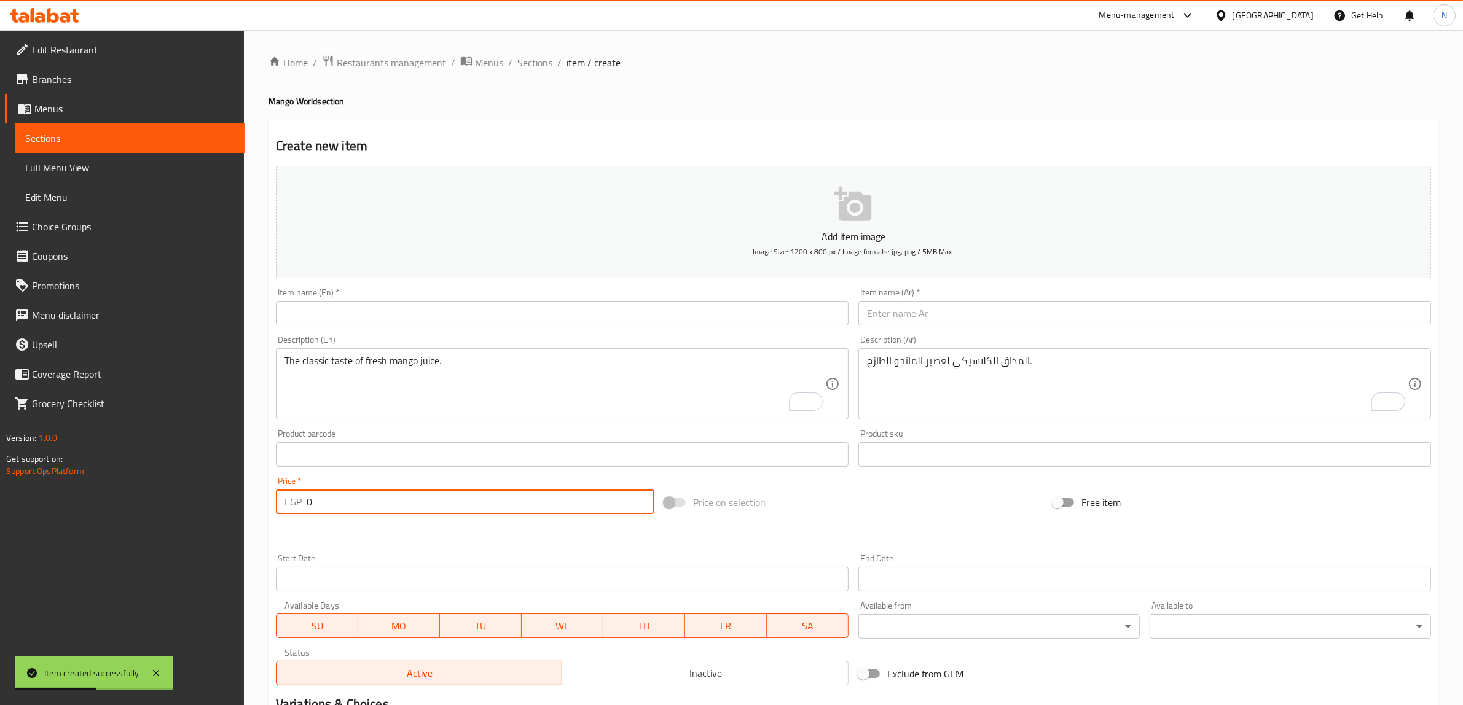
click at [512, 307] on input "text" at bounding box center [562, 313] width 573 height 25
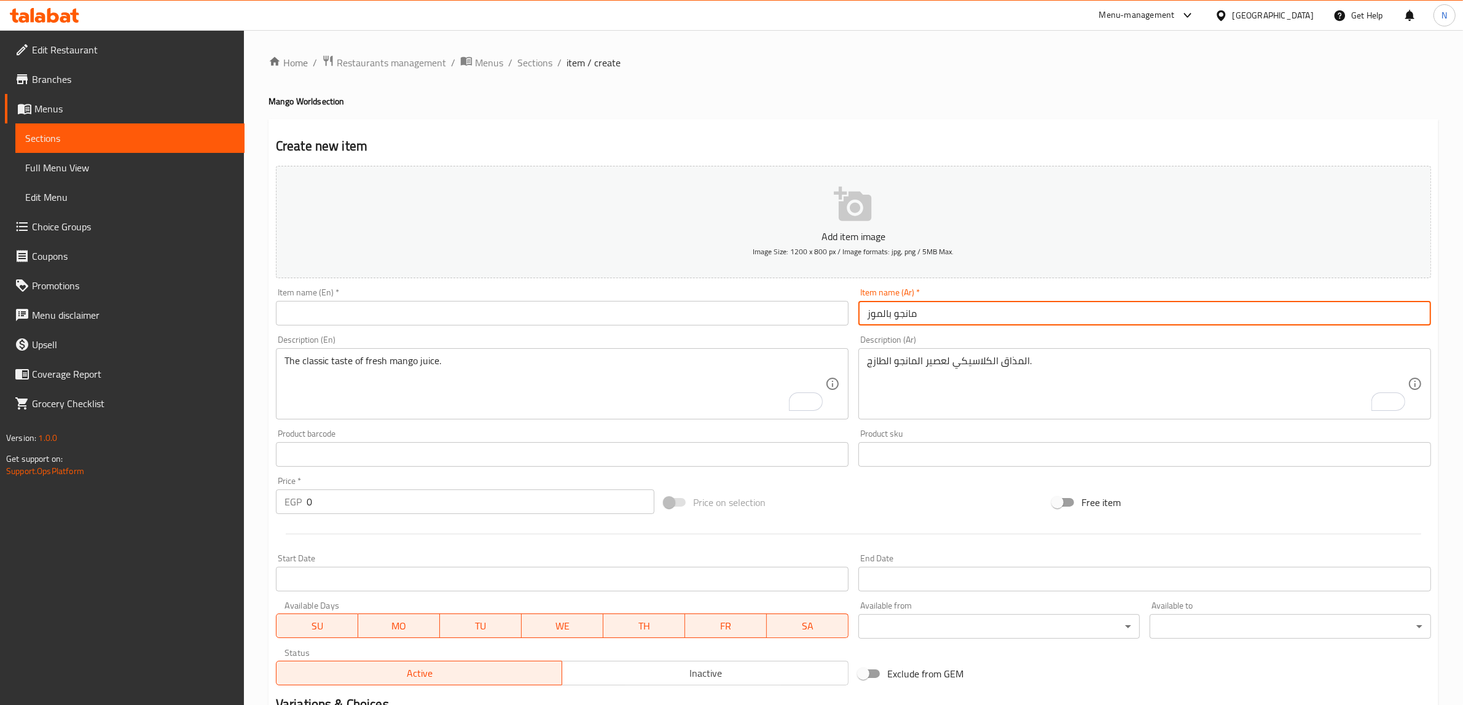
type input "مانجو بالموز"
click at [512, 307] on input "text" at bounding box center [562, 313] width 573 height 25
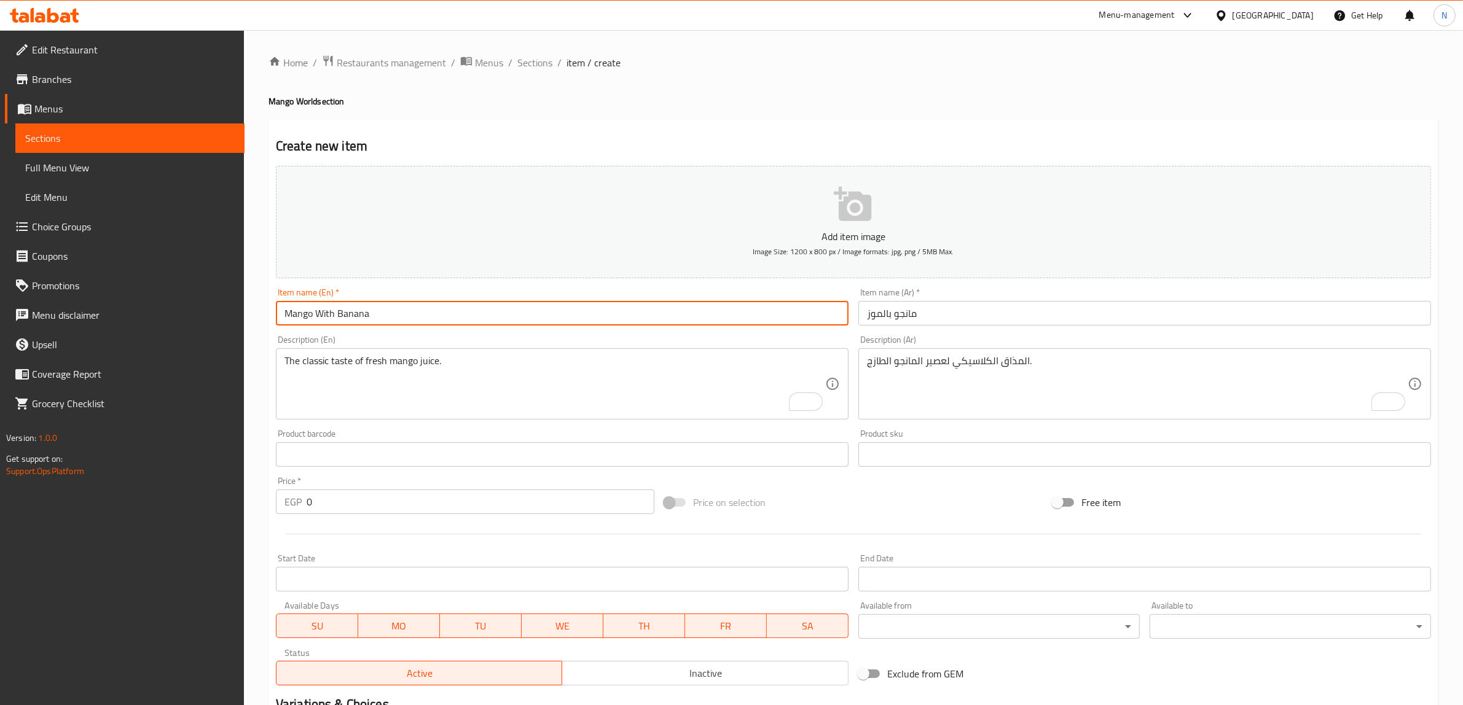
type input "Mango With Banana"
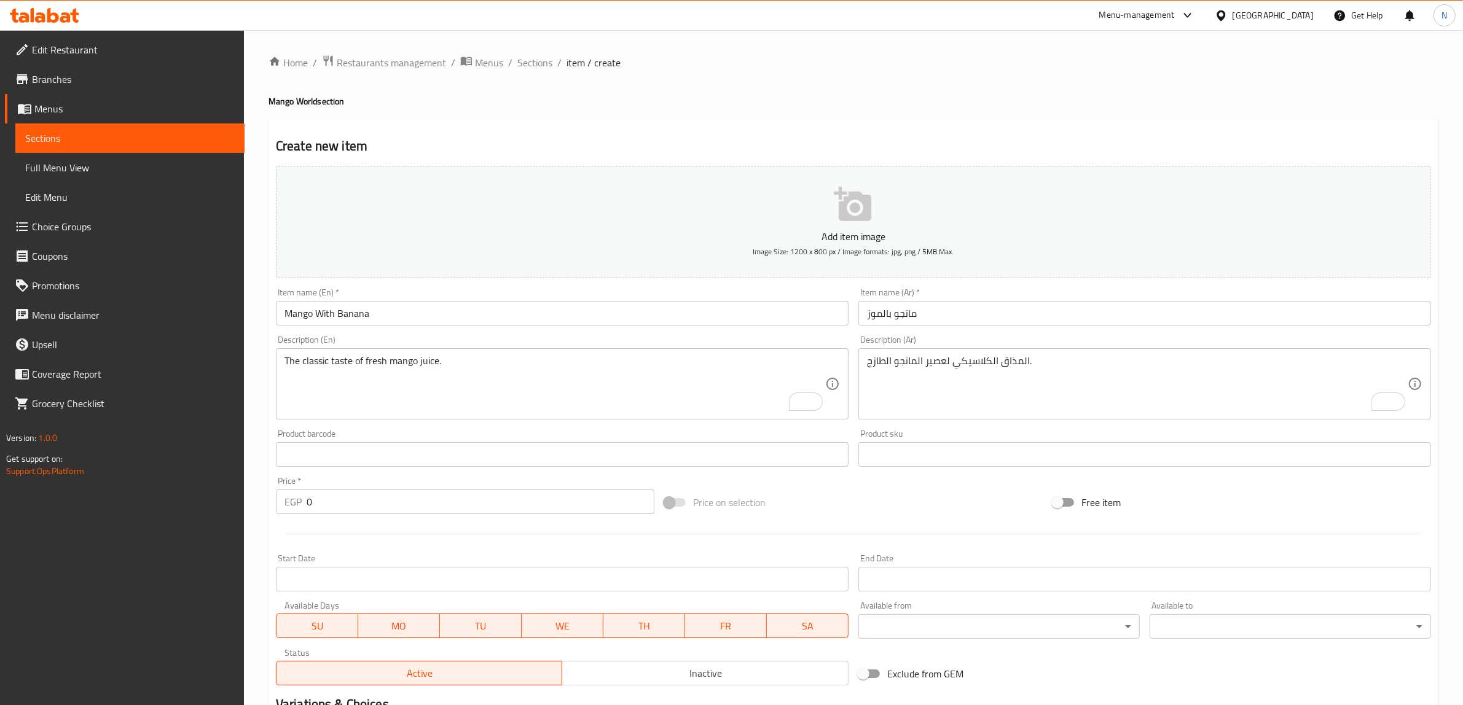
click at [1064, 398] on textarea "المذاق الكلاسيكي لعصير المانجو الطازج." at bounding box center [1137, 384] width 541 height 58
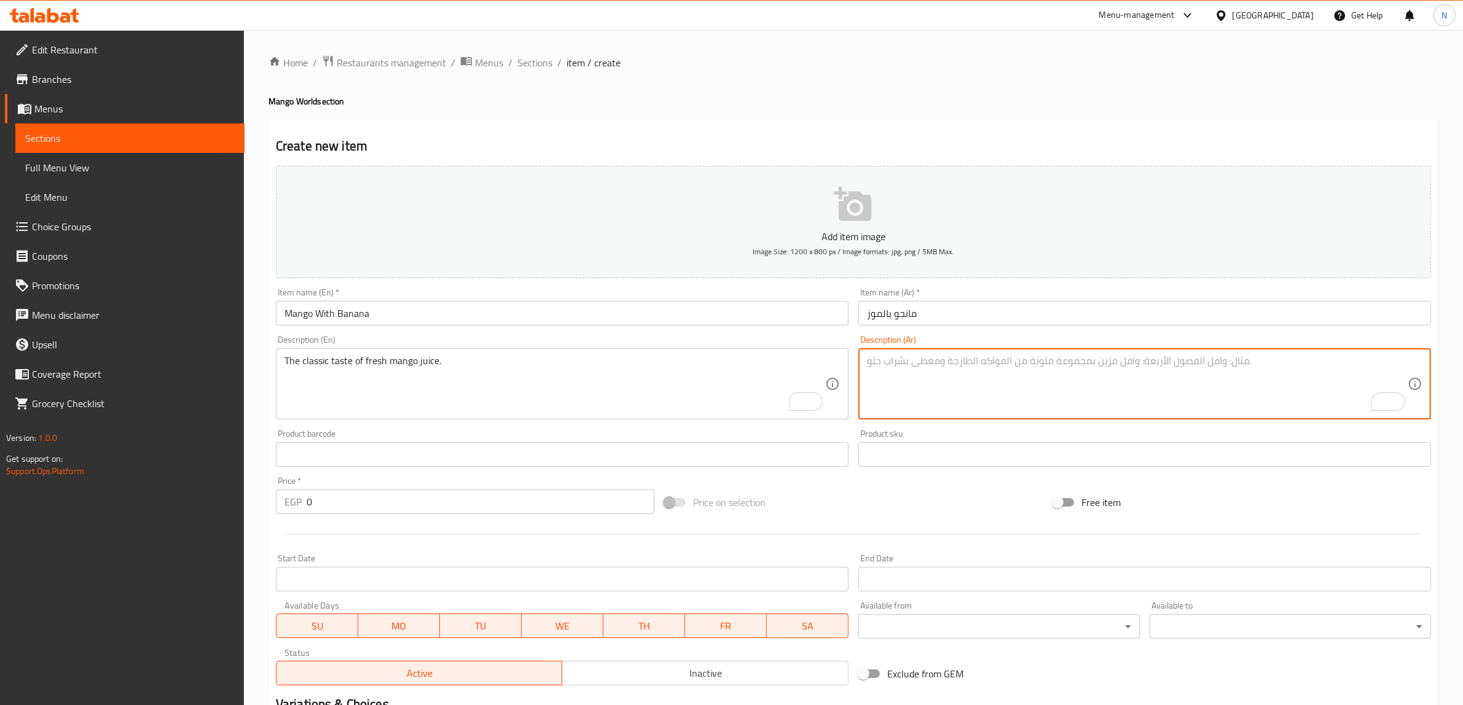
paste textarea "مزيج غني يجمع بين المانجو والموز لانتعاش مضاعف."
type textarea "مزيج غني يجمع بين المانجو والموز لانتعاش مضاعف."
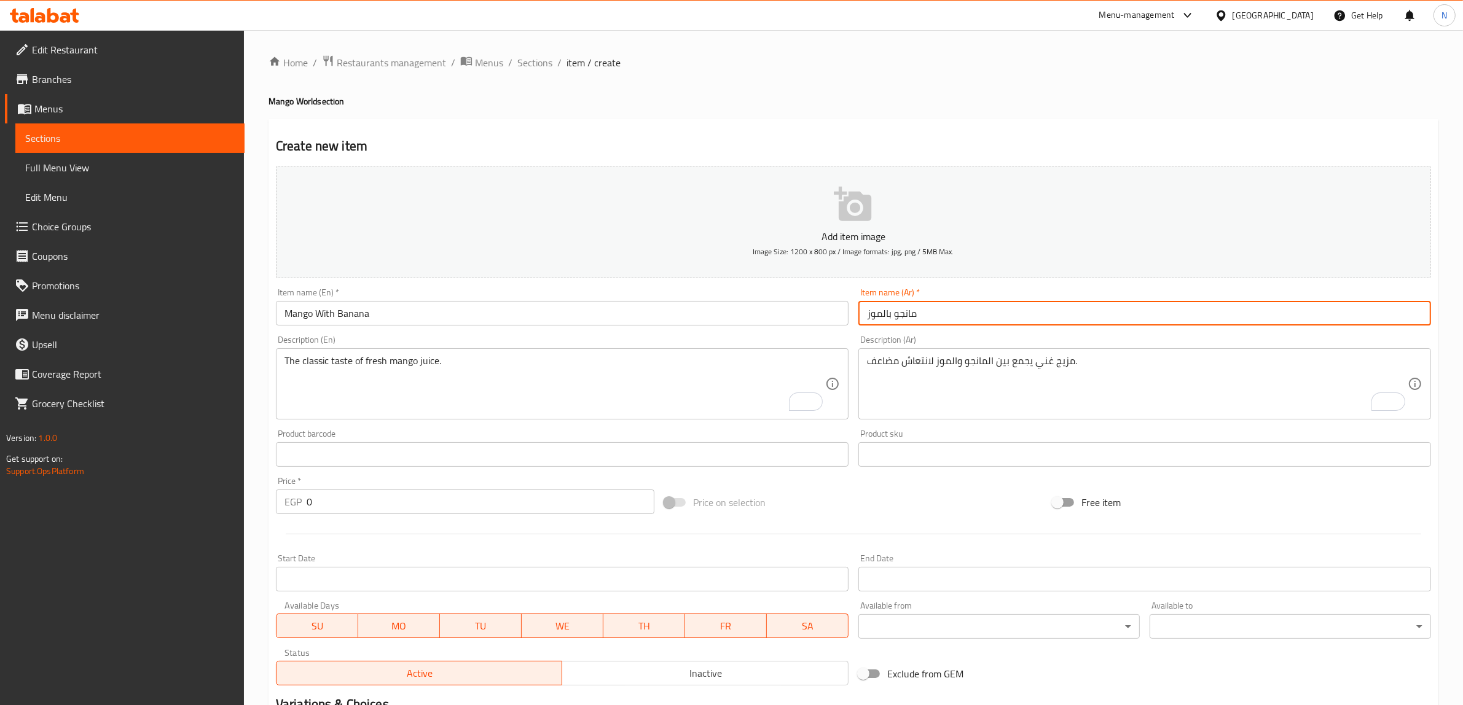
click at [984, 318] on input "مانجو بالموز" at bounding box center [1144, 313] width 573 height 25
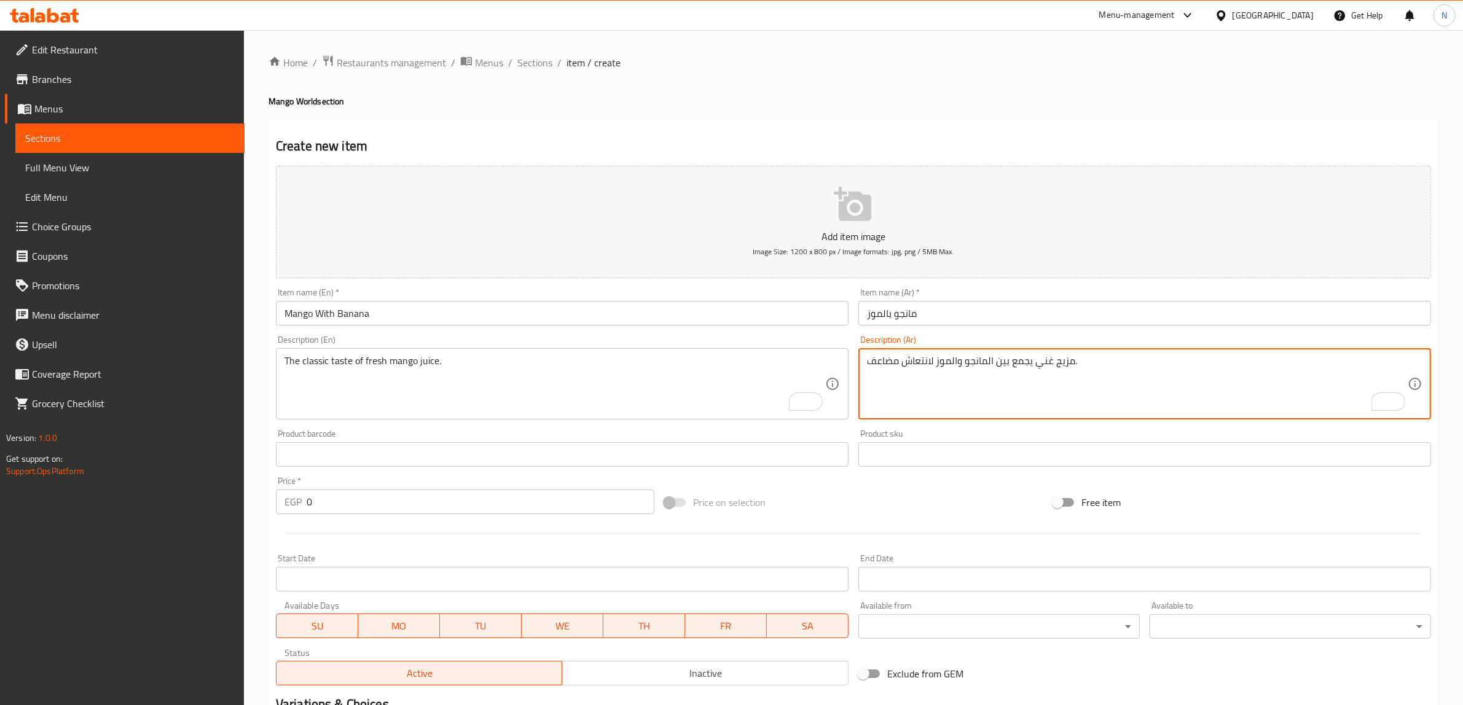
click at [1164, 385] on textarea "مزيج غني يجمع بين المانجو والموز لانتعاش مضاعف." at bounding box center [1137, 384] width 541 height 58
click at [459, 503] on input "0" at bounding box center [481, 502] width 348 height 25
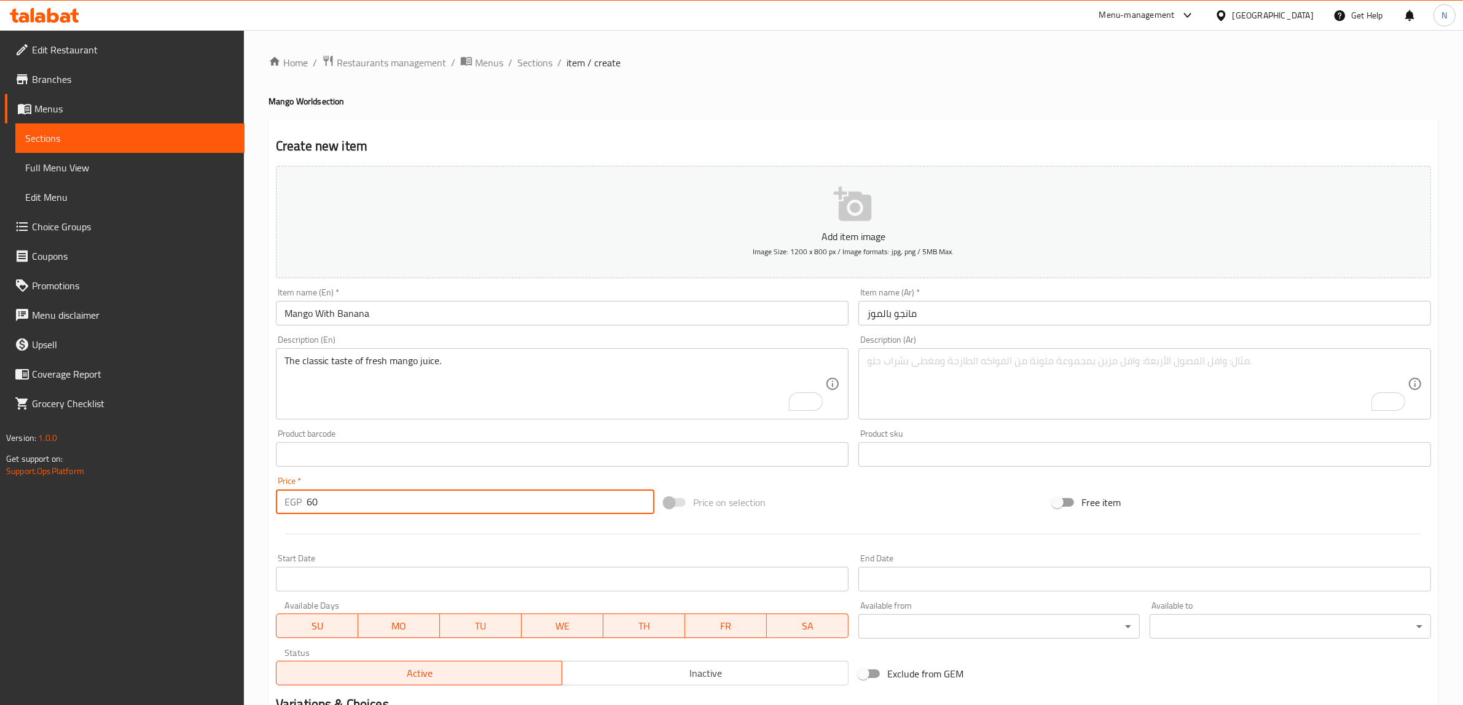
type input "60"
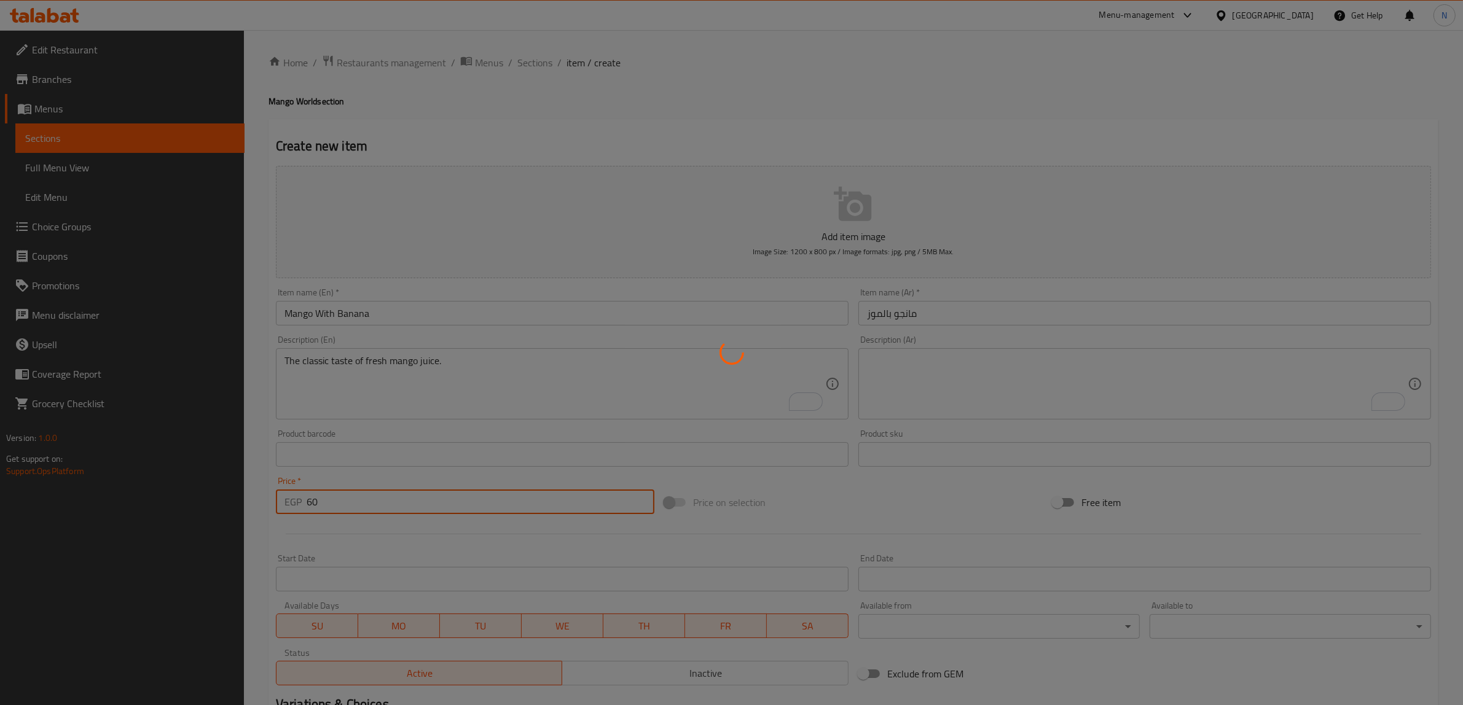
type input "0"
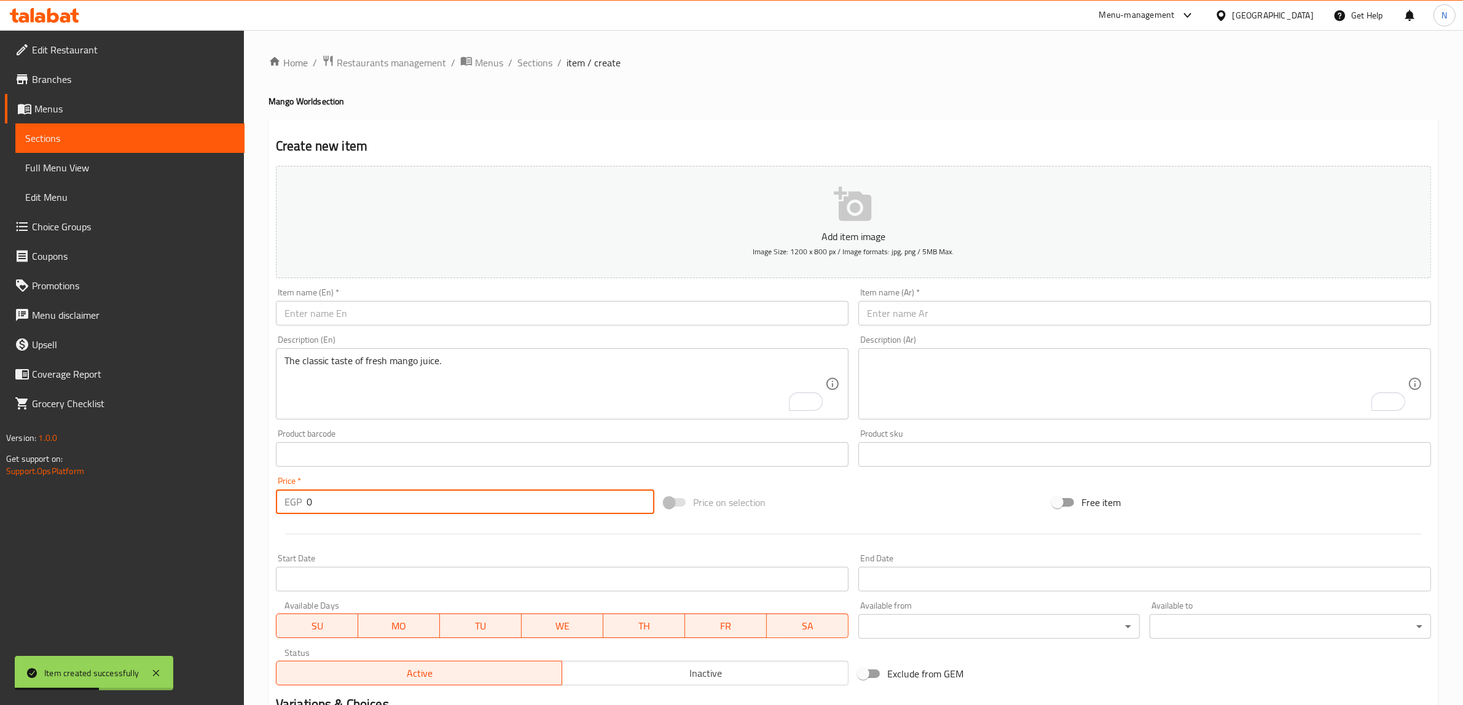
click at [713, 320] on input "text" at bounding box center [562, 313] width 573 height 25
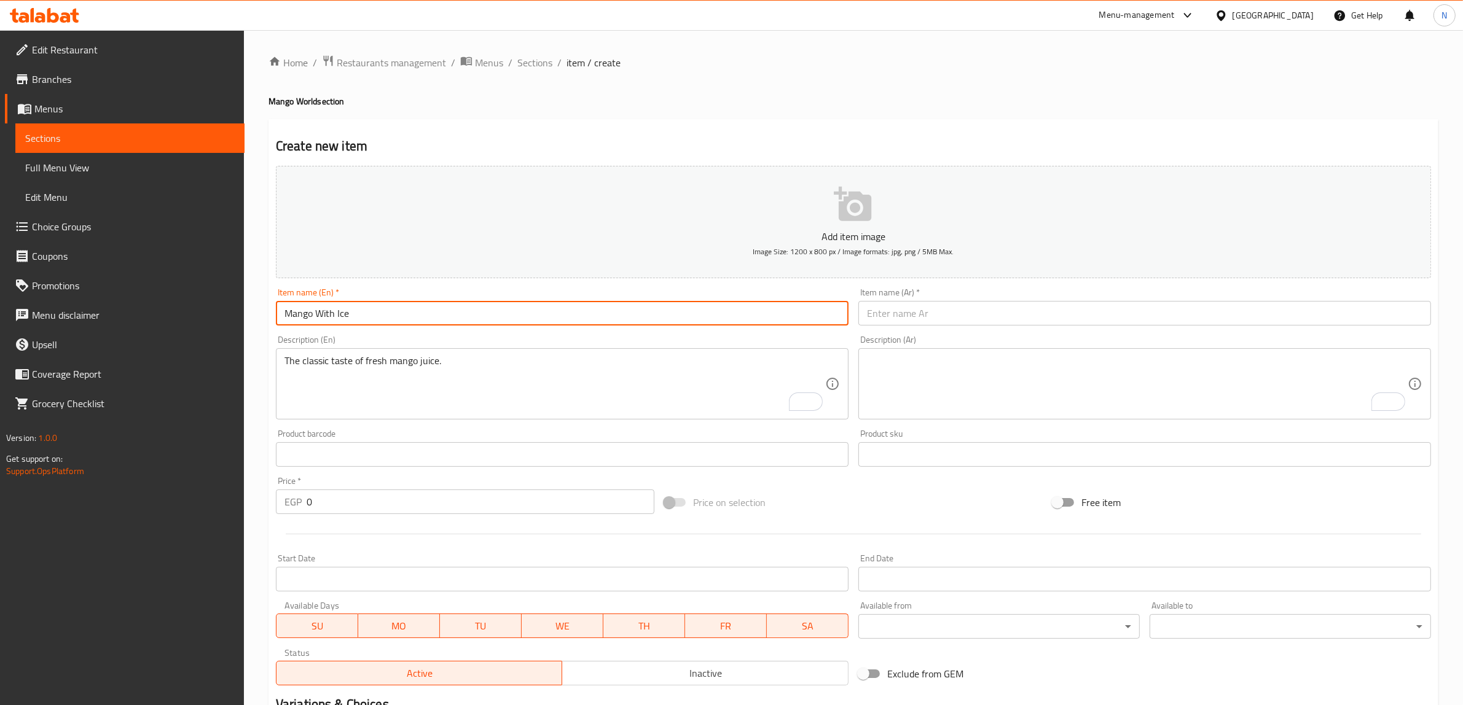
type input "Mango With Ice"
click at [959, 314] on input "text" at bounding box center [1144, 313] width 573 height 25
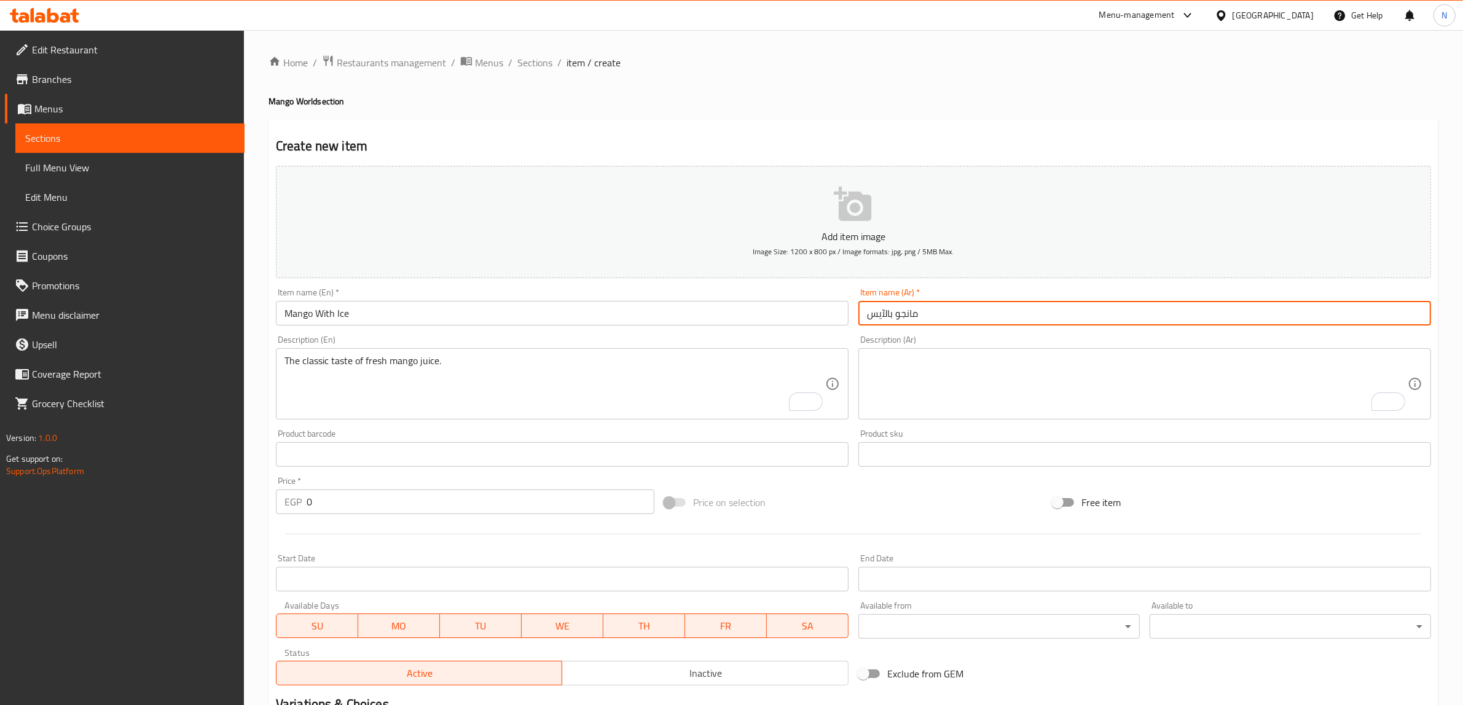
type input "مانجو بالآيس"
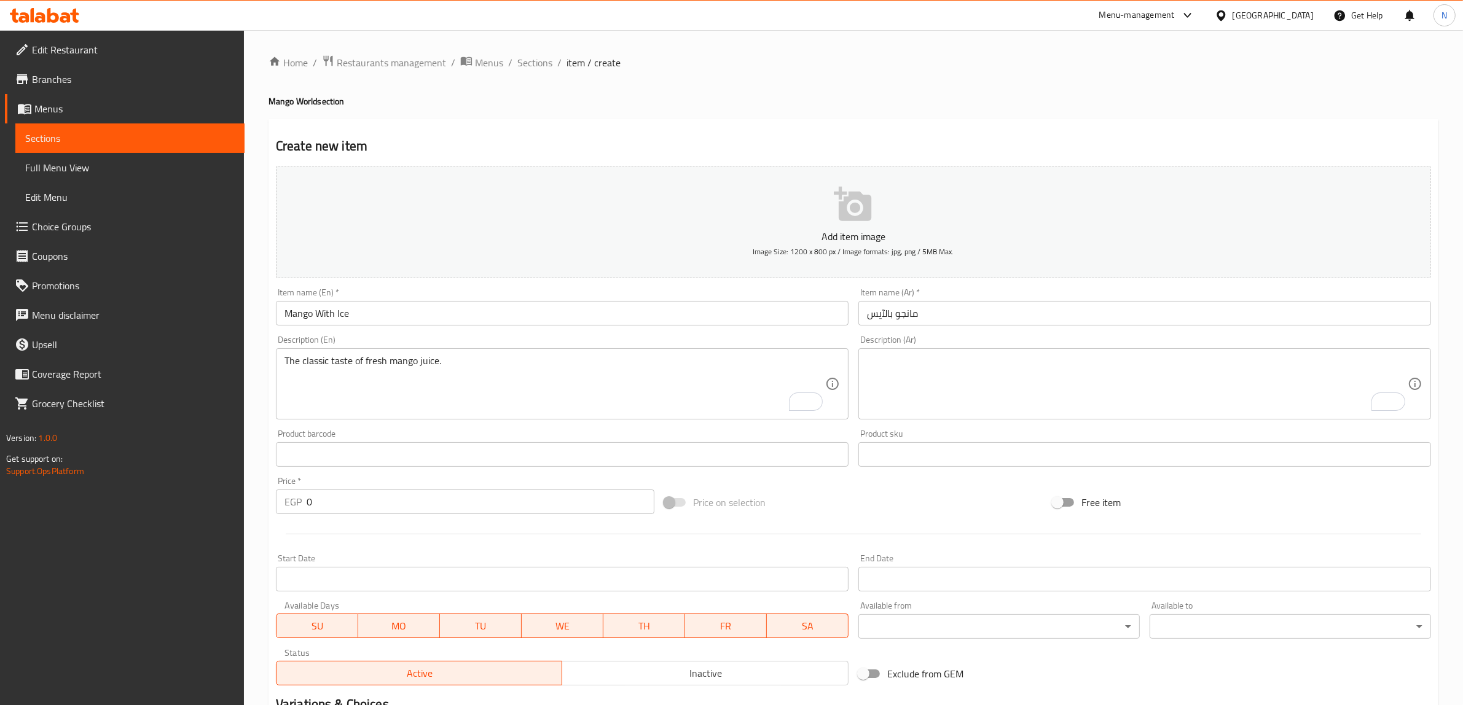
click at [941, 380] on textarea "To enrich screen reader interactions, please activate Accessibility in Grammarl…" at bounding box center [1137, 384] width 541 height 58
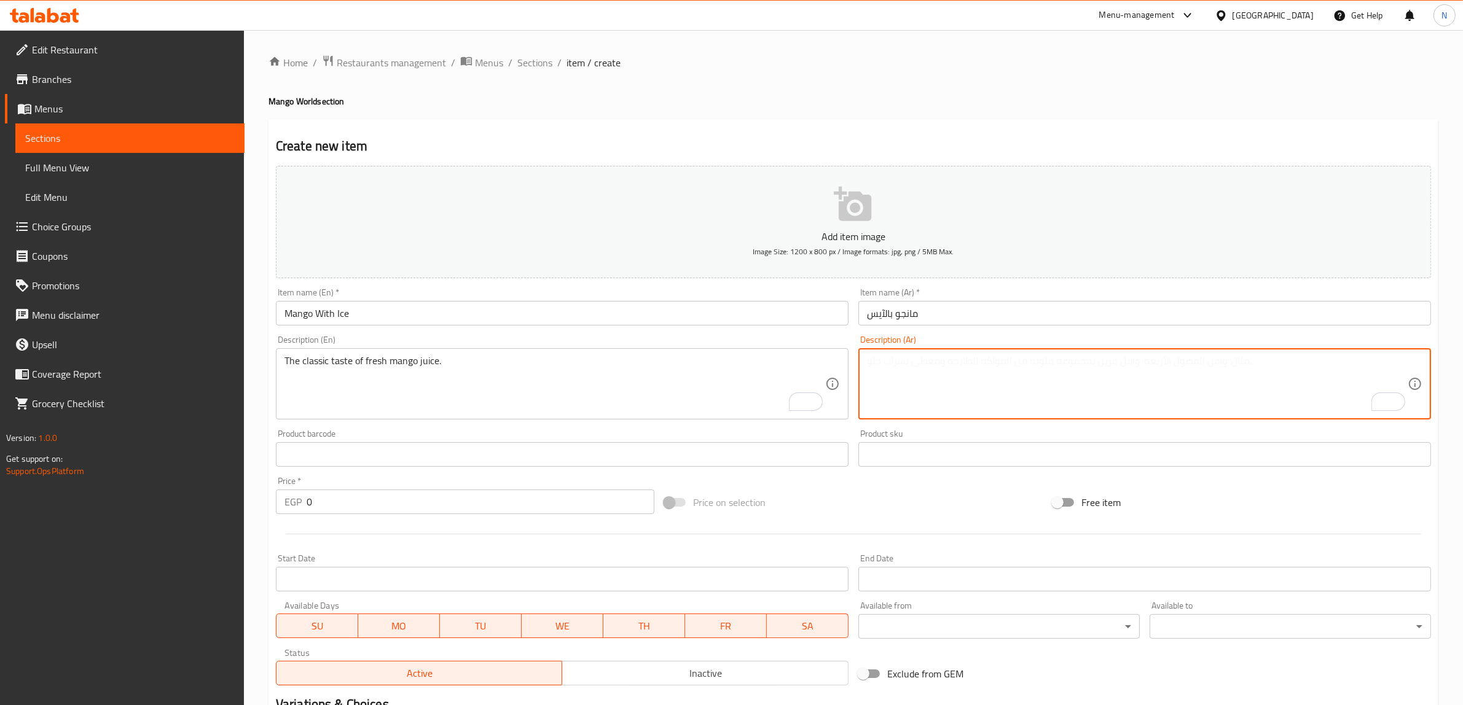
paste textarea "عصير مانجو بارد مع لمسة مثلجة منعشة."
type textarea "عصير مانجو بارد مع لمسة مثلجة منعشة."
click at [575, 384] on textarea "The classic taste of fresh mango juice." at bounding box center [554, 384] width 541 height 58
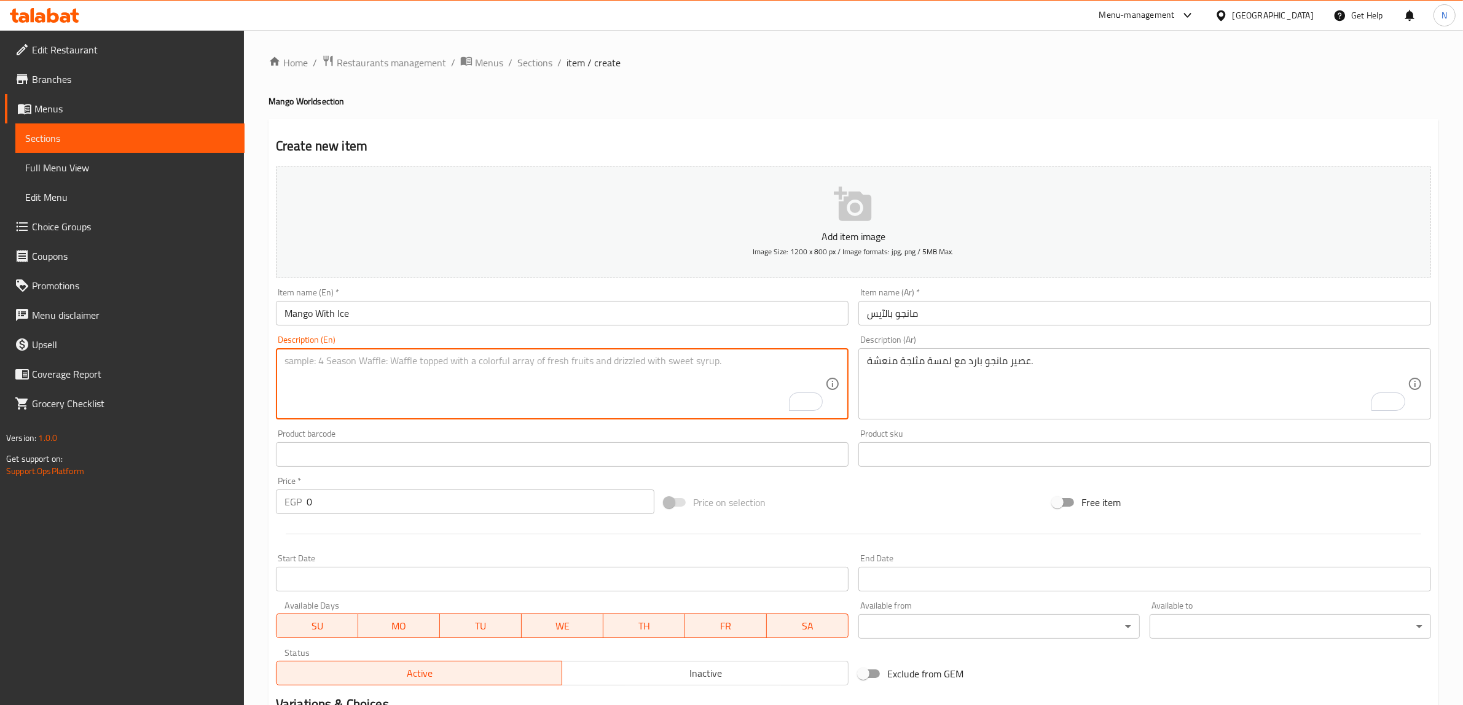
paste textarea "Cold mango juice with a refreshing icy twist."
click at [456, 364] on textarea "Cold mango juice with a refreshing icy twist." at bounding box center [554, 384] width 541 height 58
type textarea "Cold mango juice with a refreshing icy touch."
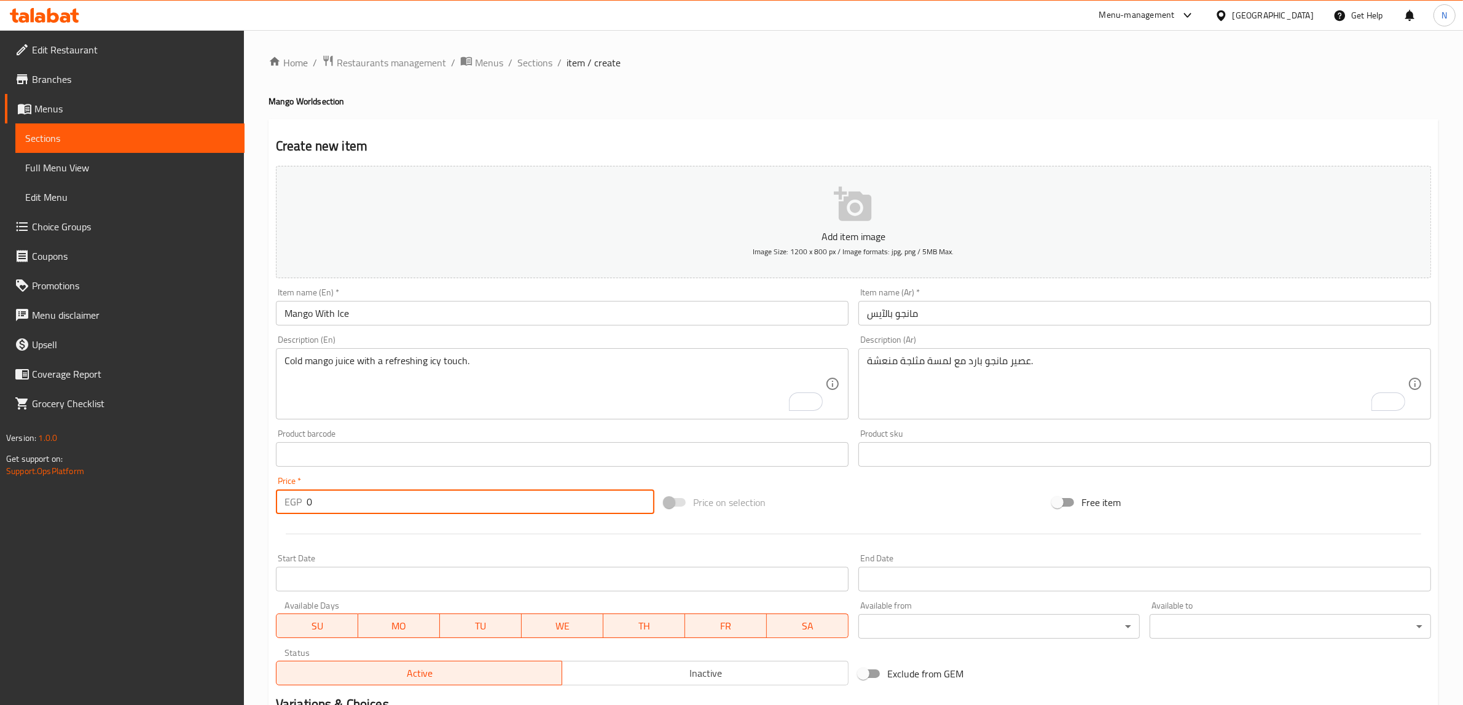
click at [447, 508] on input "0" at bounding box center [481, 502] width 348 height 25
type input "60"
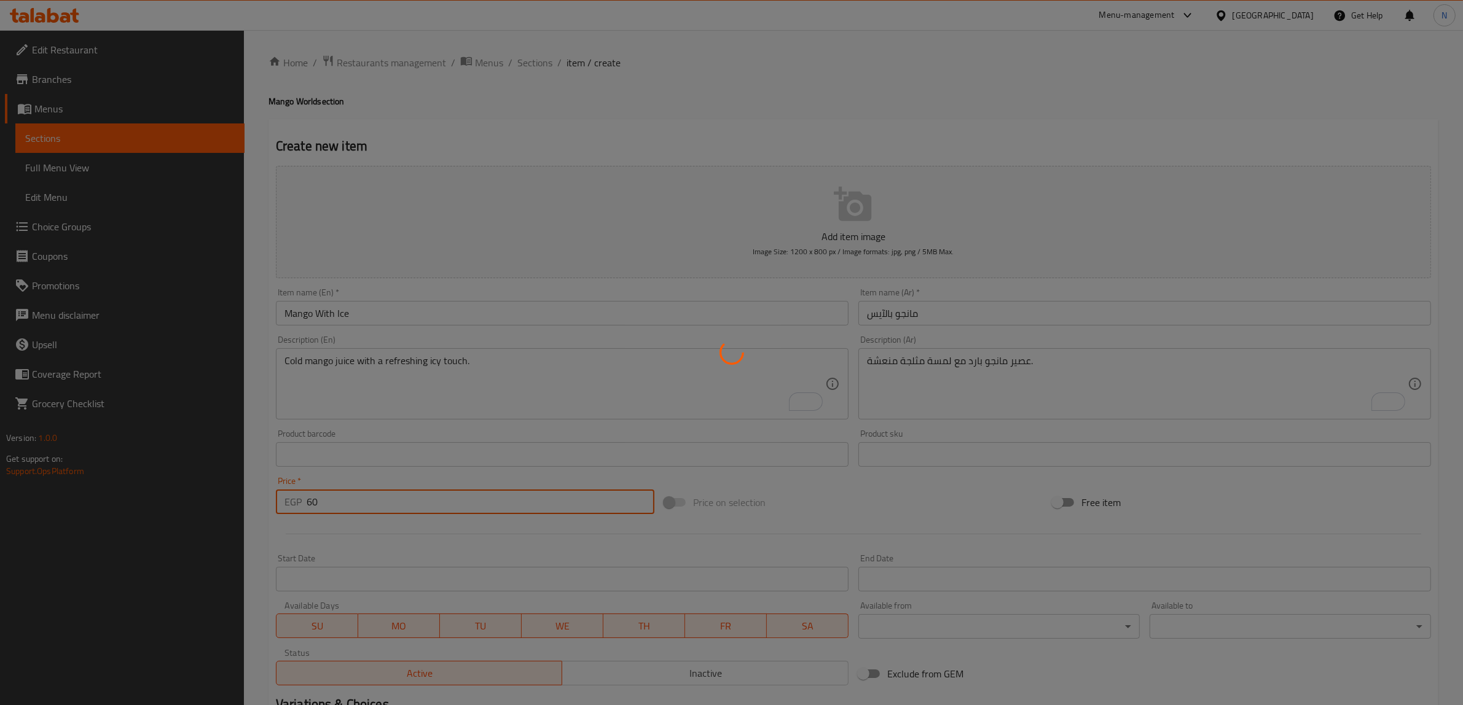
type input "0"
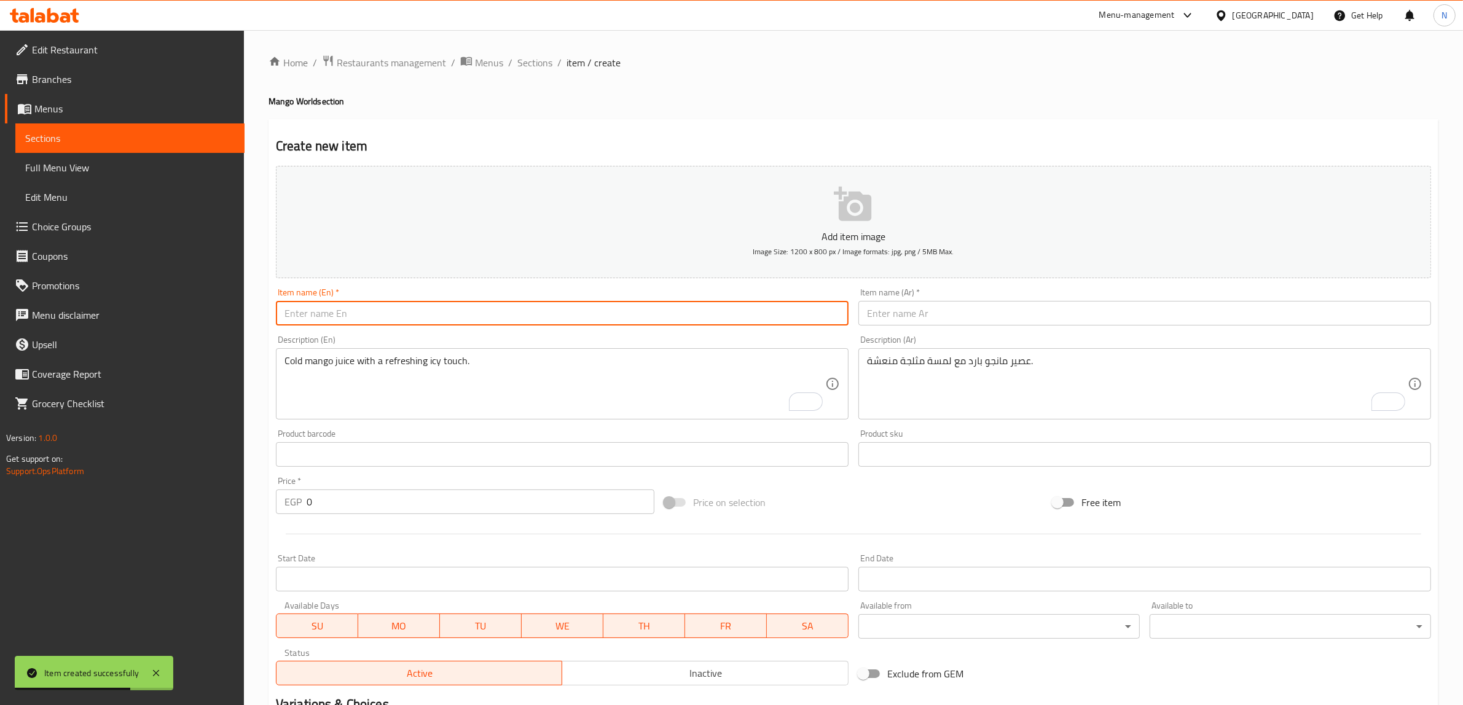
click at [608, 309] on input "text" at bounding box center [562, 313] width 573 height 25
type input "Mango + Apple"
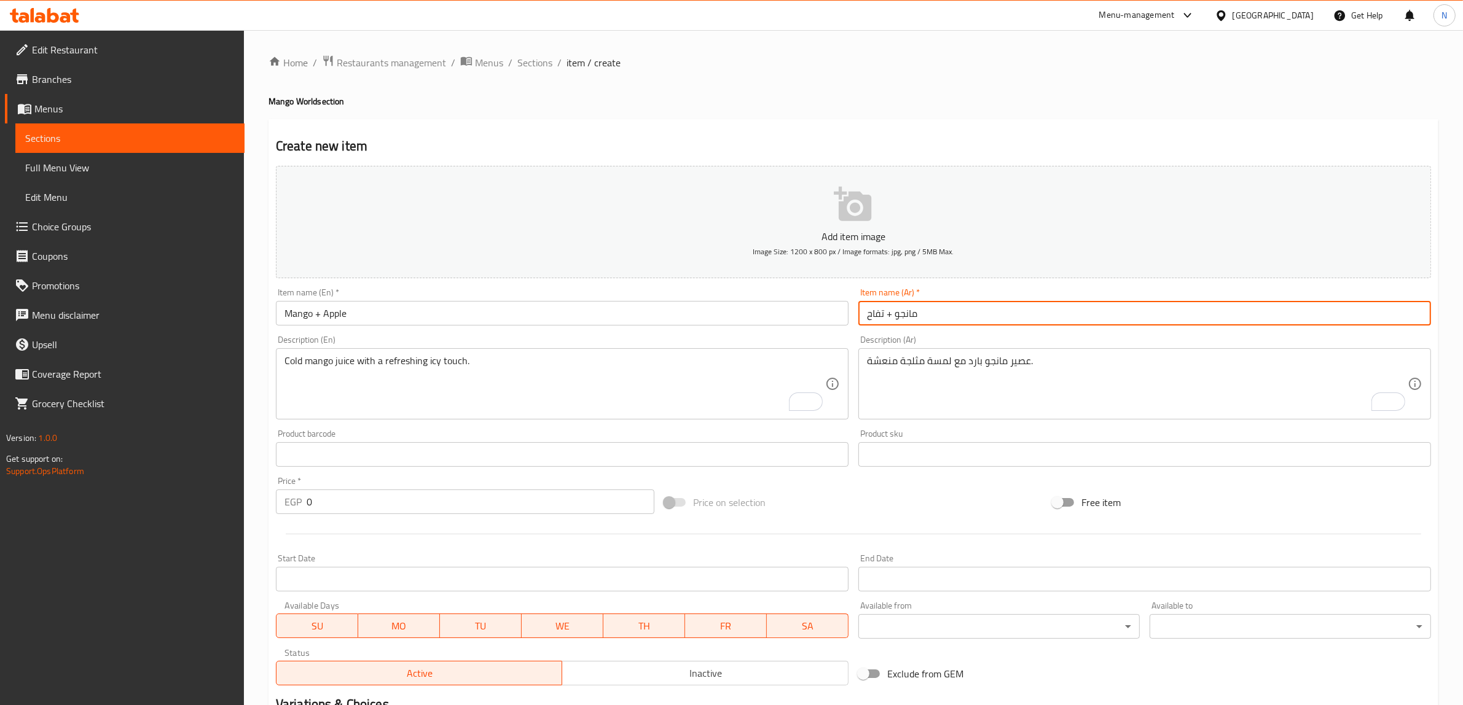
type input "مانجو + تفاح"
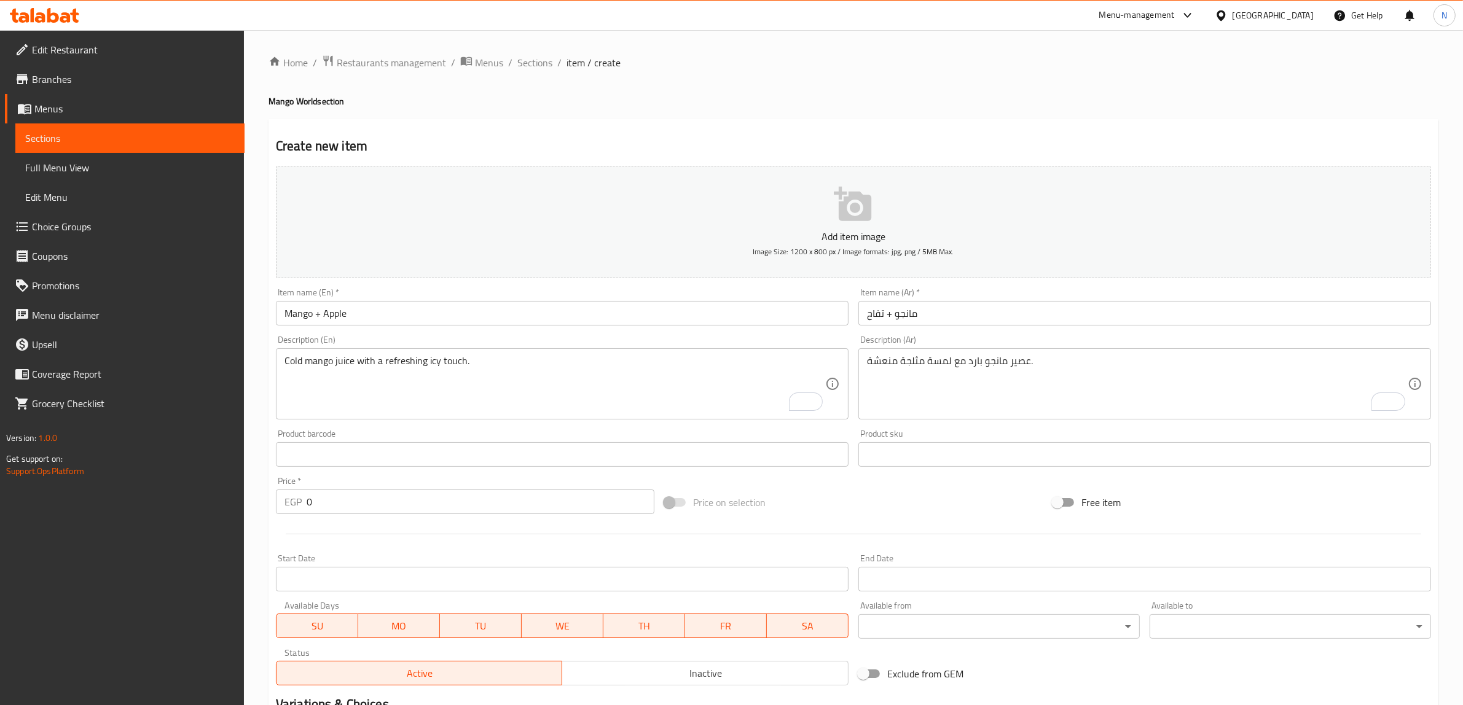
click at [1153, 358] on textarea "عصير مانجو بارد مع لمسة مثلجة منعشة." at bounding box center [1137, 384] width 541 height 58
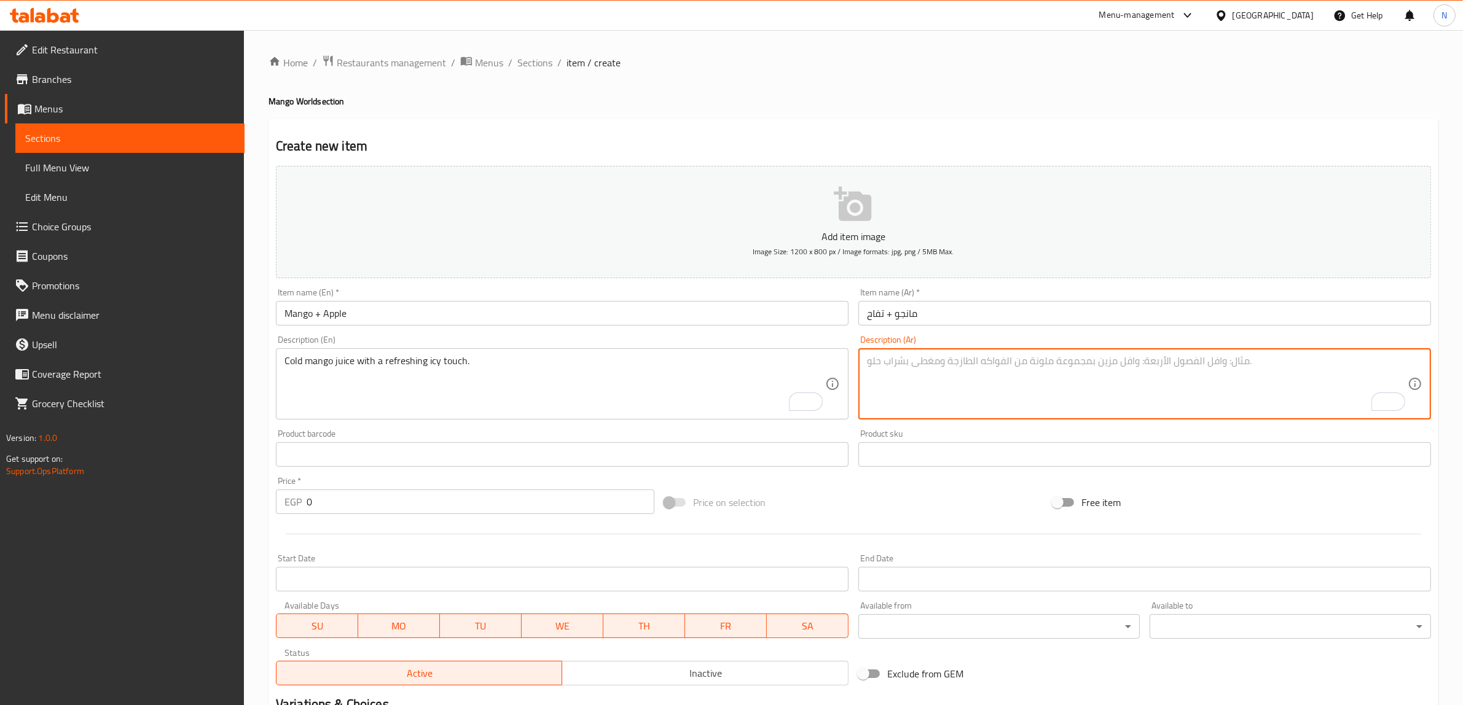
paste textarea "طعم متوازن يجمع بين المانجو الحلو والتفاح الخفيف."
type textarea "طعم متوازن يجمع بين المانجو الحلو والتفاح الخفيف."
click at [452, 348] on div "Description (En) Cold mango juice with a refreshing icy touch. Description (En)" at bounding box center [562, 378] width 573 height 84
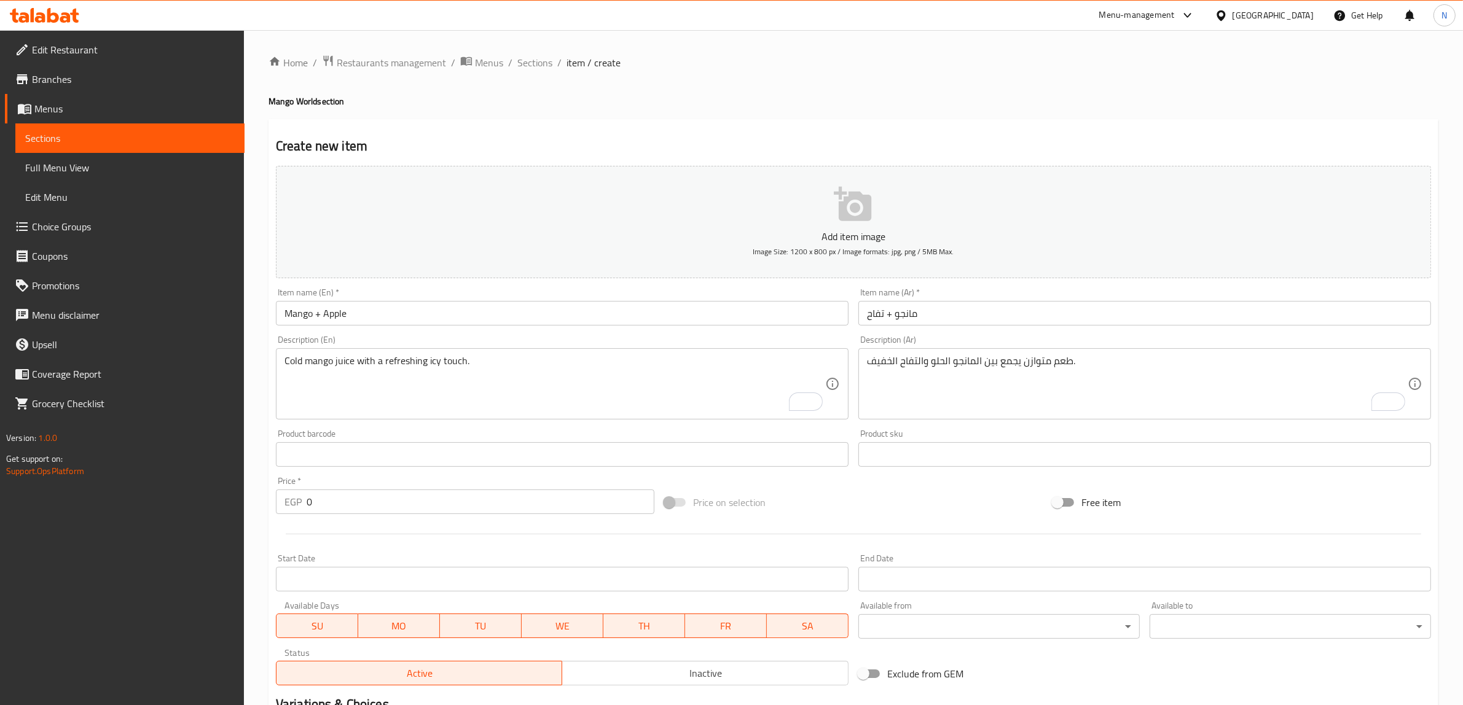
click at [452, 377] on textarea "Cold mango juice with a refreshing icy touch." at bounding box center [554, 384] width 541 height 58
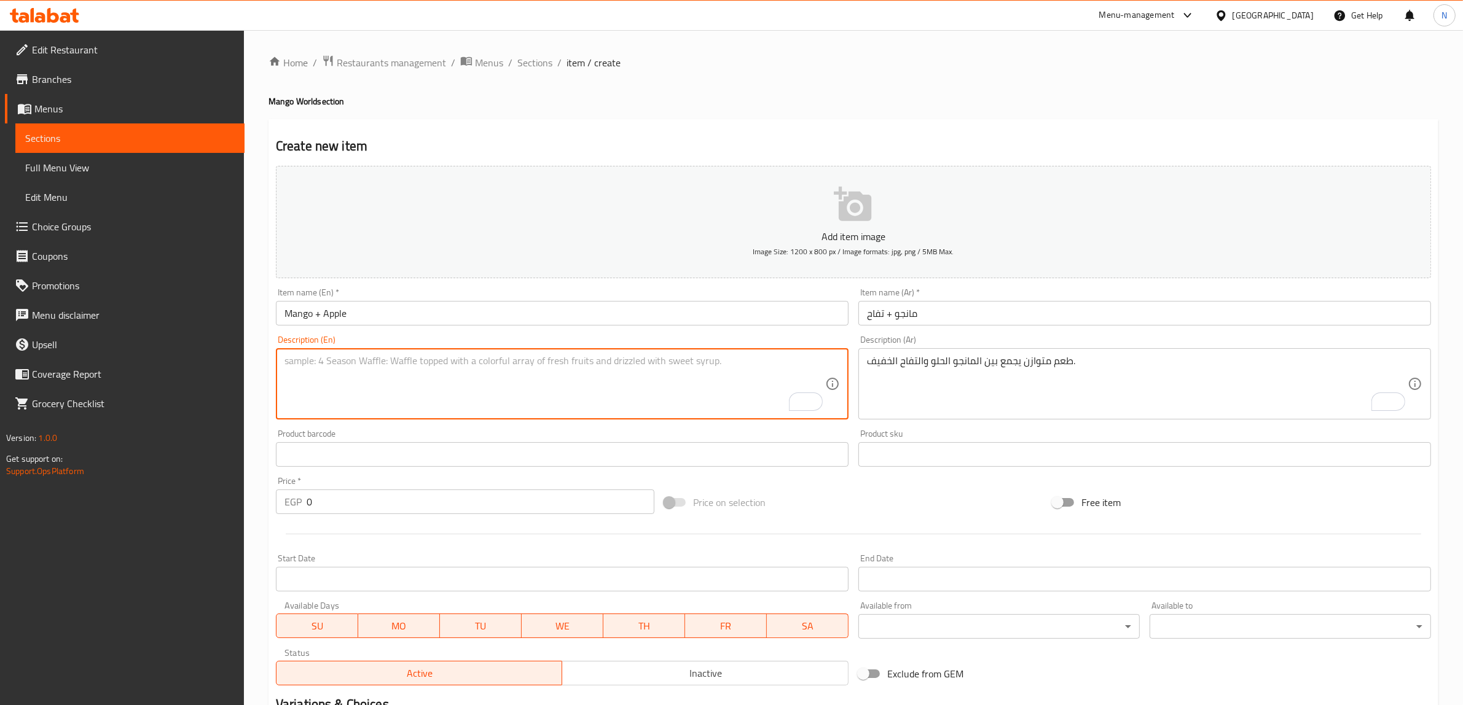
paste textarea "A balanced taste that combines sweet mango and light apple."
type textarea "A balanced taste that combines sweet mango and light apple."
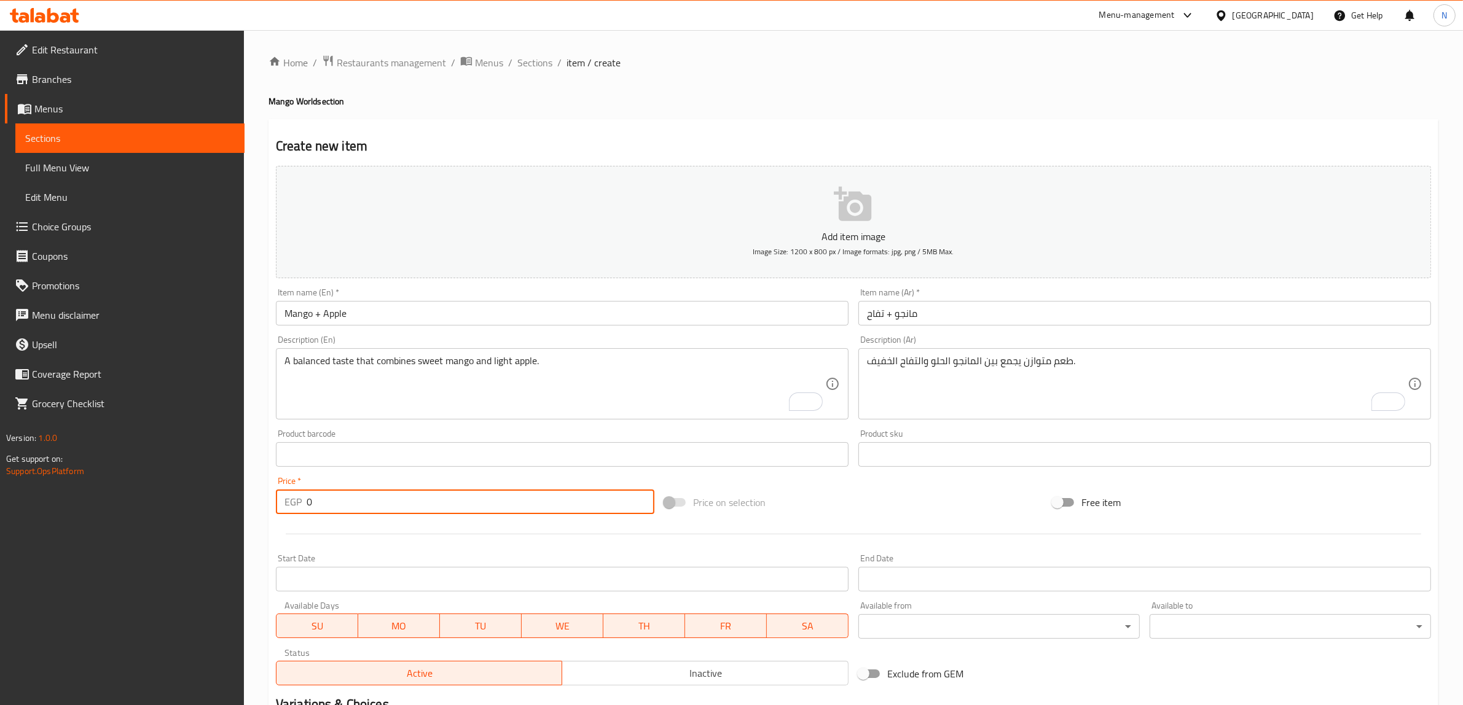
click at [453, 504] on input "0" at bounding box center [481, 502] width 348 height 25
type input "60"
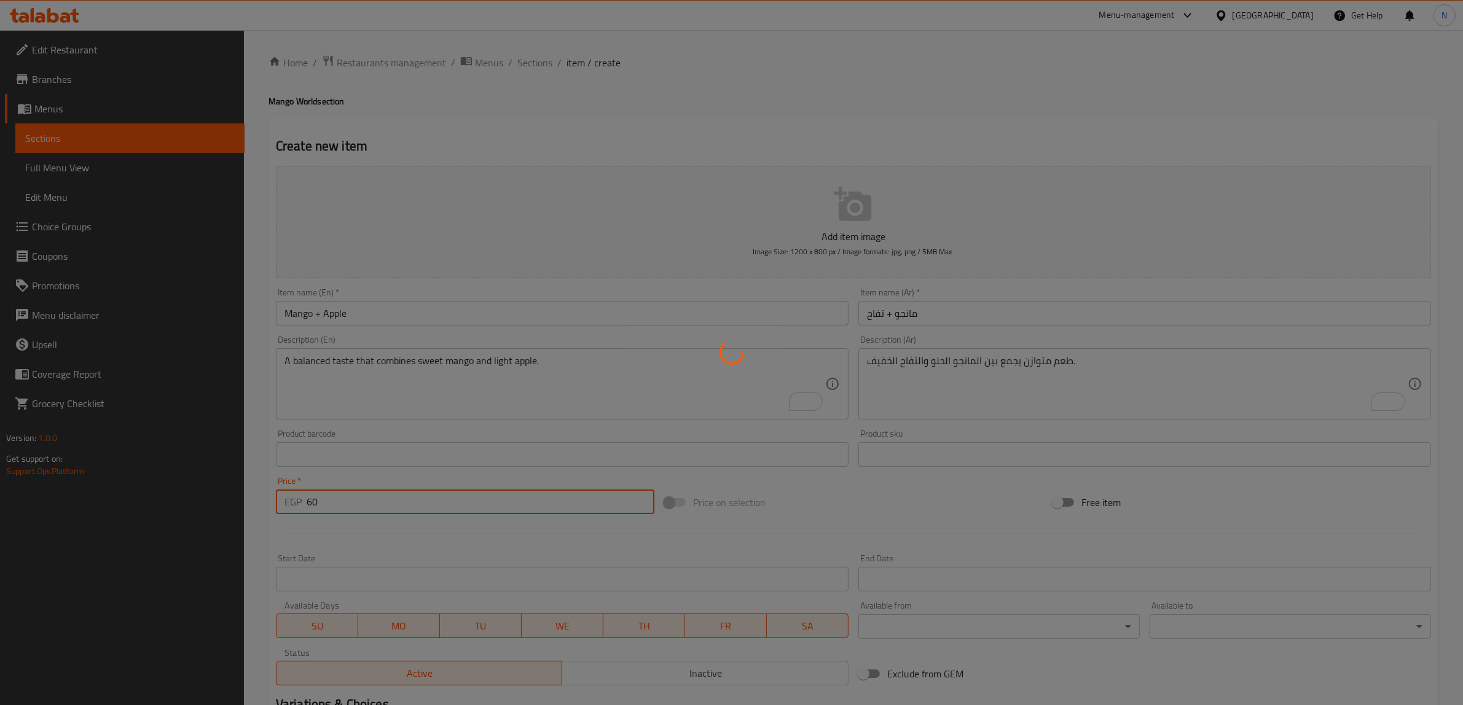
type input "0"
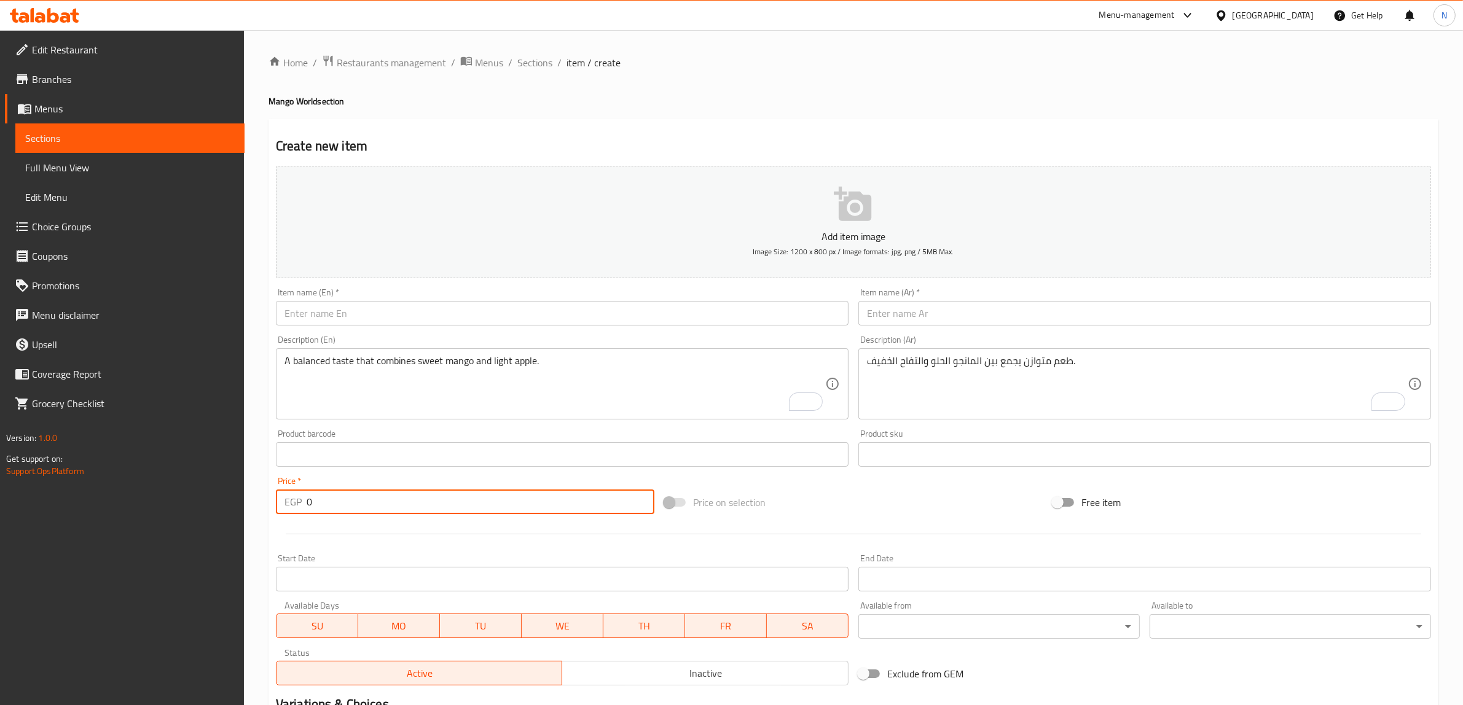
click at [906, 306] on input "text" at bounding box center [1144, 313] width 573 height 25
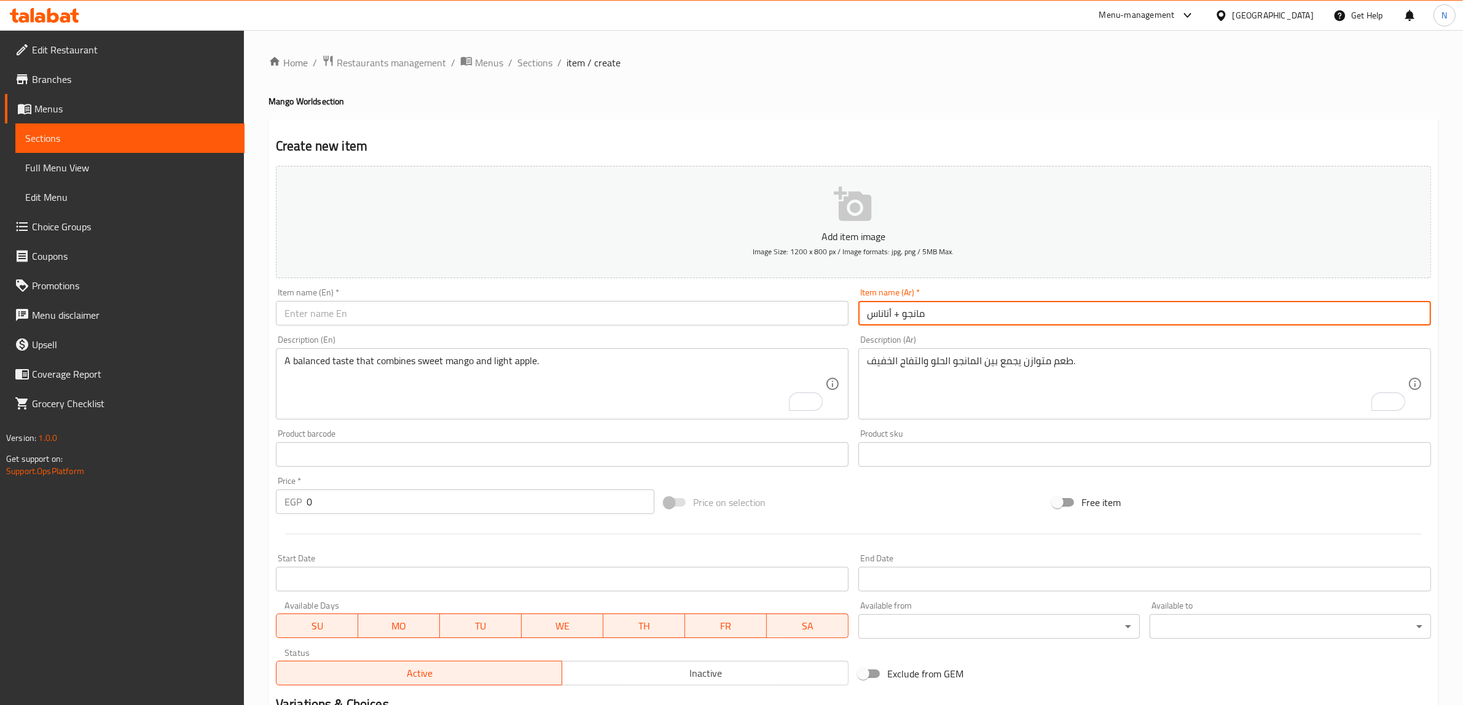
type input "مانجو + أناناس"
click at [777, 324] on input "text" at bounding box center [562, 313] width 573 height 25
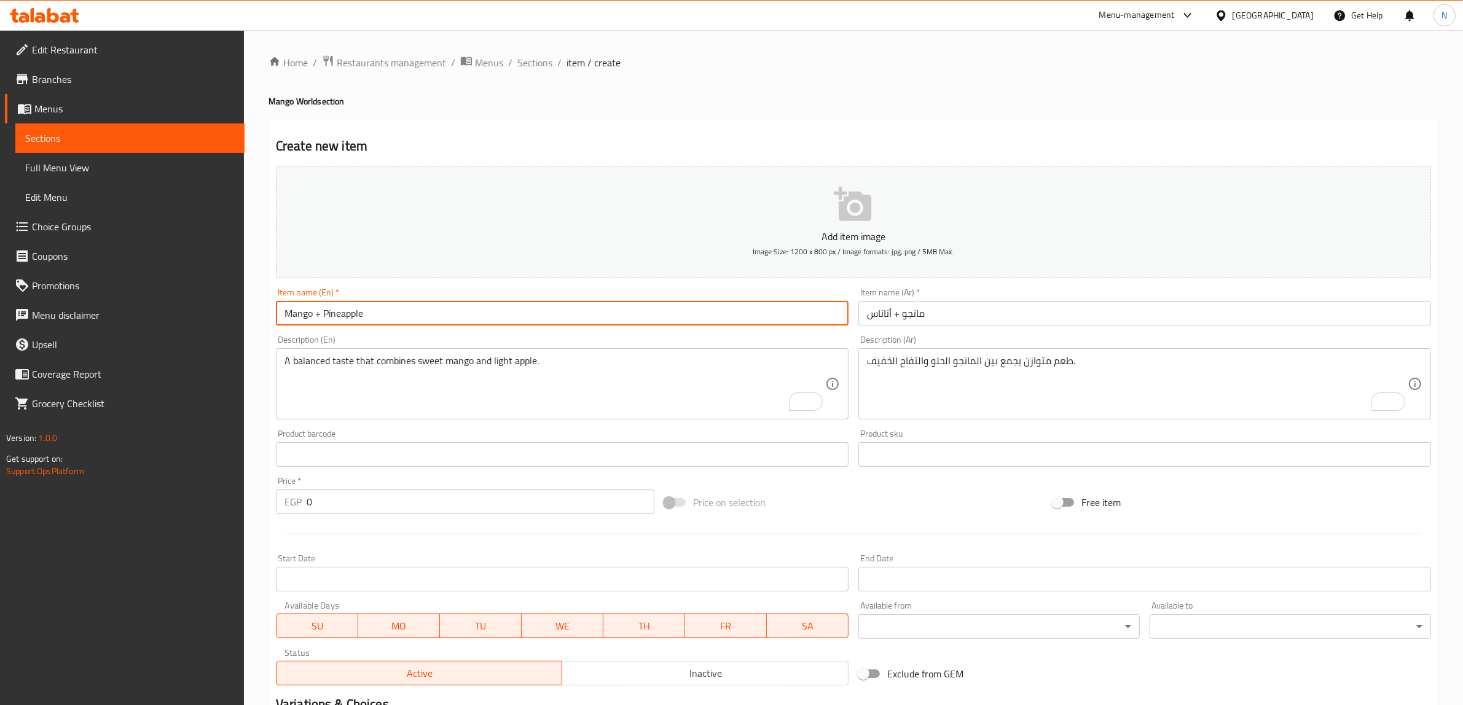
type input "Mango + Pineapple"
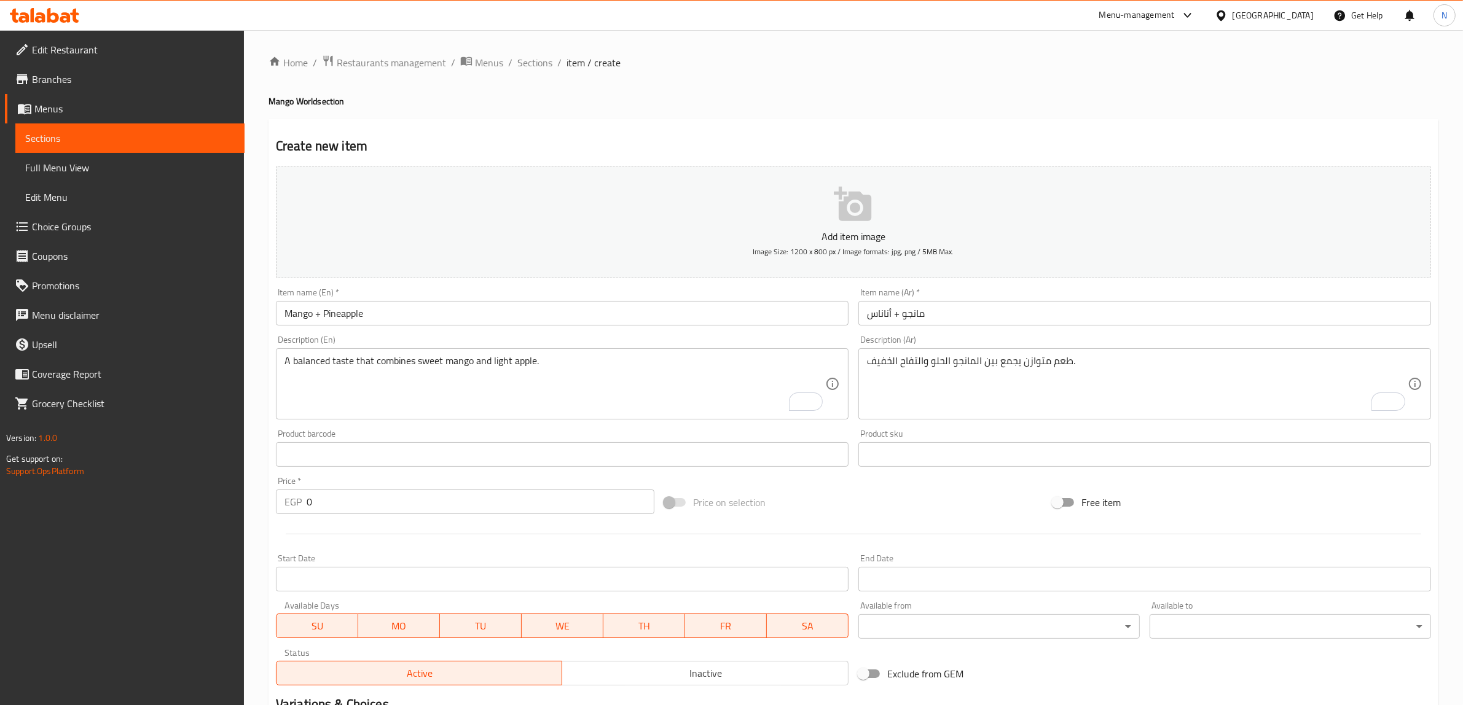
drag, startPoint x: 1093, startPoint y: 391, endPoint x: 1099, endPoint y: 391, distance: 6.2
click at [1093, 391] on textarea "طعم متوازن يجمع بين المانجو الحلو والتفاح الخفيف." at bounding box center [1137, 384] width 541 height 58
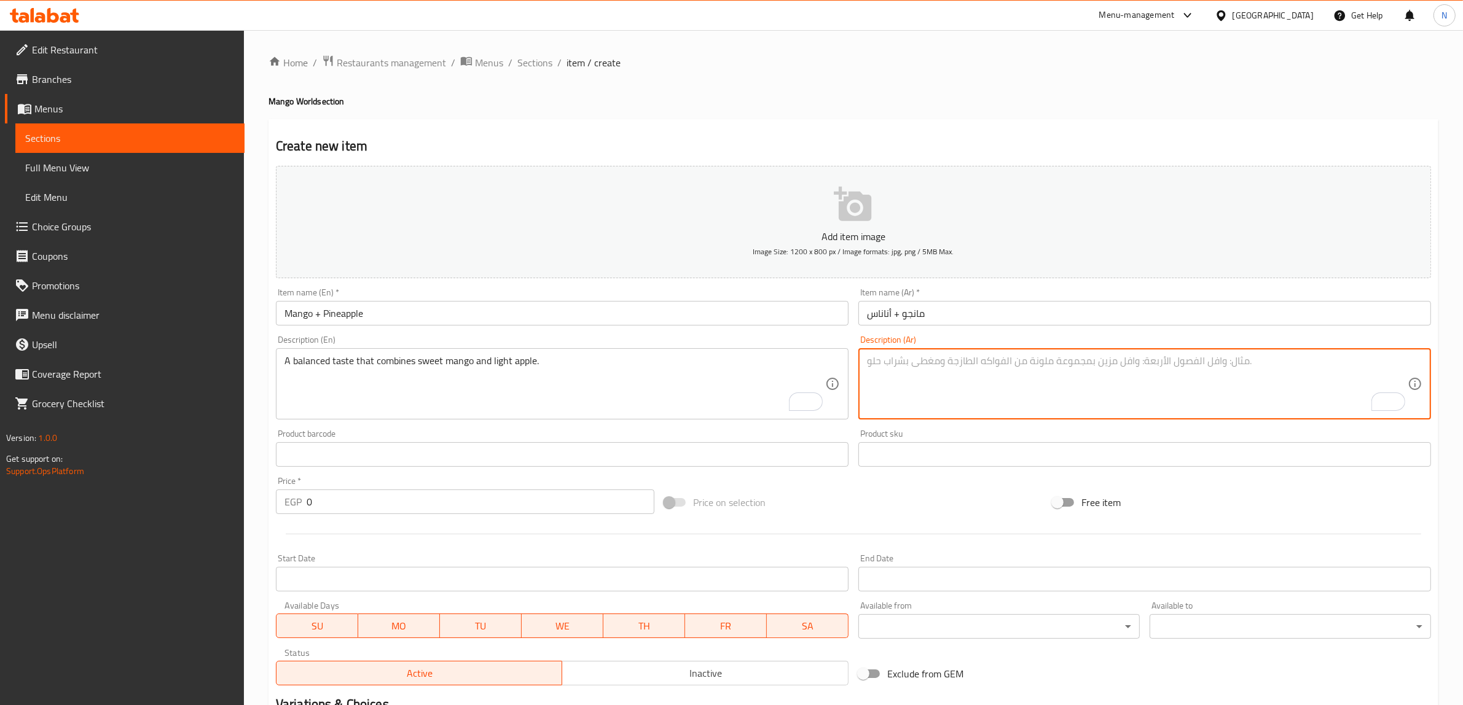
paste textarea "نكهة استوائية منعشة وحلوة."
type textarea "نكهة استوائية منعشة وحلوة."
click at [420, 375] on textarea "A balanced taste that combines sweet mango and light apple." at bounding box center [554, 384] width 541 height 58
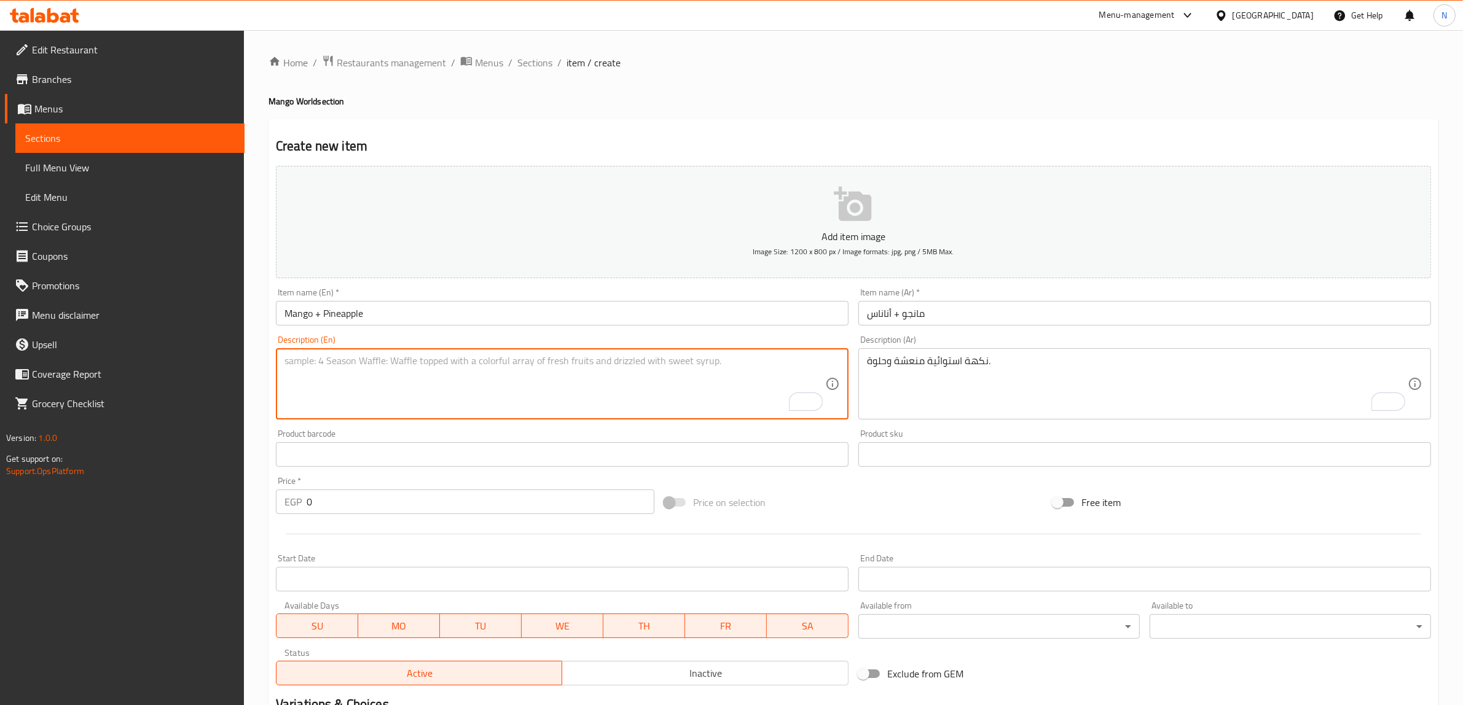
paste textarea "A refreshing and sweet tropical flavor."
type textarea "A refreshing and sweet tropical flavor."
click at [366, 462] on input "text" at bounding box center [562, 454] width 573 height 25
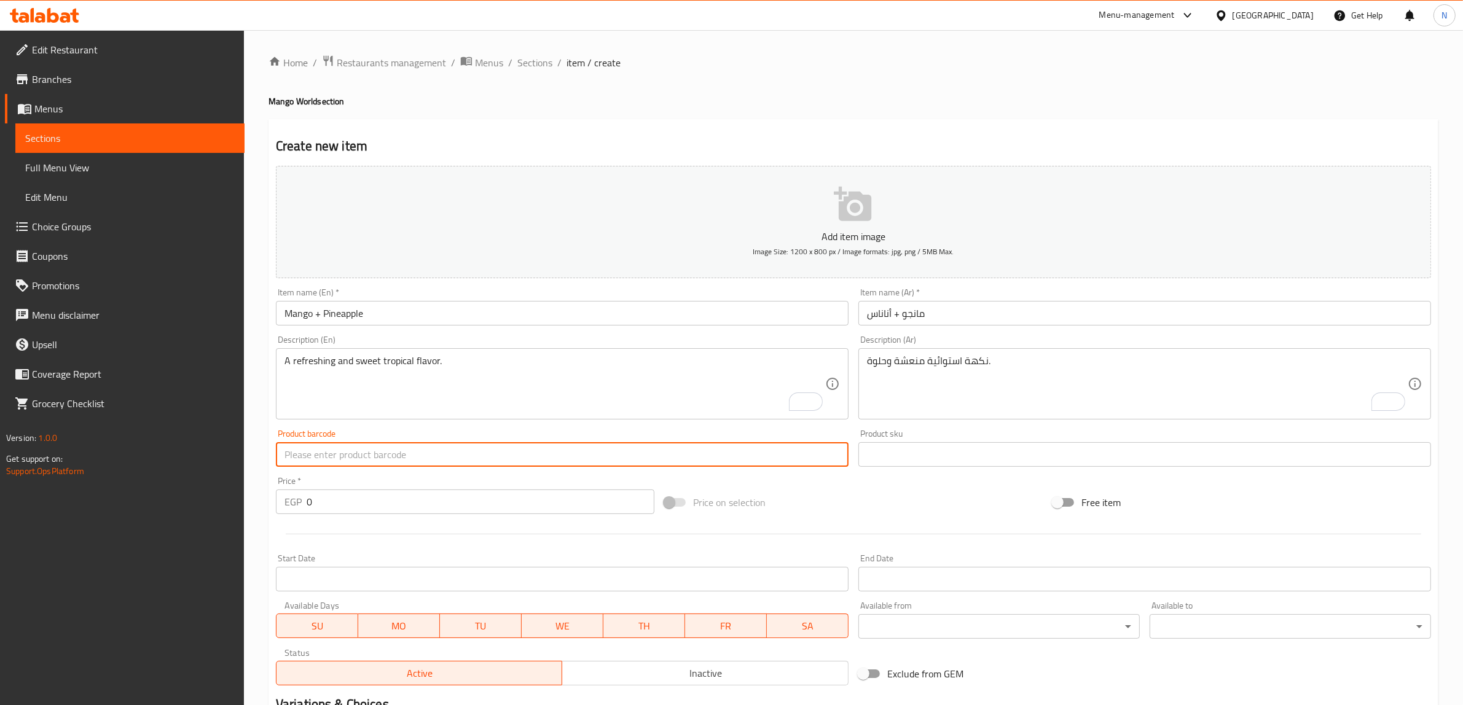
click at [347, 496] on input "0" at bounding box center [481, 502] width 348 height 25
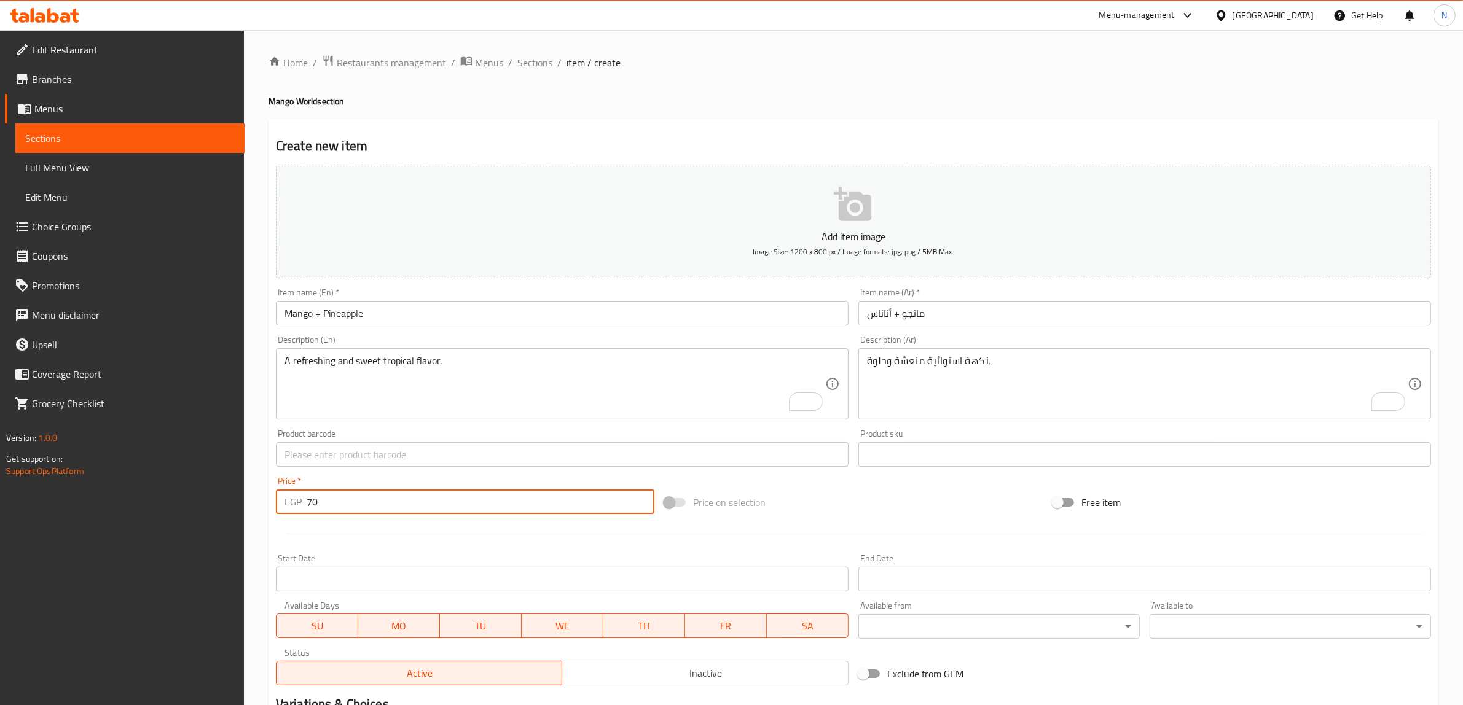
type input "70"
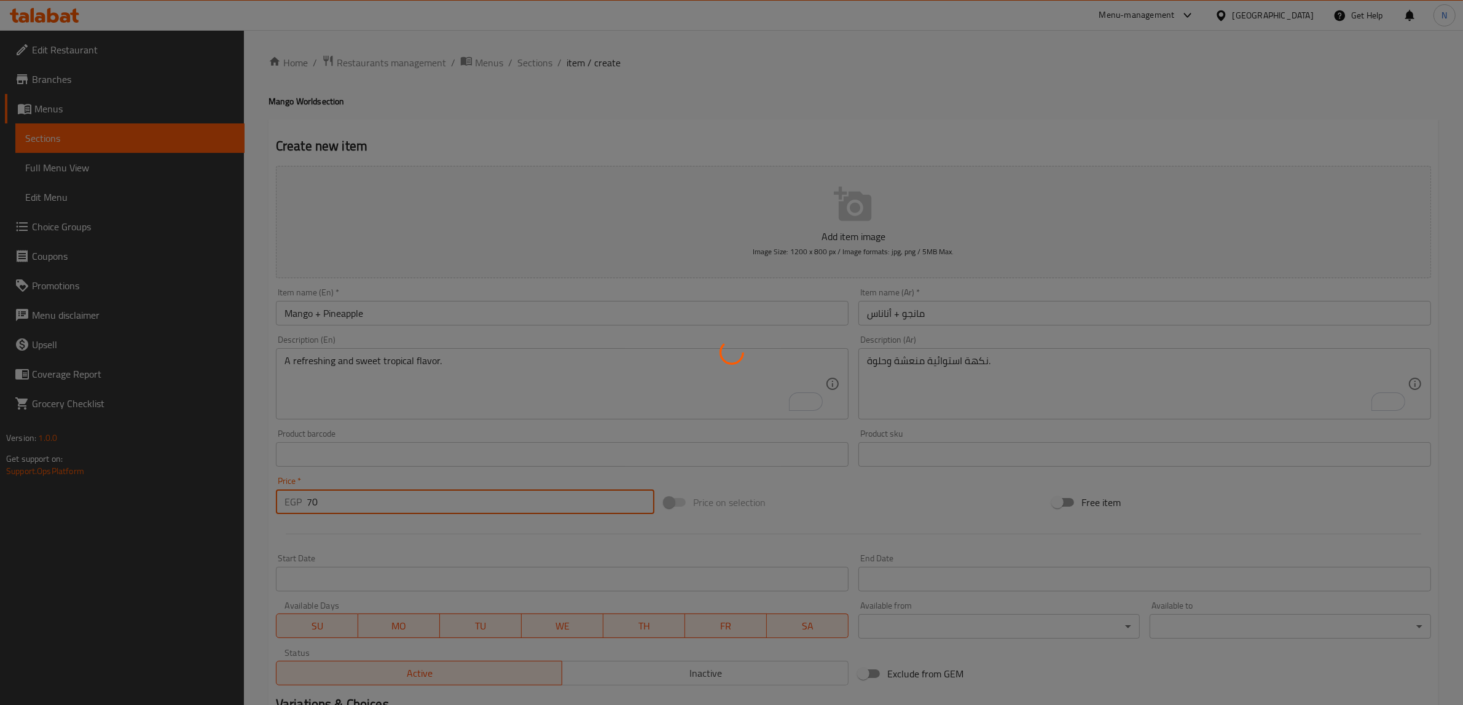
type input "0"
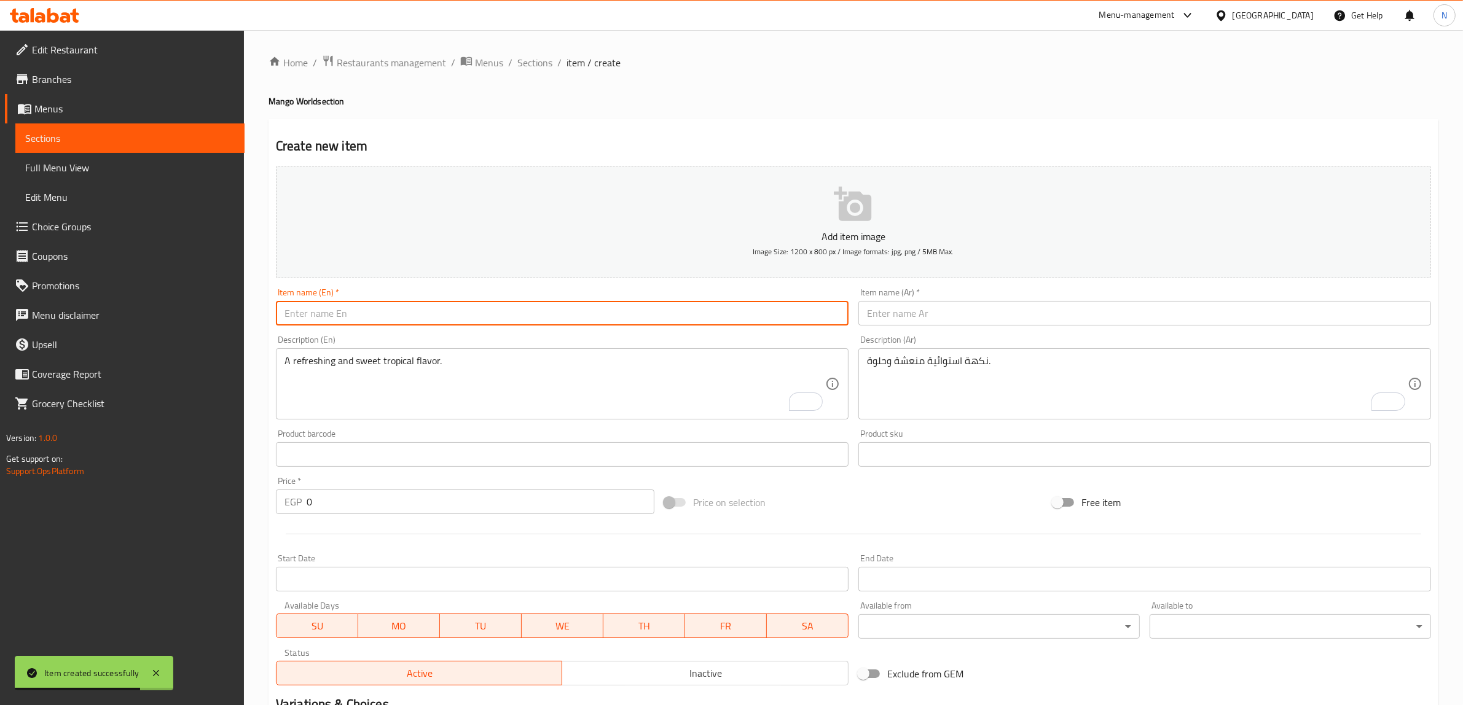
click at [435, 320] on input "text" at bounding box center [562, 313] width 573 height 25
type input "Mango + Kiwi"
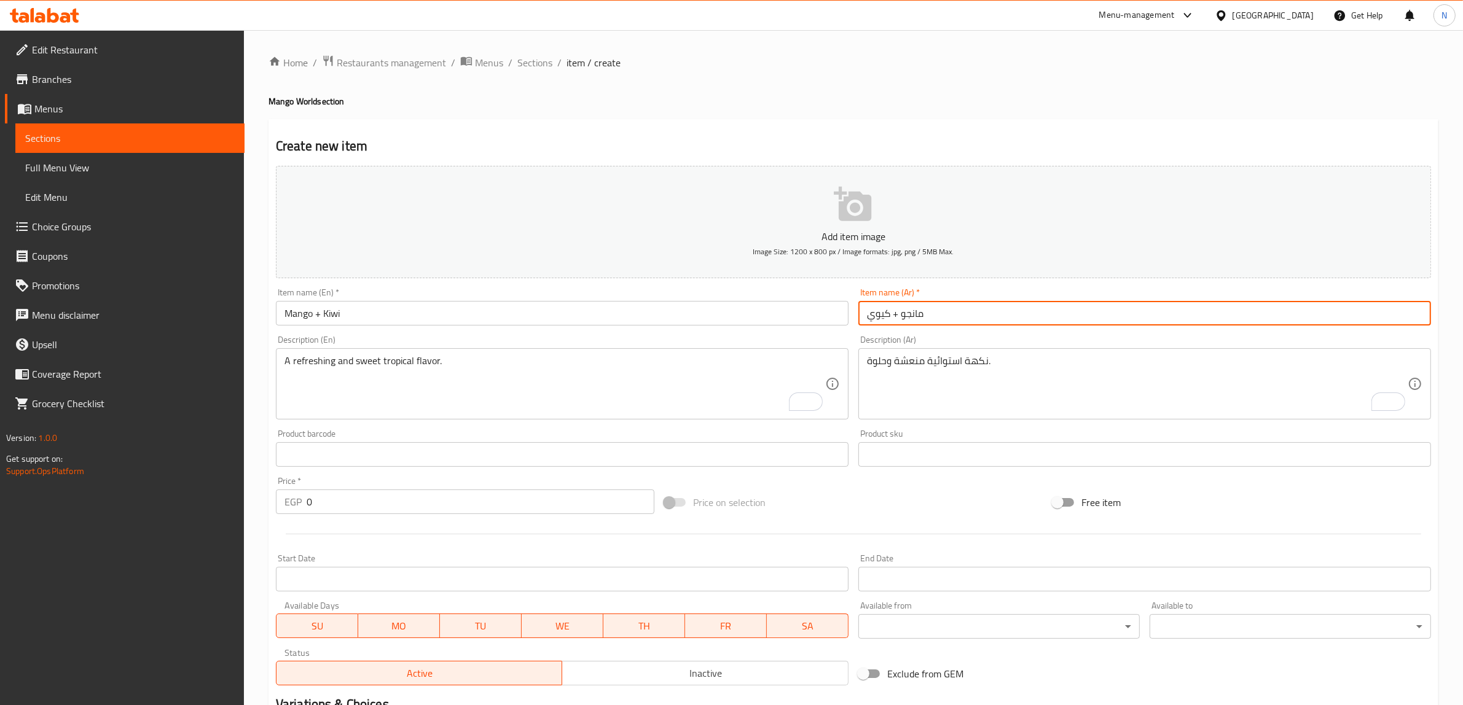
type input "مانجو + كيوي"
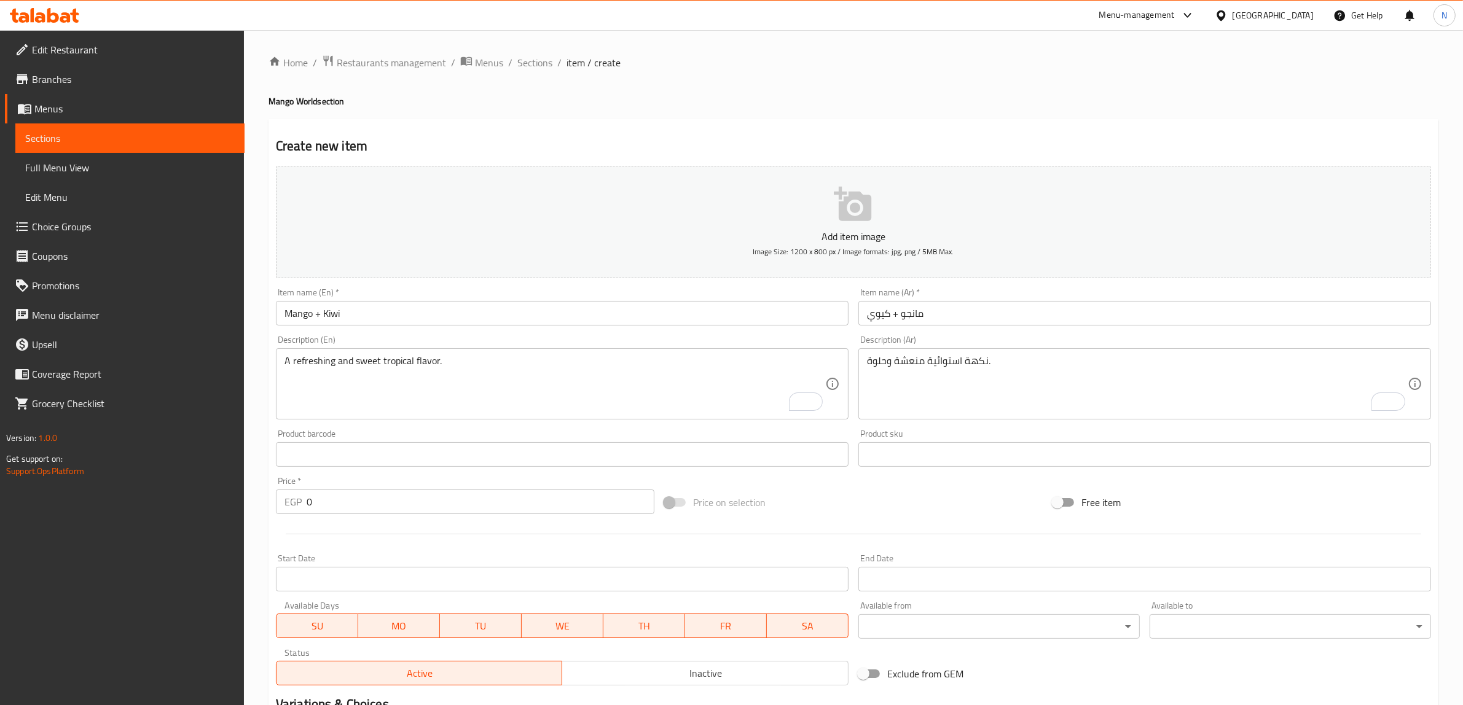
click at [1073, 370] on textarea "نكهة استوائية منعشة وحلوة." at bounding box center [1137, 384] width 541 height 58
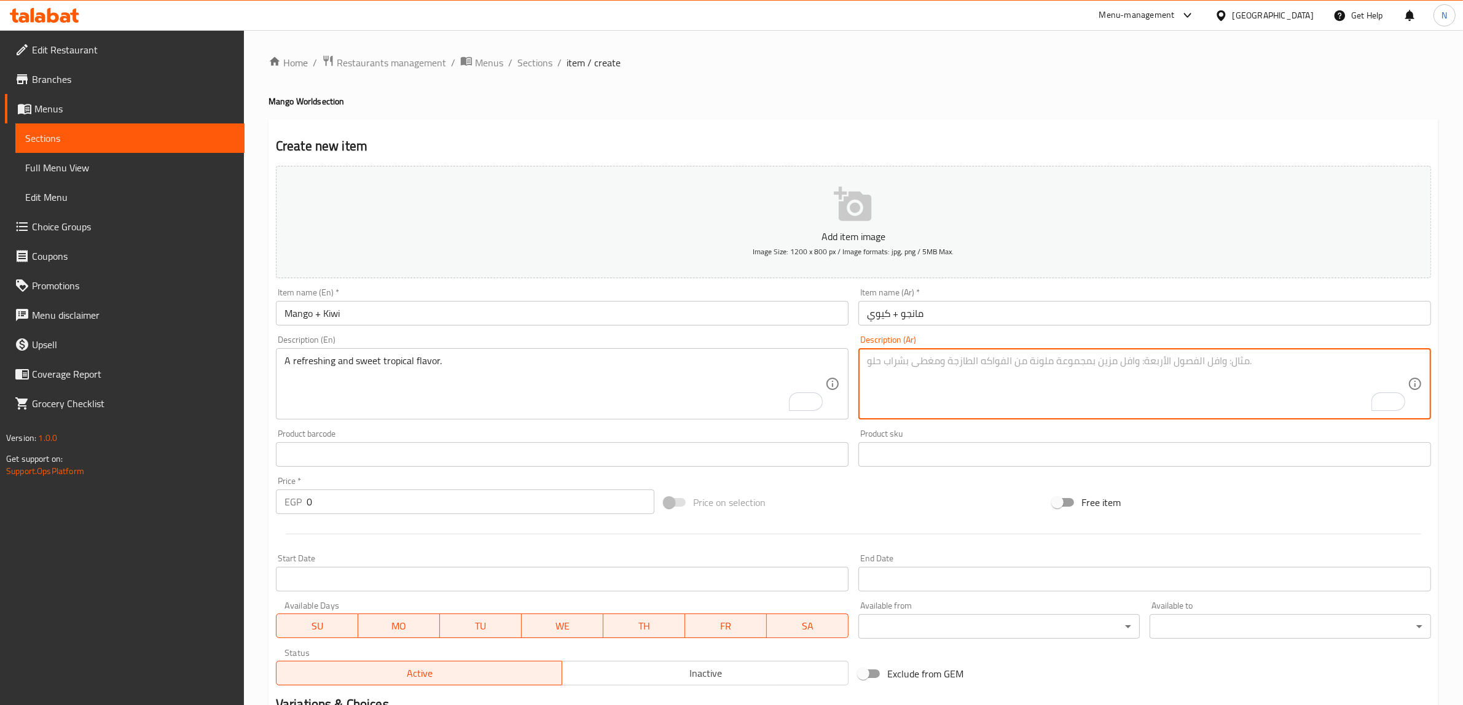
paste textarea "مزيج استثنائي يجمع بين حلاوة المانجو وحموضة الكيوي."
type textarea "مزيج استثنائي يجمع بين حلاوة المانجو وحموضة الكيوي."
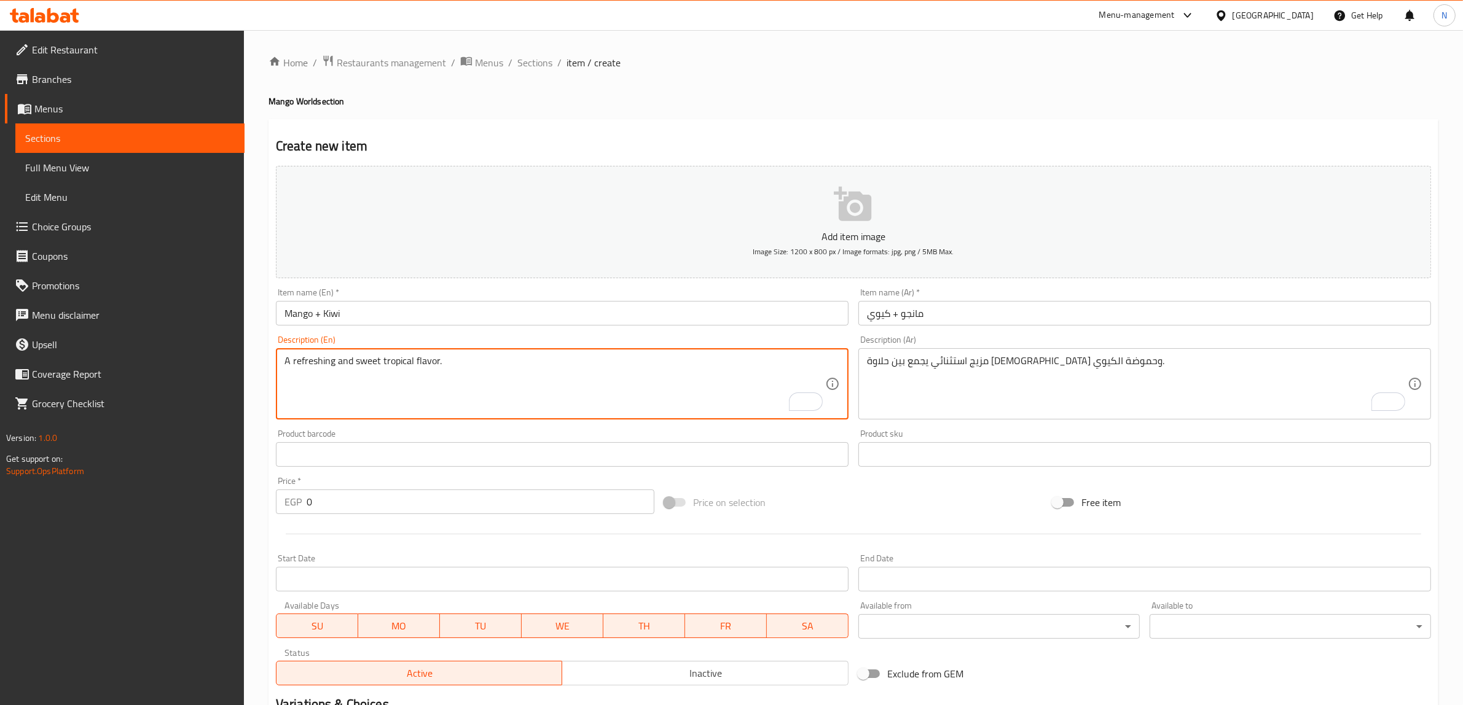
click at [417, 364] on textarea "A refreshing and sweet tropical flavor." at bounding box center [554, 384] width 541 height 58
paste textarea "An exceptional blend that combines the sweetness of mango with the tartness of …"
type textarea "An exceptional blend that combines the sweetness of mango with the tartness of …"
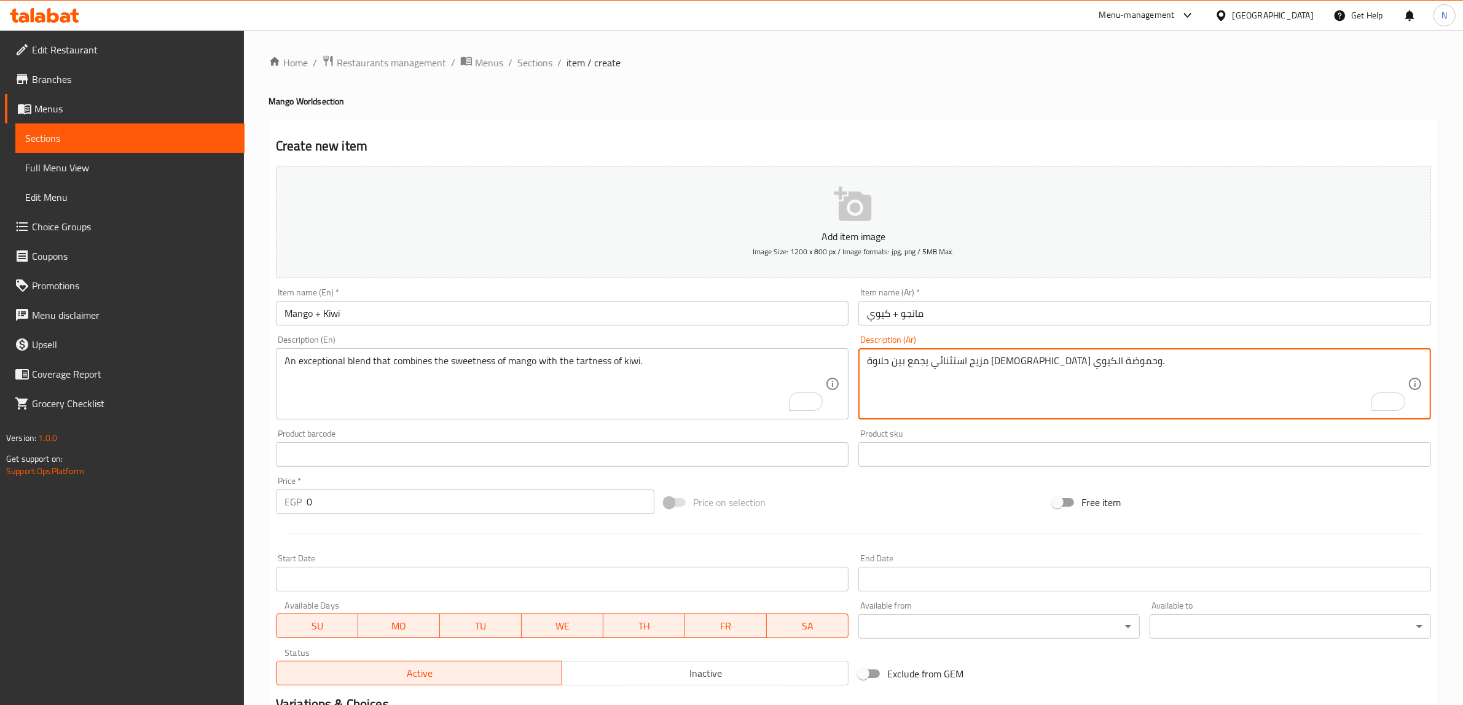
click at [1061, 358] on textarea "مزيج استثنائي يجمع بين حلاوة المانجو وحموضة الكيوي." at bounding box center [1137, 384] width 541 height 58
type textarea "مزيج يجمع بين حلاوة المانجو وحموضة الكيوي."
click at [321, 371] on textarea "An exceptional blend that combines the sweetness of mango with the tartness of …" at bounding box center [554, 384] width 541 height 58
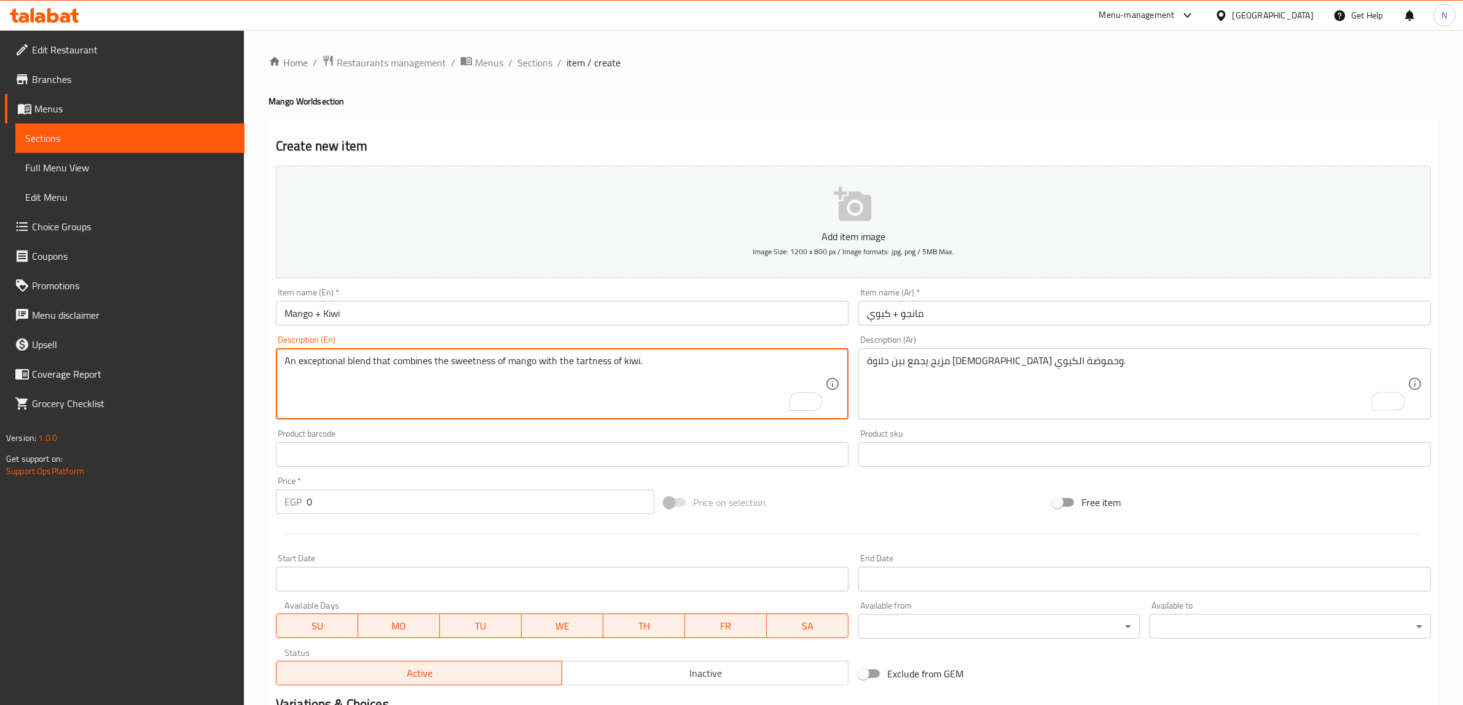
click at [323, 372] on textarea "An exceptional blend that combines the sweetness of mango with the tartness of …" at bounding box center [554, 384] width 541 height 58
click at [328, 369] on textarea "An exceptional blend that combines the sweetness of mango with the tartness of …" at bounding box center [554, 384] width 541 height 58
click at [528, 369] on textarea "A blend that combines the sweetness of mango with the tartness of kiwi." at bounding box center [554, 384] width 541 height 58
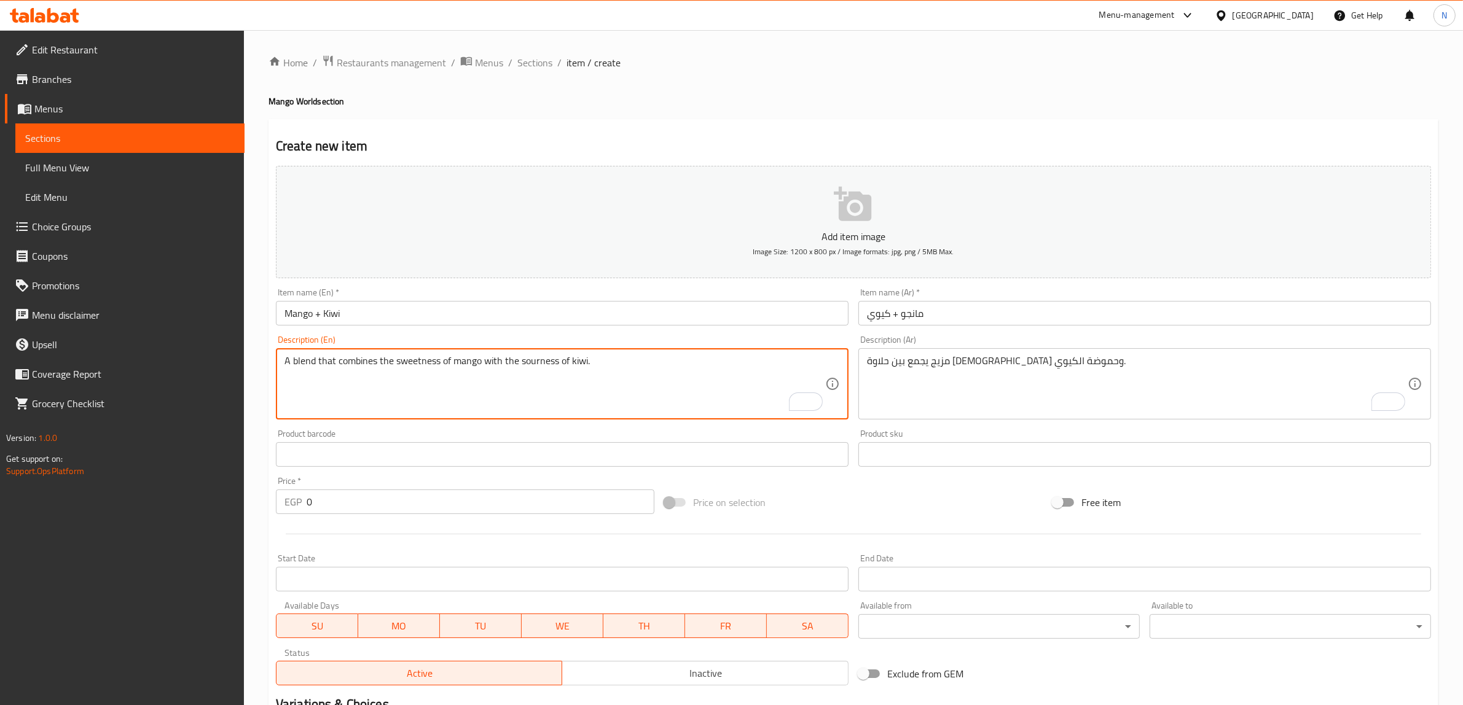
type textarea "A blend that combines the sweetness of mango with the sourness of kiwi."
click at [438, 508] on input "0" at bounding box center [481, 502] width 348 height 25
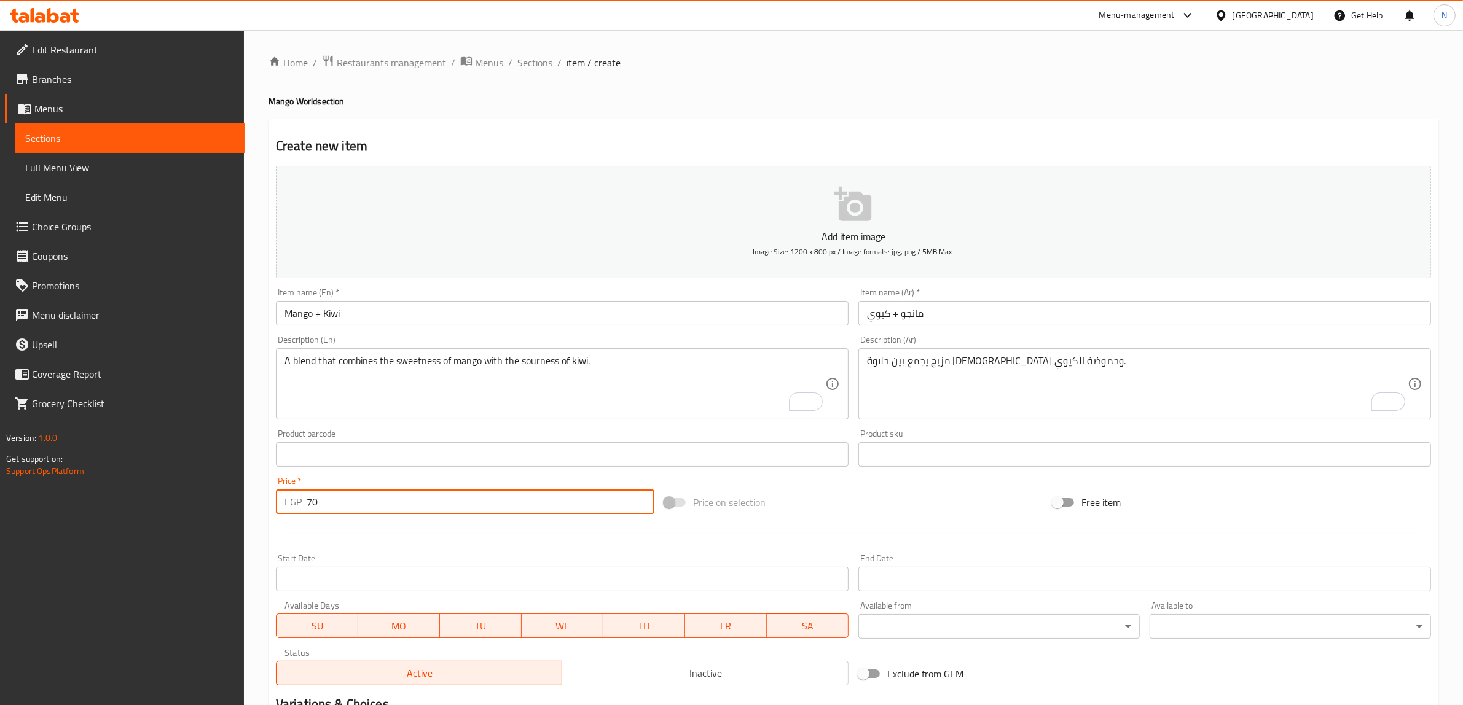
type input "70"
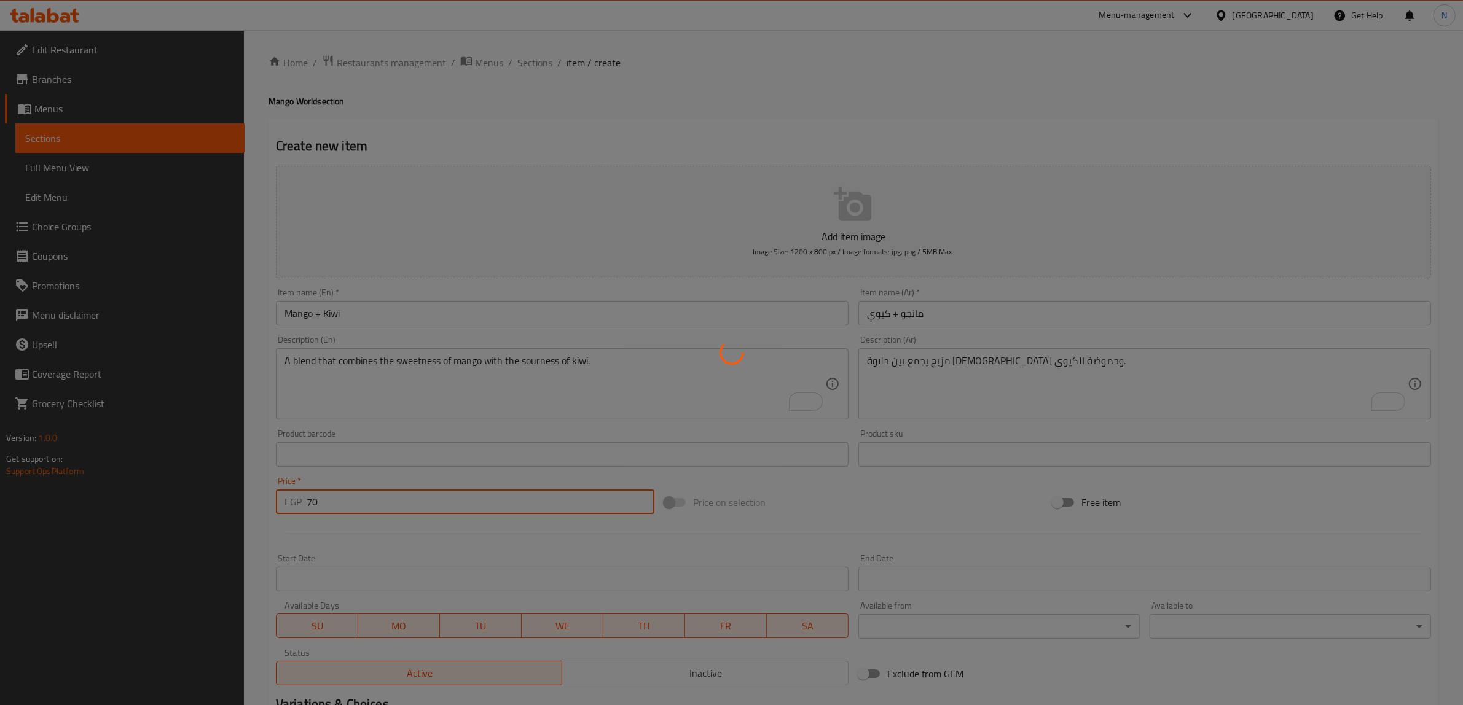
type input "0"
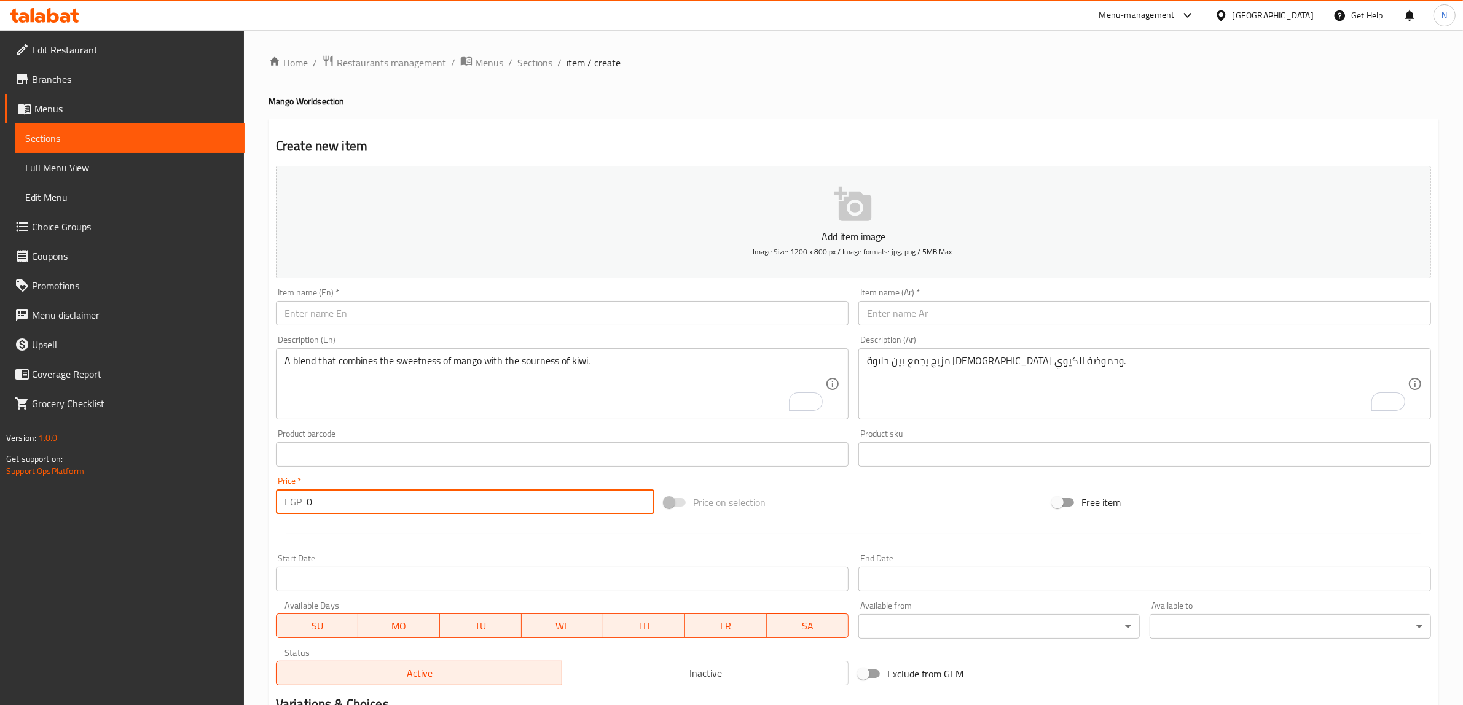
click at [496, 321] on input "text" at bounding box center [562, 313] width 573 height 25
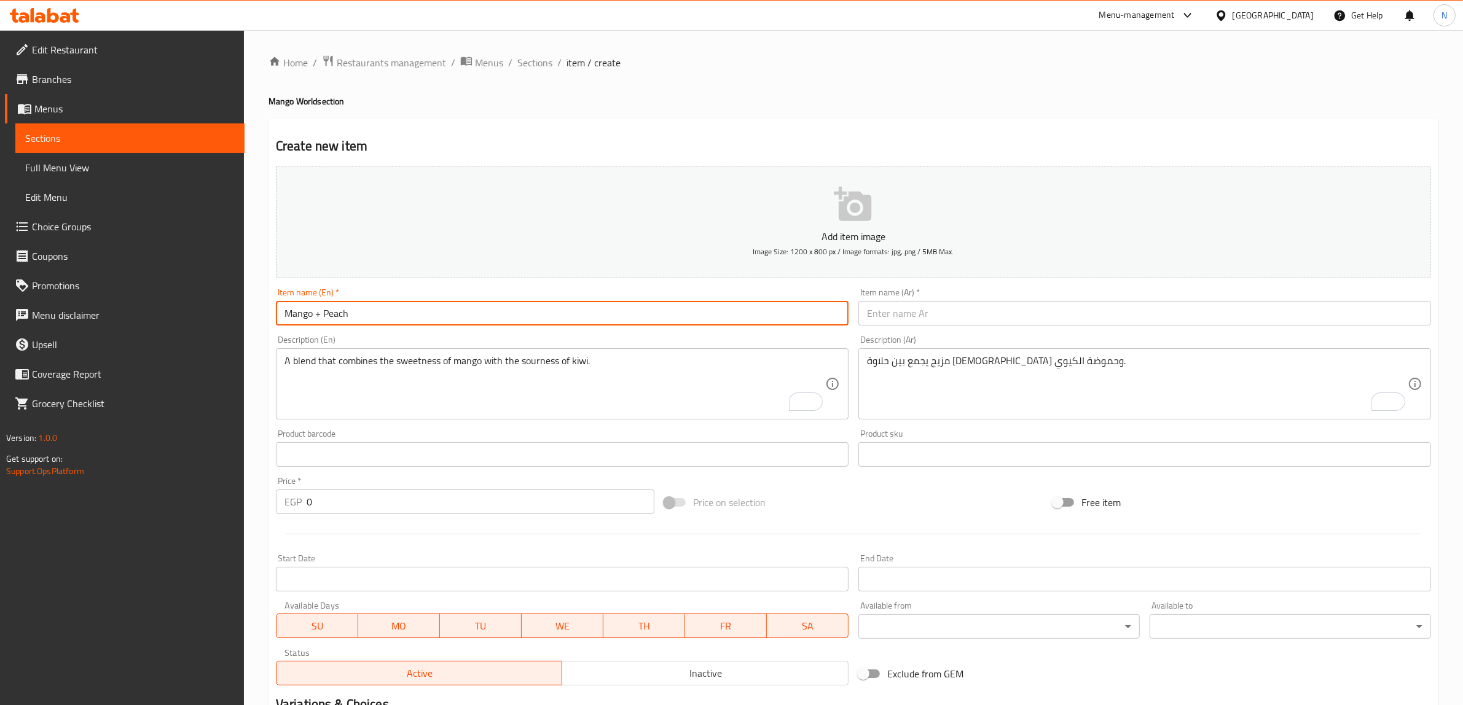
type input "Mango + Peach"
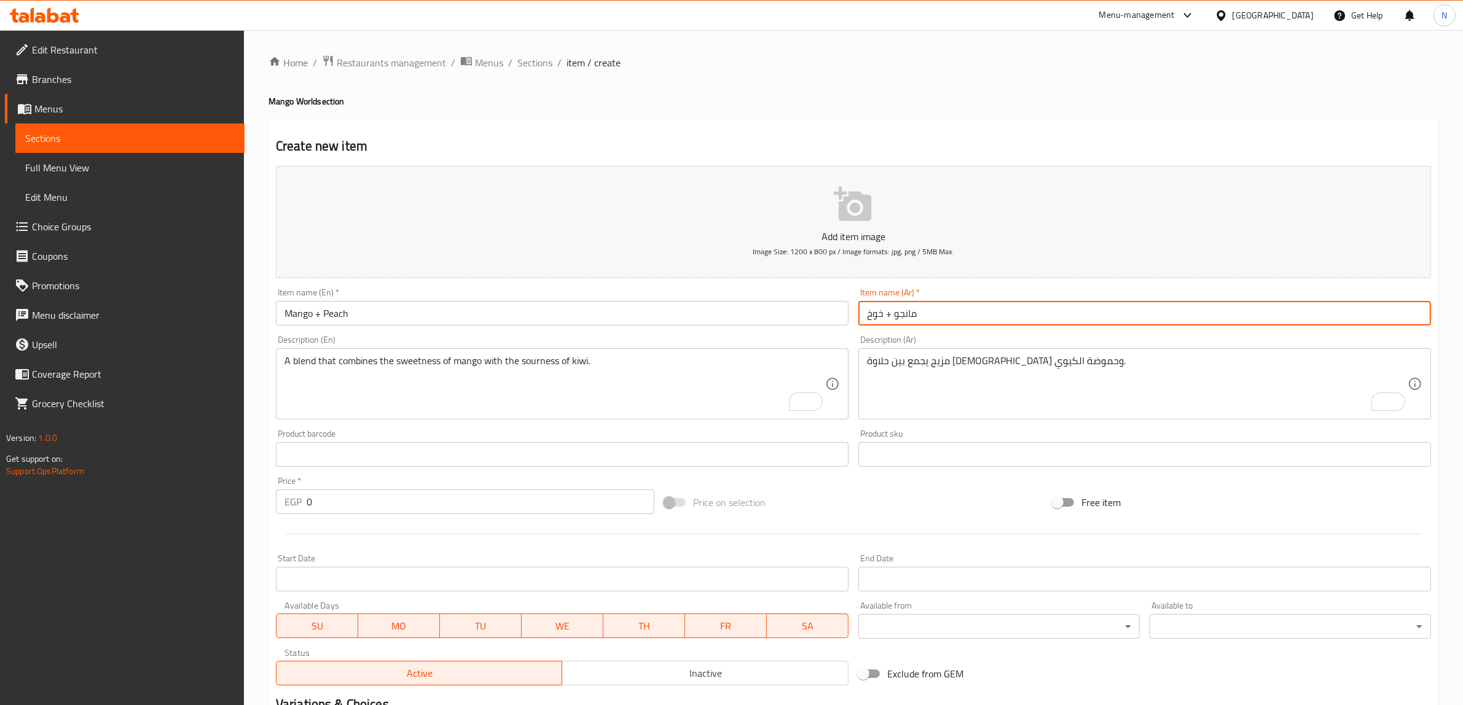
type input "مانجو + خوخ"
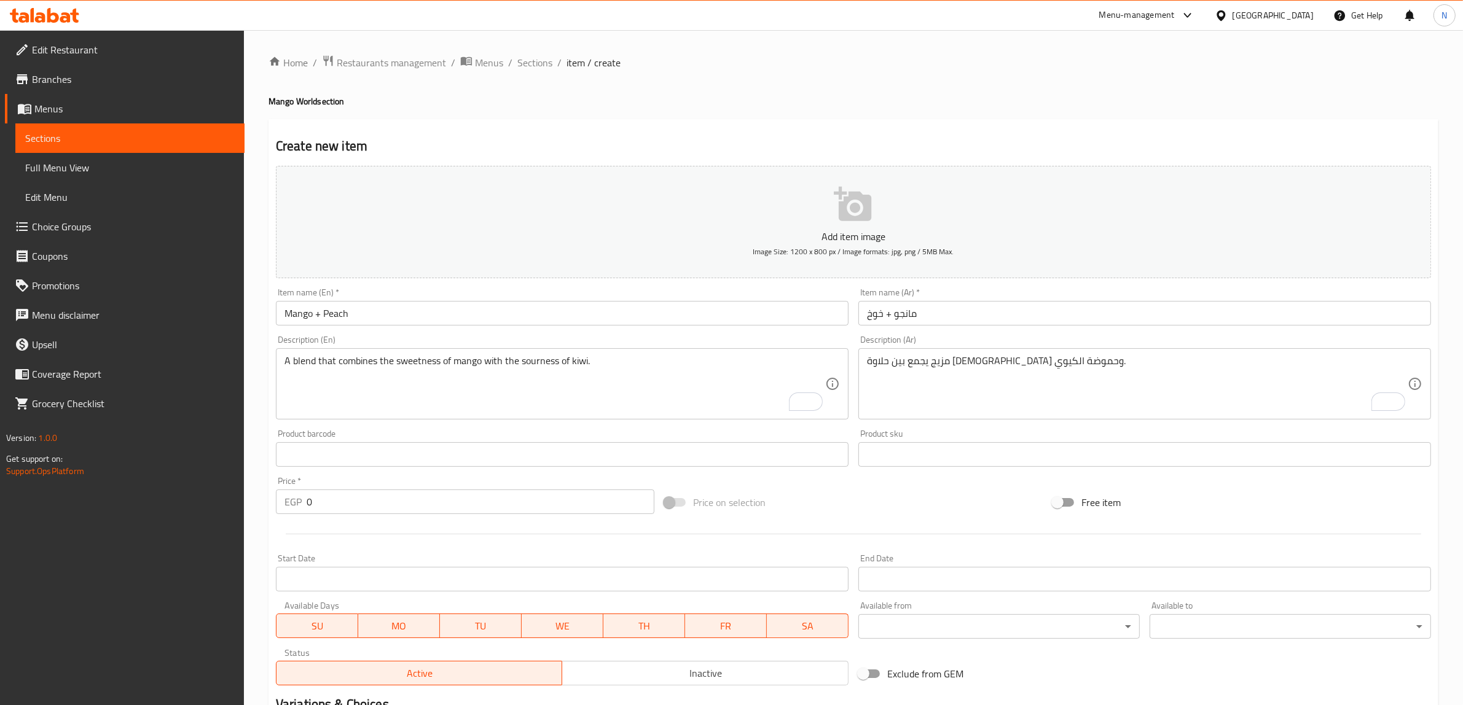
click at [997, 390] on textarea "مزيج يجمع بين حلاوة المانجو وحموضة الكيوي." at bounding box center [1137, 384] width 541 height 58
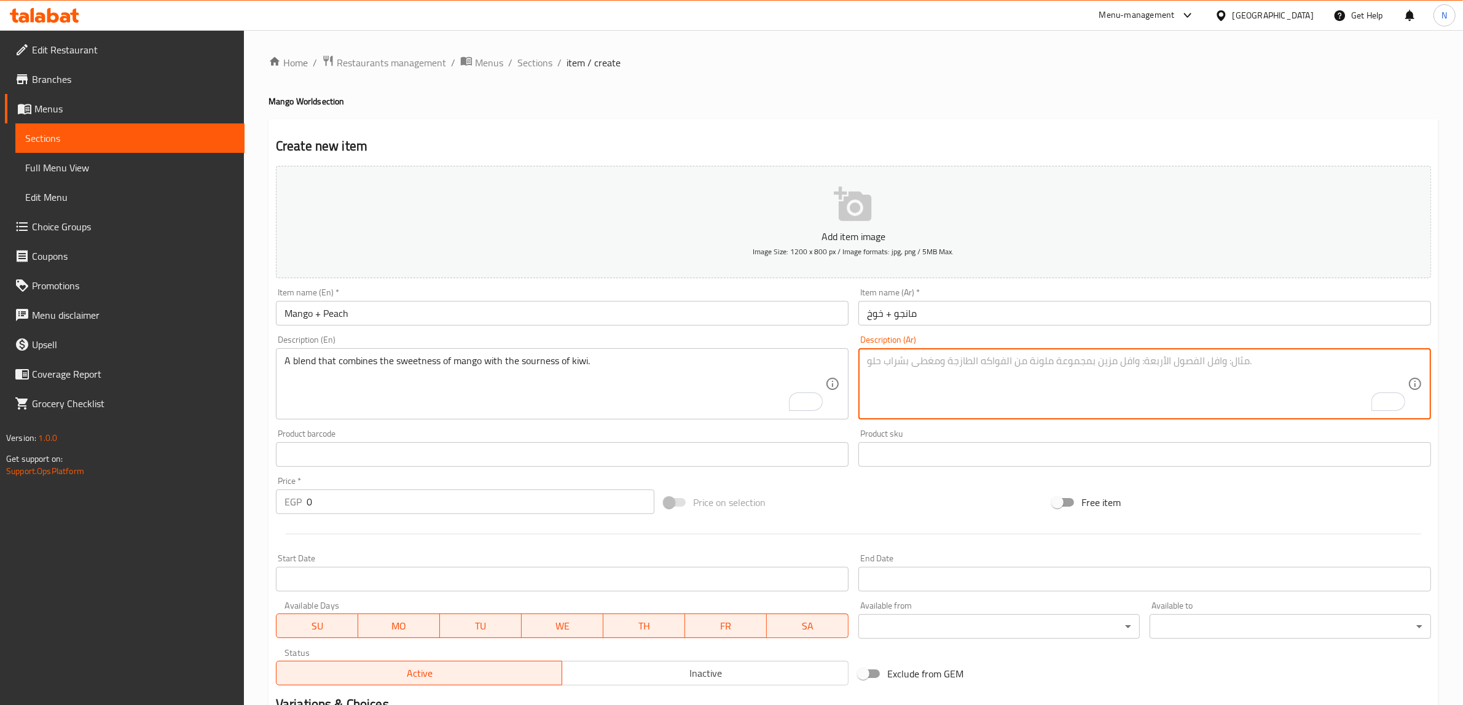
paste textarea "مشروب صيفي منعش يجمع بين الفواكه الموسمية."
type textarea "مشروب صيفي منعش يجمع بين الفواكه الموسمية."
click at [523, 407] on textarea "A blend that combines the sweetness of mango with the sourness of kiwi." at bounding box center [554, 384] width 541 height 58
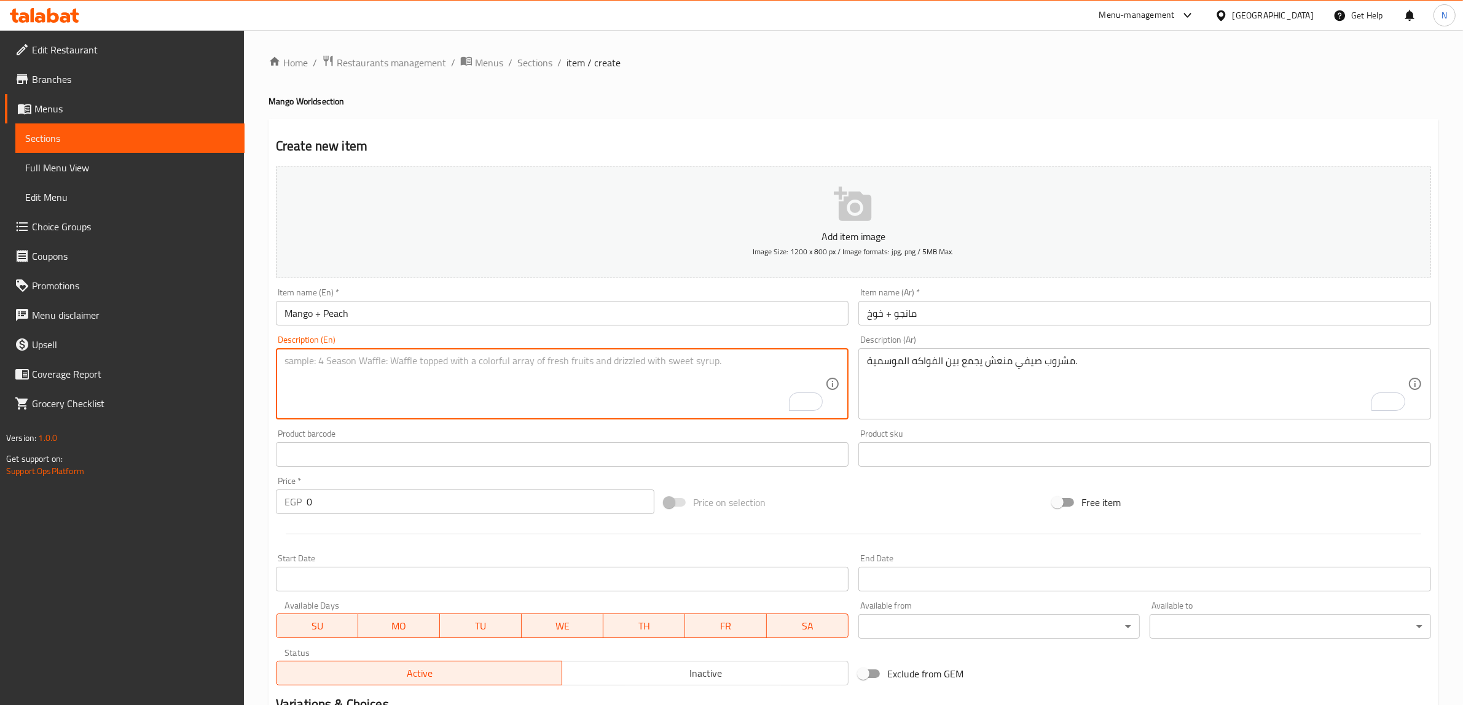
paste textarea "A refreshing summer drink that combines seasonal fruits."
type textarea "A refreshing summer drink that combines seasonal fruits."
click at [420, 507] on input "0" at bounding box center [481, 502] width 348 height 25
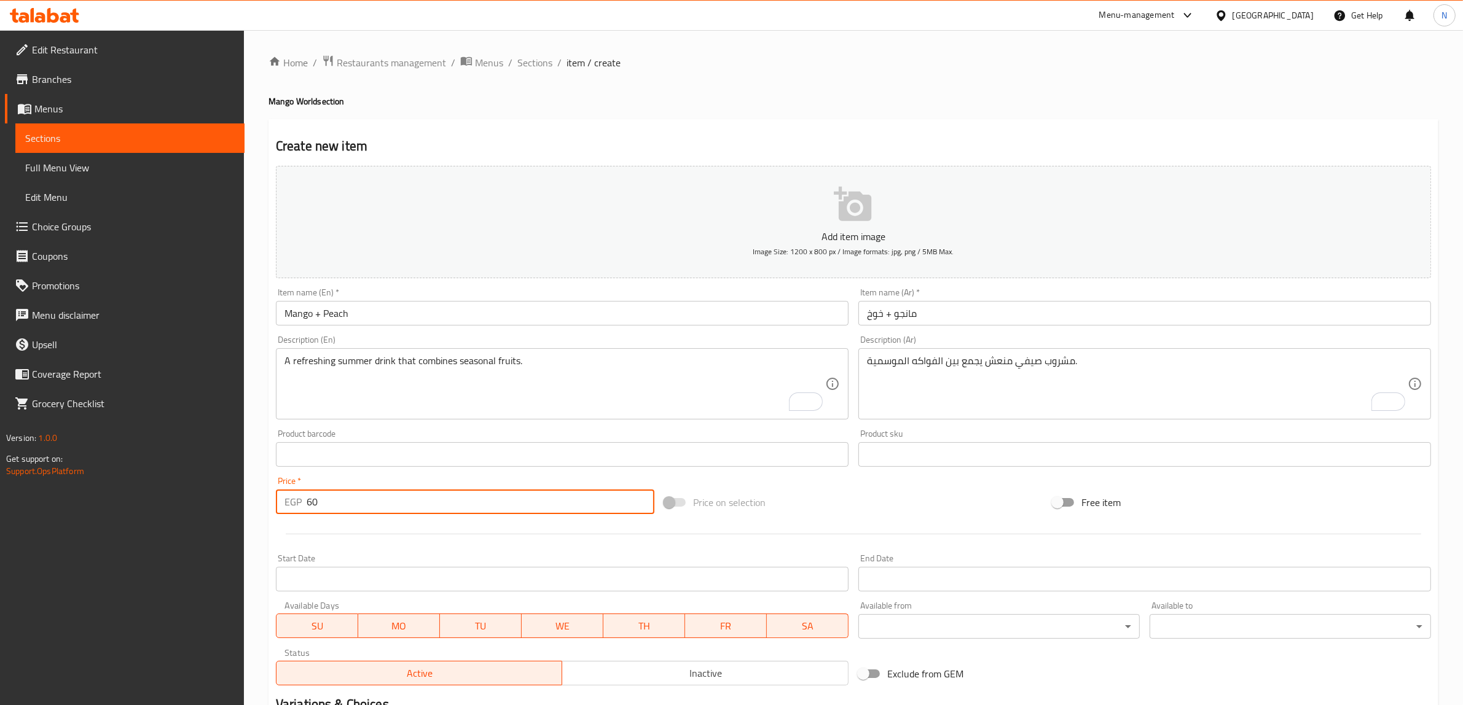
type input "60"
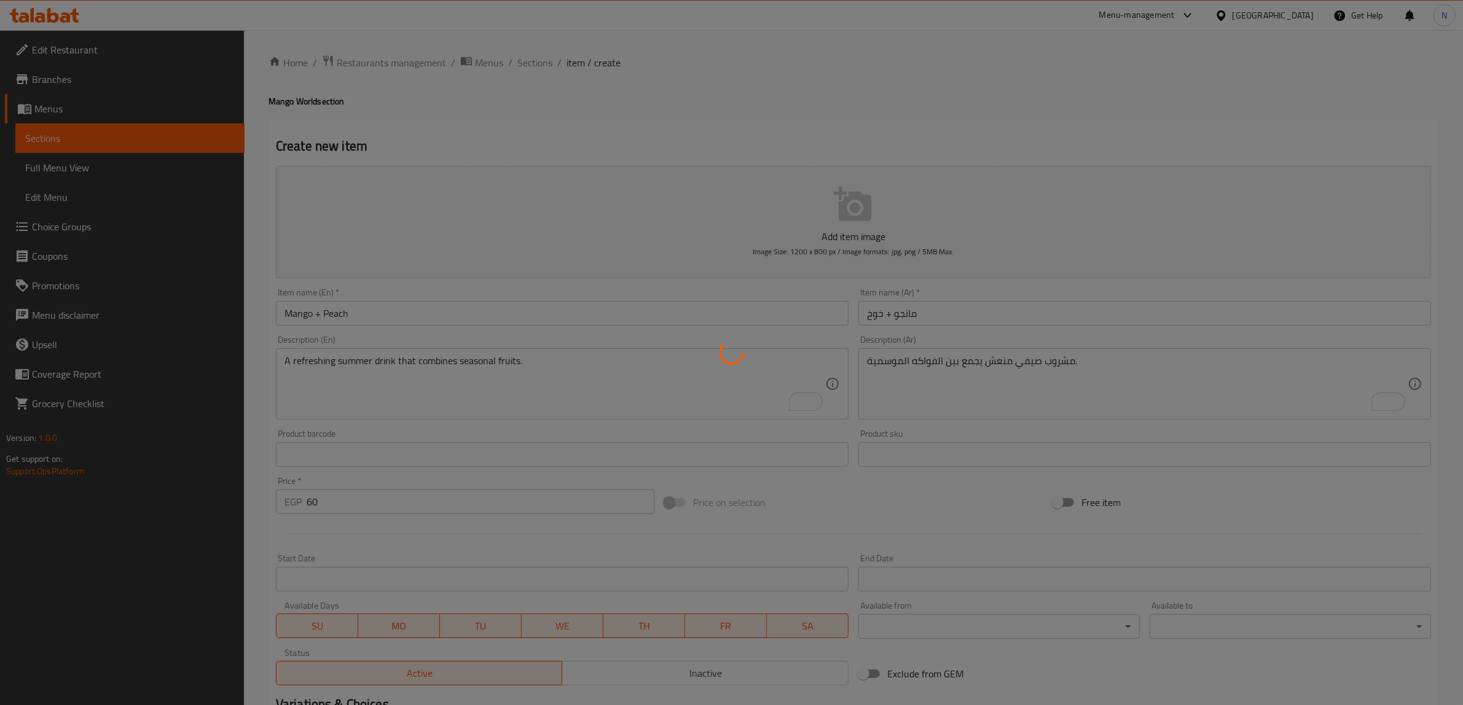
type input "0"
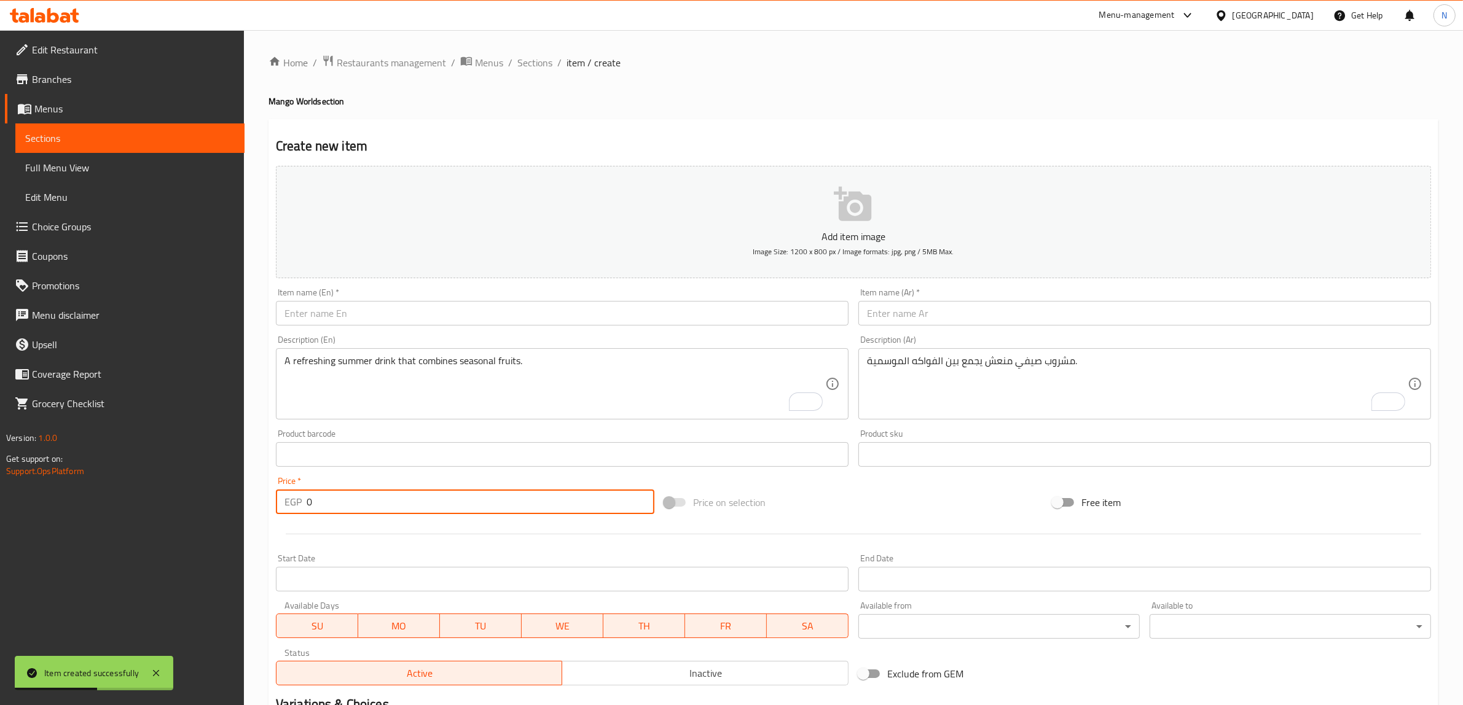
click at [493, 328] on div "Item name (En)   * Item name (En) *" at bounding box center [562, 306] width 583 height 47
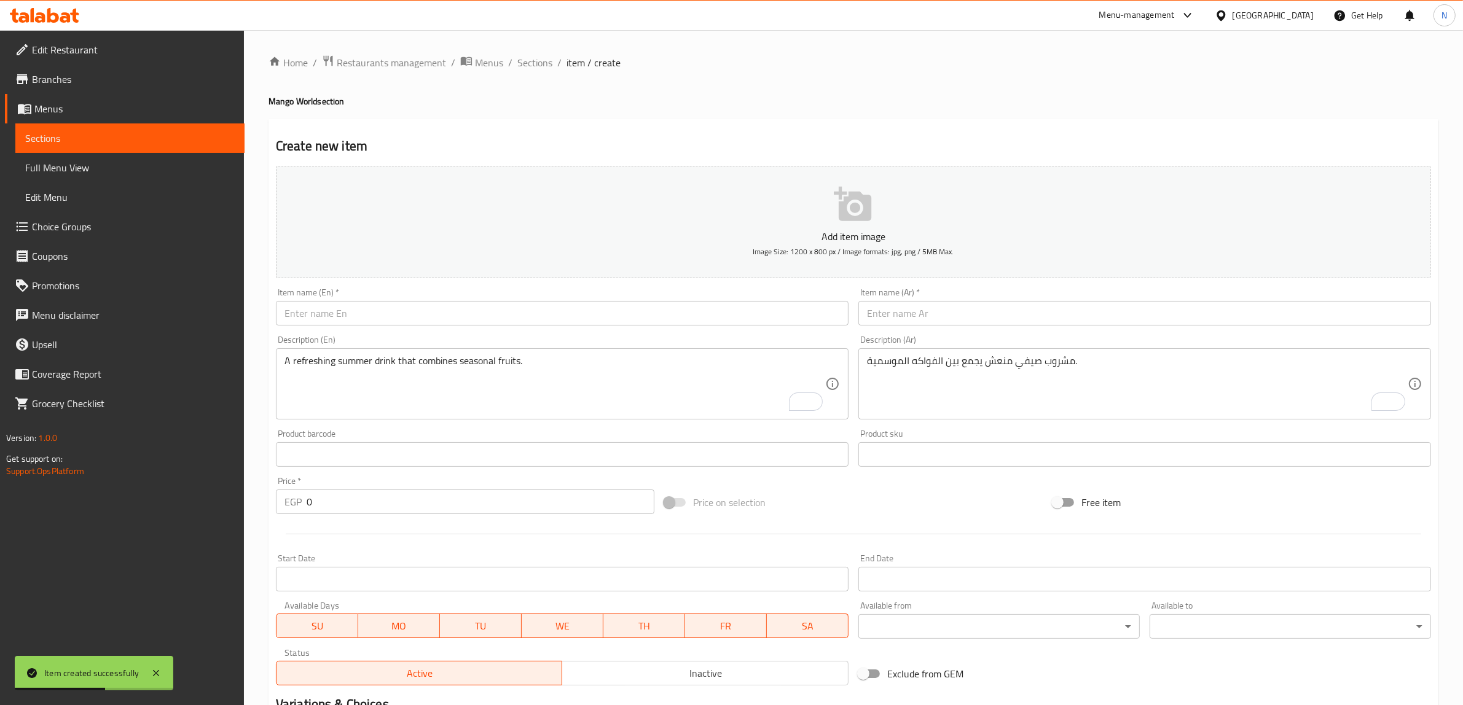
click at [495, 314] on input "text" at bounding box center [562, 313] width 573 height 25
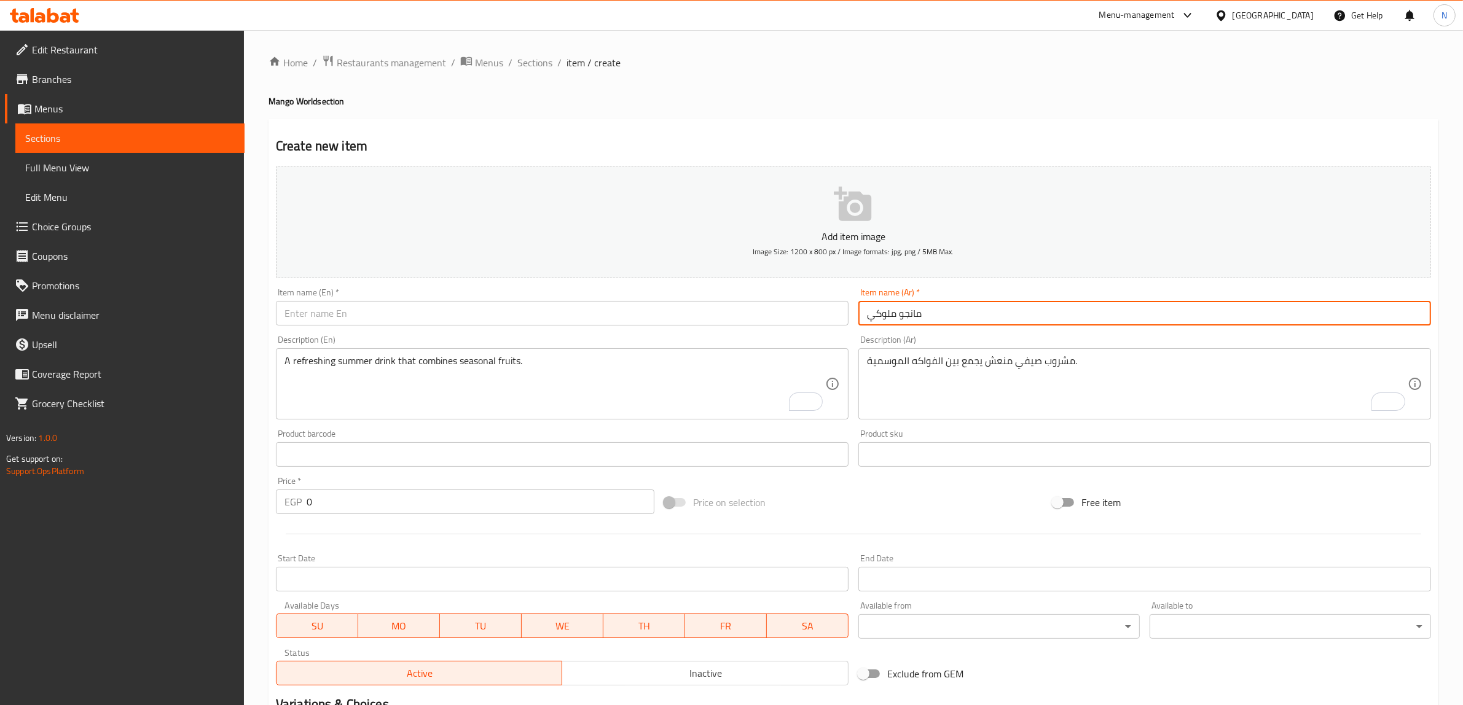
type input "مانجو ملوكي"
click at [495, 314] on input "text" at bounding box center [562, 313] width 573 height 25
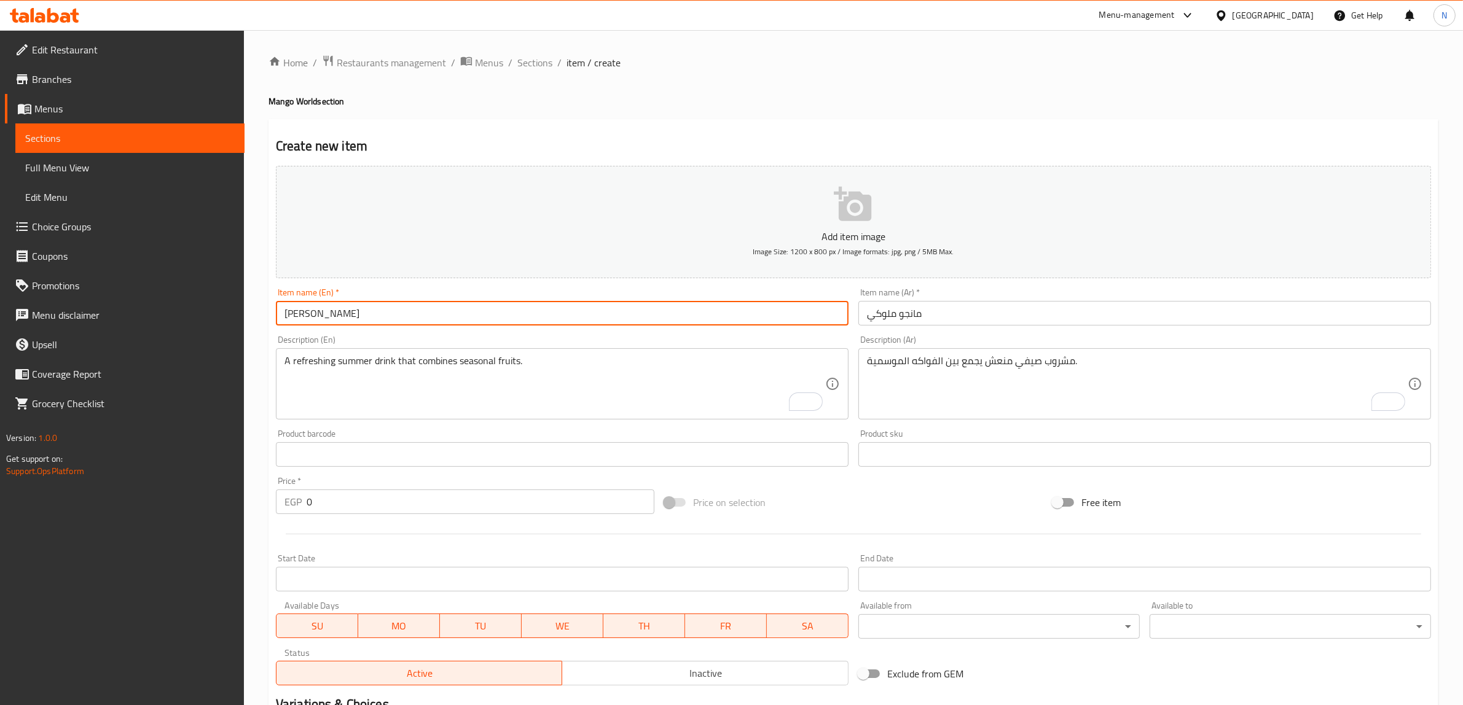
type input "[PERSON_NAME]"
click at [1091, 400] on textarea "مشروب صيفي منعش يجمع بين الفواكه الموسمية." at bounding box center [1137, 384] width 541 height 58
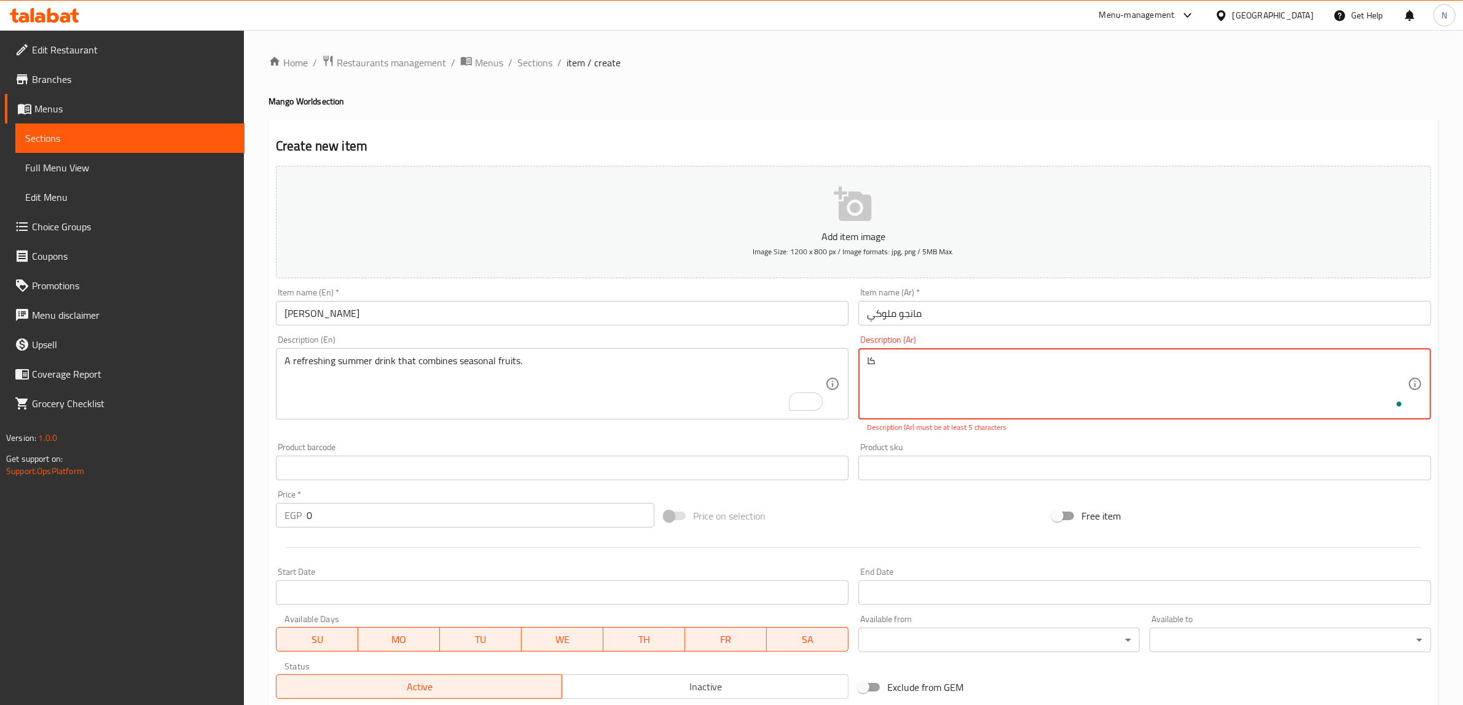
type textarea "ك"
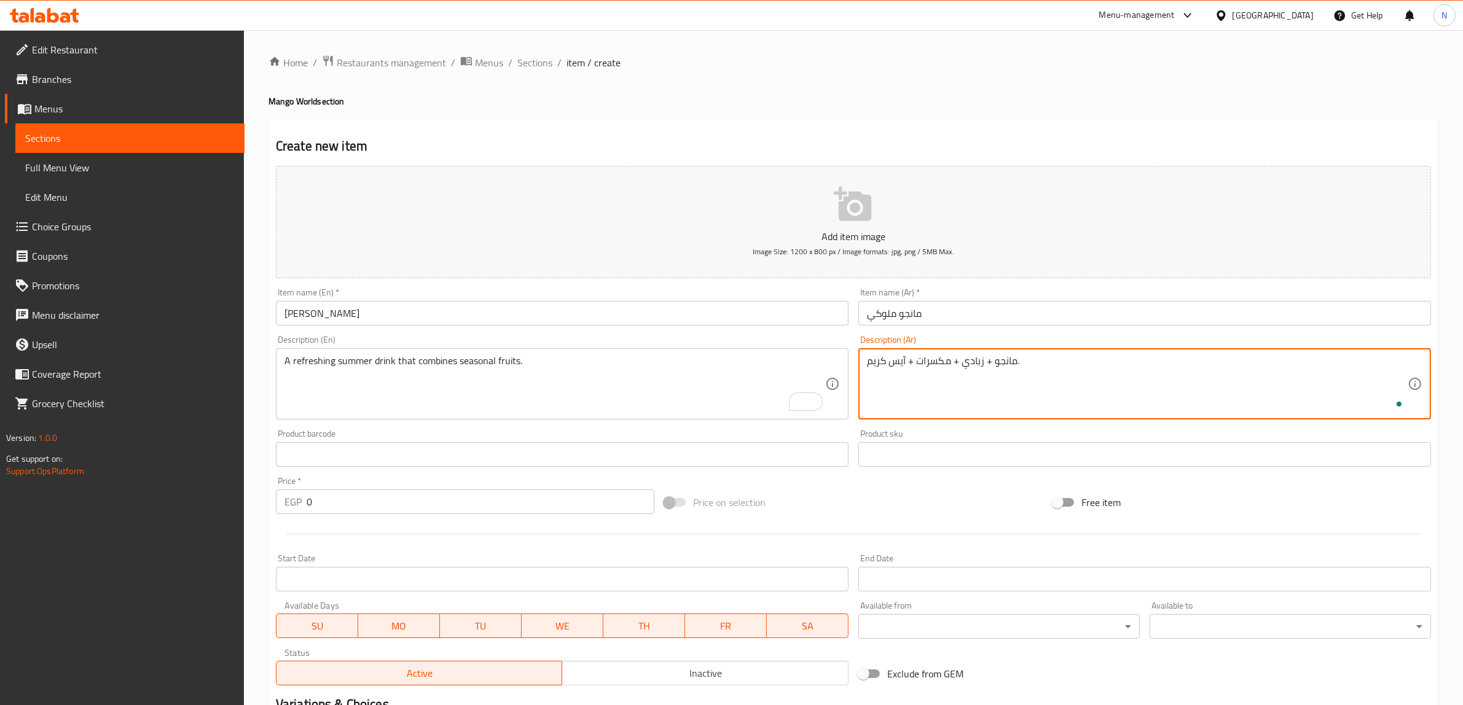
click at [1091, 400] on textarea "مانجو + زبادي + مكسرات + آيس كريم." at bounding box center [1137, 384] width 541 height 58
type textarea "مانجو + زبادي + مكسرات + آيس كريم."
click at [482, 414] on div "A refreshing summer drink that combines seasonal fruits. Description (En)" at bounding box center [562, 383] width 573 height 71
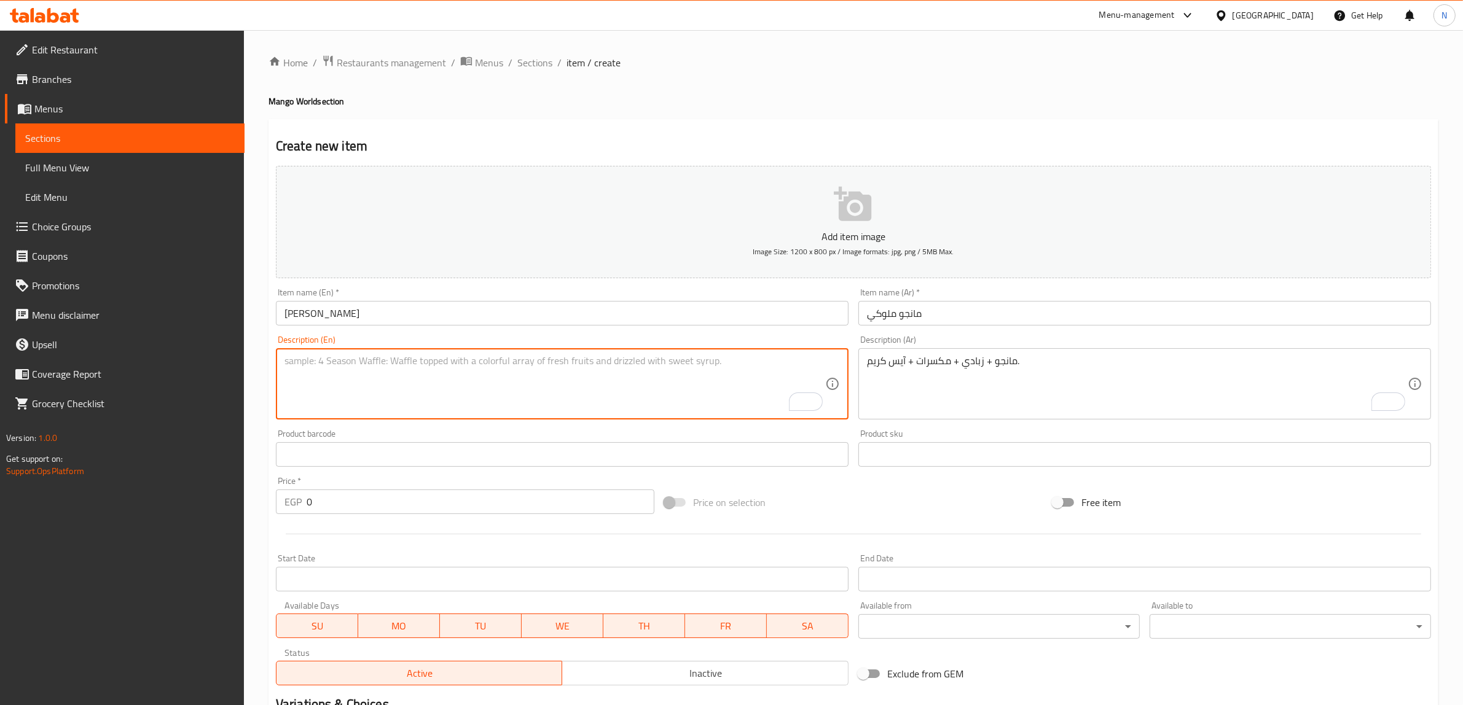
paste textarea "Mango + yogurt + nuts + ice cream."
type textarea "Mango + yogurt + nuts + ice cream."
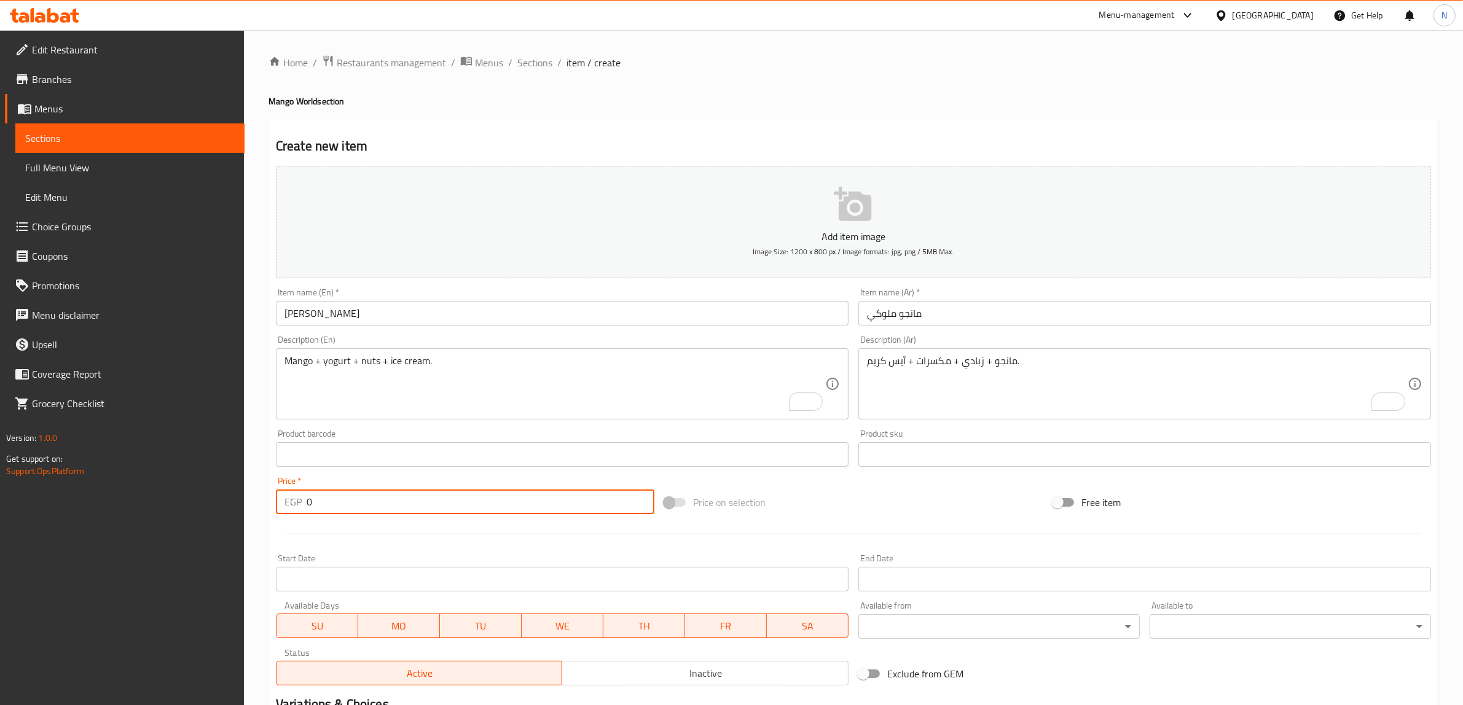
click at [439, 492] on input "0" at bounding box center [481, 502] width 348 height 25
type input "80"
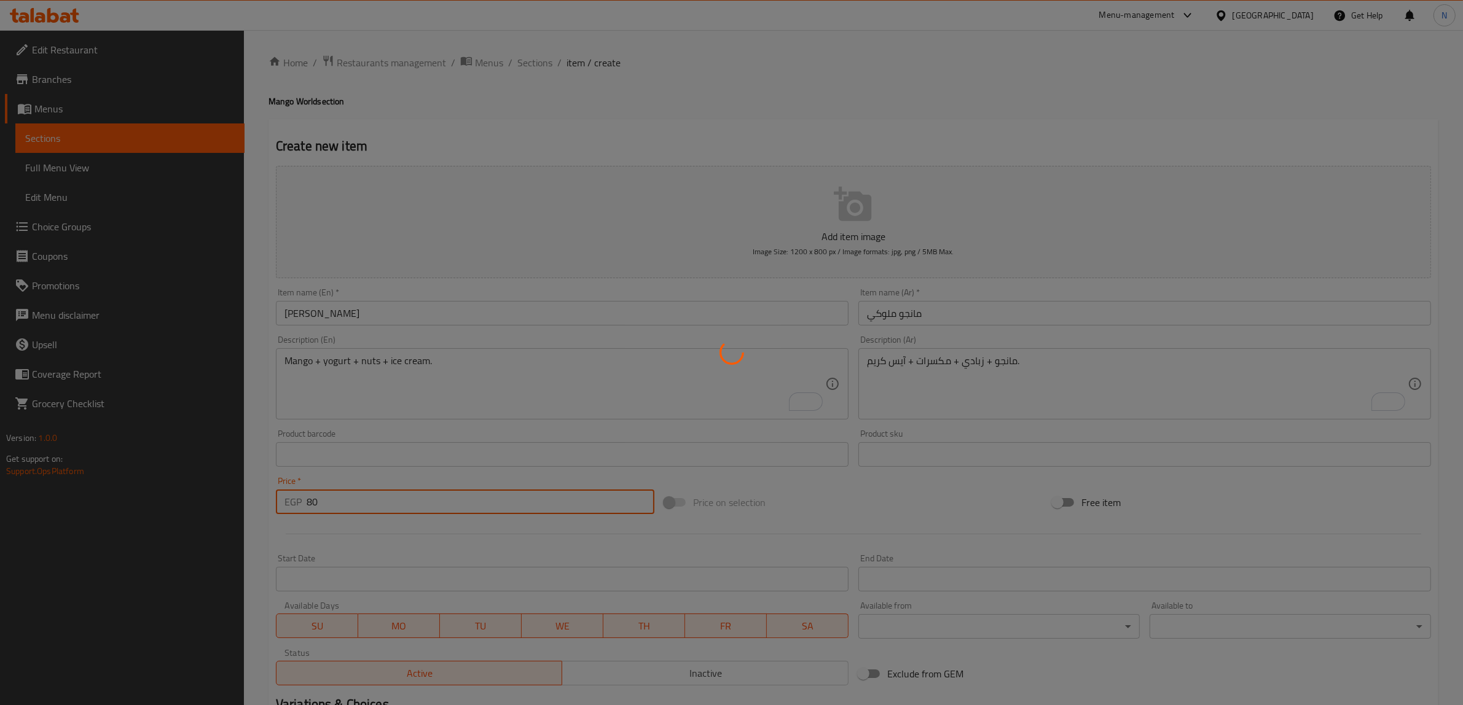
type input "0"
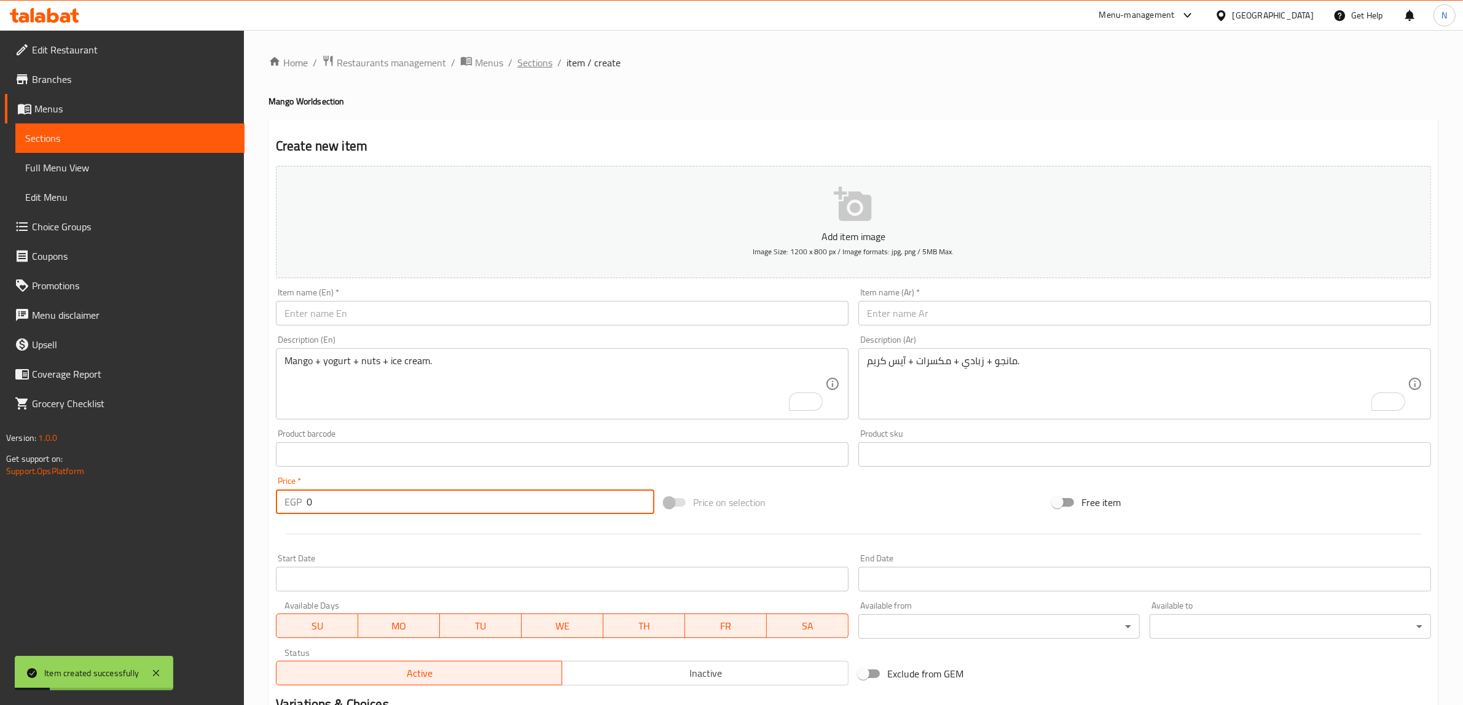
click at [524, 68] on span "Sections" at bounding box center [534, 62] width 35 height 15
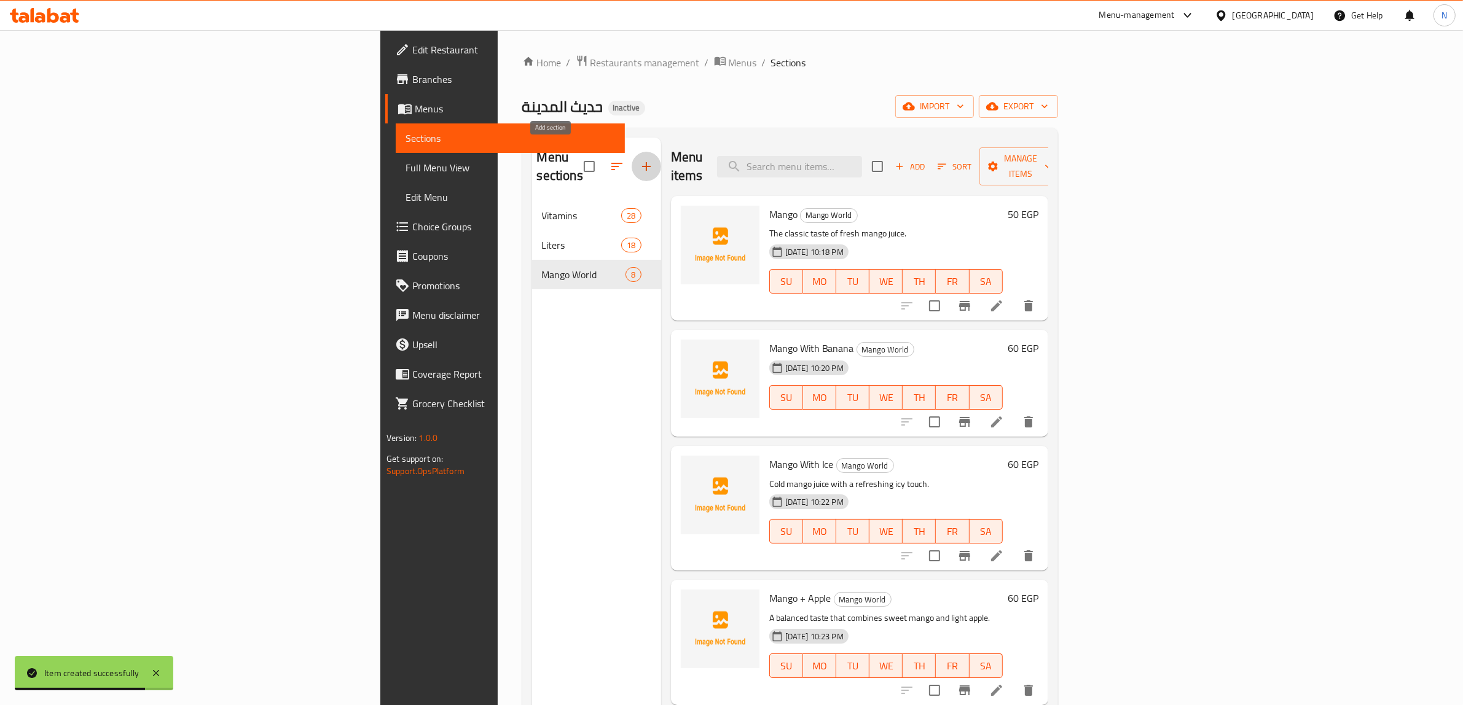
click at [639, 163] on icon "button" at bounding box center [646, 166] width 15 height 15
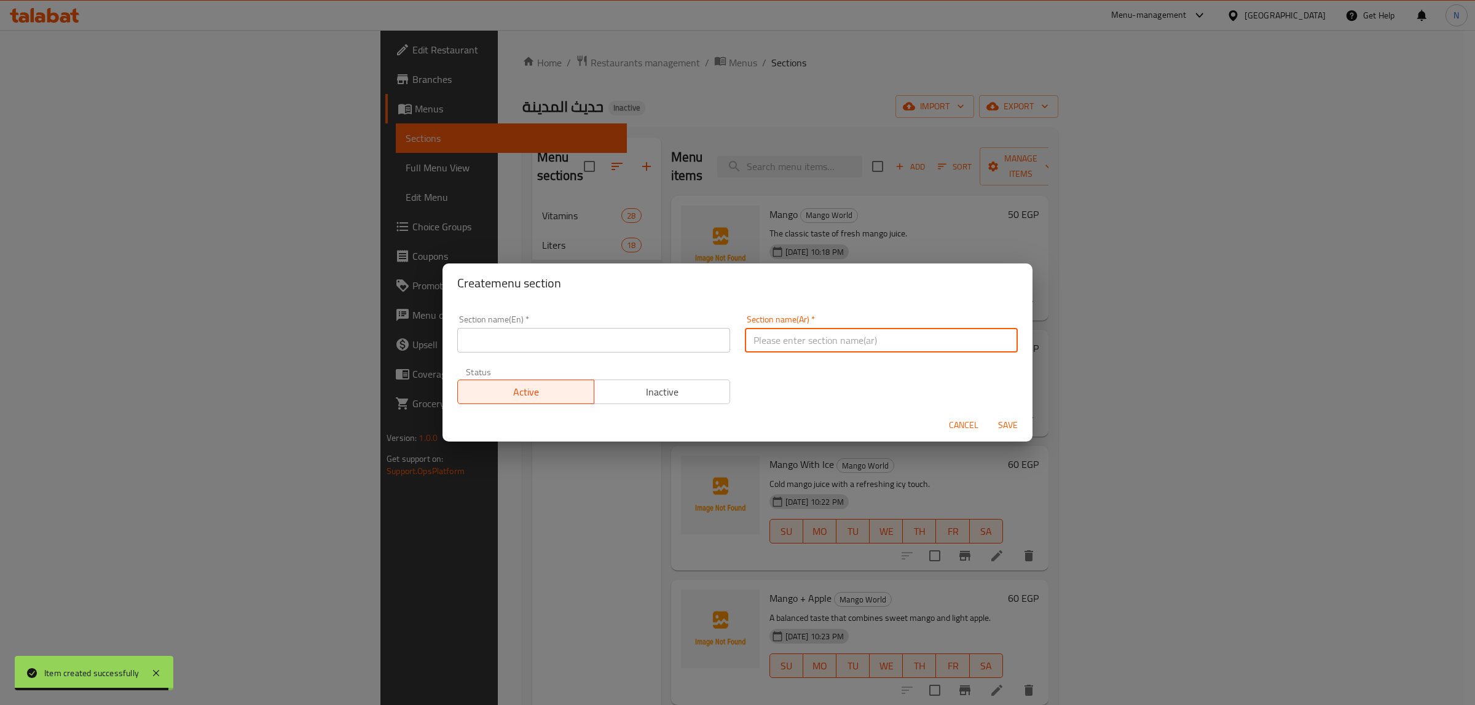
click at [787, 348] on input "text" at bounding box center [881, 340] width 273 height 25
type input "سوبيا"
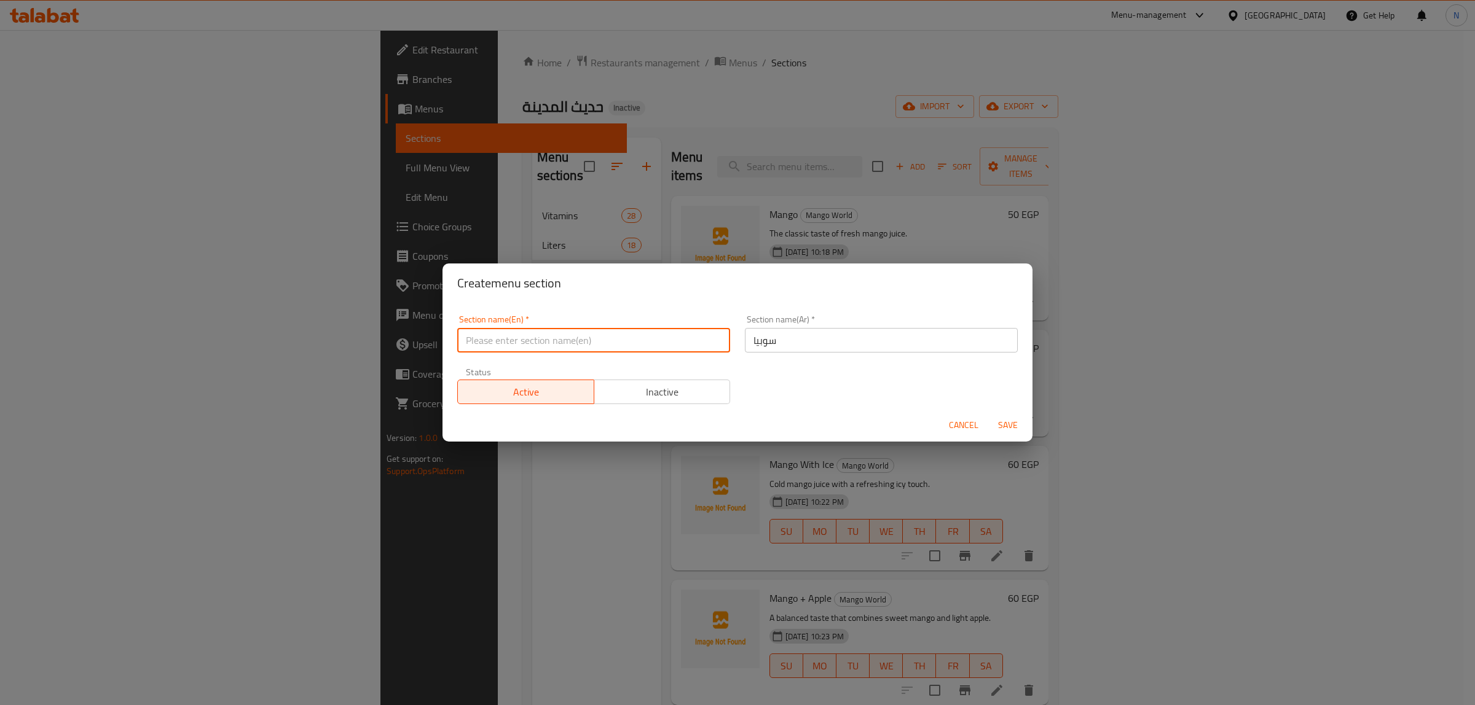
click at [697, 350] on input "text" at bounding box center [593, 340] width 273 height 25
type input "Sobia"
click at [988, 414] on button "Save" at bounding box center [1007, 425] width 39 height 23
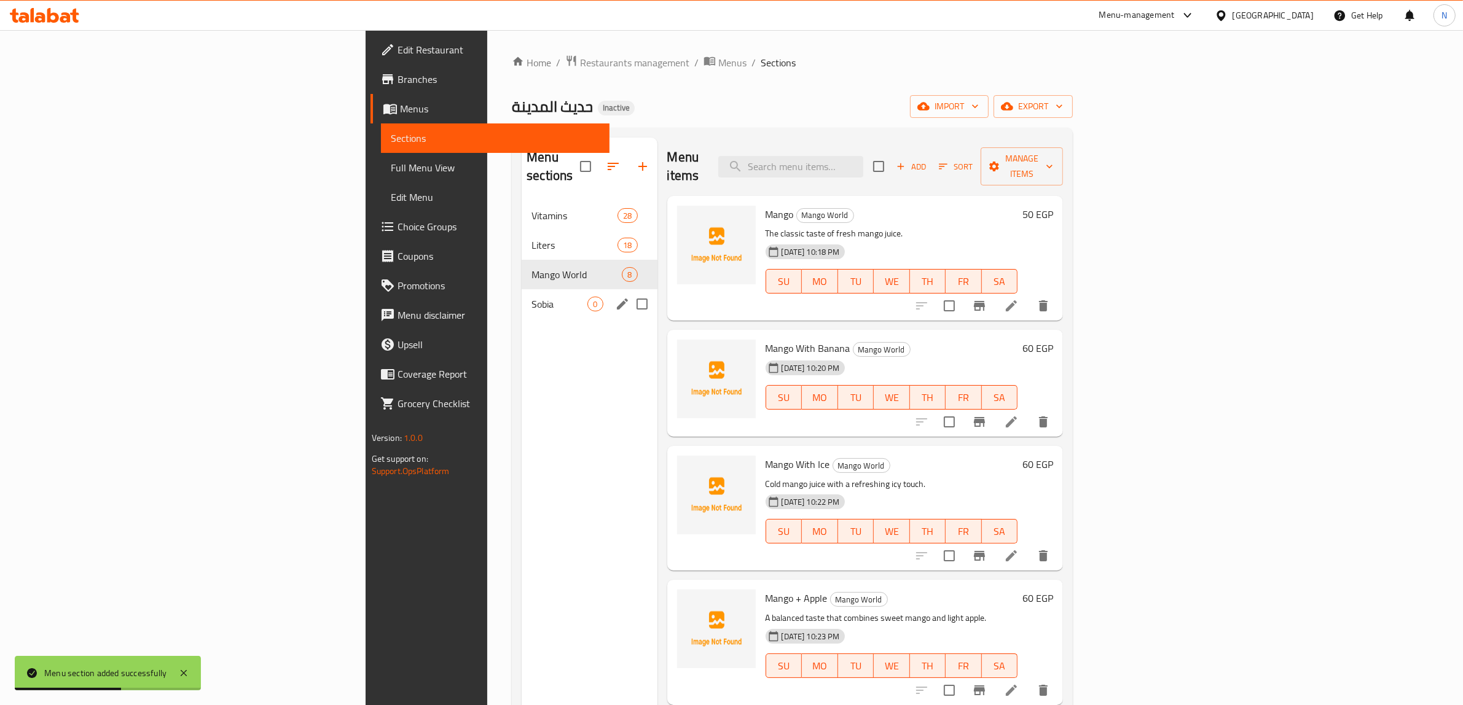
click at [522, 294] on div "Sobia 0" at bounding box center [589, 303] width 135 height 29
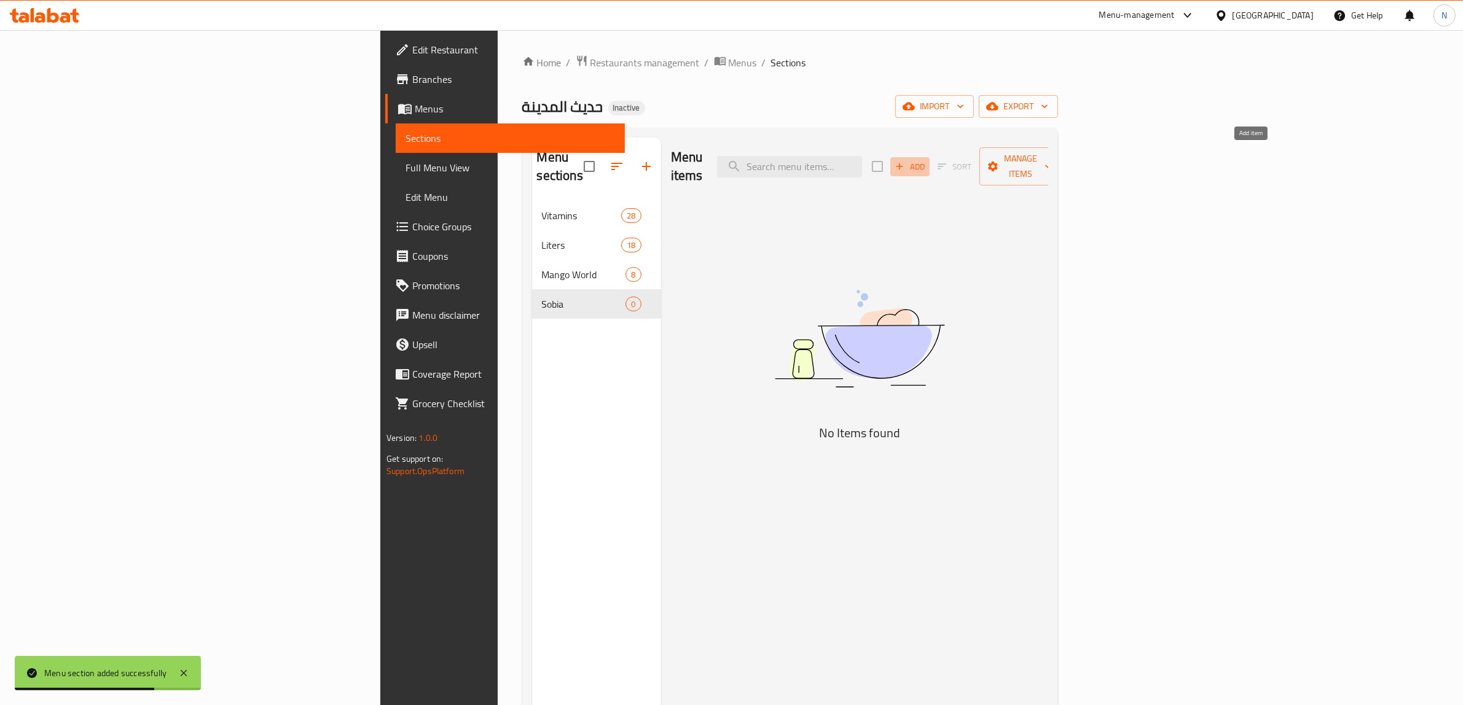
click at [927, 160] on span "Add" at bounding box center [909, 167] width 33 height 14
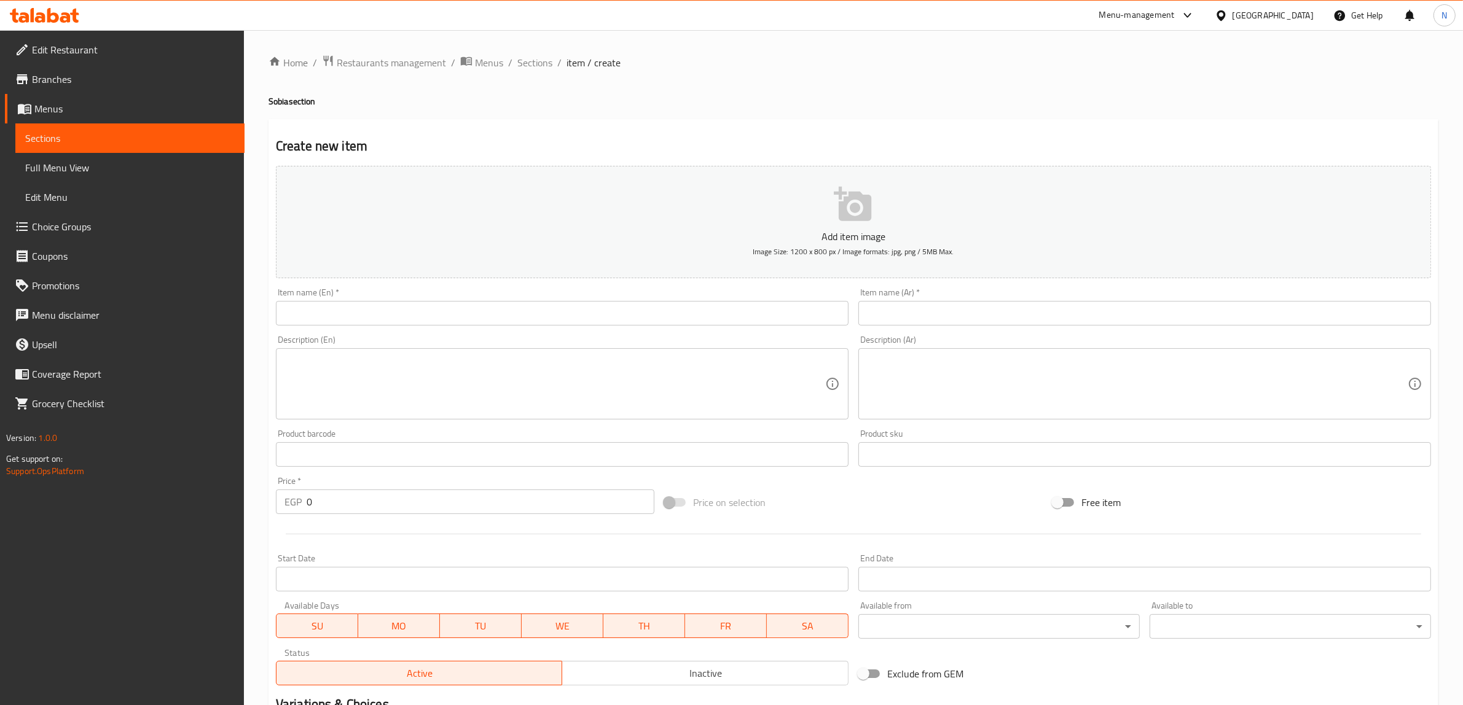
click at [593, 323] on input "text" at bounding box center [562, 313] width 573 height 25
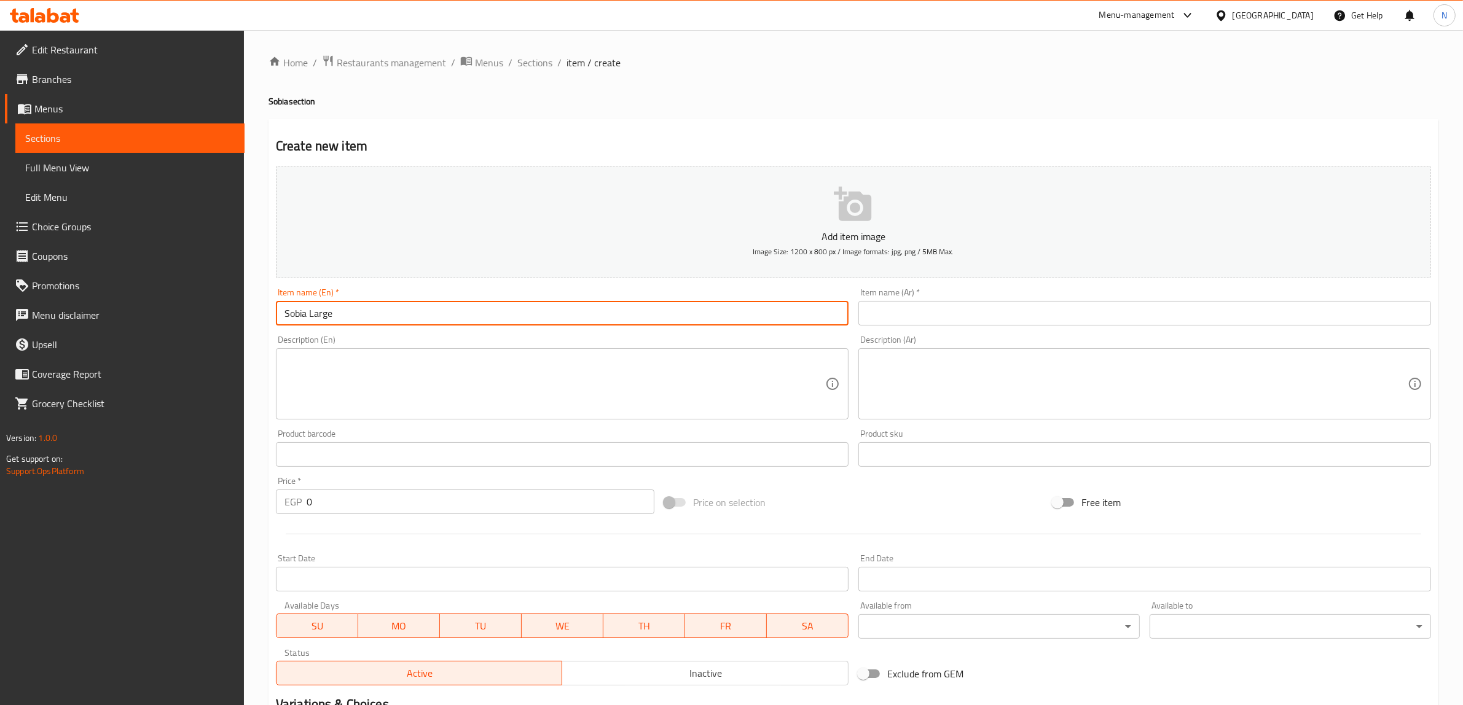
type input "Sobia Large"
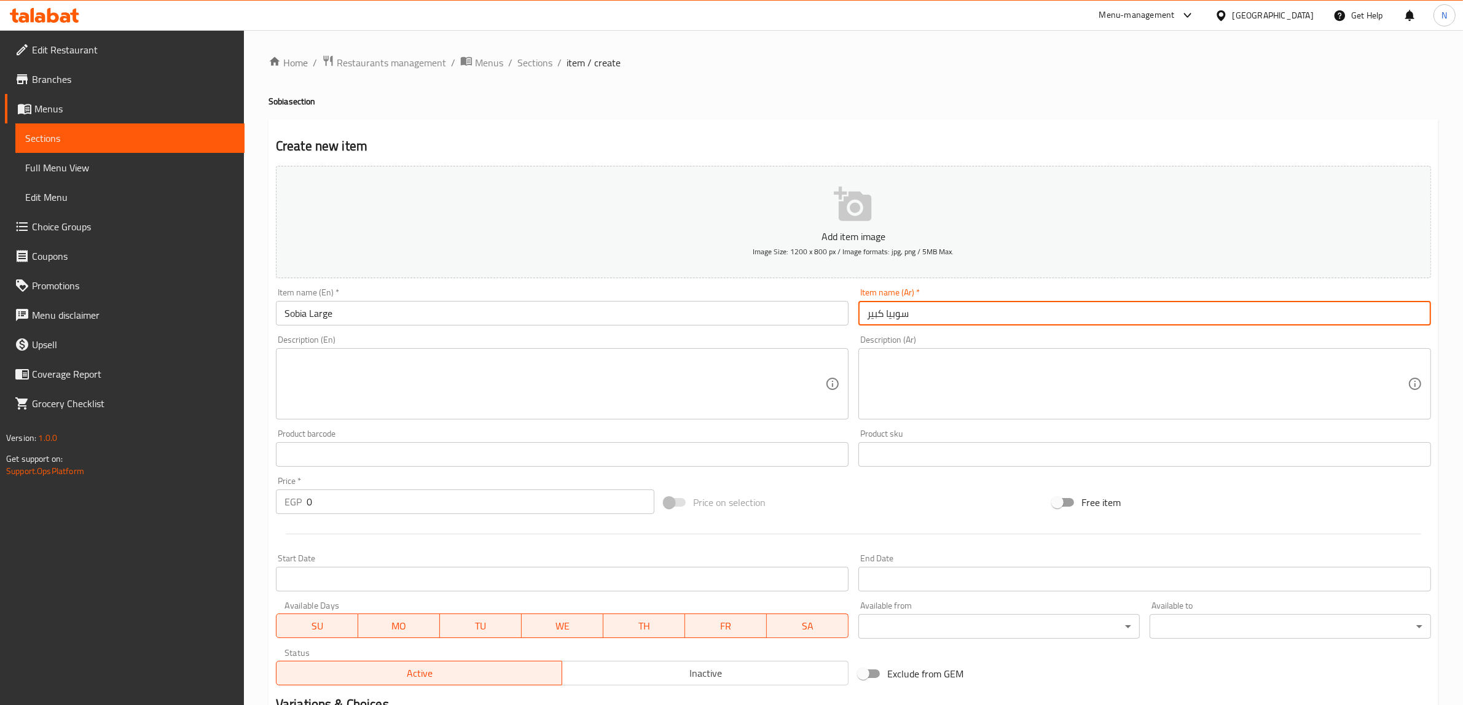
type input "سوبيا كبير"
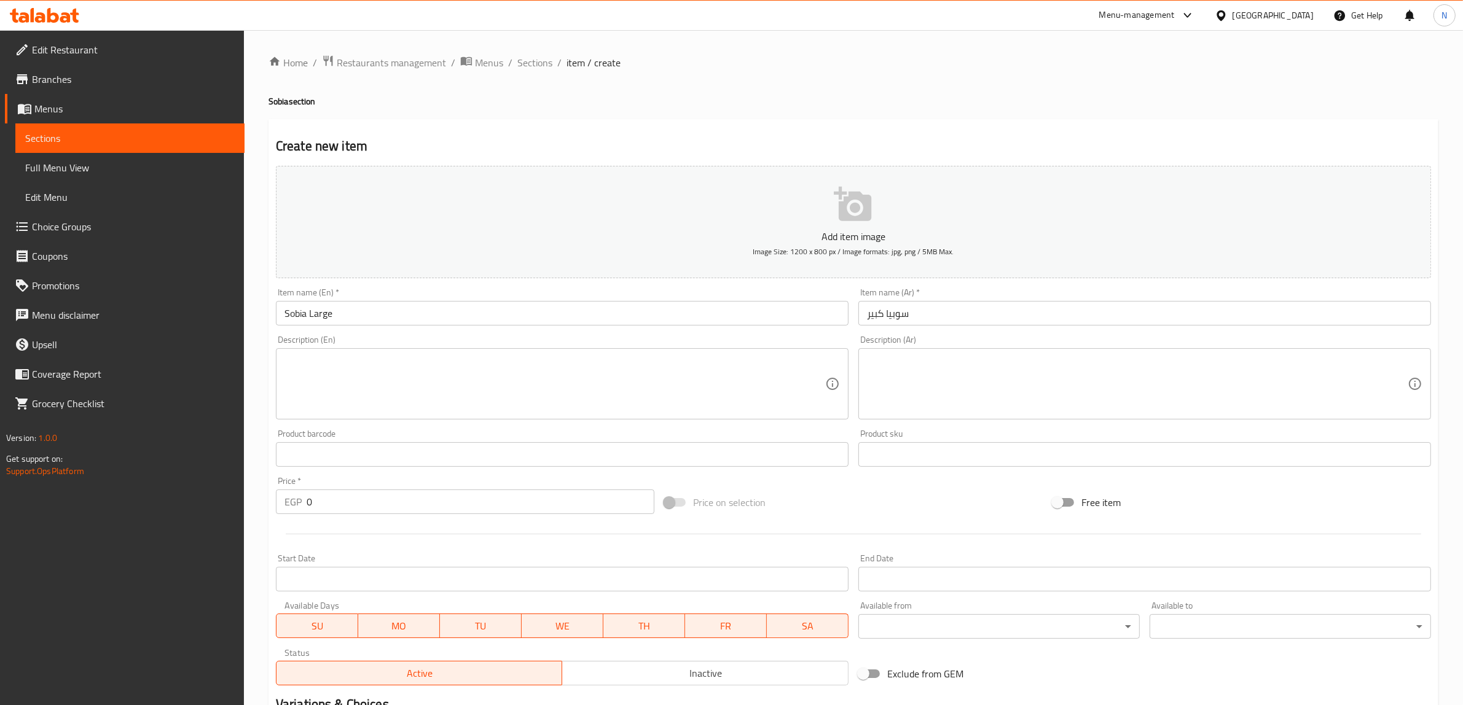
click at [1012, 372] on textarea at bounding box center [1137, 384] width 541 height 58
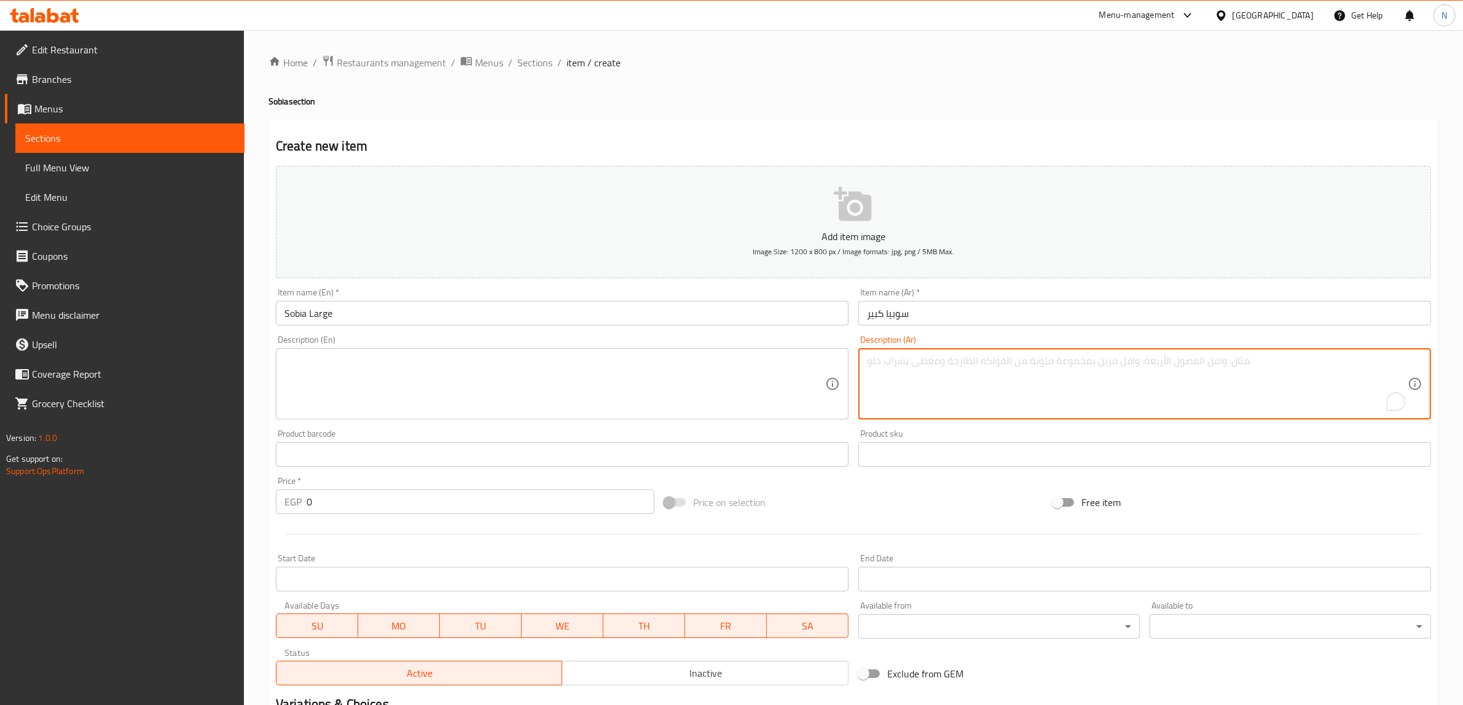
paste textarea "المشروب الرمضاني الشهير بطعمه الحلو الكريمي."
type textarea "المشروب الرمضاني الشهير بطعمه الحلو الكريمي."
click at [530, 379] on textarea at bounding box center [554, 384] width 541 height 58
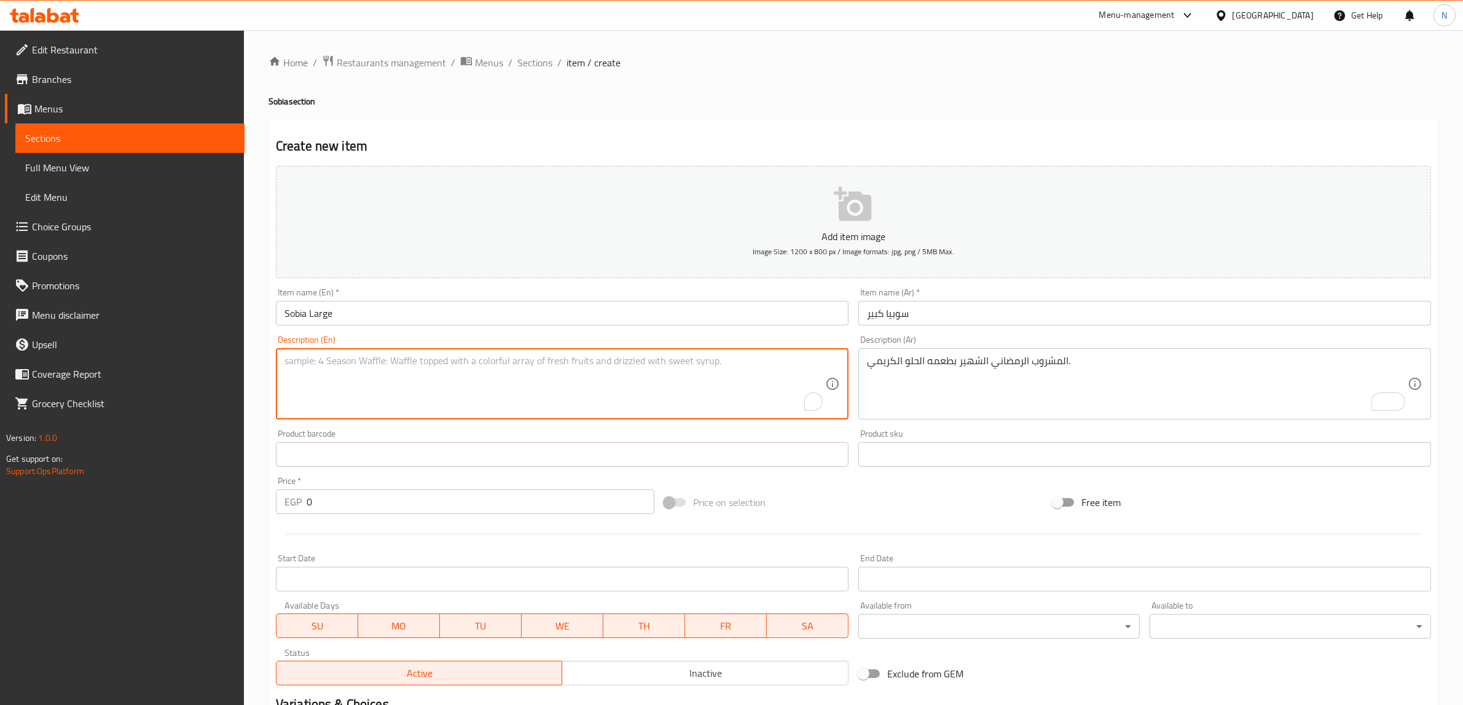
paste textarea "The famous Ramadan drink with its sweet, creamy taste."
click at [372, 357] on textarea "The famous Ramadan drink with its sweet, creamy taste." at bounding box center [554, 384] width 541 height 58
type textarea "The famous Ramadani drink with its sweet, creamy taste."
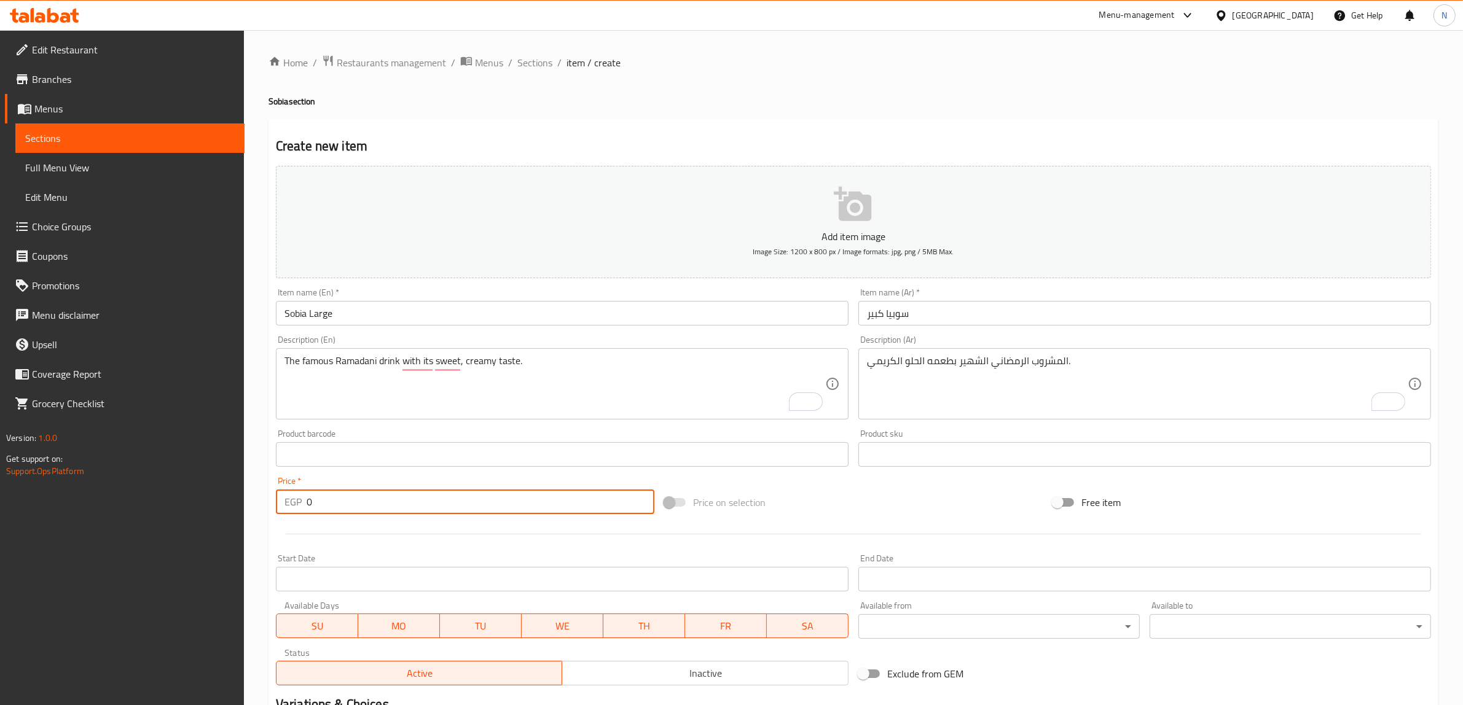
click at [326, 501] on input "0" at bounding box center [481, 502] width 348 height 25
type input "30"
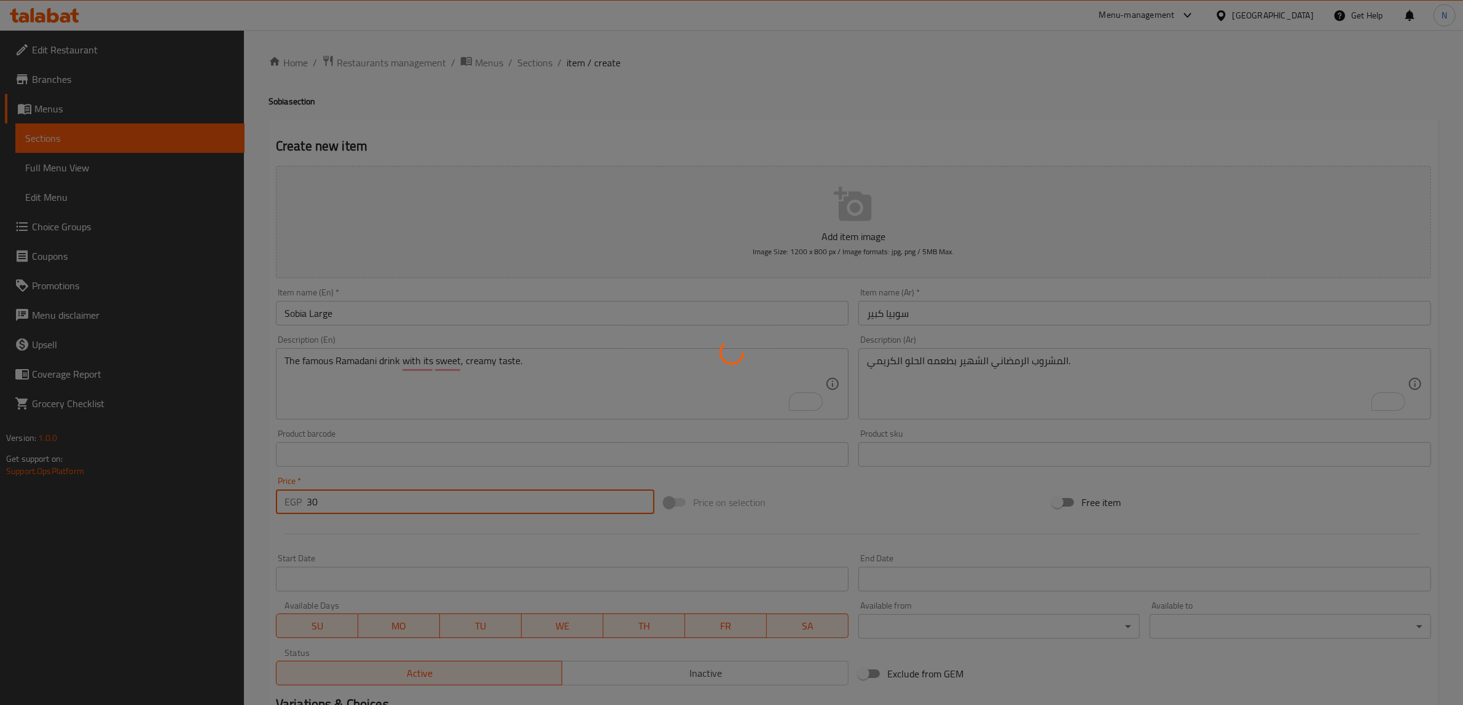
type input "0"
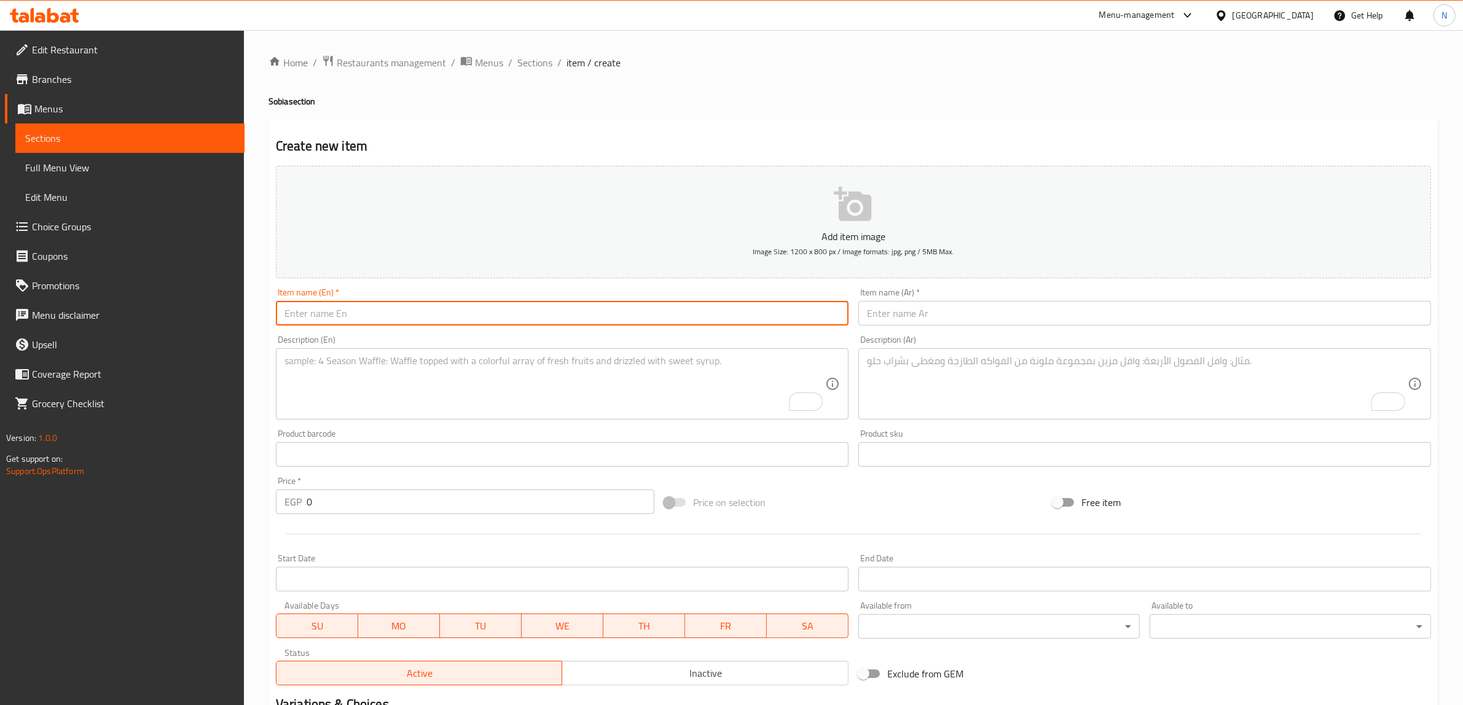
click at [661, 308] on input "text" at bounding box center [562, 313] width 573 height 25
type input "Sobia Fruits Large"
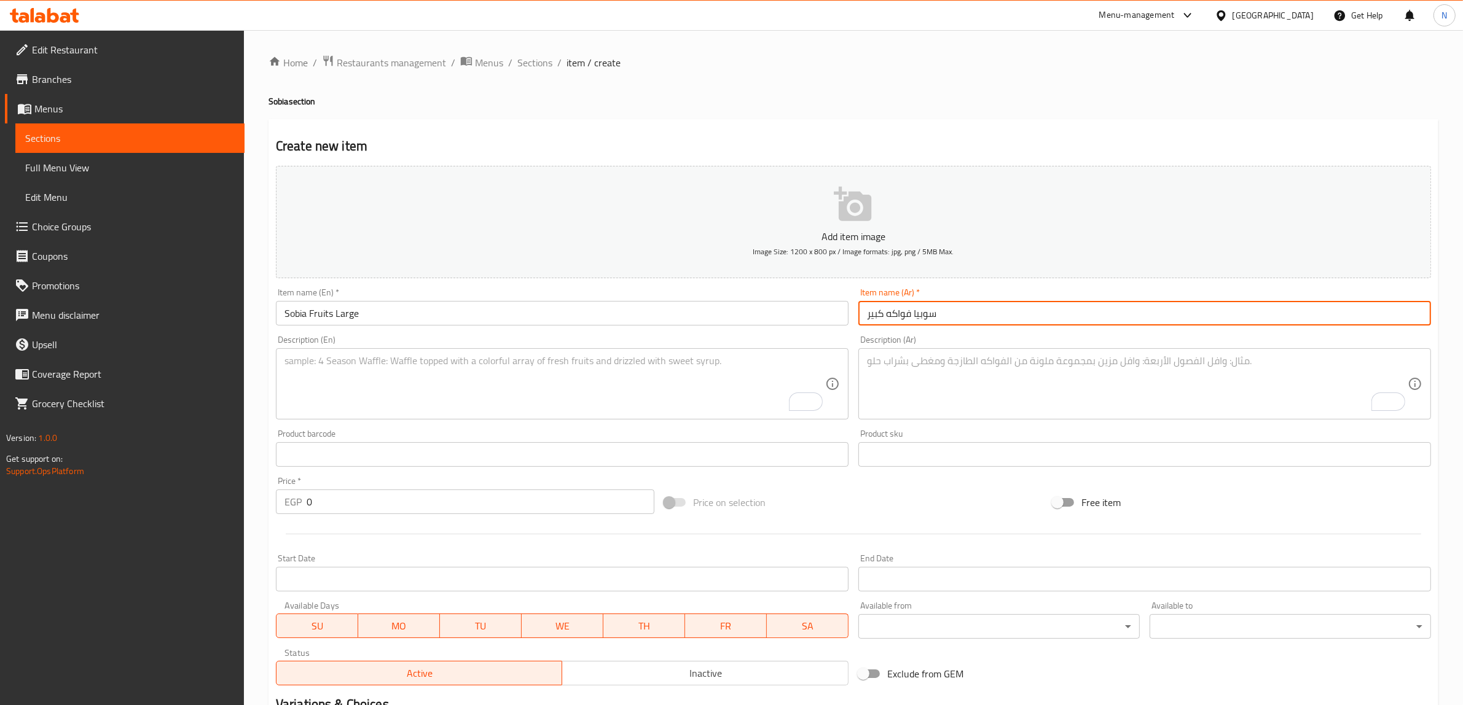
type input "سوبيا فواكه كبير"
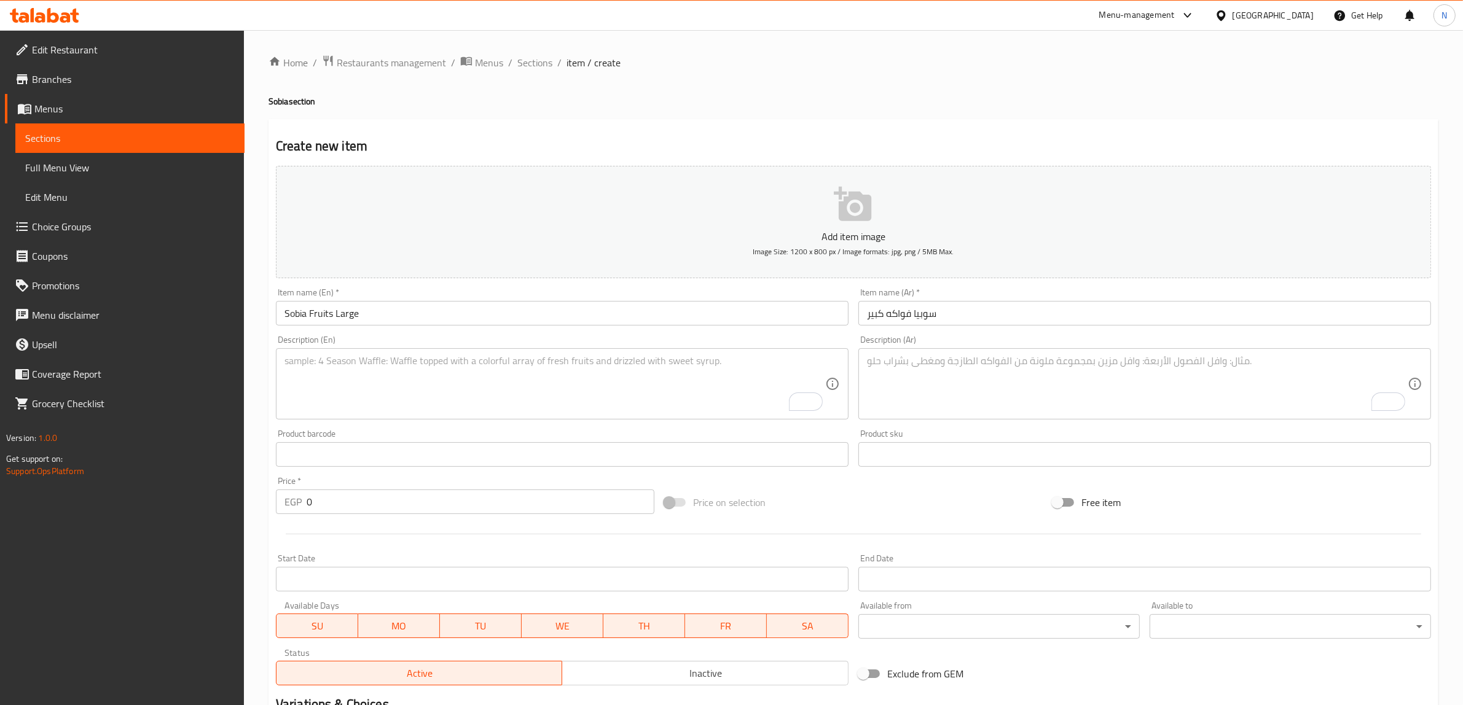
click at [1005, 390] on textarea "To enrich screen reader interactions, please activate Accessibility in Grammarl…" at bounding box center [1137, 384] width 541 height 58
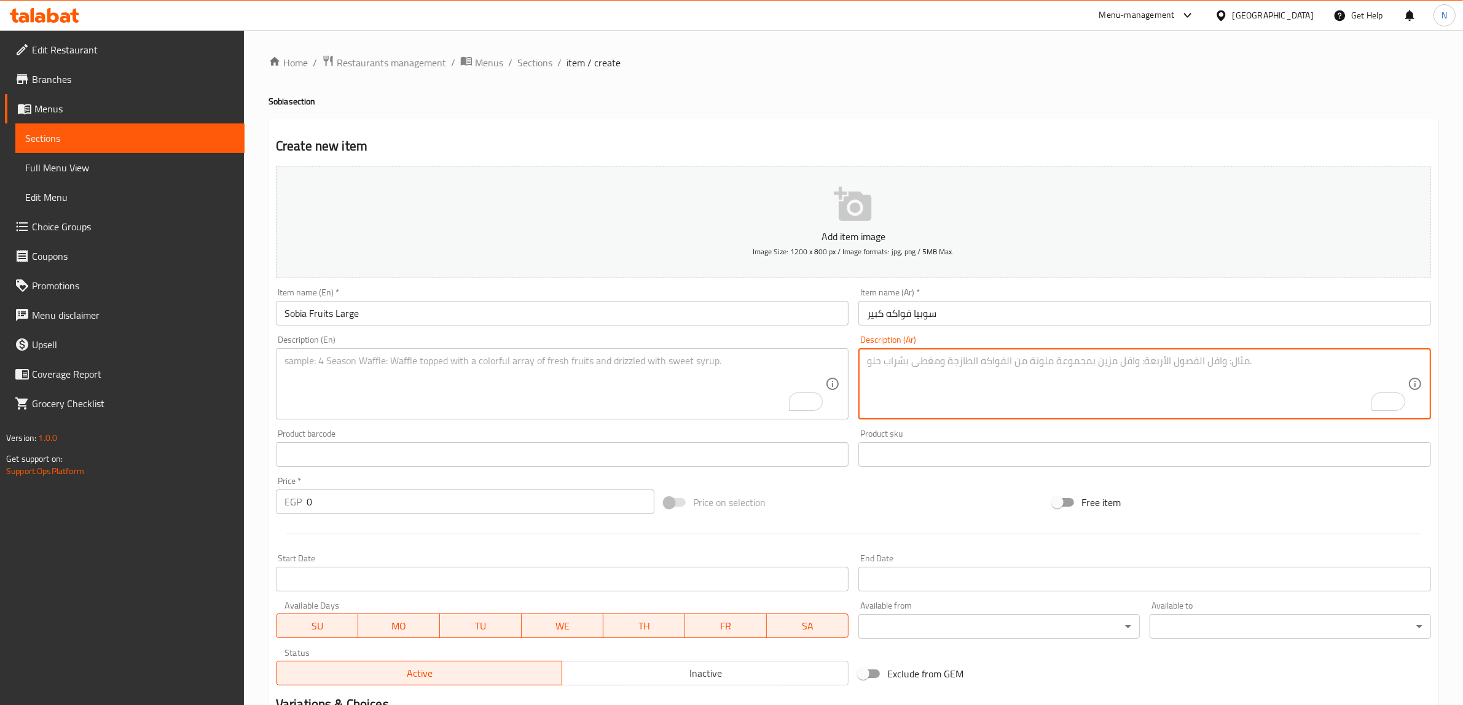
paste textarea "نكهة مبتكرة تجمع بين السوبيا وقطع الفواكه الطازجة."
type textarea "نكهة مبتكرة تجمع بين السوبيا وقطع الفواكه الطازجة."
click at [586, 375] on textarea "To enrich screen reader interactions, please activate Accessibility in Grammarl…" at bounding box center [554, 384] width 541 height 58
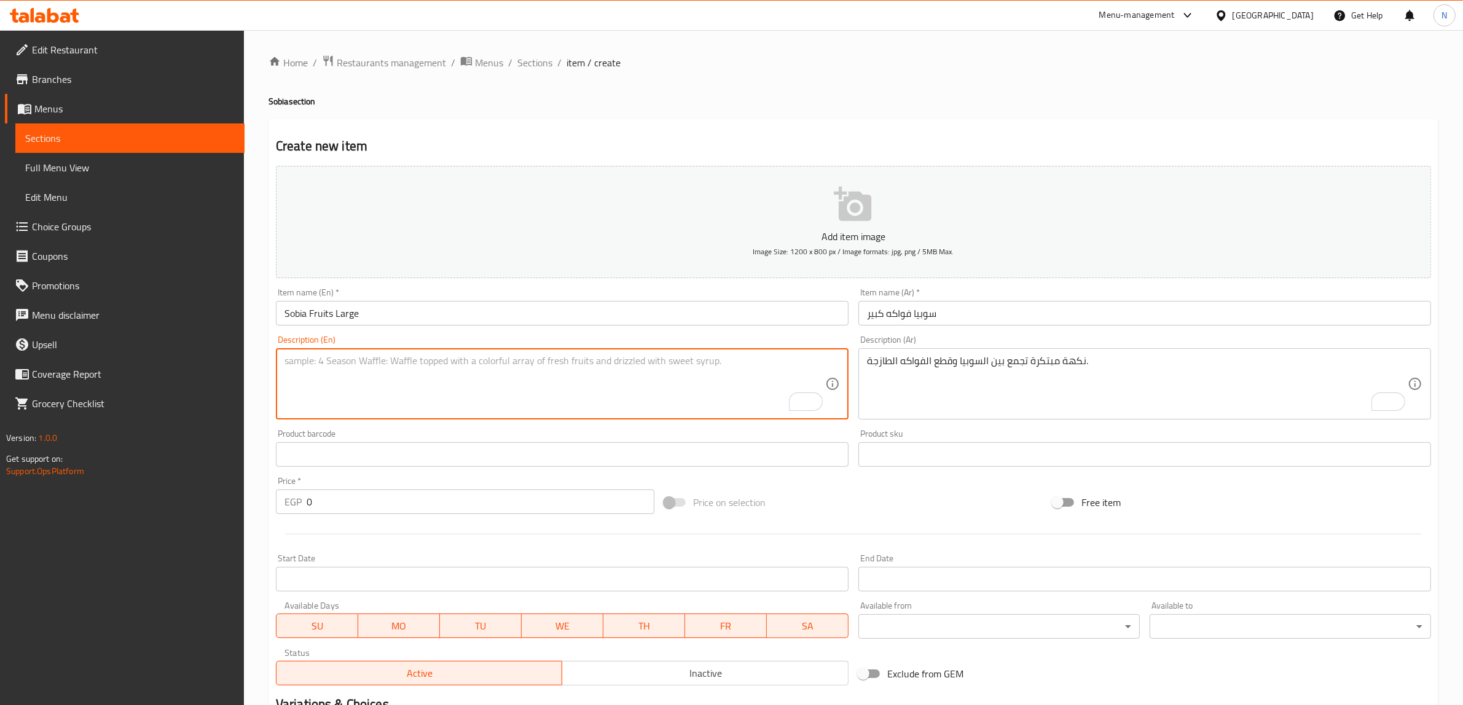
paste textarea "An innovative flavor that combines cuttlefish and fresh fruit pieces."
click at [323, 367] on textarea "An innovative flavor that combines cuttlefish and fresh fruit pieces." at bounding box center [554, 384] width 541 height 58
type textarea "A flavor that combines cuttlefish and fresh fruit pieces."
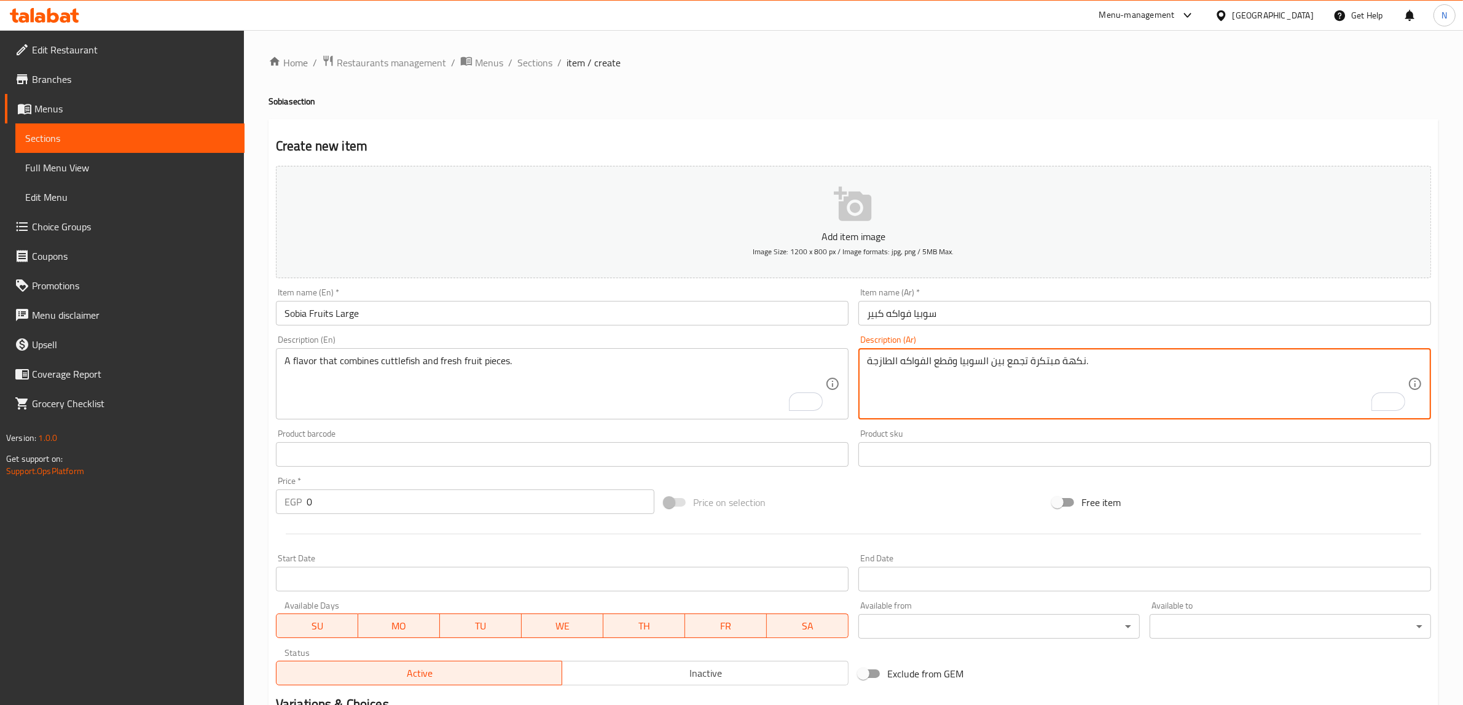
click at [1046, 367] on textarea "نكهة مبتكرة تجمع بين السوبيا وقطع الفواكه الطازجة." at bounding box center [1137, 384] width 541 height 58
type textarea "نكهة تجمع بين السوبيا وقطع الفواكه الطازجة."
click at [290, 320] on input "Sobia Fruits Large" at bounding box center [562, 313] width 573 height 25
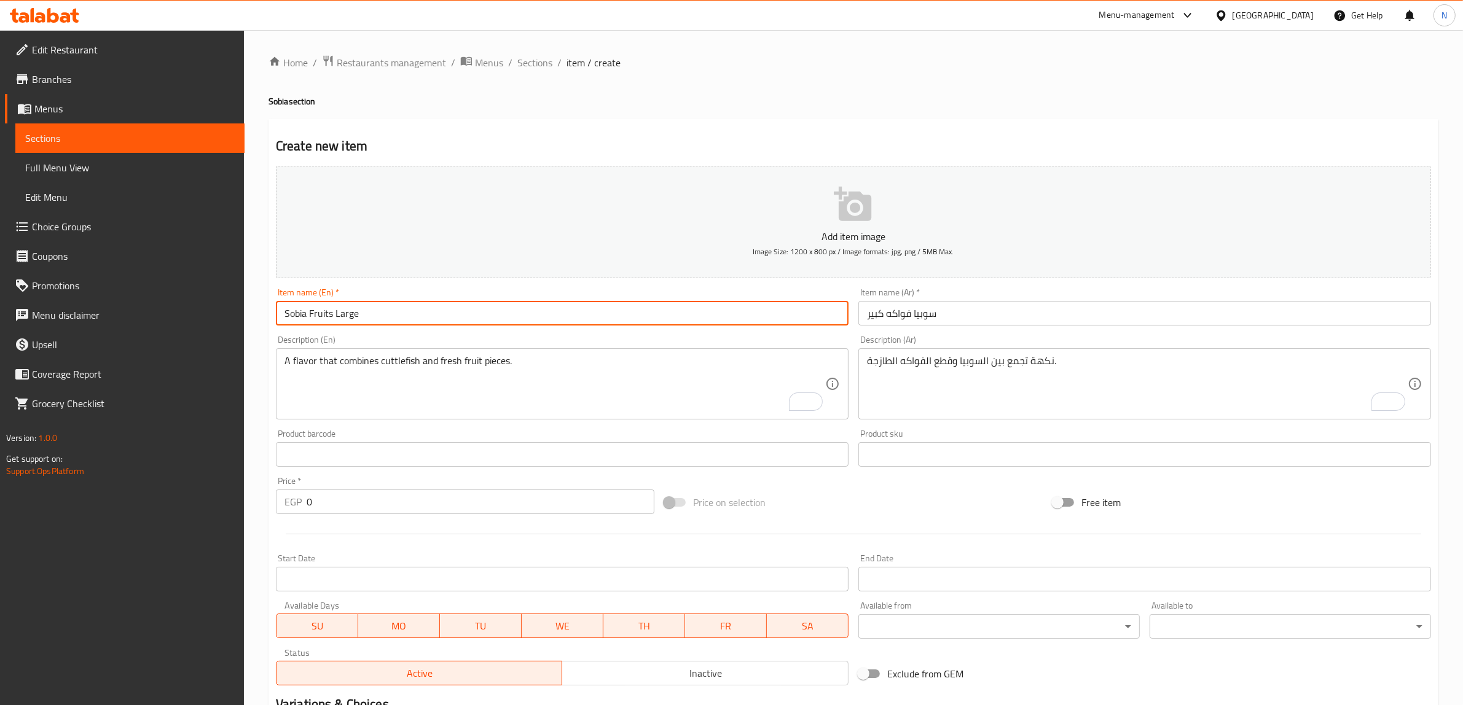
click at [291, 320] on input "Sobia Fruits Large" at bounding box center [562, 313] width 573 height 25
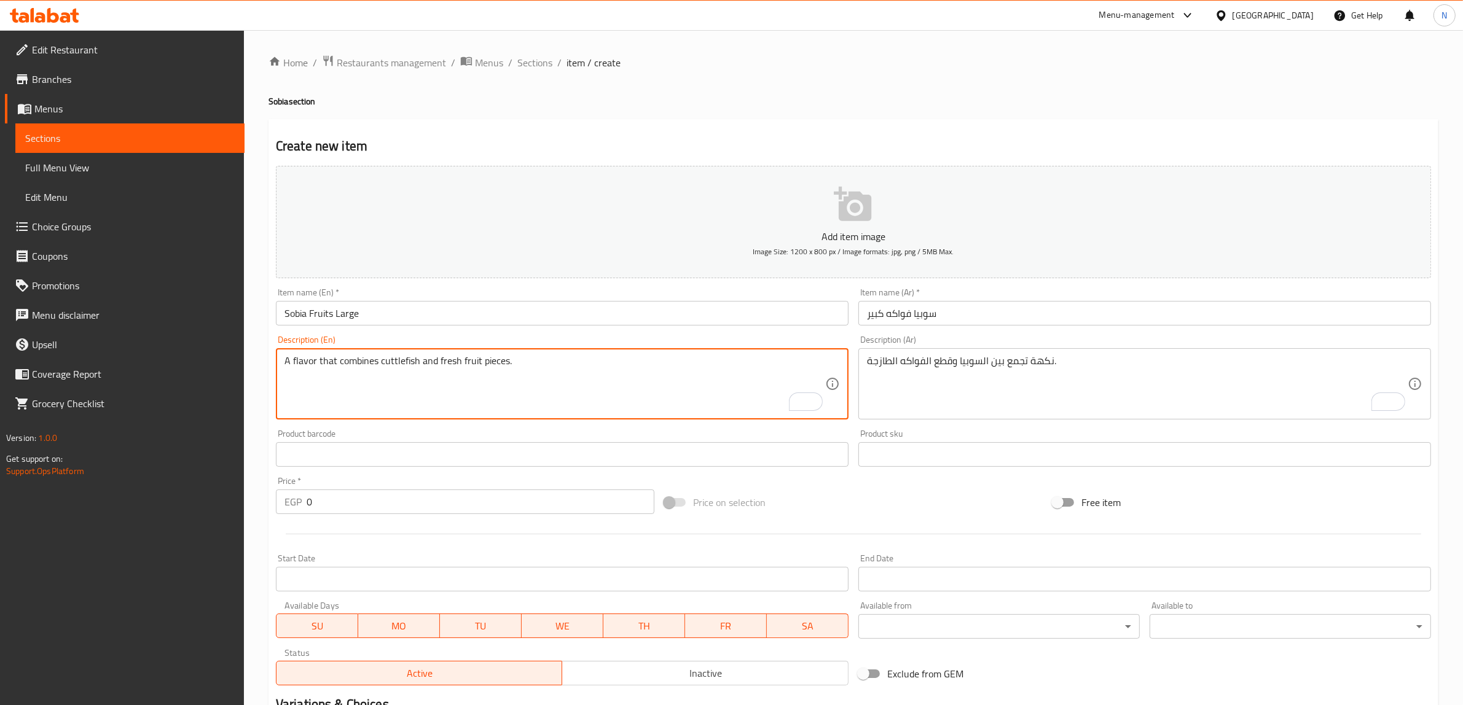
click at [391, 364] on textarea "A flavor that combines cuttlefish and fresh fruit pieces." at bounding box center [554, 384] width 541 height 58
paste textarea "Sobia"
click at [391, 364] on textarea "A flavor that combines cuttlefish and fresh fruit pieces." at bounding box center [554, 384] width 541 height 58
paste textarea "Sobia"
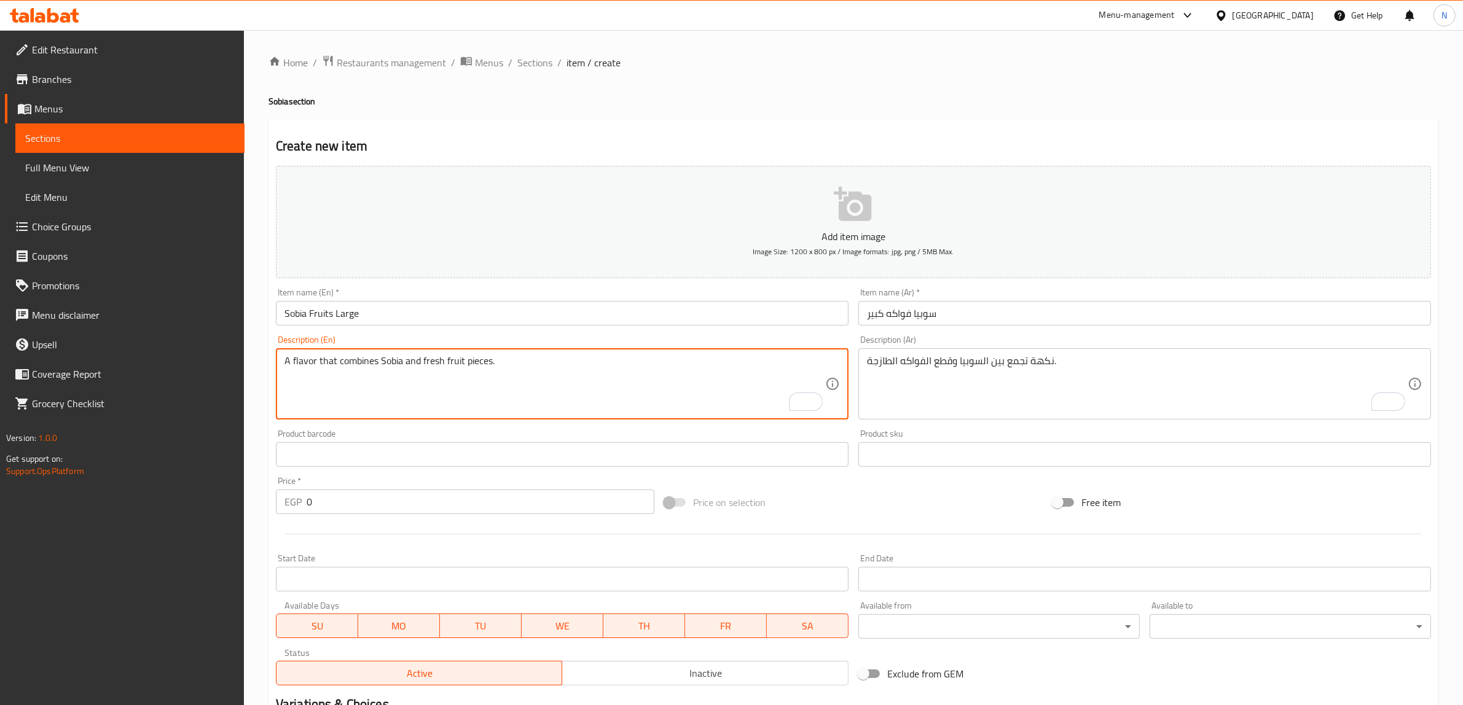
type textarea "A flavor that combines Sobia and fresh fruit pieces."
click at [449, 508] on input "0" at bounding box center [481, 502] width 348 height 25
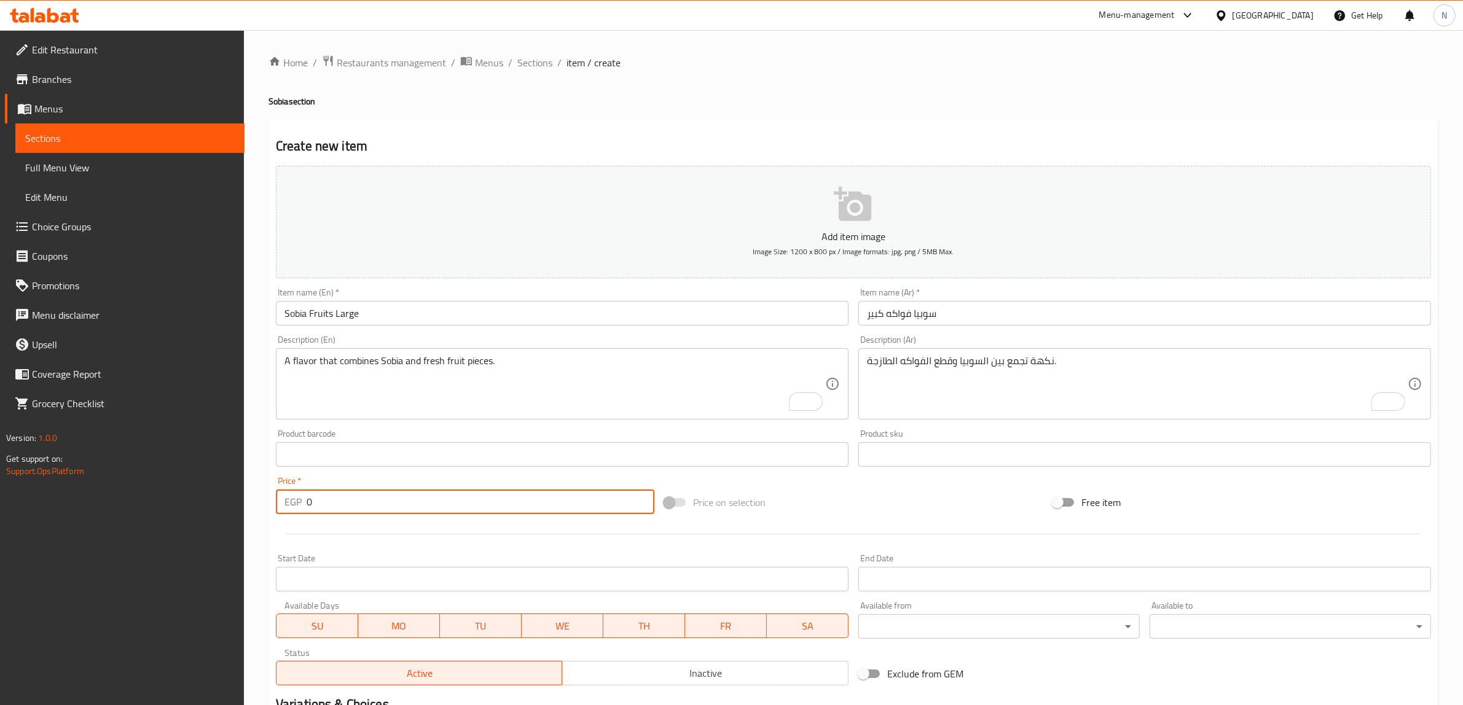
click at [449, 508] on input "0" at bounding box center [481, 502] width 348 height 25
type input "35"
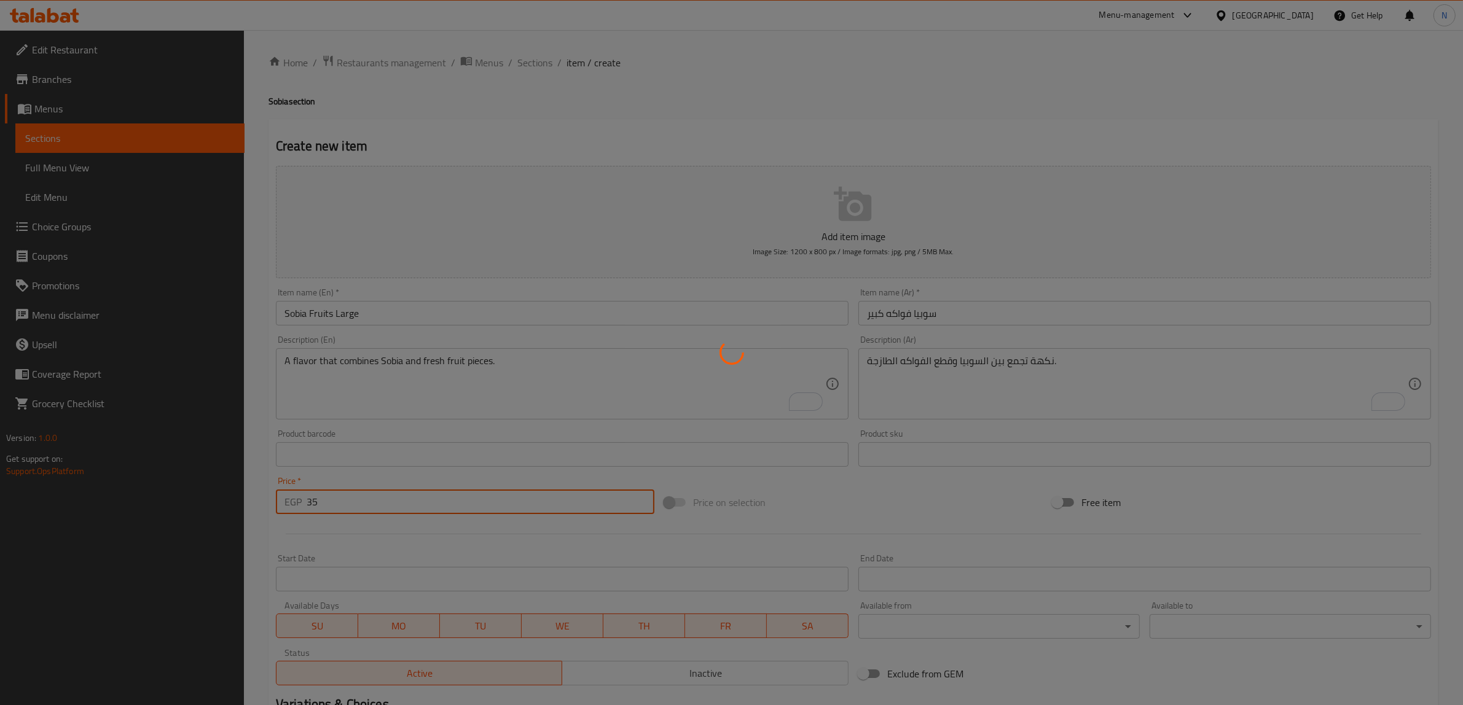
type input "0"
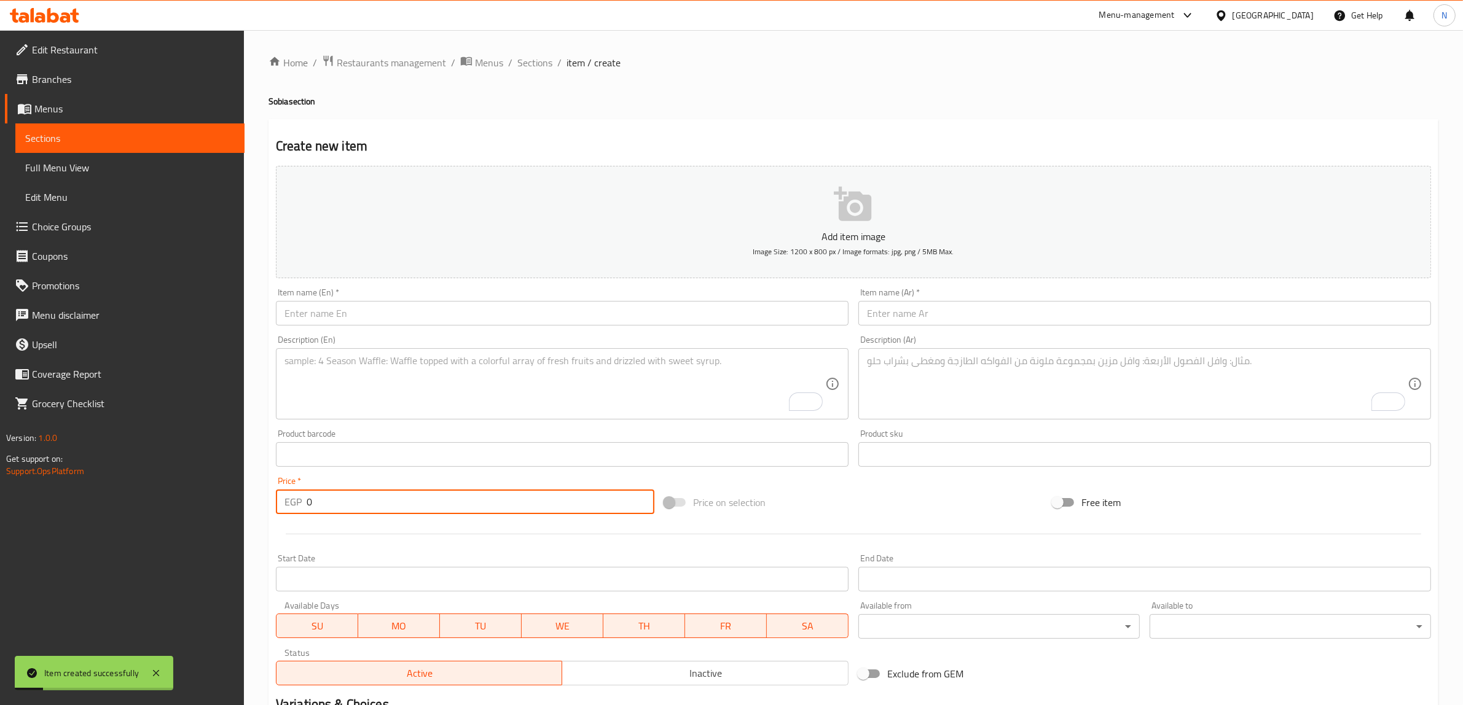
click at [981, 321] on input "text" at bounding box center [1144, 313] width 573 height 25
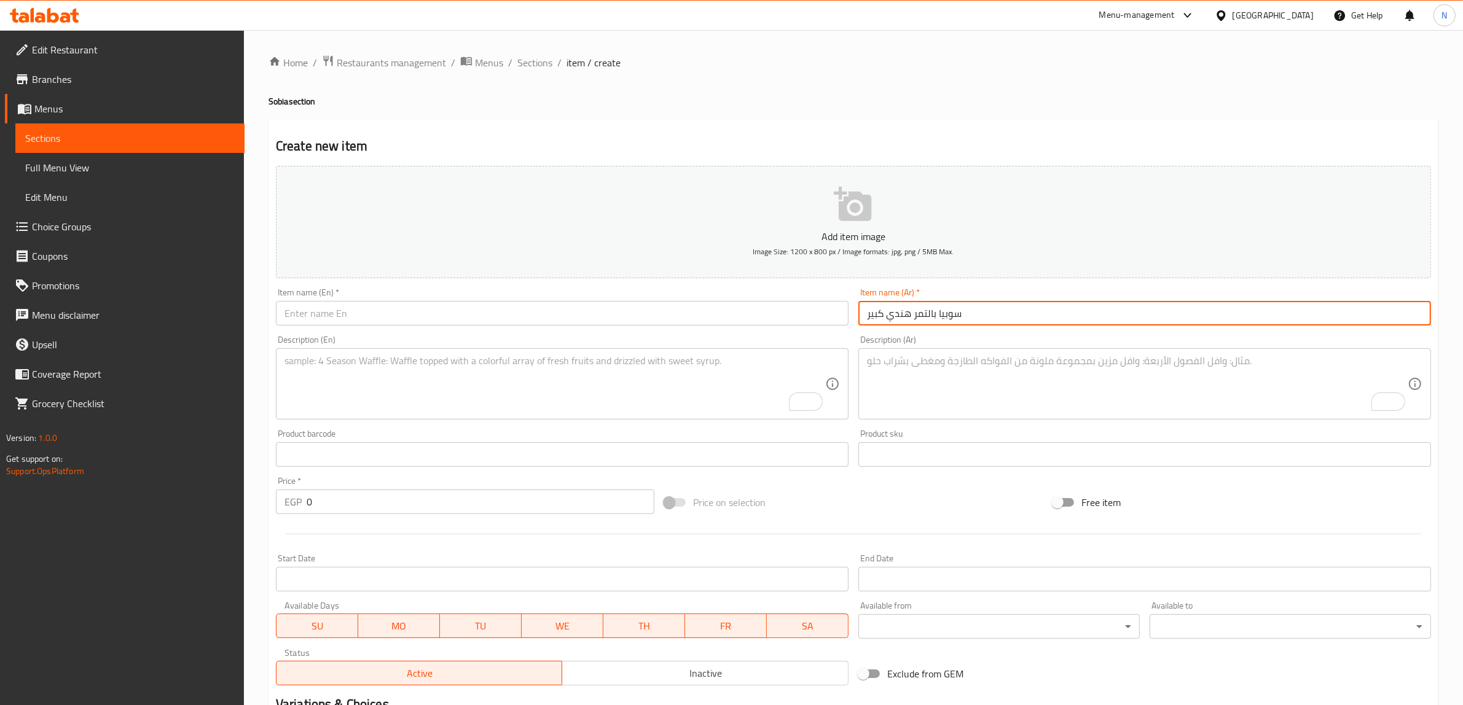
type input "سوبيا بالتمر هندي كبير"
click at [779, 324] on input "text" at bounding box center [562, 313] width 573 height 25
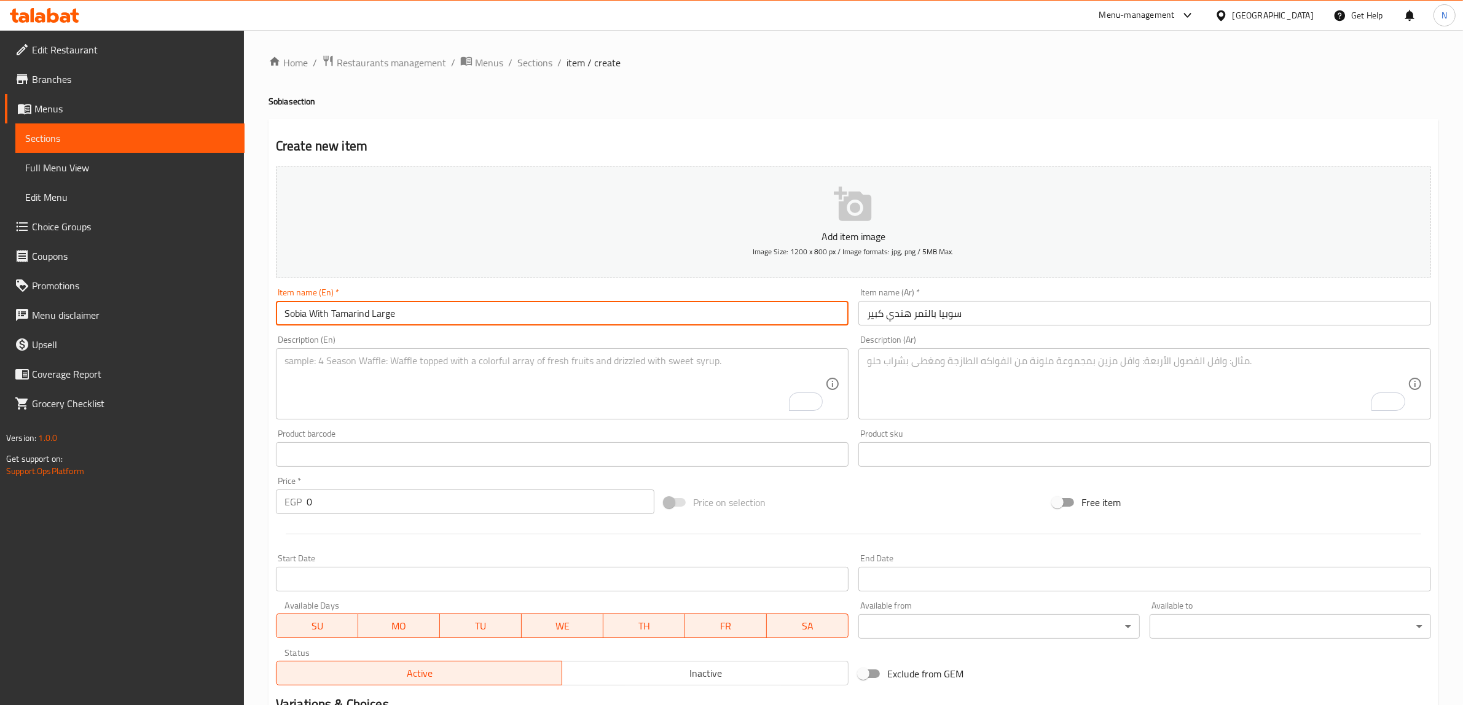
type input "Sobia With Tamarind Large"
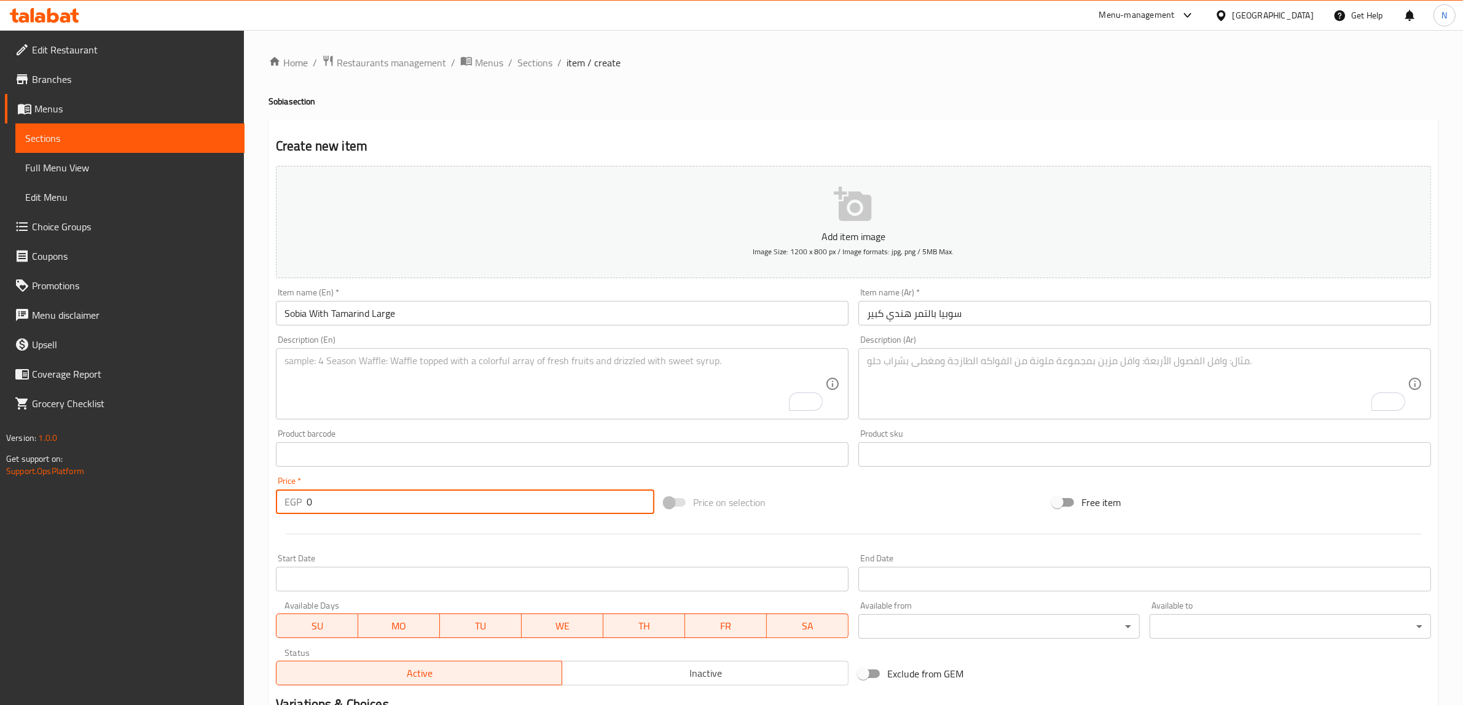
click at [432, 503] on input "0" at bounding box center [481, 502] width 348 height 25
type input "25"
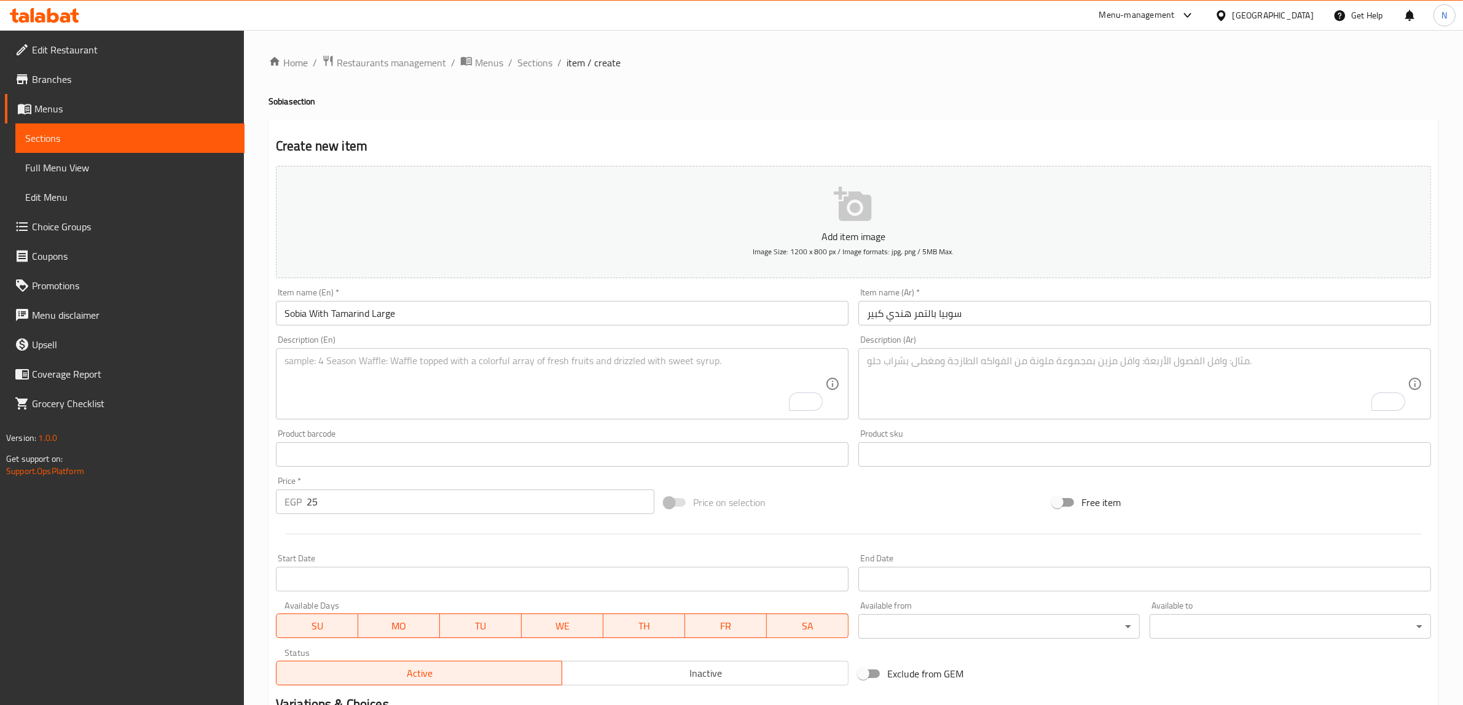
click at [1113, 369] on textarea "To enrich screen reader interactions, please activate Accessibility in Grammarl…" at bounding box center [1137, 384] width 541 height 58
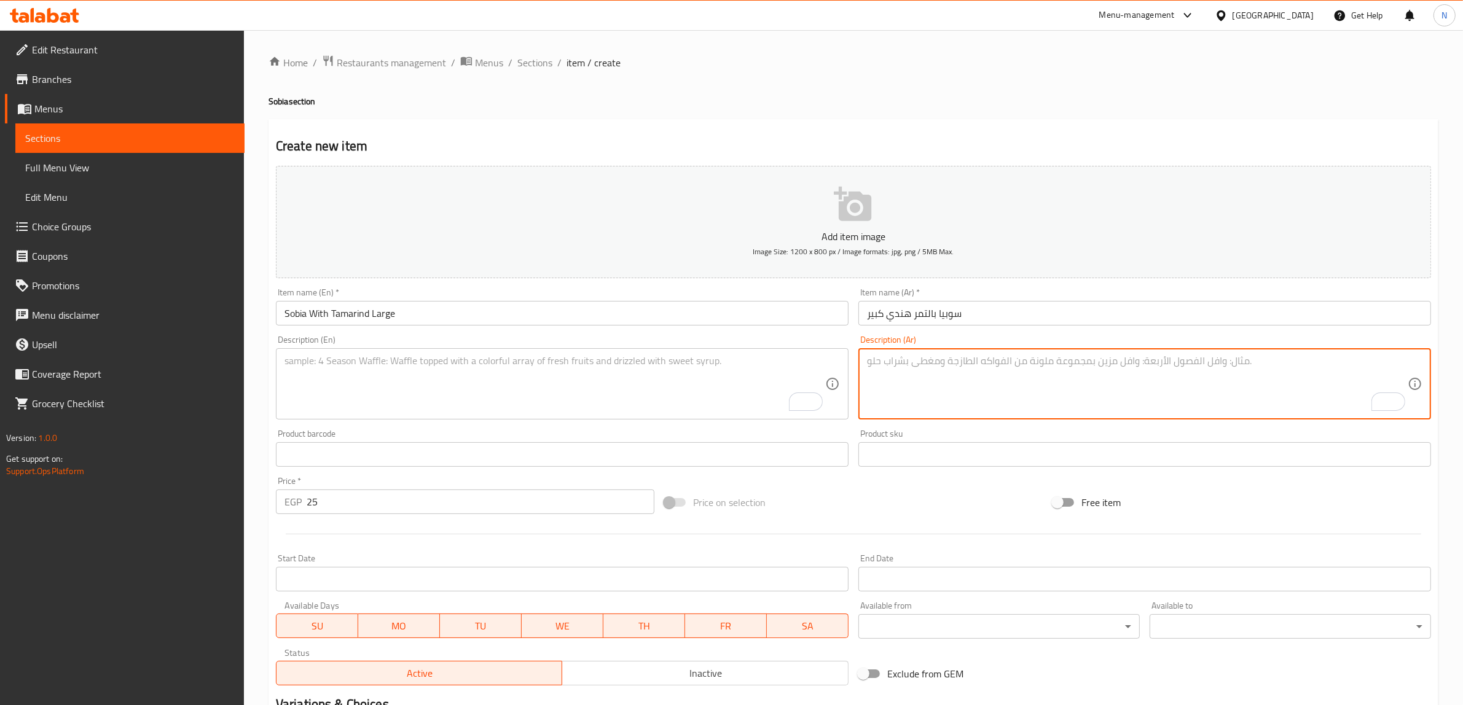
paste textarea "مزيج منعش يجمع بين حلاوة السوبيا وحموضة التمر هندي."
type textarea "مزيج منعش يجمع بين حلاوة السوبيا وحموضة التمر هندي."
click at [384, 371] on textarea "To enrich screen reader interactions, please activate Accessibility in Grammarl…" at bounding box center [554, 384] width 541 height 58
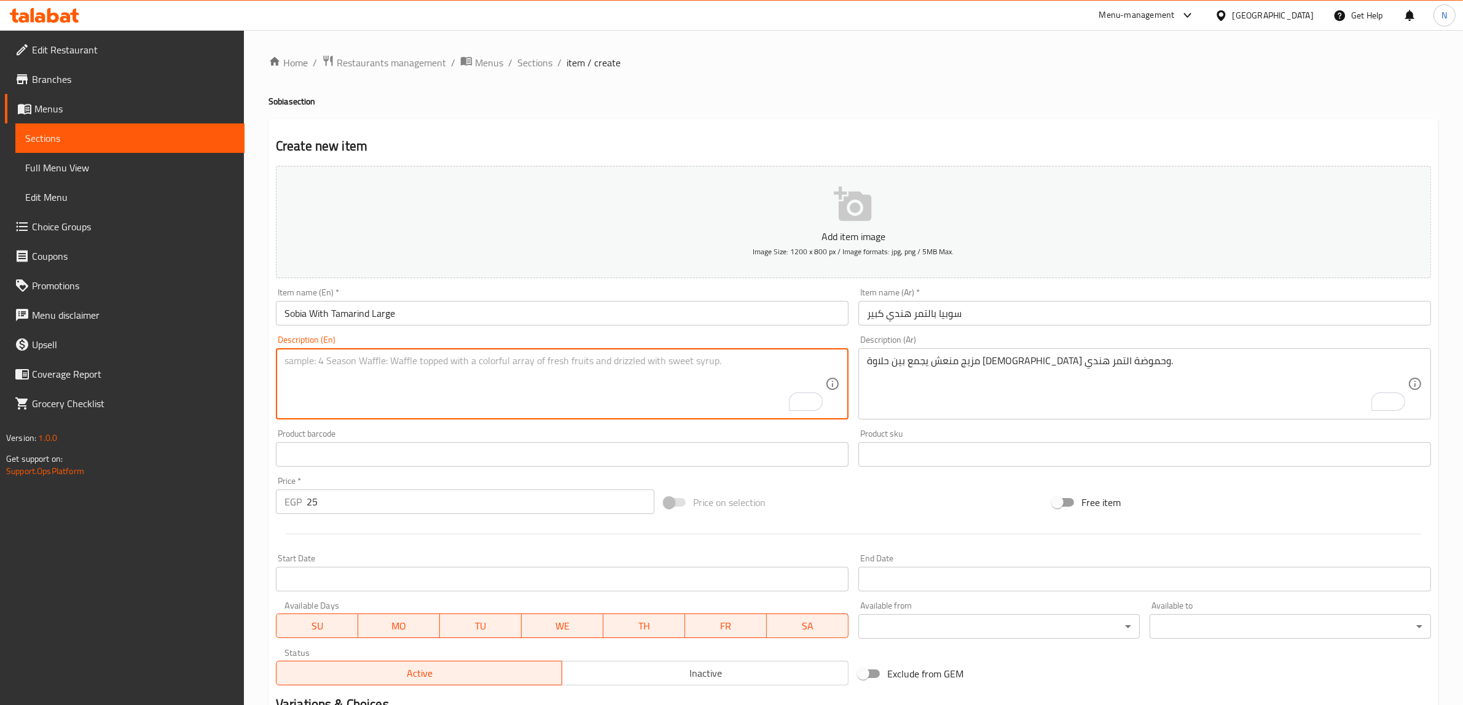
paste textarea "A refreshing blend of the sweetness of sobia and the tartness of tamarind."
click at [515, 367] on textarea "A refreshing blend of the sweetness of sobia and the tartness of tamarind." at bounding box center [554, 384] width 541 height 58
type textarea "A refreshing blend of the sweetness of sobia and the sourness of tamarind."
click at [610, 318] on input "Sobia With Tamarind Large" at bounding box center [562, 313] width 573 height 25
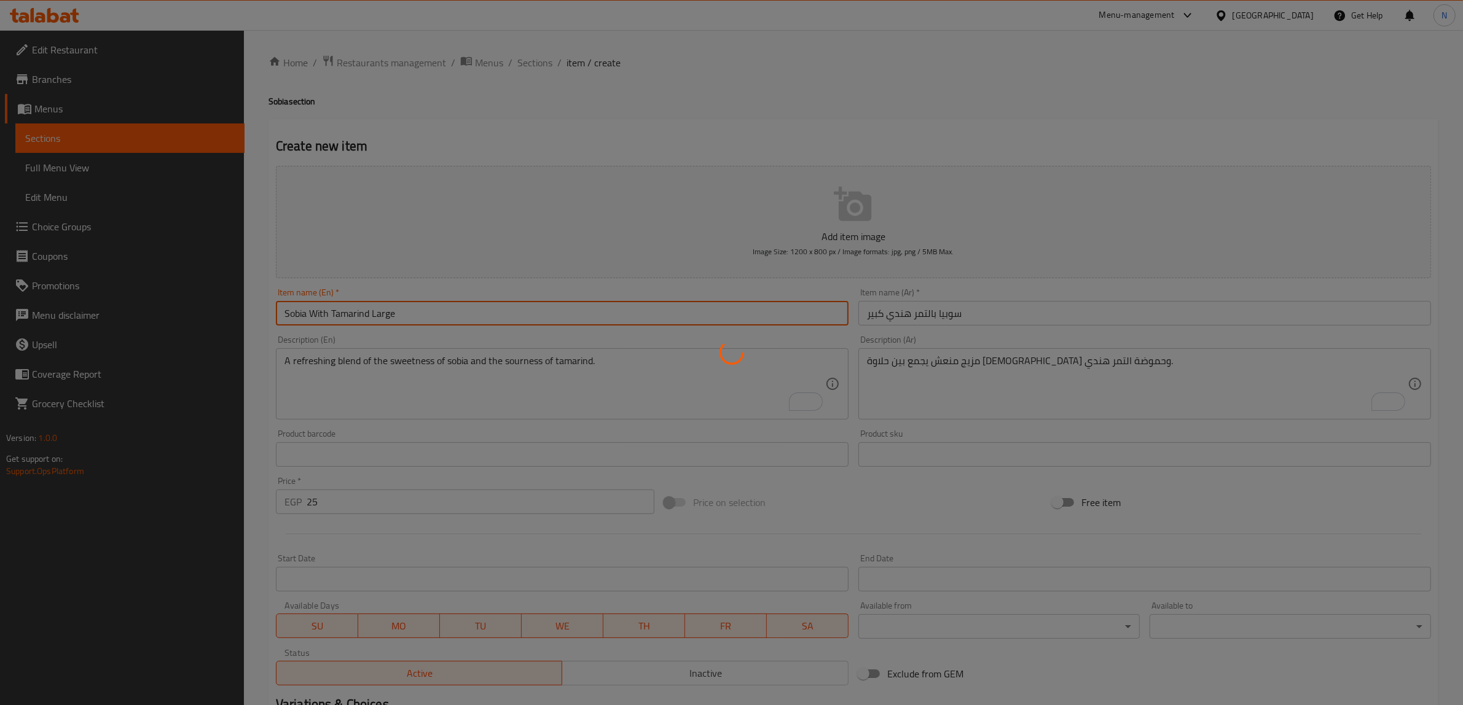
type input "0"
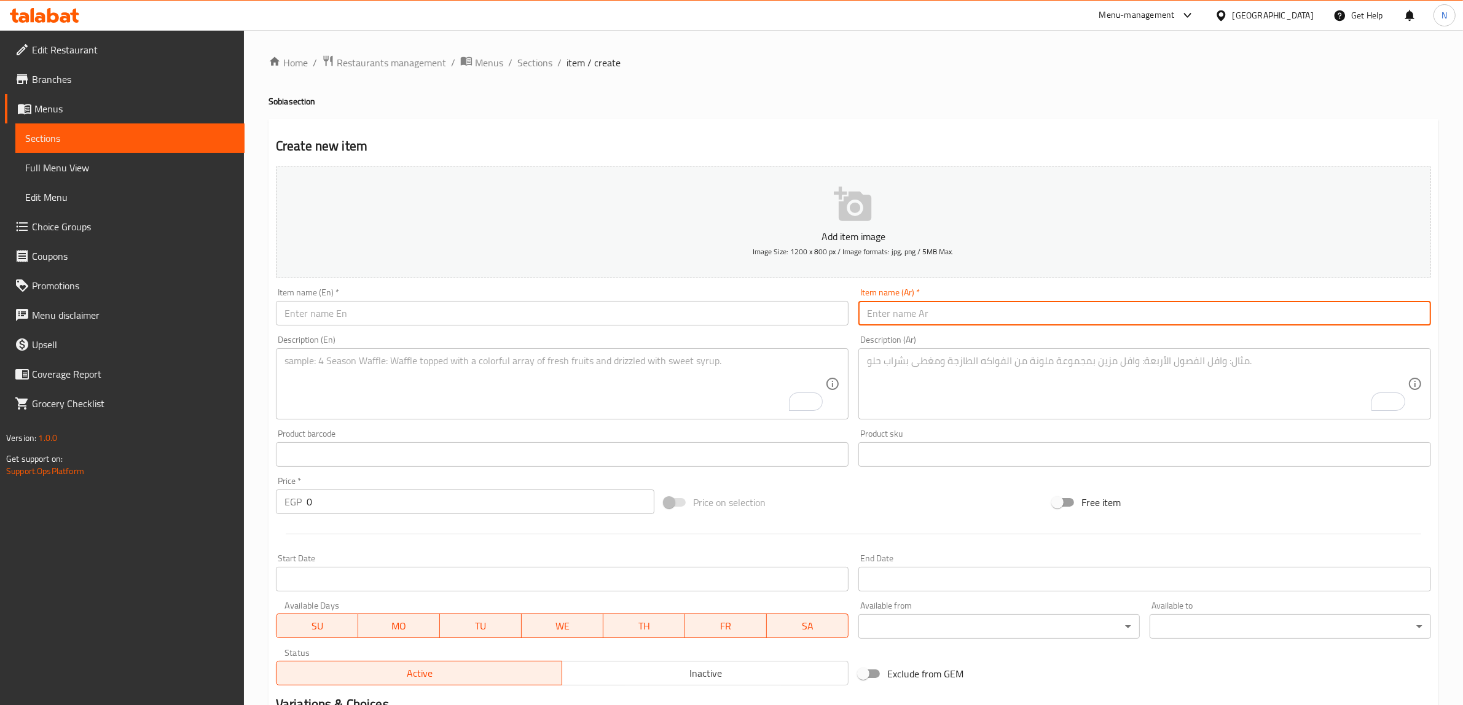
click at [1000, 305] on input "text" at bounding box center [1144, 313] width 573 height 25
paste input "سوبيا فراولة وآيس"
type input "سوبيا فراولة وآيس كبير"
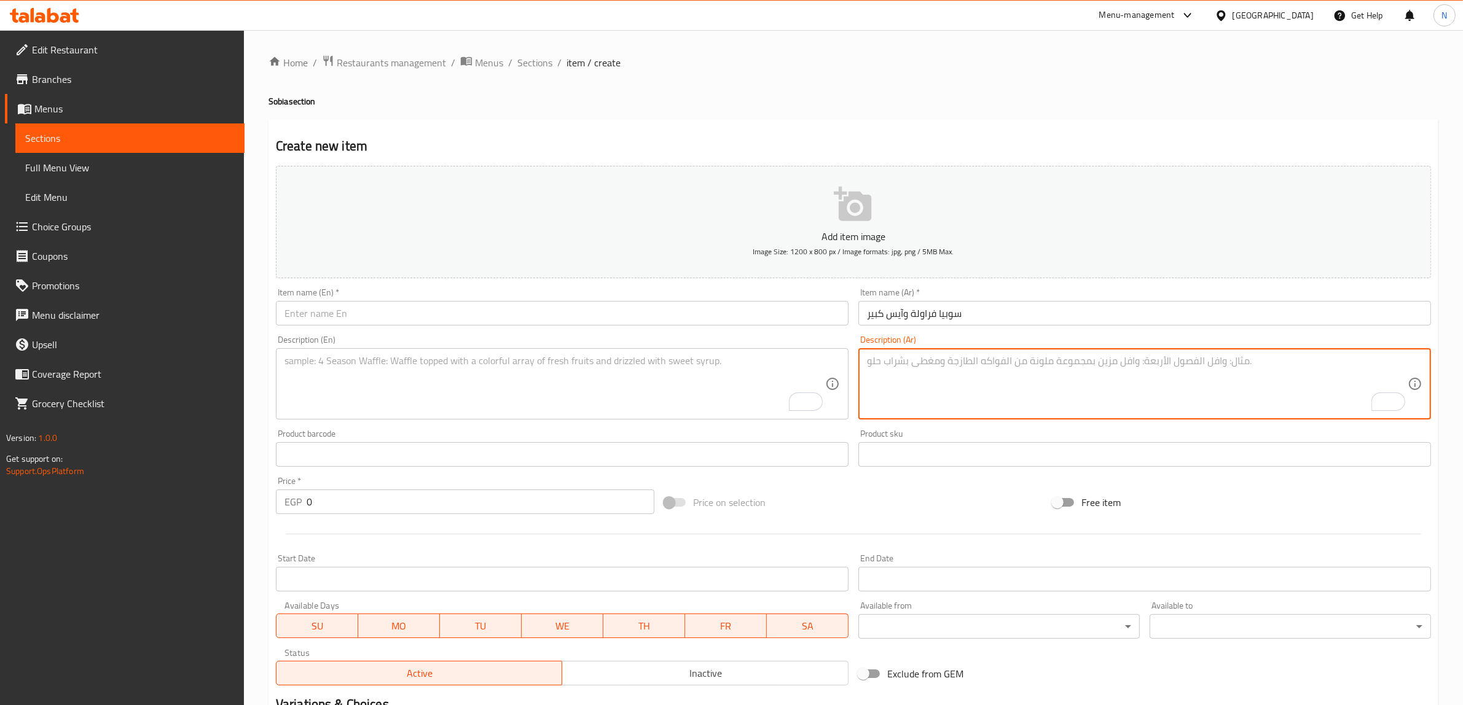
click at [1064, 366] on textarea "To enrich screen reader interactions, please activate Accessibility in Grammarl…" at bounding box center [1137, 384] width 541 height 58
paste textarea "لمسة عصرية مع الفراولة والثلج لمذاق بارد ولذيذ."
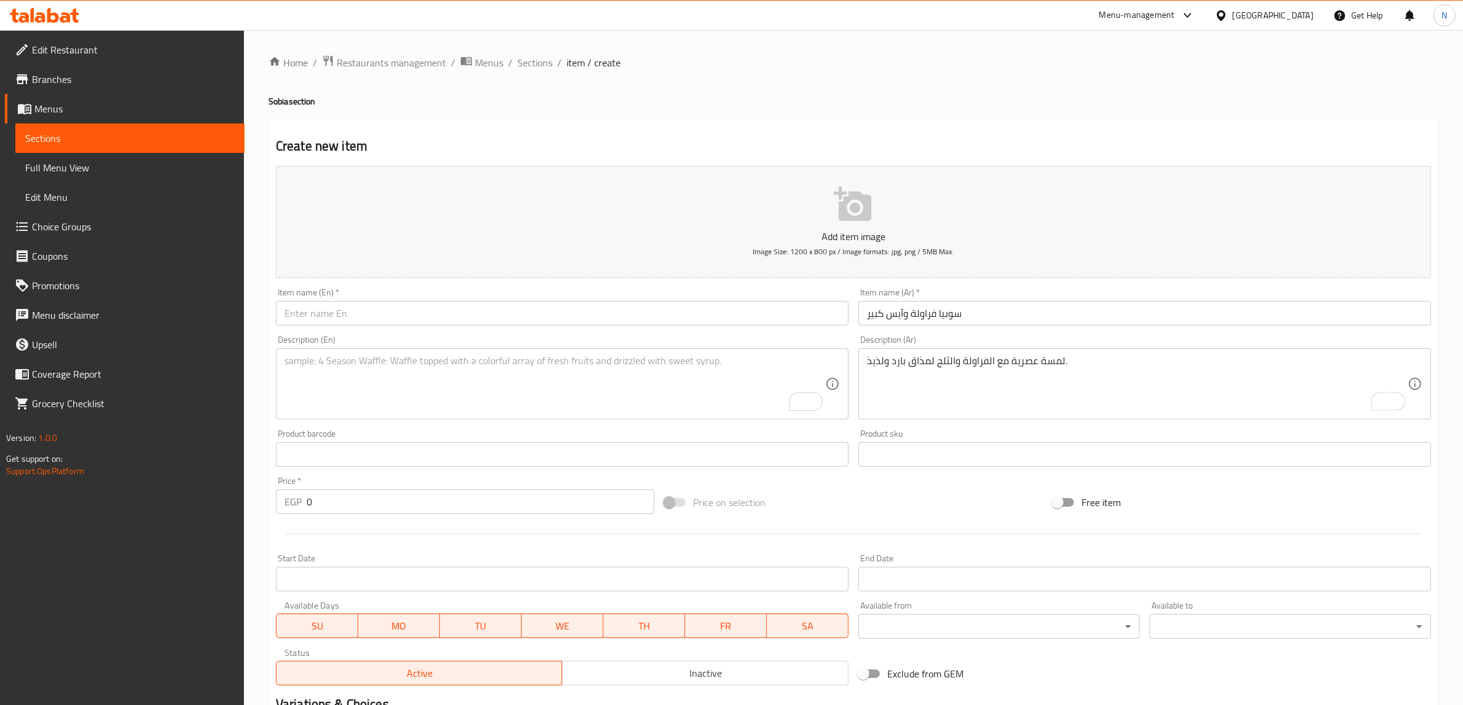
click at [879, 367] on textarea "لمسة عصرية مع الفراولة والثلج لمذاق بارد ولذيذ." at bounding box center [1137, 384] width 541 height 58
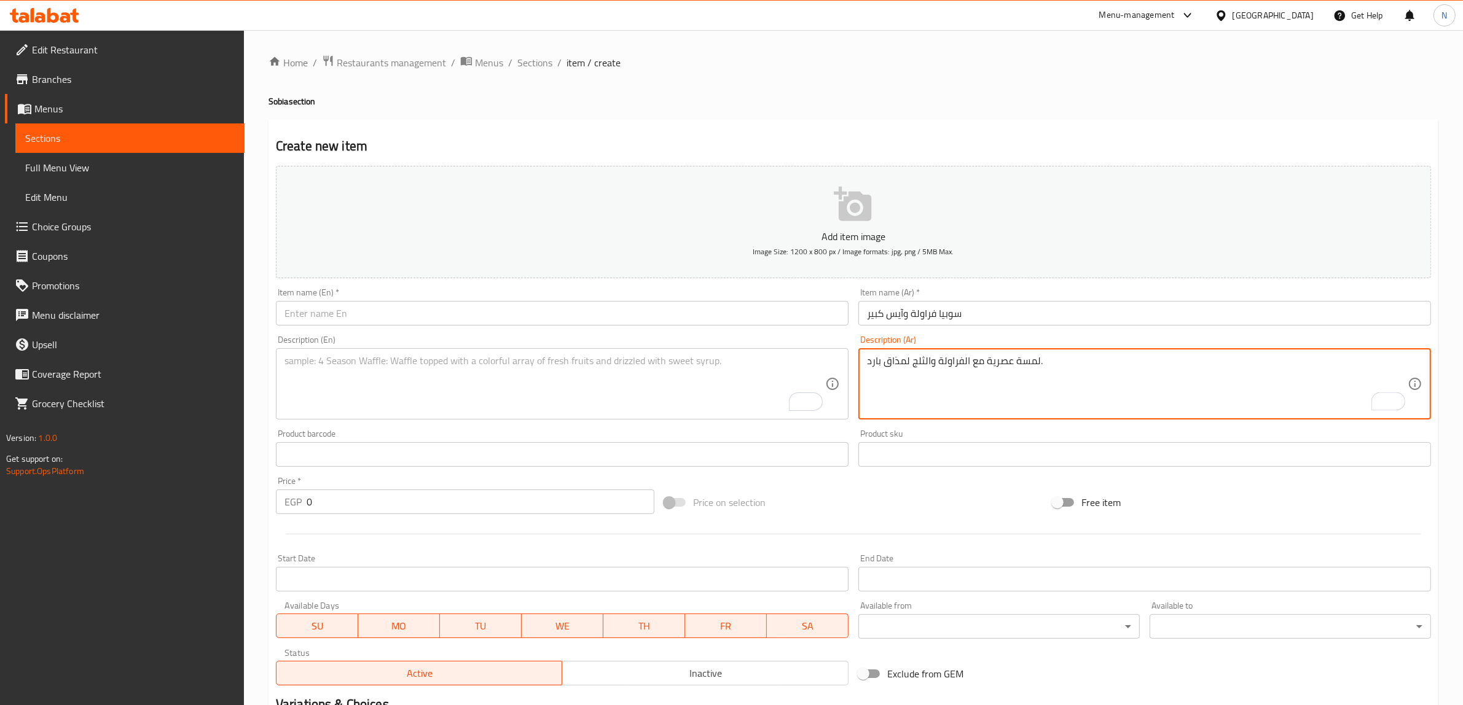
type textarea "لمسة عصرية مع الفراولة والثلج لمذاق بارد."
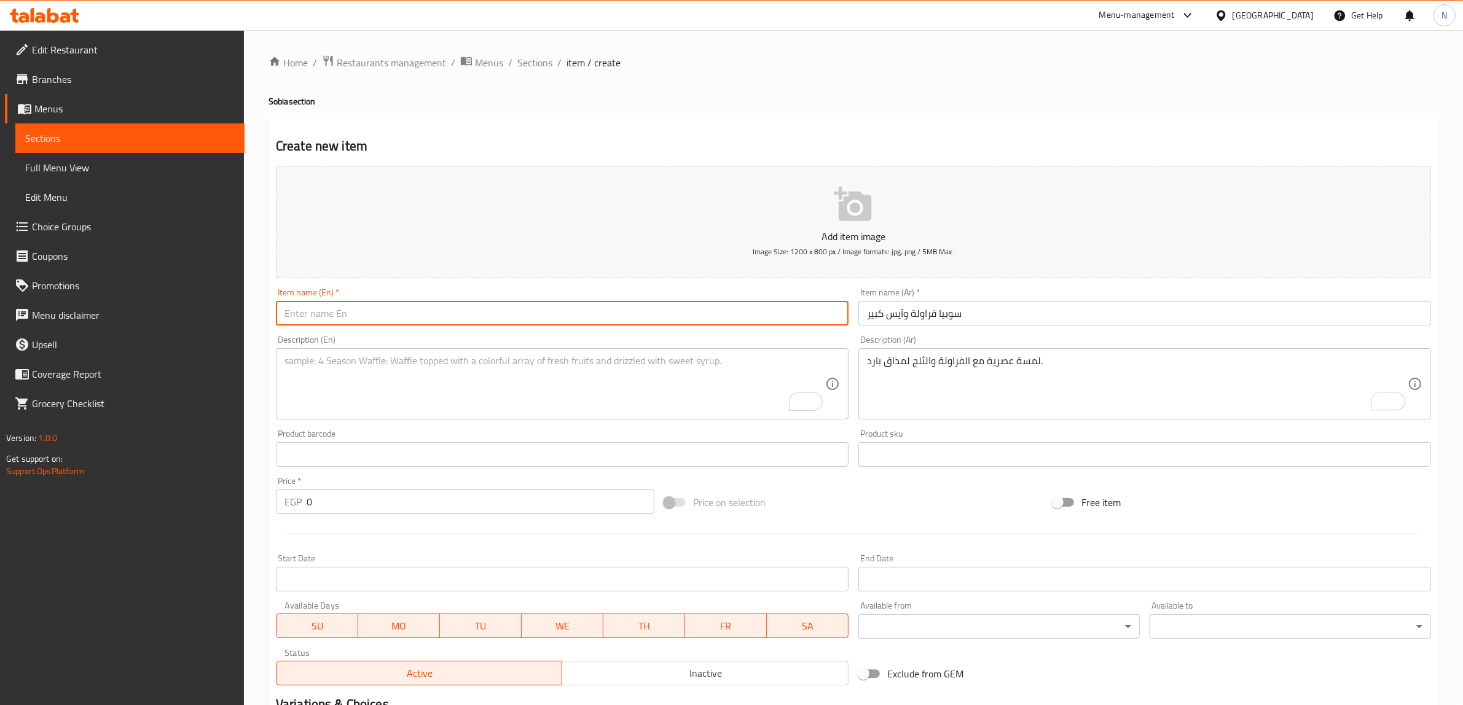
click at [772, 309] on input "text" at bounding box center [562, 313] width 573 height 25
type input "Sobia Strawberry And Ice Large"
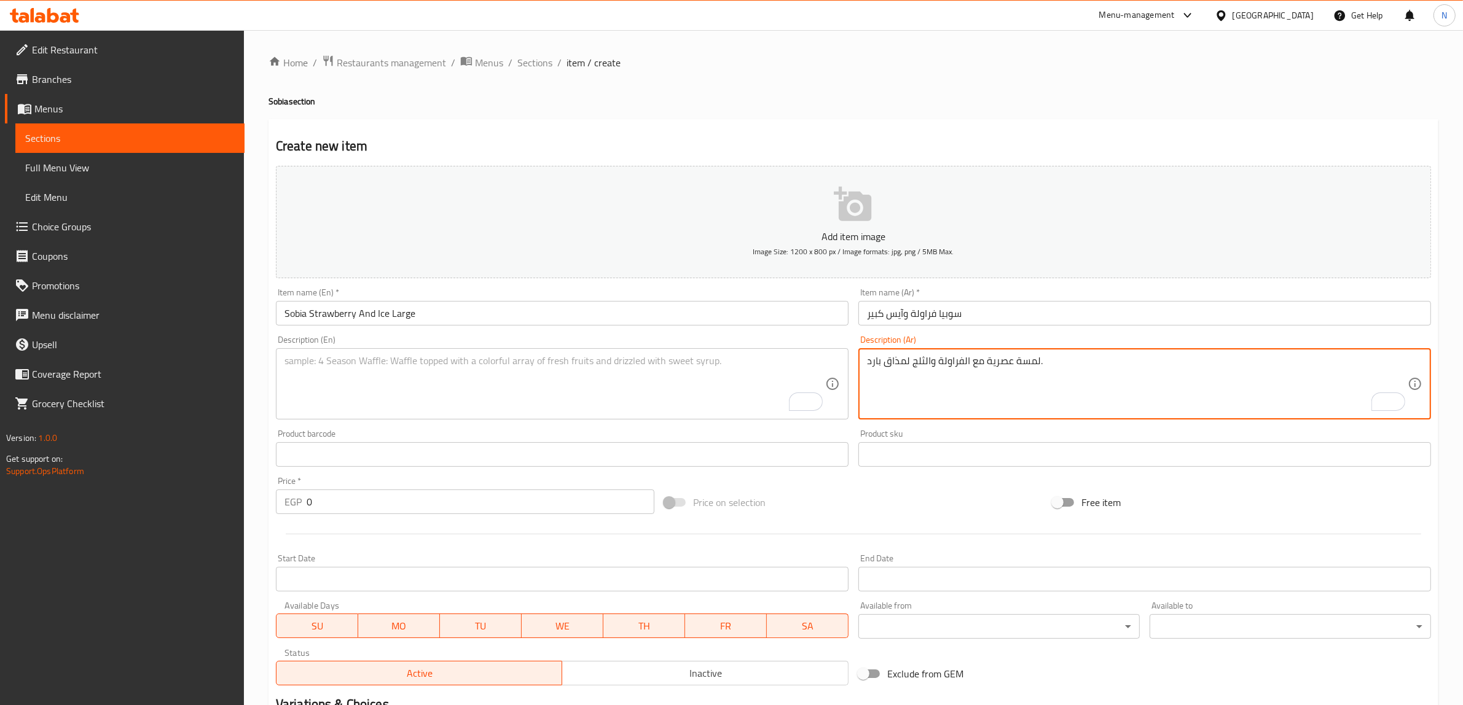
click at [1140, 381] on textarea "لمسة عصرية مع الفراولة والثلج لمذاق بارد." at bounding box center [1137, 384] width 541 height 58
click at [487, 404] on textarea "To enrich screen reader interactions, please activate Accessibility in Grammarl…" at bounding box center [554, 384] width 541 height 58
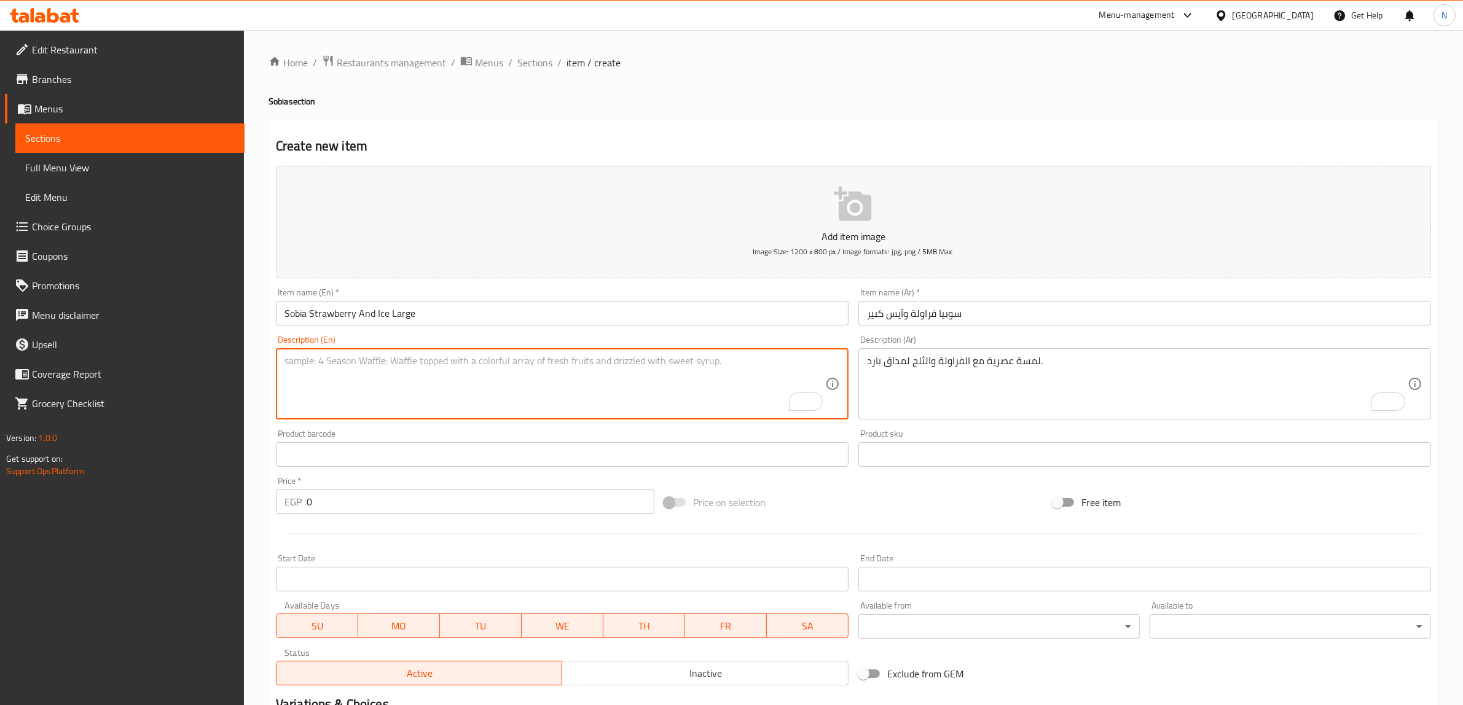
paste textarea "A modern twist with strawberries and ice for a cool taste."
click at [358, 366] on textarea "A modern twist with strawberries and ice for a cool taste." at bounding box center [554, 384] width 541 height 58
click at [342, 367] on textarea "A modern twist with strawberries and ice for a cool taste." at bounding box center [554, 384] width 541 height 58
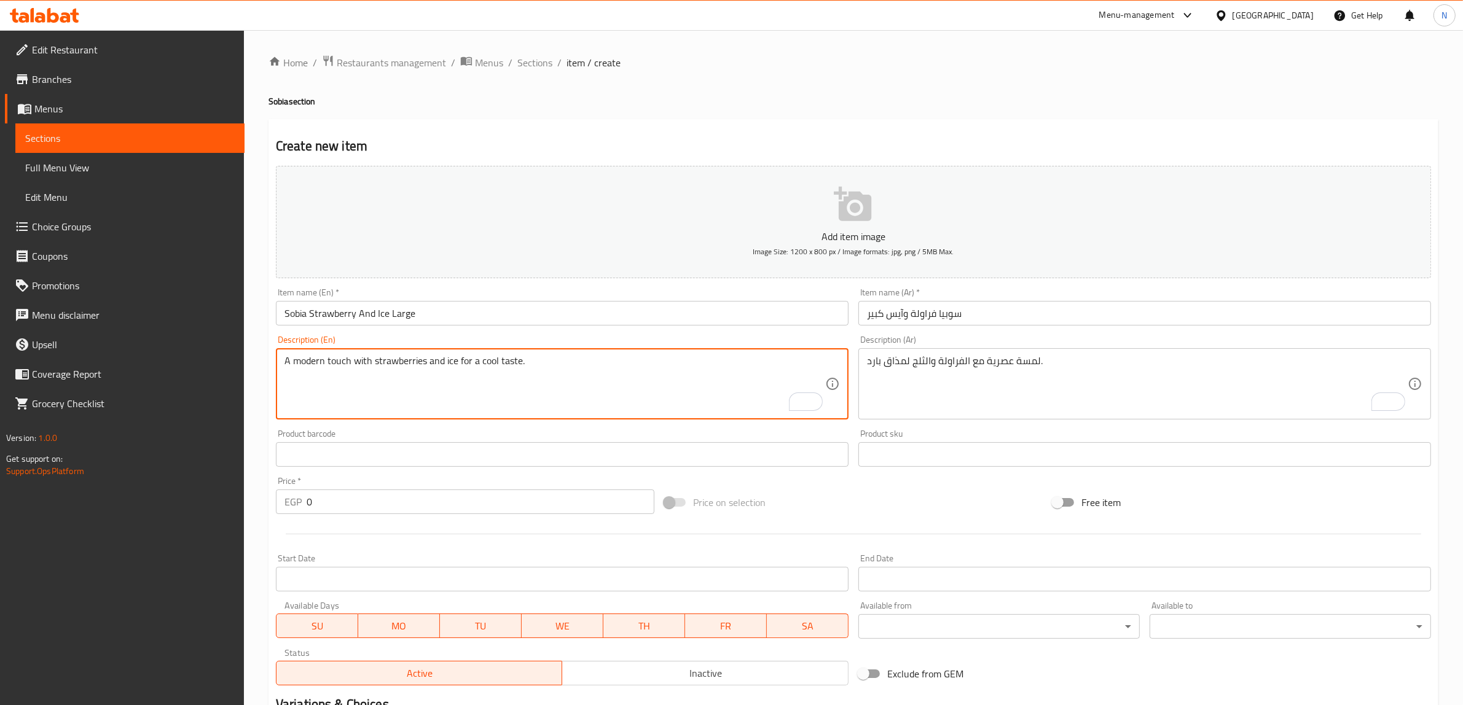
click at [486, 361] on textarea "A modern touch with strawberries and ice for a cool taste." at bounding box center [554, 384] width 541 height 58
type textarea "A modern touch with strawberries and ice for a cold taste."
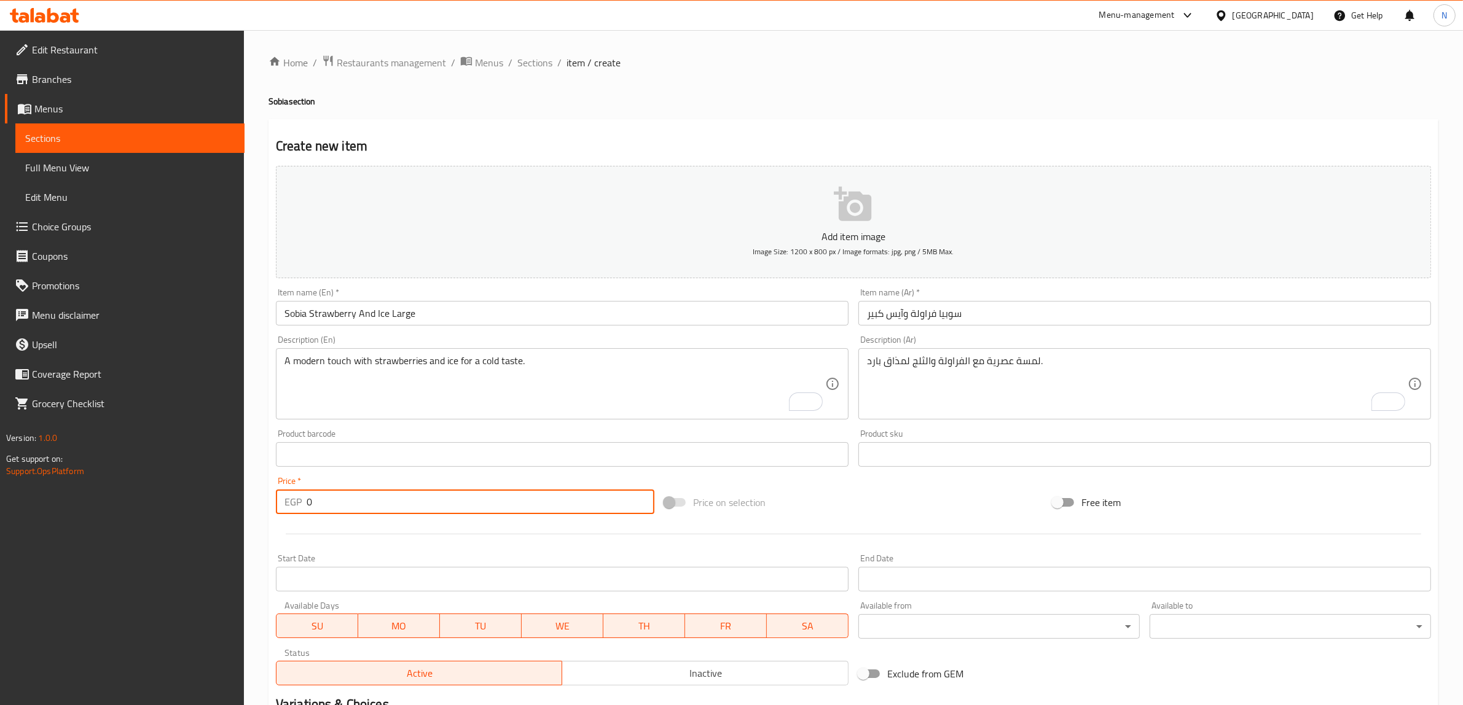
click at [401, 513] on input "0" at bounding box center [481, 502] width 348 height 25
type input "40"
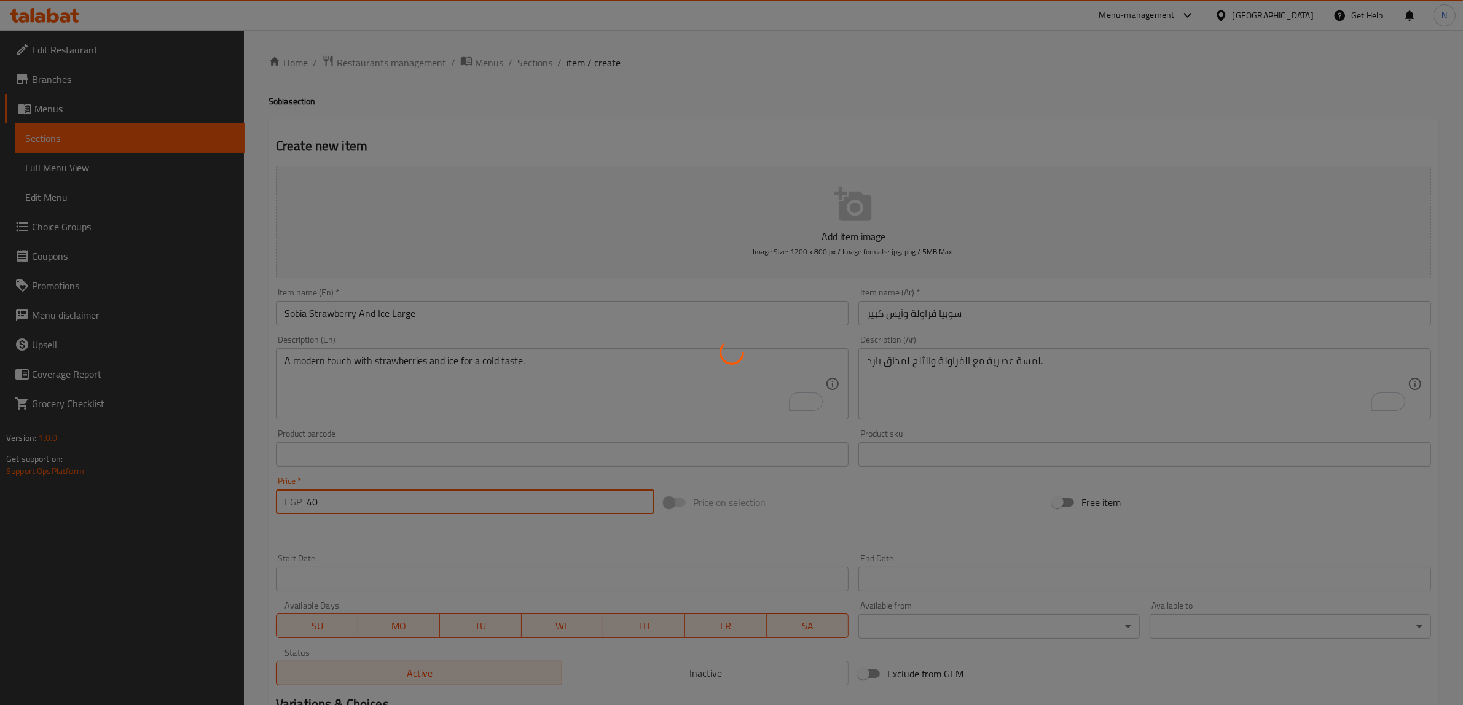
type input "0"
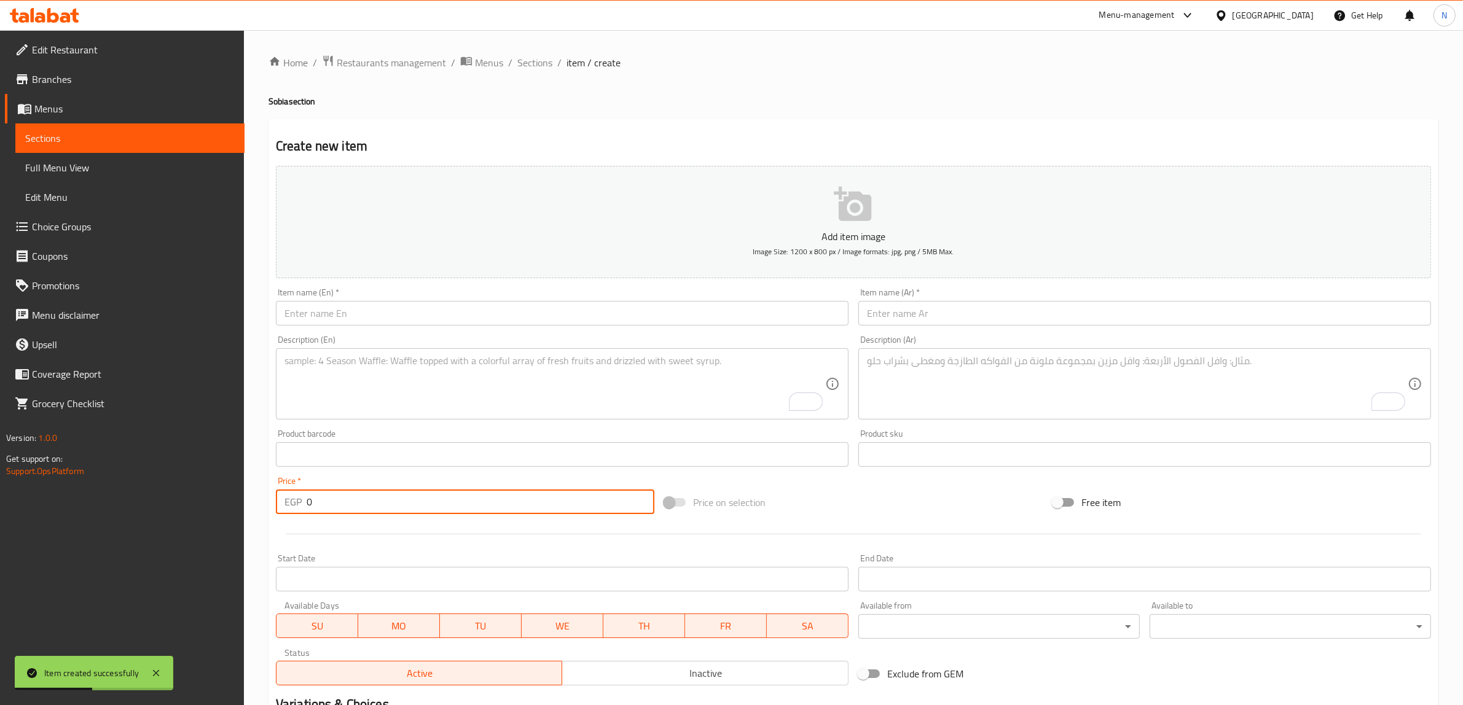
click at [391, 310] on input "text" at bounding box center [562, 313] width 573 height 25
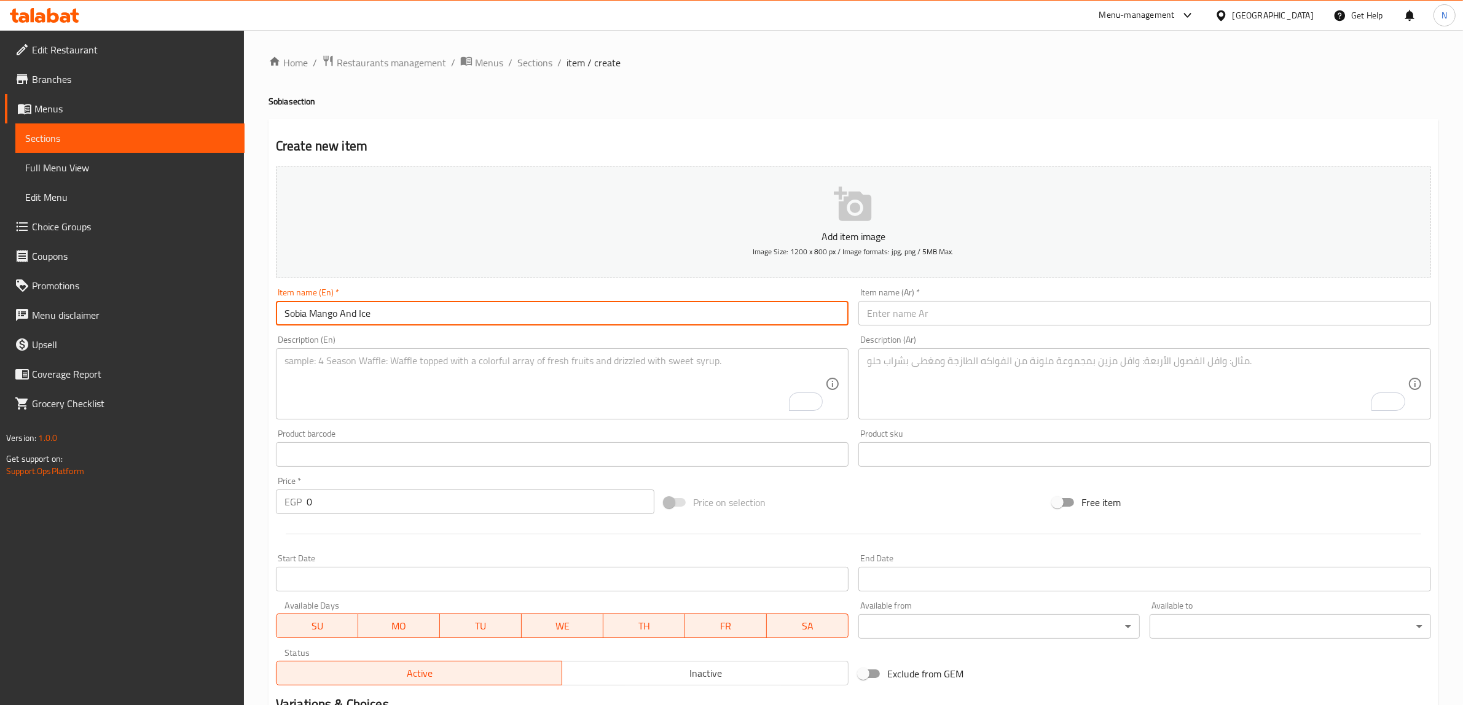
type input "Sobia Mango And Ice"
click at [887, 321] on input "text" at bounding box center [1144, 313] width 573 height 25
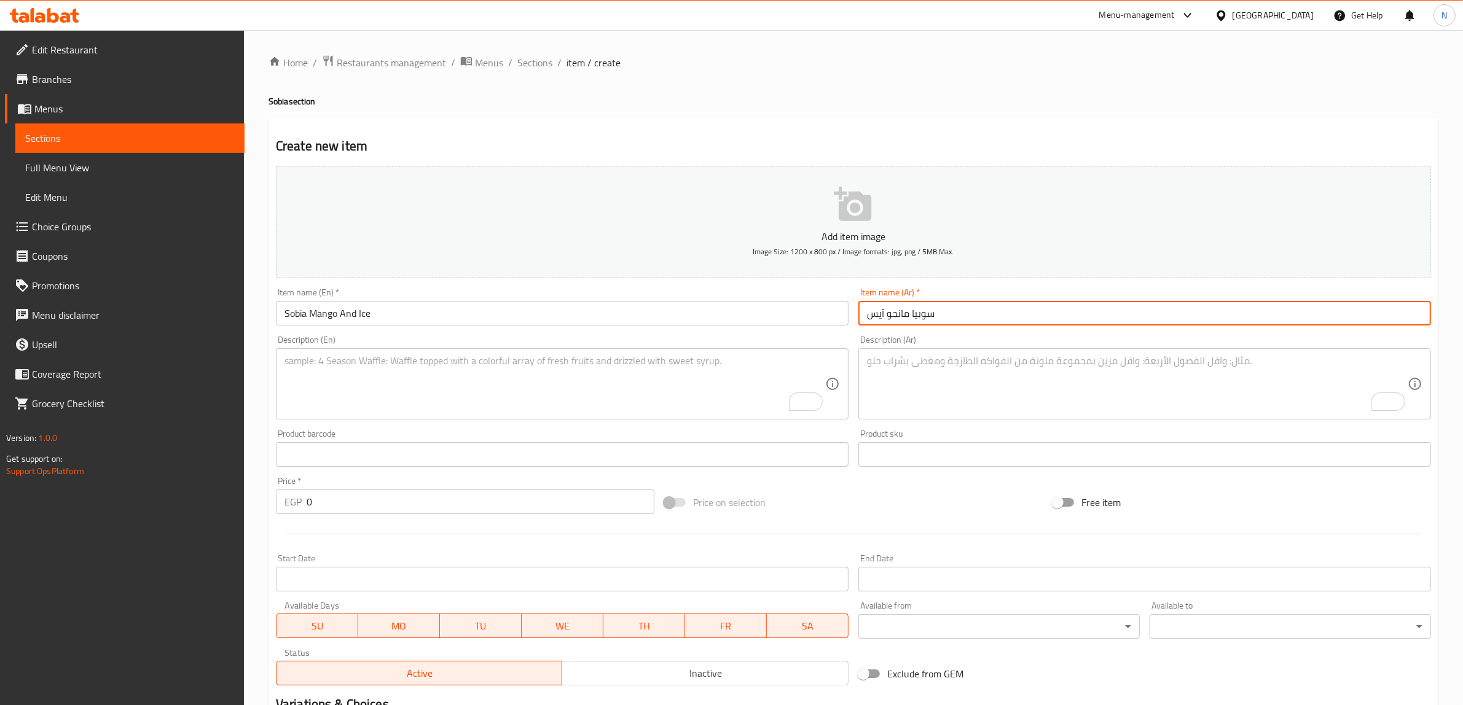
type input "سوبيا مانجو آيس"
click at [341, 318] on input "Sobia Mango And Ice" at bounding box center [562, 313] width 573 height 25
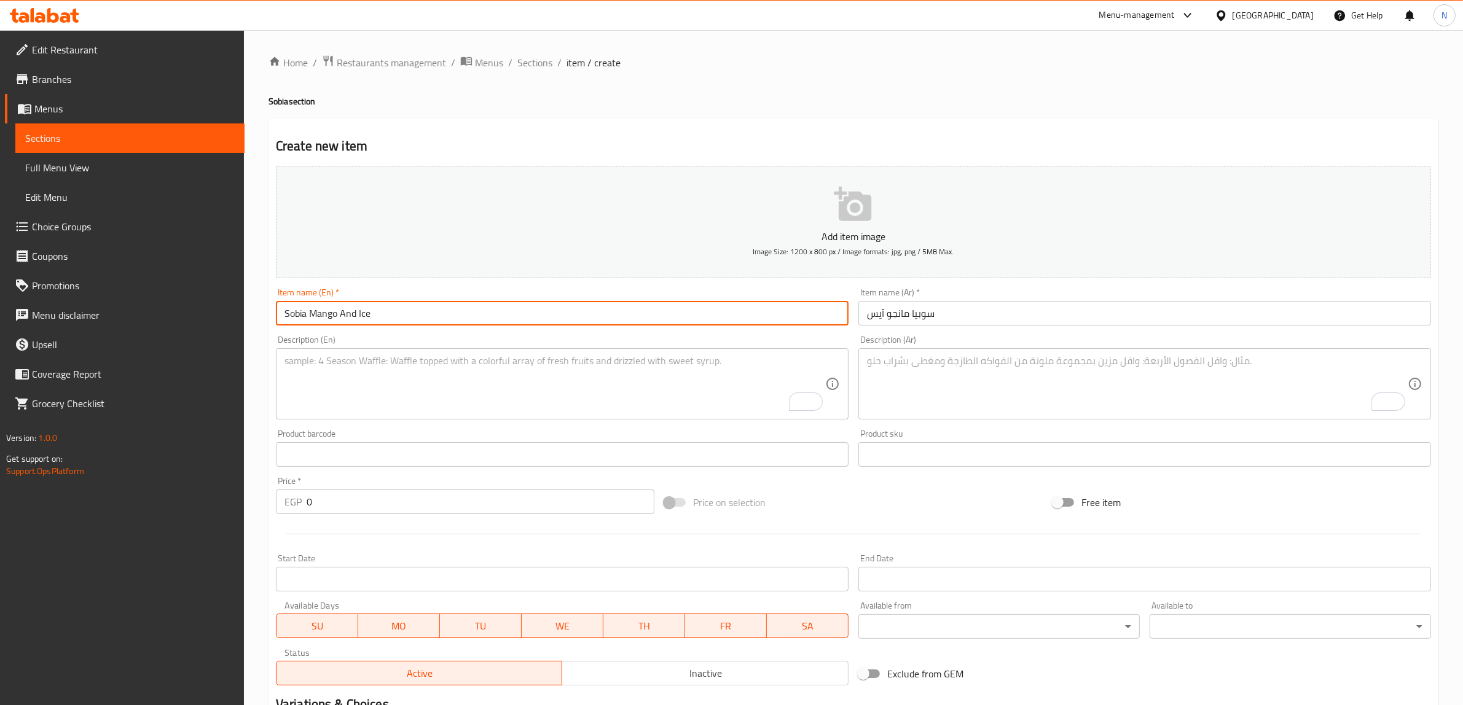
click at [341, 318] on input "Sobia Mango And Ice" at bounding box center [562, 313] width 573 height 25
type input "Sobia Mango Ice"
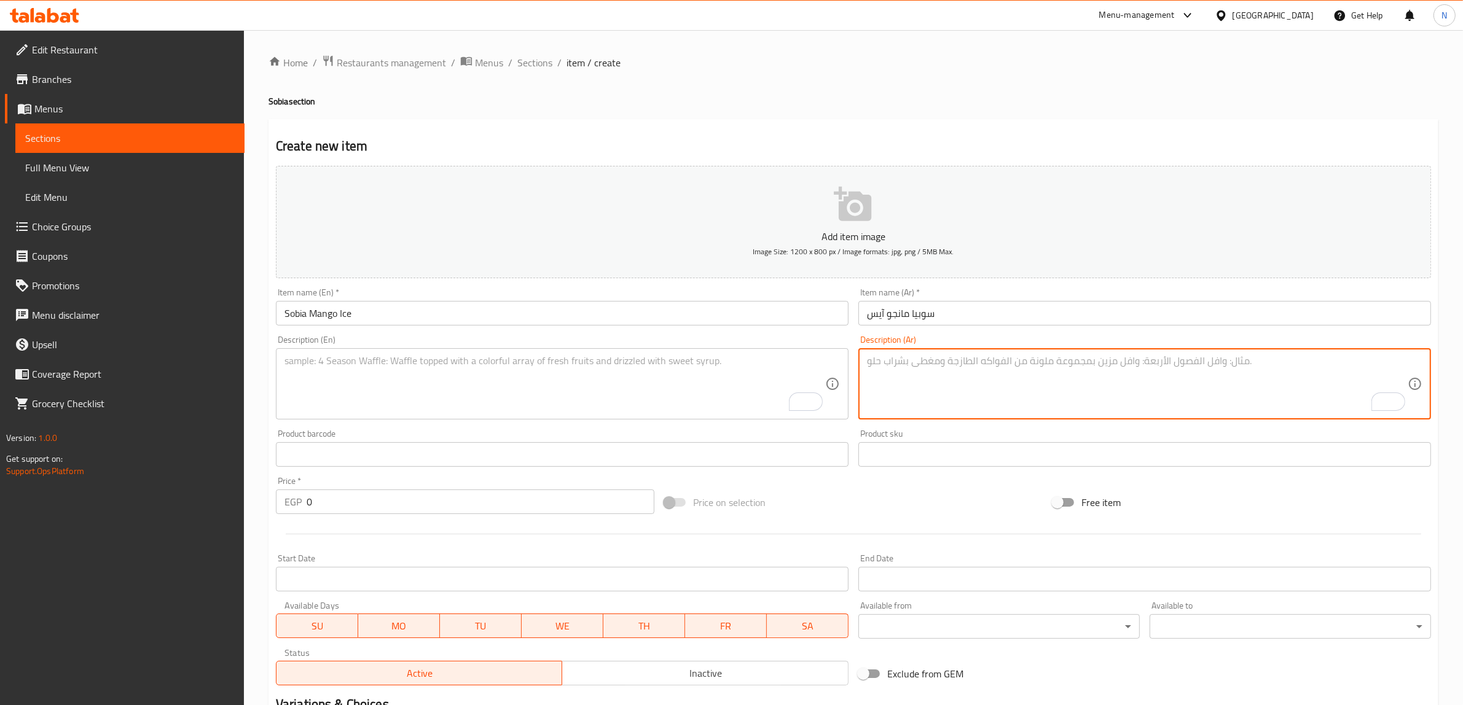
click at [1115, 361] on textarea "To enrich screen reader interactions, please activate Accessibility in Grammarl…" at bounding box center [1137, 384] width 541 height 58
paste textarea "نكهة مبتكرة تجمع بين المانجو والثلج الكريمي."
click at [1011, 361] on textarea "نكهة مبتكرة تجمع بين المانجو والثلج الكريمي." at bounding box center [1137, 384] width 541 height 58
click at [1088, 369] on textarea "نكهة تجمع بين المانجو والثلج الكريمي." at bounding box center [1137, 384] width 541 height 58
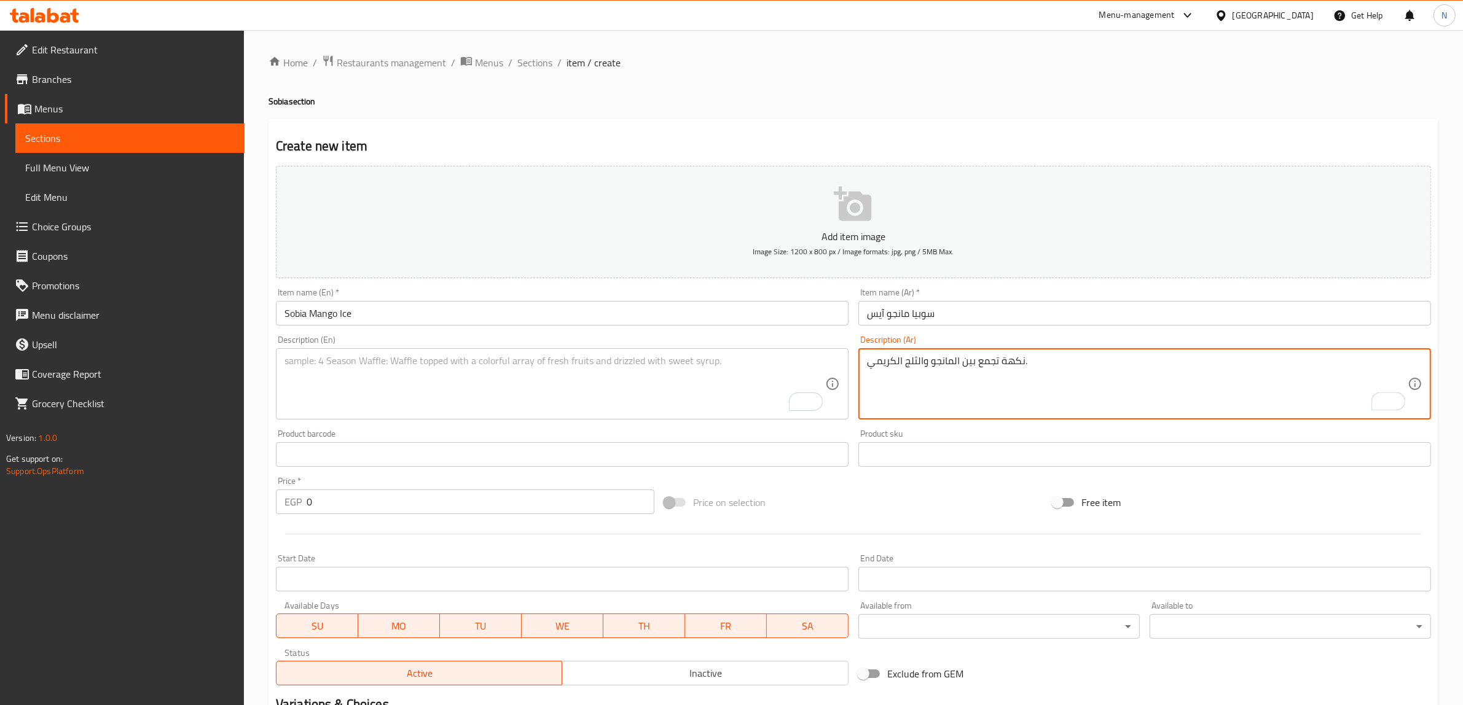
click at [1088, 369] on textarea "نكهة تجمع بين المانجو والثلج الكريمي." at bounding box center [1137, 384] width 541 height 58
type textarea "نكهة تجمع بين المانجو والثلج الكريمي."
click at [541, 391] on textarea "To enrich screen reader interactions, please activate Accessibility in Grammarl…" at bounding box center [554, 384] width 541 height 58
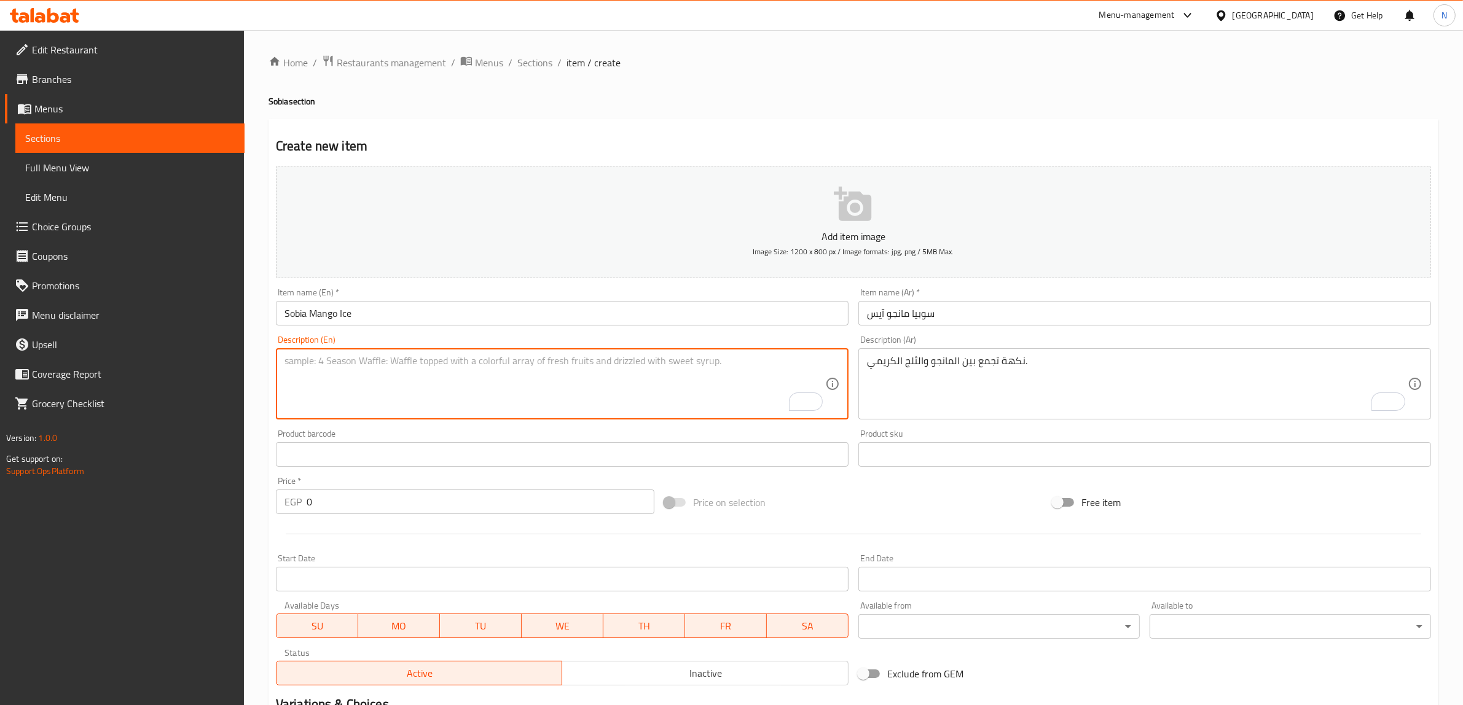
paste textarea "A flavor that combines mango and creamy ice."
type textarea "A flavor that combines mango and creamy ice."
click at [453, 507] on input "0" at bounding box center [481, 502] width 348 height 25
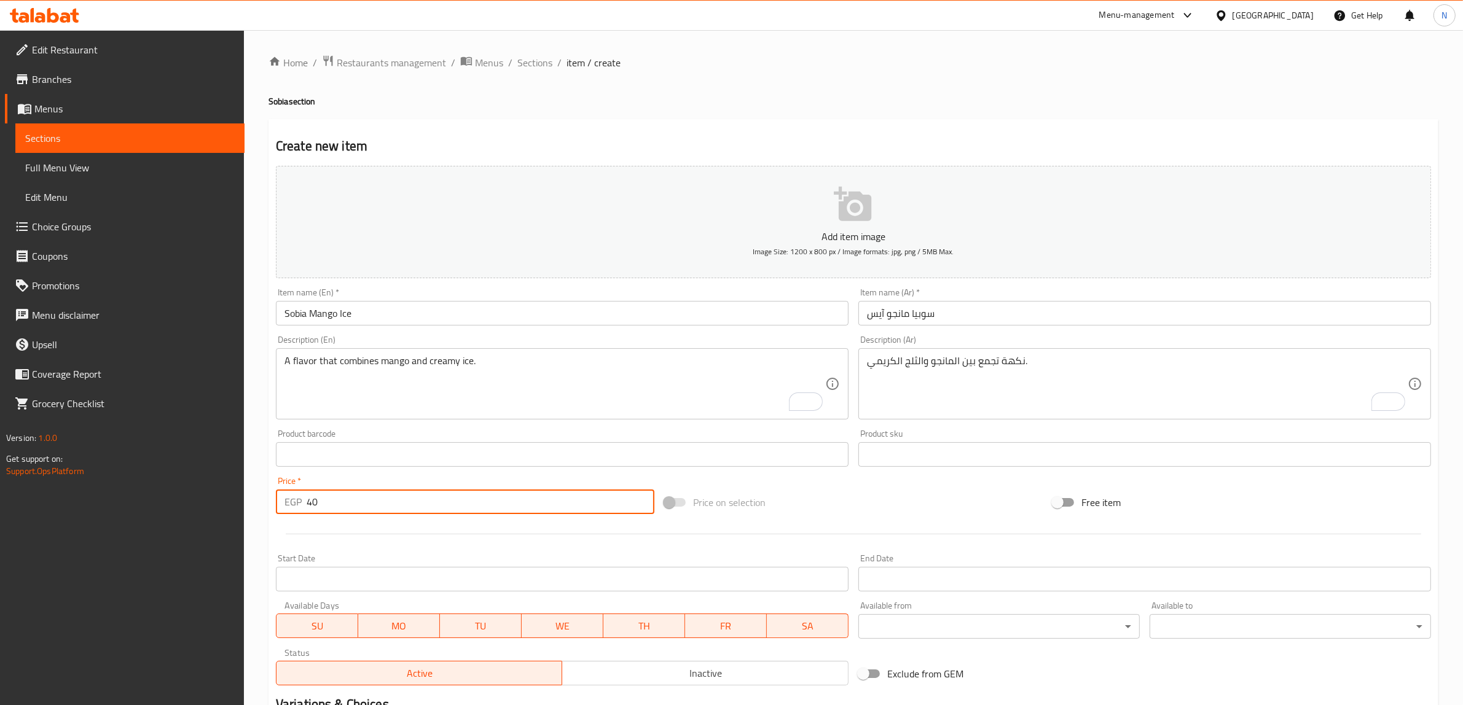
type input "40"
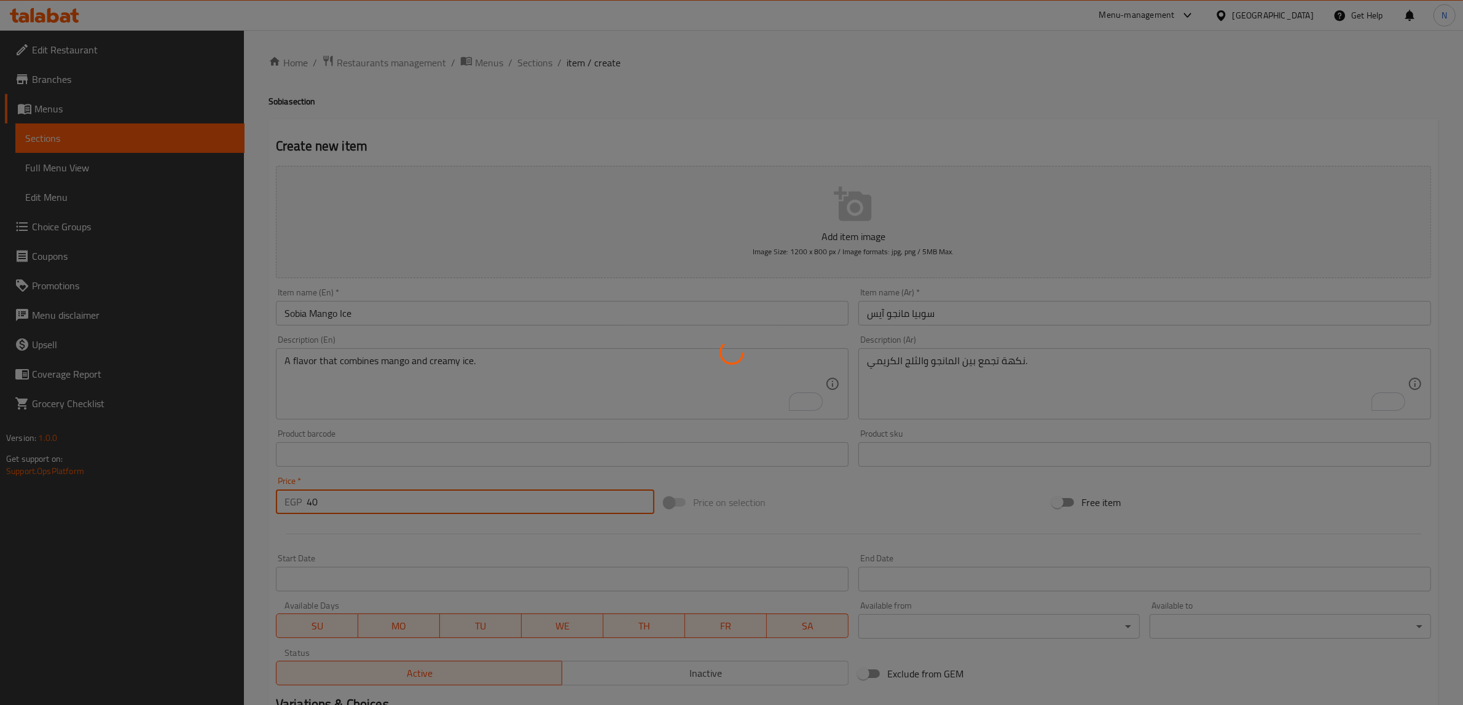
type input "0"
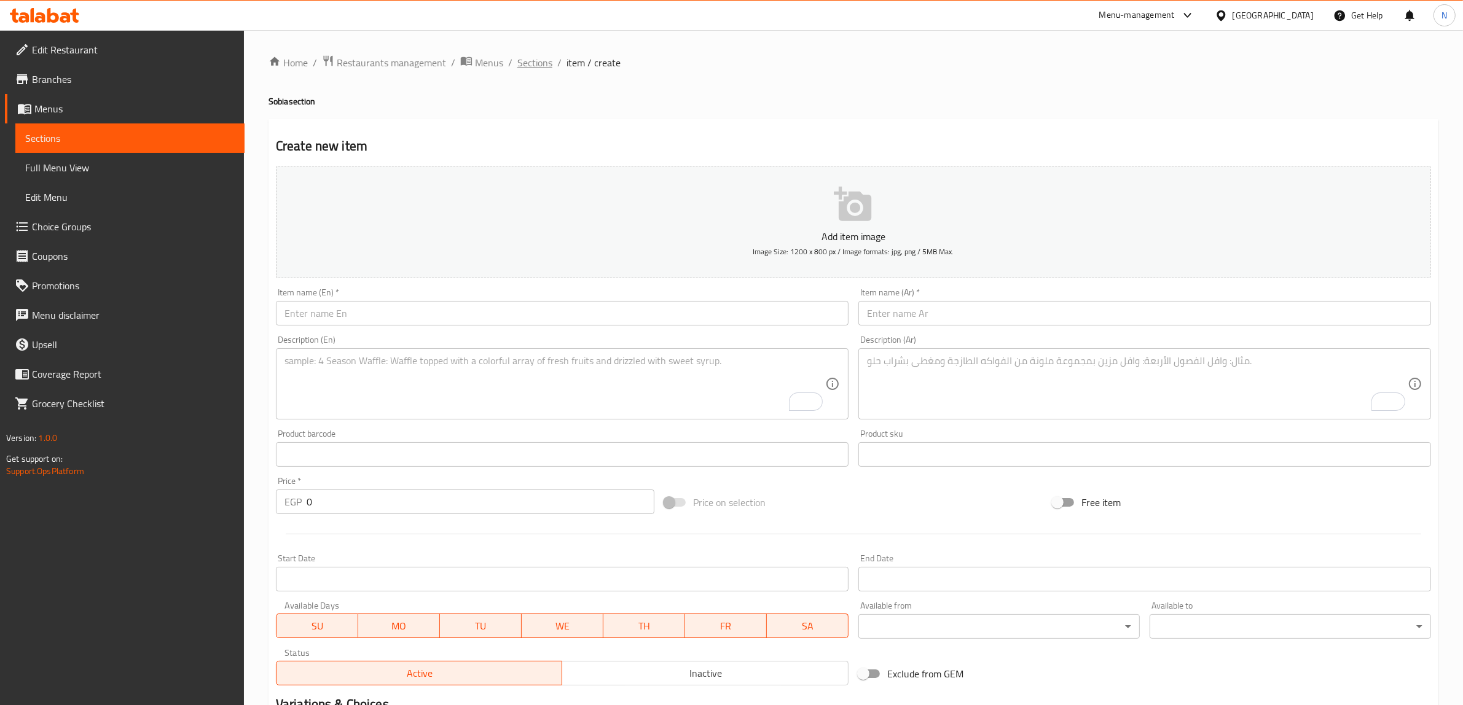
click at [517, 65] on span "Sections" at bounding box center [534, 62] width 35 height 15
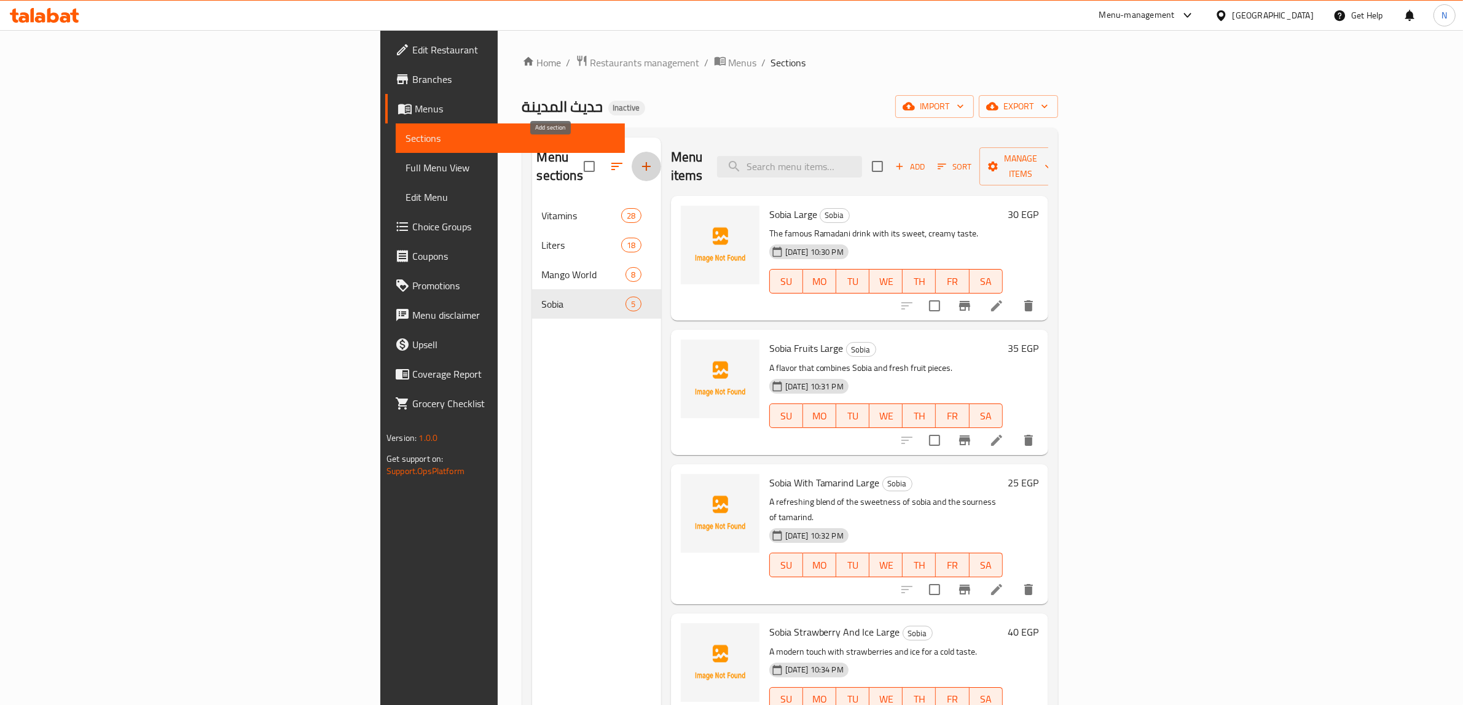
click at [632, 159] on button "button" at bounding box center [646, 166] width 29 height 29
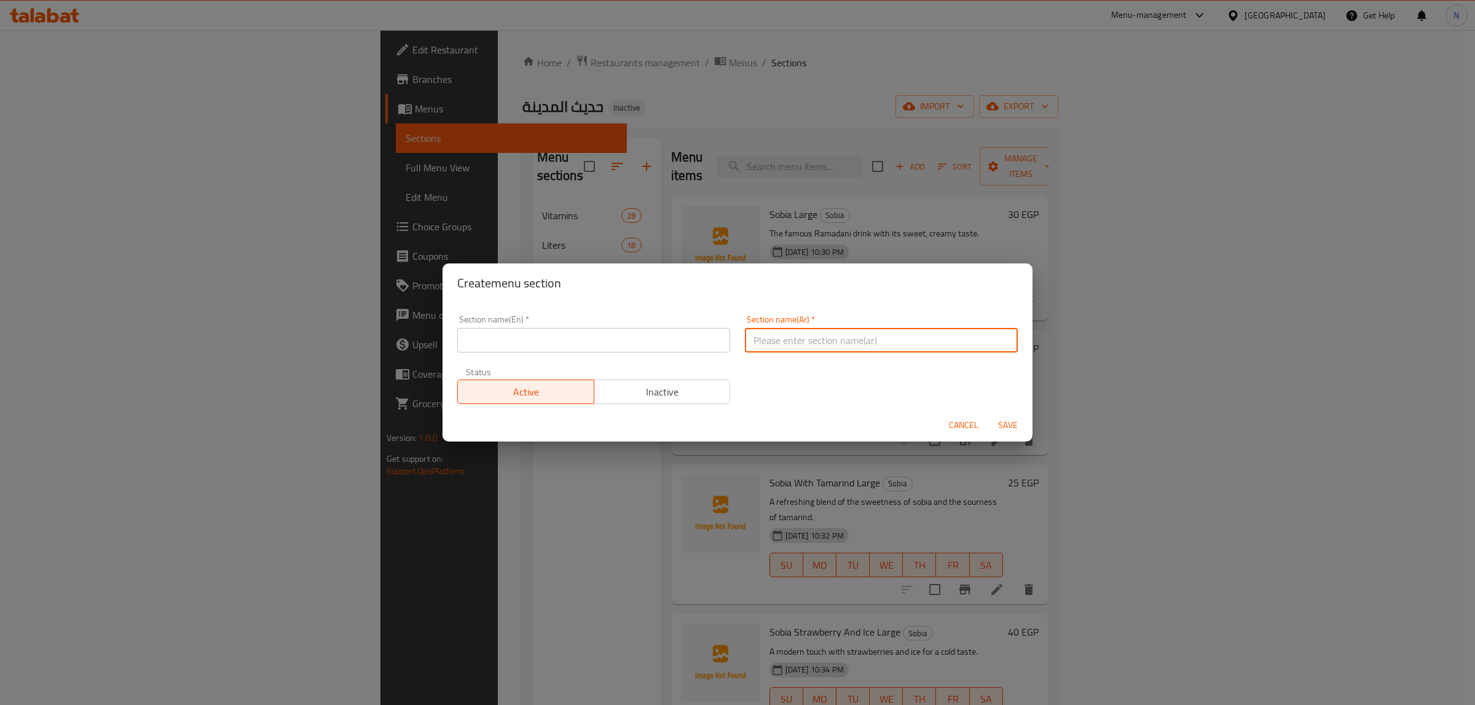
click at [807, 352] on input "text" at bounding box center [881, 340] width 273 height 25
type input "شوكولاتة"
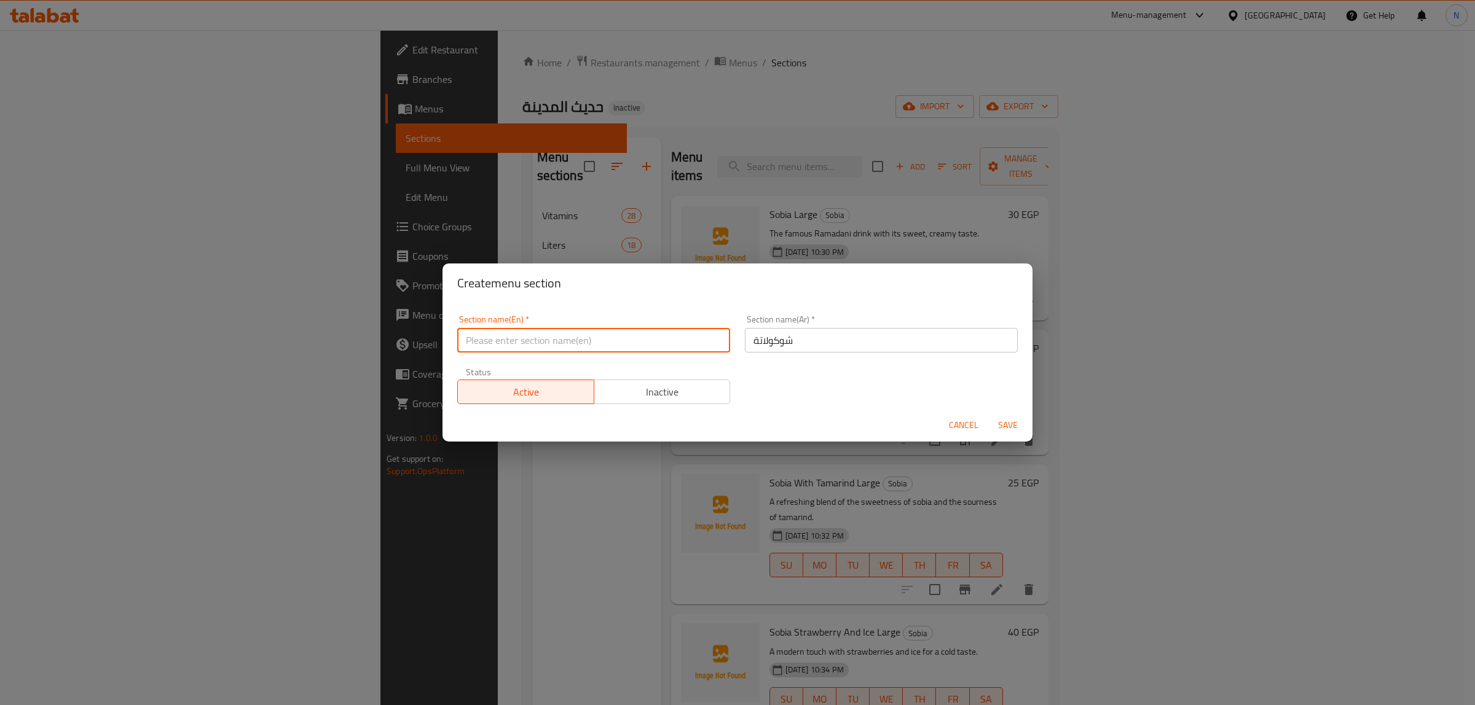
click at [700, 332] on input "text" at bounding box center [593, 340] width 273 height 25
type input "Chocolate"
click at [988, 414] on button "Save" at bounding box center [1007, 425] width 39 height 23
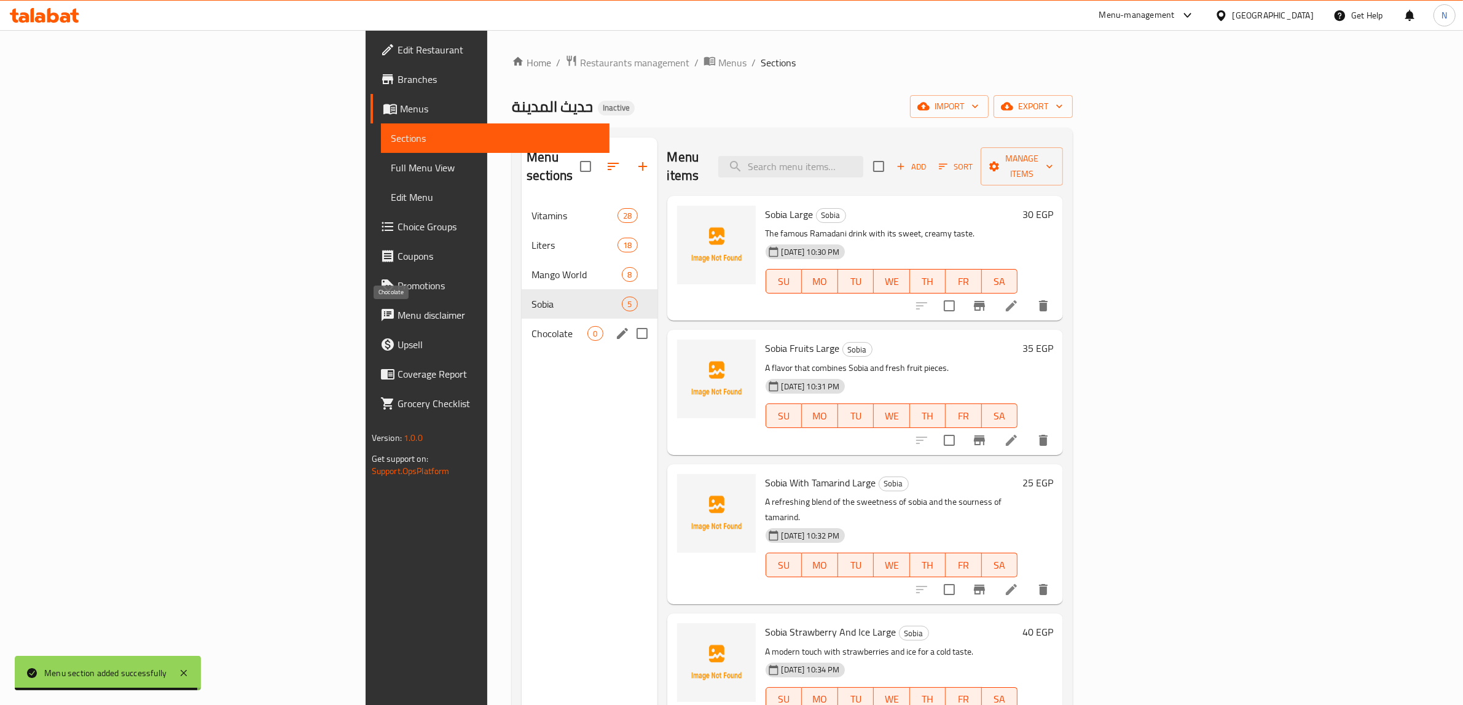
click at [532, 326] on span "Chocolate" at bounding box center [560, 333] width 56 height 15
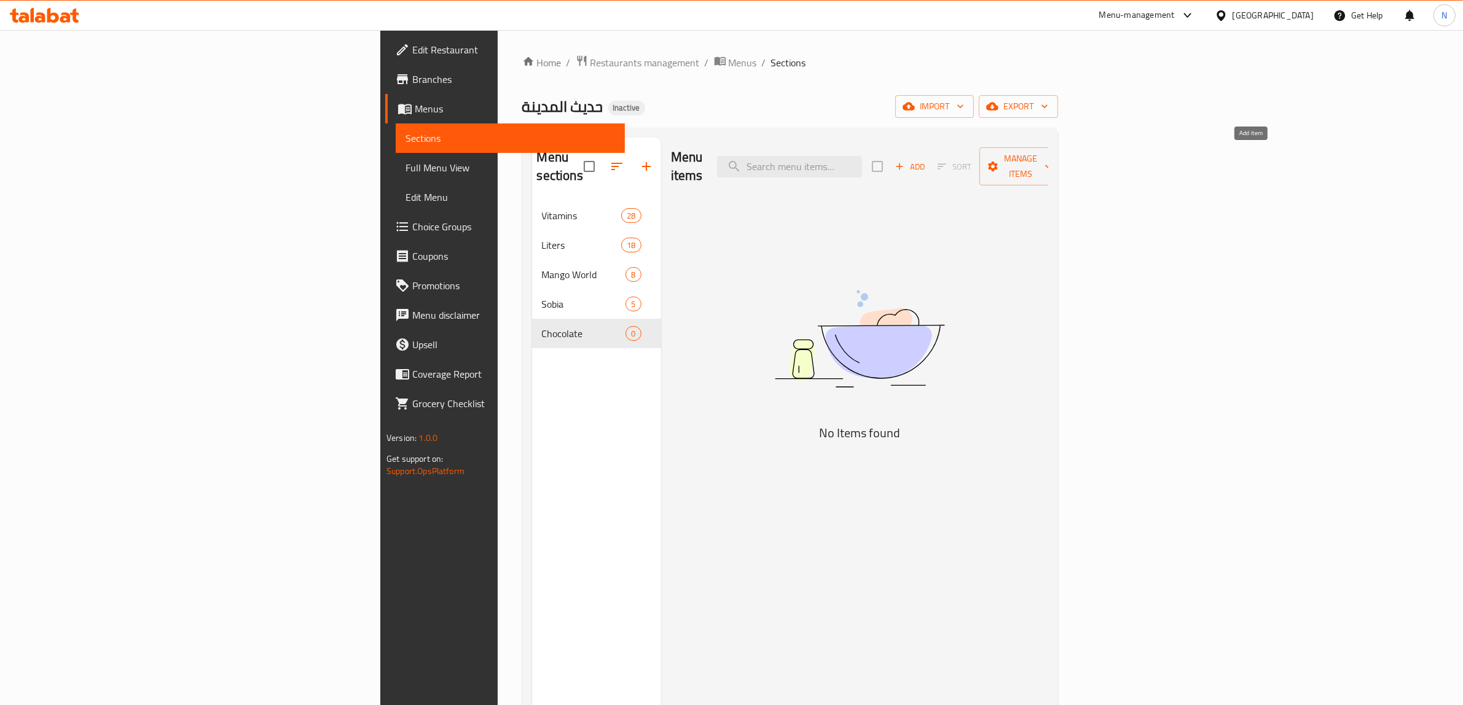
click at [905, 162] on icon "button" at bounding box center [899, 166] width 11 height 11
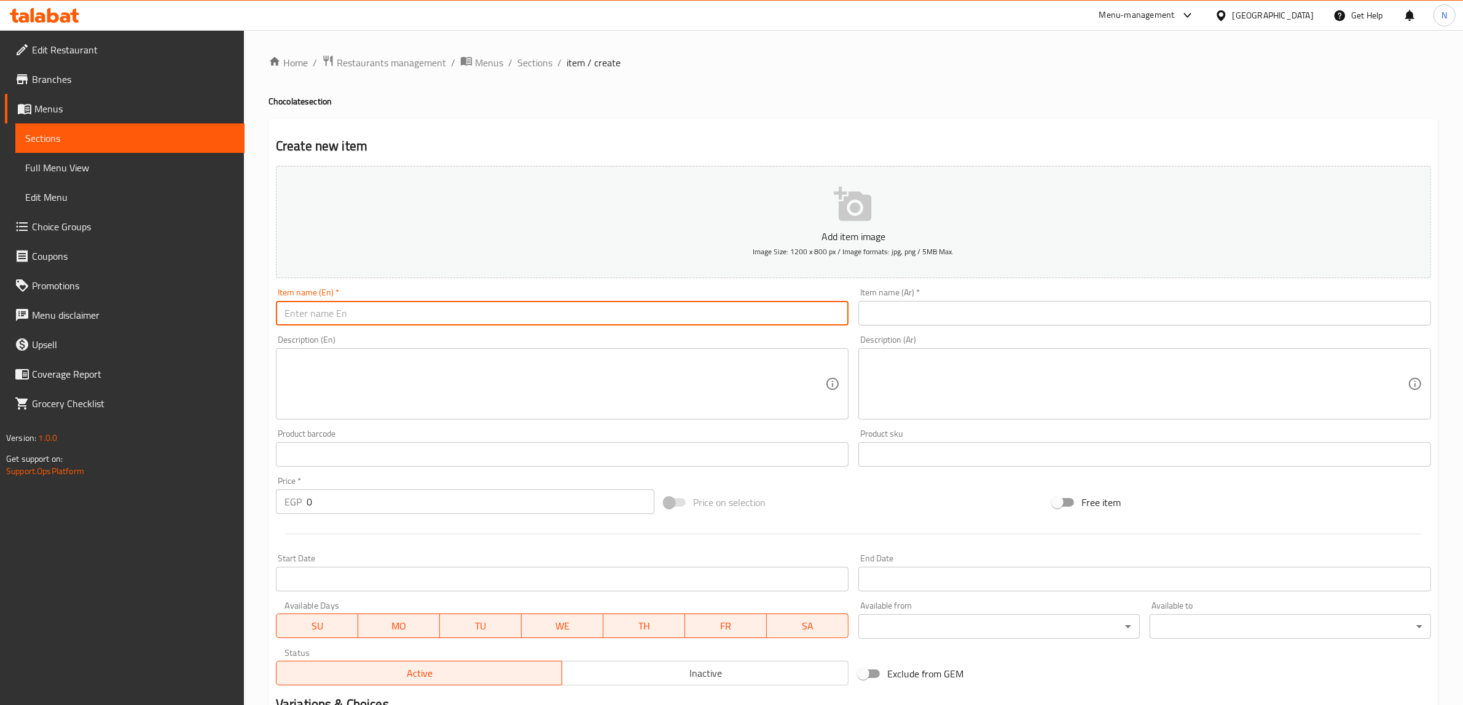
click at [725, 303] on input "text" at bounding box center [562, 313] width 573 height 25
type input "Oreo Large"
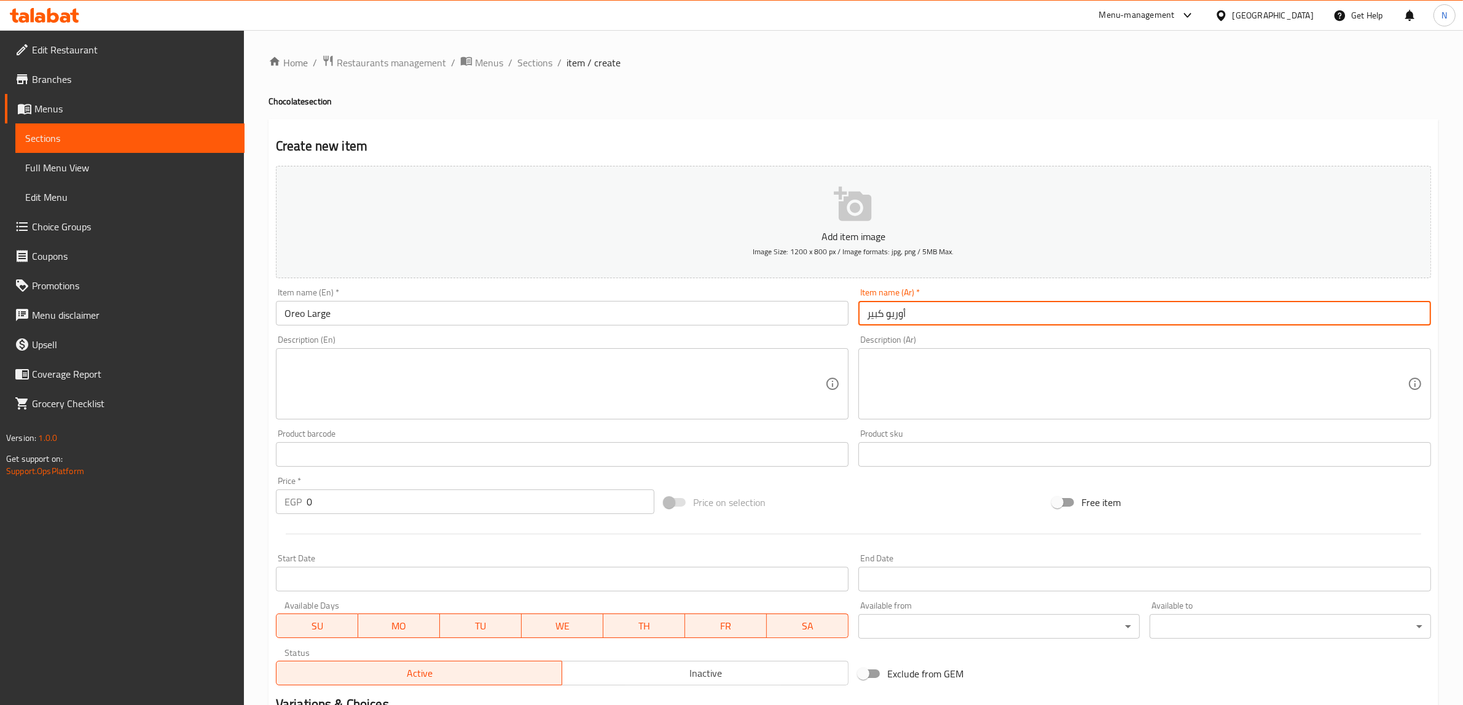
type input "أوريو كبير"
click at [536, 505] on input "0" at bounding box center [481, 502] width 348 height 25
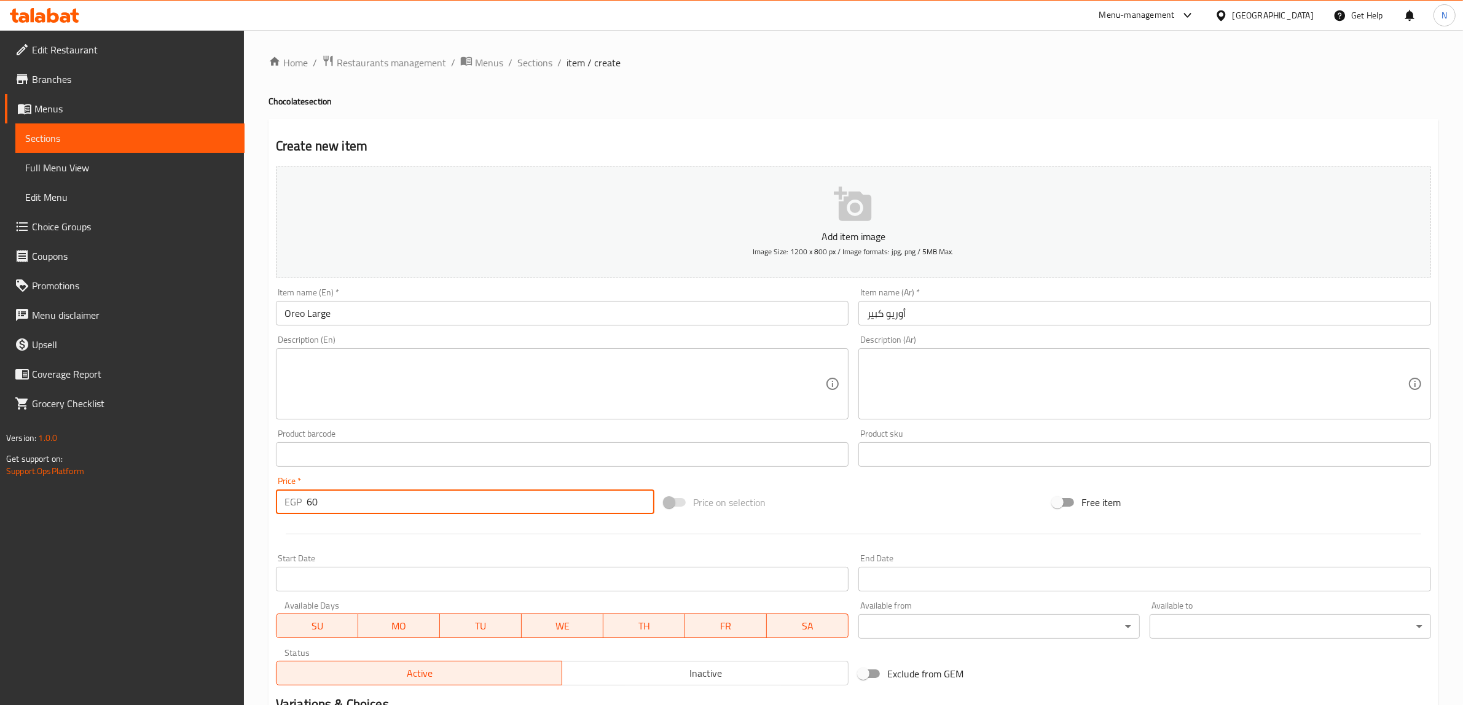
type input "60"
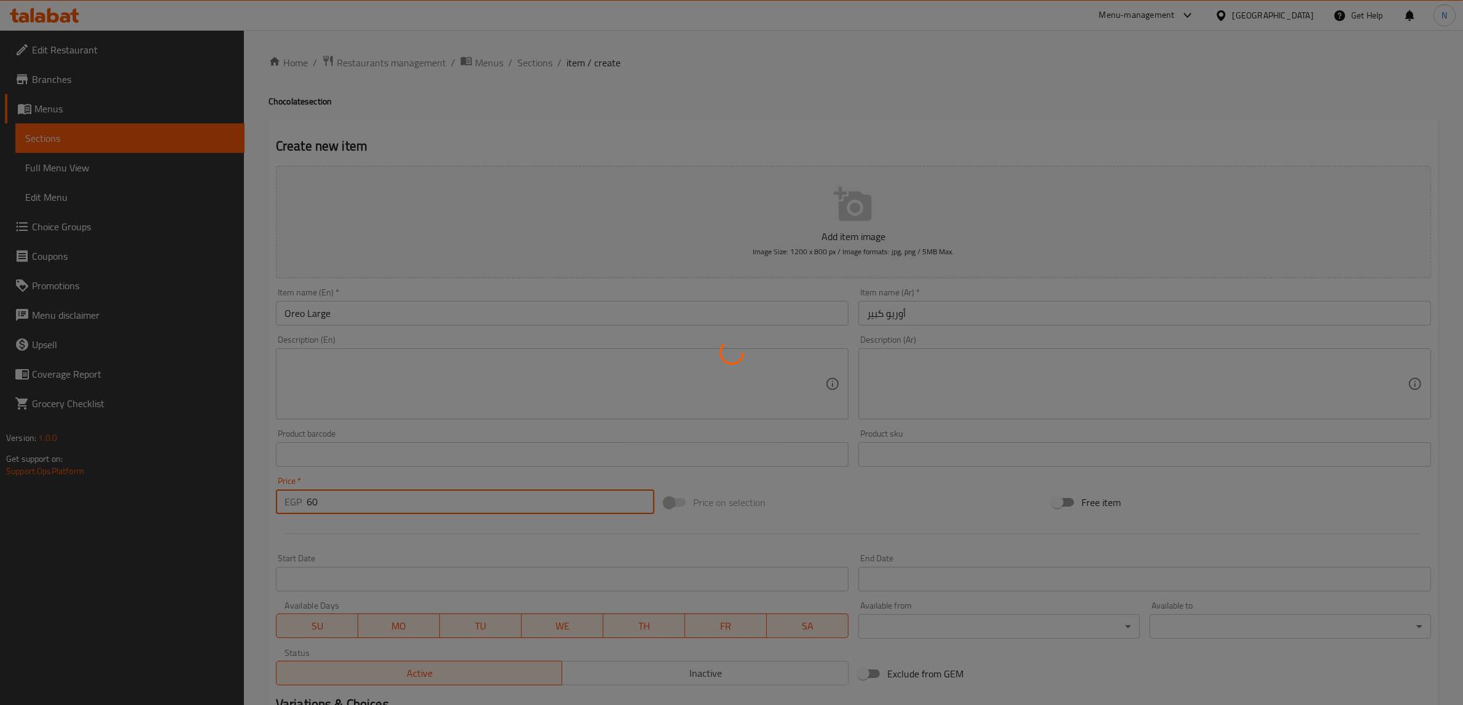
type input "0"
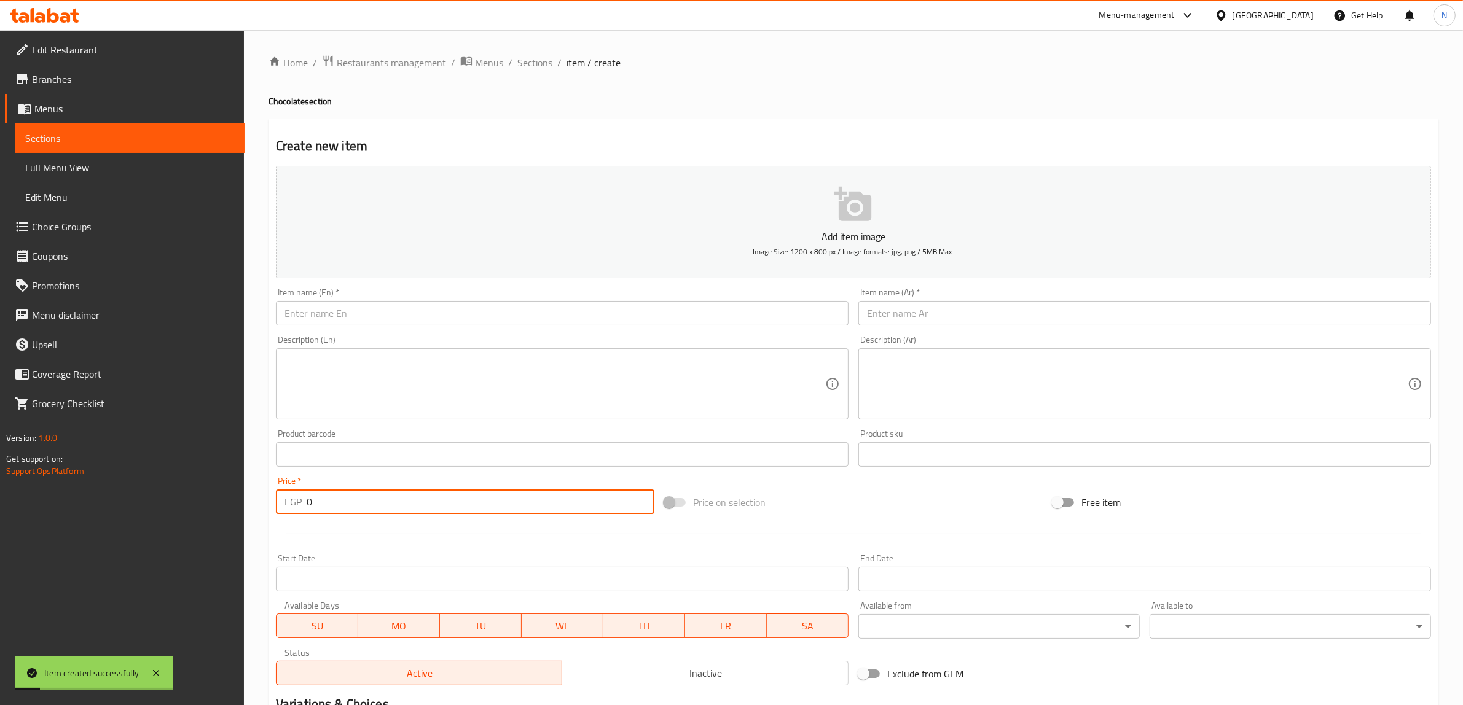
click at [1008, 288] on div "Item name (Ar)   * Item name (Ar) *" at bounding box center [1144, 306] width 573 height 37
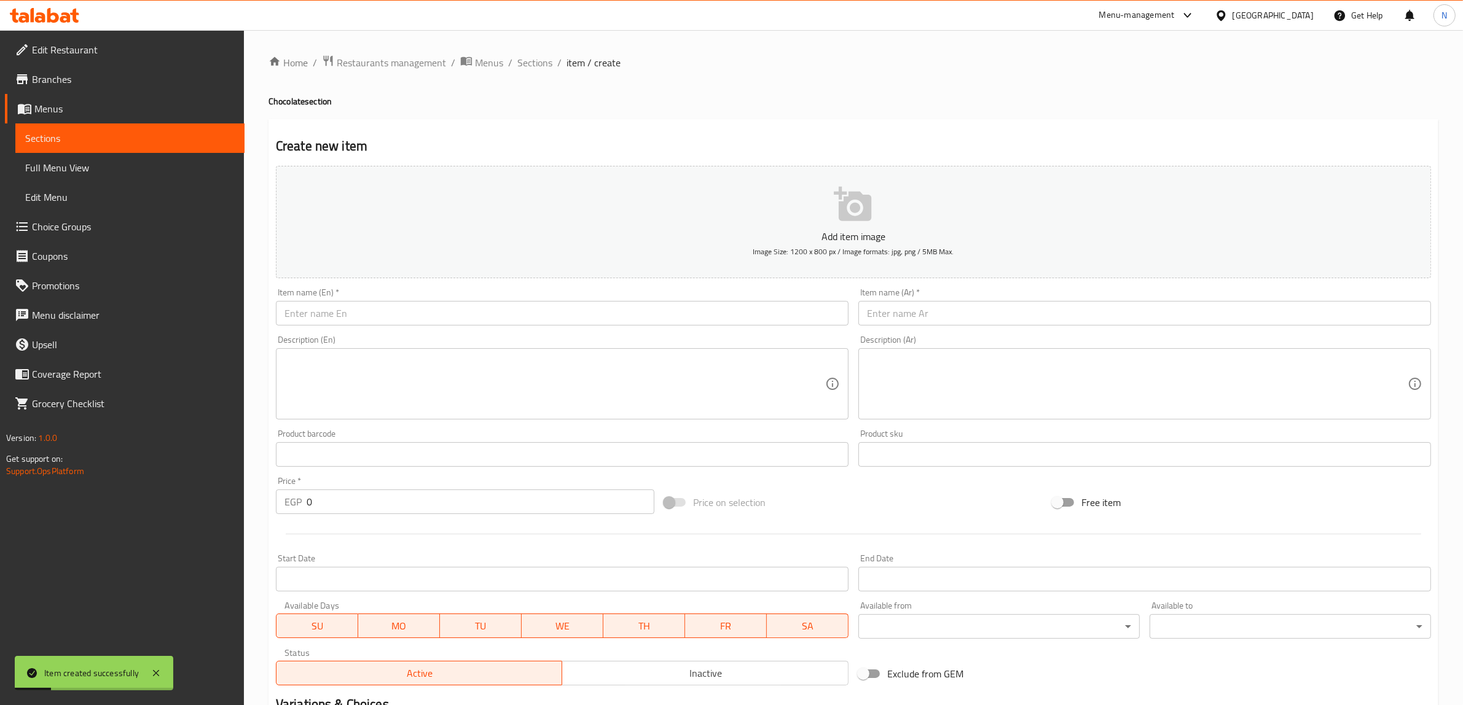
click at [956, 314] on input "text" at bounding box center [1144, 313] width 573 height 25
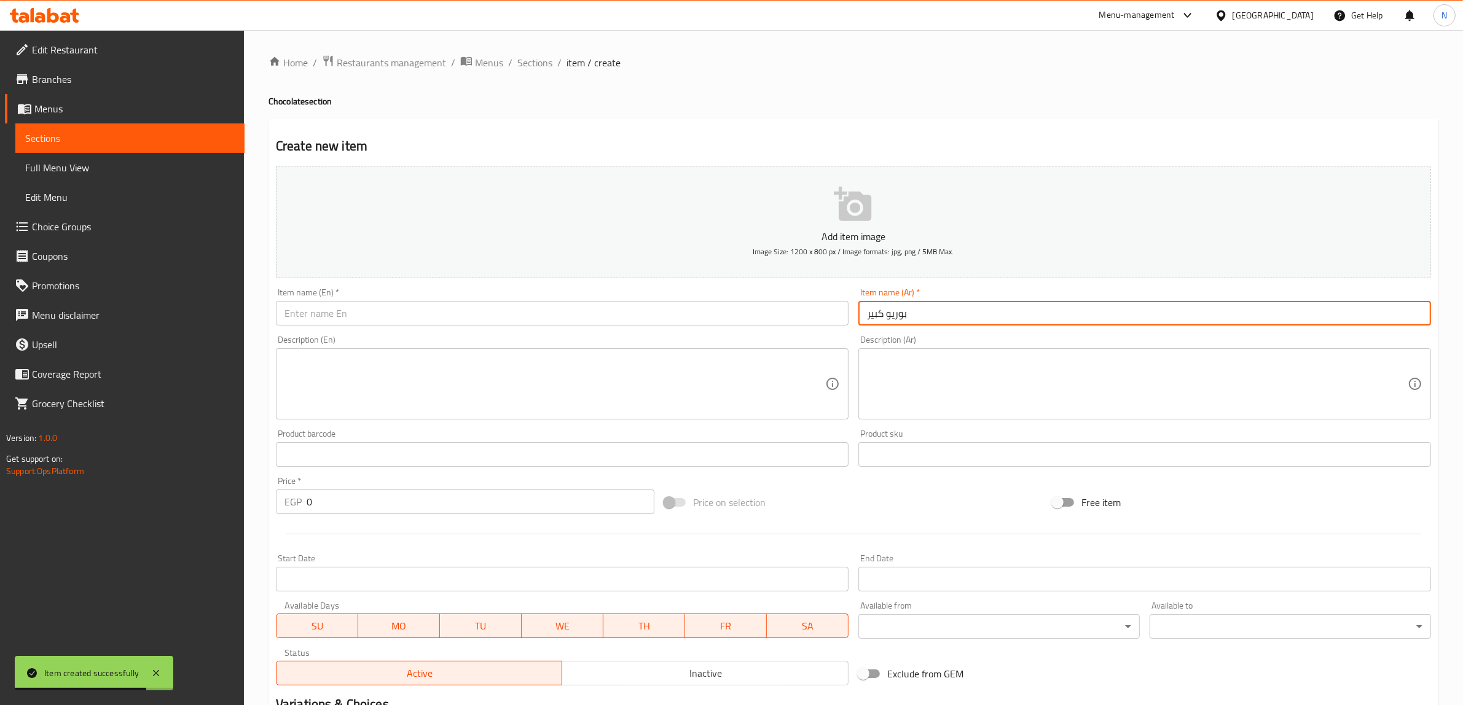
type input "بوريو كبير"
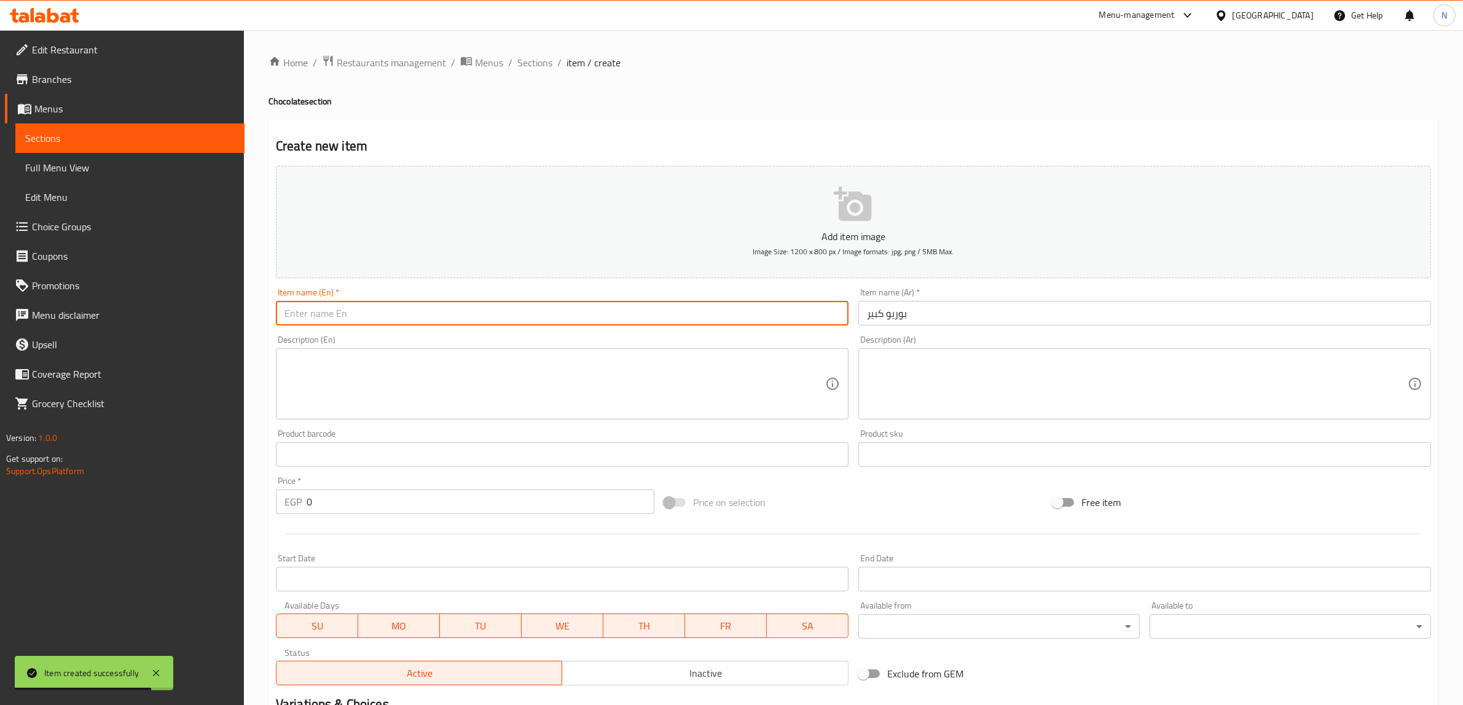
click at [790, 317] on input "text" at bounding box center [562, 313] width 573 height 25
type input "Borio Large"
click at [484, 501] on input "0" at bounding box center [481, 502] width 348 height 25
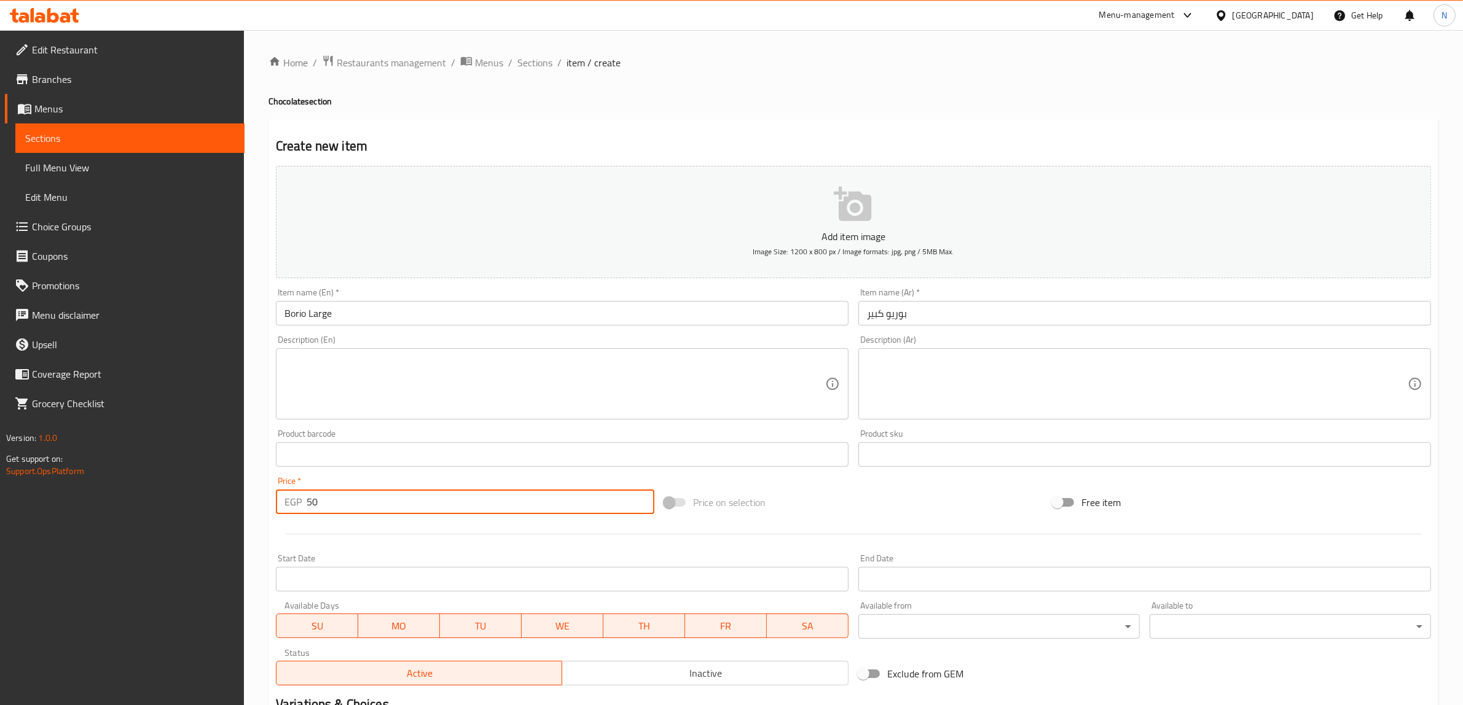
type input "50"
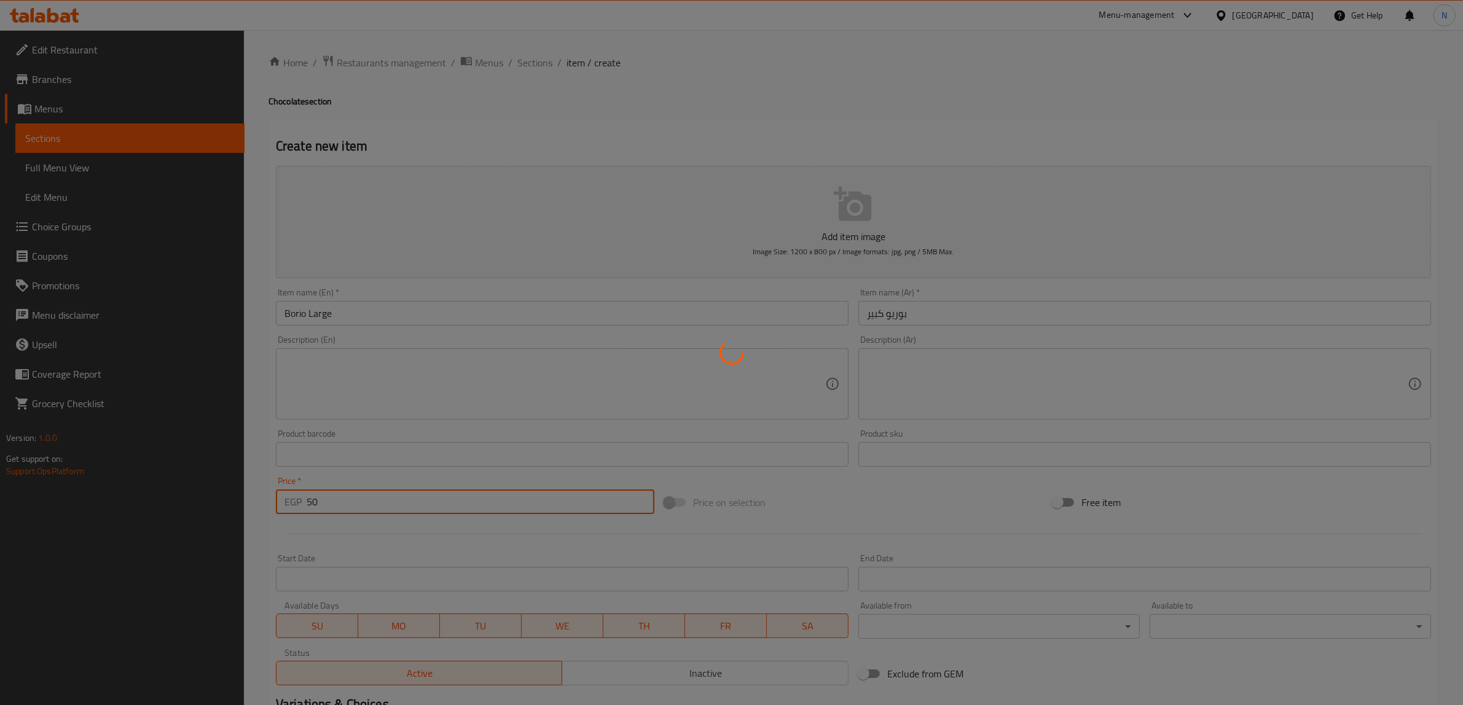
type input "0"
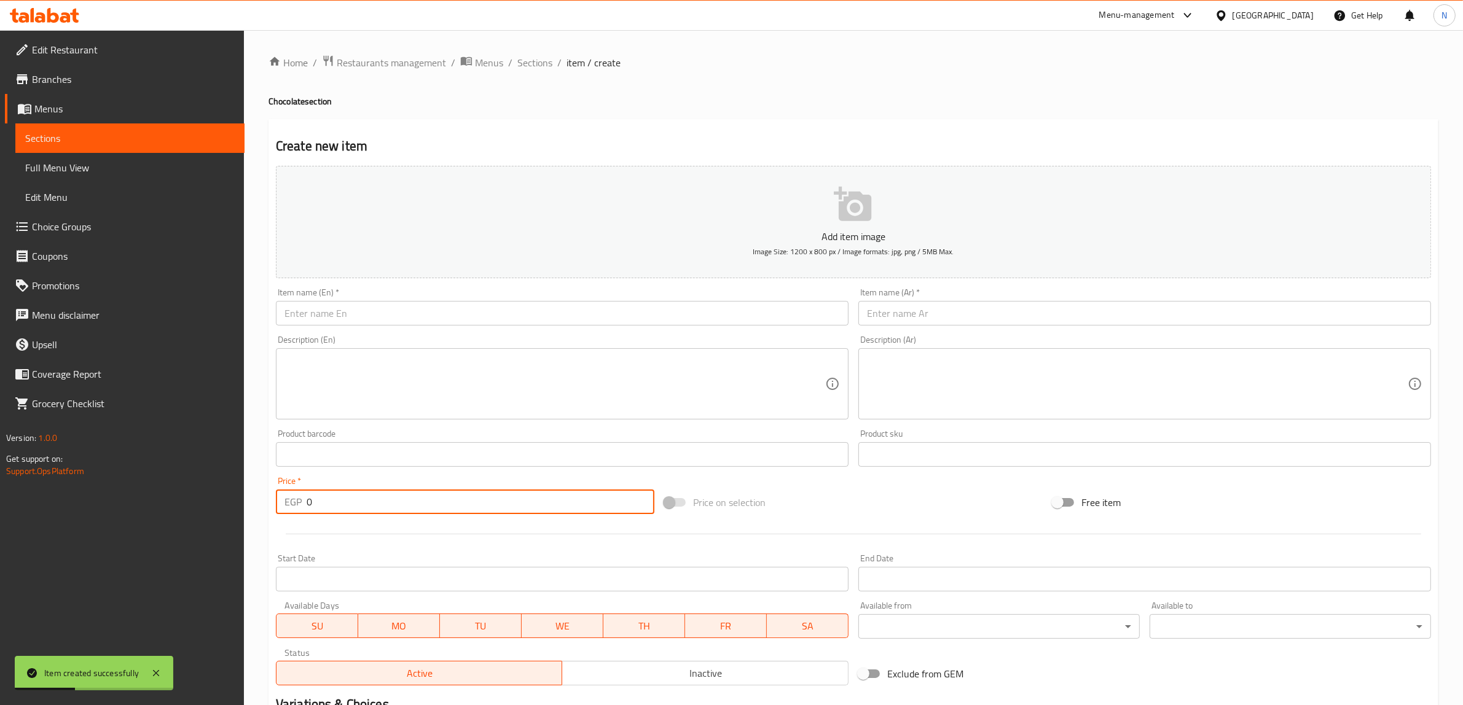
click at [458, 321] on input "text" at bounding box center [562, 313] width 573 height 25
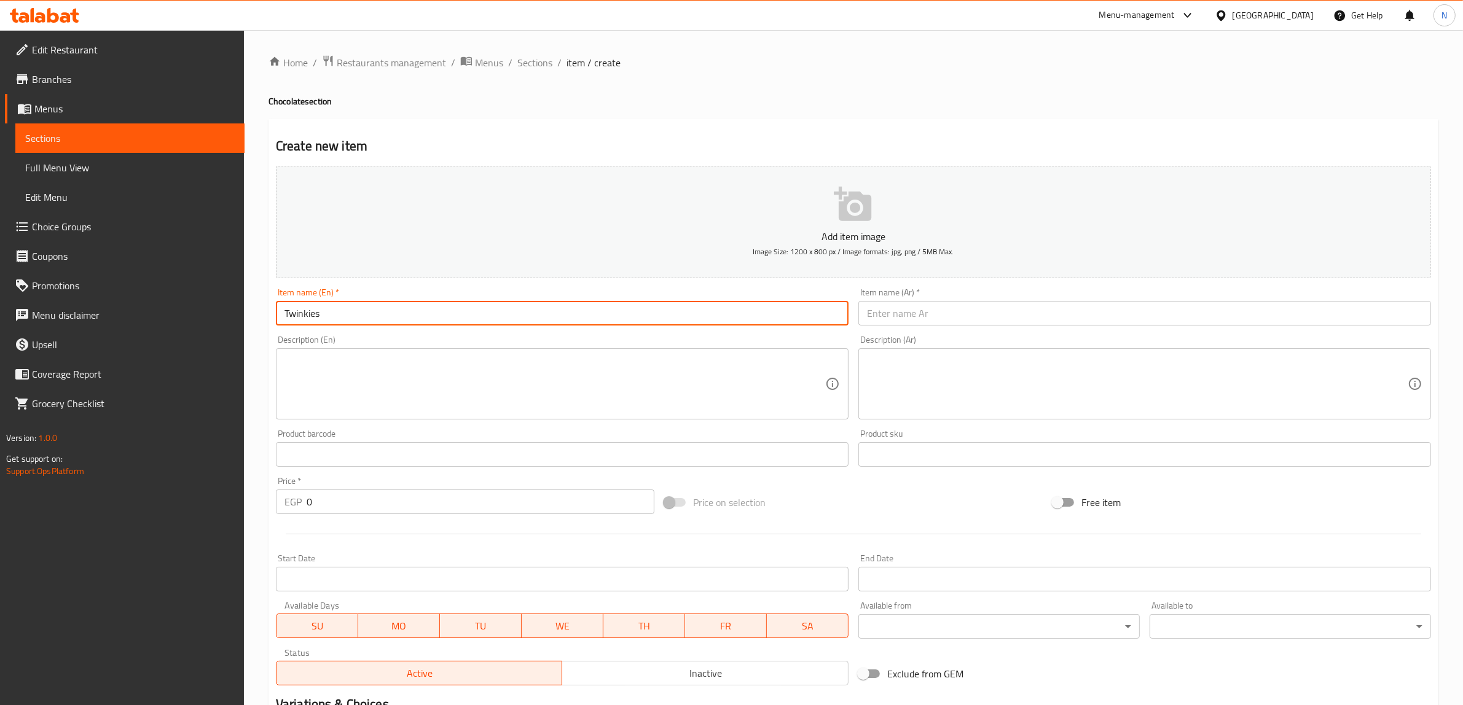
type input "Twinkies"
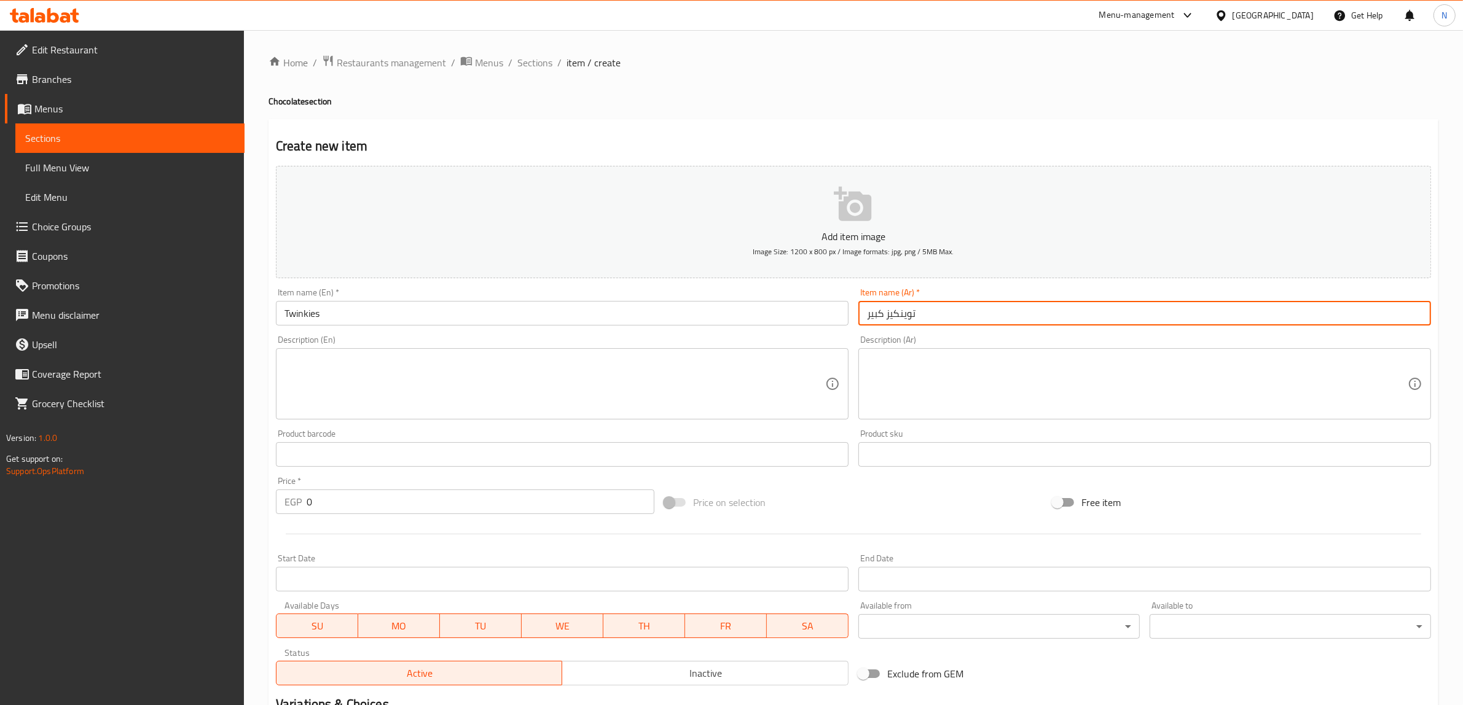
type input "توينكيز كبير"
click at [514, 326] on input "Twinkies" at bounding box center [562, 313] width 573 height 25
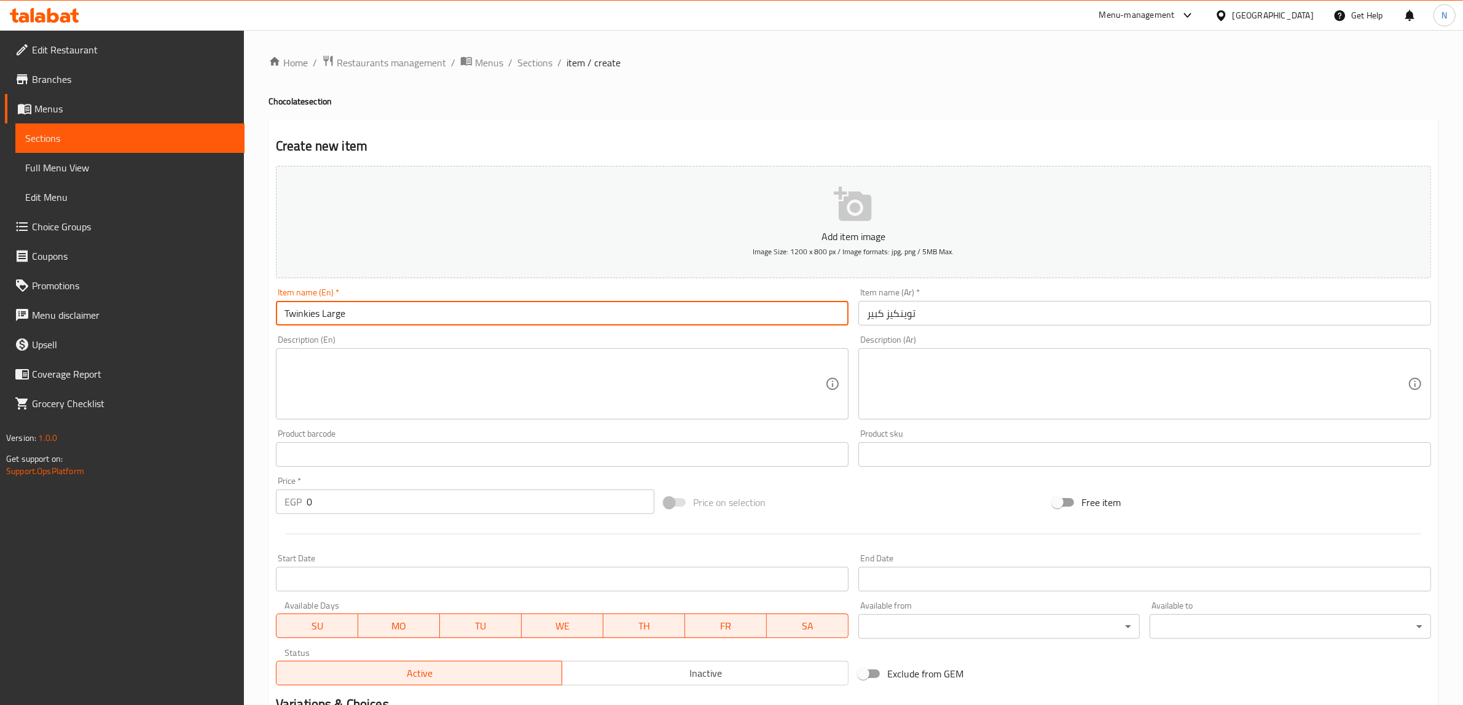
type input "Twinkies Large"
click at [383, 500] on input "0" at bounding box center [481, 502] width 348 height 25
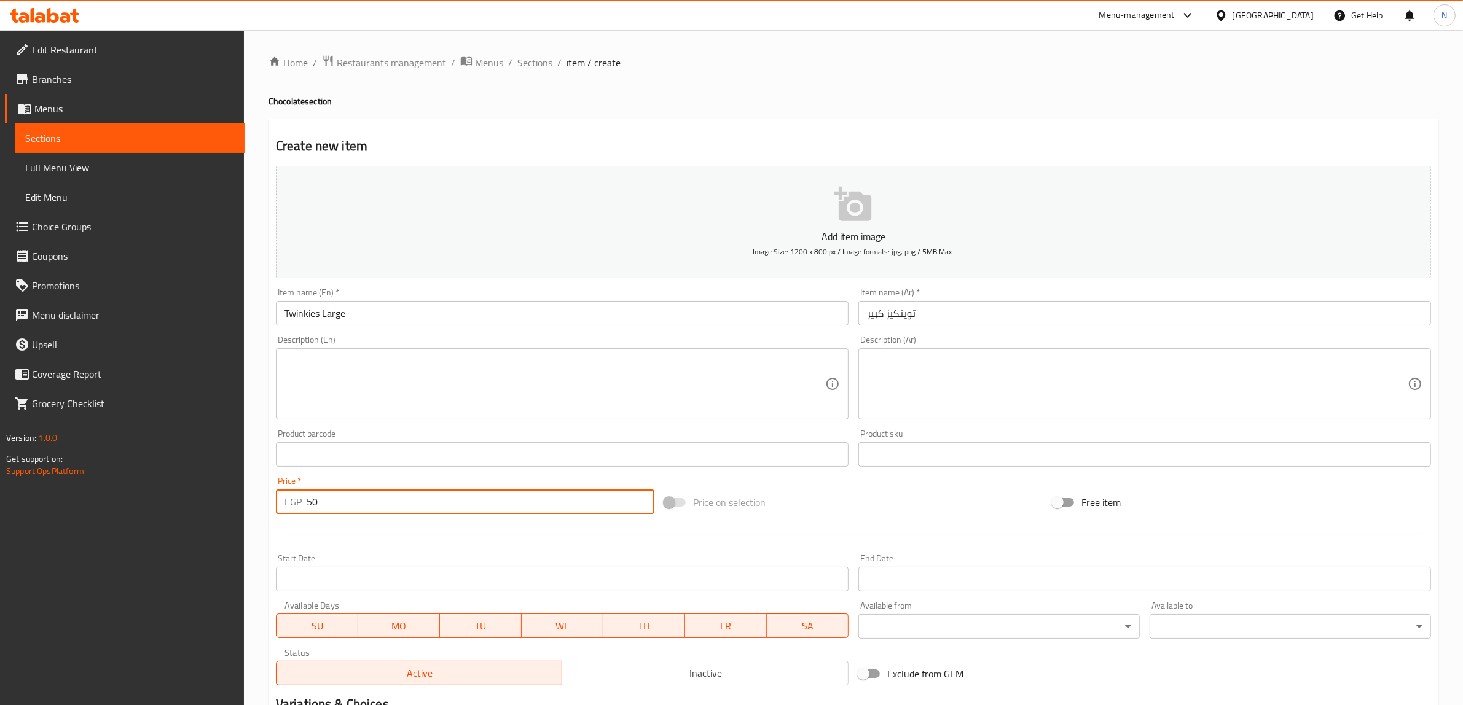
type input "50"
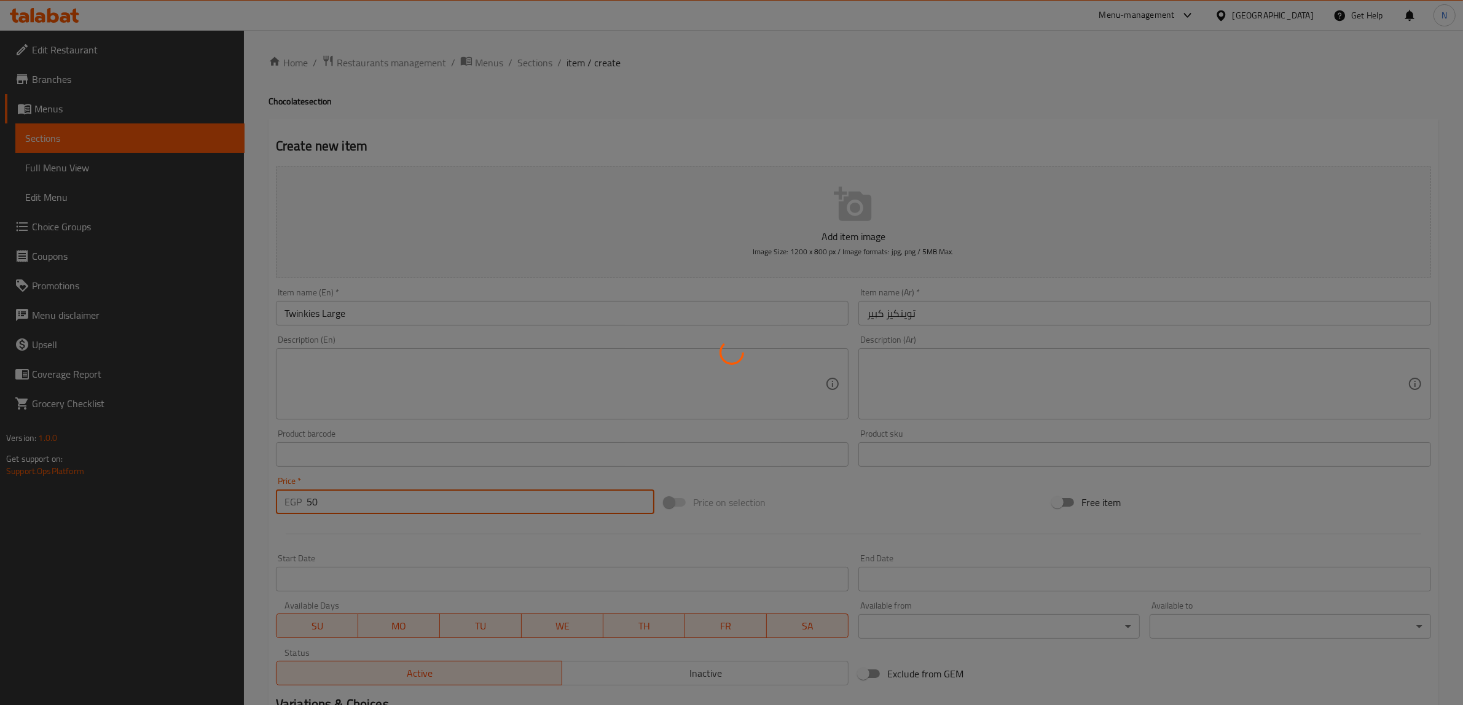
type input "0"
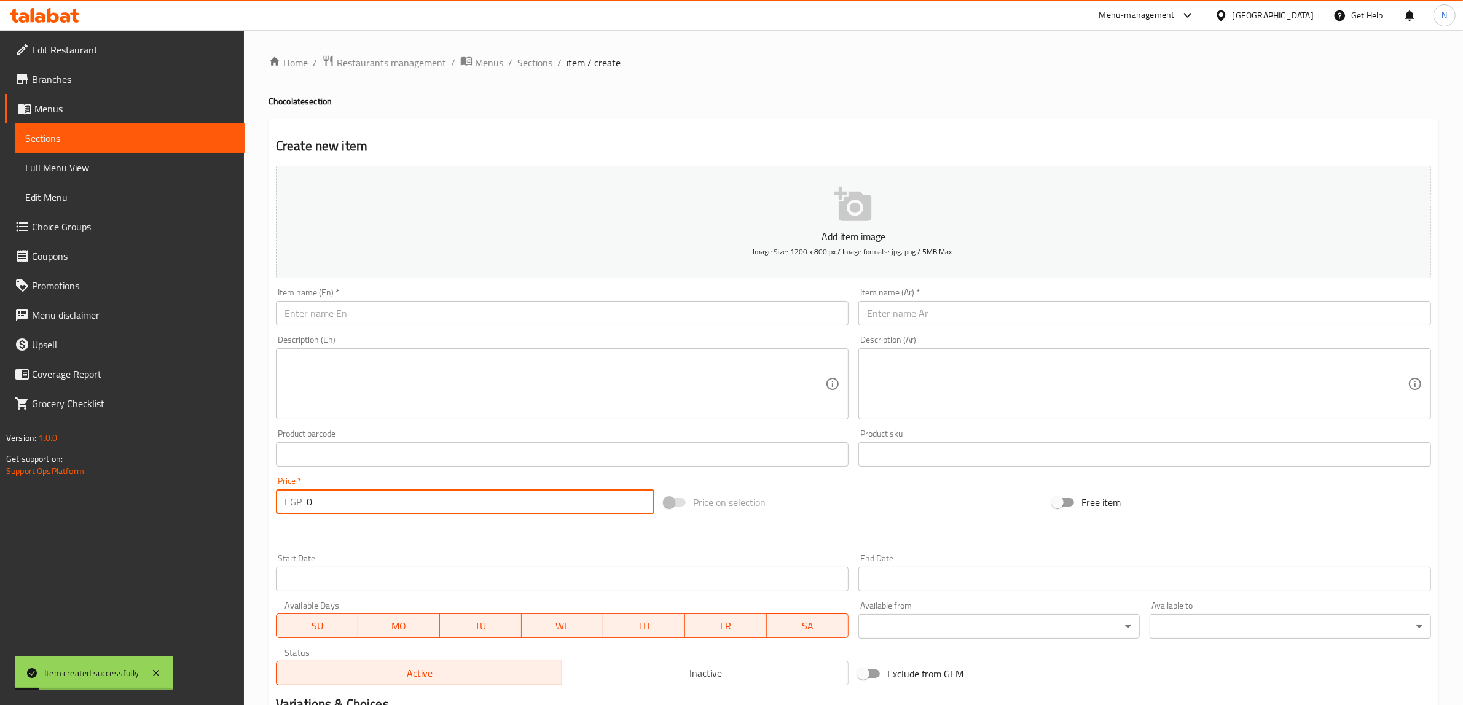
click at [400, 318] on input "text" at bounding box center [562, 313] width 573 height 25
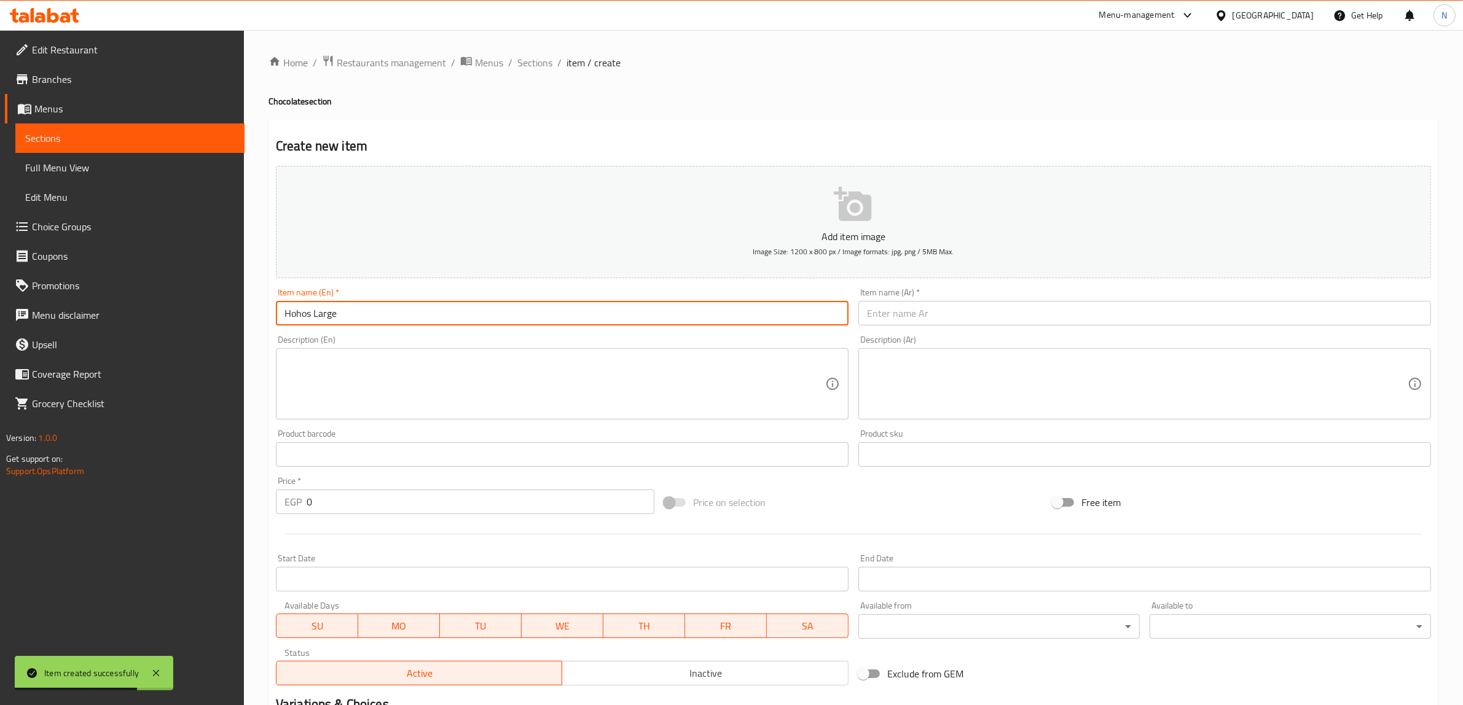
type input "Hohos Large"
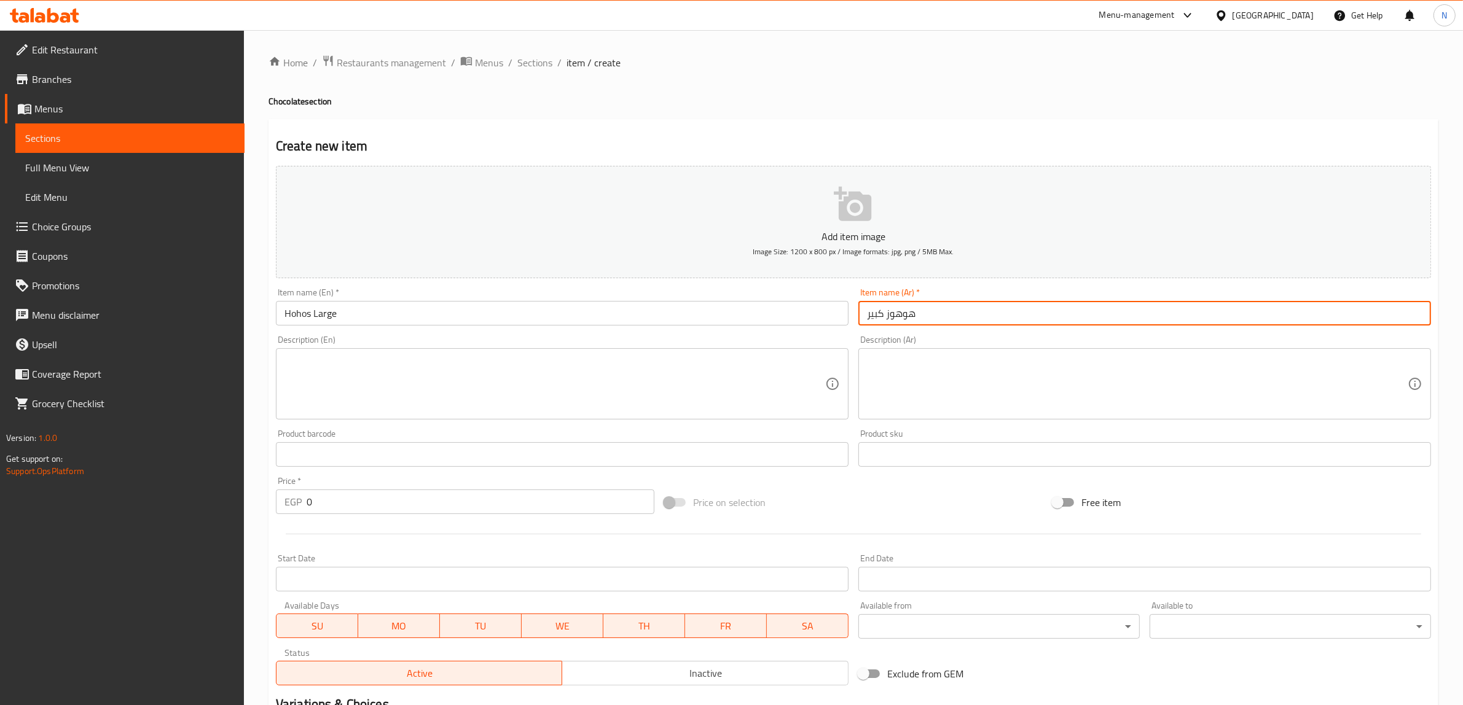
type input "هوهوز كبير"
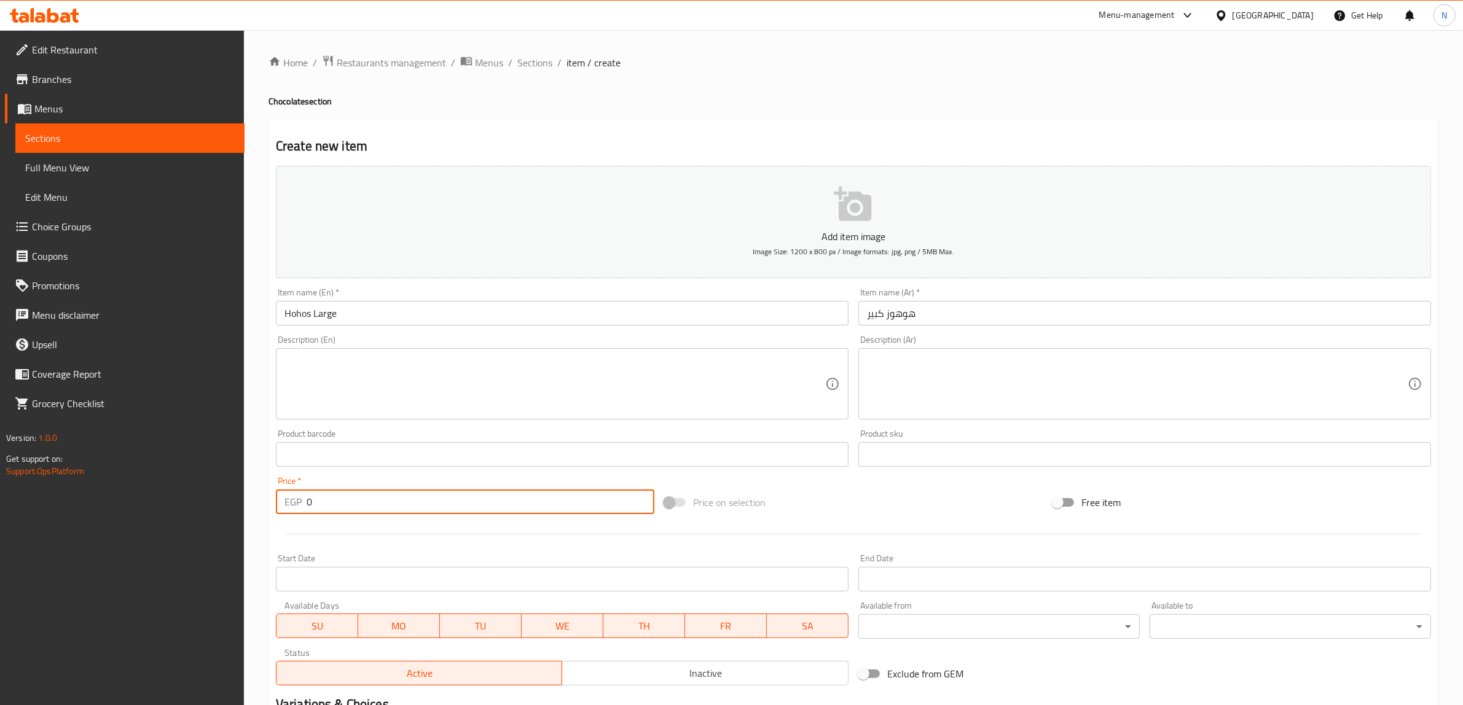
click at [329, 498] on input "0" at bounding box center [481, 502] width 348 height 25
type input "60"
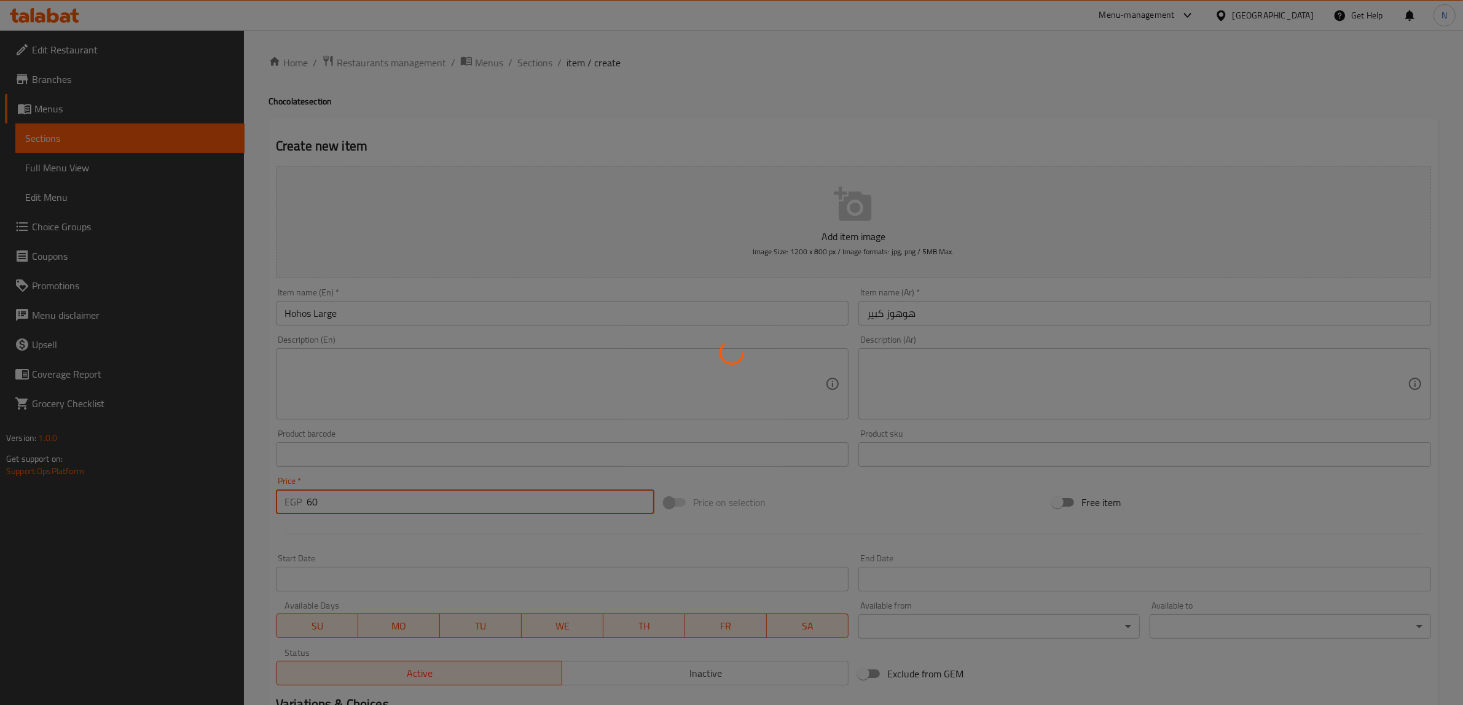
type input "0"
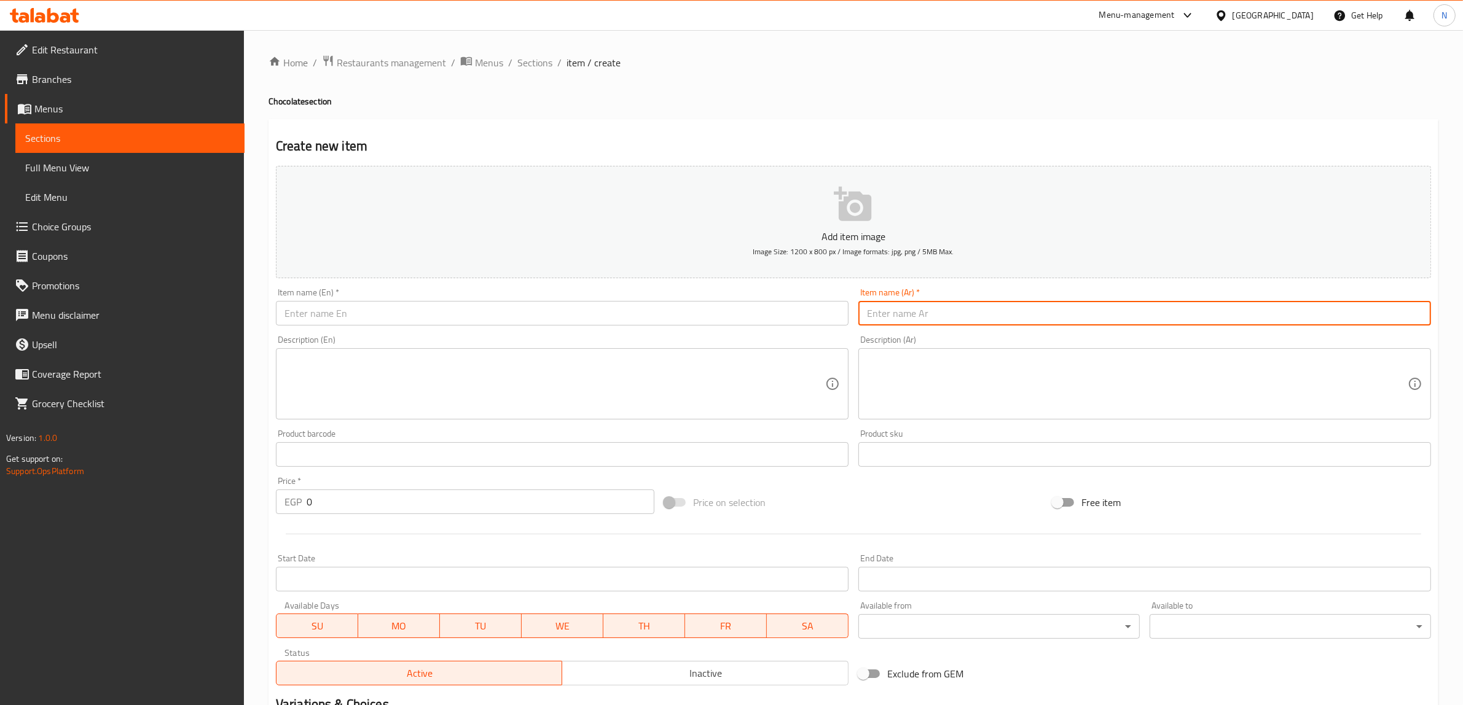
click at [1069, 323] on input "text" at bounding box center [1144, 313] width 573 height 25
paste input "ميلك [PERSON_NAME]"
type input "ميلك [PERSON_NAME]"
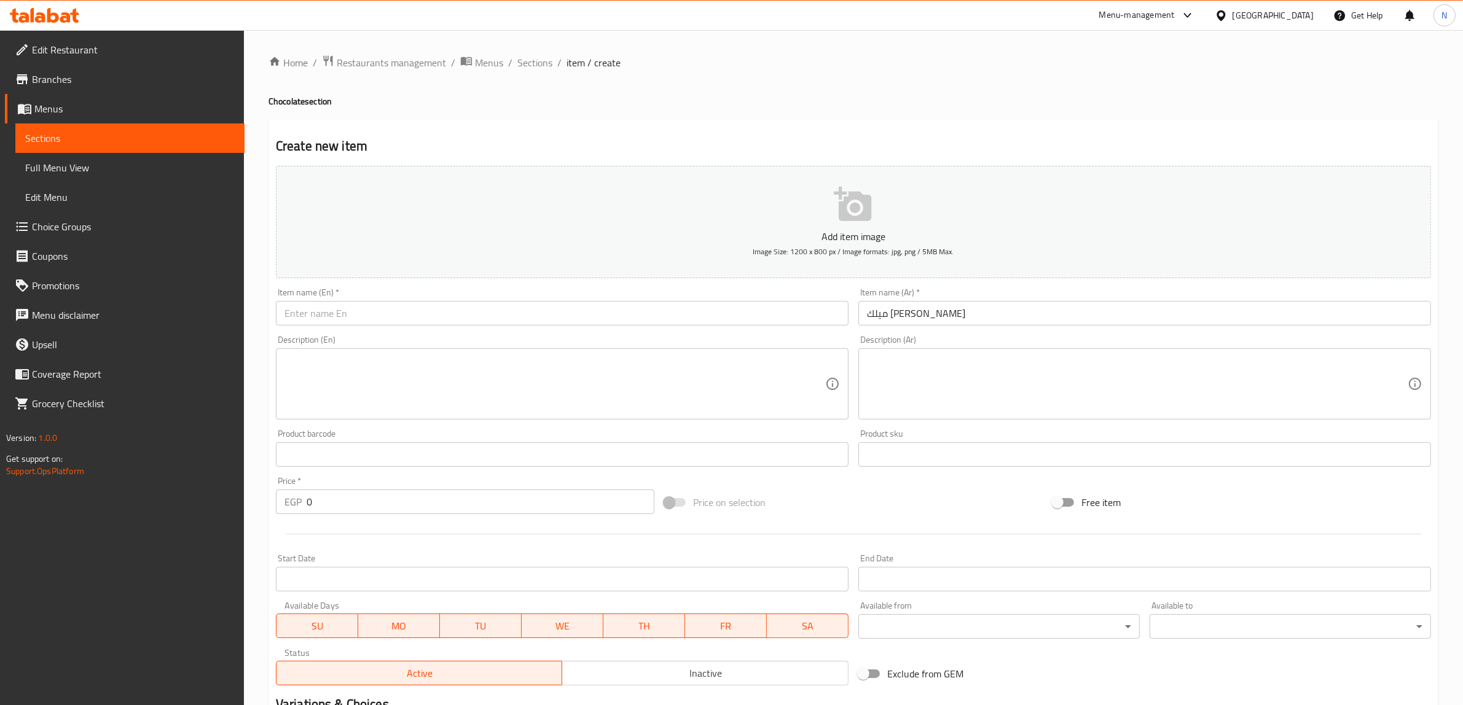
click at [1073, 383] on textarea at bounding box center [1137, 384] width 541 height 58
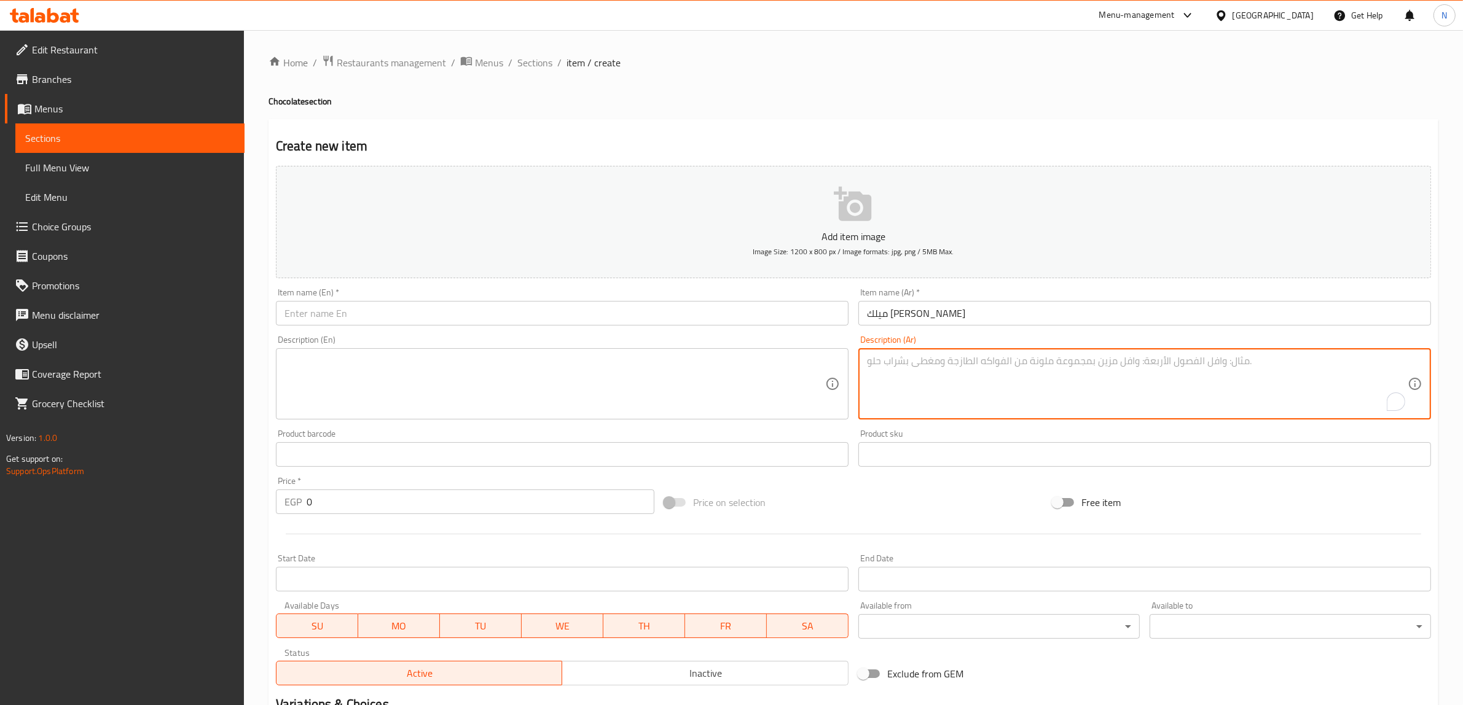
paste textarea "حلو وكريمي يجمع بين المانجو الطازج والحليب."
type textarea "حلو وكريمي يجمع بين المانجو الطازج والحليب."
click at [1067, 363] on textarea "حلو وكريمي يجمع بين المانجو الطازج والحليب." at bounding box center [1137, 384] width 541 height 58
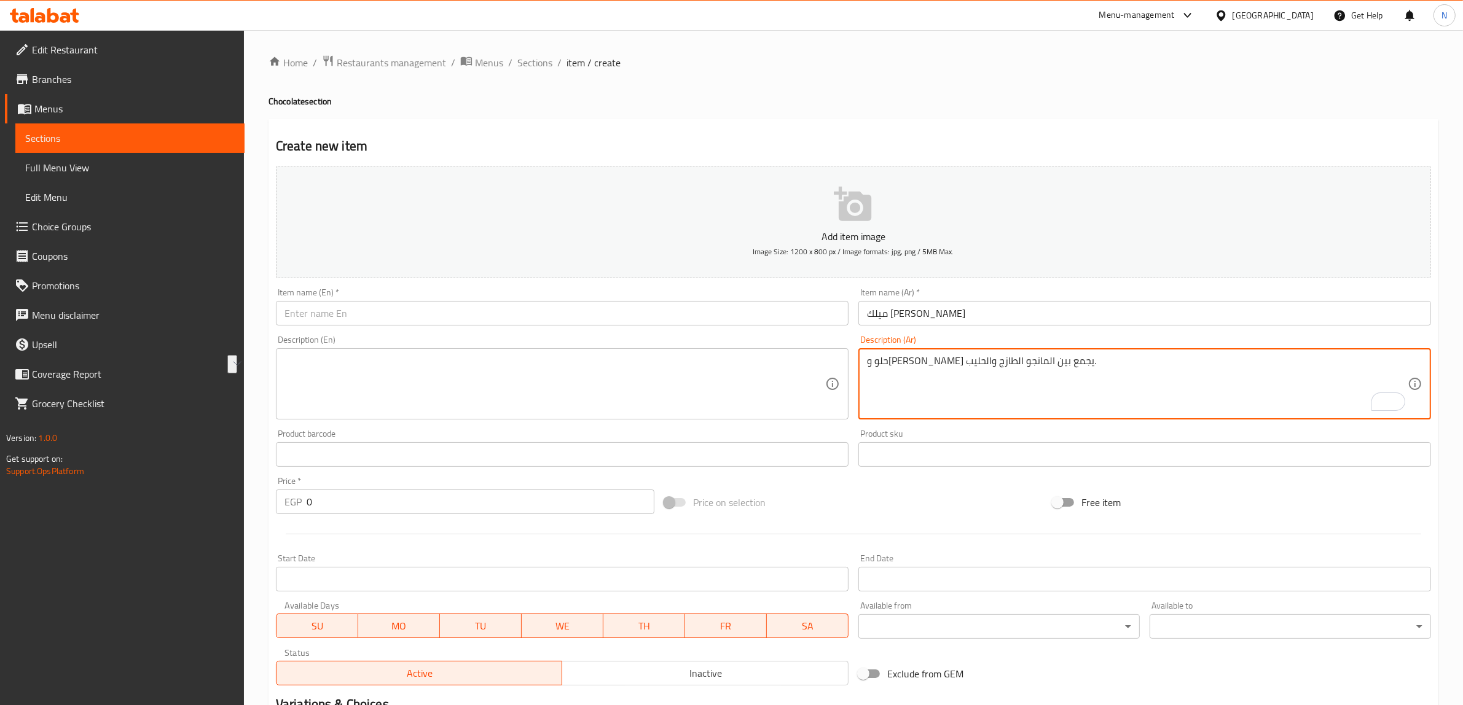
click at [506, 370] on textarea at bounding box center [554, 384] width 541 height 58
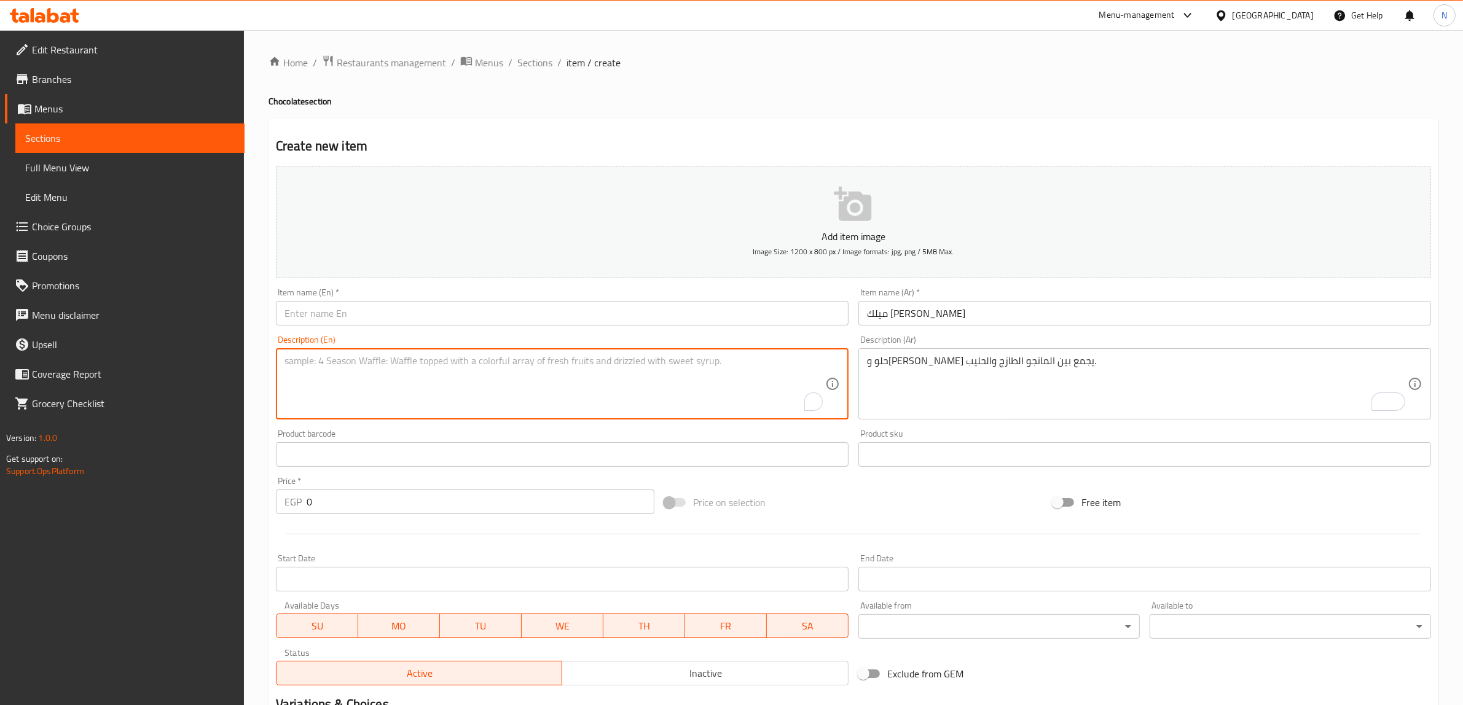
paste textarea "Sweet and creamy combining fresh mango and milk."
type textarea "Sweet and creamy combining fresh mango and milk."
click at [578, 326] on input "text" at bounding box center [562, 313] width 573 height 25
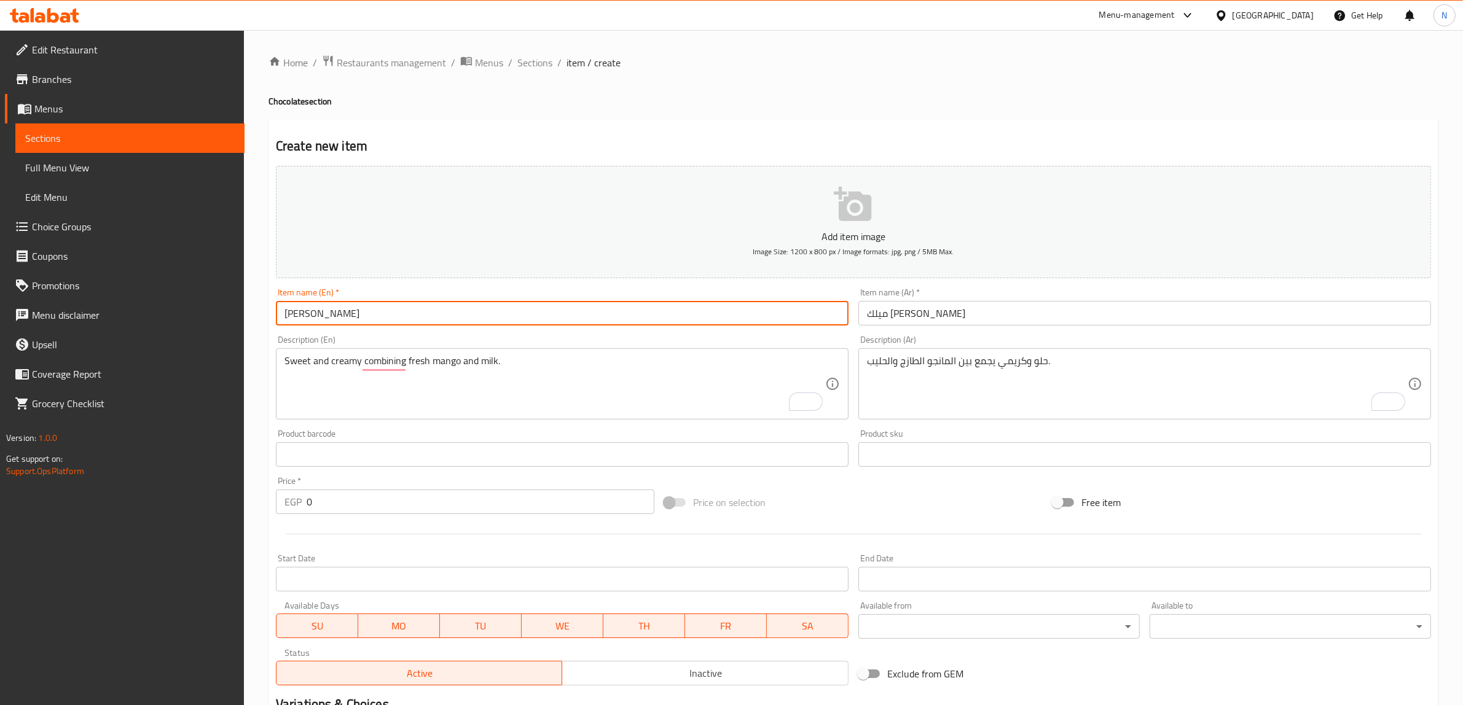
type input "Mango Milkshake"
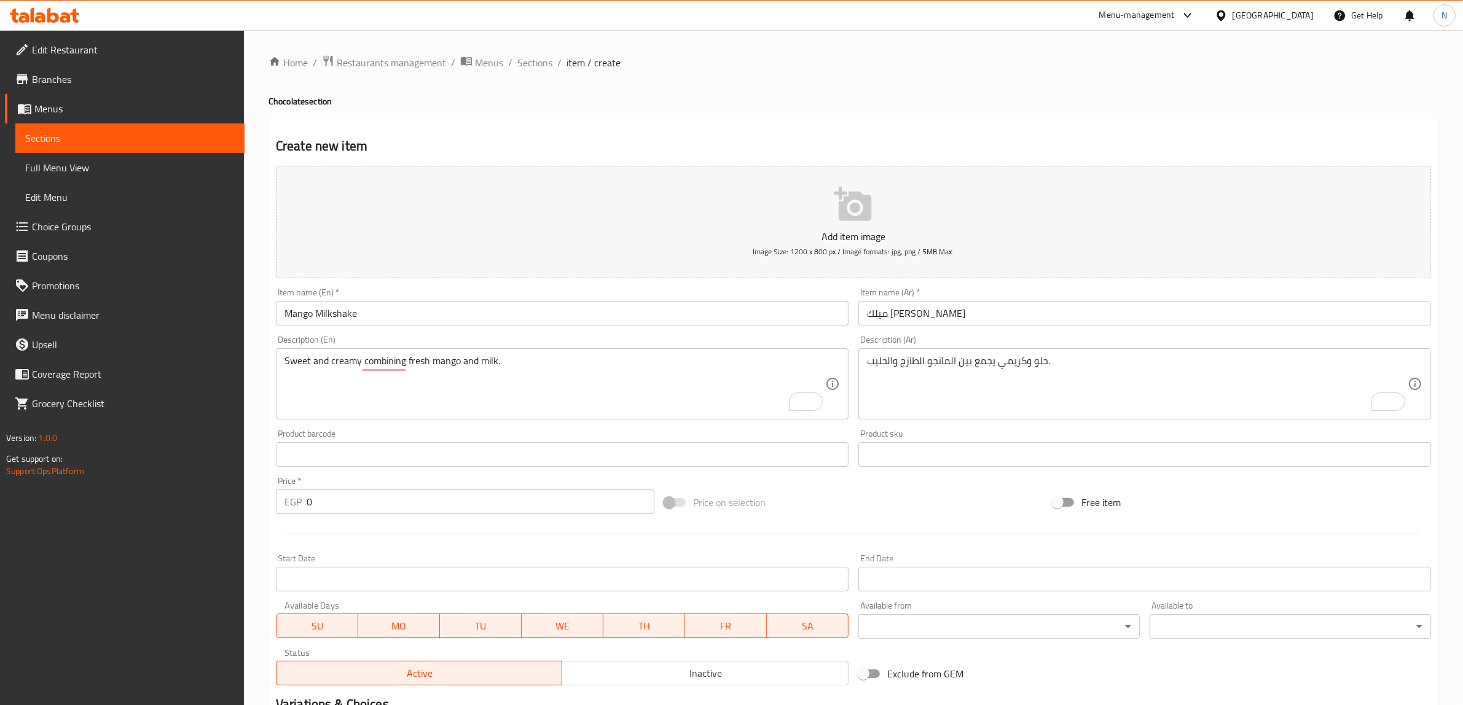
click at [404, 508] on input "0" at bounding box center [481, 502] width 348 height 25
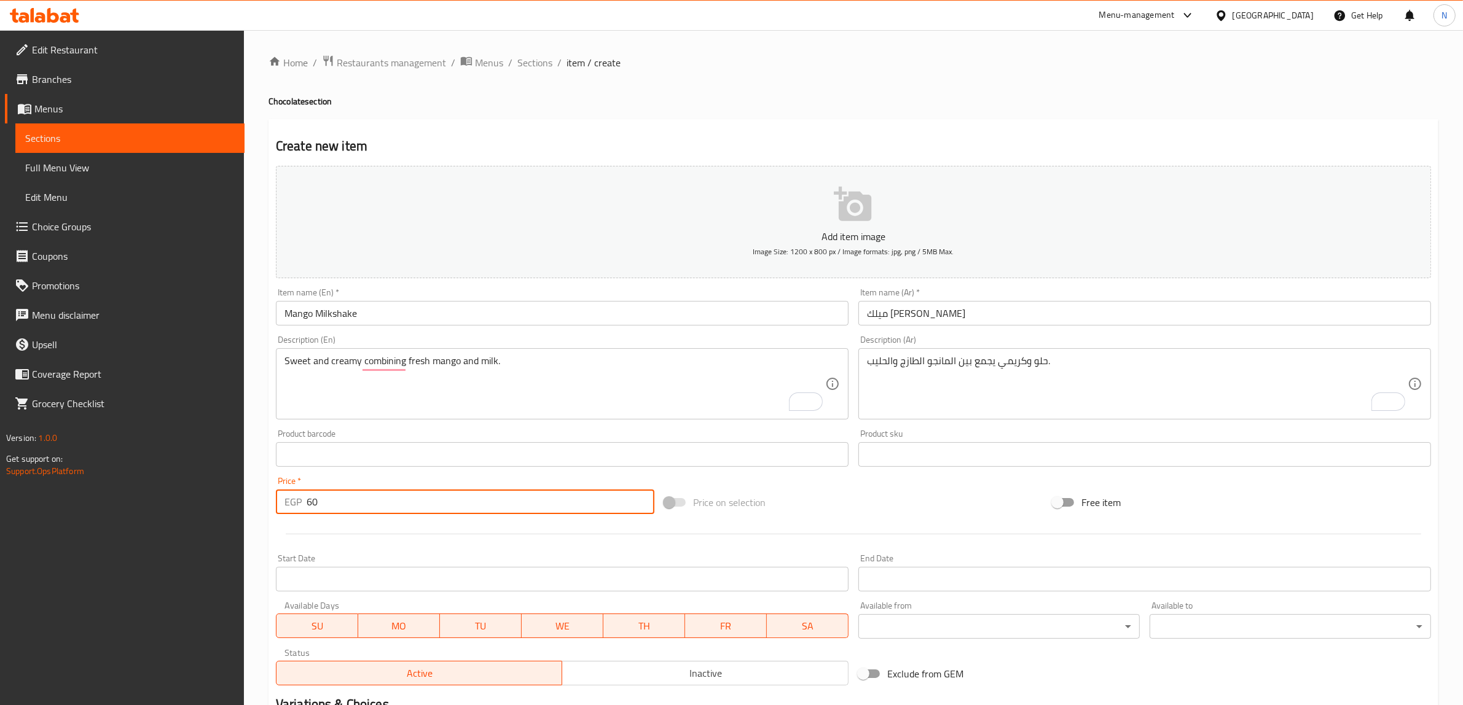
type input "60"
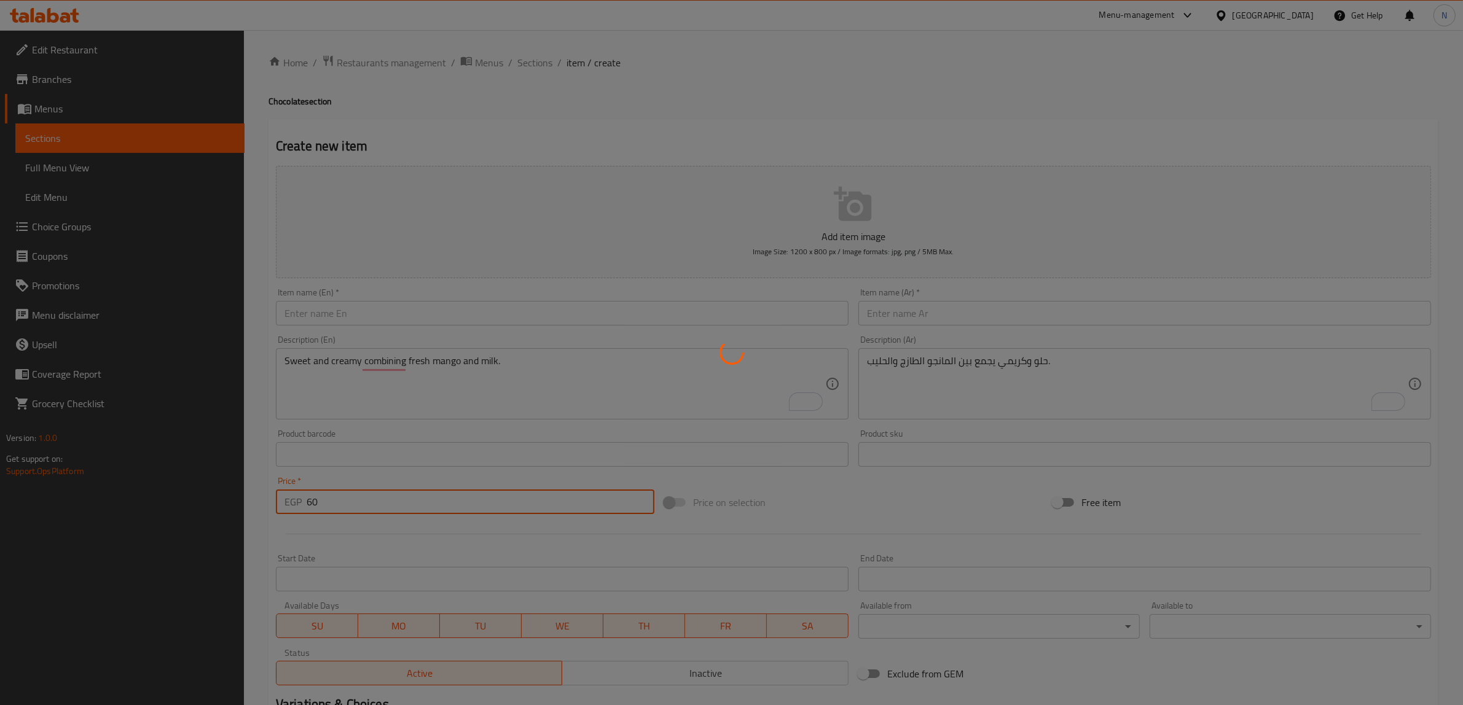
type input "0"
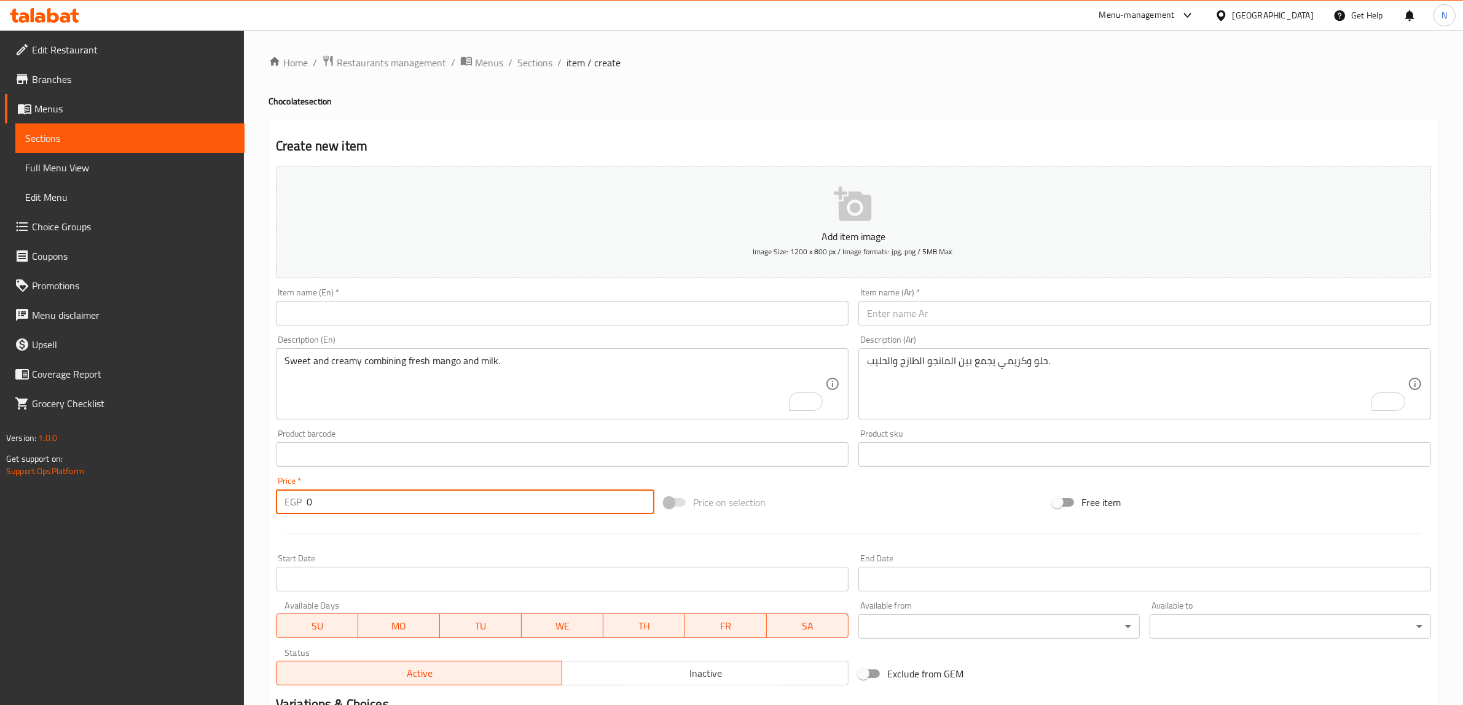
click at [481, 315] on input "text" at bounding box center [562, 313] width 573 height 25
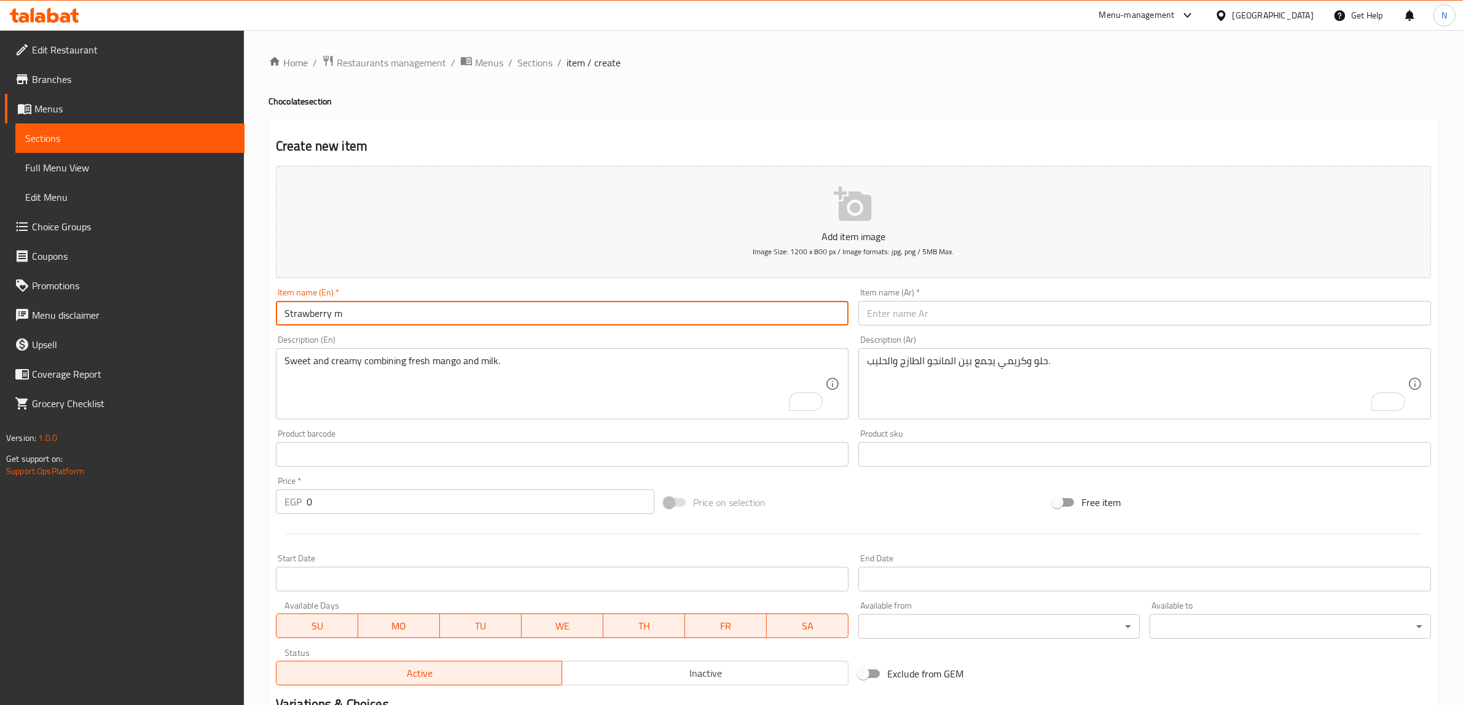
type input "Strawberry Milkshake"
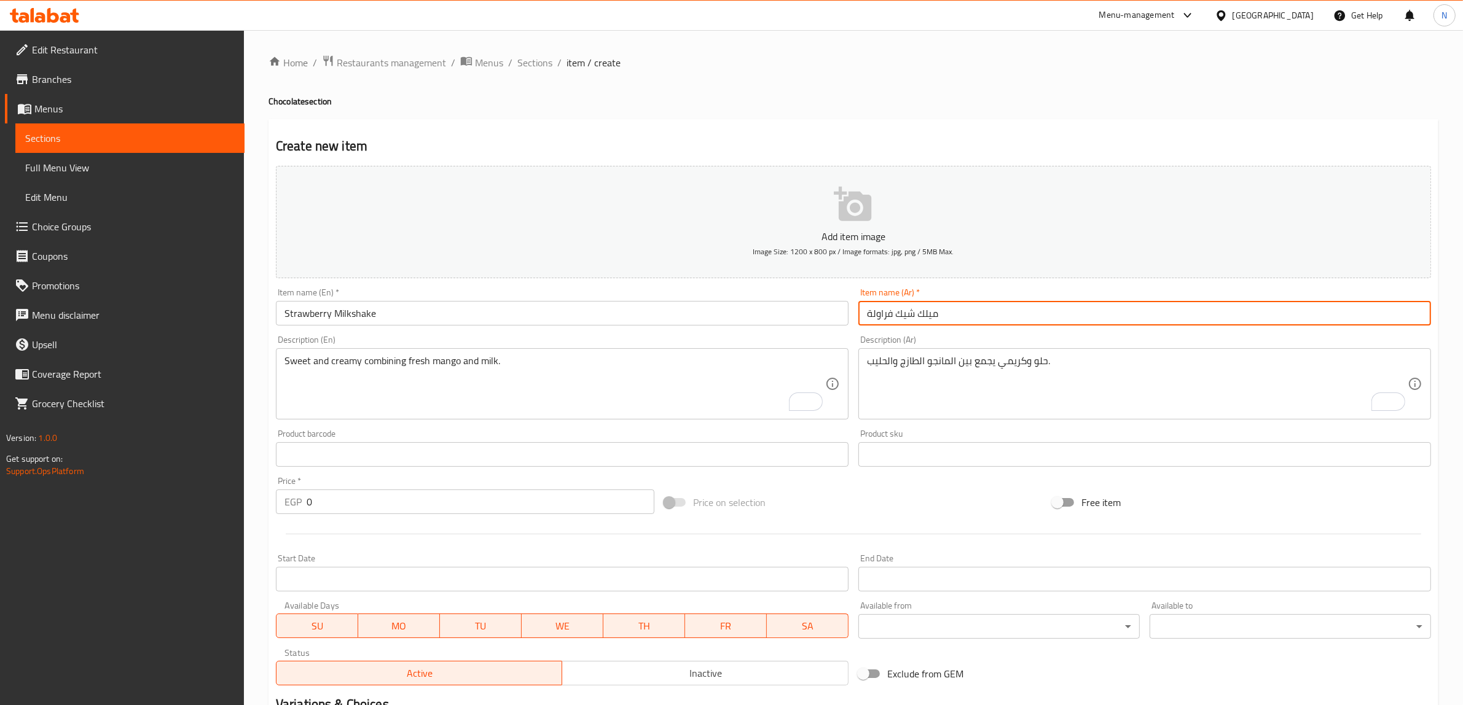
type input "ميلك شيك فراولة"
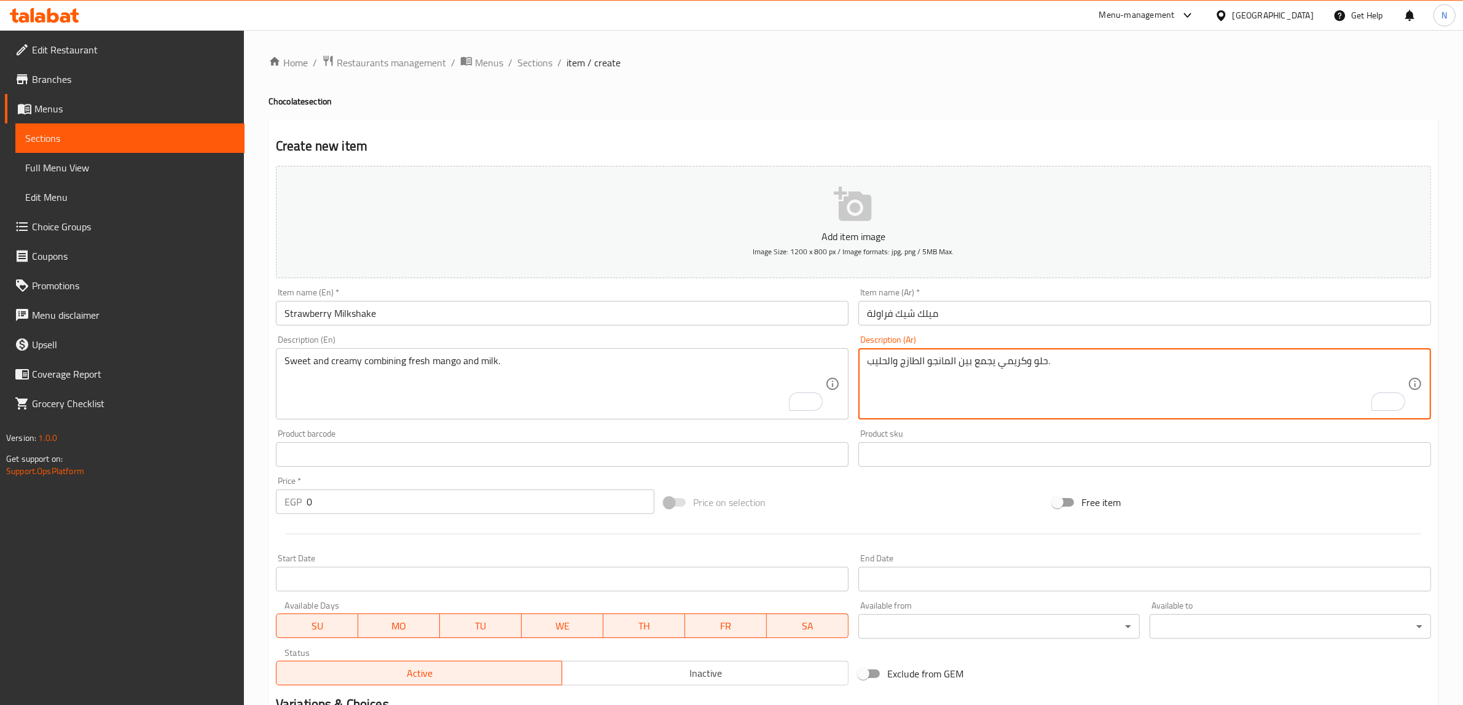
click at [1058, 385] on textarea "حلو وكريمي يجمع بين المانجو الطازج والحليب." at bounding box center [1137, 384] width 541 height 58
paste textarea "منعش وكريمي بمذاق الفراولة الطبيعية."
type textarea "منعش وكريمي بمذاق الفراولة الطبيعية."
click at [545, 358] on textarea "Sweet and creamy combining fresh mango and milk." at bounding box center [554, 384] width 541 height 58
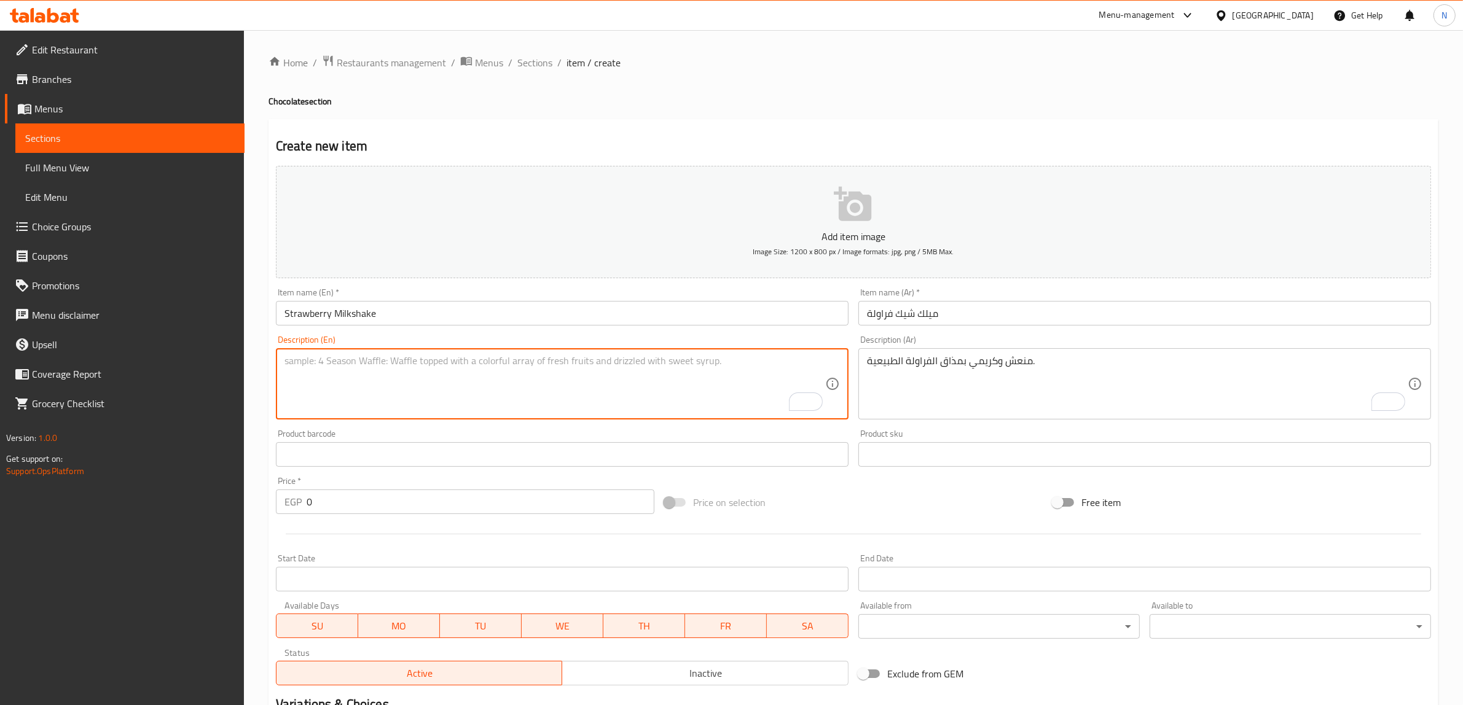
paste textarea "Refreshing and creamy with a natural strawberry taste."
type textarea "Refreshing and creamy with a natural strawberry taste."
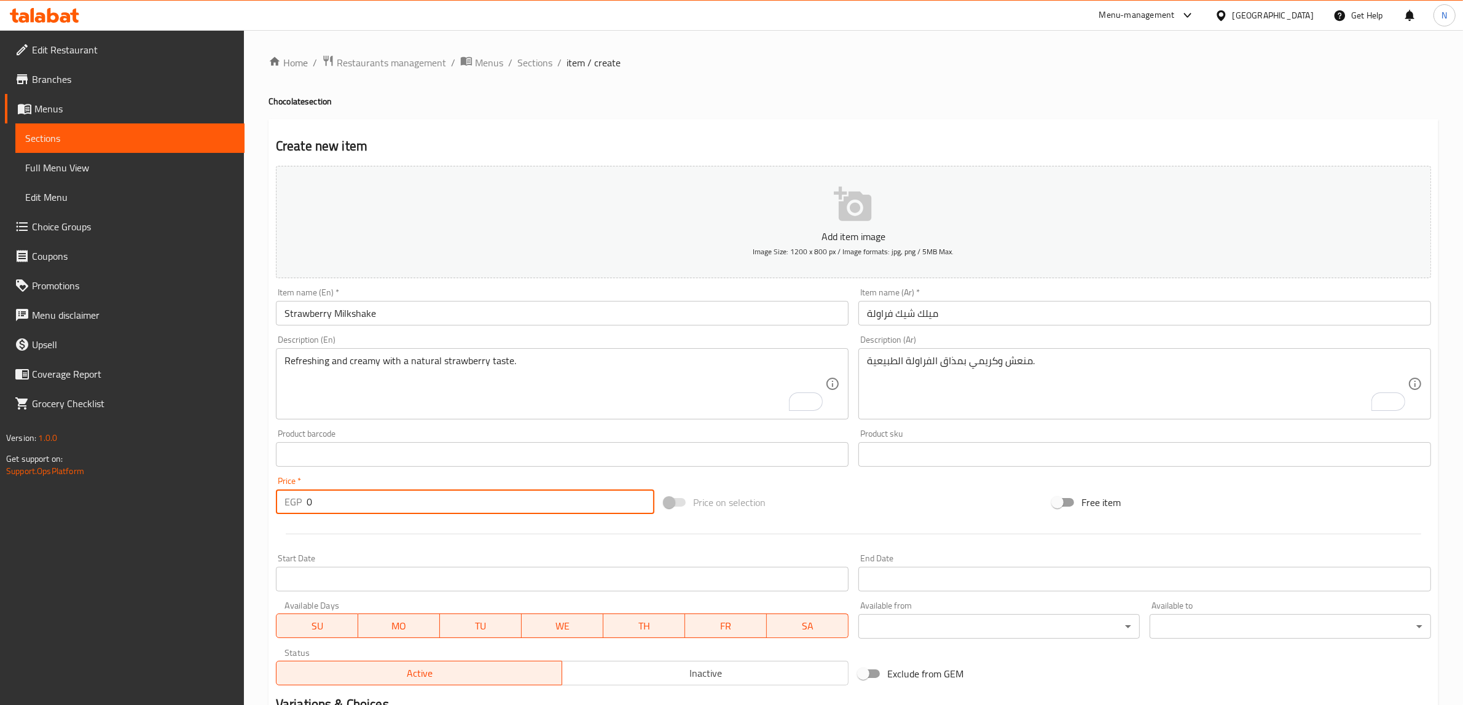
click at [502, 498] on input "0" at bounding box center [481, 502] width 348 height 25
type input "60"
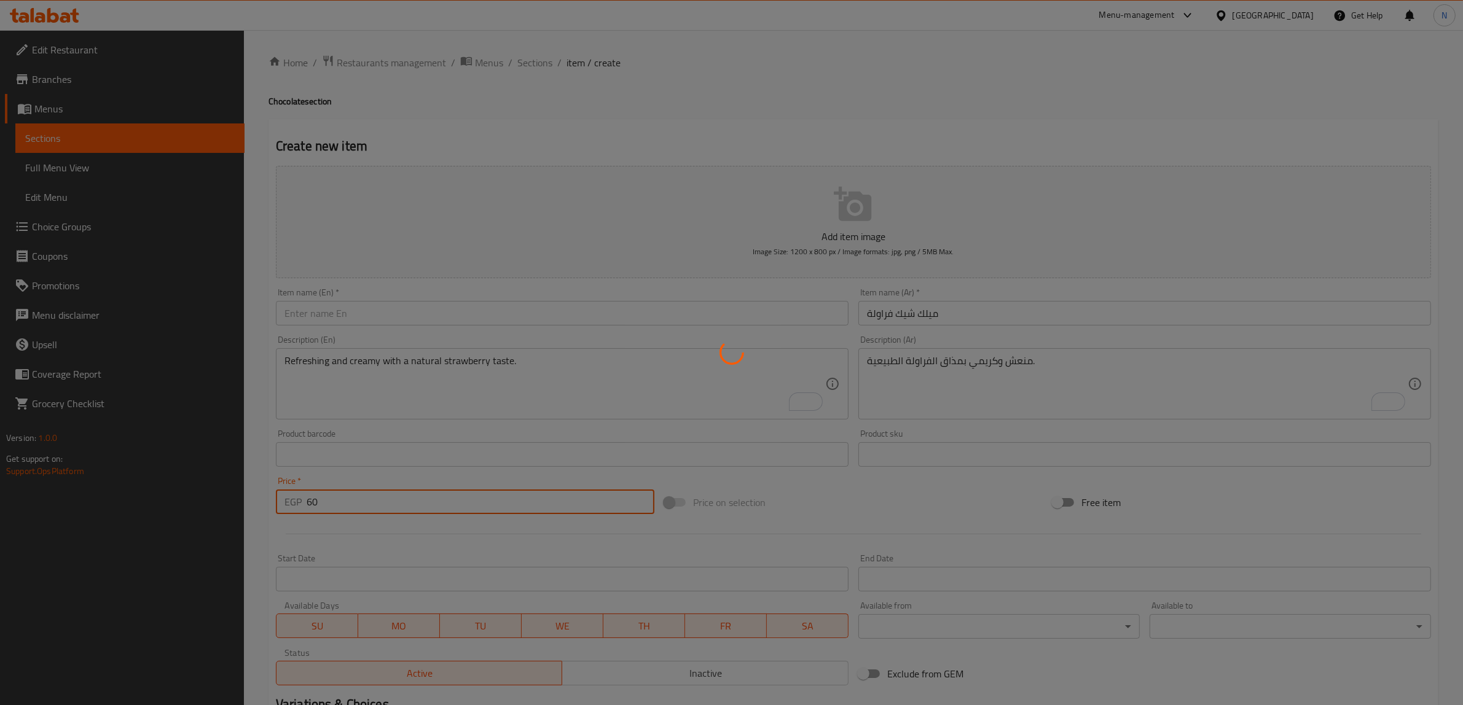
type input "0"
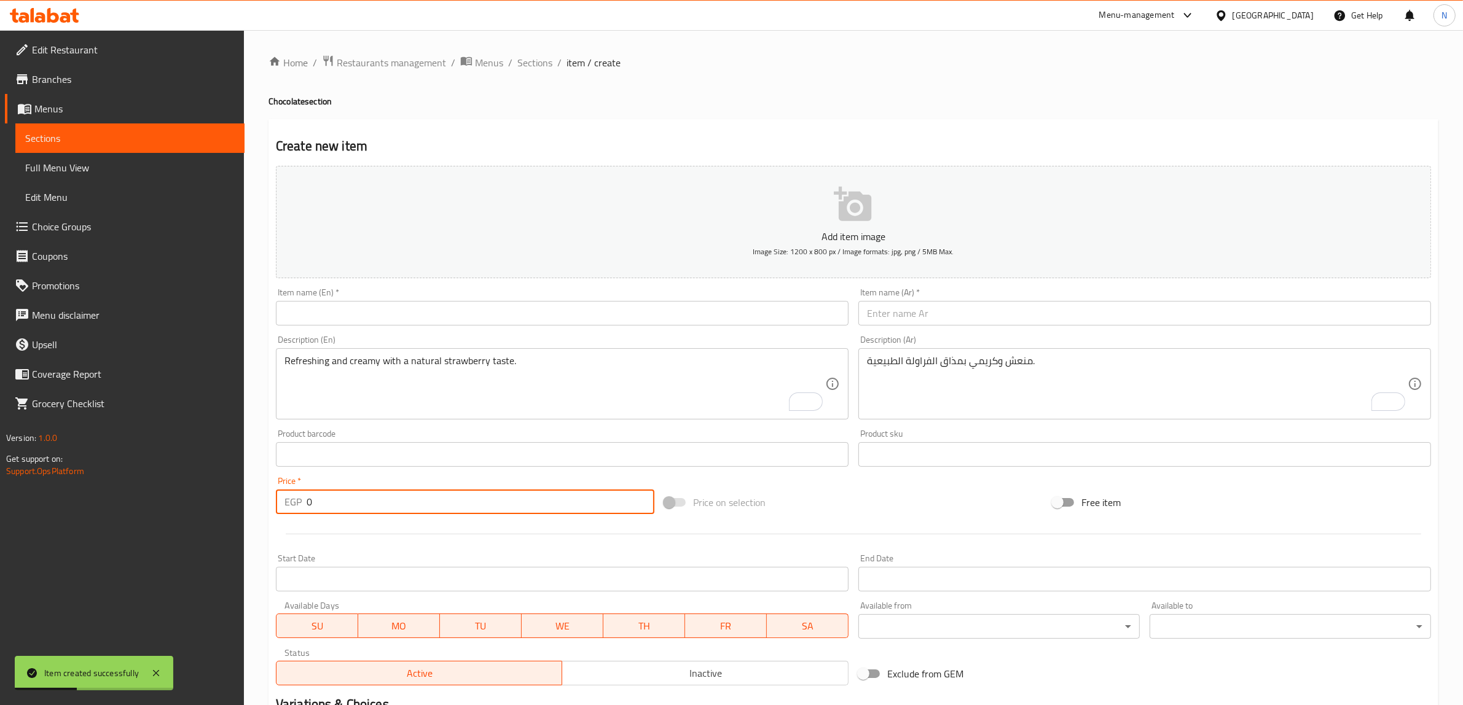
click at [518, 315] on input "text" at bounding box center [562, 313] width 573 height 25
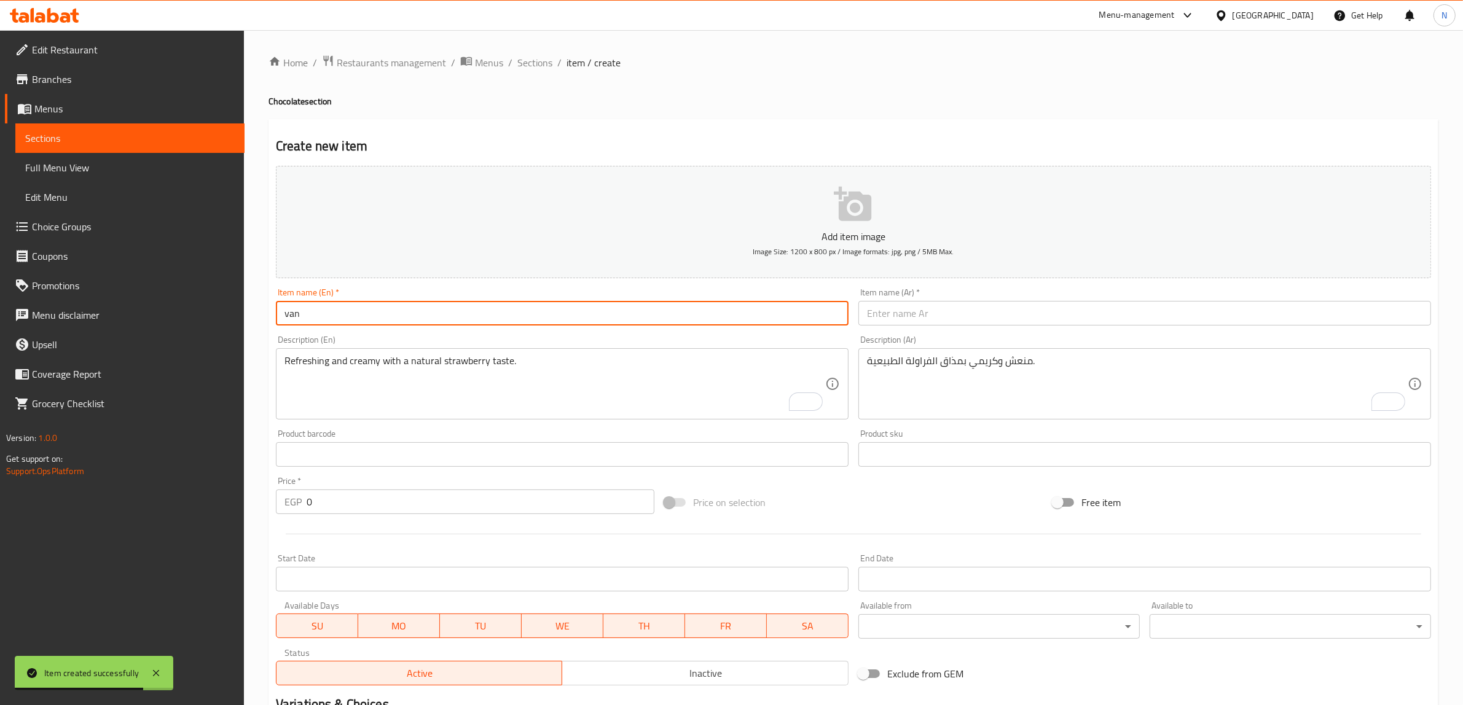
type input "Vanilla Milkshake"
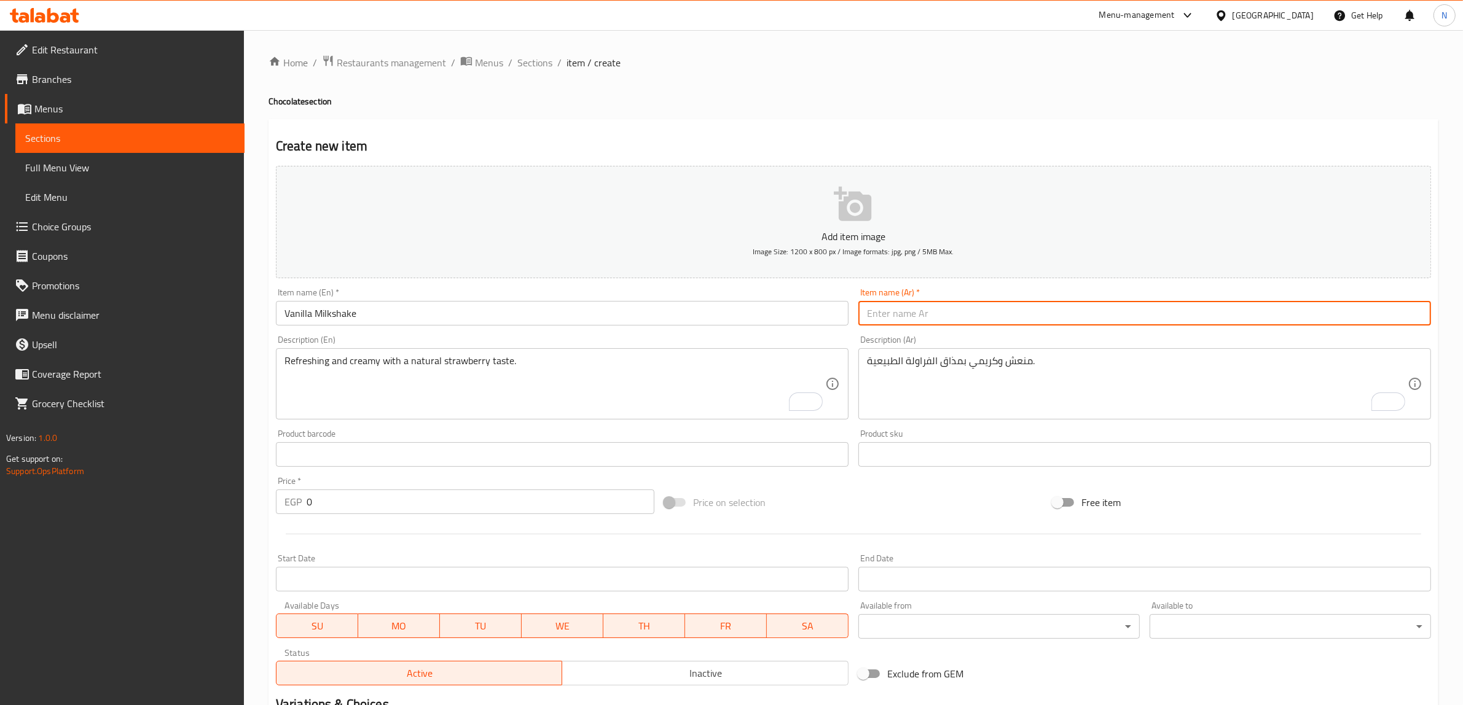
click at [1056, 312] on input "text" at bounding box center [1144, 313] width 573 height 25
paste input "ميلك [PERSON_NAME]"
type input "ميلك [PERSON_NAME]"
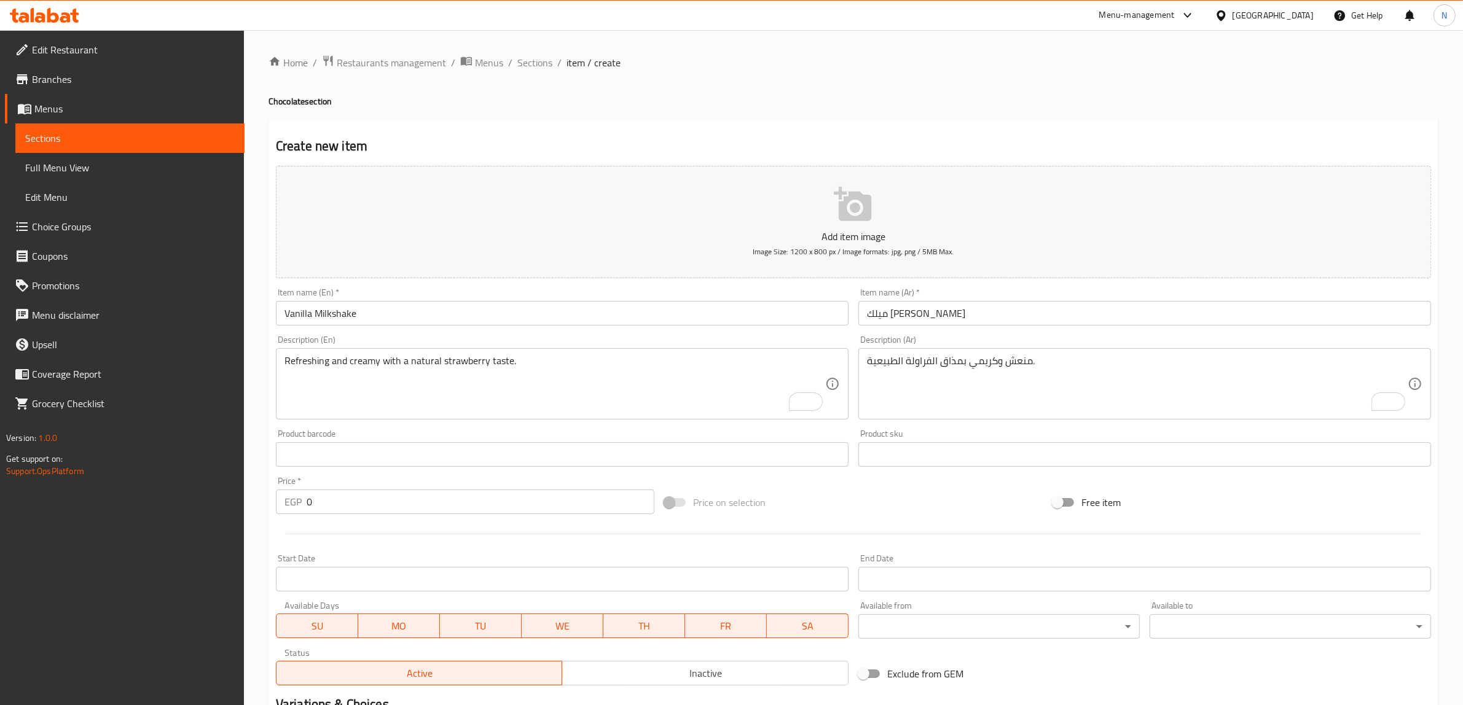
click at [1164, 381] on textarea "منعش وكريمي بمذاق الفراولة الطبيعية." at bounding box center [1137, 384] width 541 height 58
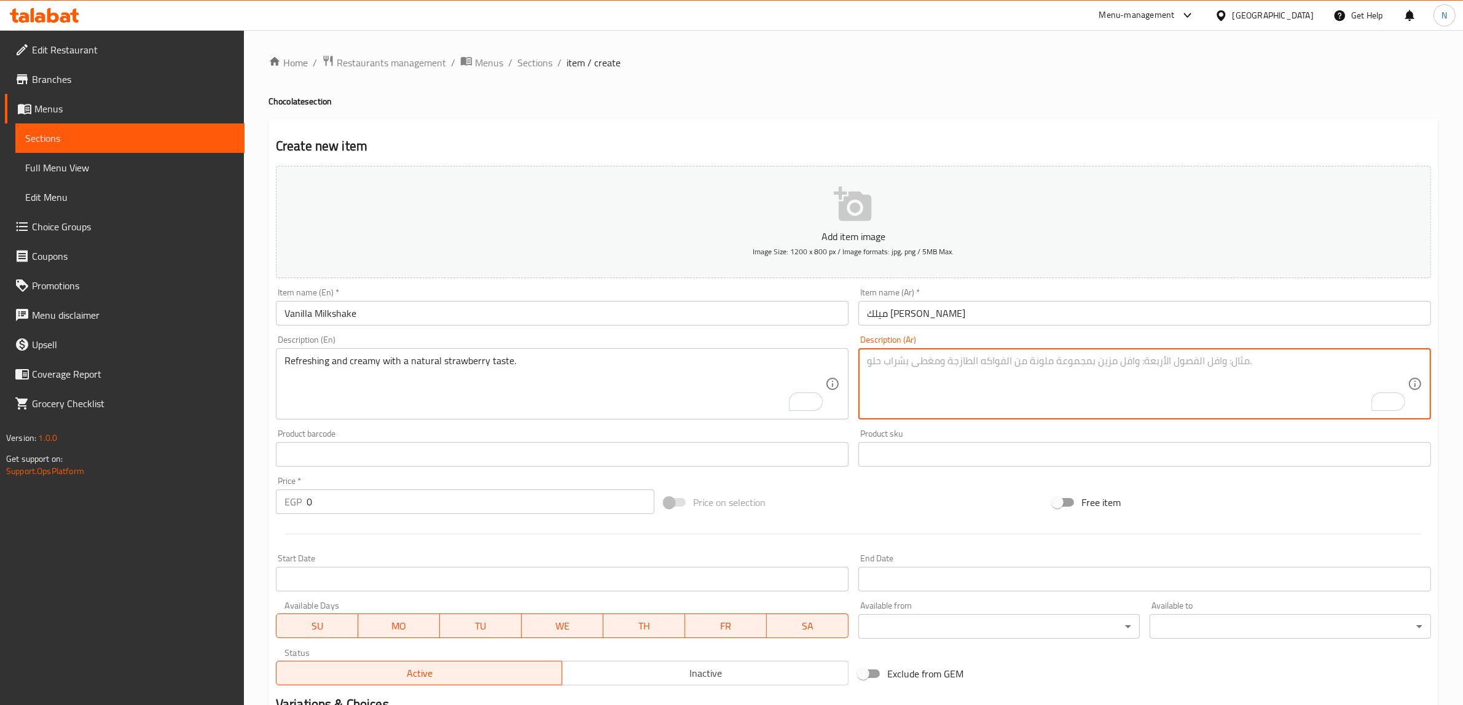
paste textarea "كلاسيكي ناعم ولذيذ بطعم الفانيليا الكريمي."
click at [966, 363] on textarea "كلاسيكي ناعم ولذيذ بطعم الفانيليا الكريمي." at bounding box center [1137, 384] width 541 height 58
click at [1082, 381] on textarea "كلاسيكي ناعم بطعم الفانيليا الكريمي." at bounding box center [1137, 384] width 541 height 58
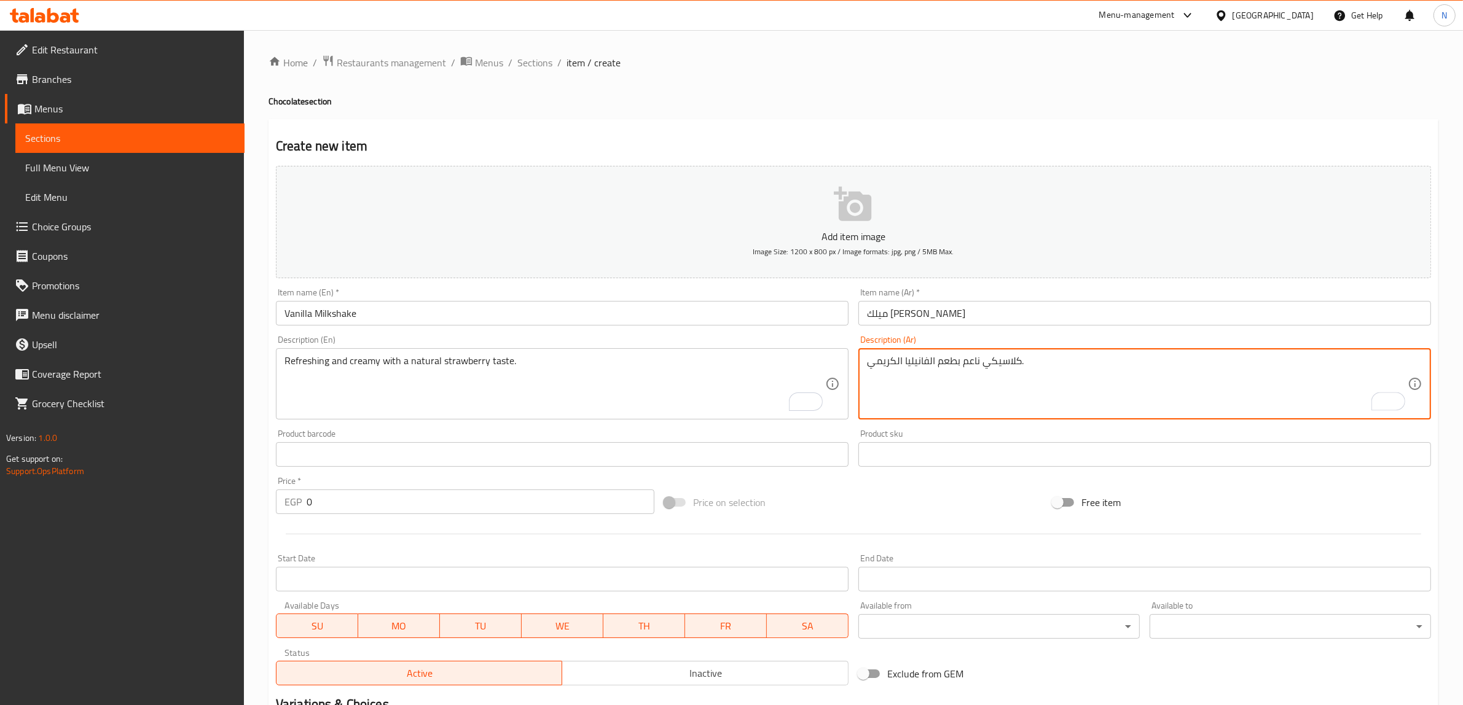
click at [1082, 381] on textarea "كلاسيكي ناعم بطعم الفانيليا الكريمي." at bounding box center [1137, 384] width 541 height 58
type textarea "كلاسيكي ناعم بطعم الفانيليا الكريمي."
click at [579, 381] on textarea "Refreshing and creamy with a natural strawberry taste." at bounding box center [554, 384] width 541 height 58
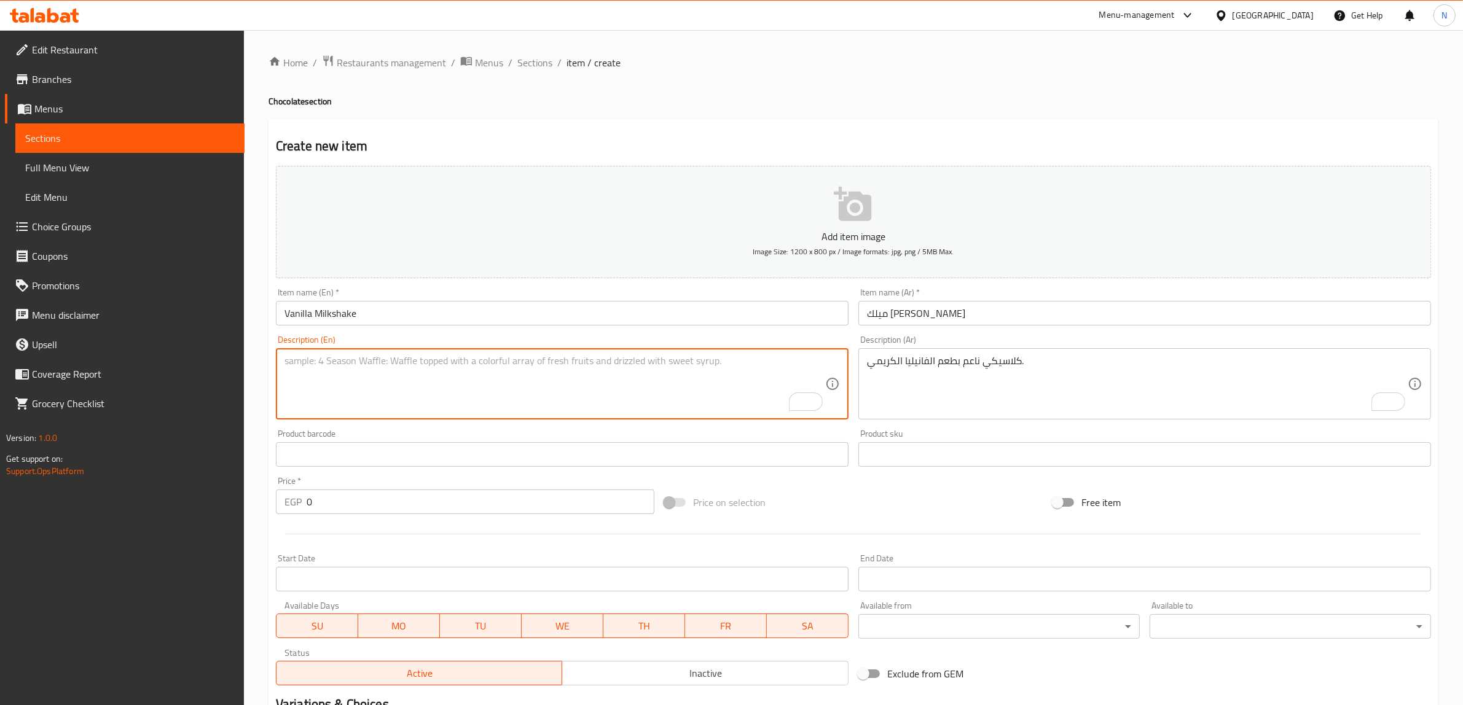
paste textarea "Classic smooth with a creamy vanilla flavor."
click at [371, 367] on textarea "Classic smooth with a creamy vanilla flavor." at bounding box center [554, 384] width 541 height 58
click at [449, 355] on textarea "Classic smooth with creamy vanilla flavor." at bounding box center [554, 384] width 541 height 58
type textarea "Classic smooth with creamy vanilla taste."
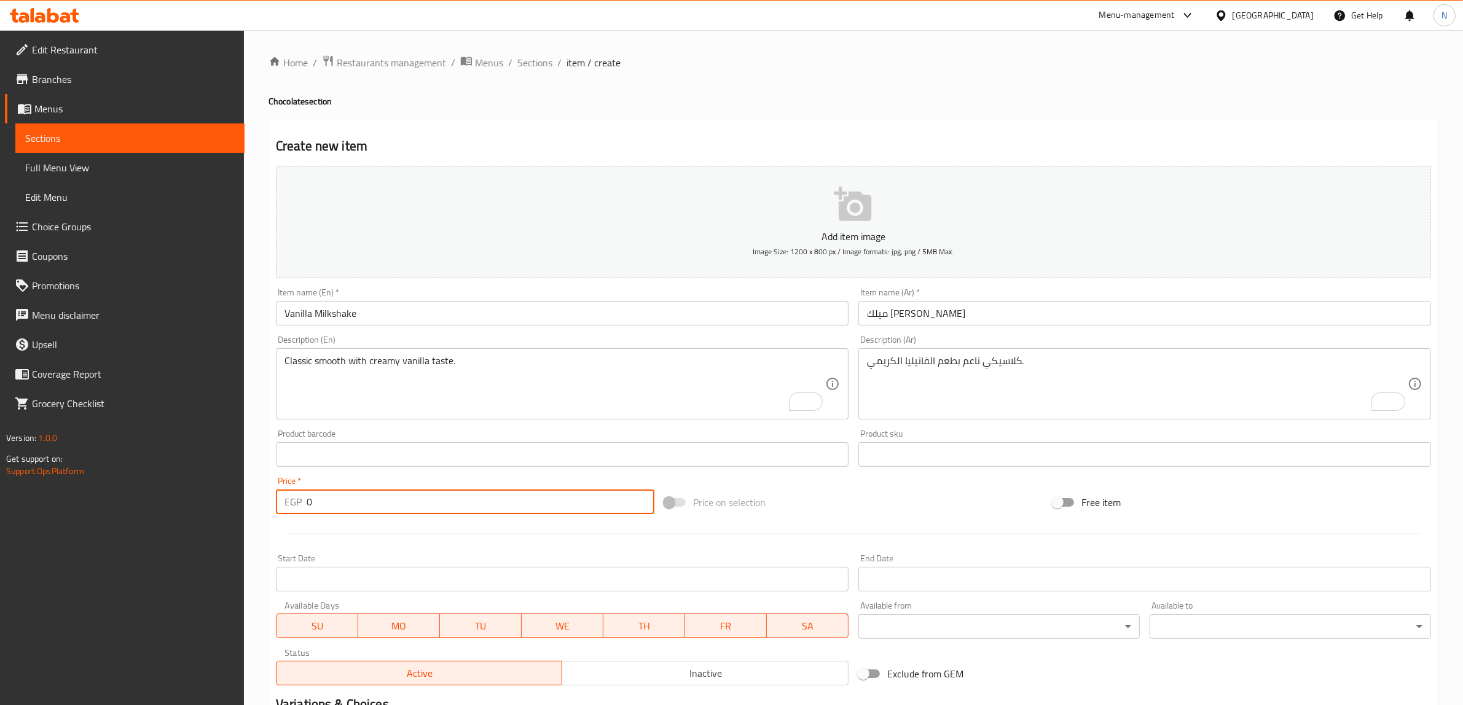
click at [538, 506] on input "0" at bounding box center [481, 502] width 348 height 25
type input "60"
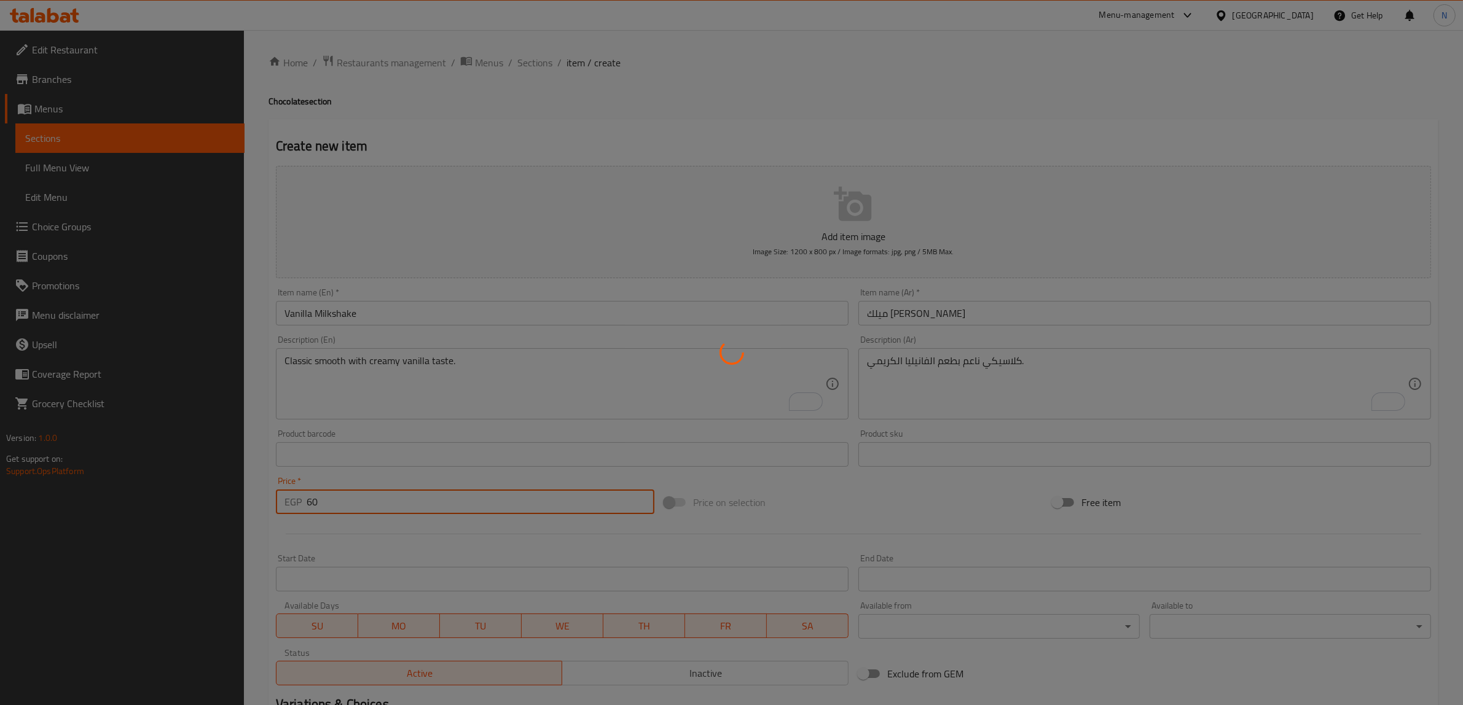
type input "0"
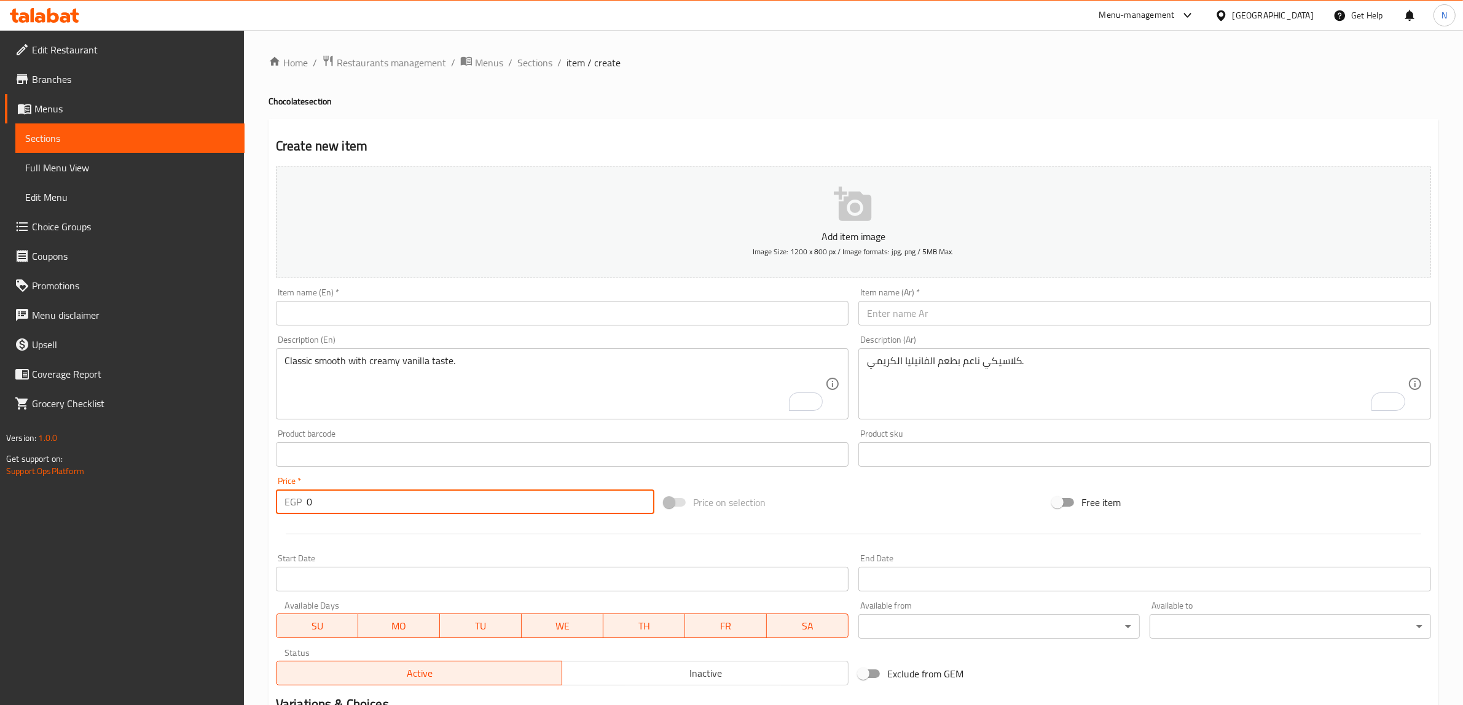
click at [707, 318] on input "text" at bounding box center [562, 313] width 573 height 25
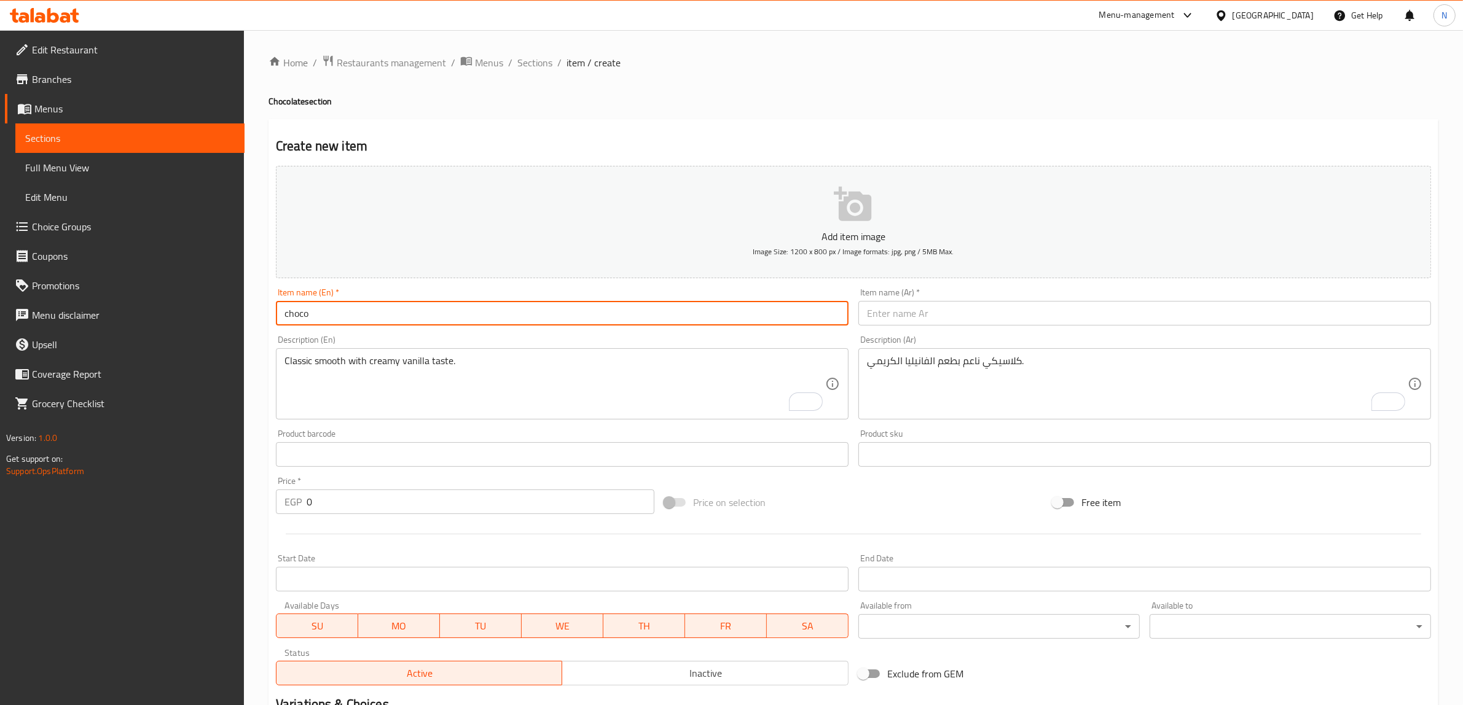
type input "Chocolate Milkshake"
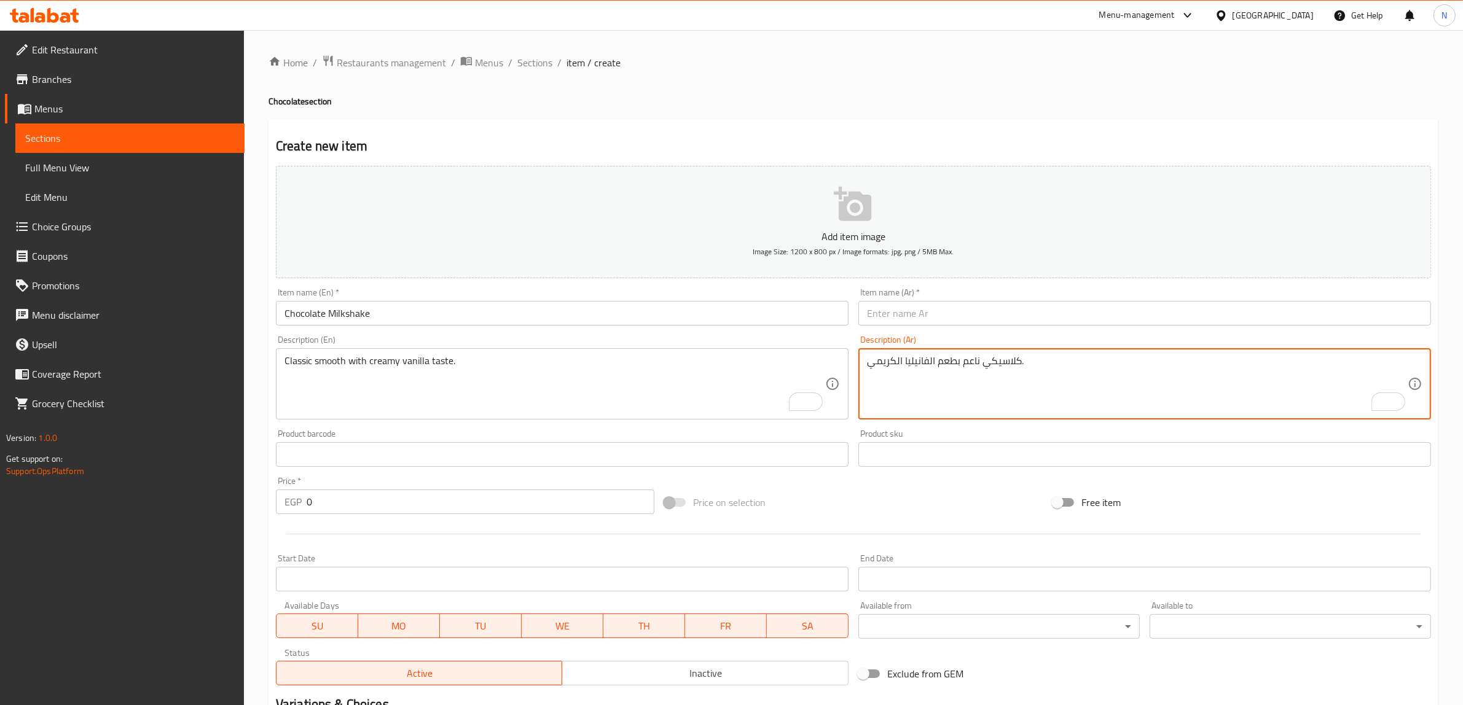
click at [1232, 364] on textarea "كلاسيكي ناعم بطعم الفانيليا الكريمي." at bounding box center [1137, 384] width 541 height 58
paste textarea "غني وكثيف لمحبي الشوكولاتة."
drag, startPoint x: 941, startPoint y: 358, endPoint x: 884, endPoint y: 375, distance: 60.1
click at [884, 375] on textarea "غني وكثيف لمحبي الشوكولاتة." at bounding box center [1137, 384] width 541 height 58
type textarea "غني وكثيف."
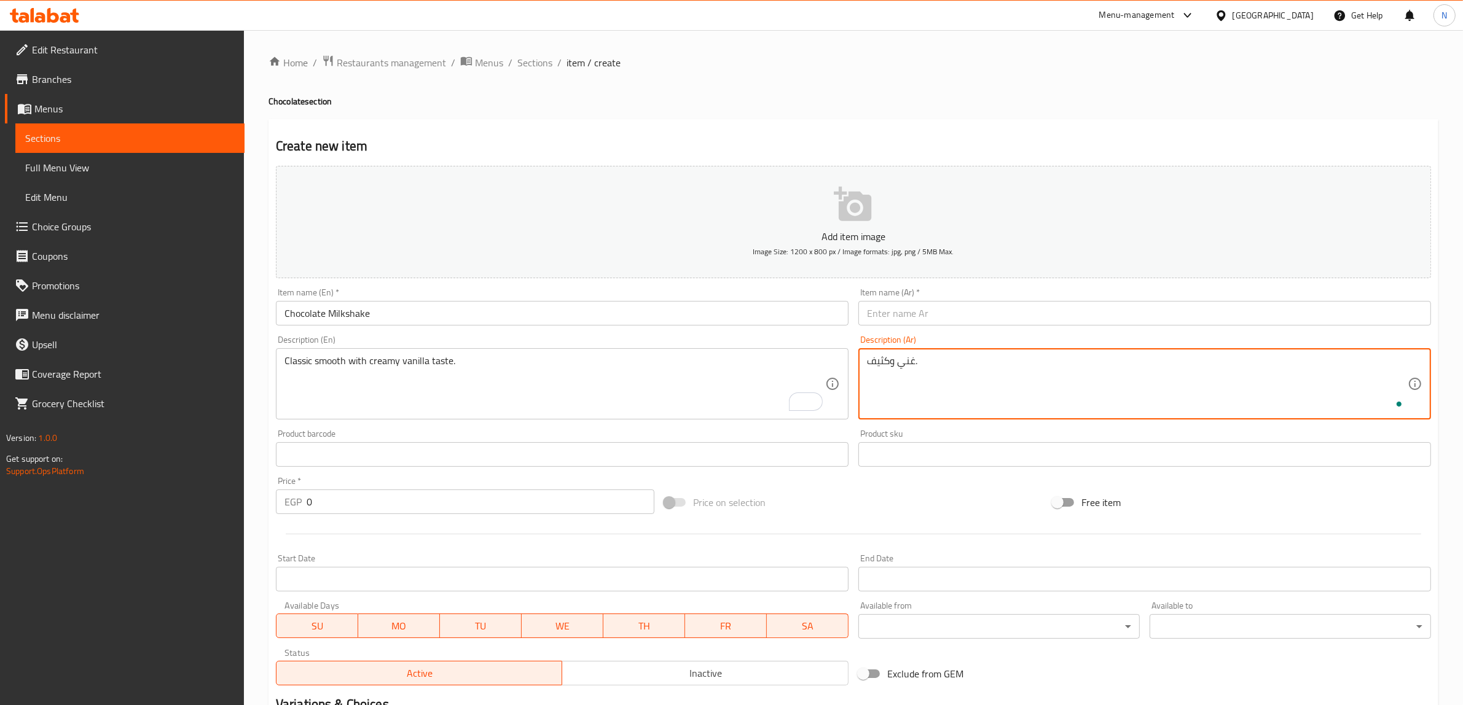
click at [724, 389] on textarea "Classic smooth with creamy vanilla taste." at bounding box center [554, 384] width 541 height 58
click at [909, 364] on textarea "غني وكثيف." at bounding box center [1137, 384] width 541 height 58
click at [480, 385] on textarea "Classic smooth with creamy vanilla taste." at bounding box center [554, 384] width 541 height 58
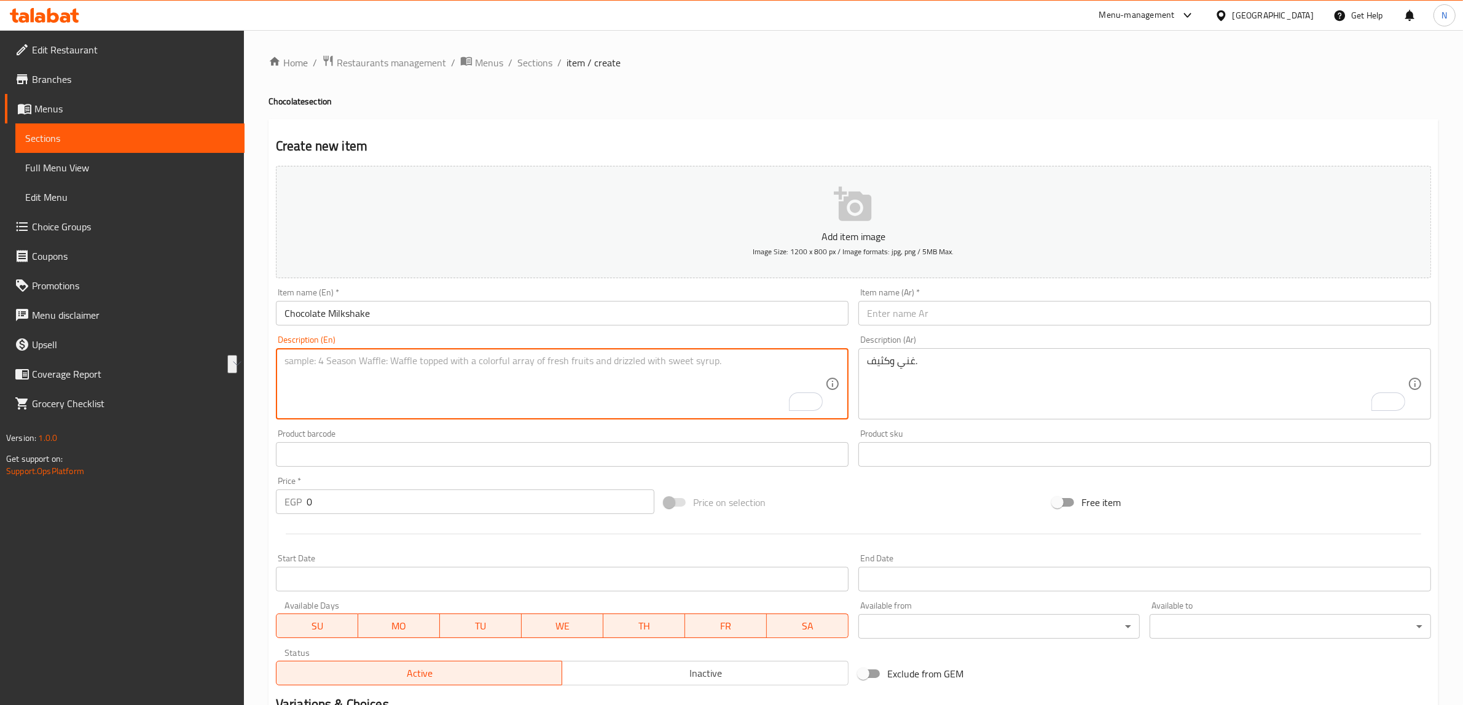
paste textarea "Rich and dense."
type textarea "Rich and dense."
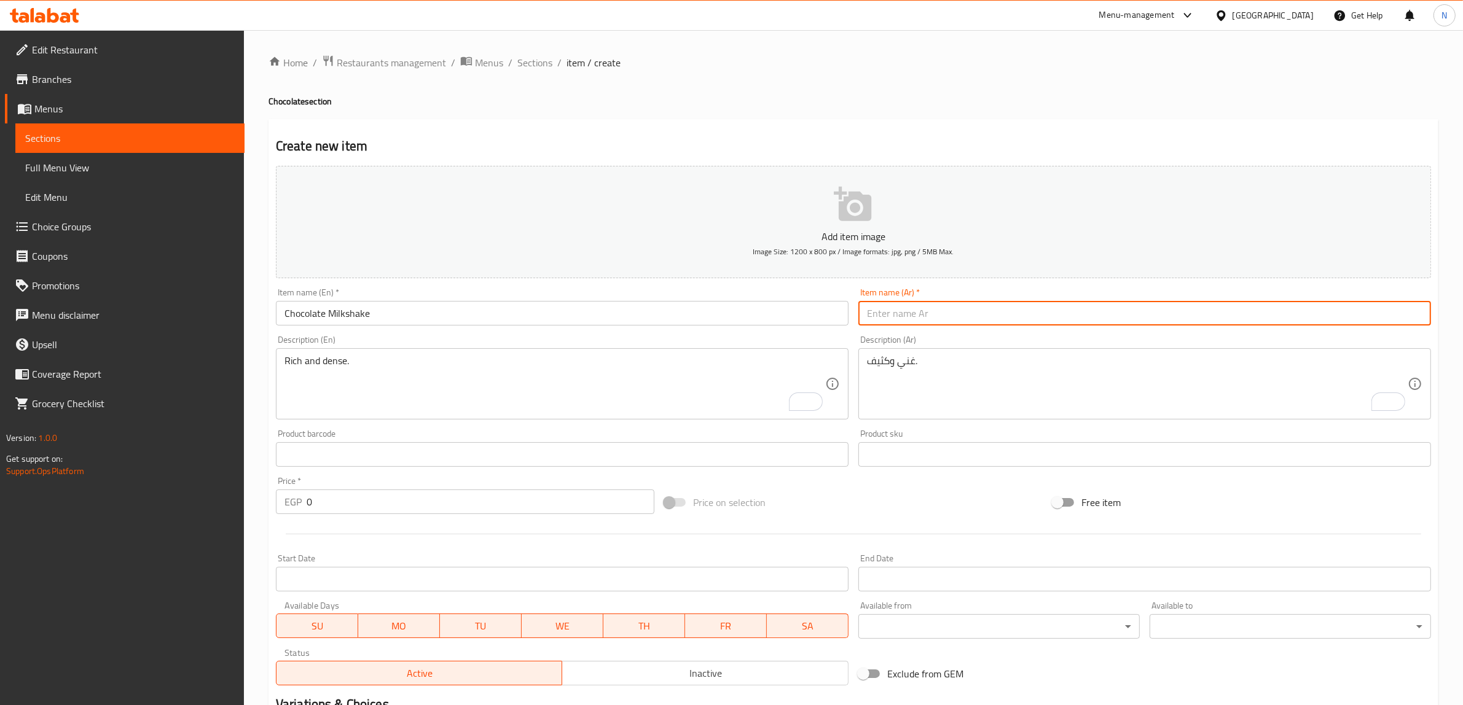
click at [1073, 318] on input "text" at bounding box center [1144, 313] width 573 height 25
paste input "ميلك شيك شوكولاتة"
type input "ميلك شيك شوكولاتة"
click at [394, 495] on input "0" at bounding box center [481, 502] width 348 height 25
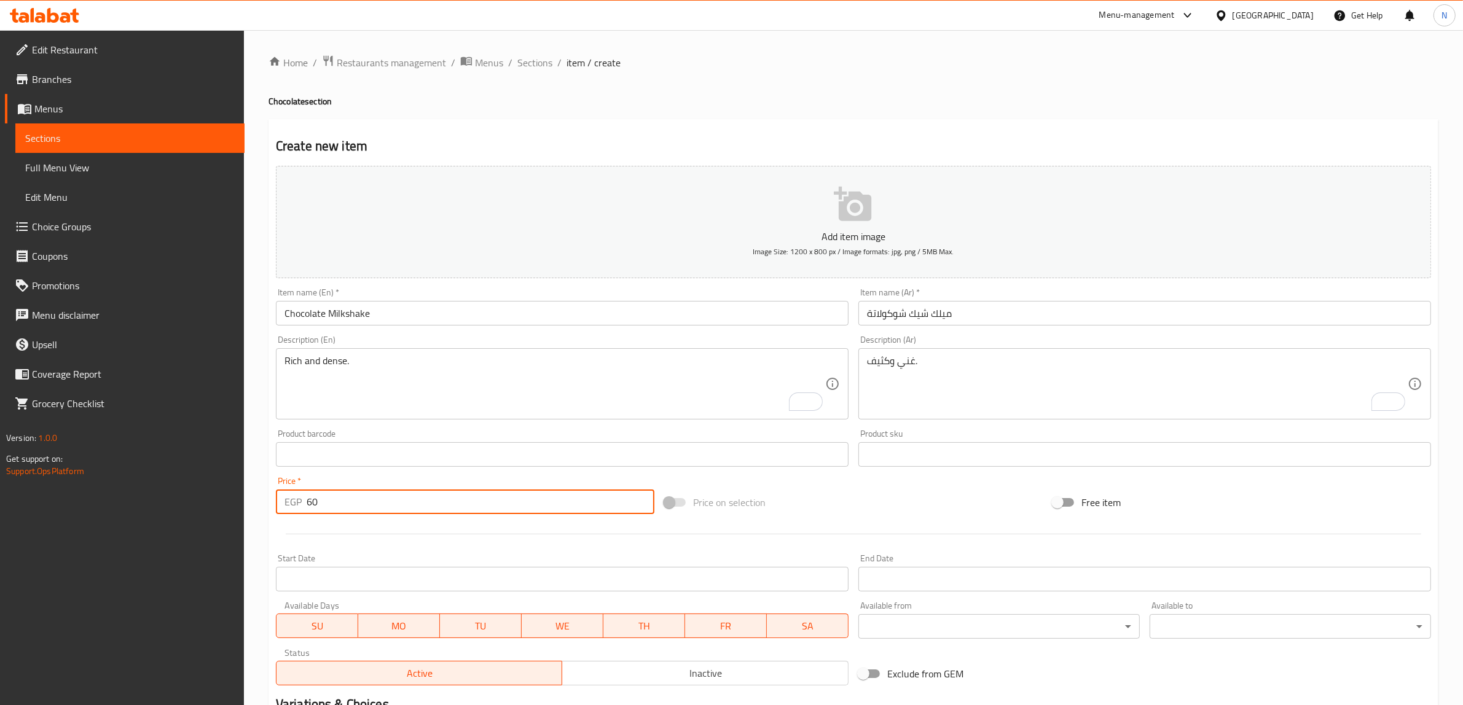
type input "60"
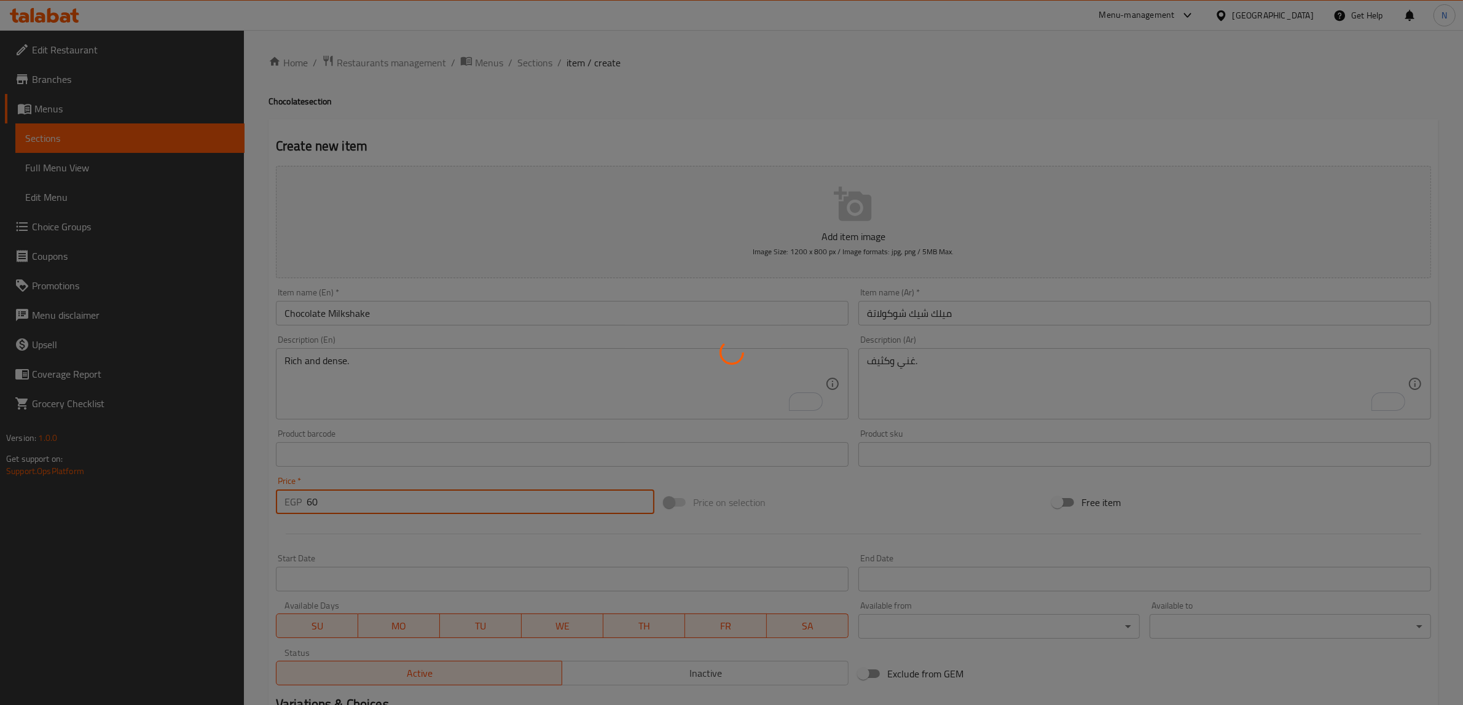
type input "0"
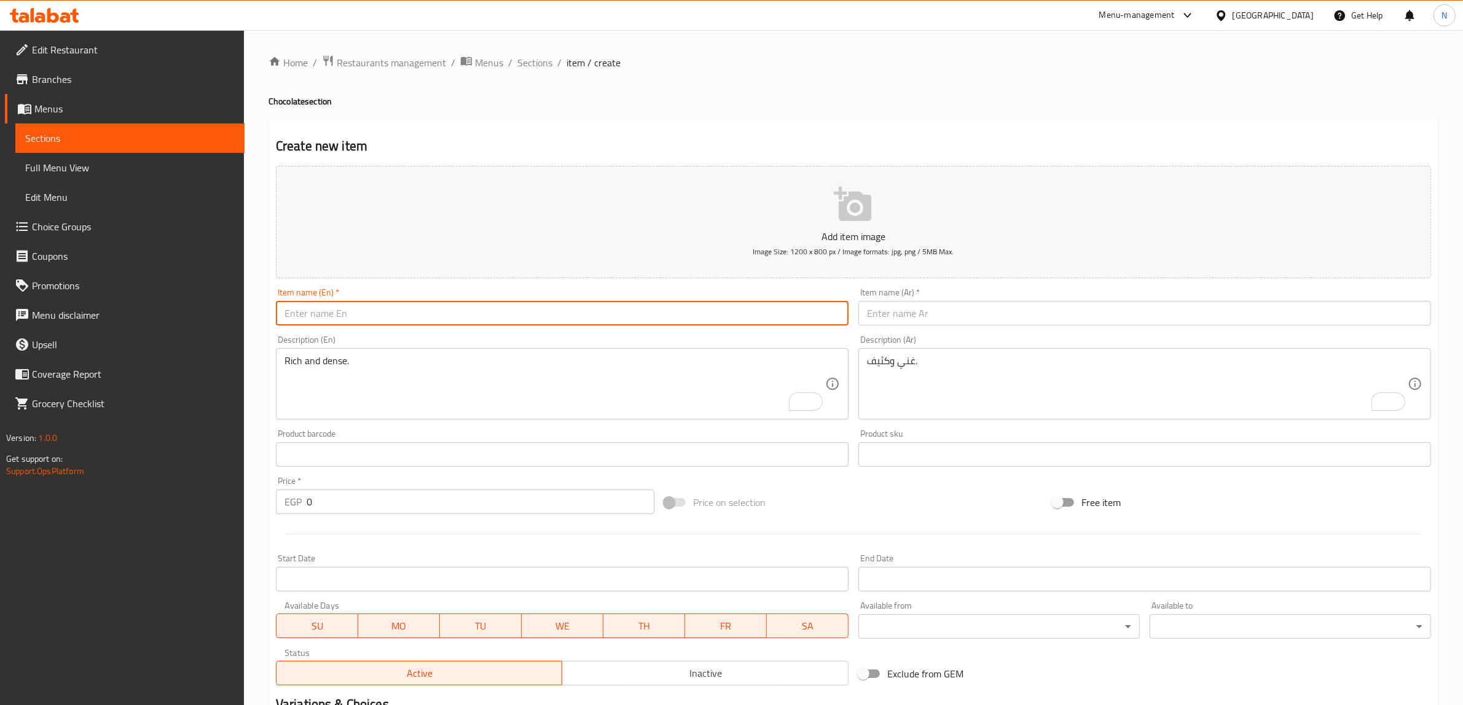
click at [776, 306] on input "text" at bounding box center [562, 313] width 573 height 25
type input "Berry Milkshake"
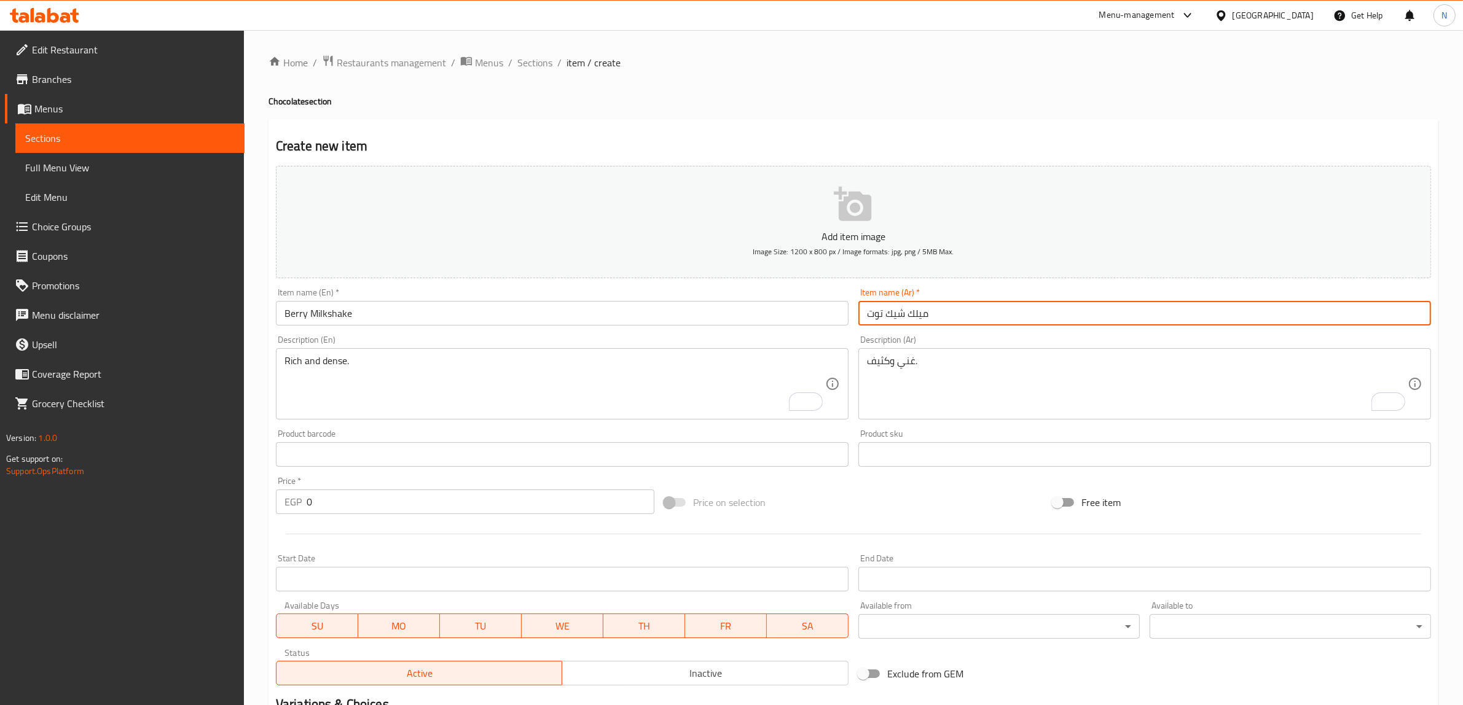
type input "ميلك شيك توت"
click at [416, 493] on input "0" at bounding box center [481, 502] width 348 height 25
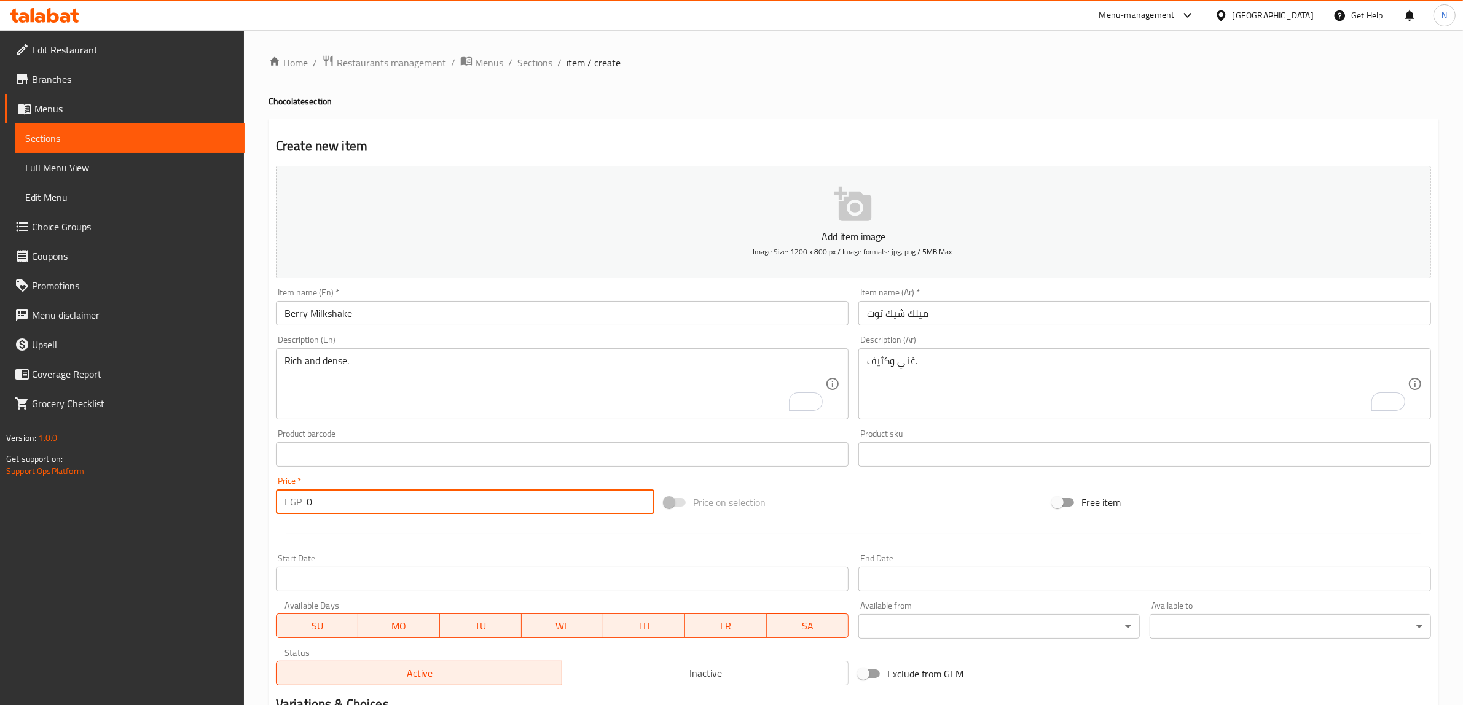
click at [416, 493] on input "0" at bounding box center [481, 502] width 348 height 25
type input "65"
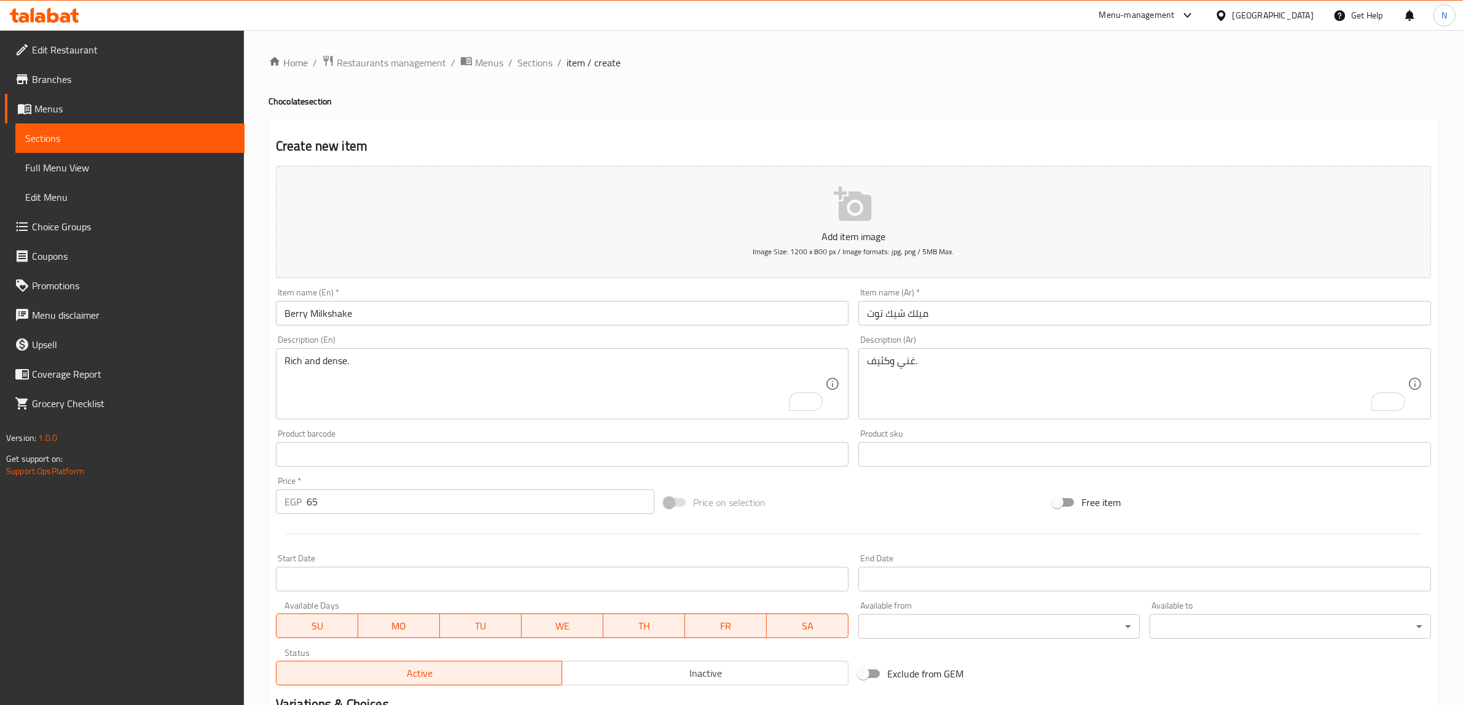
click at [1045, 388] on textarea "غني وكثيف." at bounding box center [1137, 384] width 541 height 58
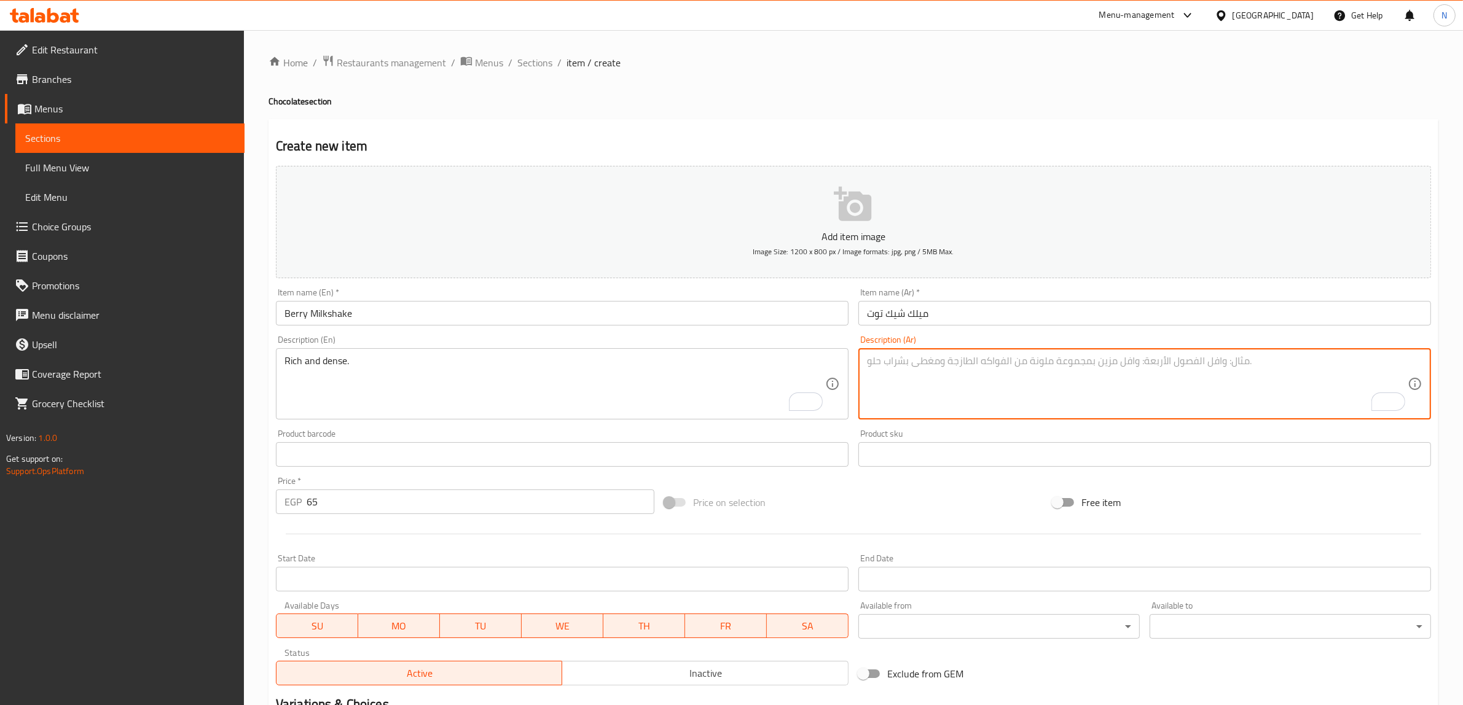
paste textarea "مزيج كريمي بطعم التوت المنعش."
type textarea "مزيج كريمي بطعم التوت المنعش."
click at [519, 388] on textarea "Rich and dense." at bounding box center [554, 384] width 541 height 58
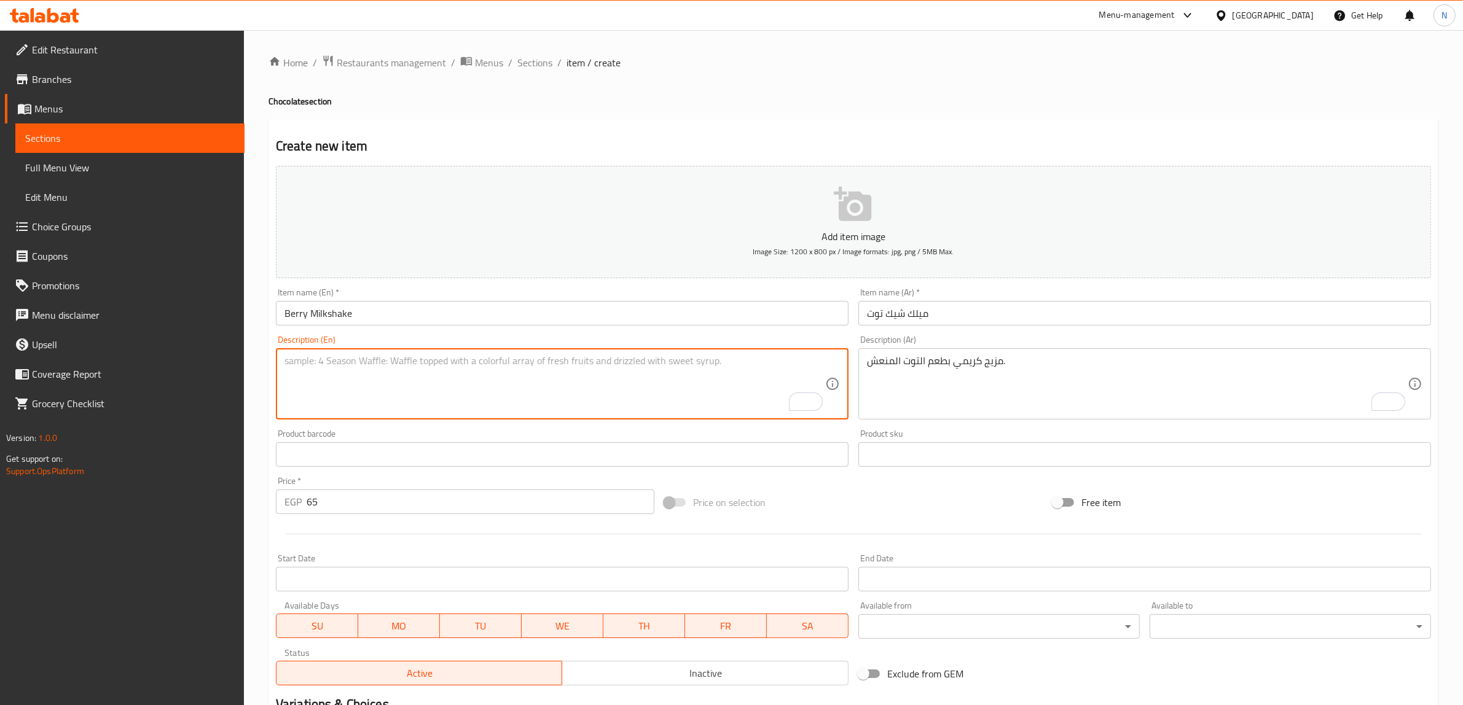
paste textarea "A creamy blend with a refreshing [PERSON_NAME] flavor."
click at [450, 360] on textarea "A creamy blend with a refreshing [PERSON_NAME] flavor." at bounding box center [554, 384] width 541 height 58
type textarea "A creamy blend with a refreshing berry taste."
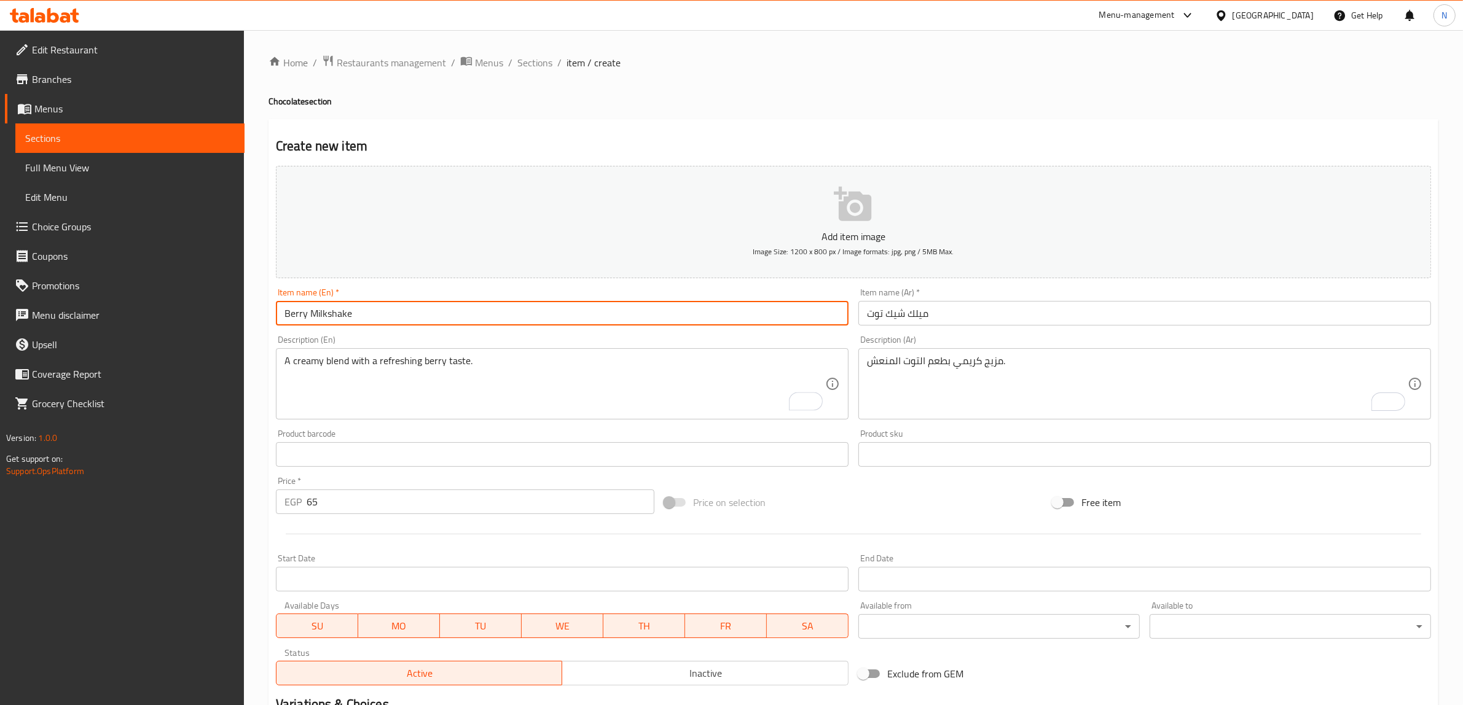
click at [471, 307] on input "Berry Milkshake" at bounding box center [562, 313] width 573 height 25
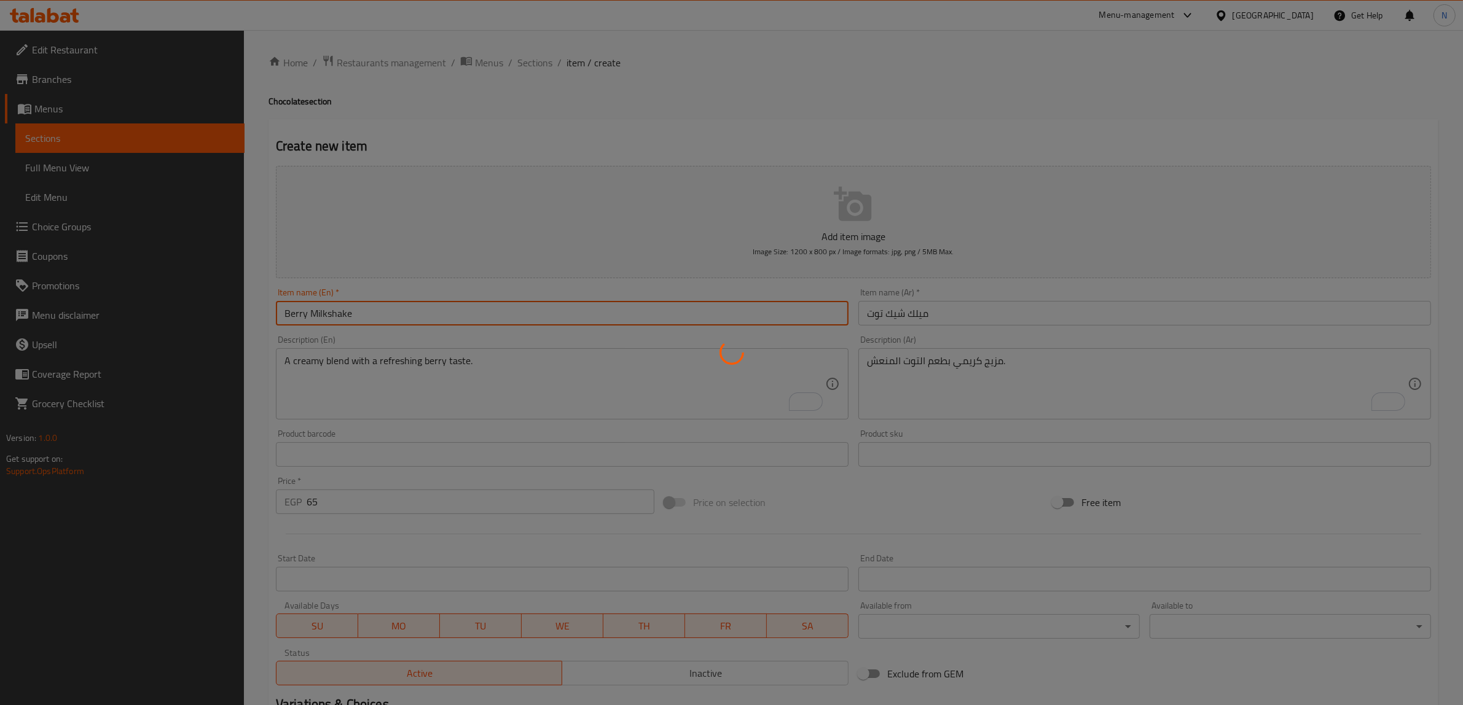
type input "0"
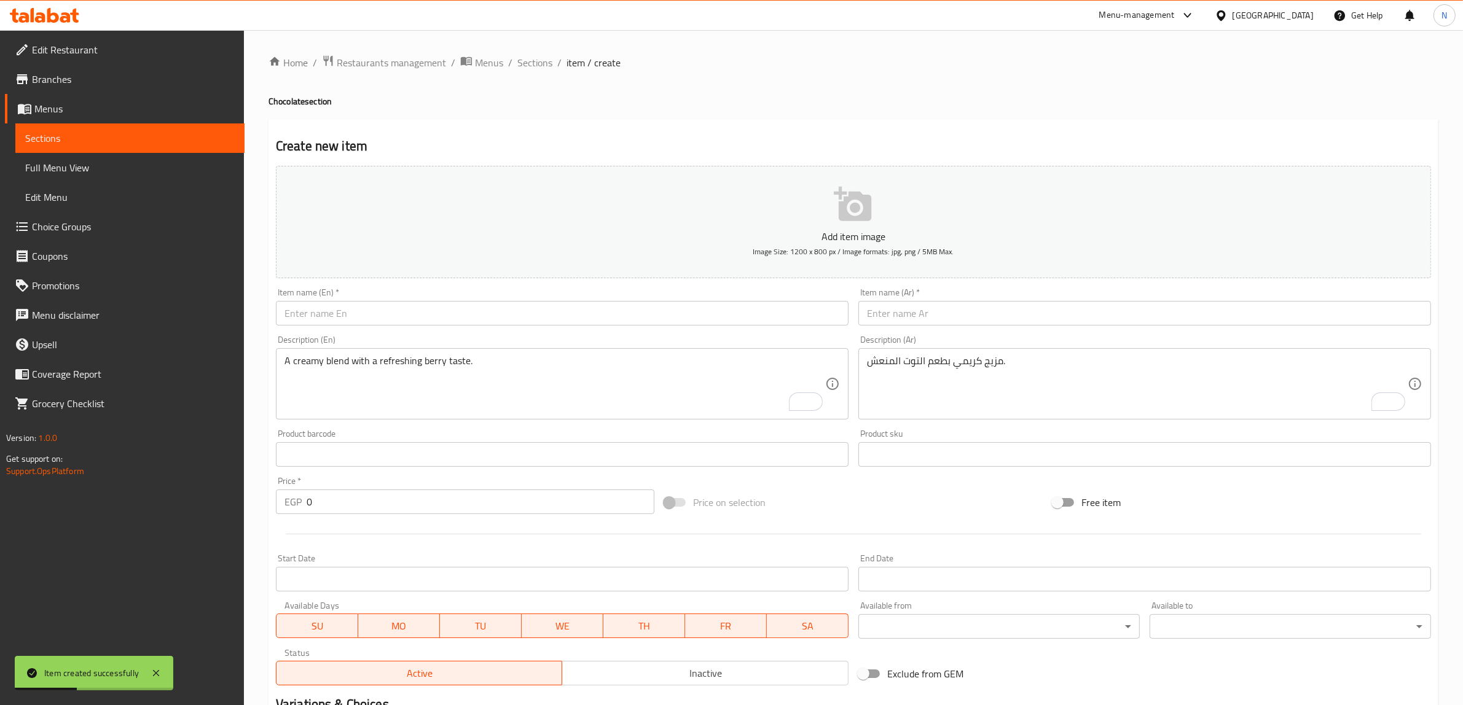
click at [1093, 321] on input "text" at bounding box center [1144, 313] width 573 height 25
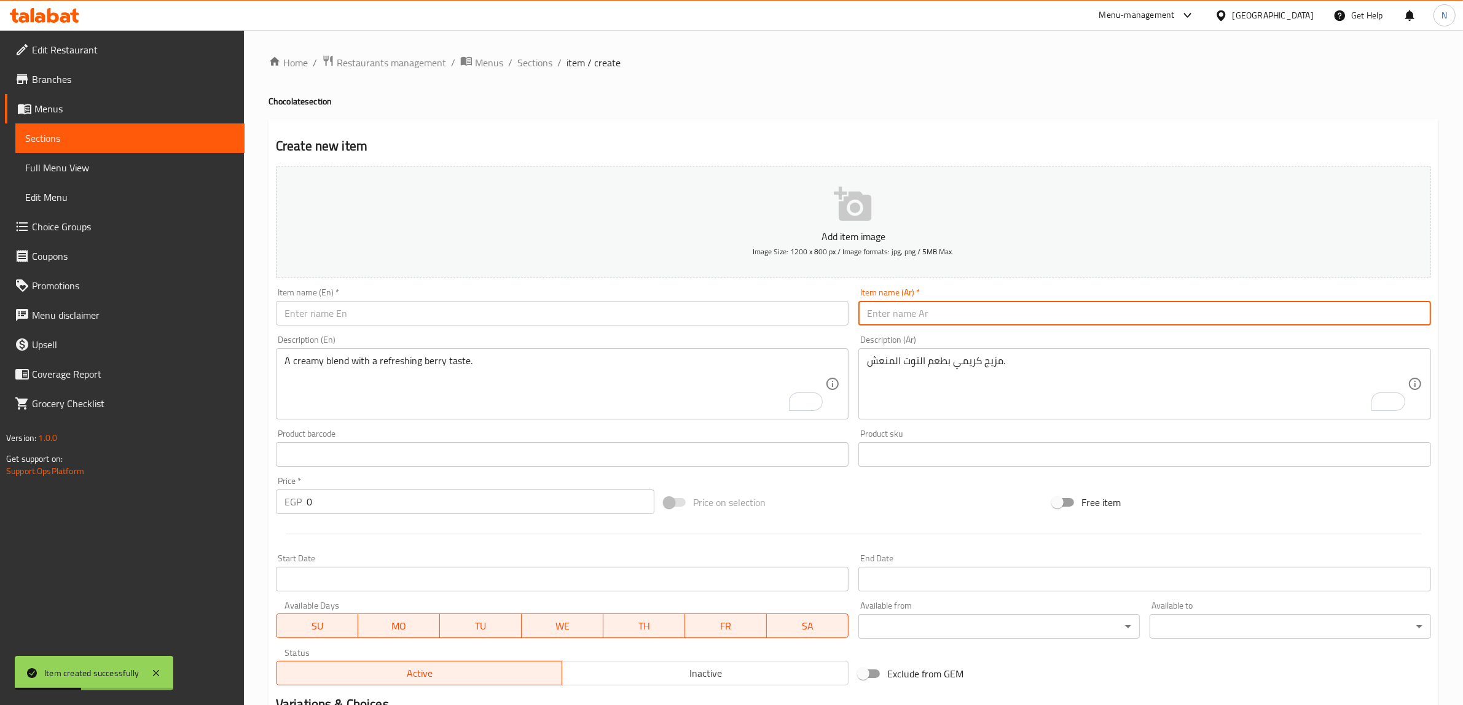
paste input "ميلك [PERSON_NAME]"
type input "ميلك [PERSON_NAME]"
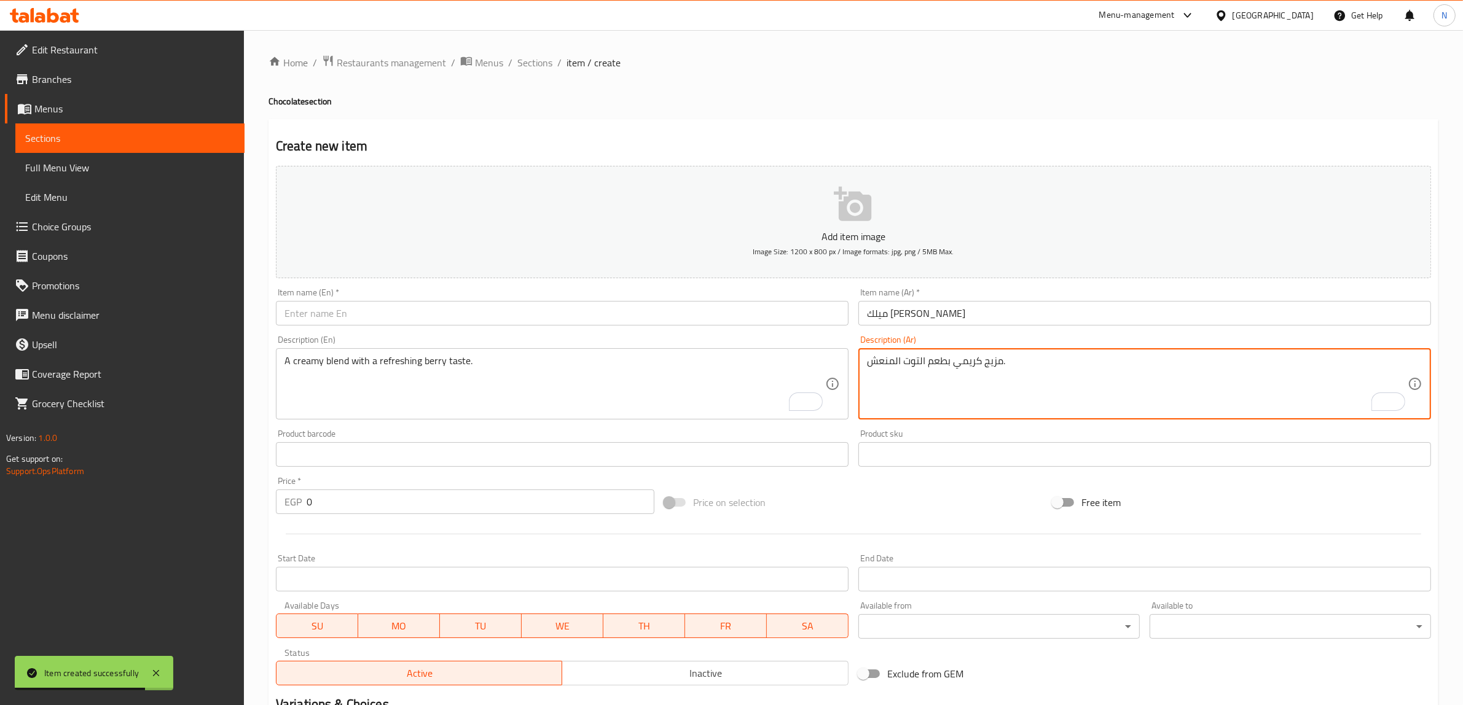
click at [1120, 393] on textarea "مزيج كريمي بطعم التوت المنعش." at bounding box center [1137, 384] width 541 height 58
paste textarea "نكهة استوائية منعشة بطعم الكيوي مع الحليب."
type textarea "نكهة استوائية منعشة بطعم الكيوي مع الحليب."
click at [443, 374] on textarea "A creamy blend with a refreshing berry taste." at bounding box center [554, 384] width 541 height 58
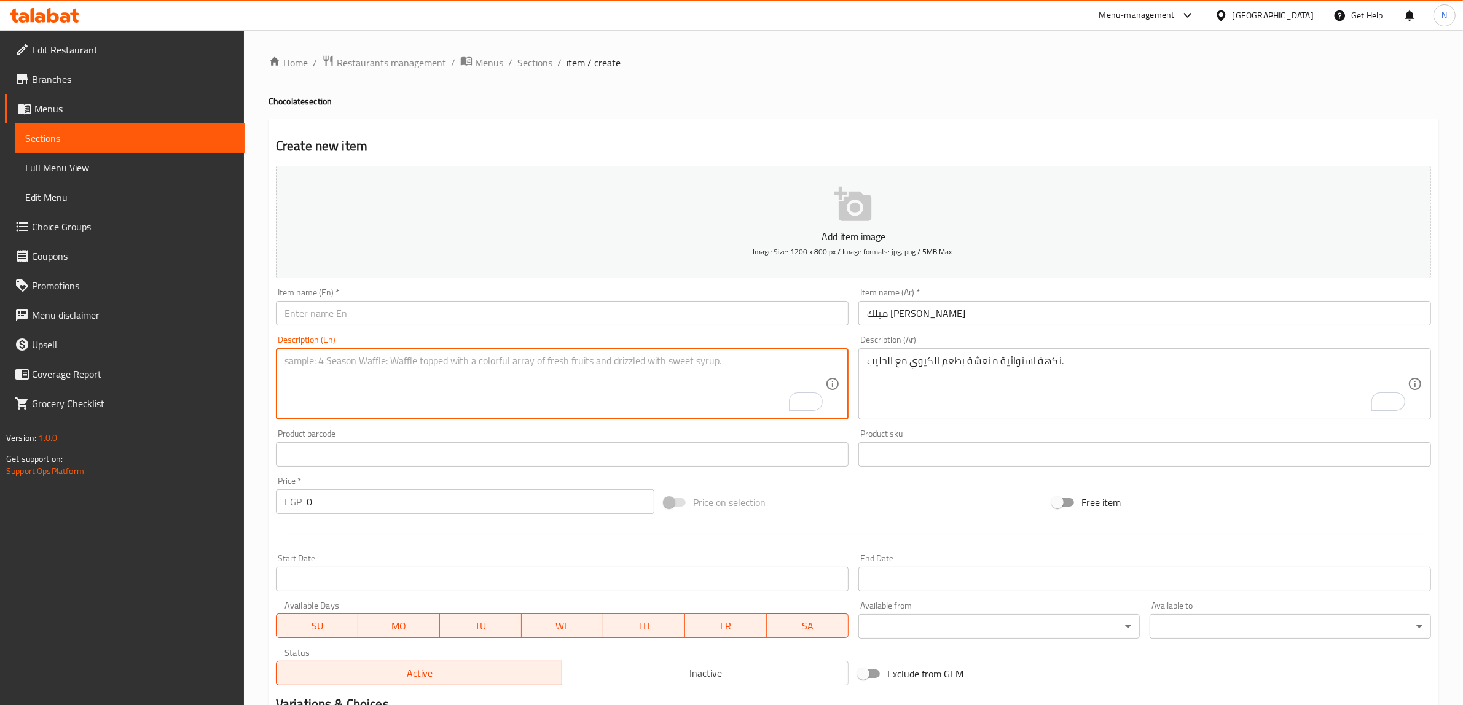
paste textarea "A refreshing tropical flavor with the taste of kiwi and milk."
click at [498, 361] on textarea "A refreshing tropical flavor with the taste of kiwi and milk." at bounding box center [554, 384] width 541 height 58
click at [492, 361] on textarea "A refreshing tropical flavor with the taste of kiwi and milk." at bounding box center [554, 384] width 541 height 58
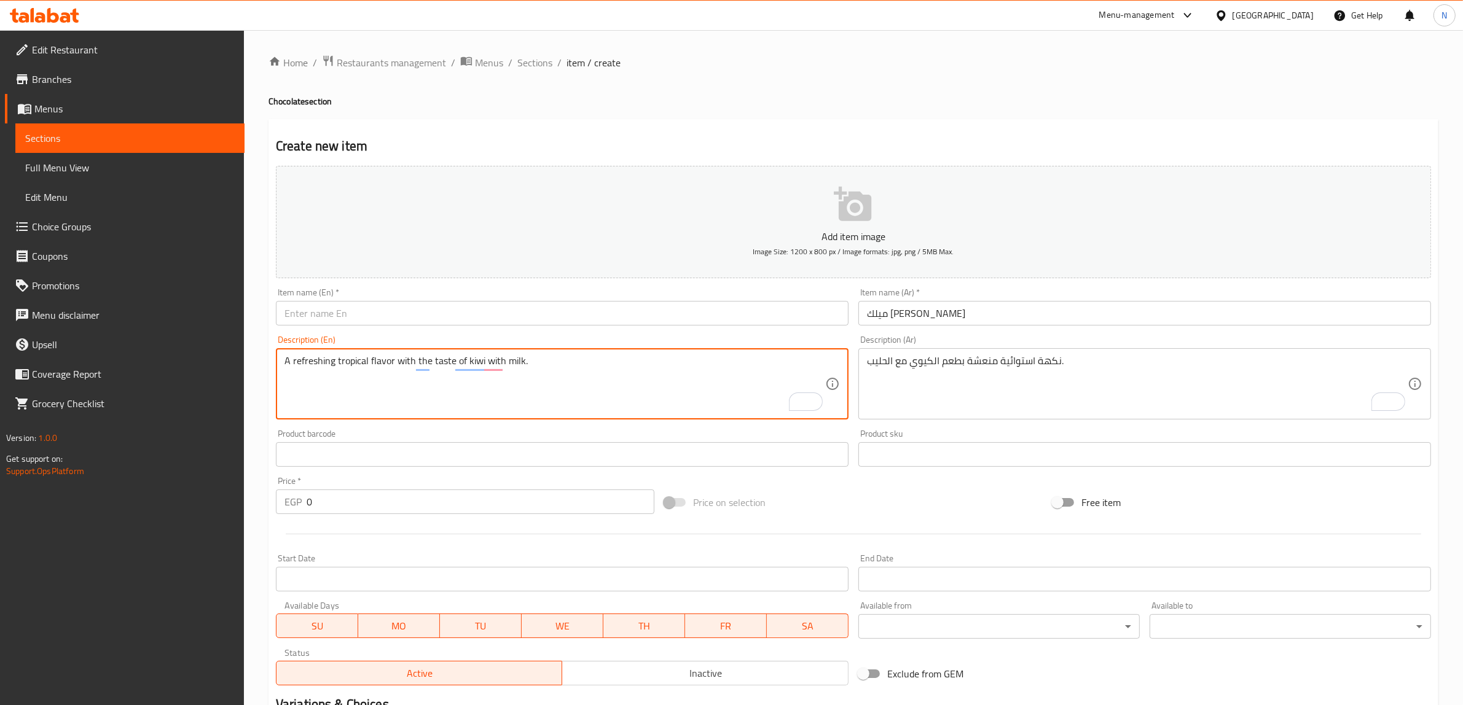
type textarea "A refreshing tropical flavor with the taste of kiwi with milk."
click at [693, 310] on input "text" at bounding box center [562, 313] width 573 height 25
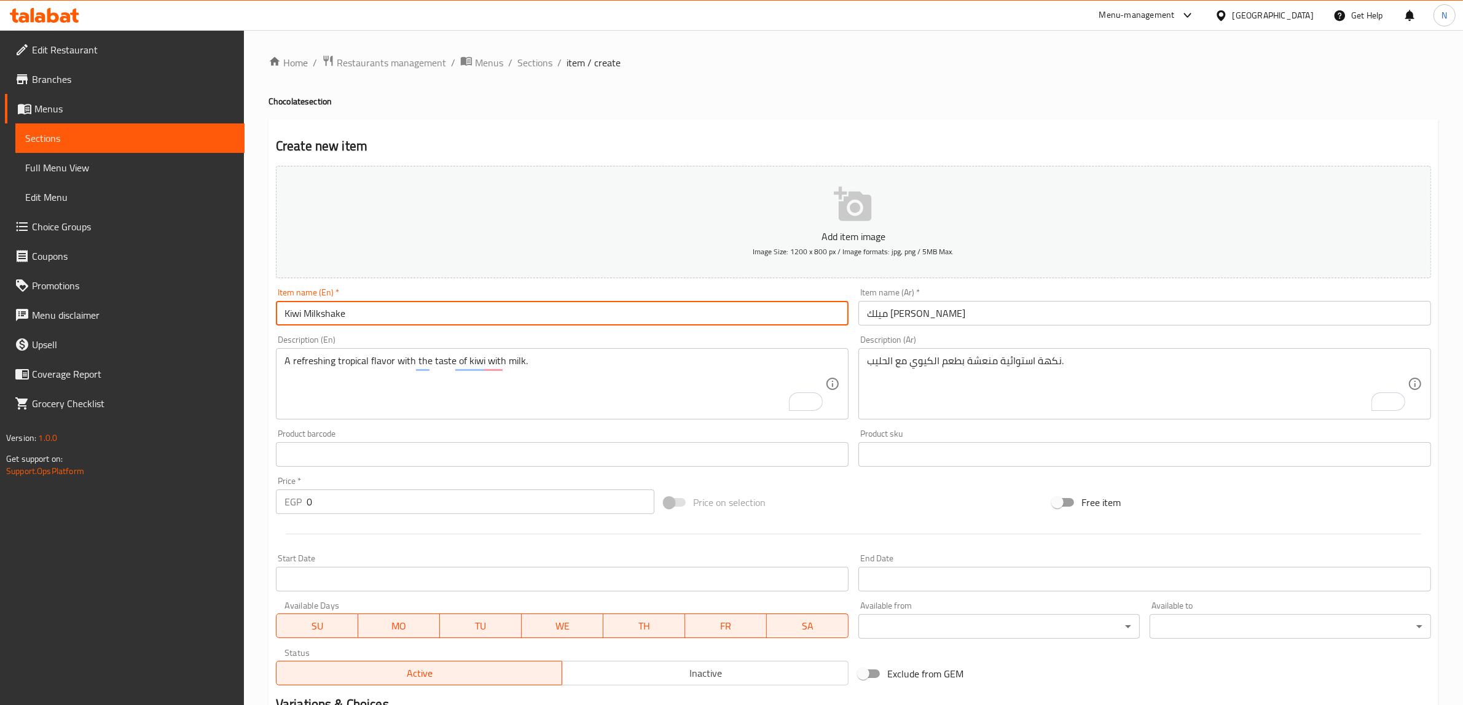
type input "Kiwi Milkshake"
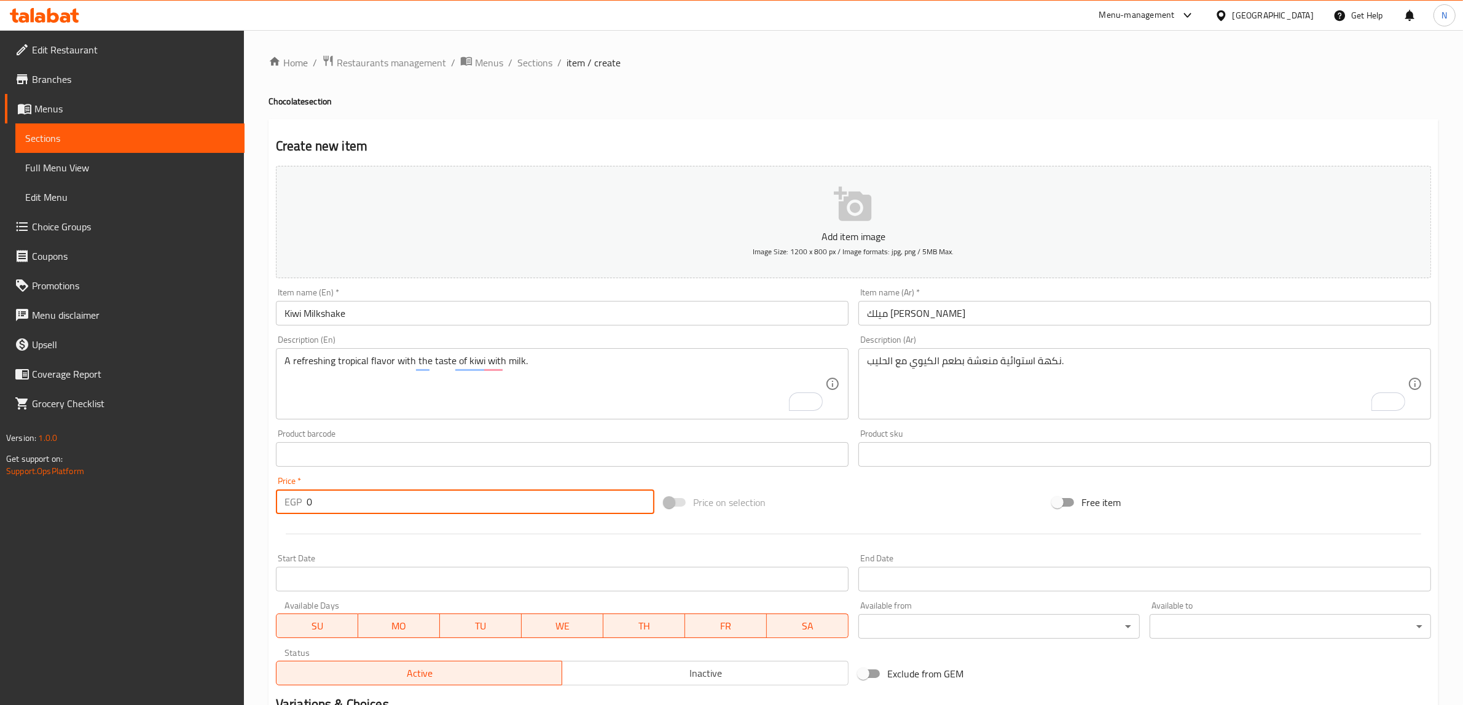
click at [346, 508] on input "0" at bounding box center [481, 502] width 348 height 25
type input "75"
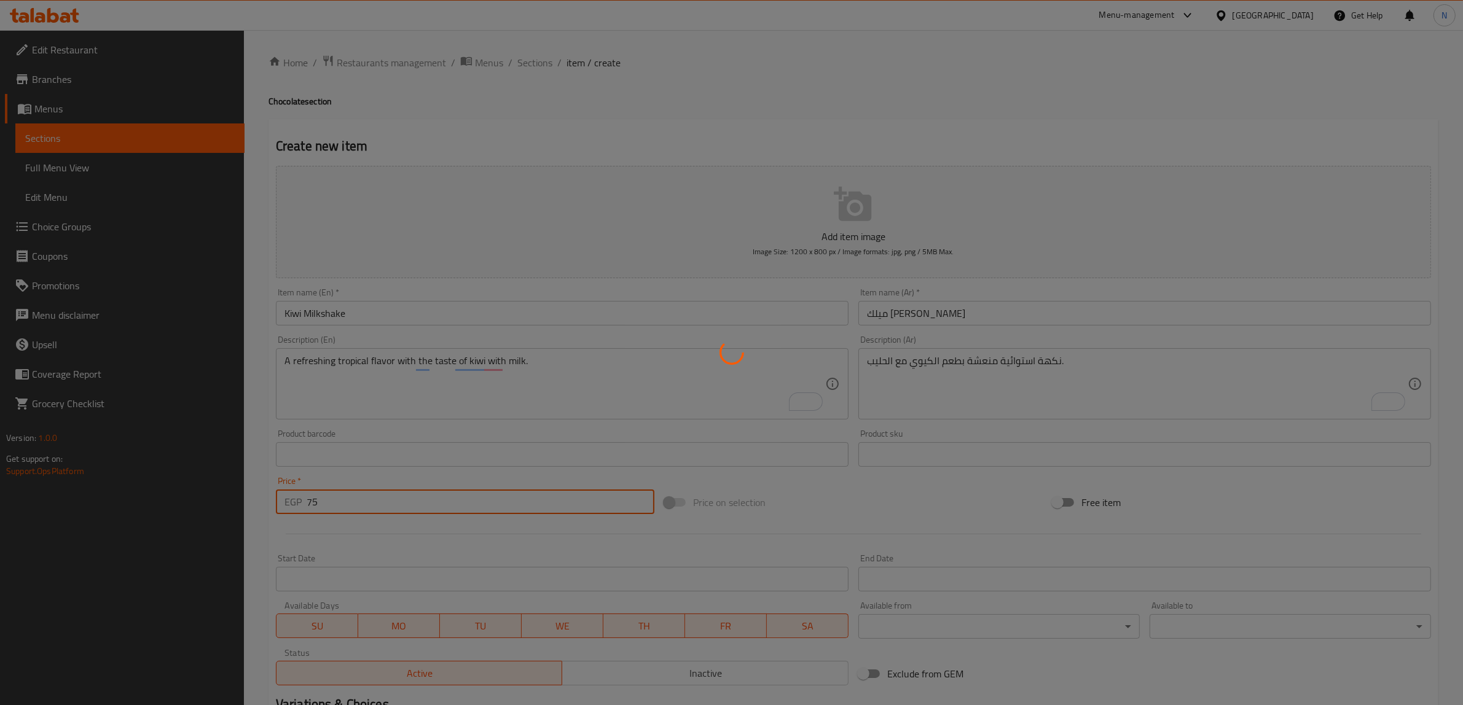
type input "0"
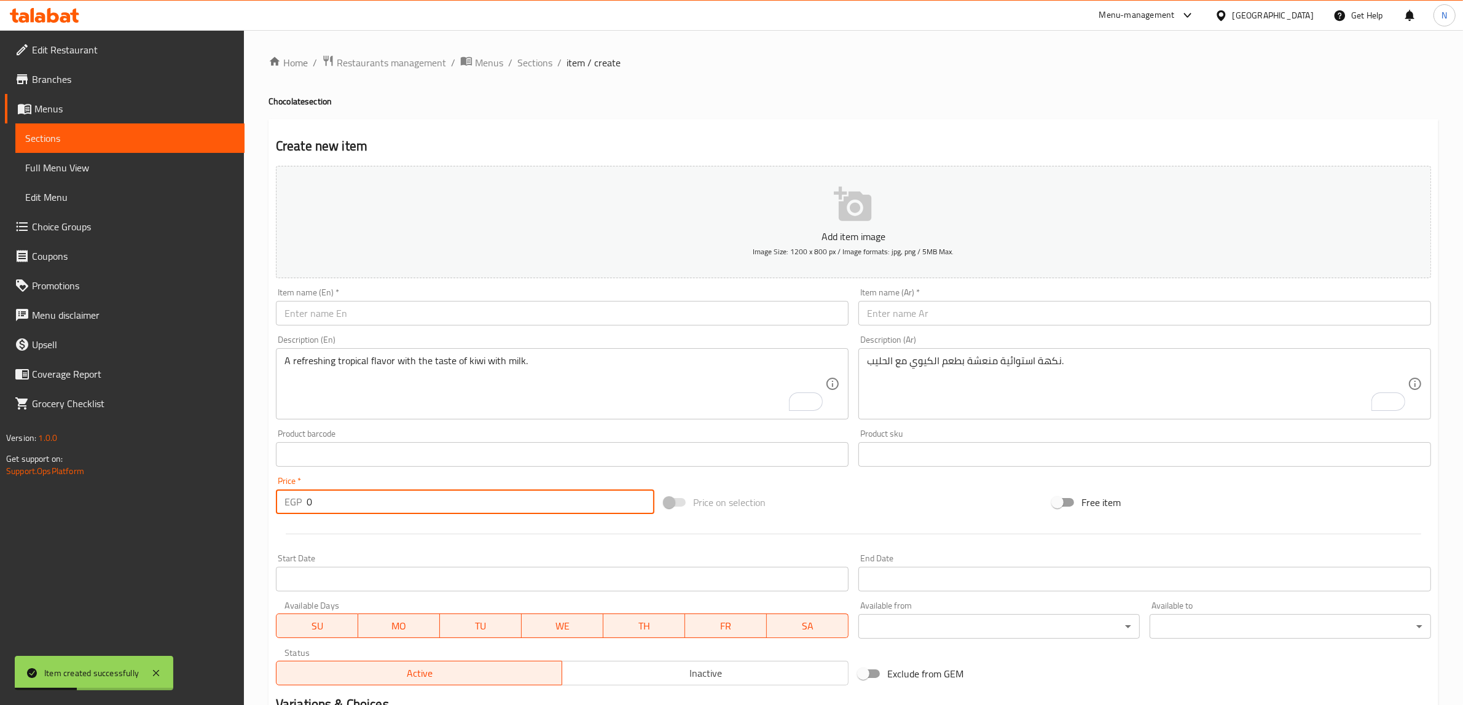
click at [410, 324] on input "text" at bounding box center [562, 313] width 573 height 25
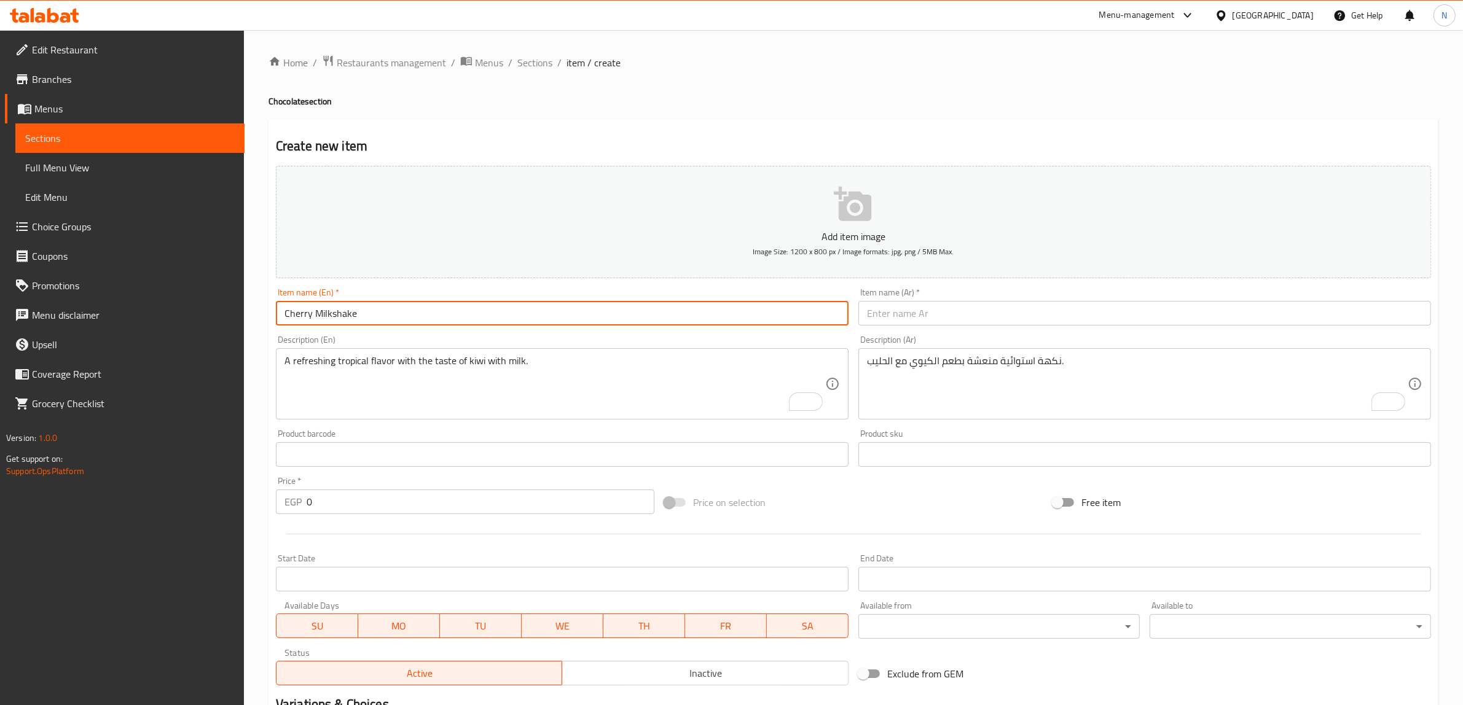
type input "Cherry Milkshake"
click at [392, 501] on input "0" at bounding box center [481, 502] width 348 height 25
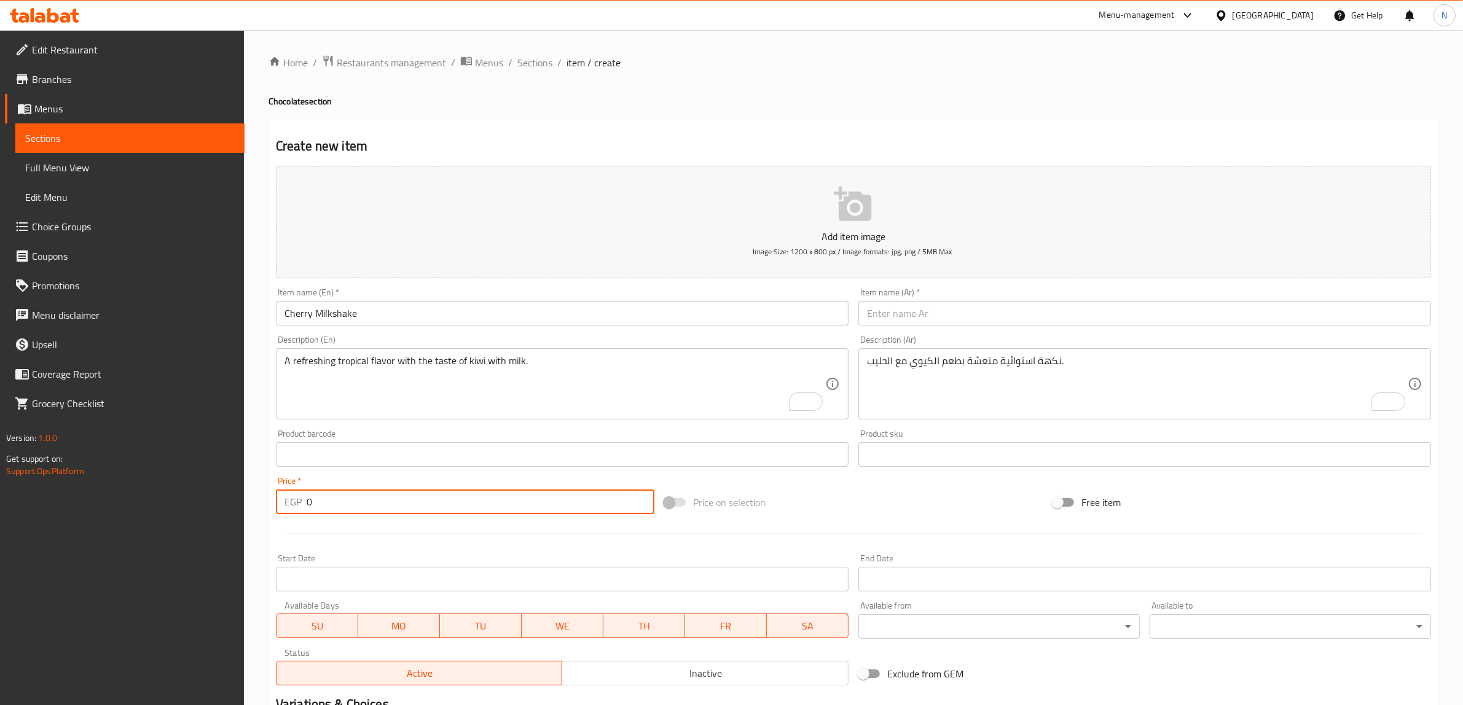
click at [392, 501] on input "0" at bounding box center [481, 502] width 348 height 25
type input "75"
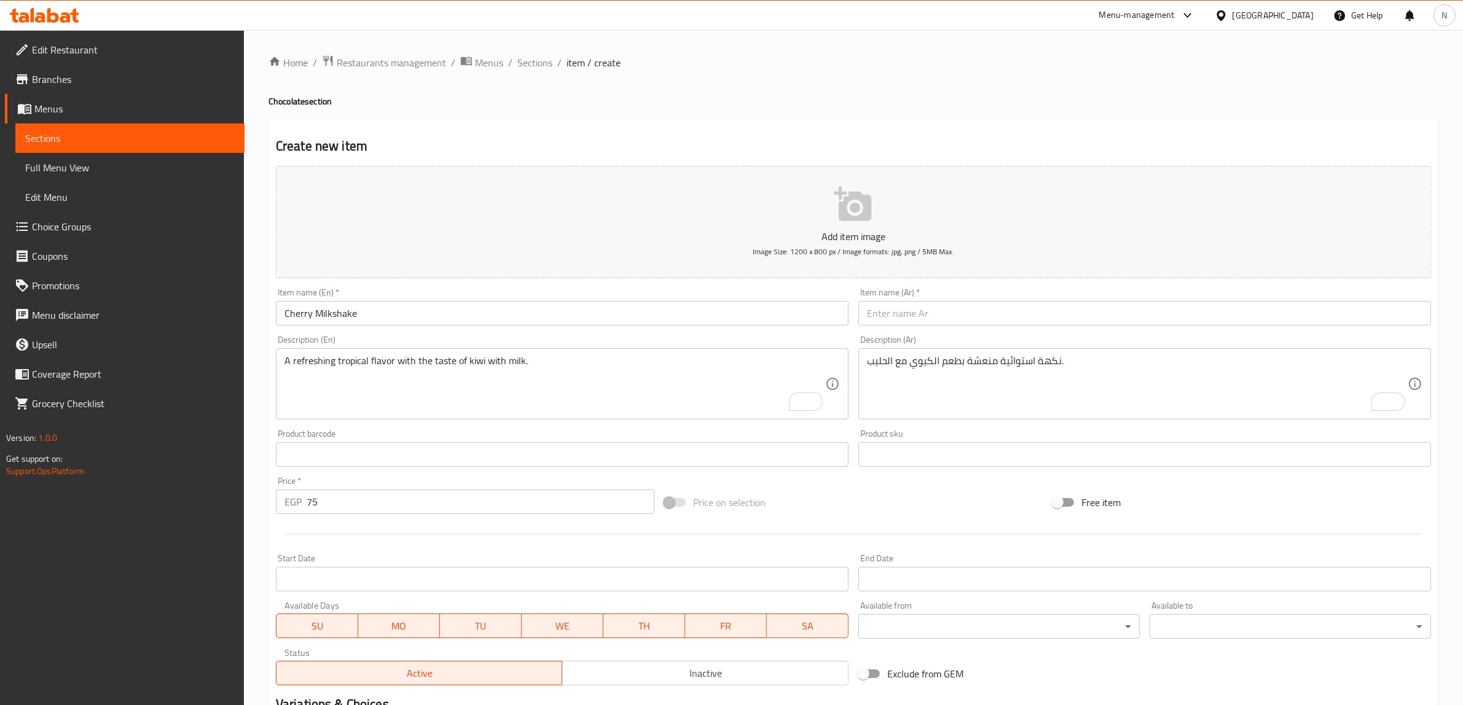
click at [1095, 305] on input "text" at bounding box center [1144, 313] width 573 height 25
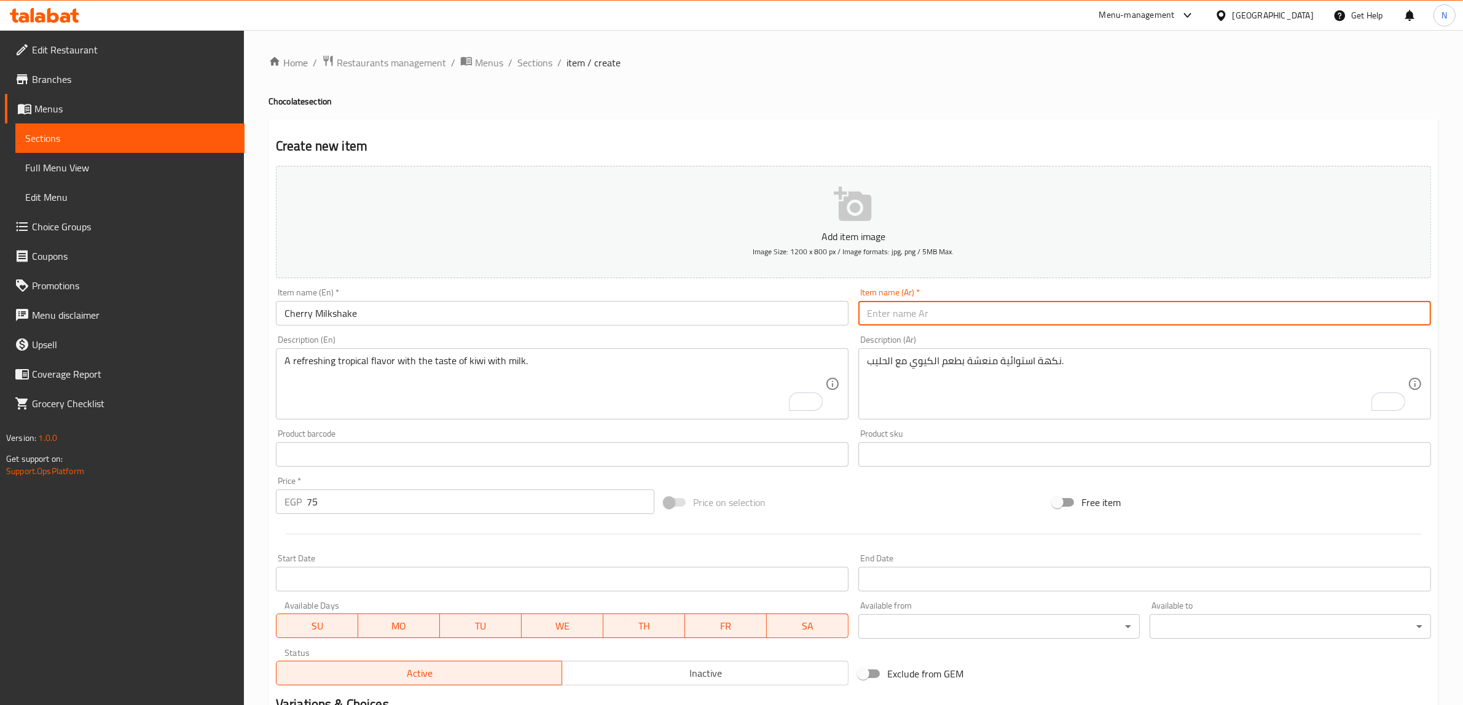
paste input "ميلك [PERSON_NAME]"
type input "ميلك [PERSON_NAME]"
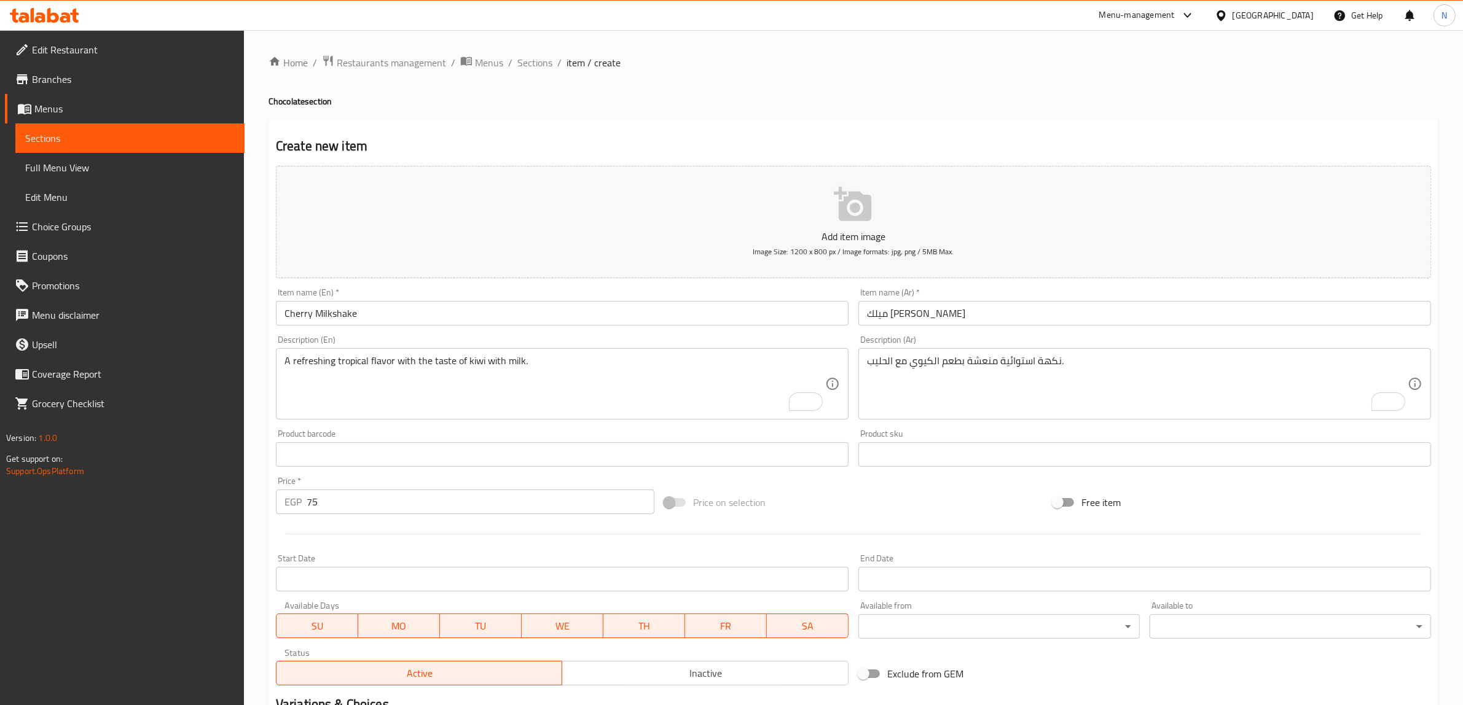
click at [1030, 391] on textarea "نكهة استوائية منعشة بطعم الكيوي مع الحليب." at bounding box center [1137, 384] width 541 height 58
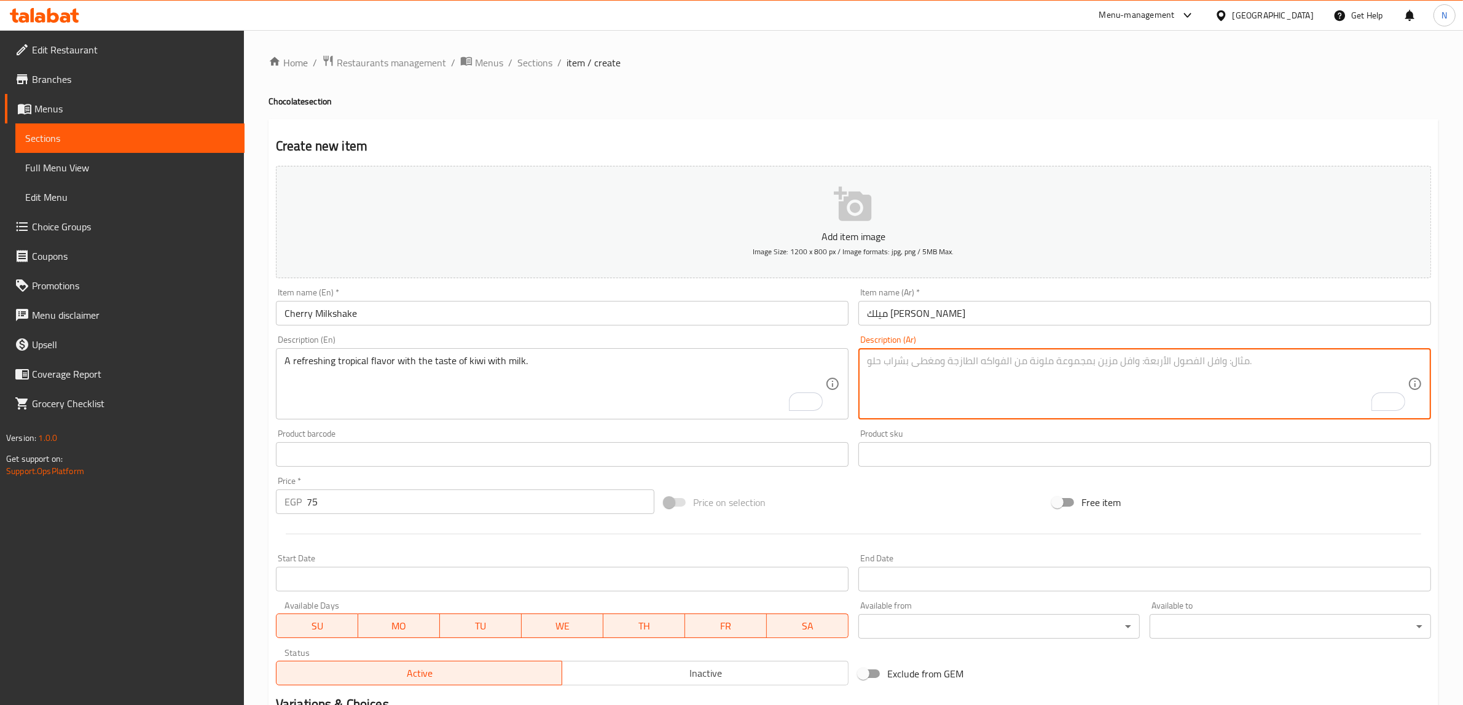
paste textarea "مزيج مميز يجمع بين الكريز الأحمر والحليب الكريمي."
type textarea "مزيج مميز يجمع بين الكريز الأحمر والحليب الكريمي."
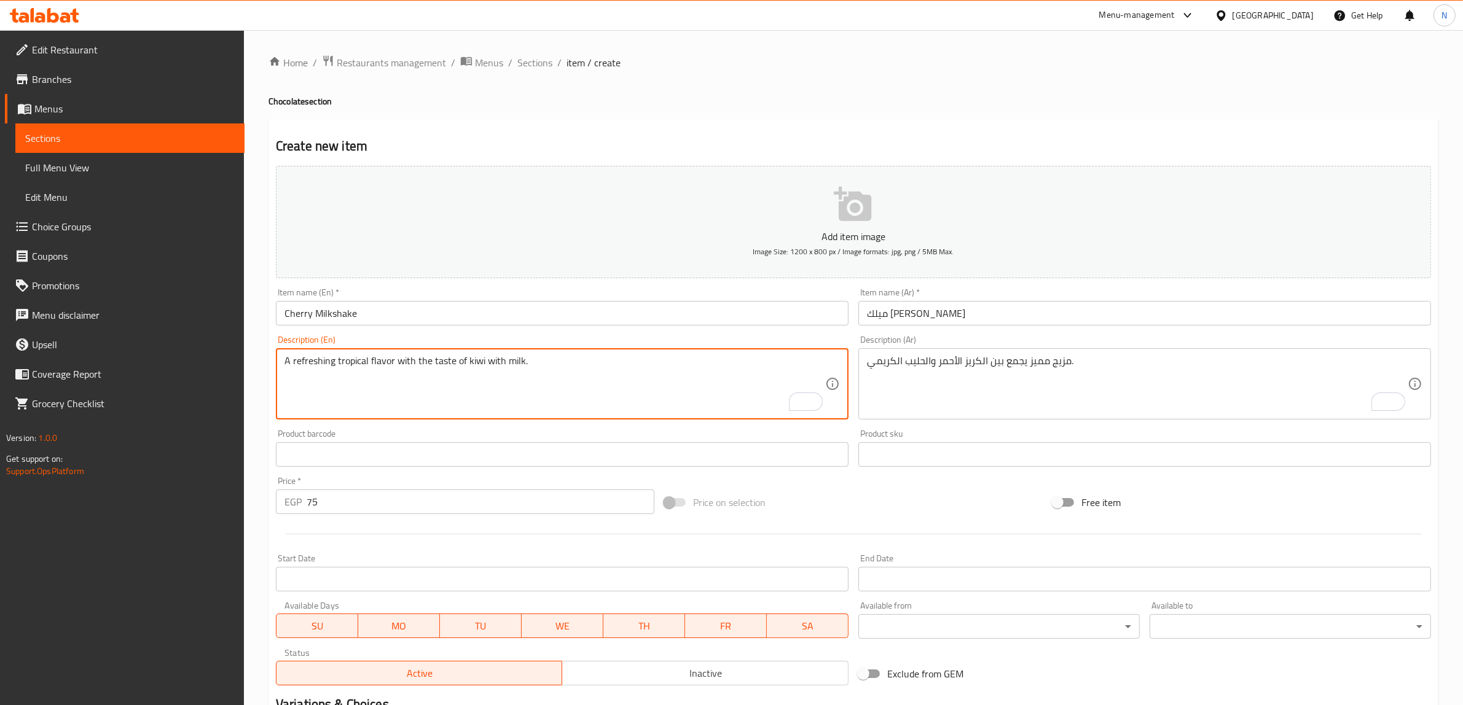
click at [464, 363] on textarea "A refreshing tropical flavor with the taste of kiwi with milk." at bounding box center [554, 384] width 541 height 58
paste textarea "A distinctive blend of red cherries and creamy milk."
type textarea "A distinctive blend of red cherries and creamy milk."
click at [427, 312] on input "Cherry Milkshake" at bounding box center [562, 313] width 573 height 25
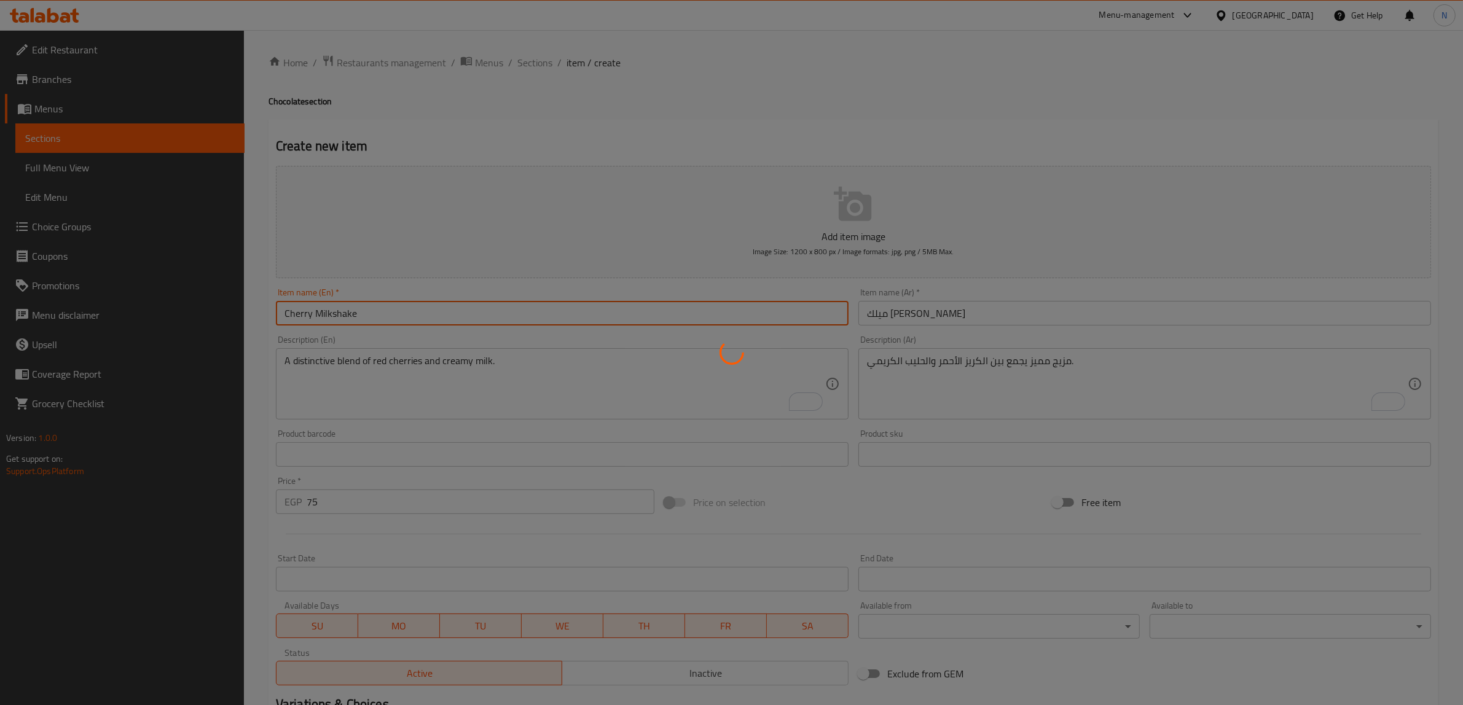
type input "0"
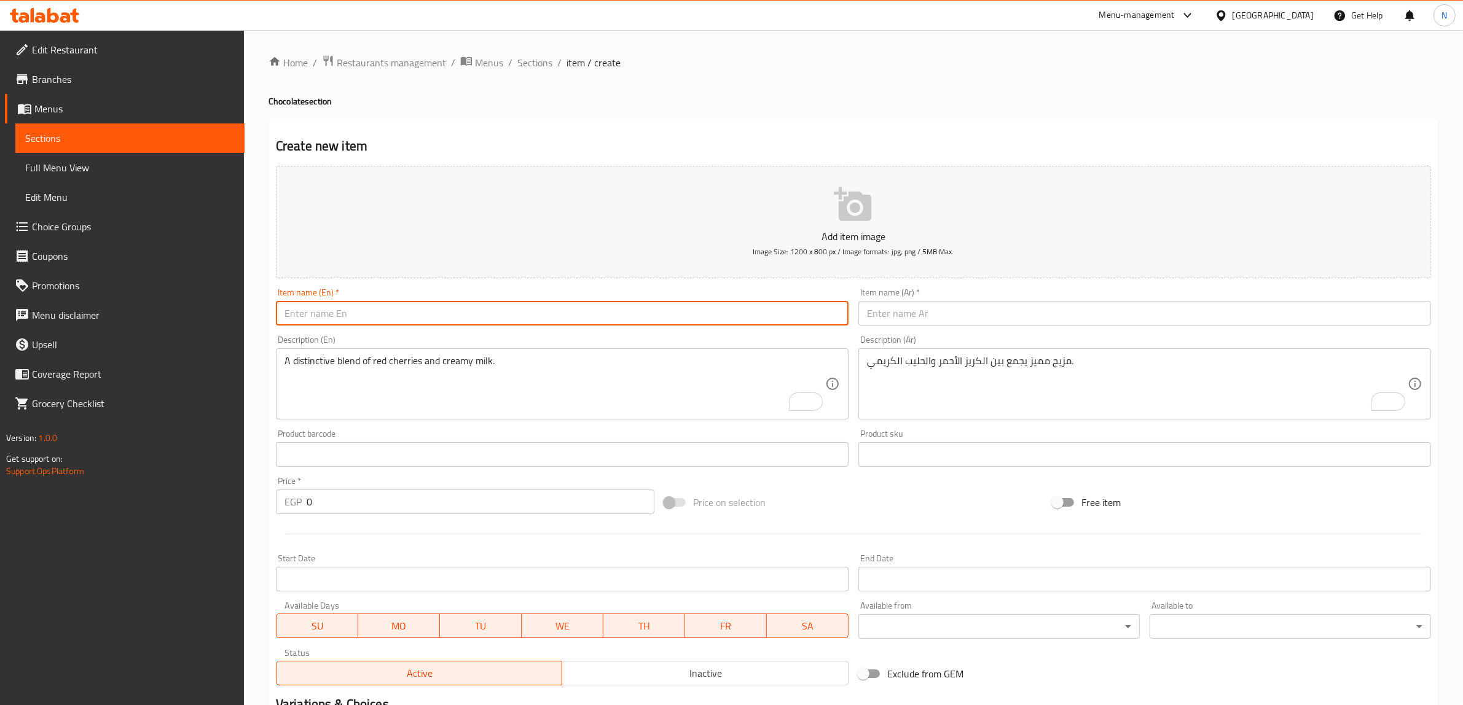
click at [63, 112] on span "Menus" at bounding box center [134, 108] width 200 height 15
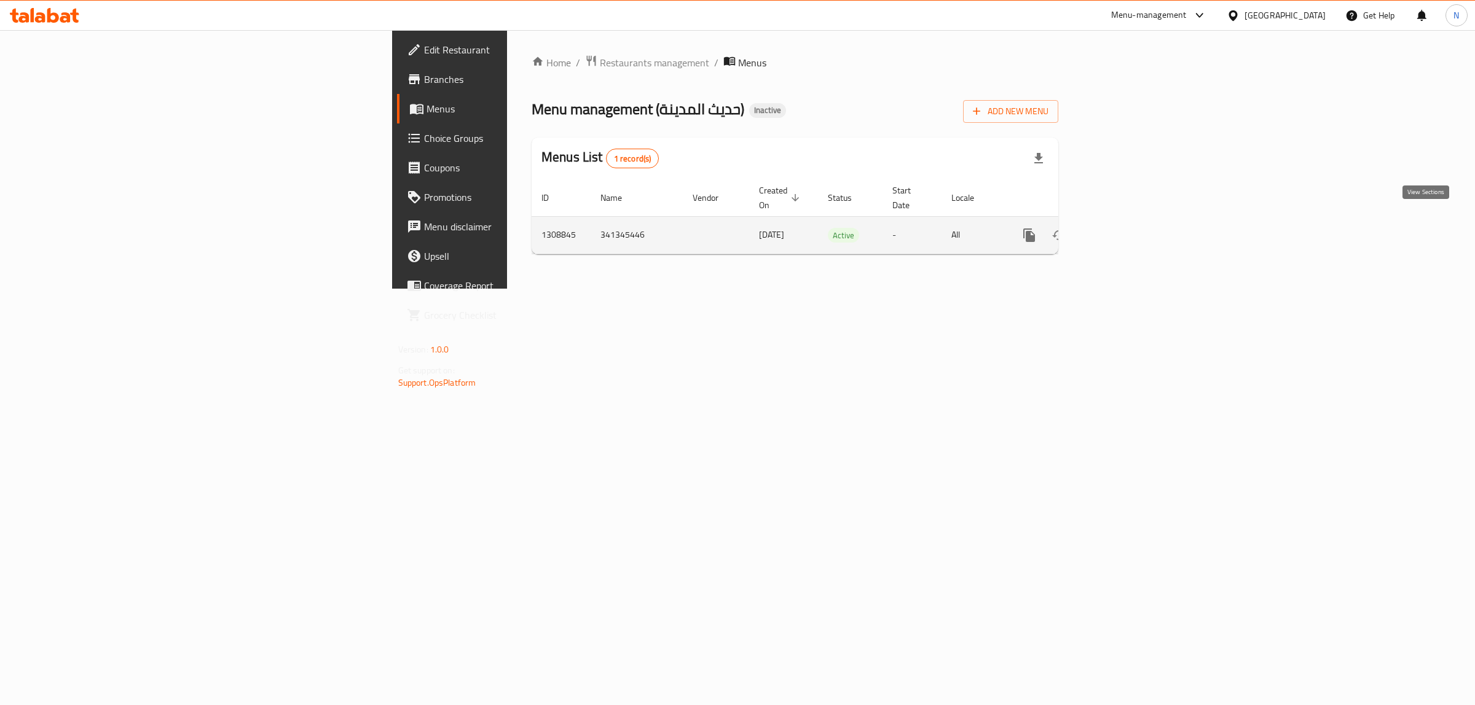
click at [1132, 221] on link "enhanced table" at bounding box center [1117, 235] width 29 height 29
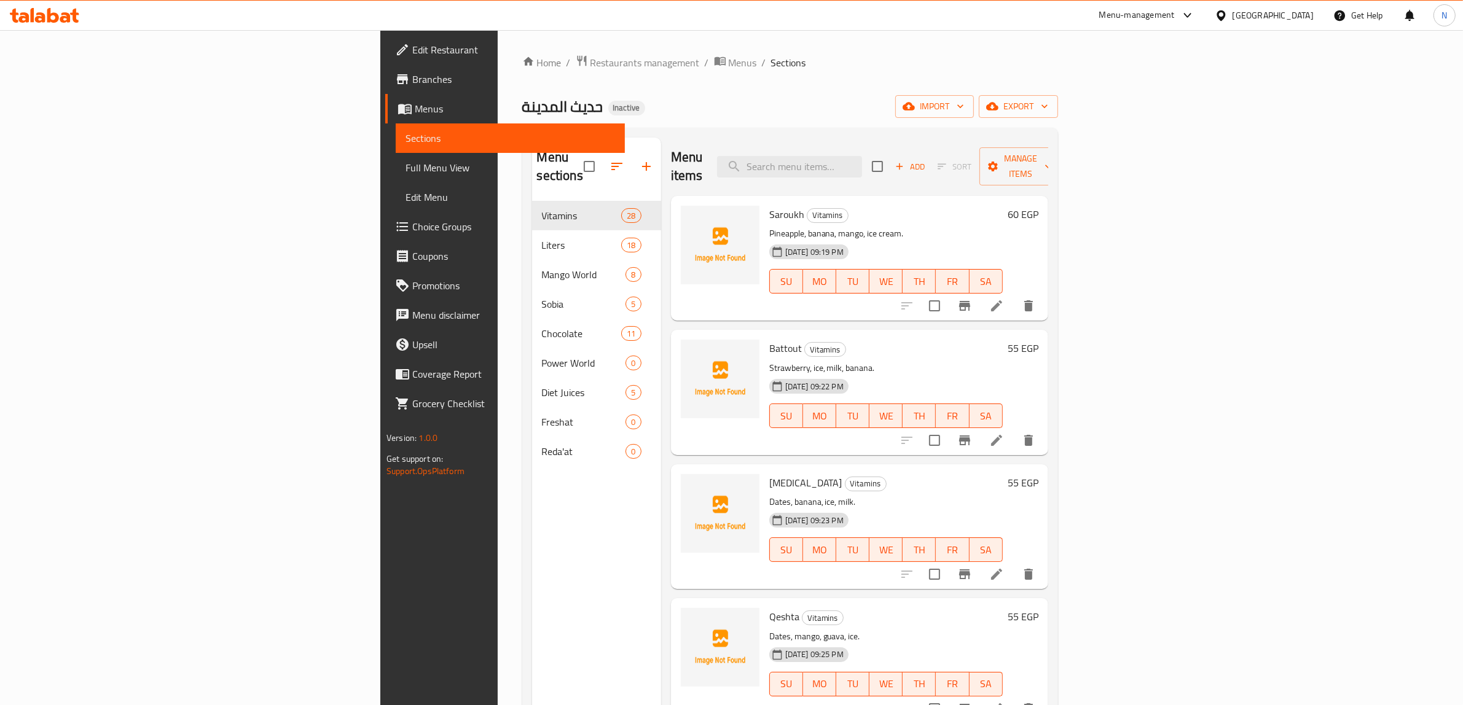
click at [406, 173] on span "Full Menu View" at bounding box center [511, 167] width 210 height 15
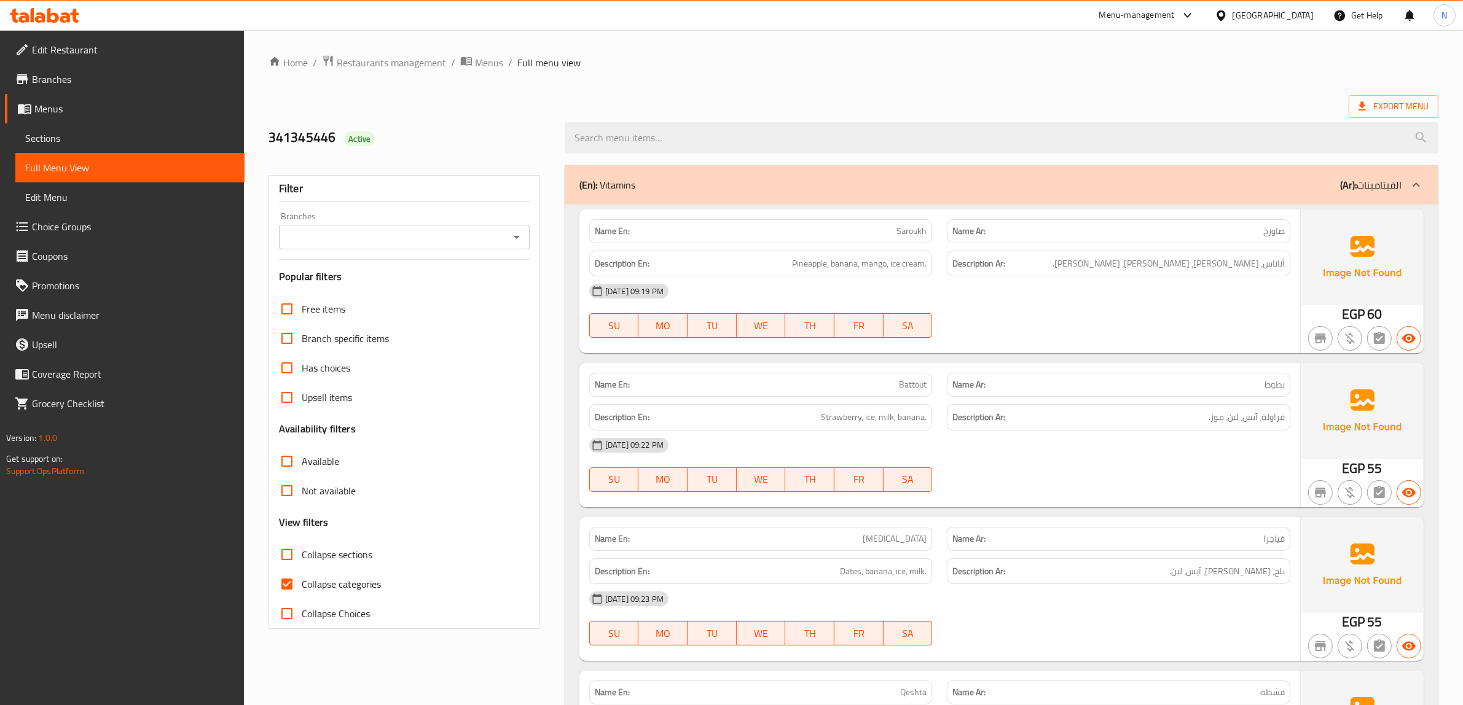
click at [320, 579] on span "Collapse categories" at bounding box center [341, 584] width 79 height 15
click at [302, 579] on input "Collapse categories" at bounding box center [286, 584] width 29 height 29
checkbox input "false"
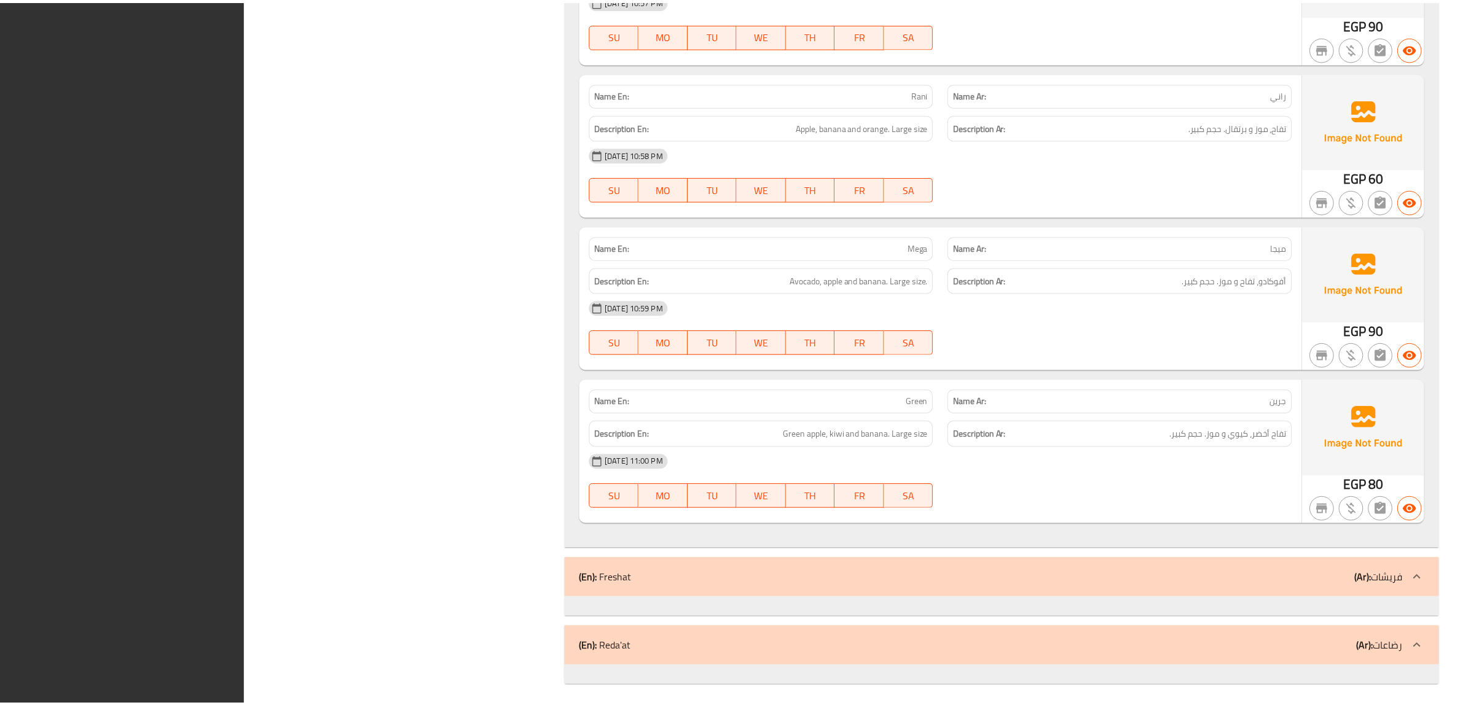
scroll to position [11632, 0]
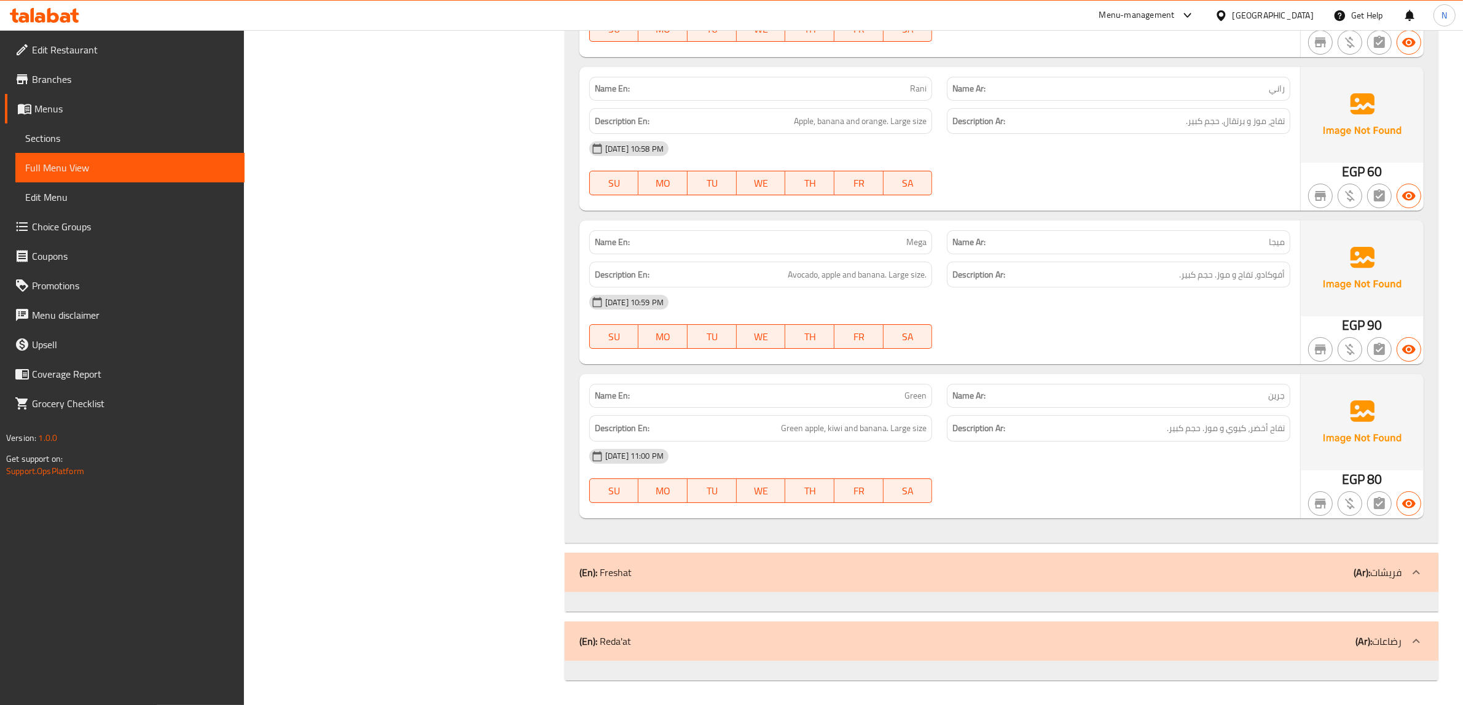
click at [102, 42] on span "Edit Restaurant" at bounding box center [133, 49] width 203 height 15
